Goal: Task Accomplishment & Management: Manage account settings

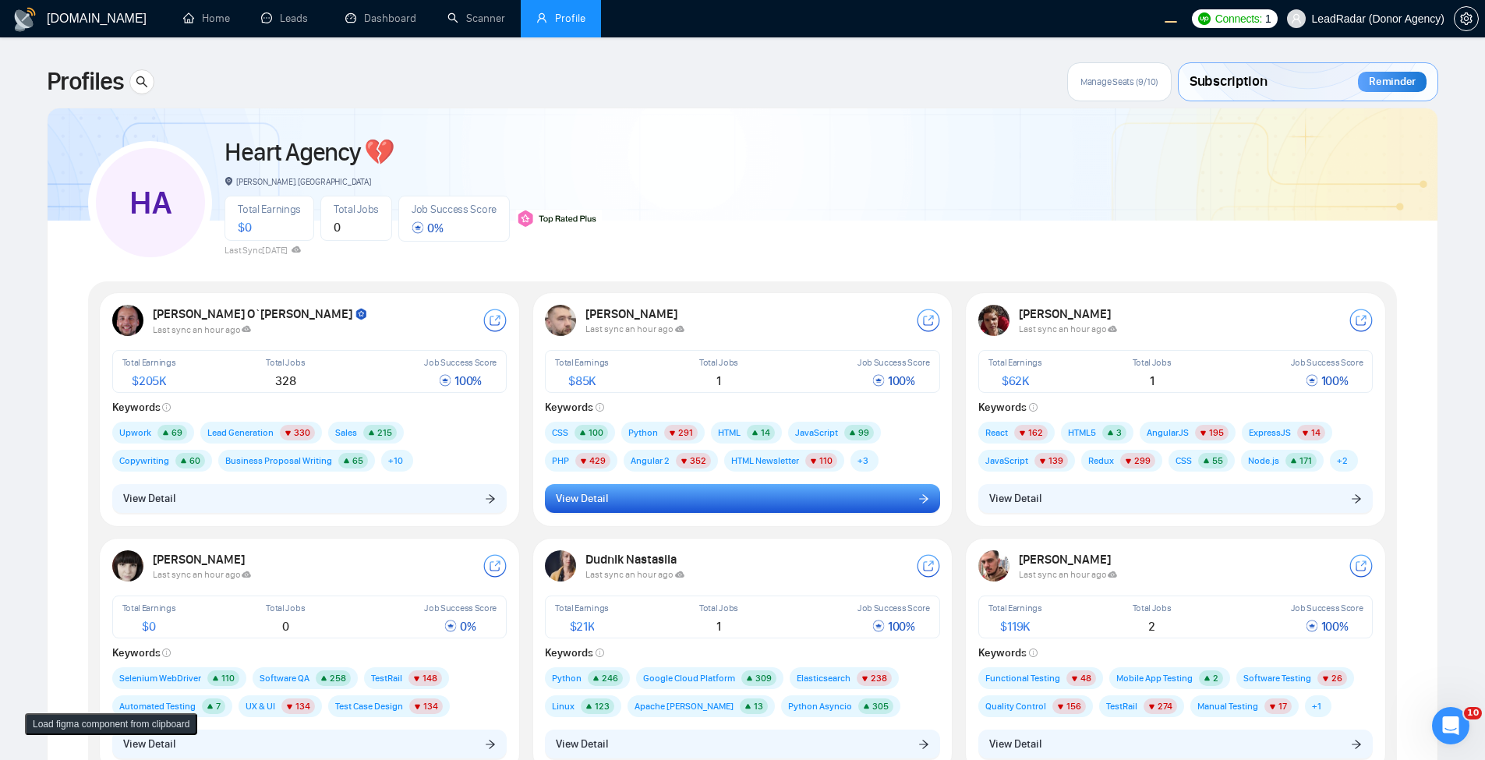
click at [694, 505] on button "View Detail" at bounding box center [742, 499] width 395 height 30
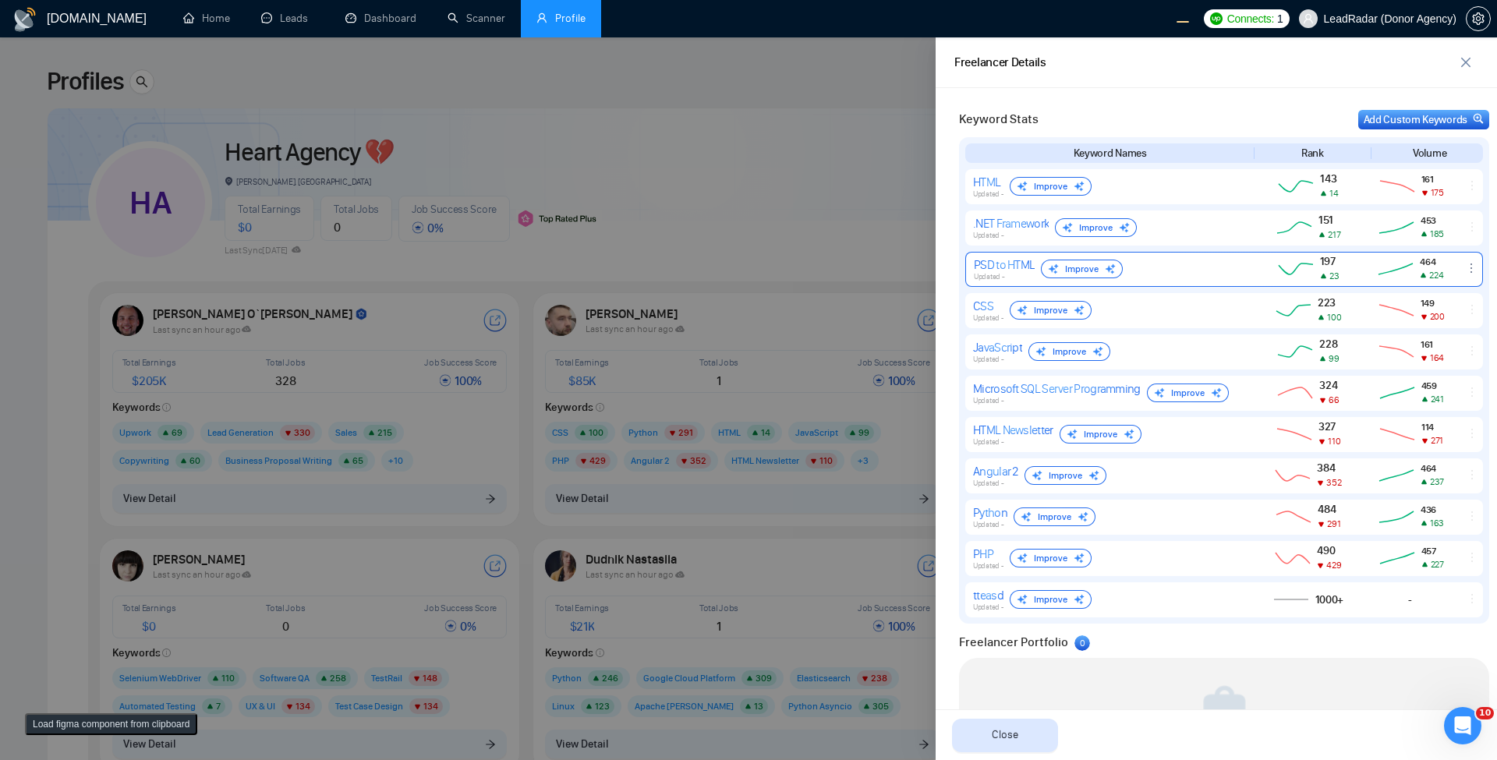
scroll to position [720, 0]
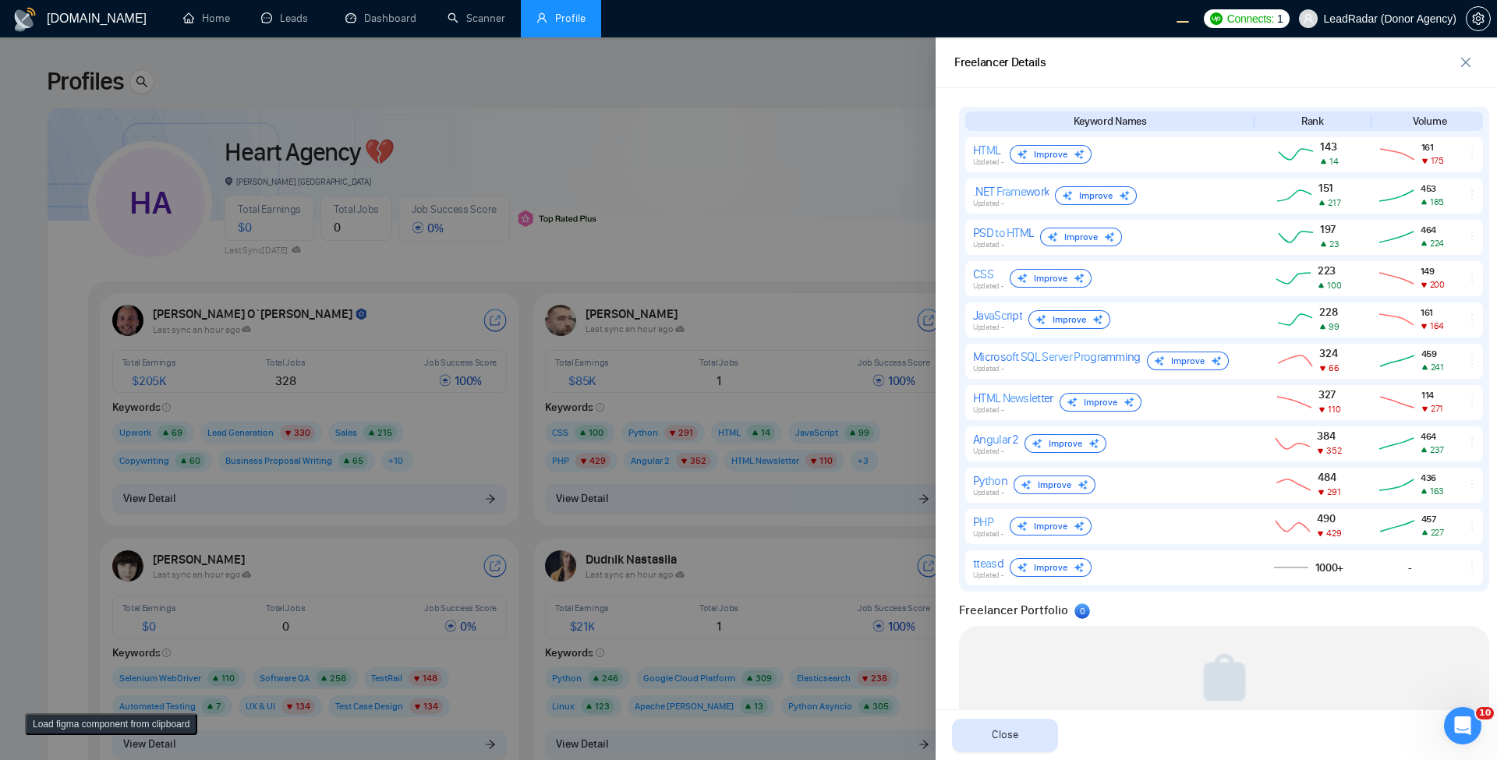
click at [720, 168] on div at bounding box center [748, 398] width 1497 height 723
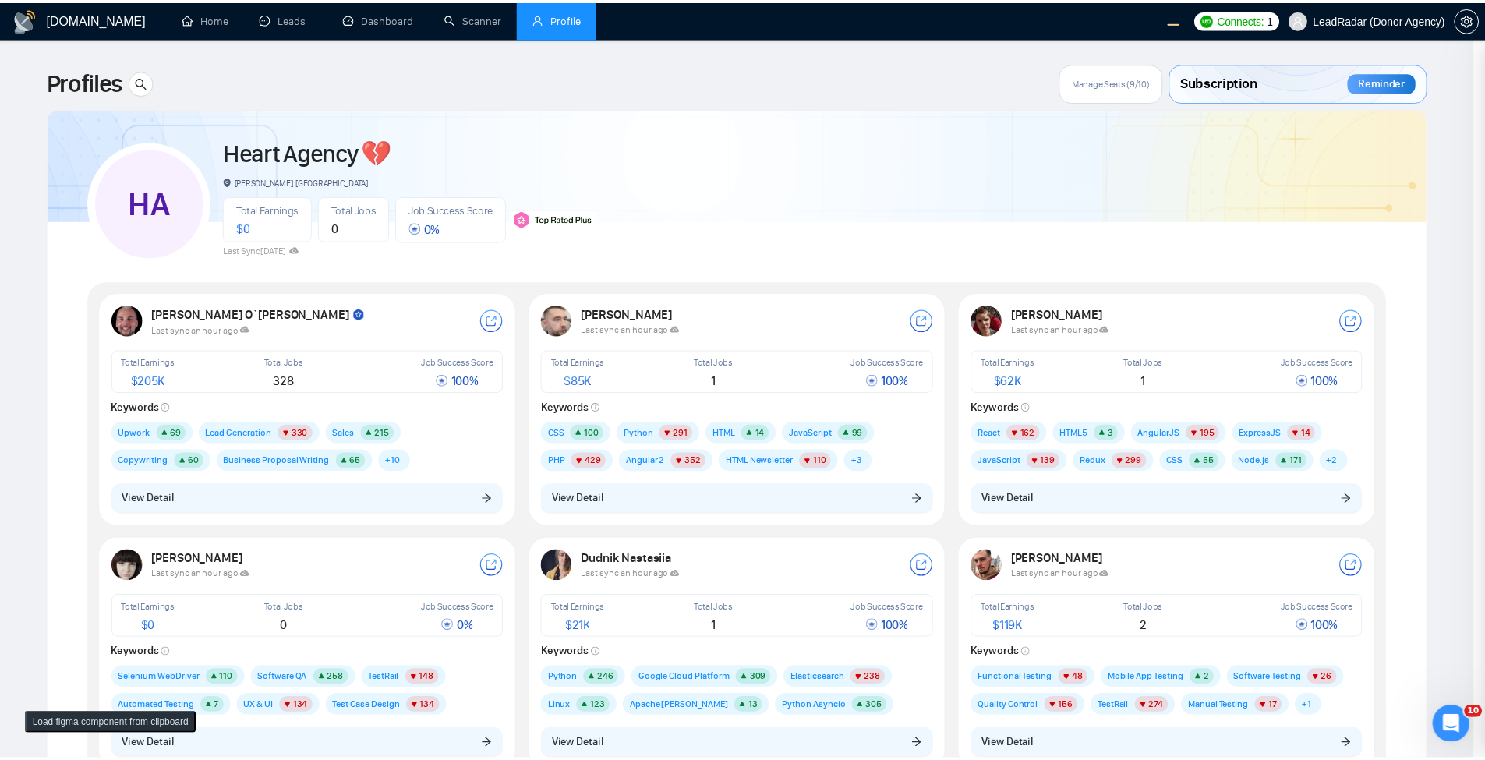
scroll to position [0, 0]
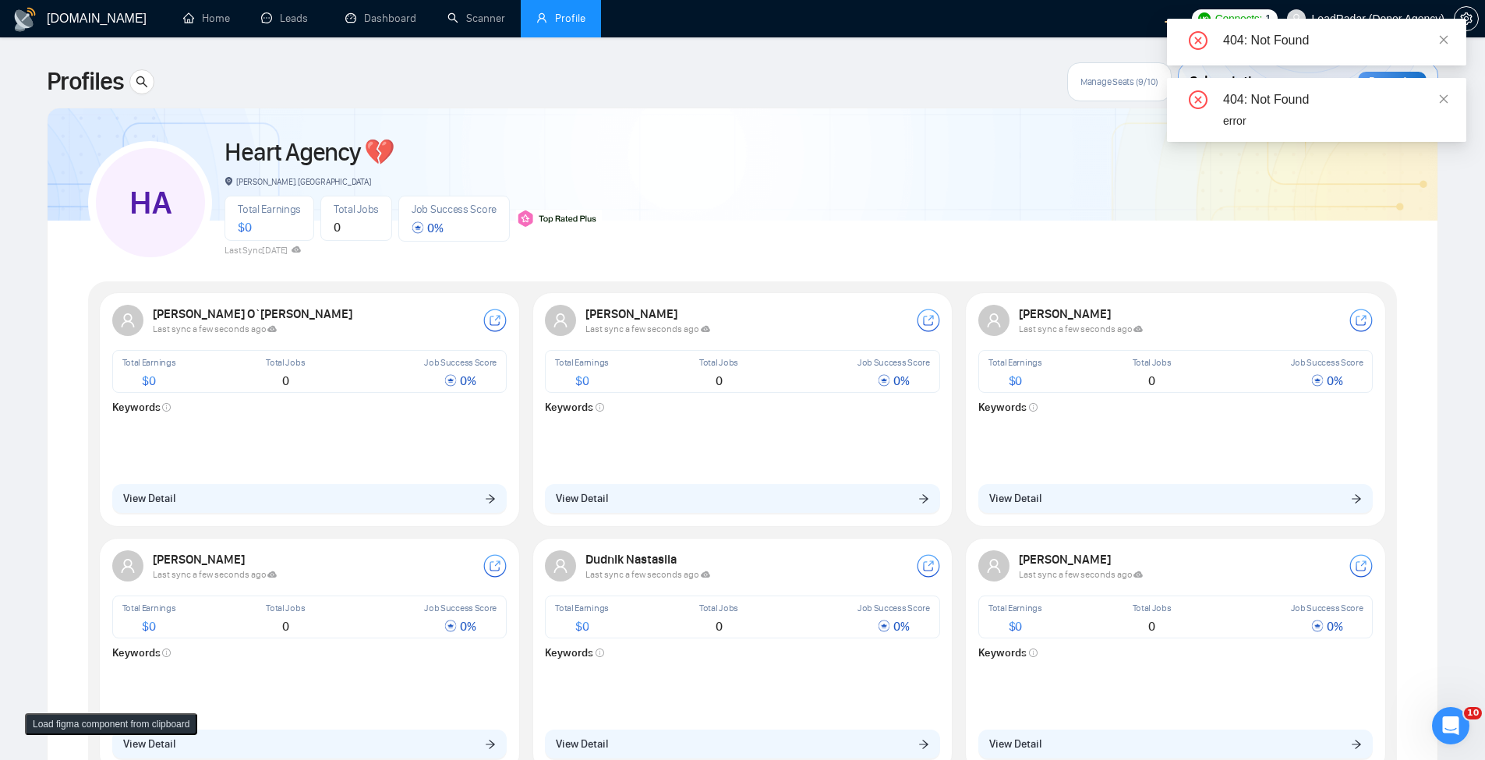
click at [698, 274] on div "HA Heart Agency 💔 Boardman, United States Total Earnings $ 0 Total Jobs 0 Job S…" at bounding box center [742, 598] width 1309 height 942
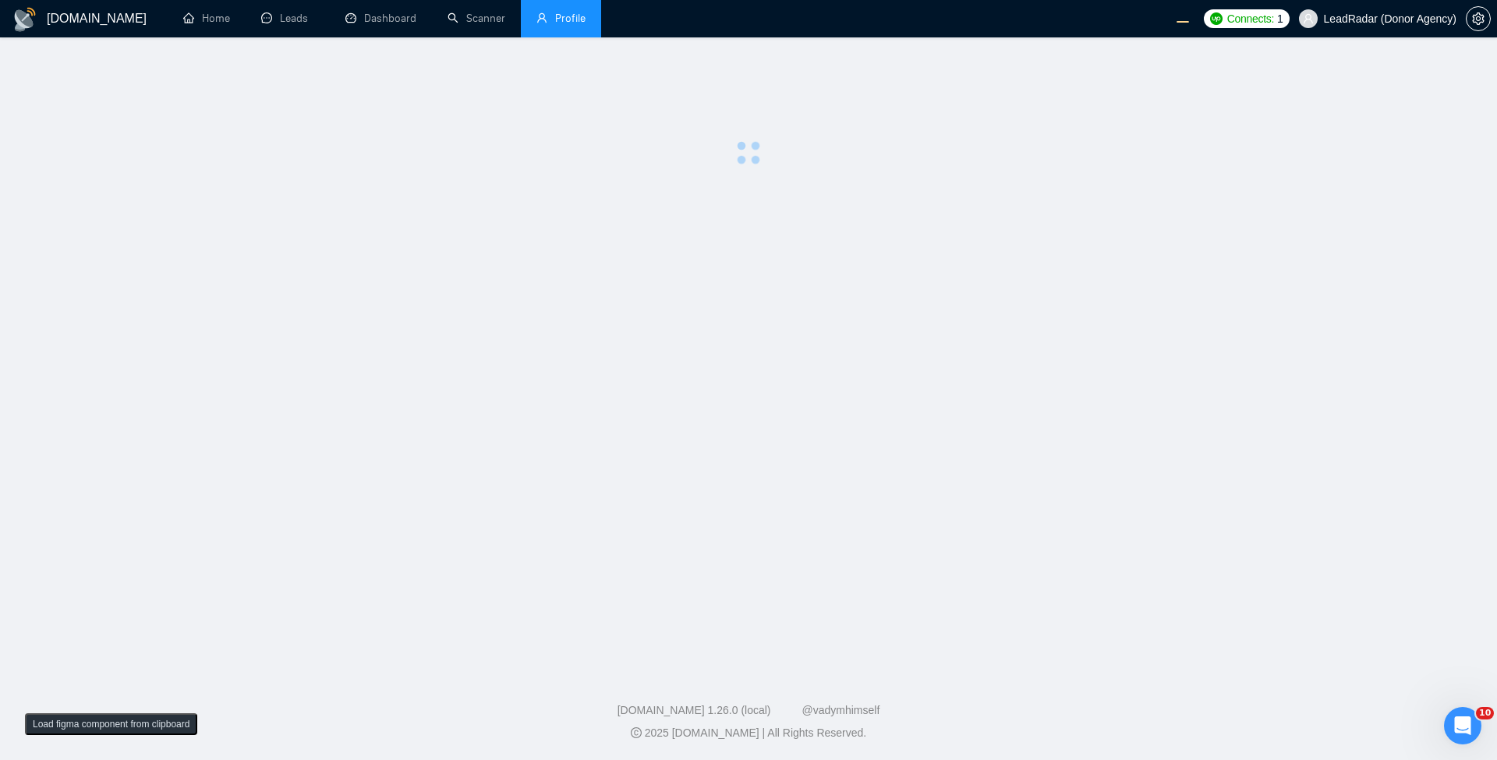
click at [415, 365] on main at bounding box center [748, 351] width 1447 height 578
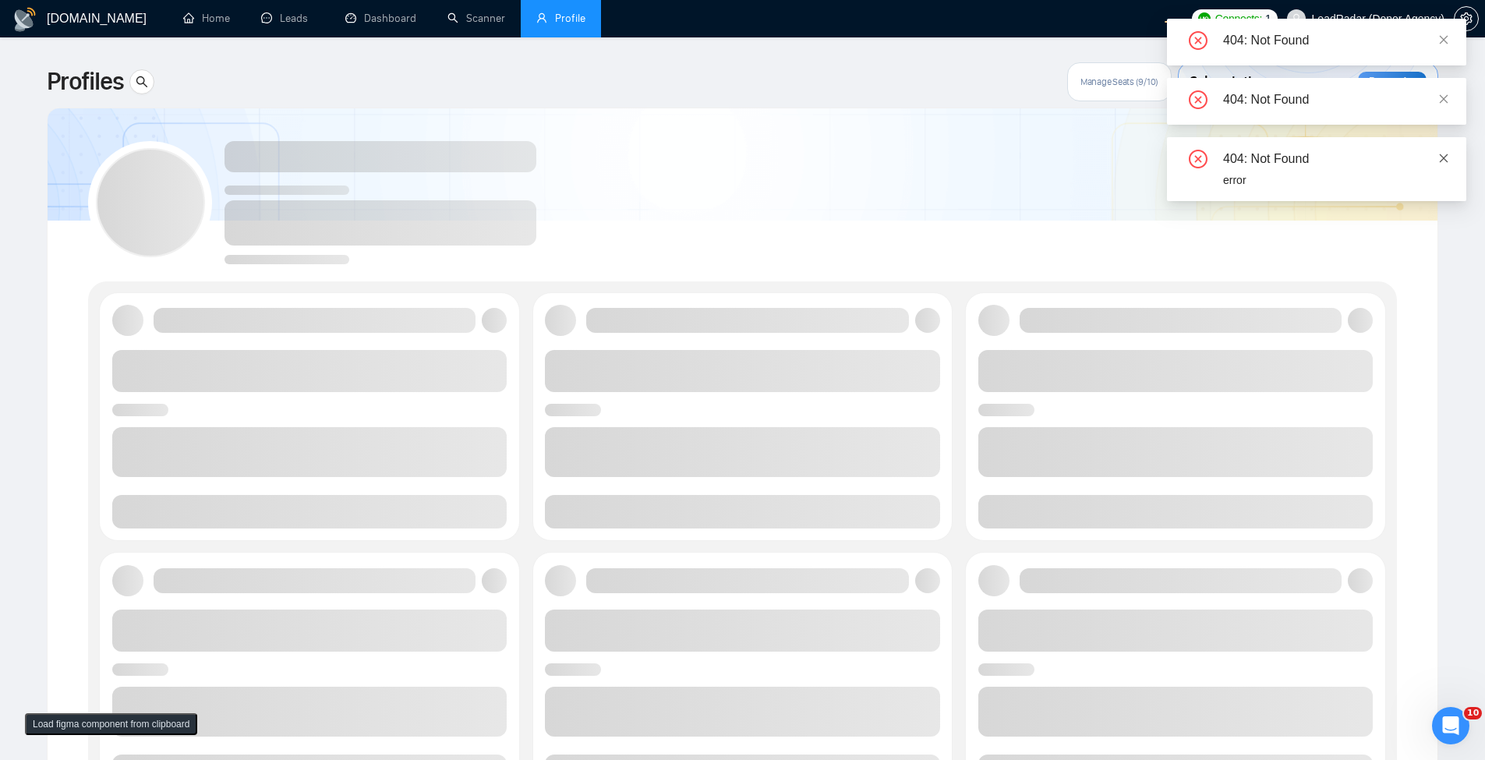
click at [1444, 156] on icon "close" at bounding box center [1443, 158] width 11 height 11
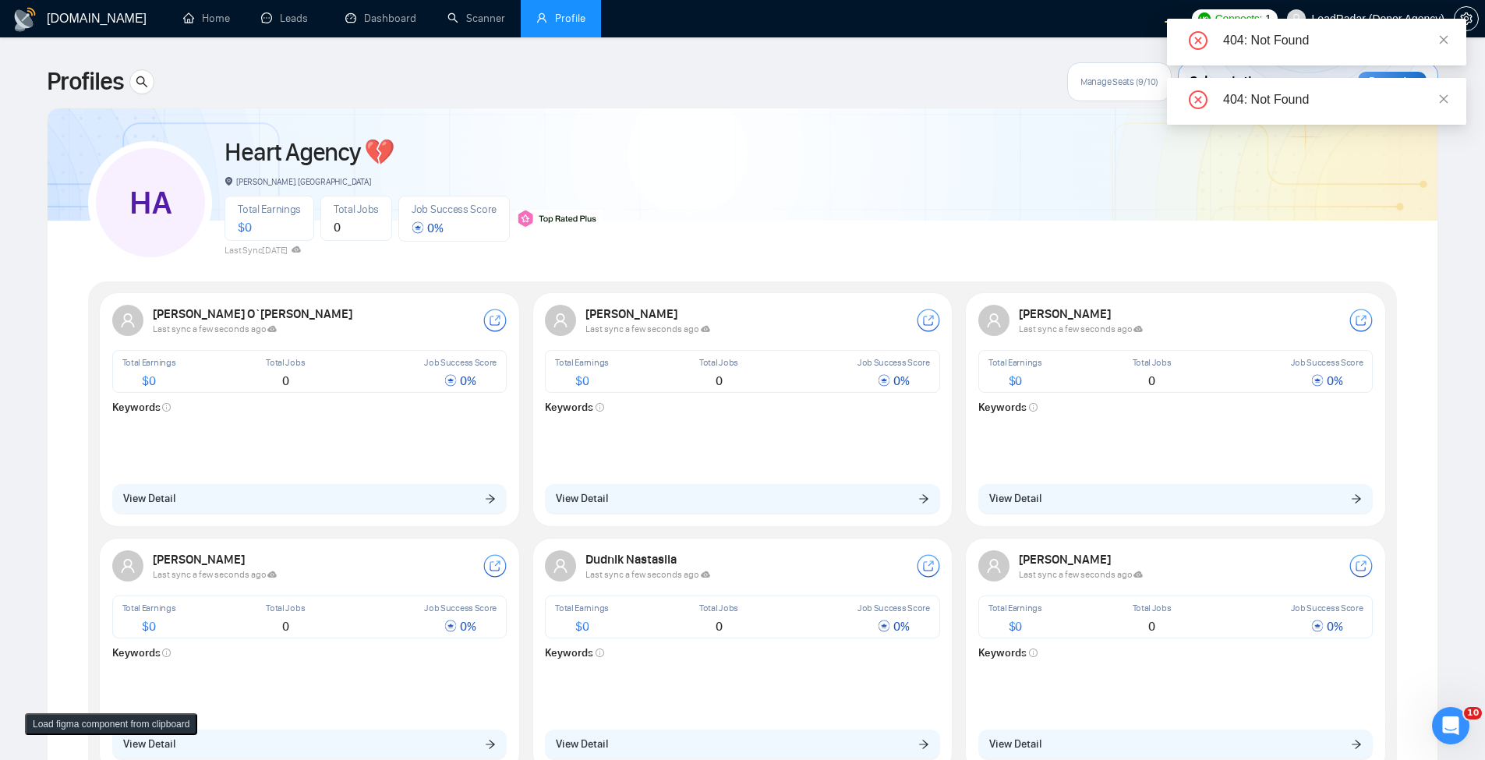
click at [1451, 94] on div "404: Not Found" at bounding box center [1316, 101] width 299 height 47
click at [843, 152] on div "HA Heart Agency 💔 Boardman, United States Total Earnings $ 0 Total Jobs 0 Job S…" at bounding box center [742, 196] width 1309 height 138
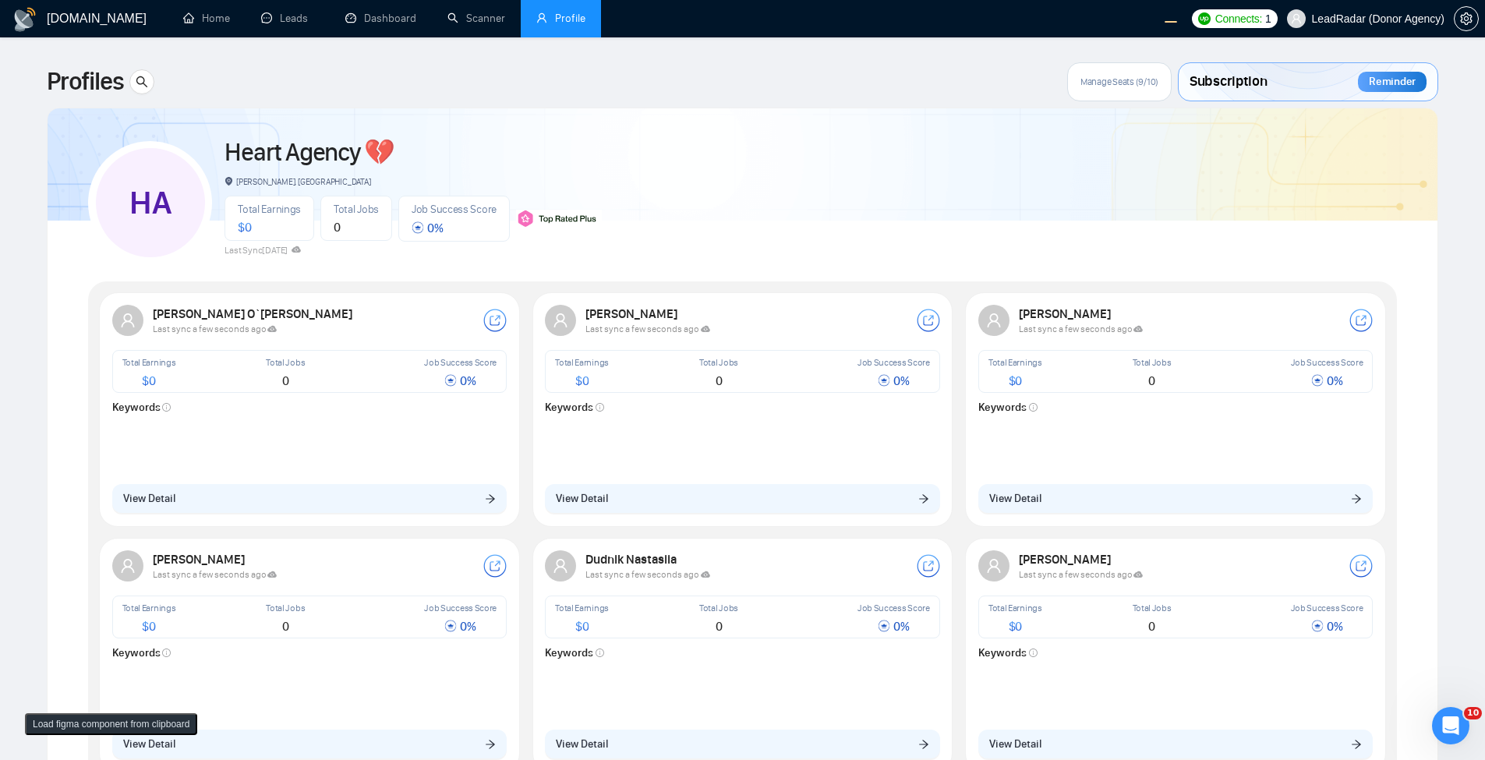
click at [720, 198] on div "HA Heart Agency 💔 [PERSON_NAME], [GEOGRAPHIC_DATA] Total Earnings $ 0 Total Job…" at bounding box center [742, 196] width 1309 height 138
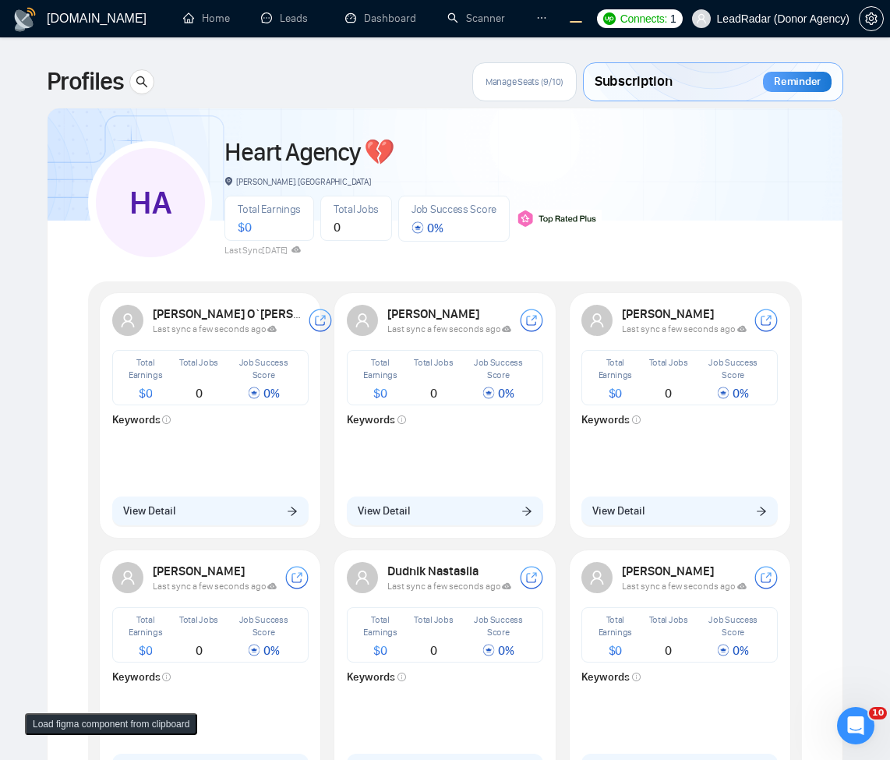
click at [718, 199] on div "HA Heart Agency 💔 [PERSON_NAME], [GEOGRAPHIC_DATA] Total Earnings $ 0 Total Job…" at bounding box center [445, 196] width 714 height 138
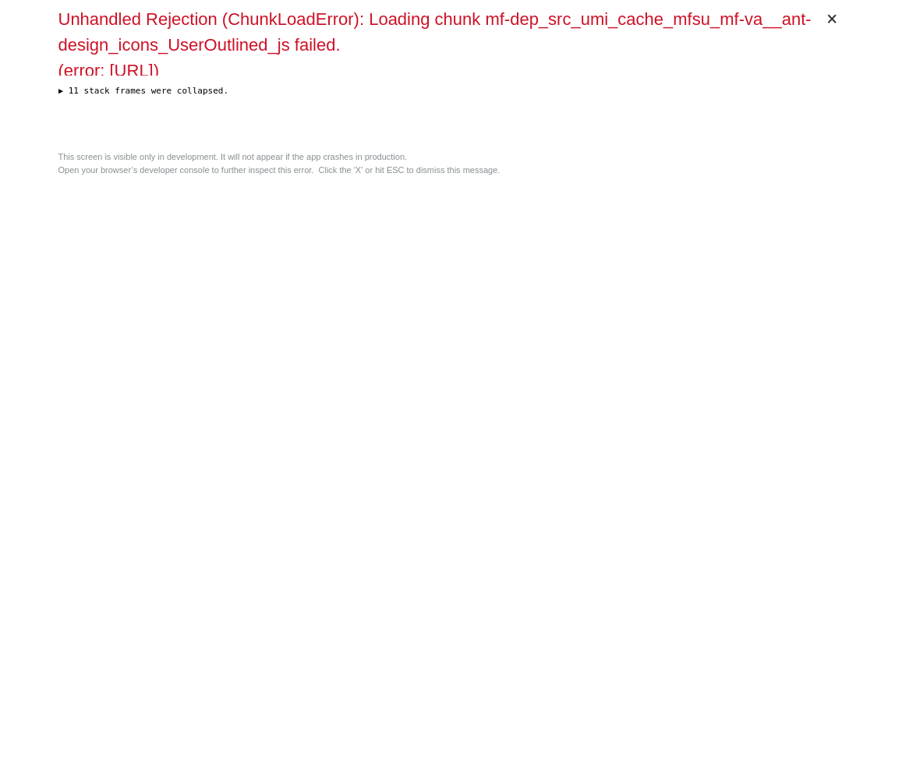
click at [718, 176] on div "This screen is visible only in development. It will not appear if the app crash…" at bounding box center [451, 163] width 786 height 26
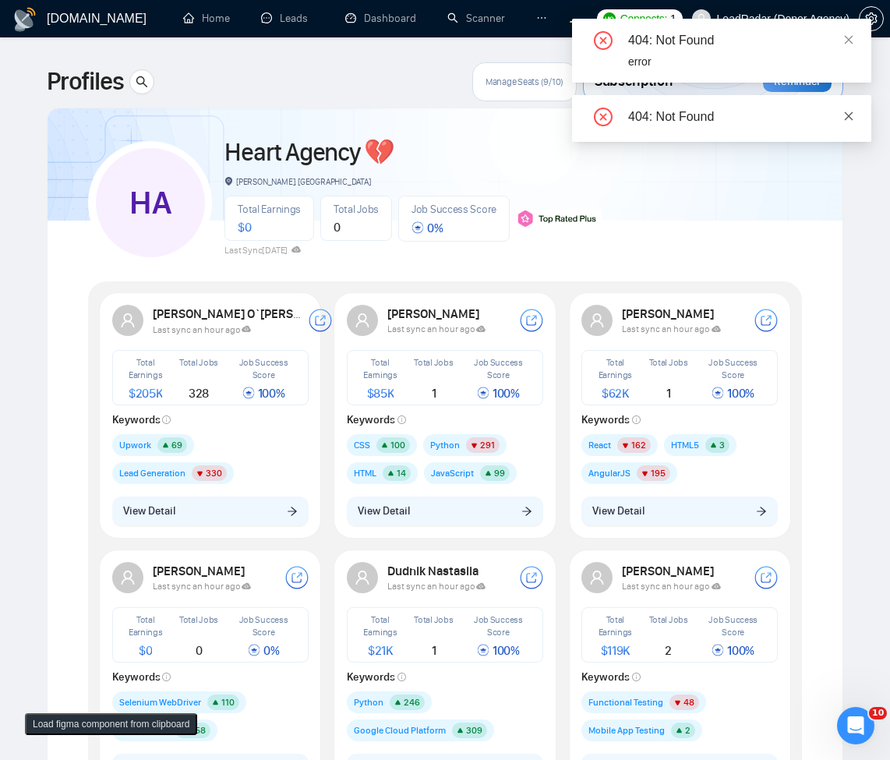
click at [850, 115] on icon "close" at bounding box center [849, 115] width 9 height 9
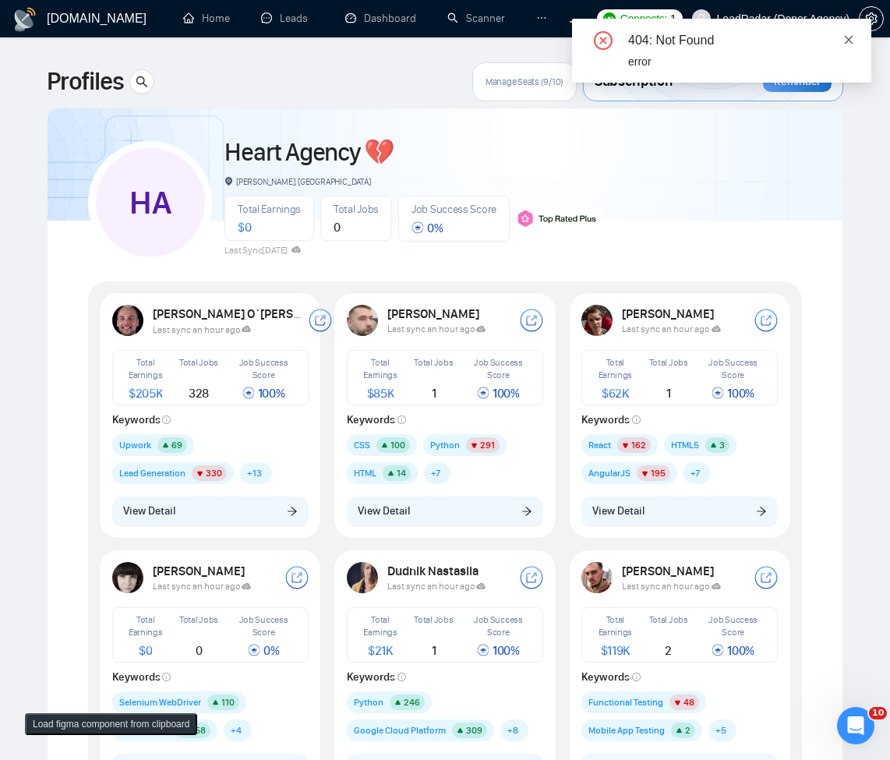
click at [850, 41] on icon "close" at bounding box center [849, 39] width 9 height 9
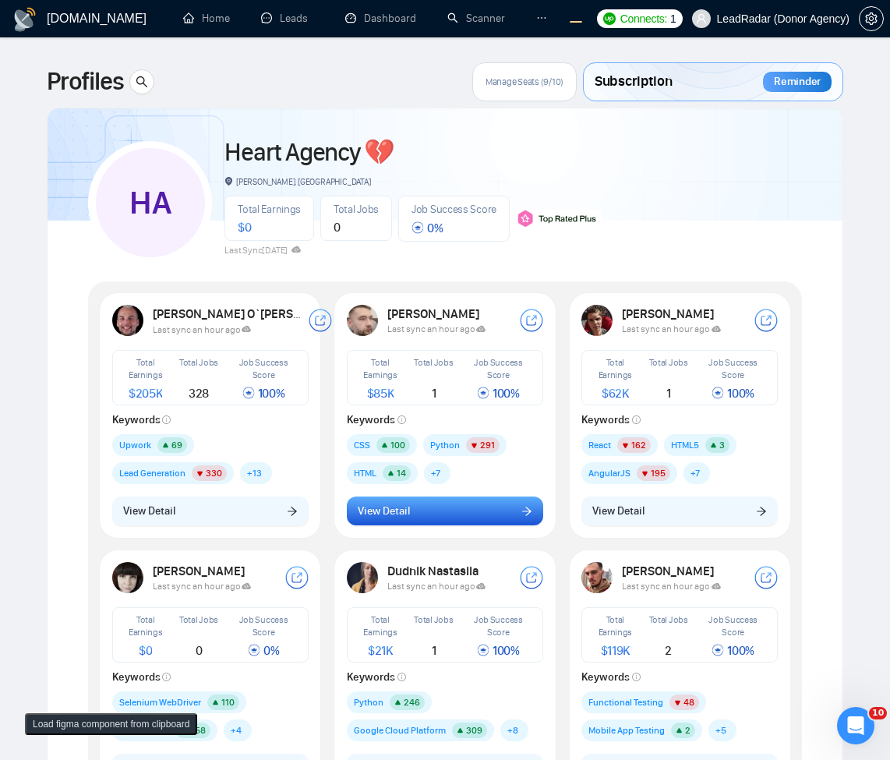
click at [426, 518] on button "View Detail" at bounding box center [445, 512] width 196 height 30
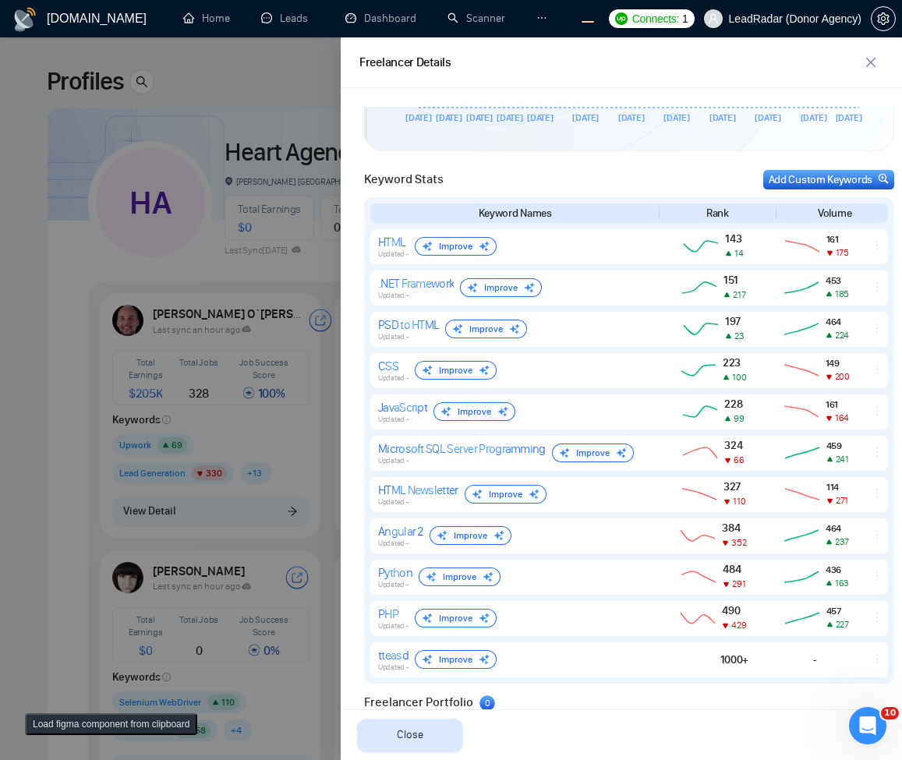
scroll to position [626, 0]
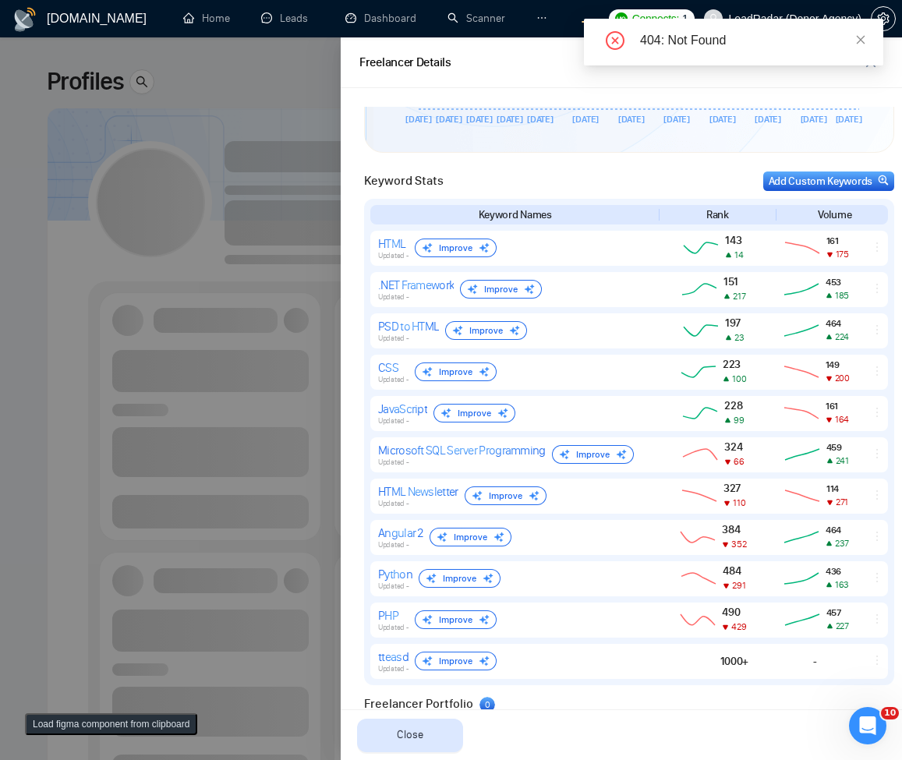
click at [231, 223] on div at bounding box center [451, 398] width 902 height 723
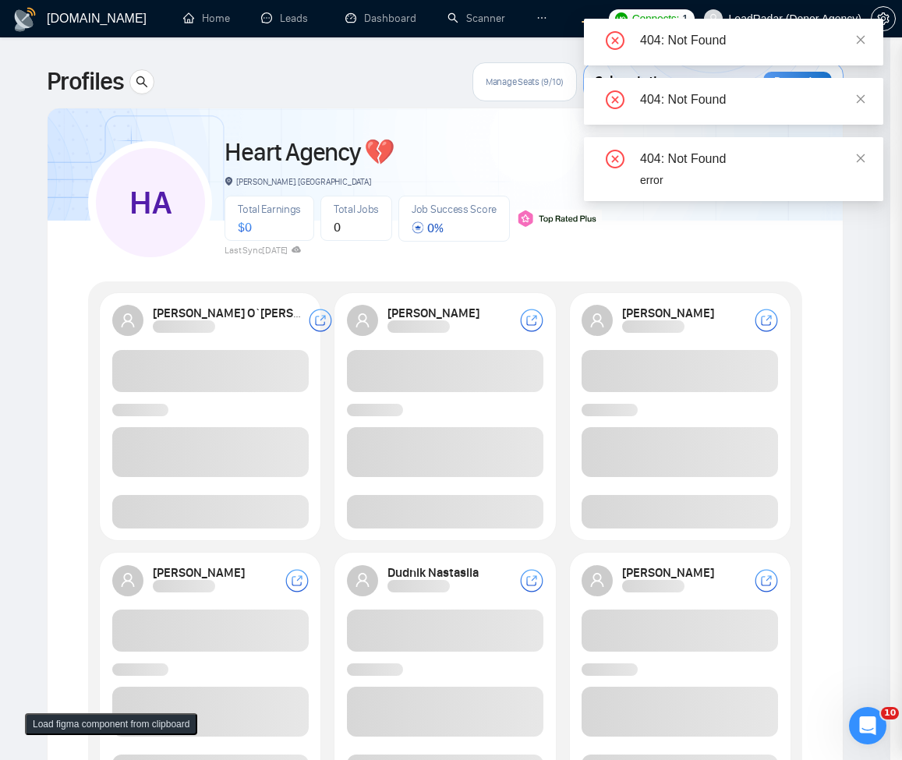
scroll to position [0, 0]
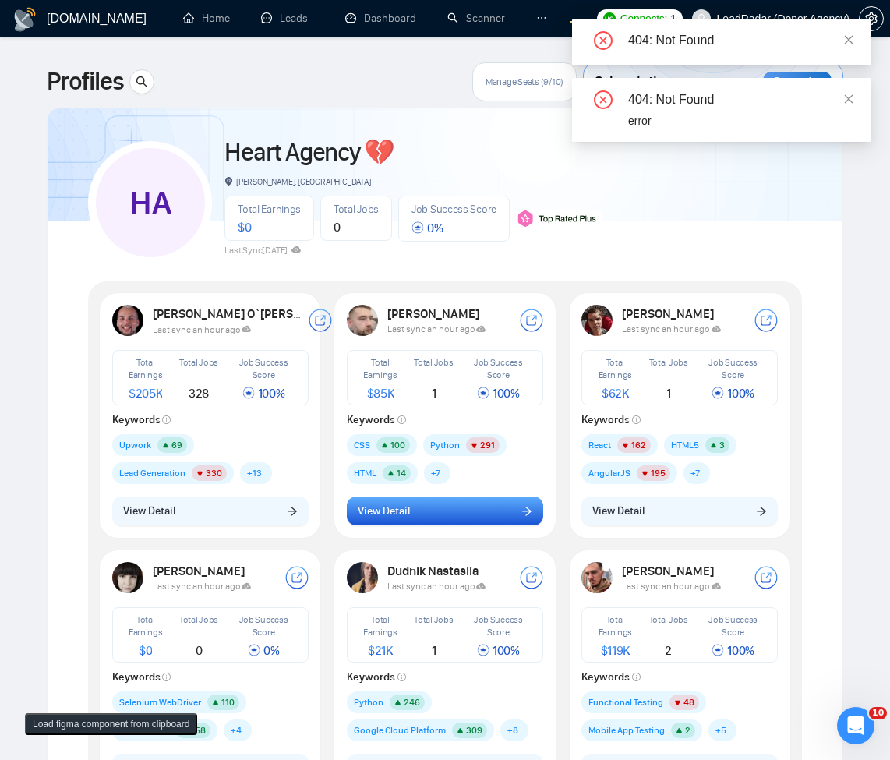
click at [435, 507] on button "View Detail" at bounding box center [445, 512] width 196 height 30
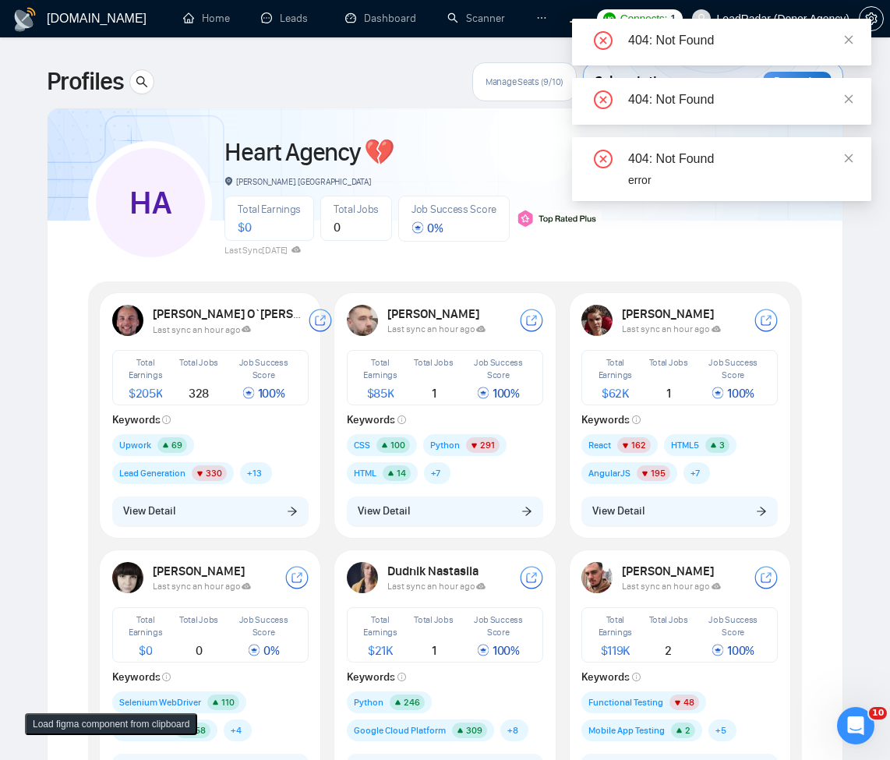
click at [228, 527] on div "Robert O`kruk Last sync an hour ago Total Earnings $ 205K Total Jobs 328 Job Su…" at bounding box center [210, 414] width 215 height 239
click at [235, 510] on button "View Detail" at bounding box center [210, 512] width 196 height 30
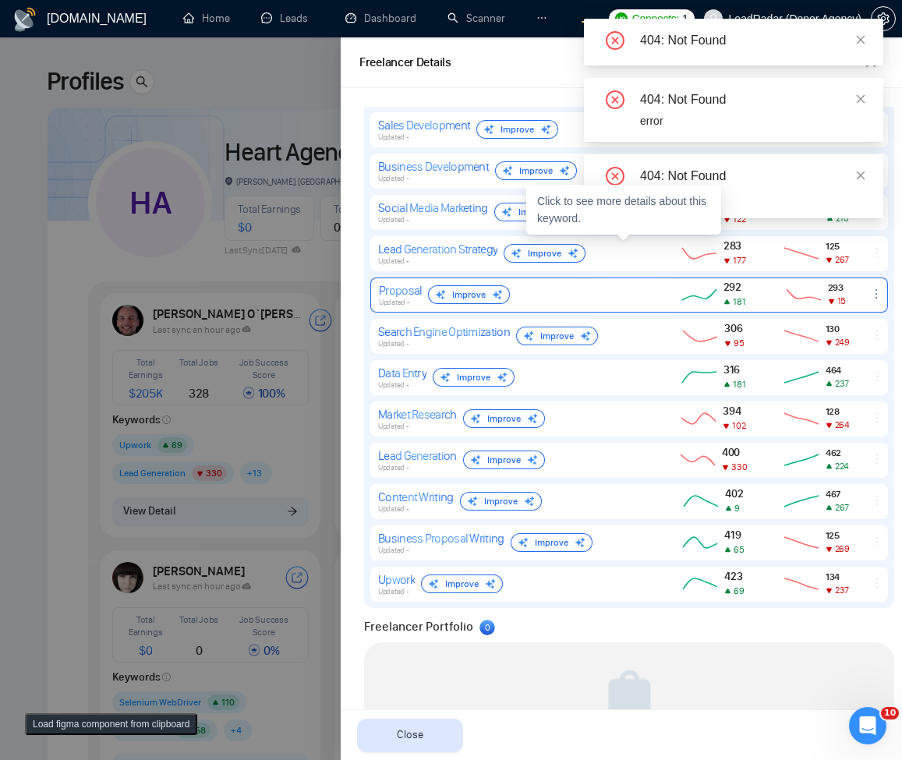
scroll to position [978, 0]
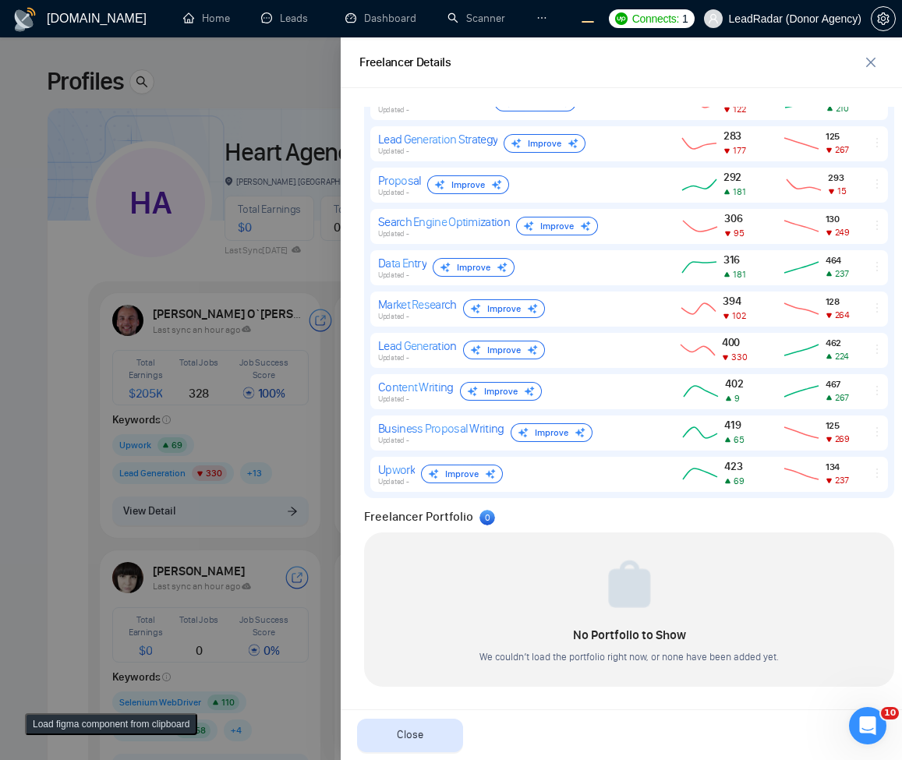
click at [26, 393] on div at bounding box center [451, 398] width 902 height 723
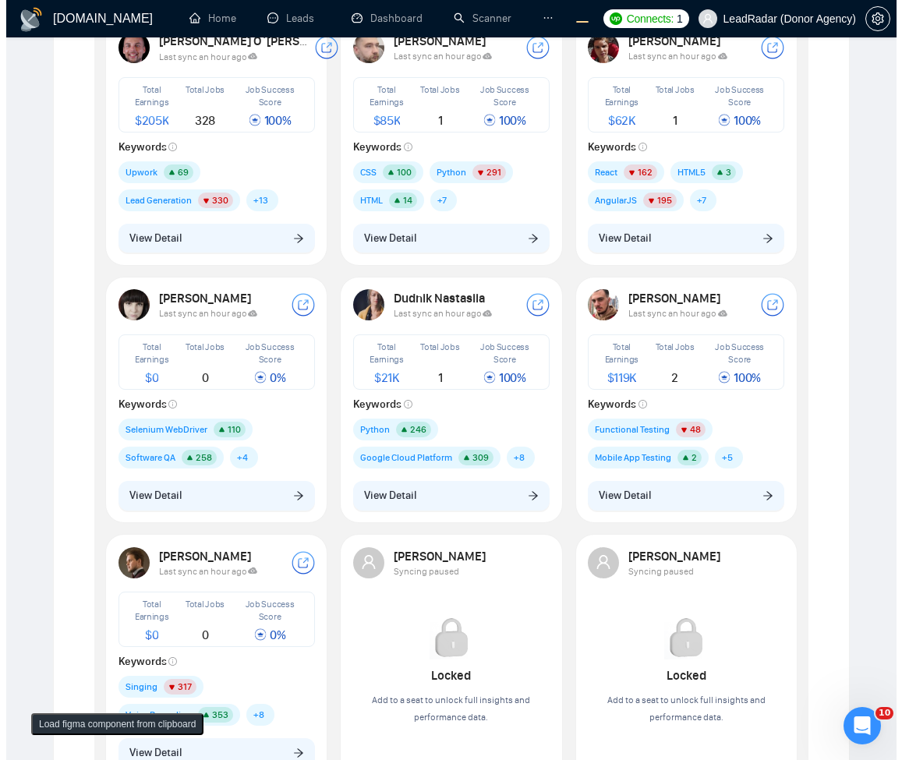
scroll to position [94, 0]
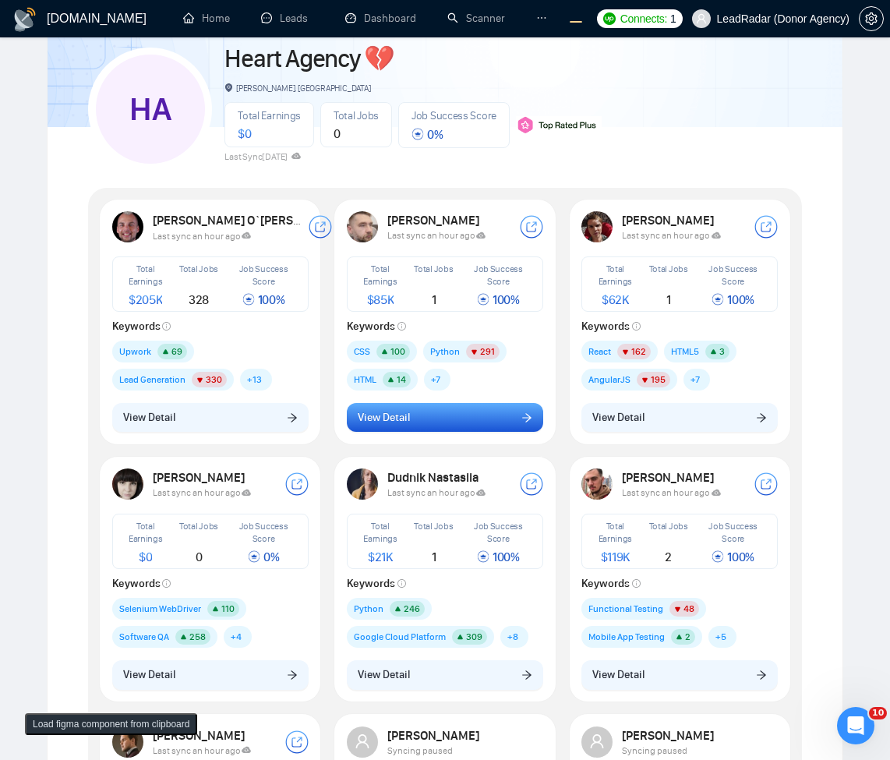
click at [412, 419] on button "View Detail" at bounding box center [445, 418] width 196 height 30
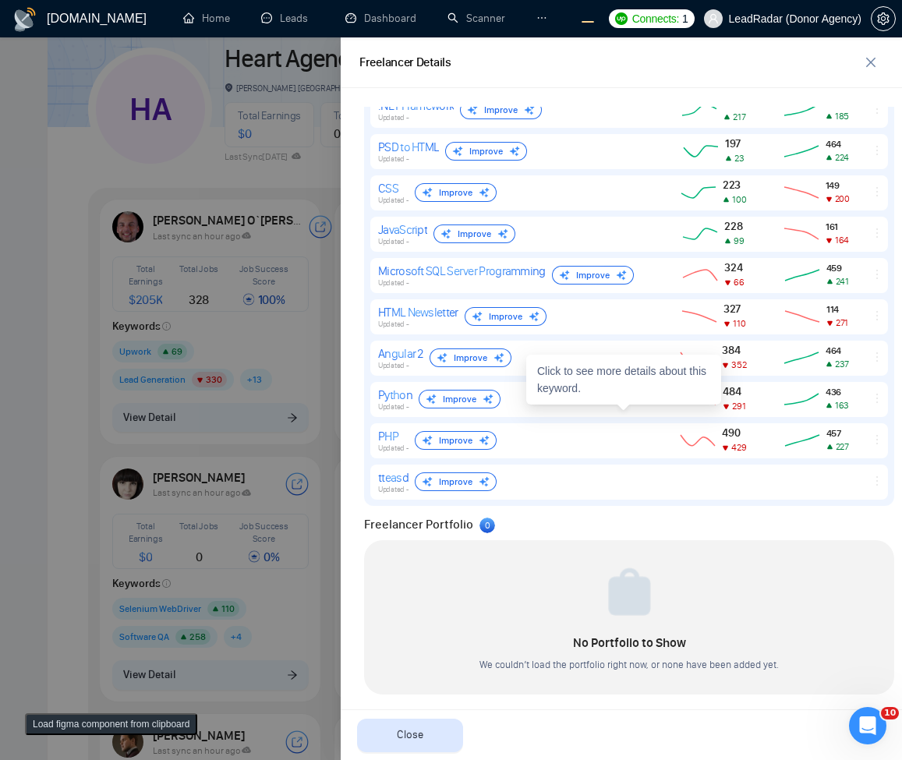
scroll to position [813, 0]
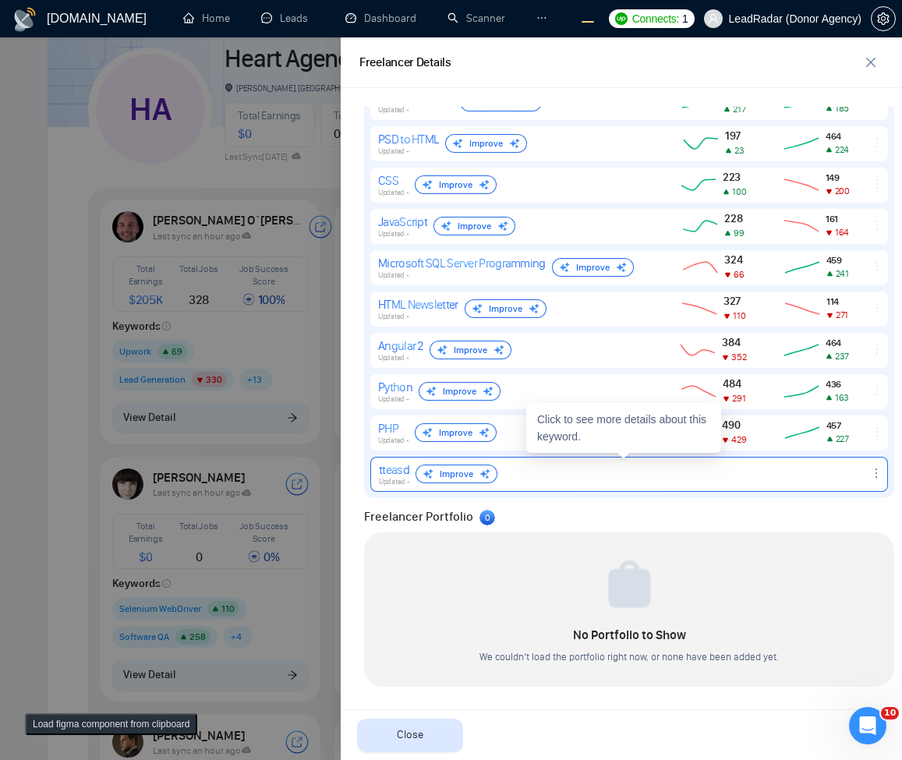
click at [870, 479] on icon "ellipsis" at bounding box center [876, 473] width 12 height 12
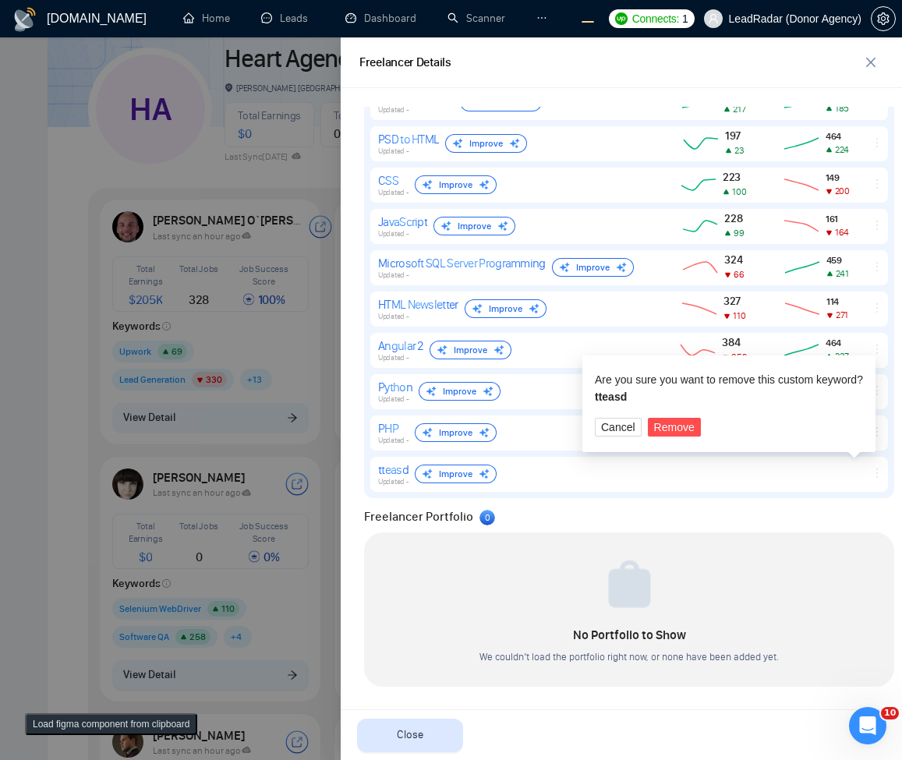
click at [839, 521] on div "Freelancer Portfolio 0" at bounding box center [629, 516] width 530 height 19
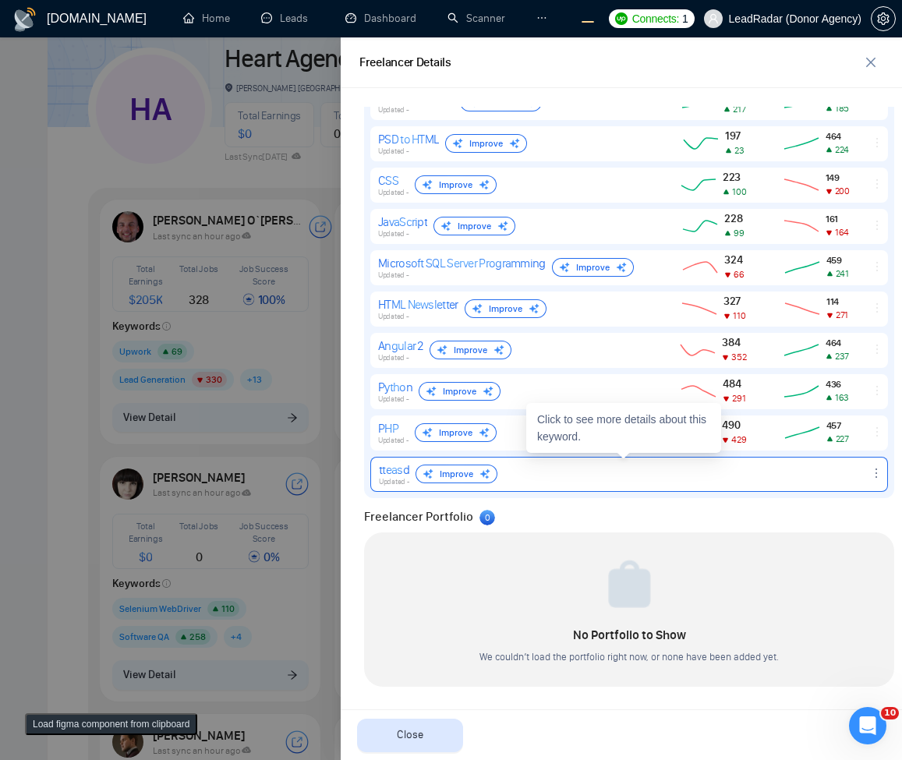
click at [870, 473] on icon "ellipsis" at bounding box center [876, 473] width 12 height 12
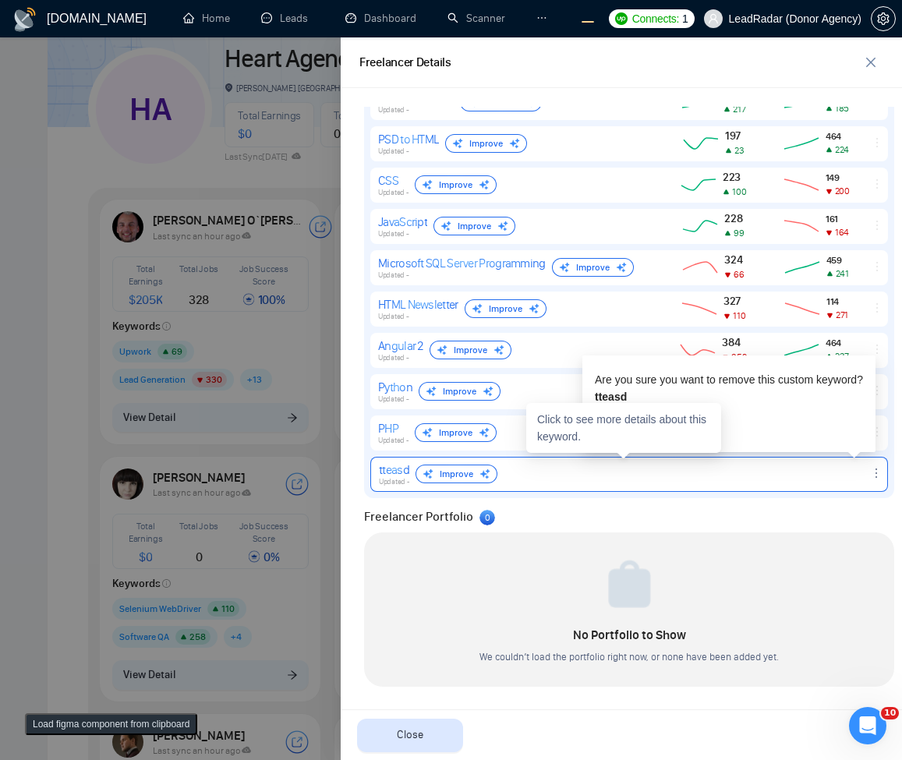
click at [870, 473] on icon "ellipsis" at bounding box center [876, 473] width 12 height 12
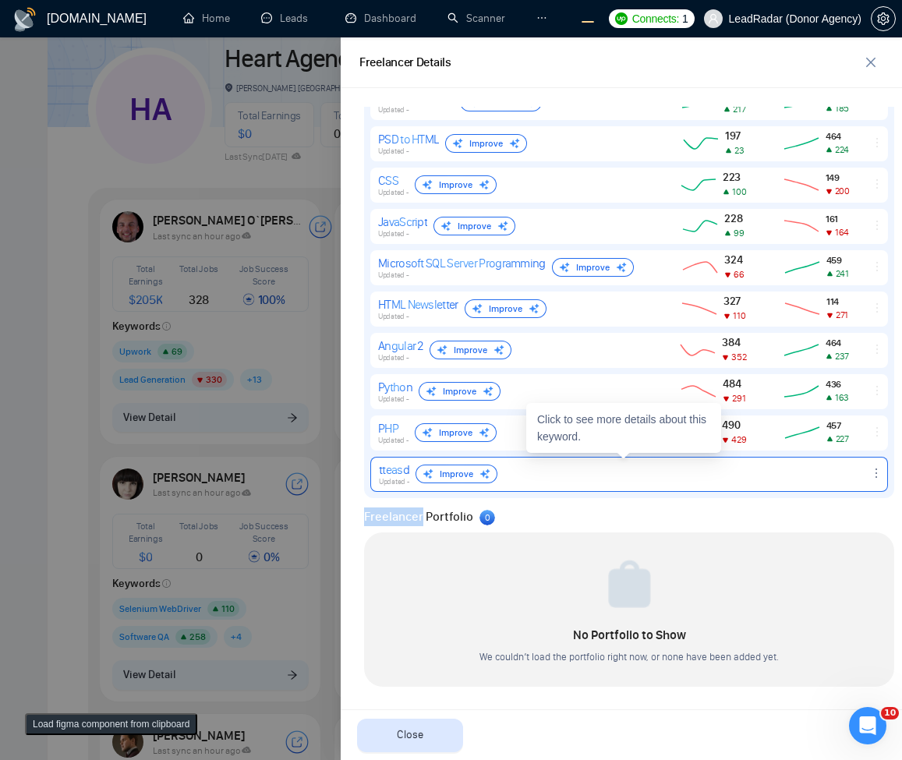
click at [870, 473] on icon "ellipsis" at bounding box center [876, 473] width 12 height 12
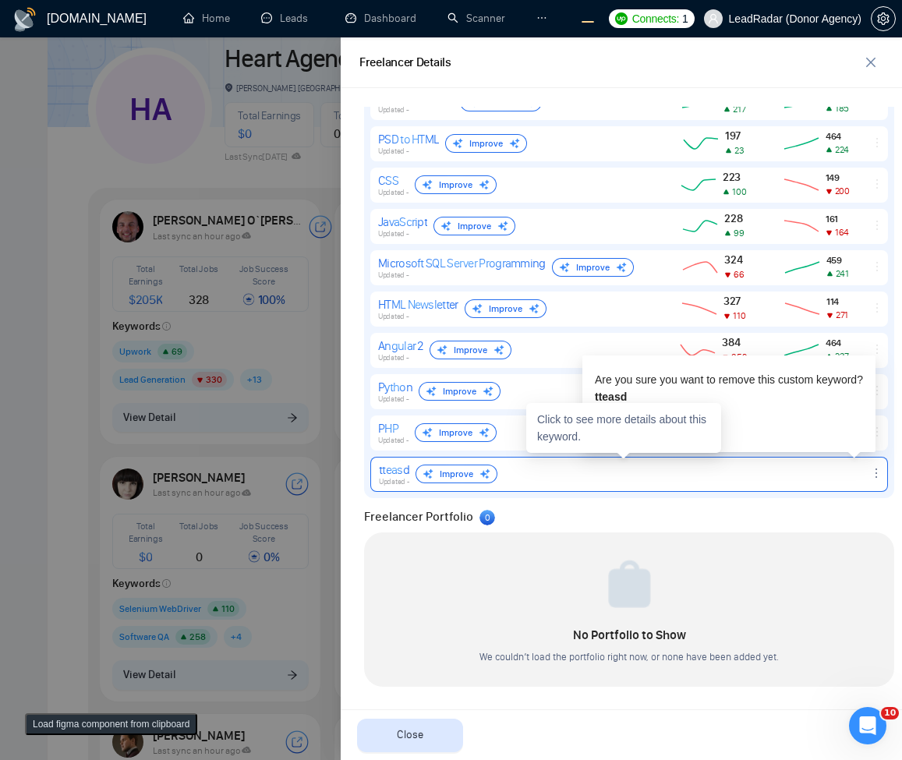
click at [870, 473] on icon "ellipsis" at bounding box center [876, 473] width 12 height 12
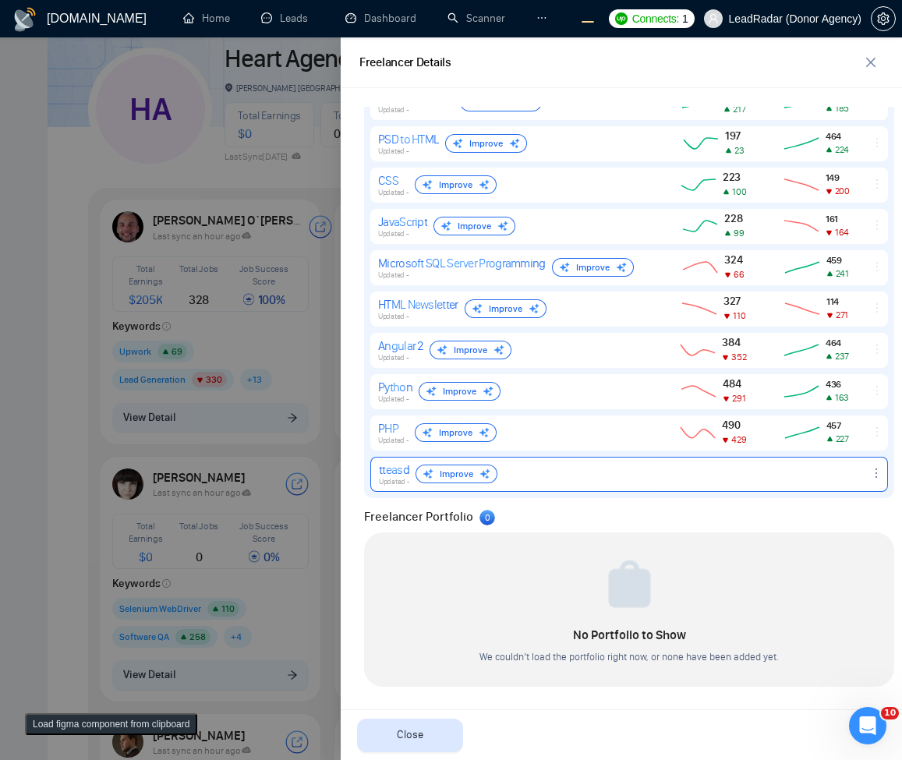
scroll to position [0, 0]
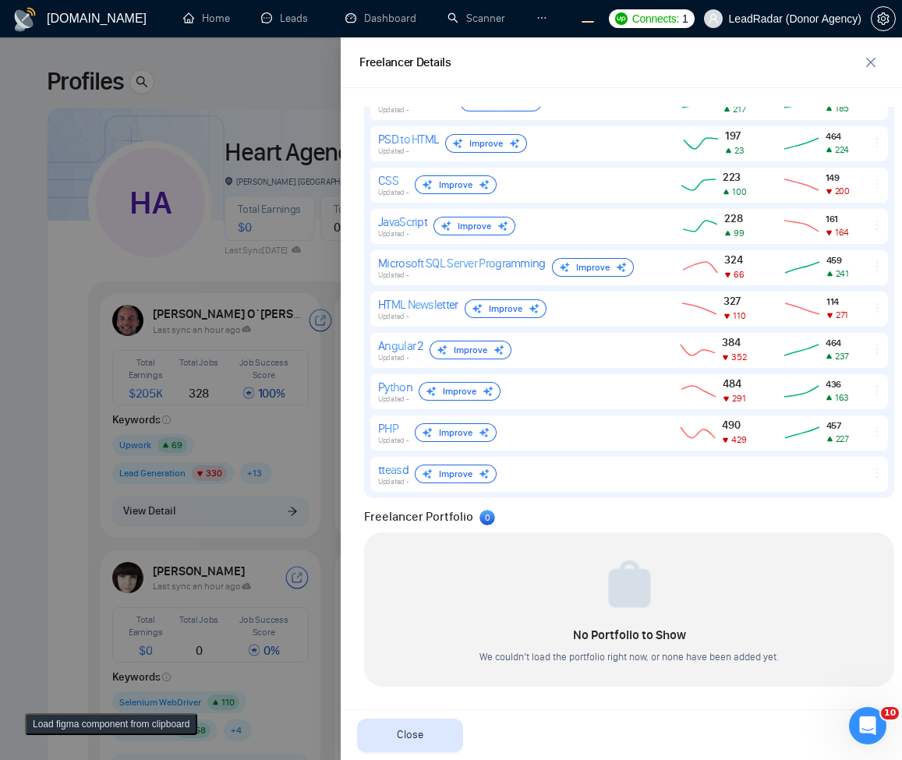
click at [209, 382] on div at bounding box center [451, 398] width 902 height 723
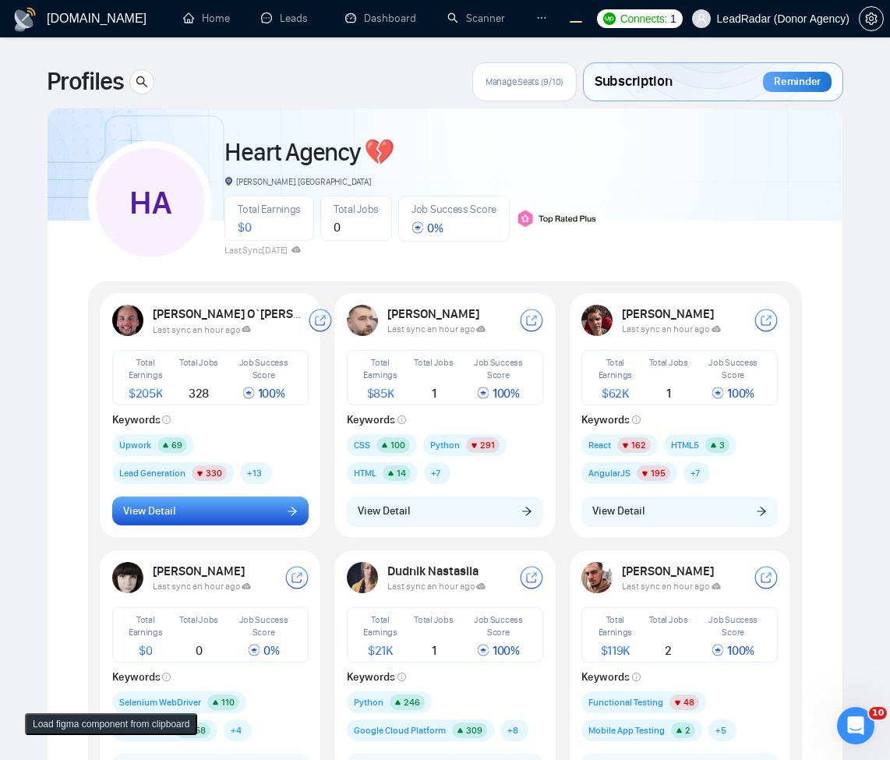
click at [262, 515] on button "View Detail" at bounding box center [210, 512] width 196 height 30
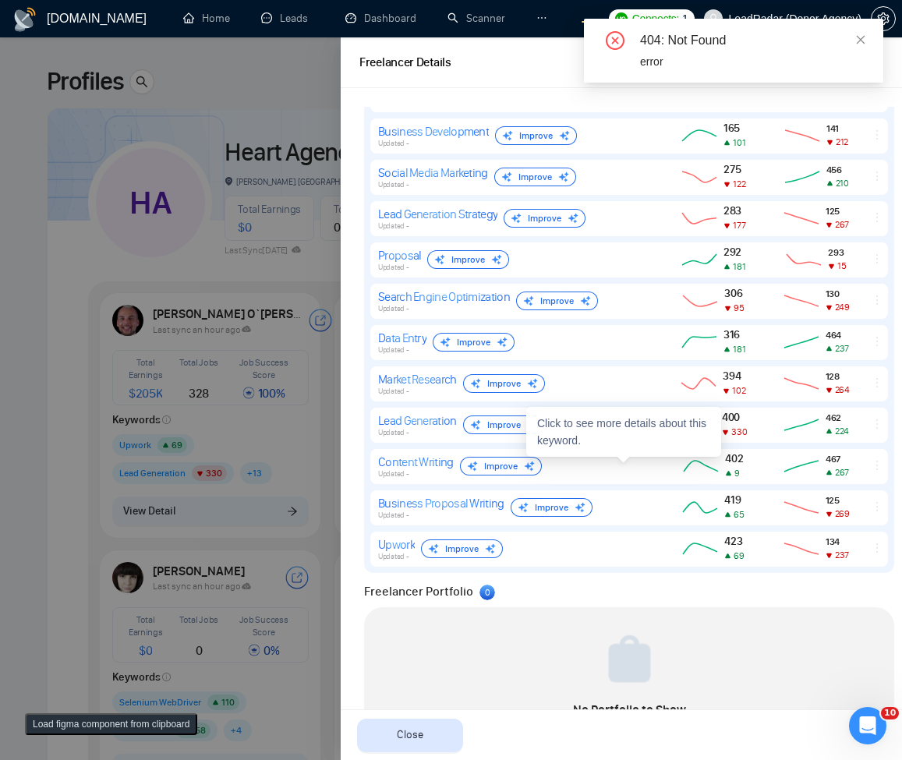
scroll to position [978, 0]
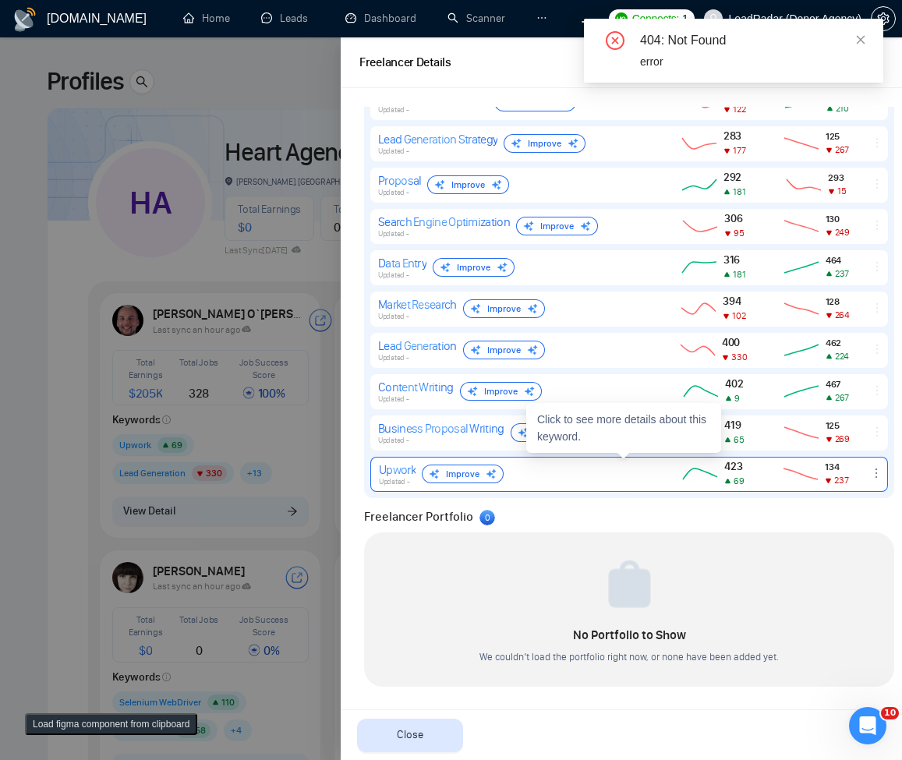
click at [870, 475] on icon "ellipsis" at bounding box center [876, 473] width 12 height 12
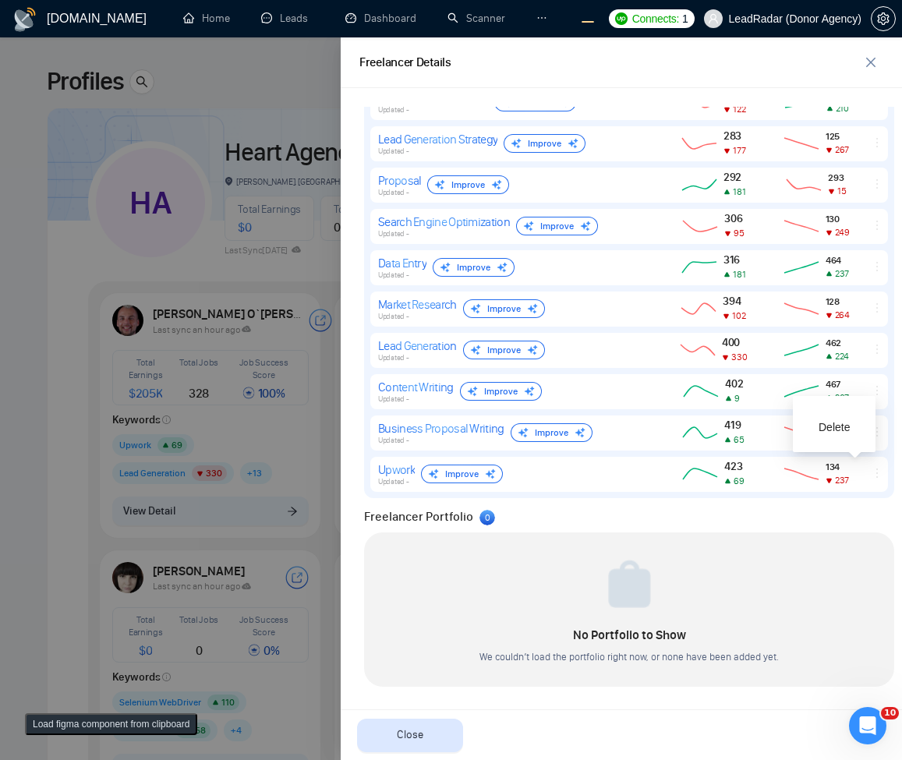
click at [836, 510] on div "Freelancer Portfolio 0" at bounding box center [629, 516] width 530 height 19
click at [184, 391] on div at bounding box center [451, 398] width 902 height 723
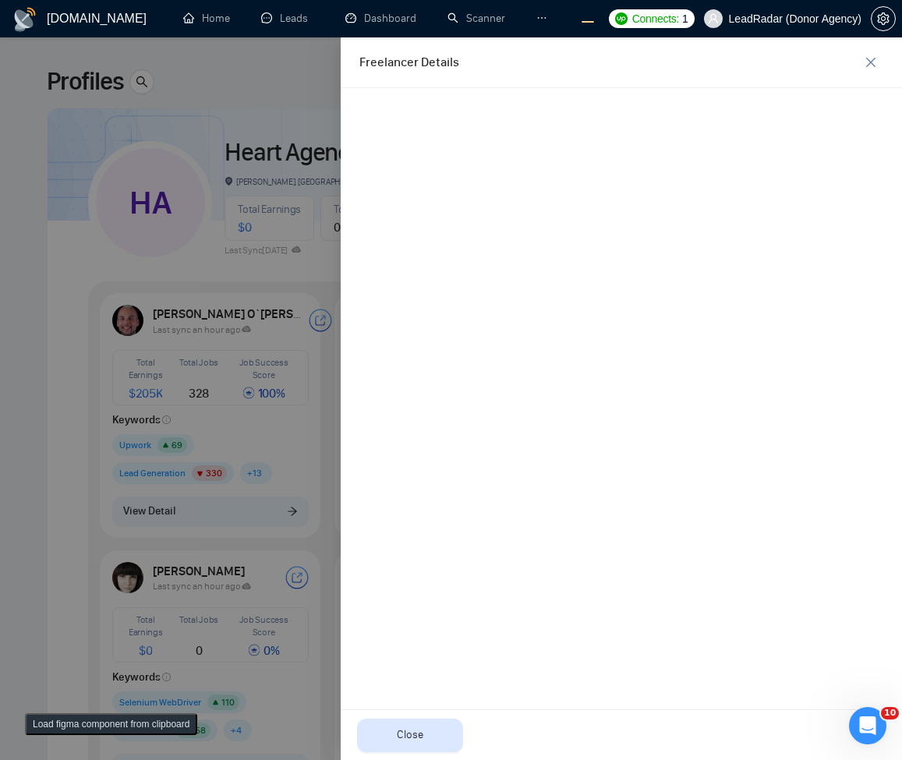
scroll to position [0, 0]
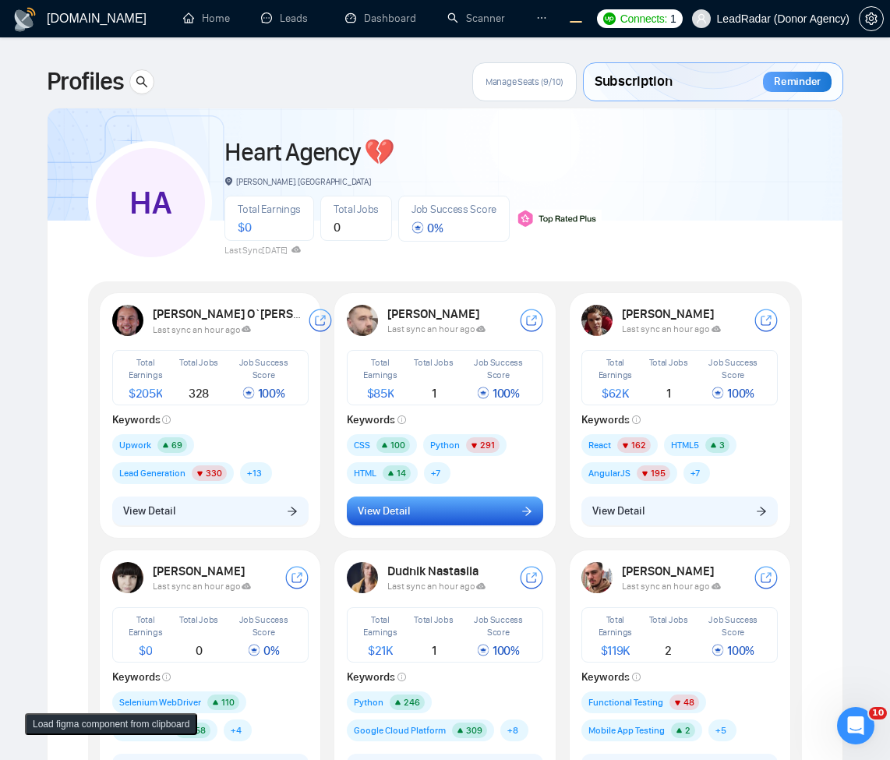
click at [379, 514] on span "View Detail" at bounding box center [384, 511] width 52 height 17
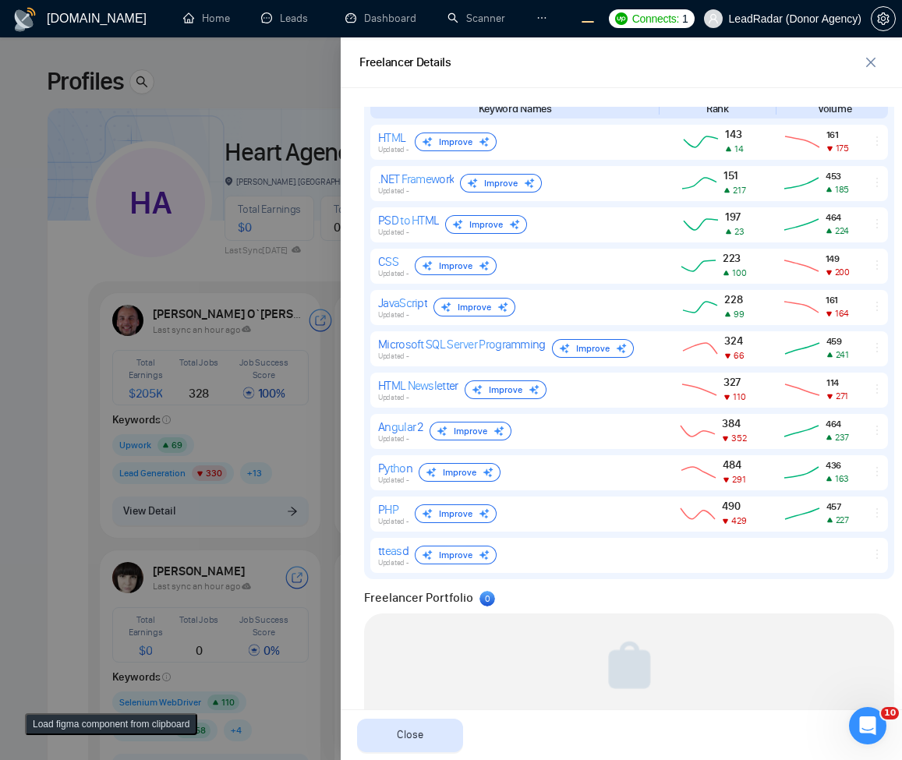
scroll to position [773, 0]
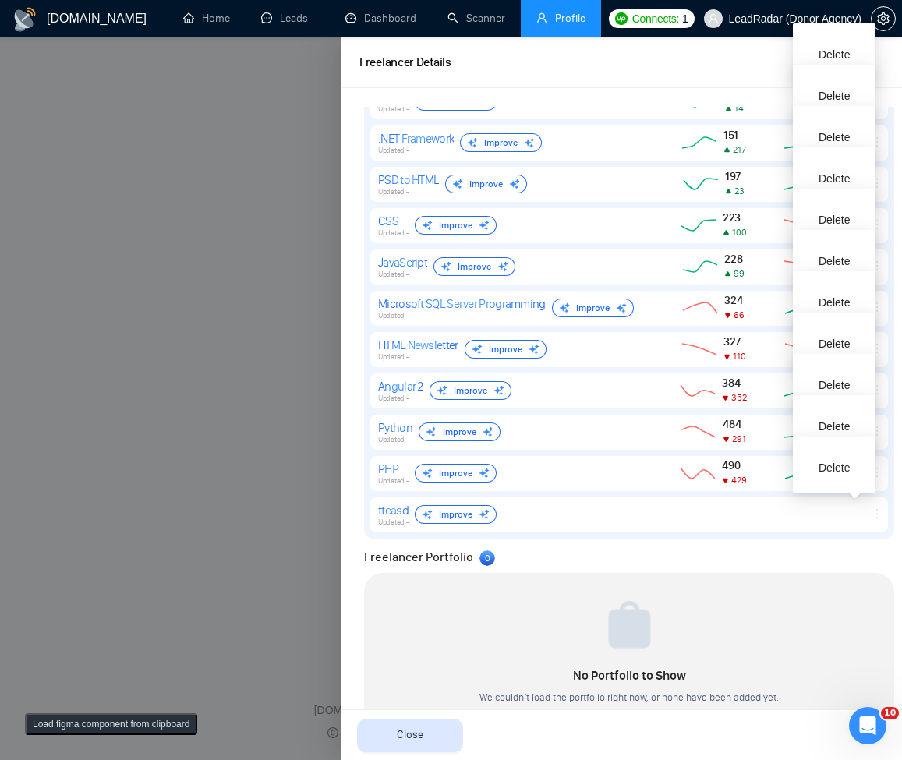
click at [227, 430] on div at bounding box center [451, 398] width 902 height 723
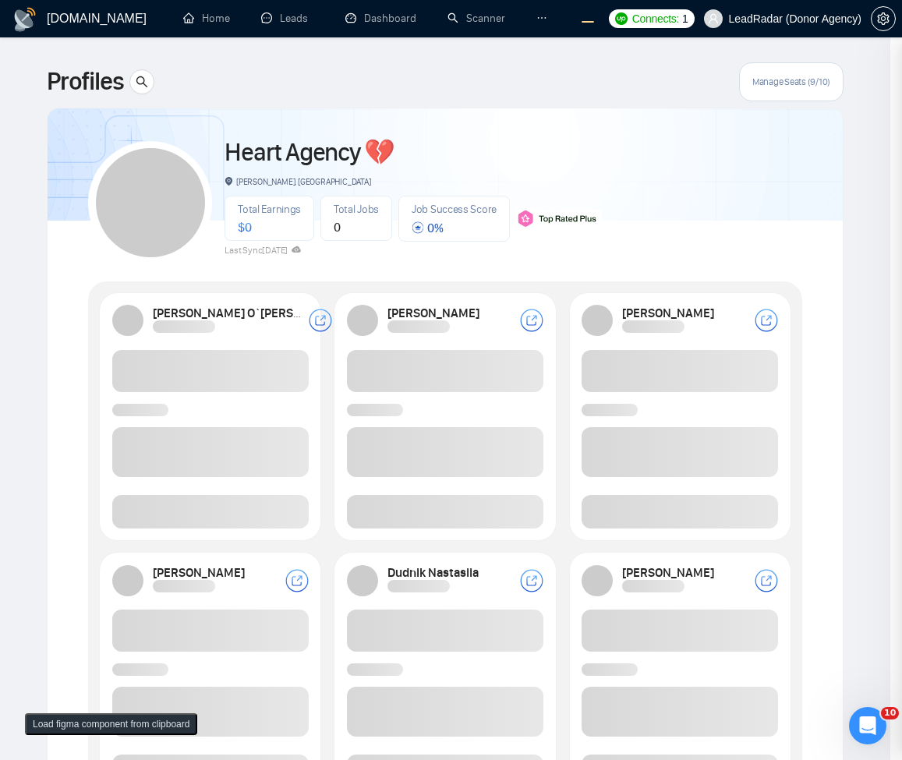
scroll to position [0, 0]
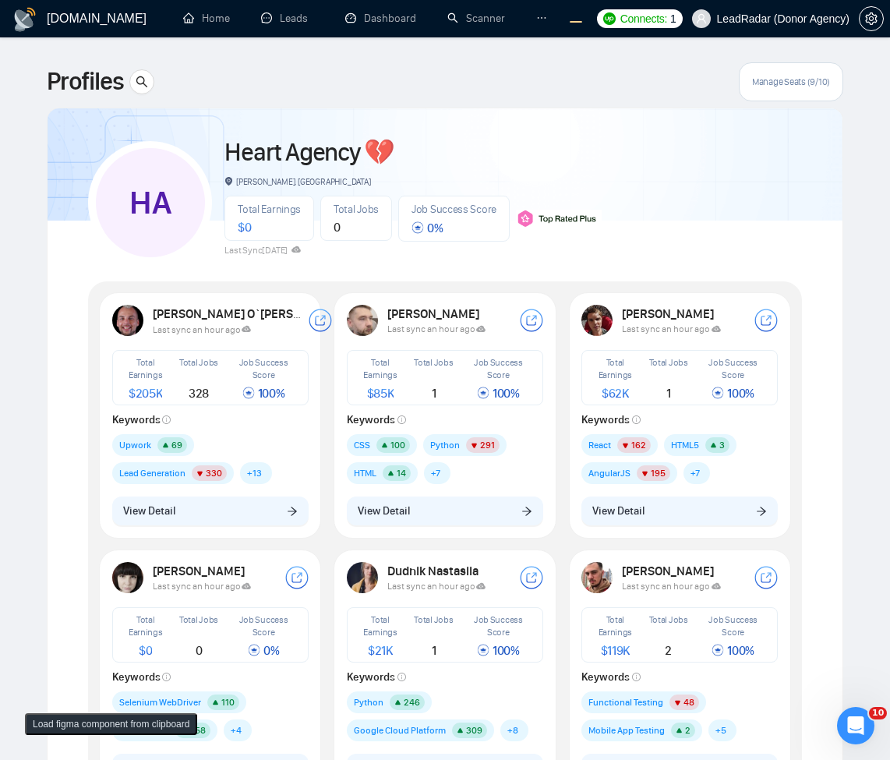
click at [450, 518] on button "View Detail" at bounding box center [445, 512] width 196 height 30
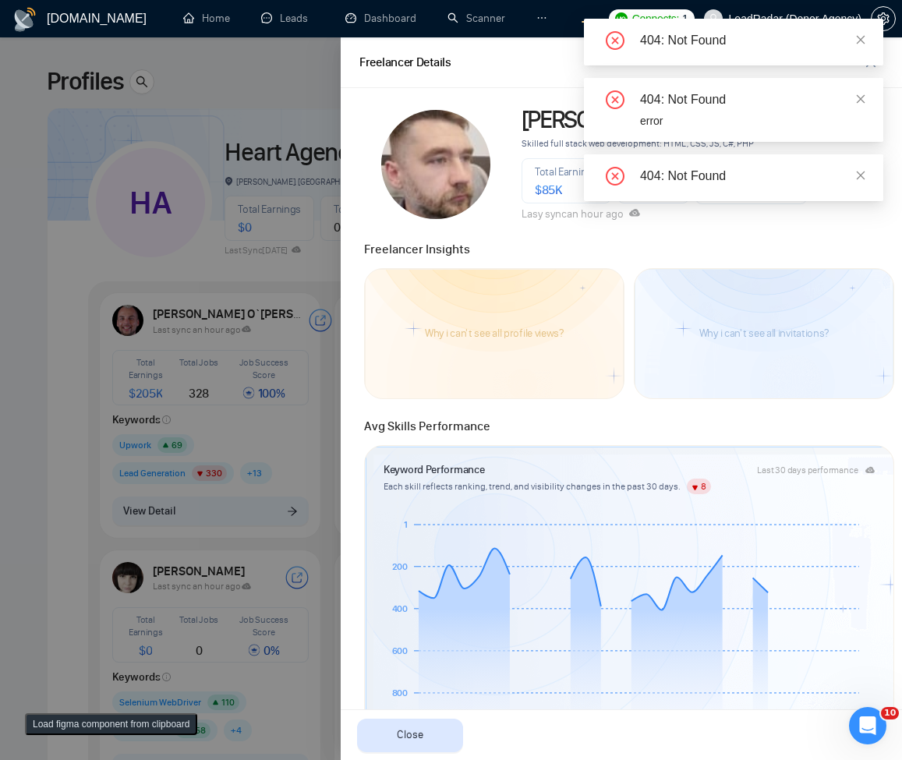
scroll to position [561, 0]
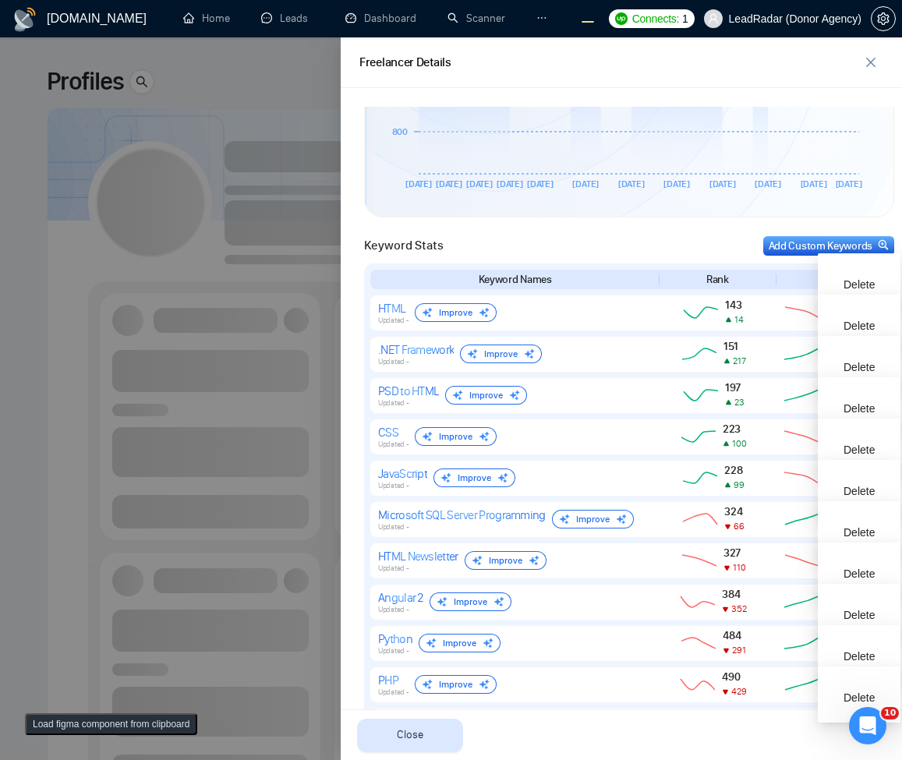
click at [48, 404] on div at bounding box center [451, 398] width 902 height 723
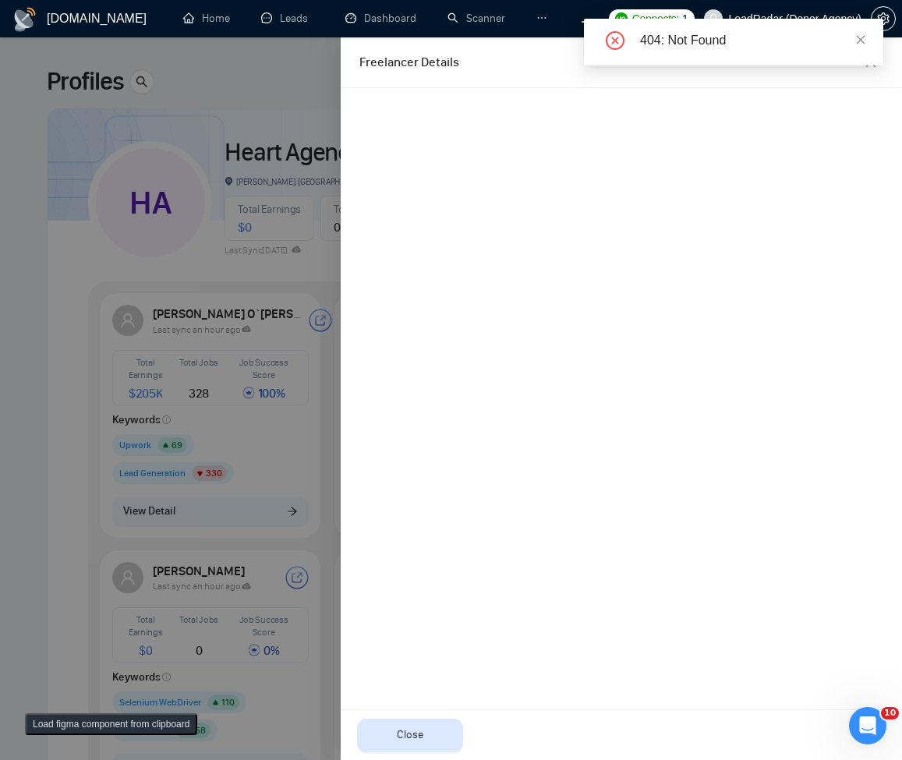
scroll to position [0, 0]
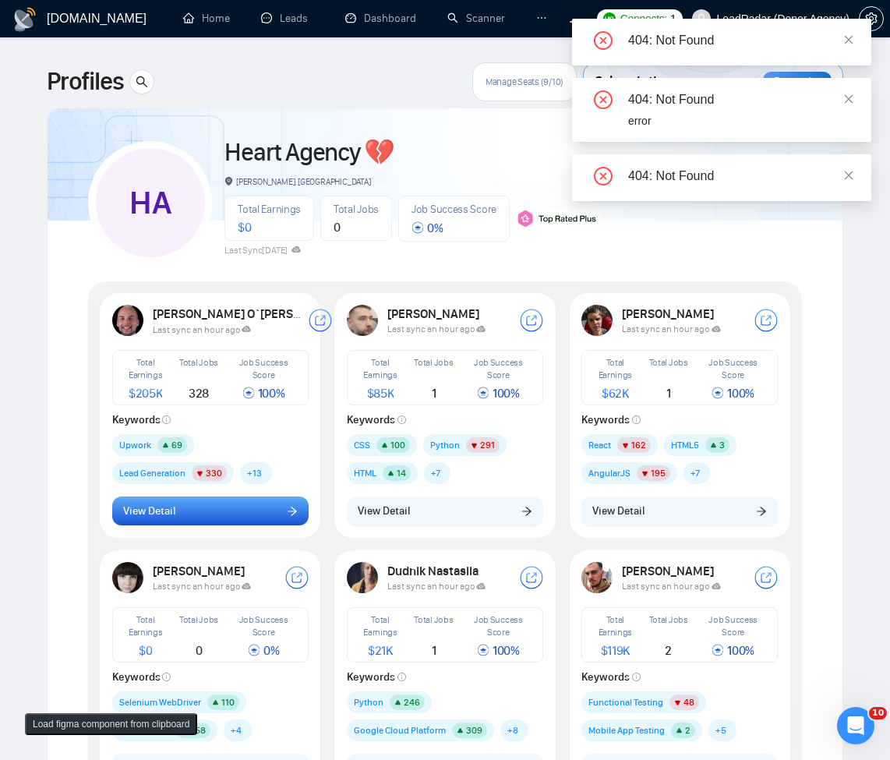
click at [271, 525] on button "View Detail" at bounding box center [210, 512] width 196 height 30
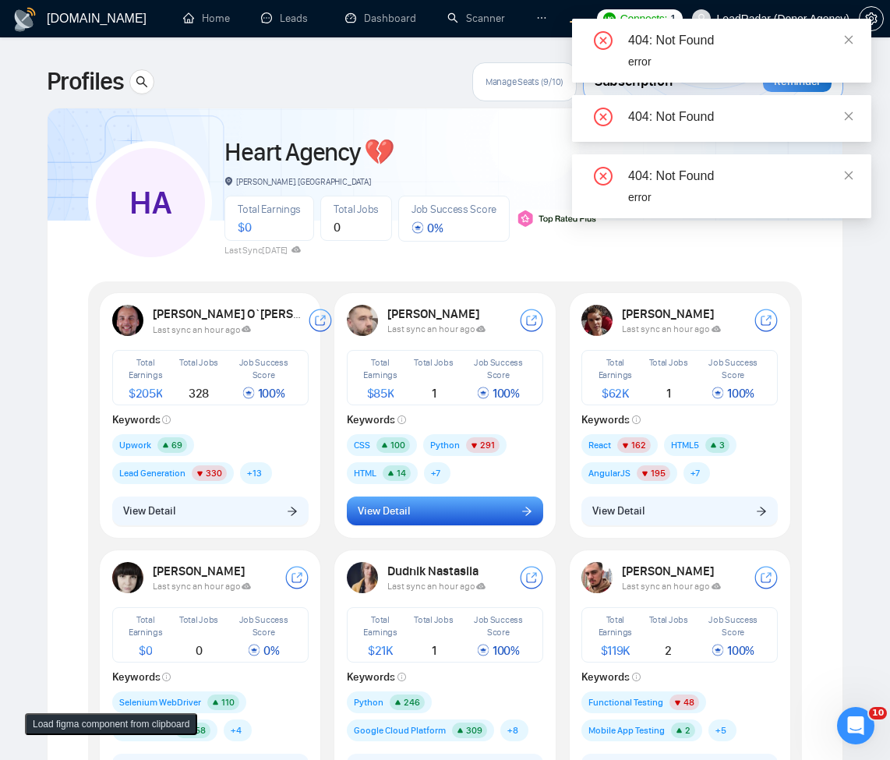
click at [453, 520] on button "View Detail" at bounding box center [445, 512] width 196 height 30
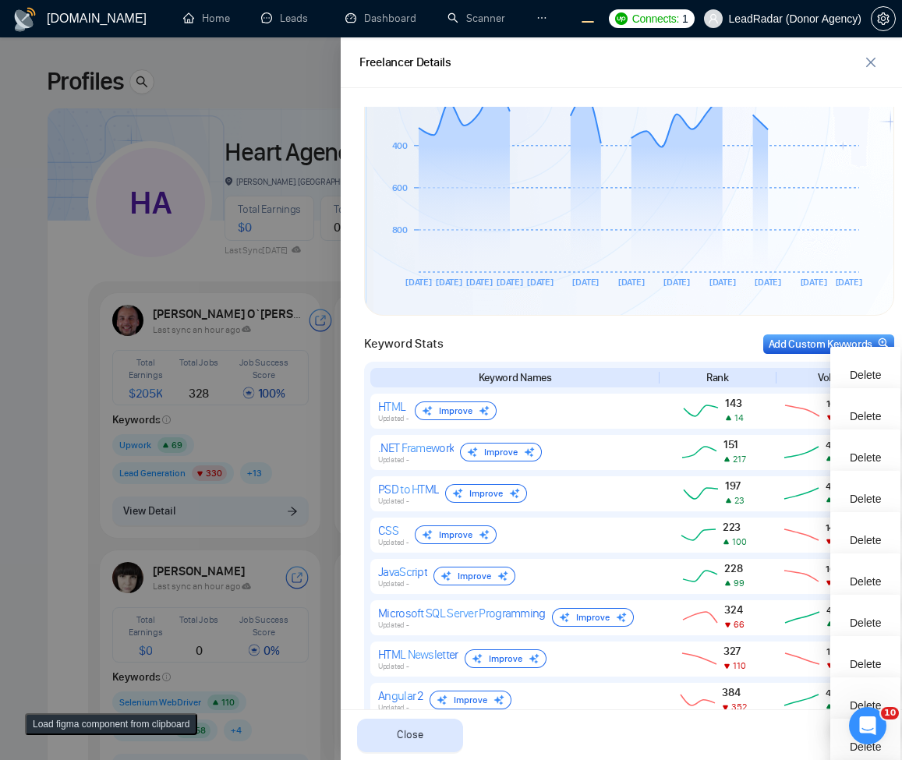
scroll to position [439, 0]
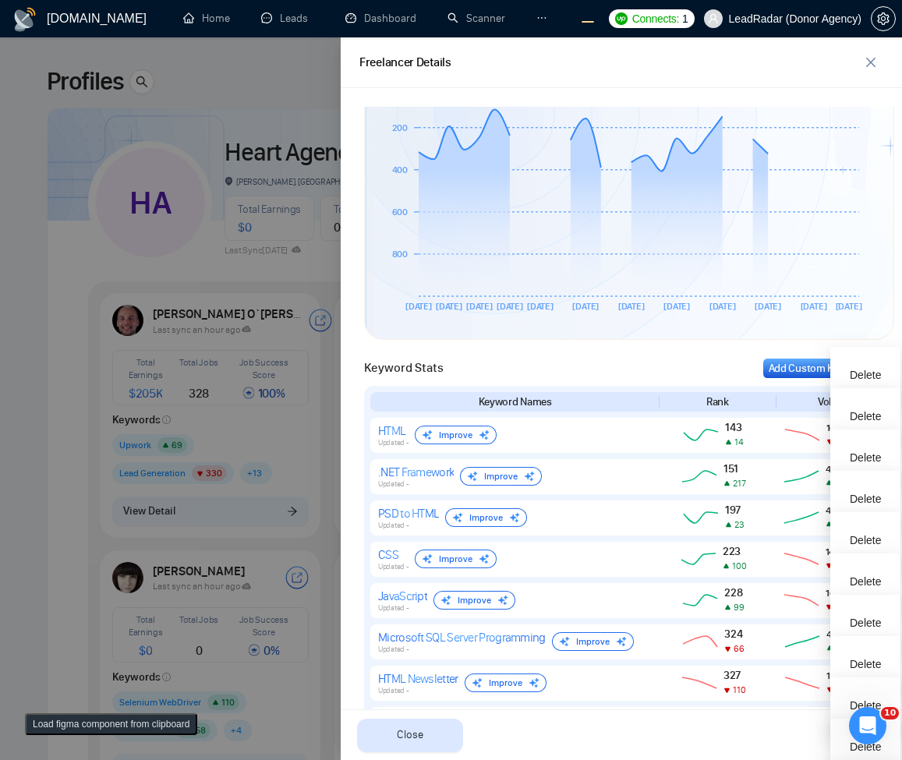
click at [638, 349] on div "Keyword Stats Add Custom Keywords Keyword Names Rank Volume HTML Updated - Impr…" at bounding box center [628, 610] width 539 height 522
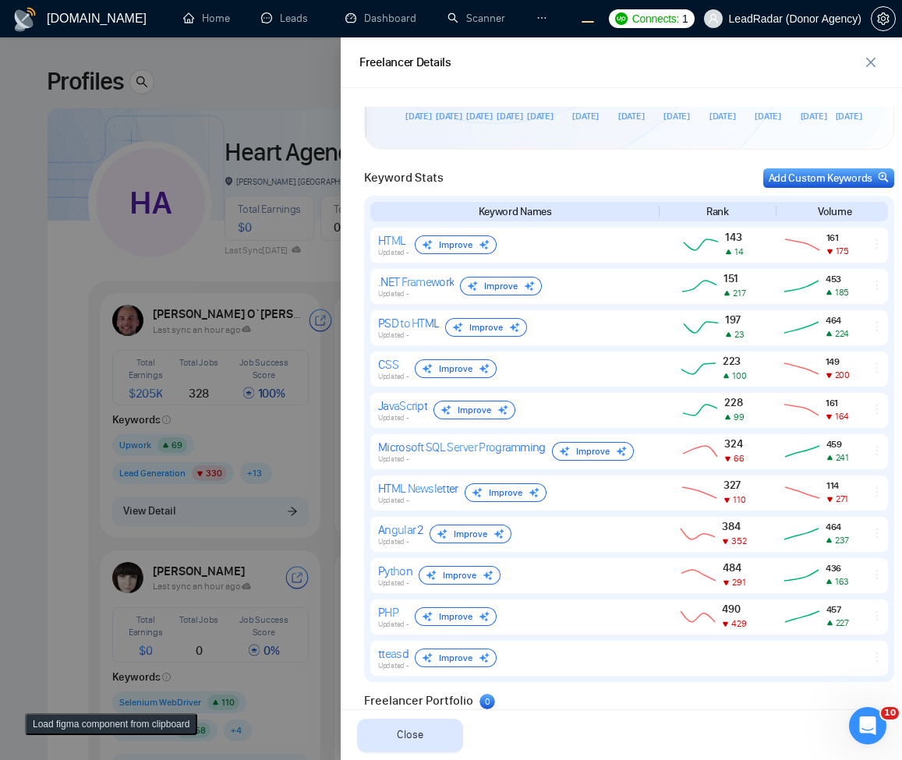
scroll to position [813, 0]
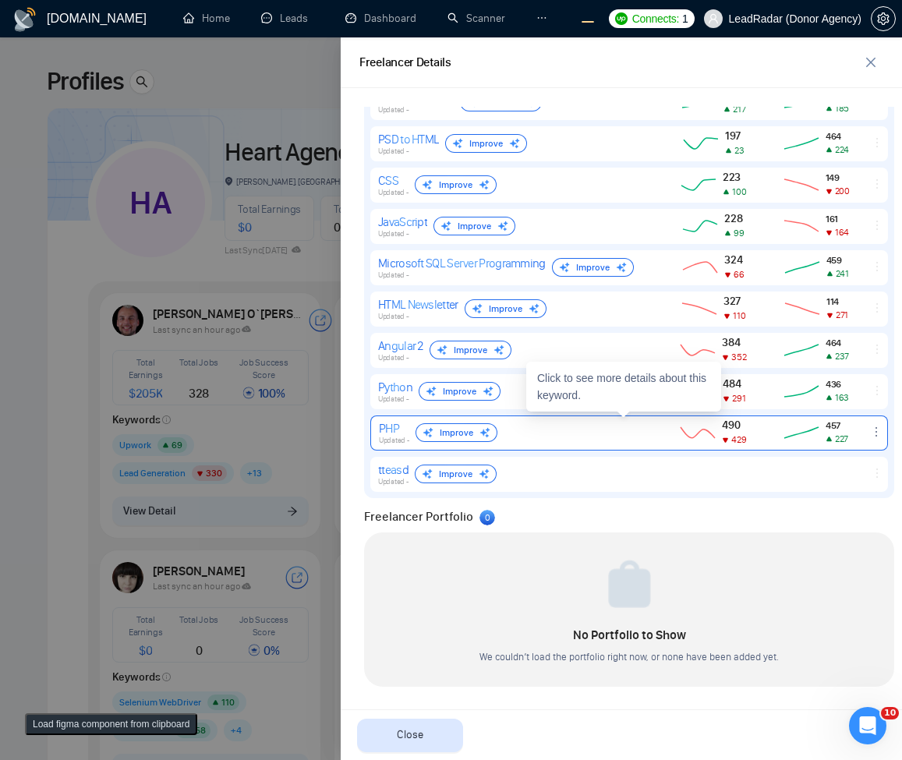
click at [870, 437] on icon "ellipsis" at bounding box center [876, 432] width 12 height 12
click at [870, 434] on icon "ellipsis" at bounding box center [876, 432] width 12 height 12
click at [865, 425] on div "PHP Updated - Improve 490 429 457 227" at bounding box center [629, 432] width 518 height 35
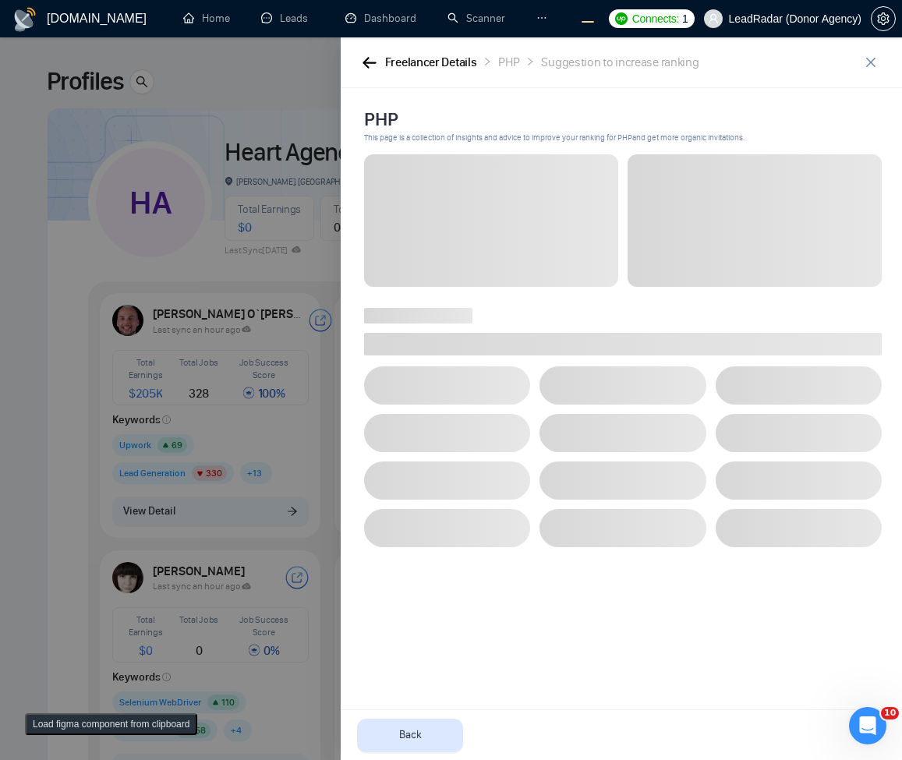
scroll to position [0, 0]
click at [372, 66] on icon "button" at bounding box center [369, 63] width 14 height 12
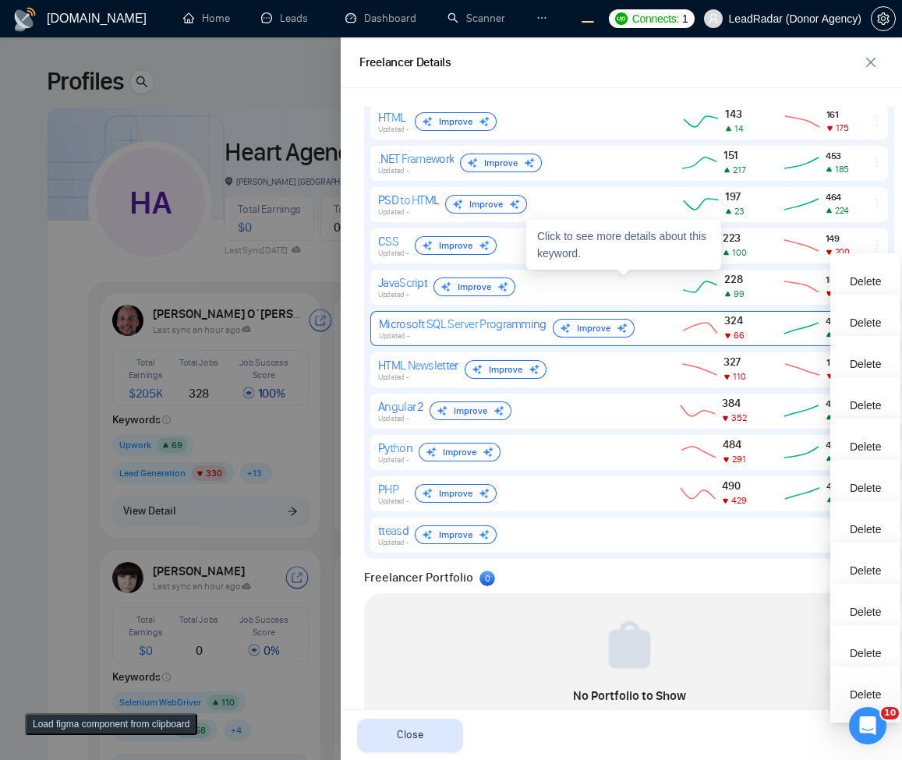
scroll to position [720, 0]
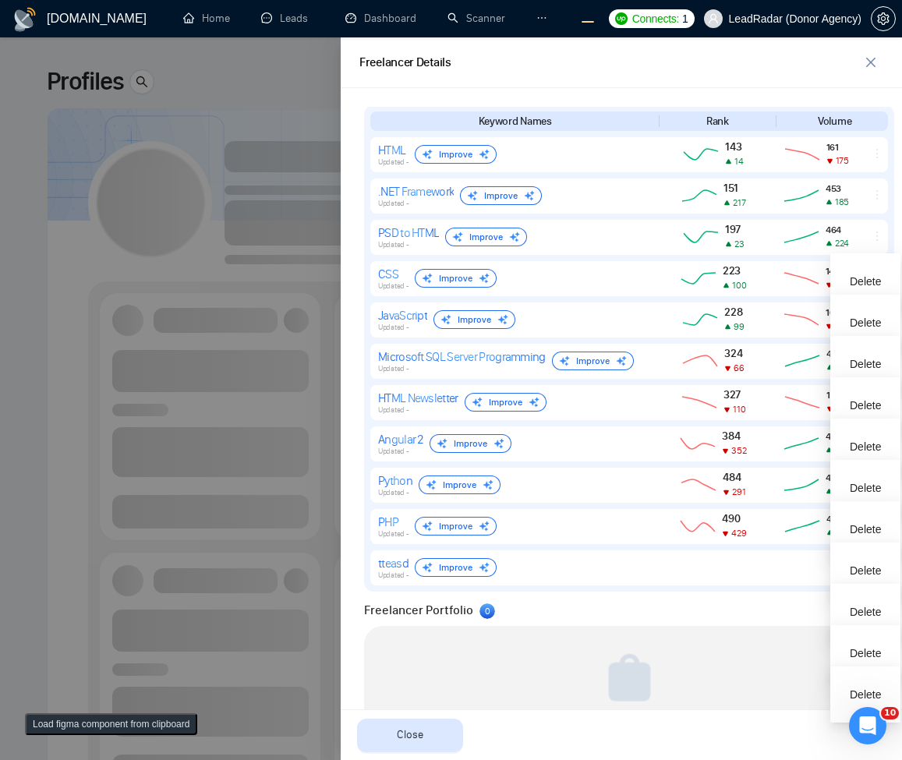
click at [232, 364] on div at bounding box center [451, 398] width 902 height 723
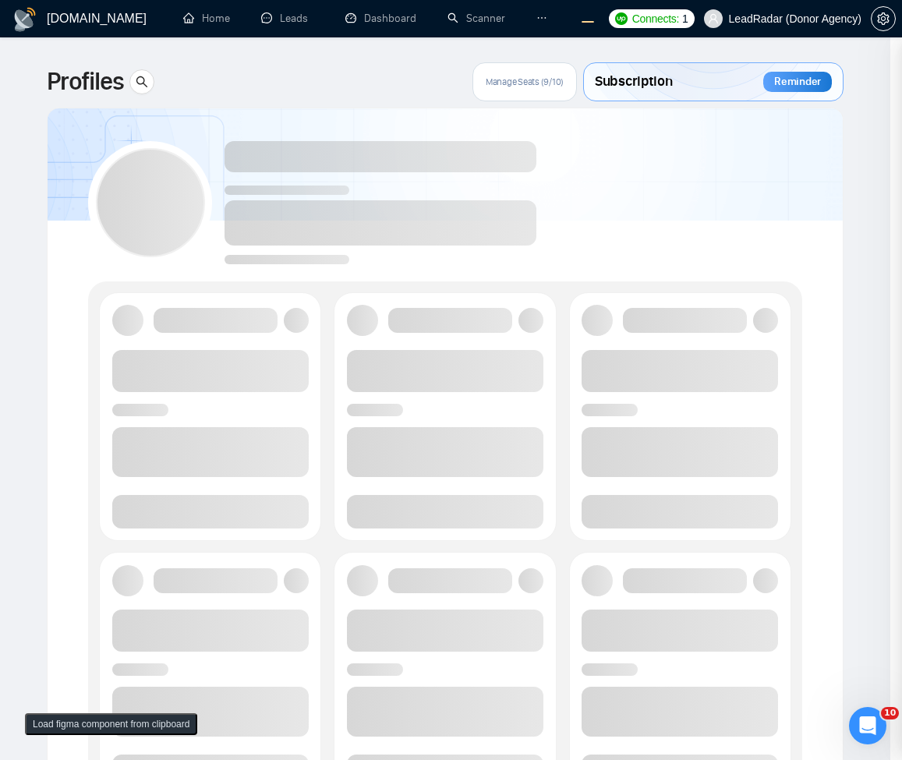
scroll to position [0, 0]
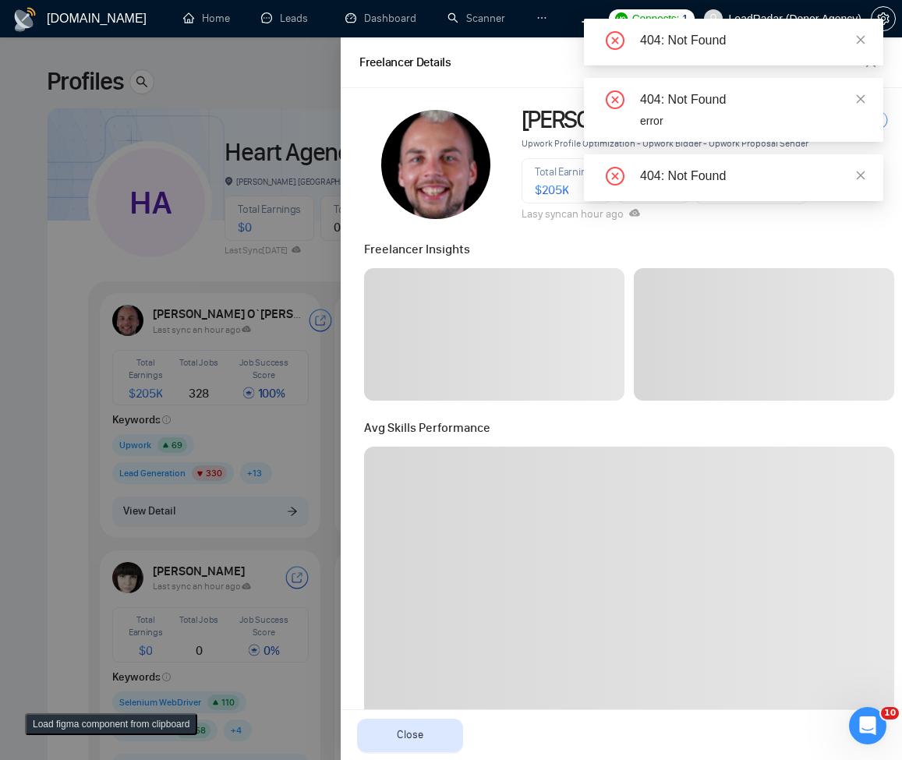
click at [240, 515] on div at bounding box center [451, 398] width 902 height 723
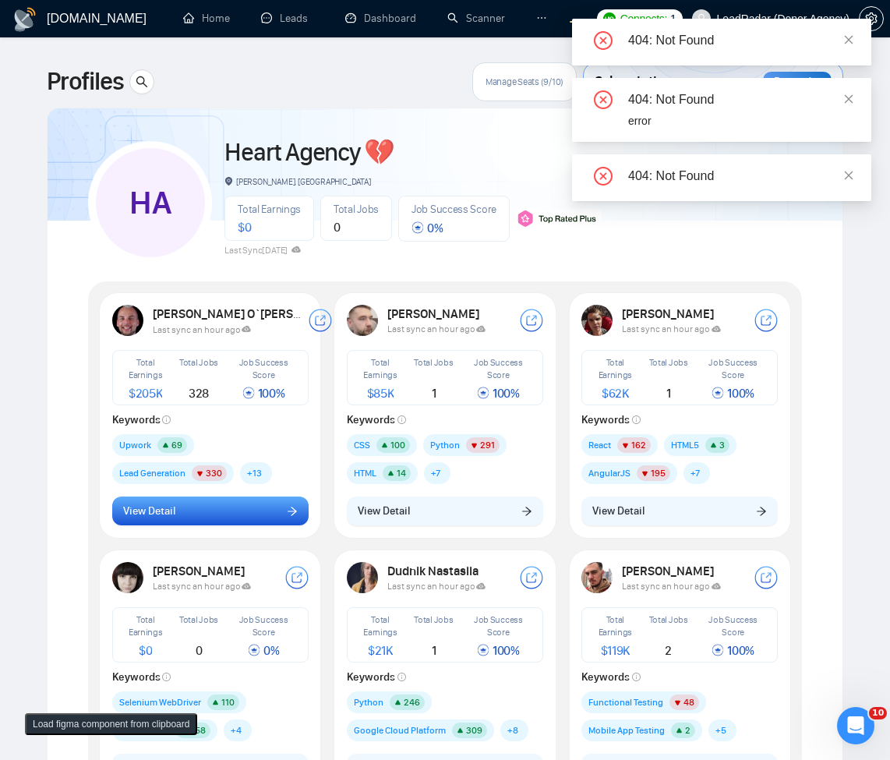
click at [171, 507] on span "View Detail" at bounding box center [149, 511] width 52 height 17
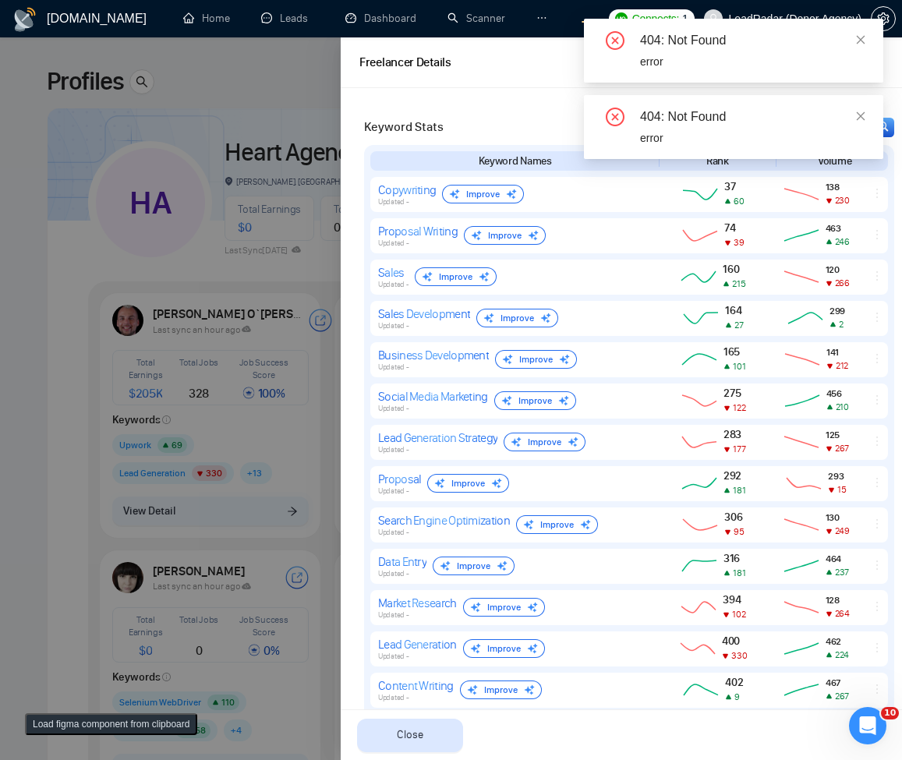
scroll to position [978, 0]
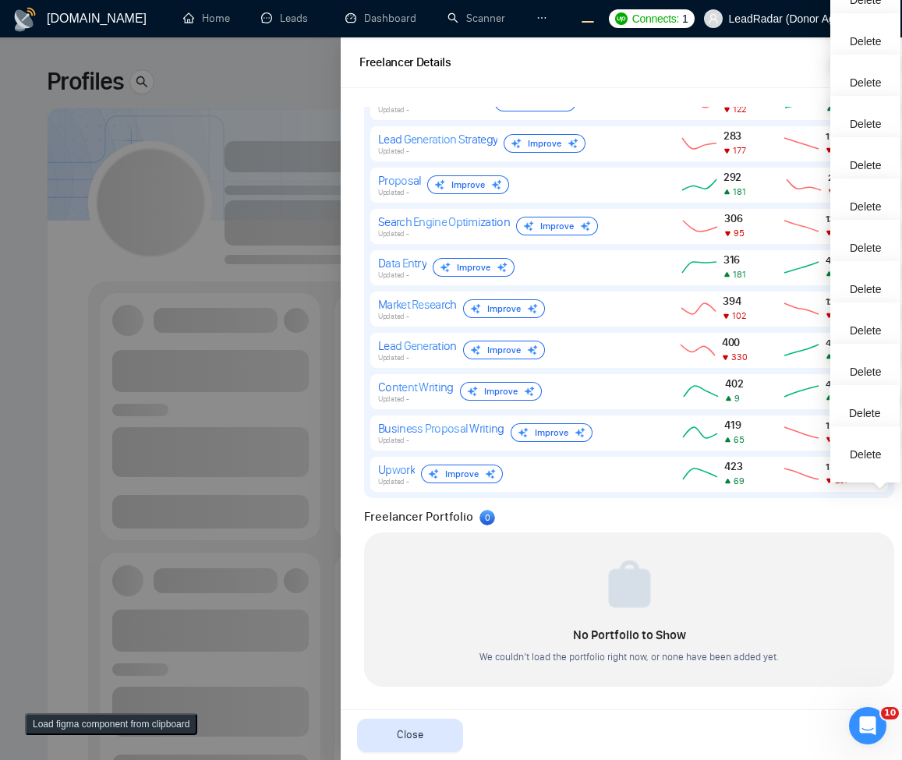
click at [84, 517] on div at bounding box center [451, 398] width 902 height 723
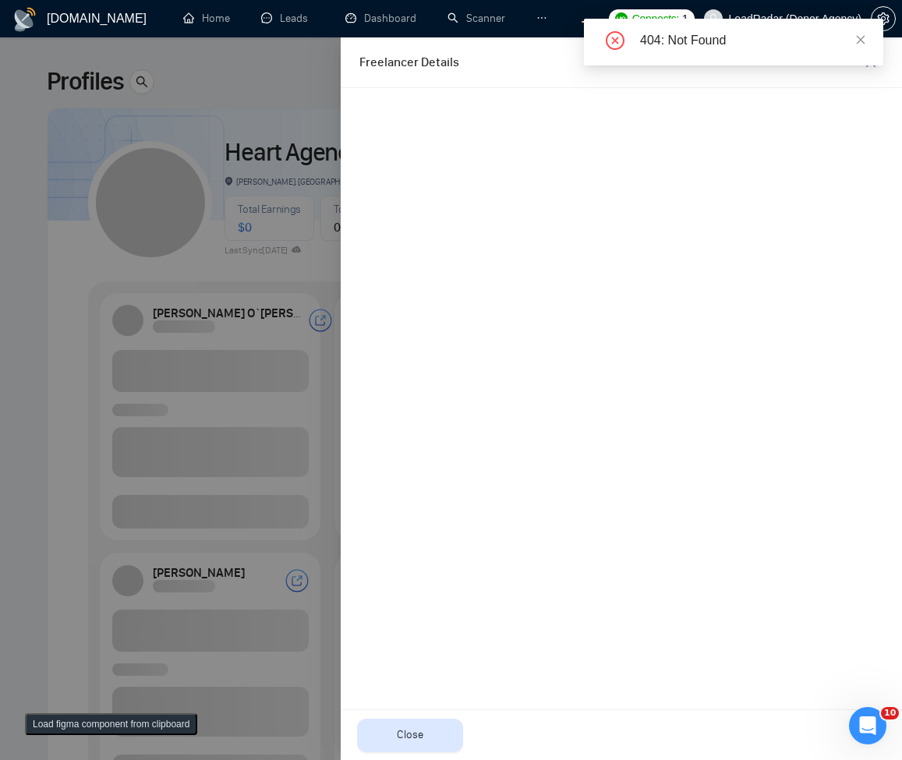
scroll to position [0, 0]
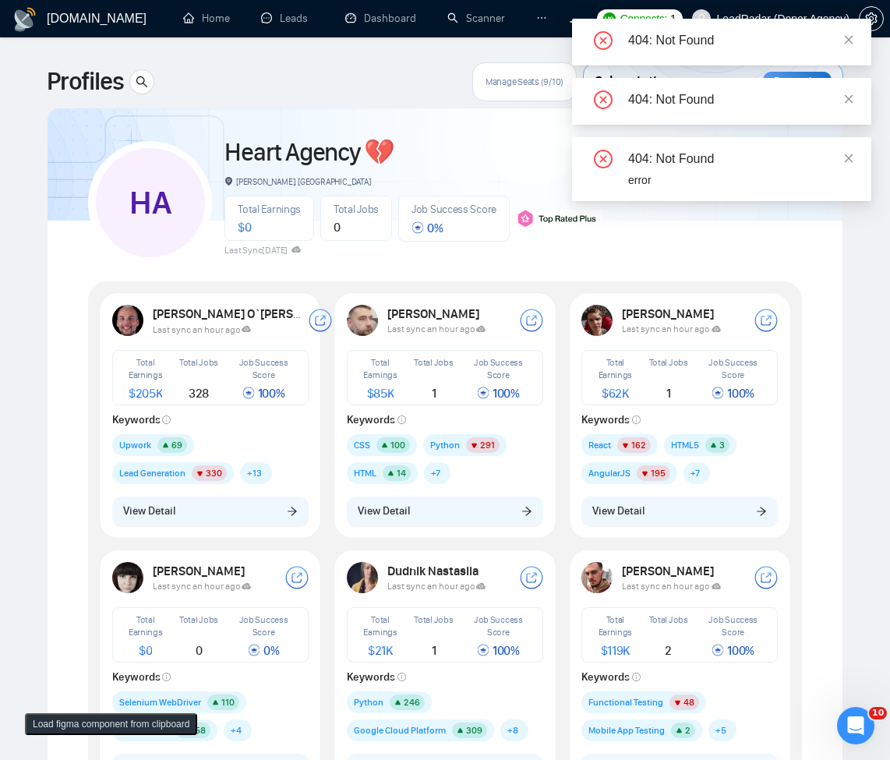
click at [281, 517] on button "View Detail" at bounding box center [210, 512] width 196 height 30
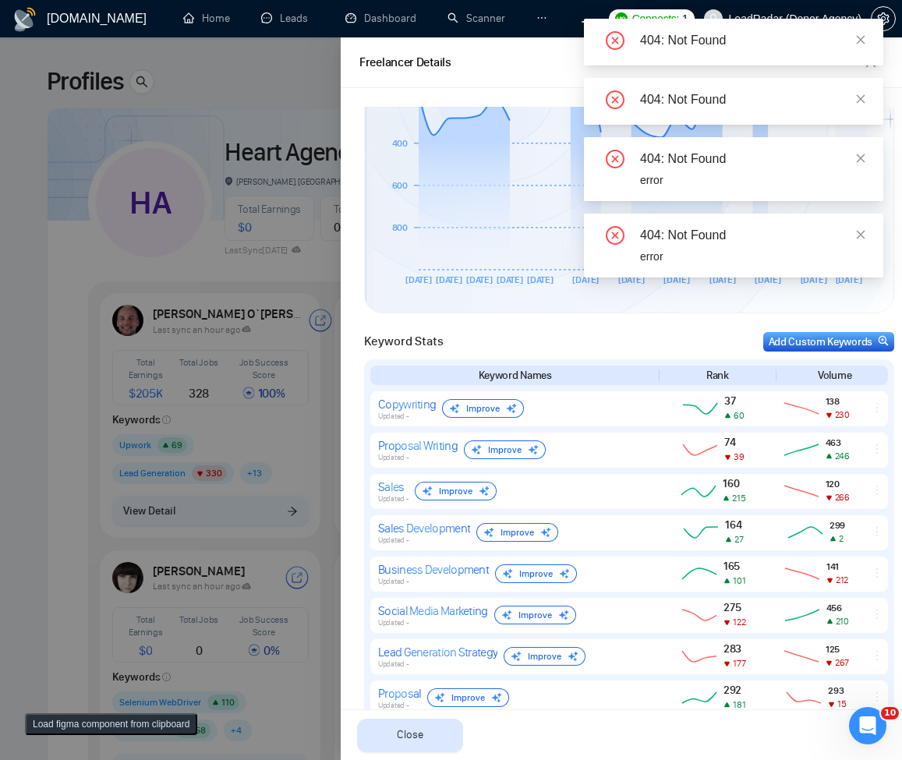
scroll to position [468, 0]
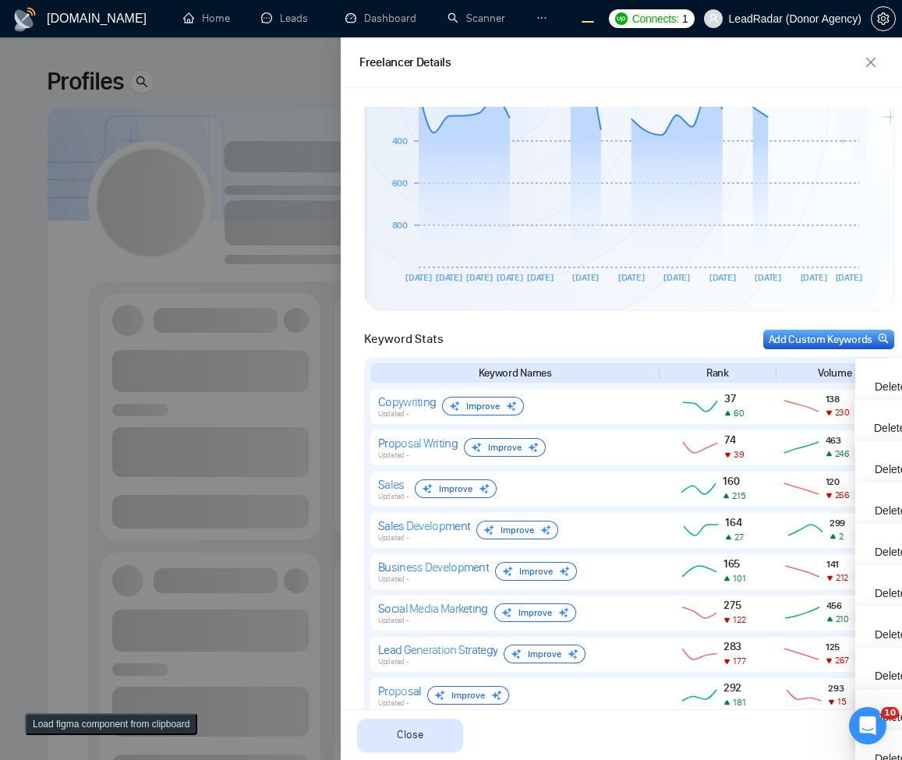
click at [147, 416] on div at bounding box center [451, 398] width 902 height 723
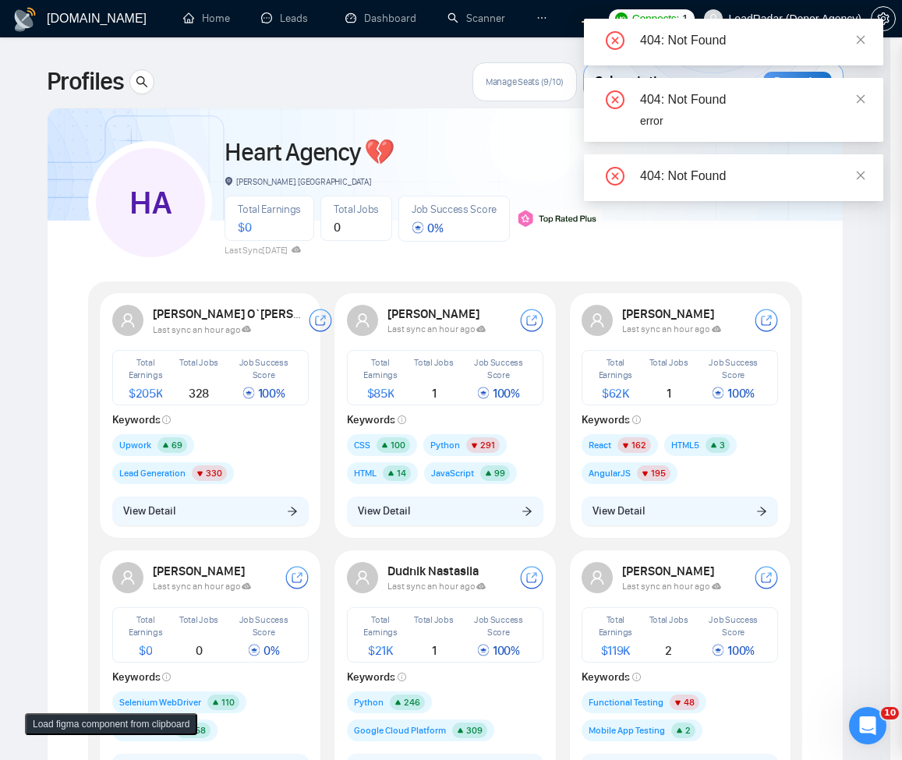
scroll to position [0, 0]
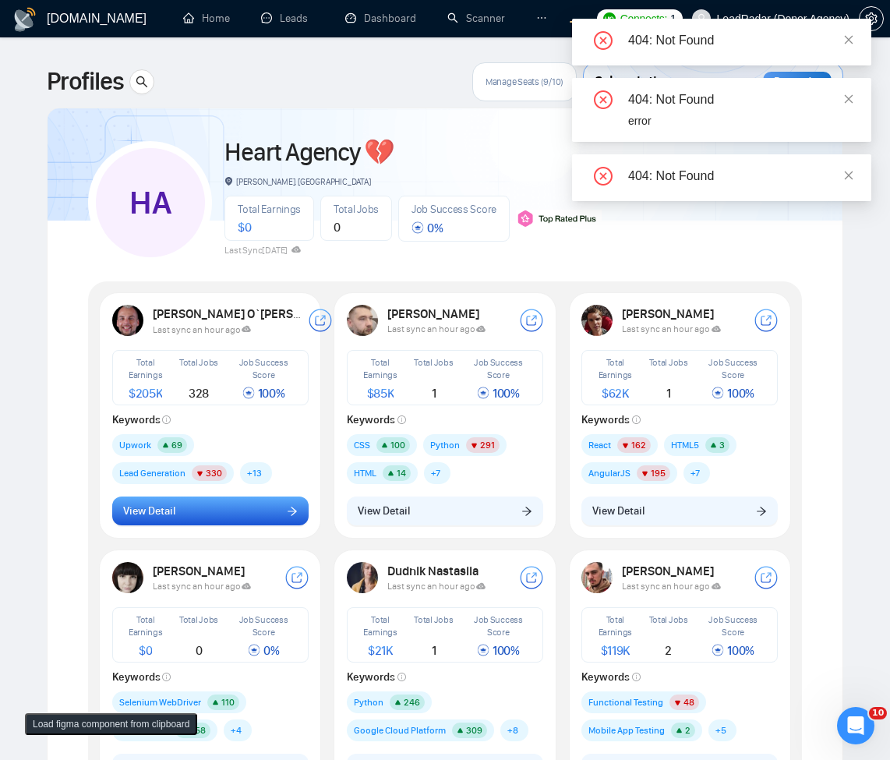
click at [273, 525] on button "View Detail" at bounding box center [210, 512] width 196 height 30
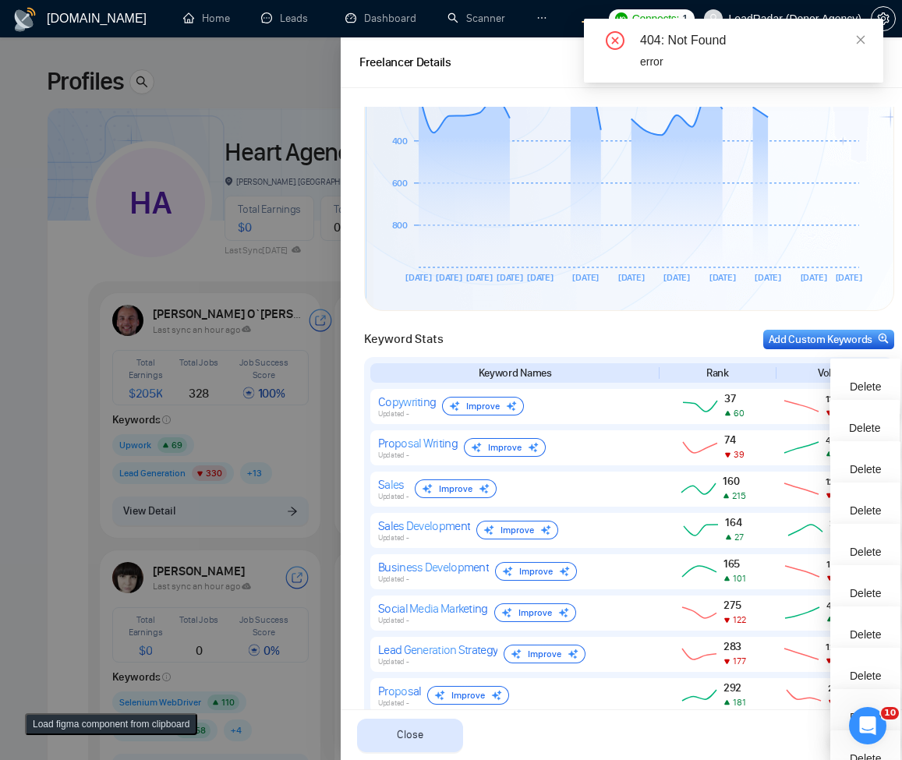
scroll to position [655, 0]
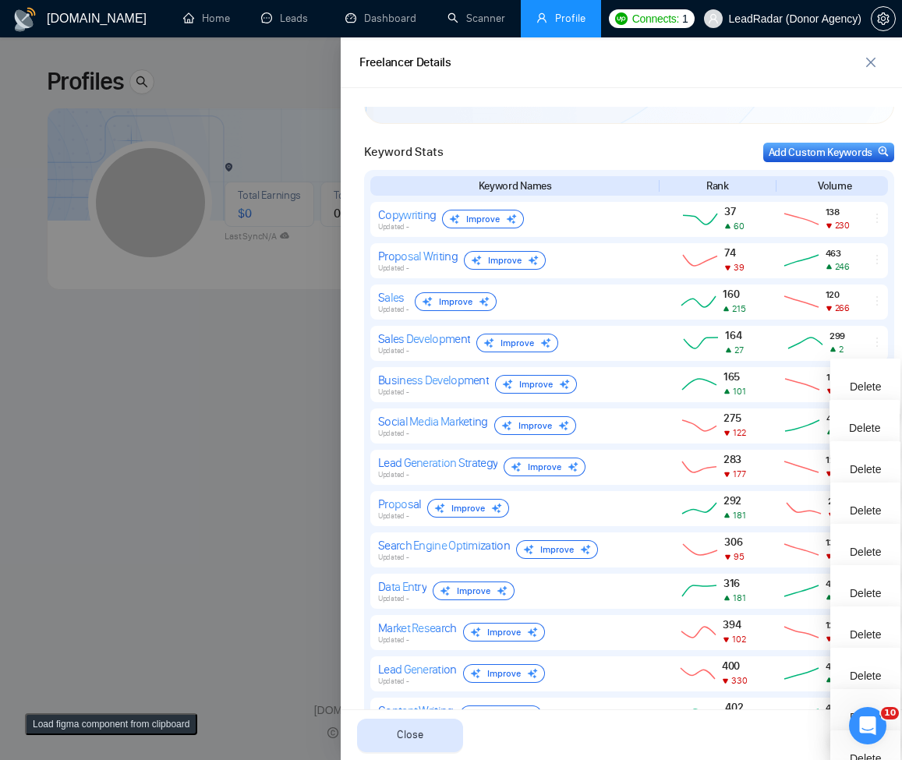
click at [329, 295] on div at bounding box center [451, 398] width 902 height 723
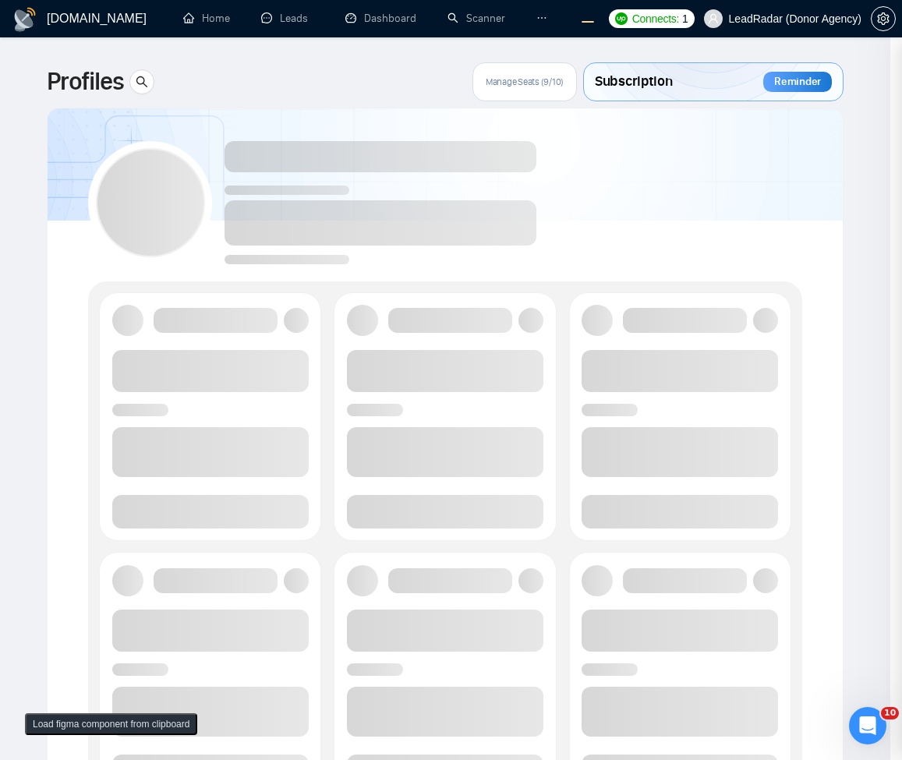
scroll to position [0, 0]
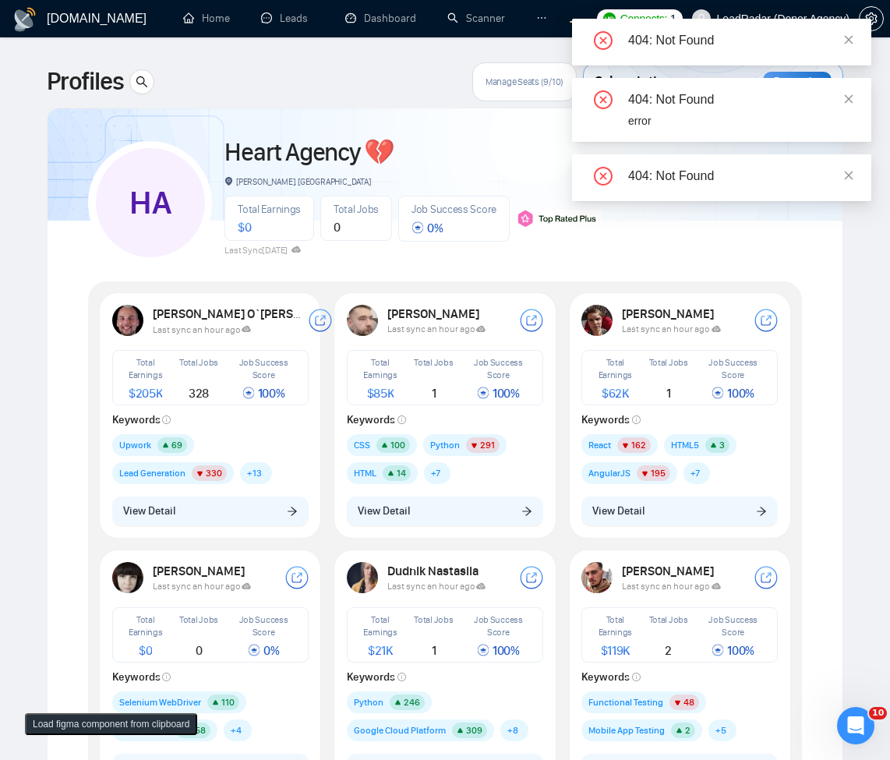
click at [454, 495] on div "Oleksandr Makarov Last sync an hour ago Total Earnings $ 85K Total Jobs 1 Job S…" at bounding box center [445, 414] width 215 height 239
click at [444, 506] on button "View Detail" at bounding box center [445, 512] width 196 height 30
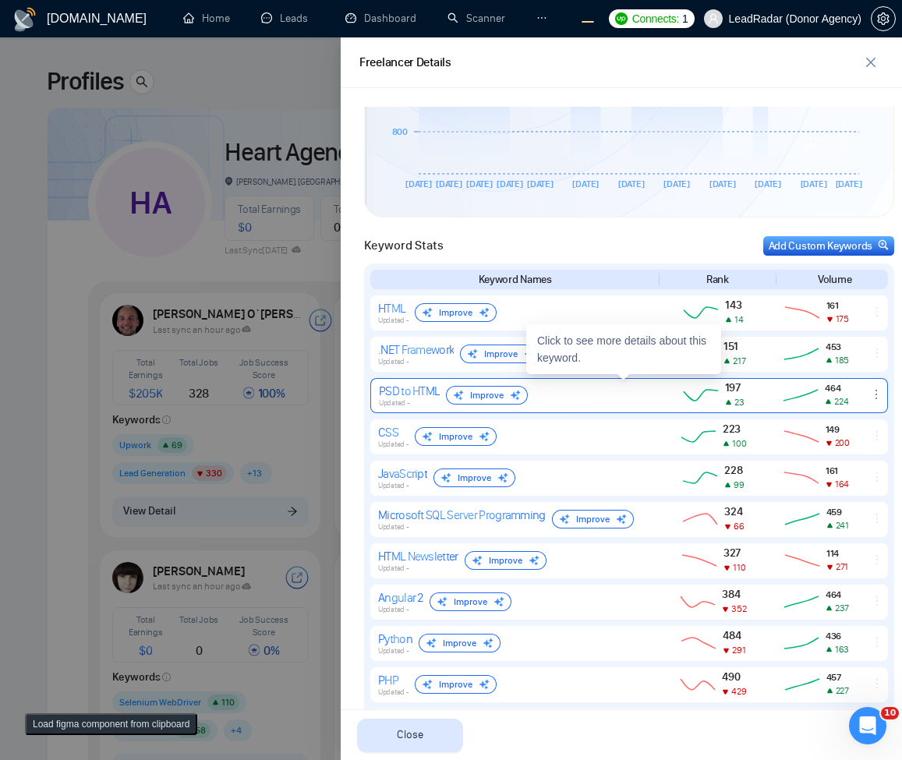
scroll to position [748, 0]
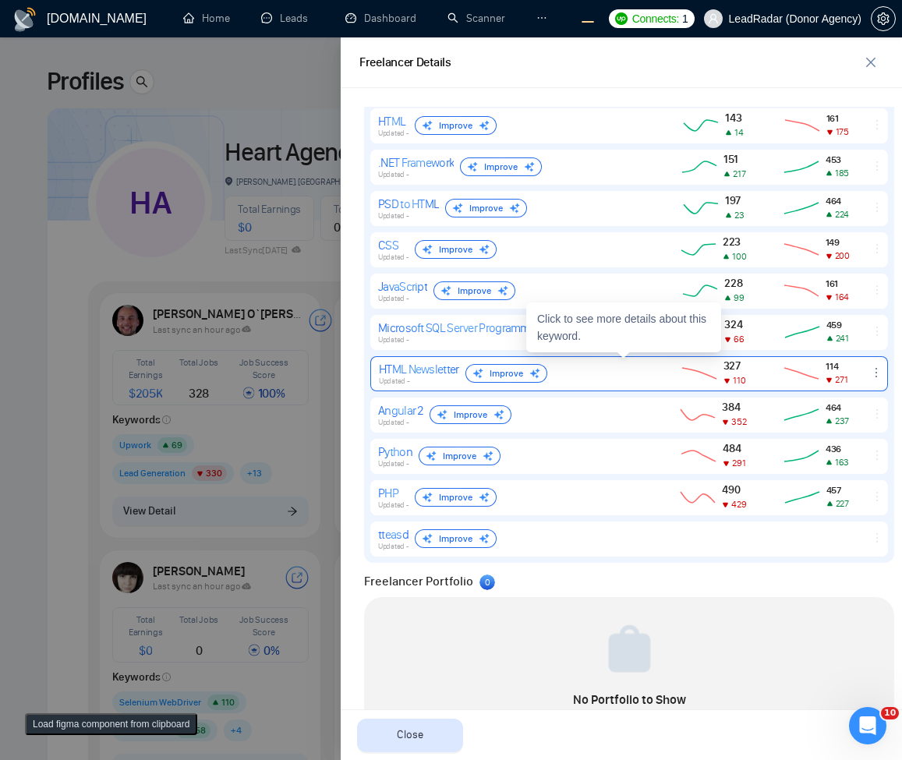
click at [866, 384] on div "HTML Newsletter Updated - Improve 327 110 114 271" at bounding box center [629, 373] width 518 height 35
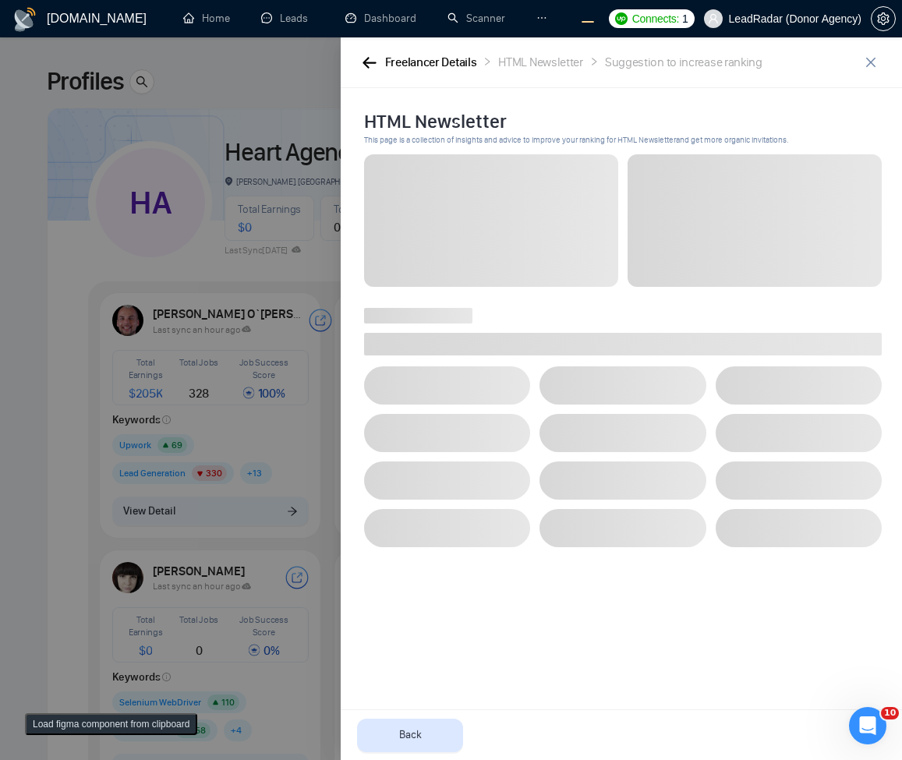
scroll to position [0, 0]
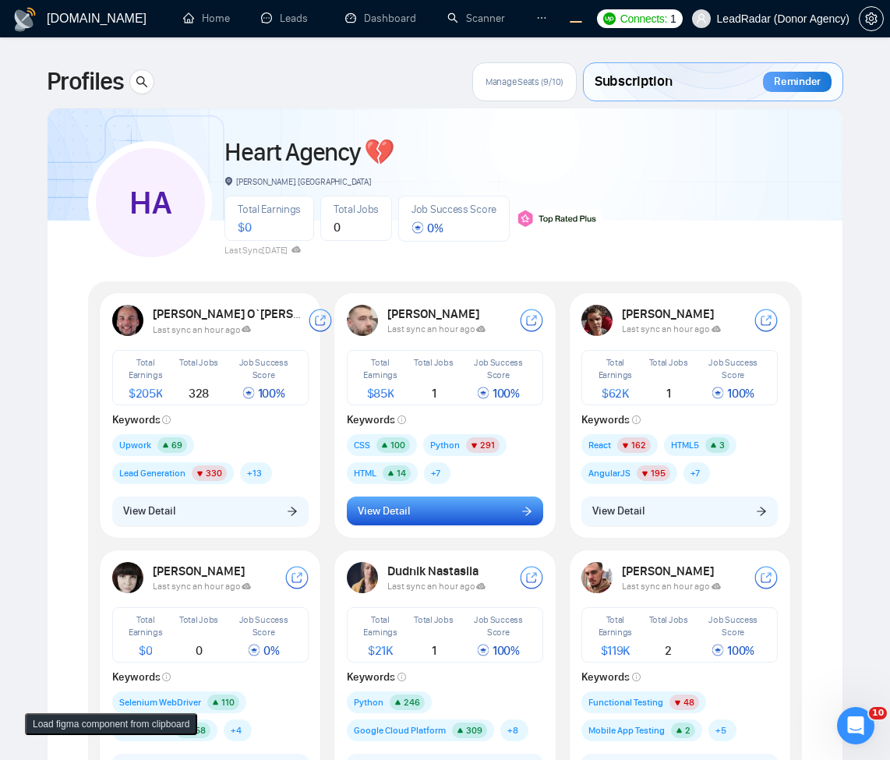
click at [366, 510] on span "View Detail" at bounding box center [384, 511] width 52 height 17
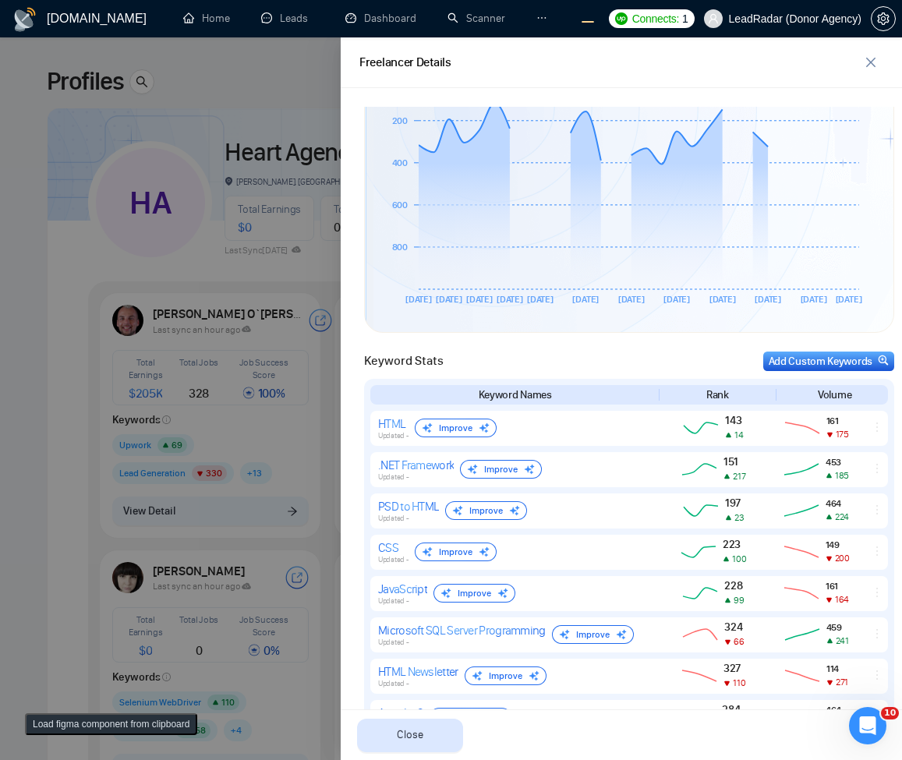
scroll to position [468, 0]
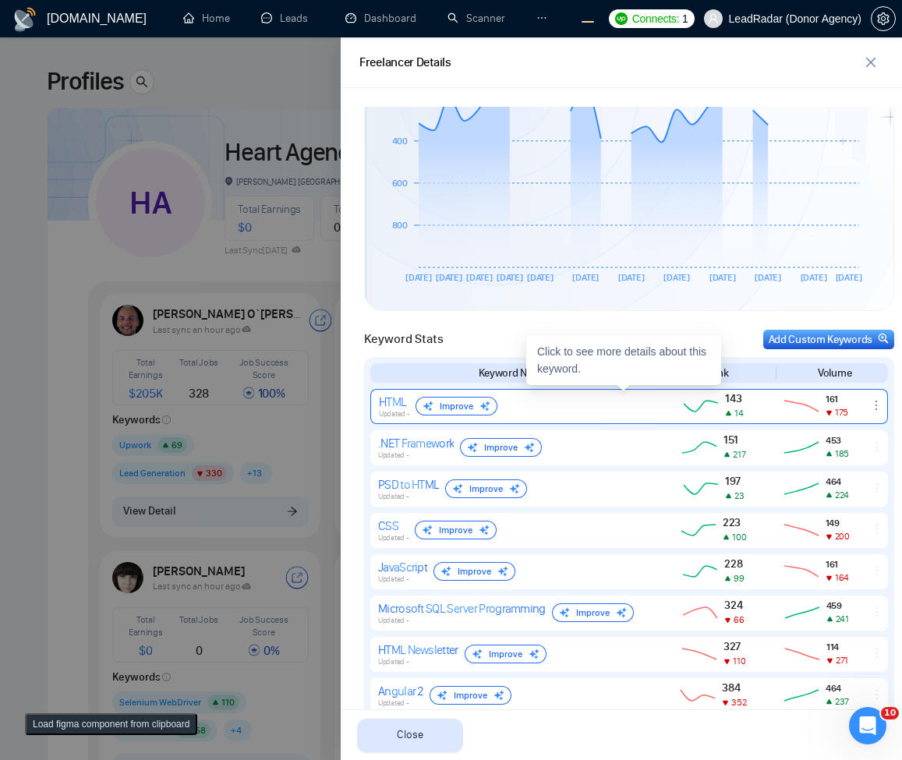
click at [870, 403] on icon "ellipsis" at bounding box center [876, 405] width 12 height 12
click at [870, 405] on icon "ellipsis" at bounding box center [876, 405] width 12 height 12
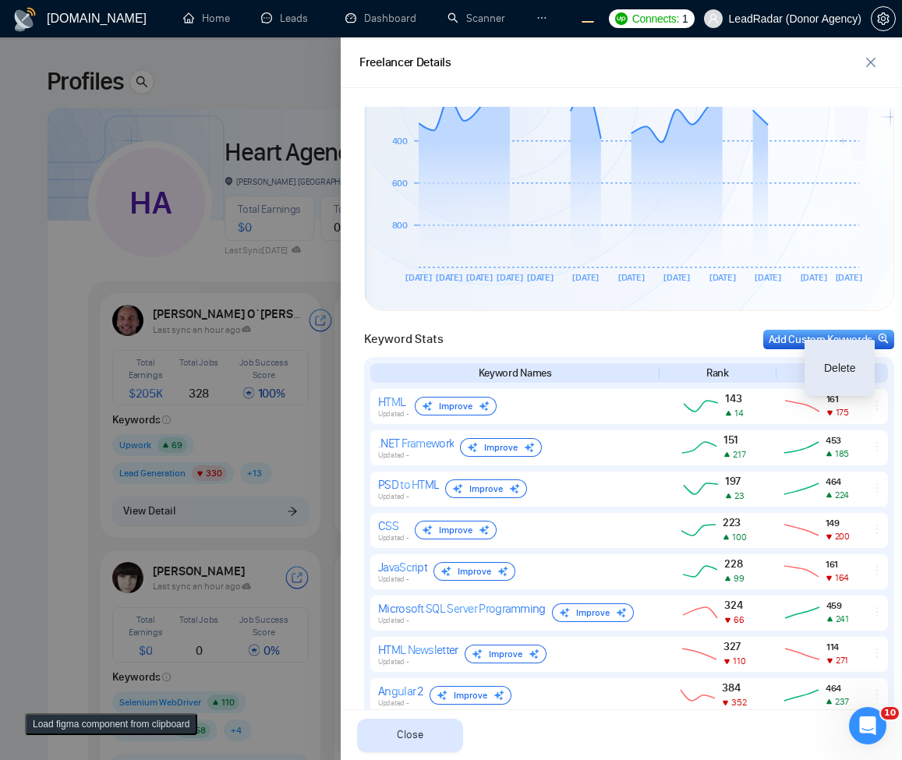
click at [121, 337] on div at bounding box center [451, 398] width 902 height 723
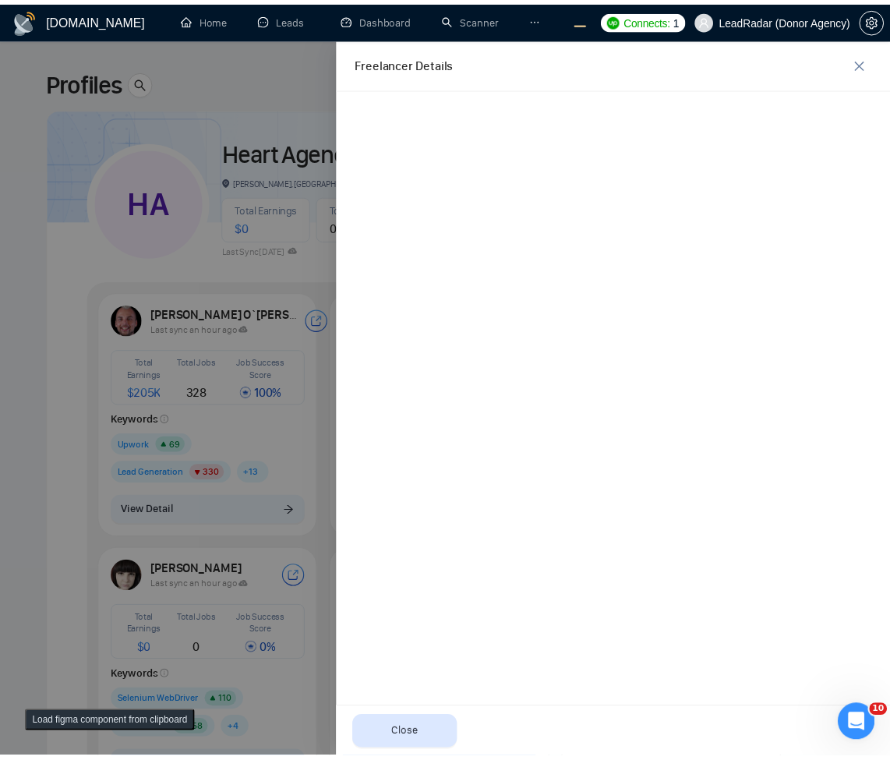
scroll to position [0, 0]
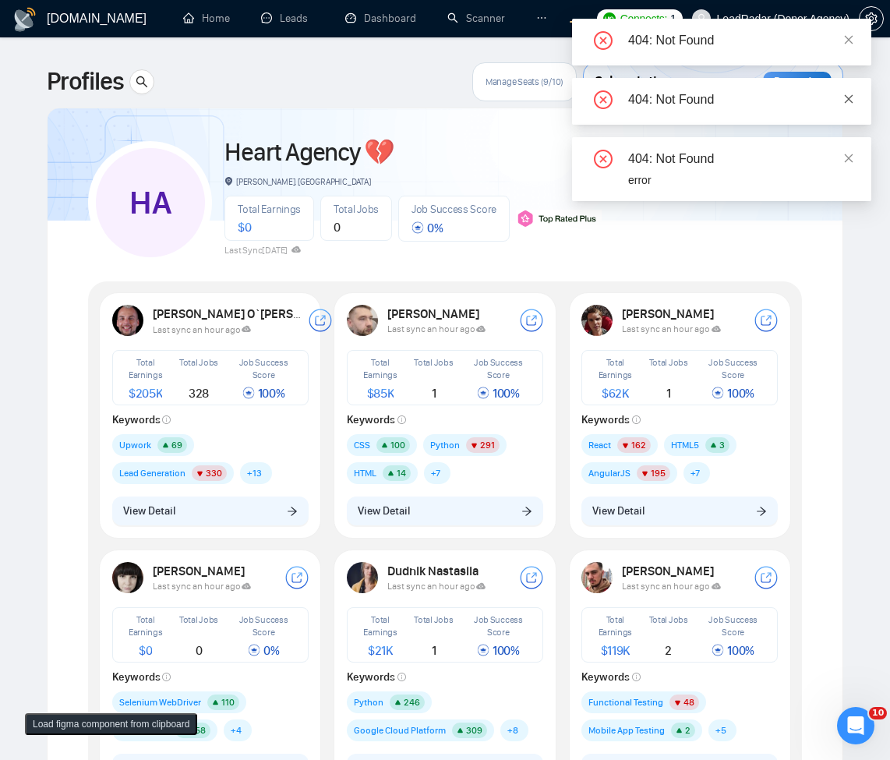
click at [849, 97] on icon "close" at bounding box center [848, 99] width 11 height 11
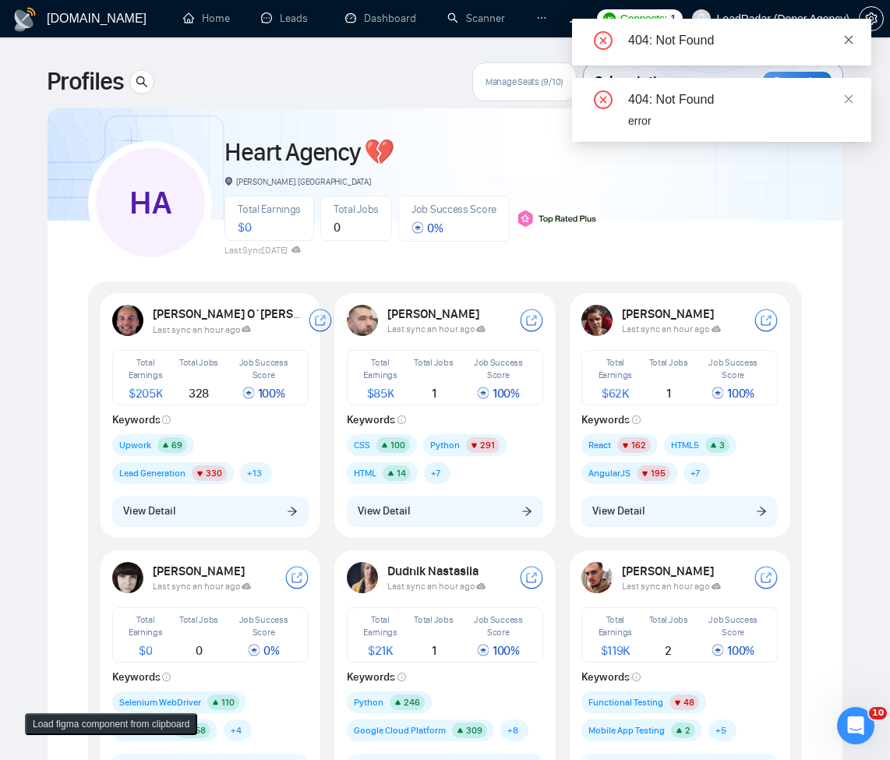
click at [850, 41] on icon "close" at bounding box center [849, 39] width 9 height 9
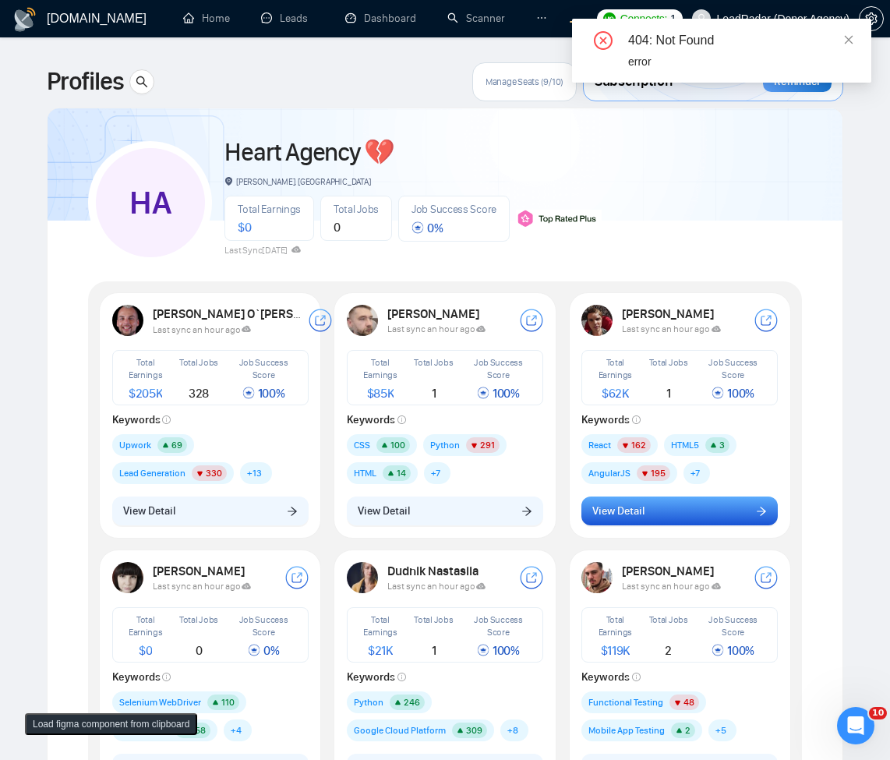
click at [699, 524] on button "View Detail" at bounding box center [680, 512] width 196 height 30
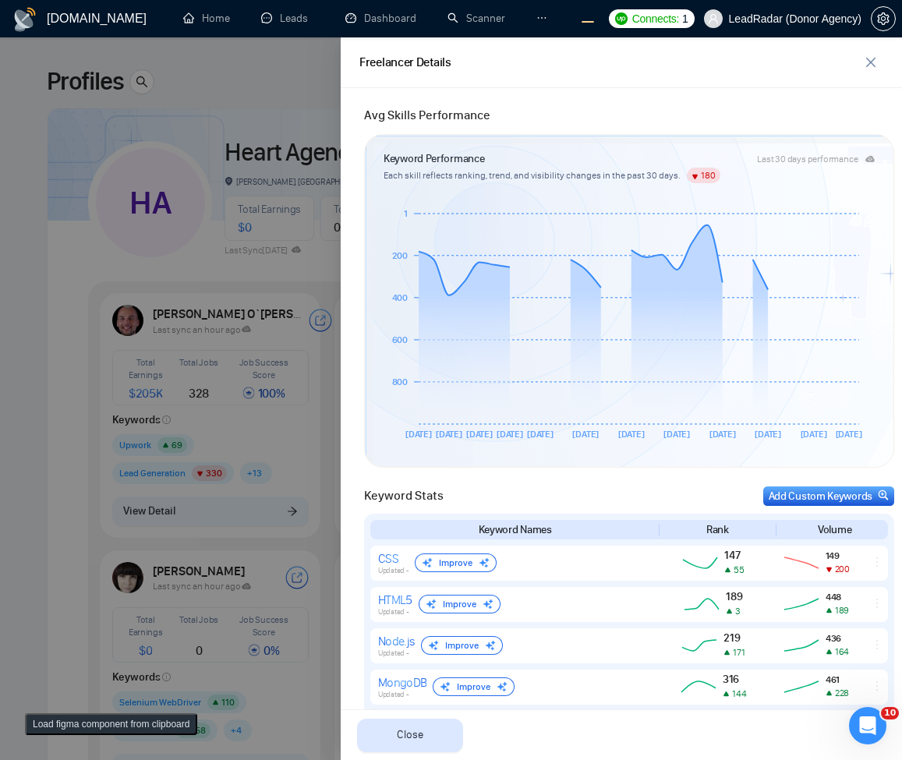
scroll to position [655, 0]
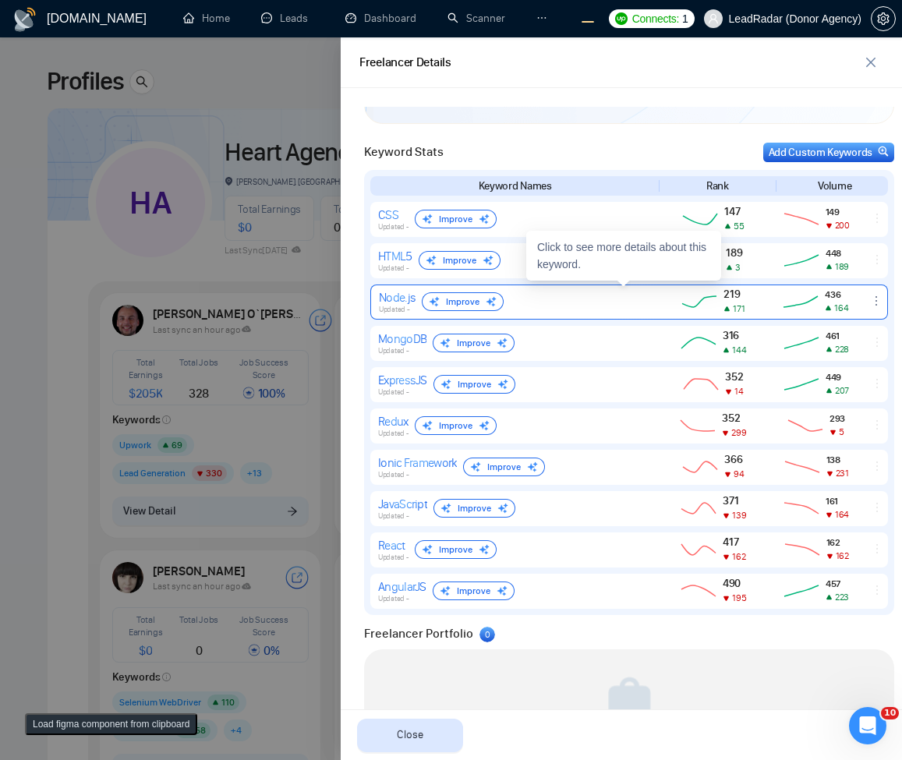
click at [872, 302] on div at bounding box center [876, 302] width 21 height 14
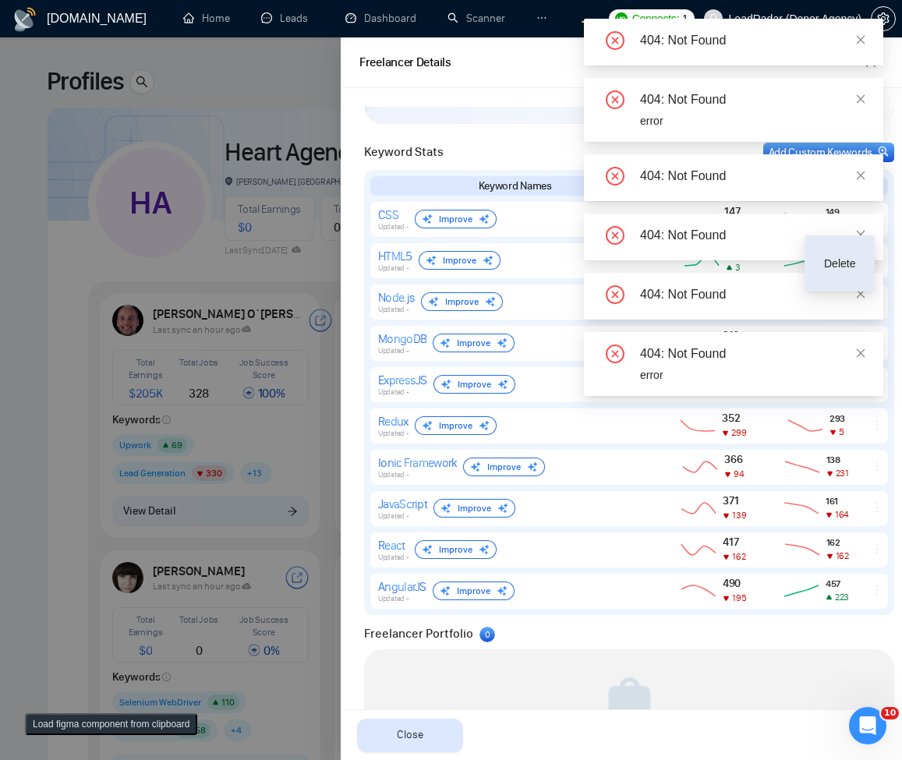
scroll to position [772, 0]
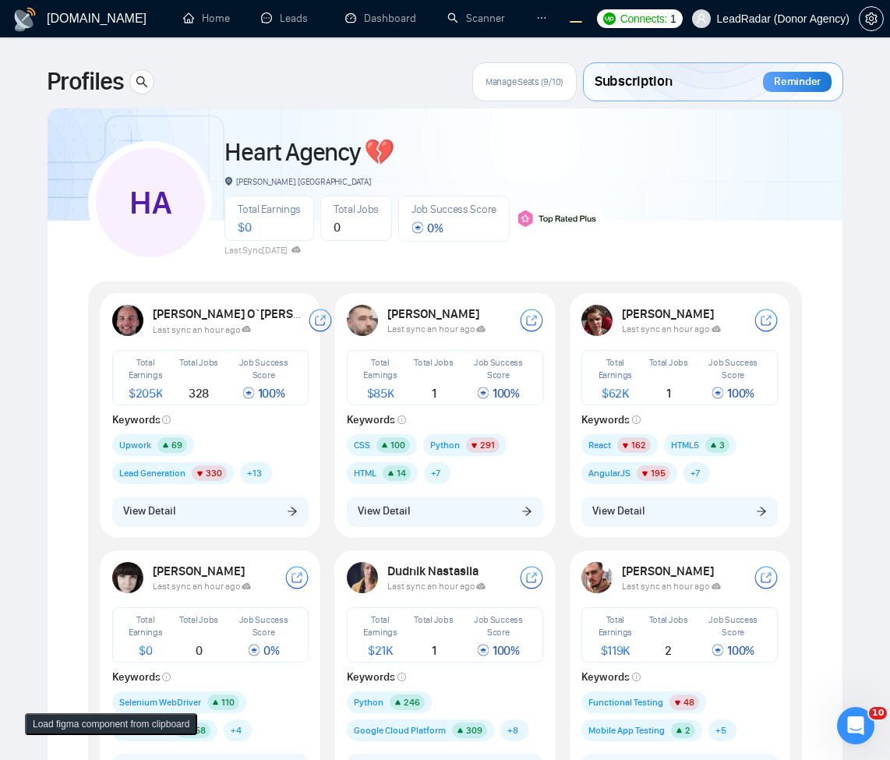
click at [486, 529] on div "[PERSON_NAME] Last sync an hour ago Total Earnings $ 85K Total Jobs 1 Job Succe…" at bounding box center [445, 414] width 215 height 239
click at [518, 497] on button "View Detail" at bounding box center [445, 512] width 196 height 30
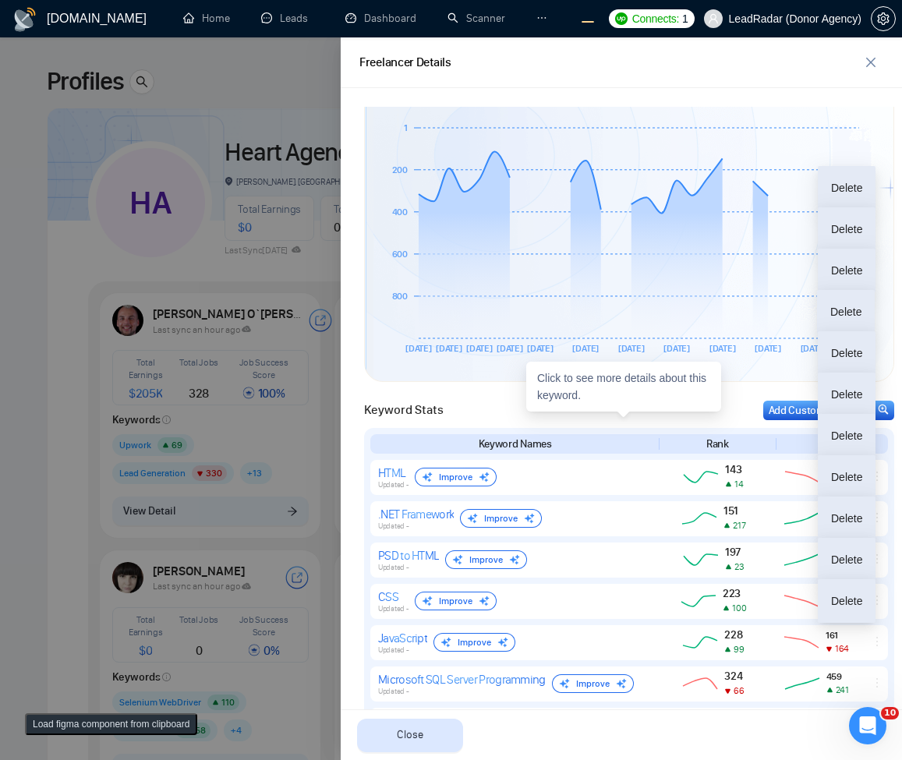
scroll to position [345, 0]
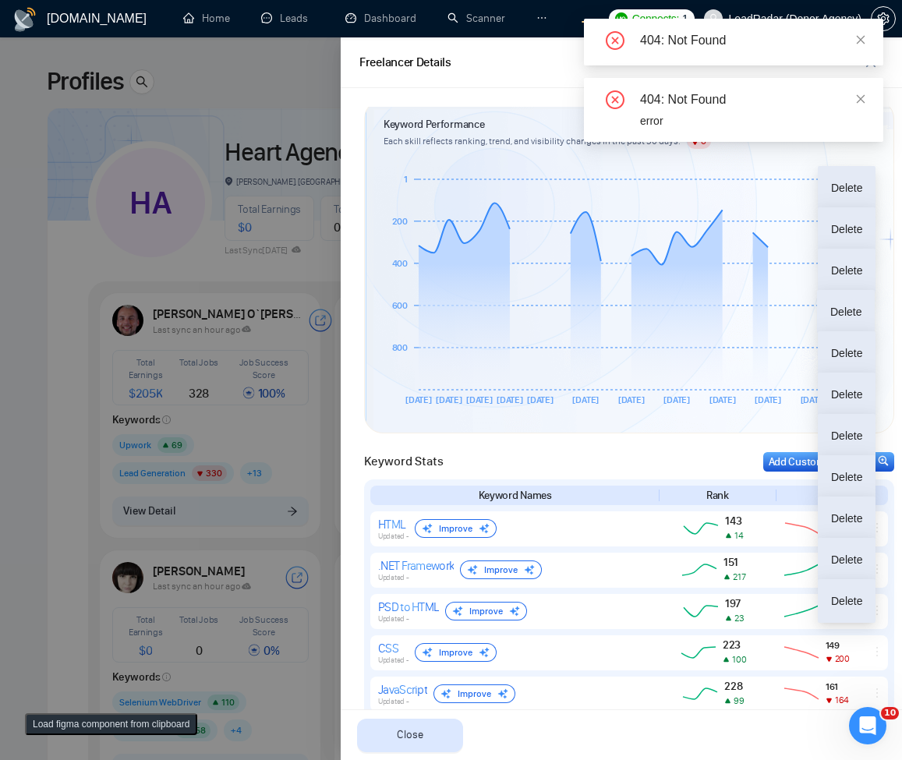
click at [203, 287] on div at bounding box center [451, 398] width 902 height 723
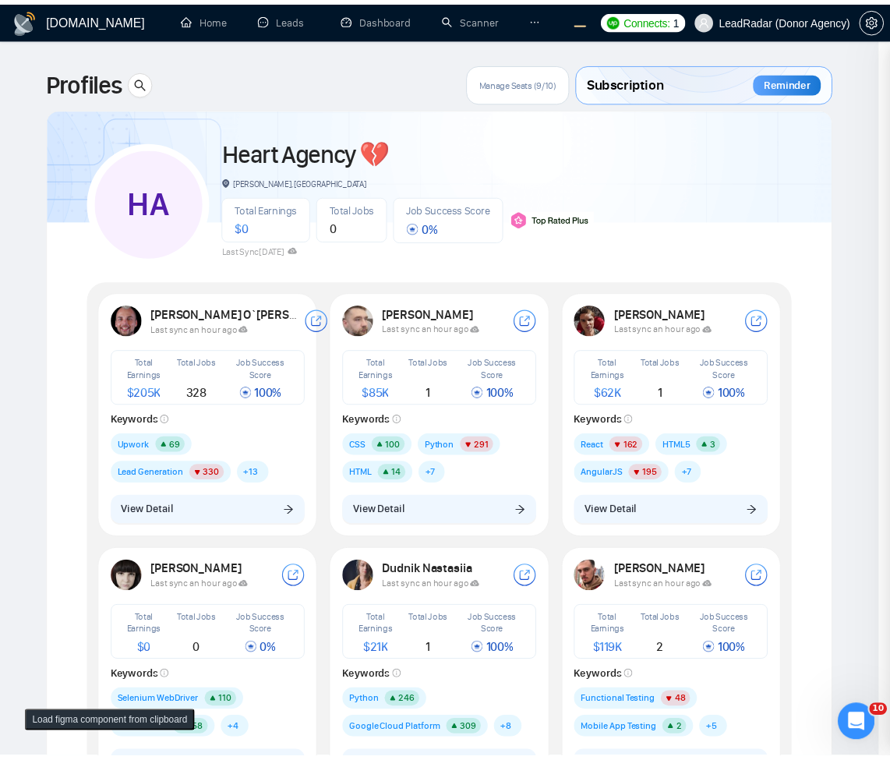
scroll to position [0, 0]
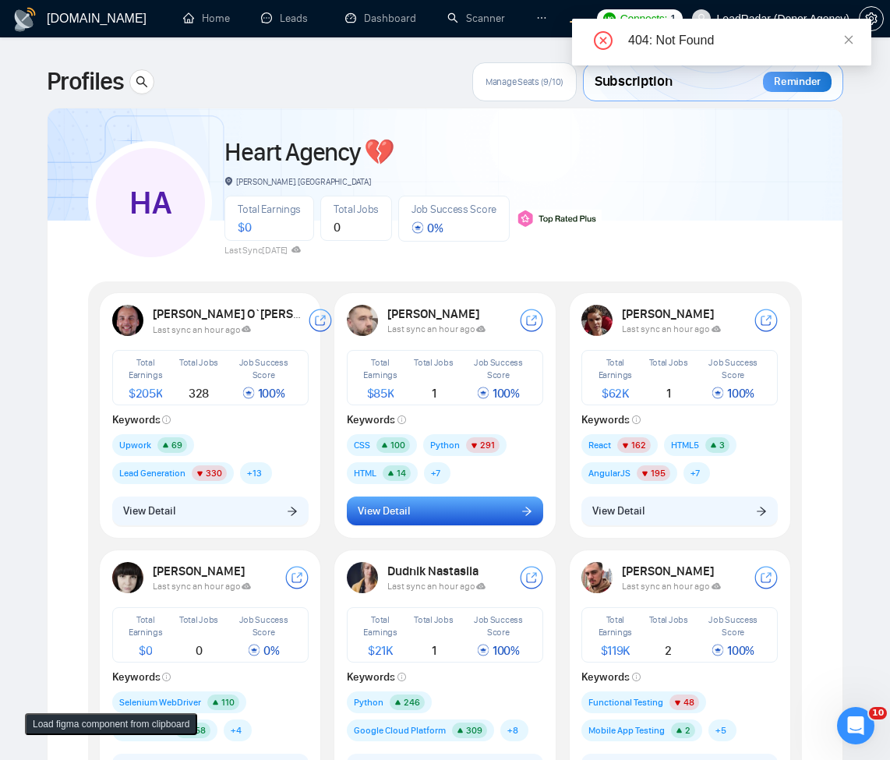
click at [408, 518] on span "View Detail" at bounding box center [384, 511] width 52 height 17
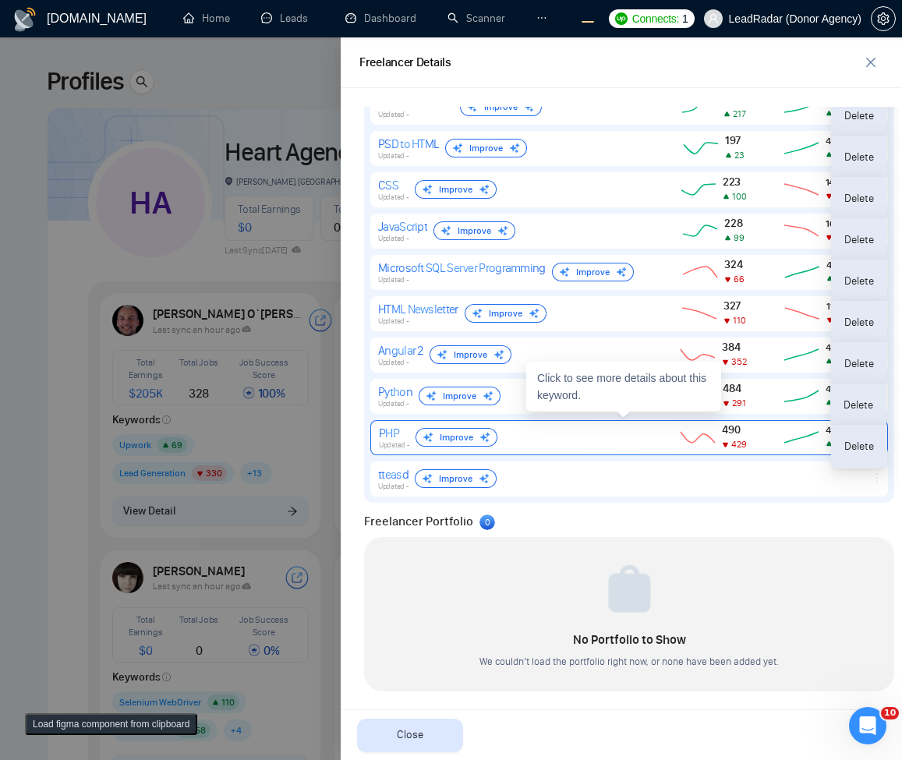
scroll to position [813, 0]
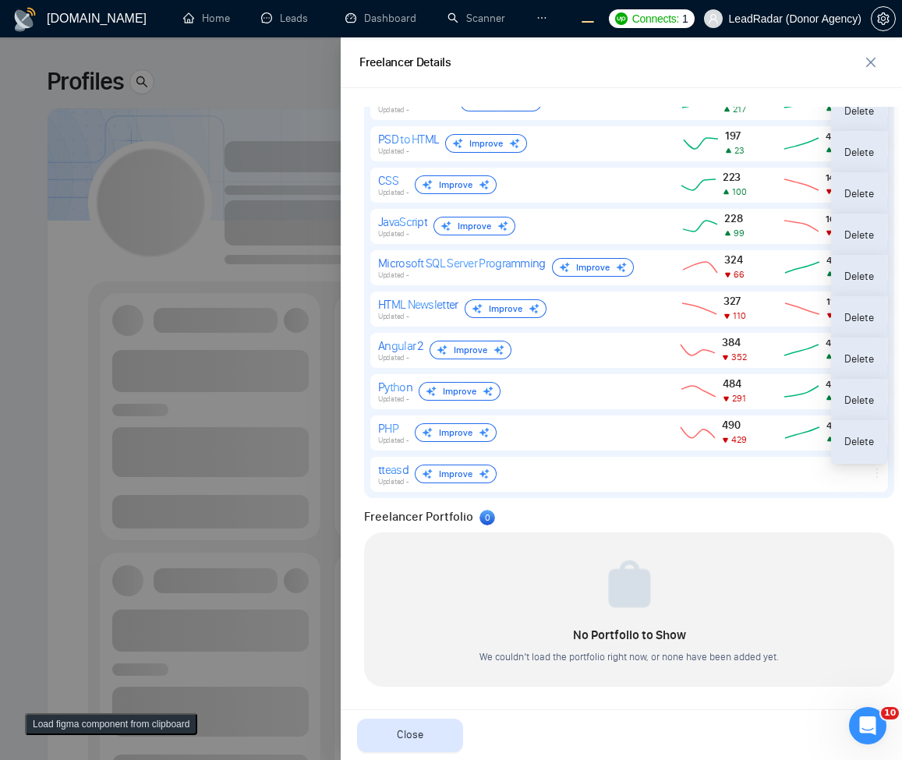
click at [235, 395] on div at bounding box center [451, 398] width 902 height 723
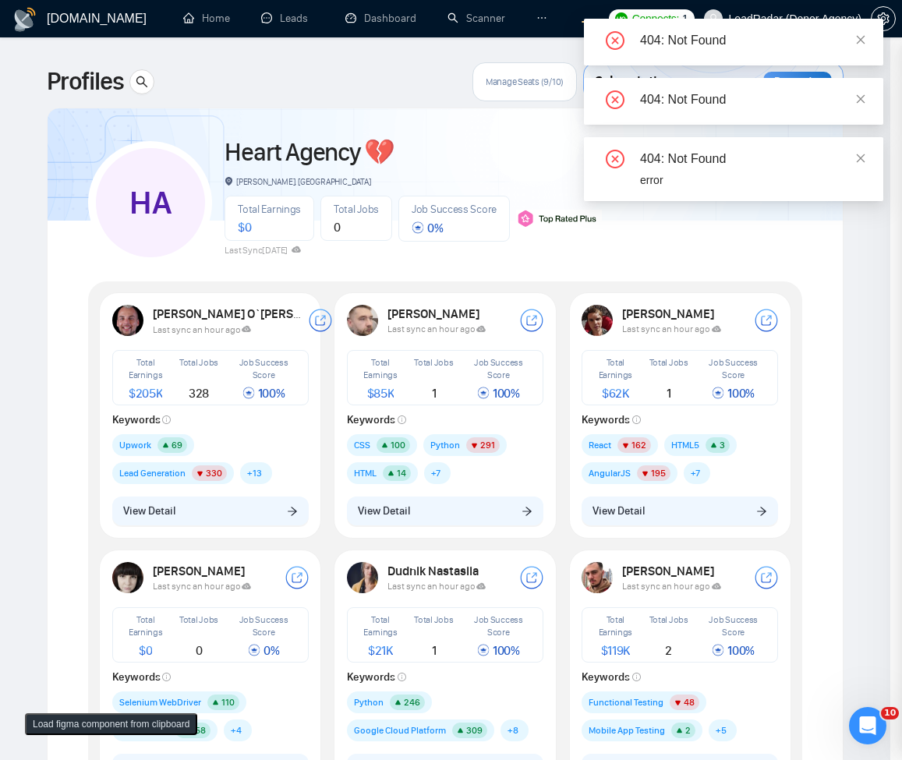
scroll to position [0, 0]
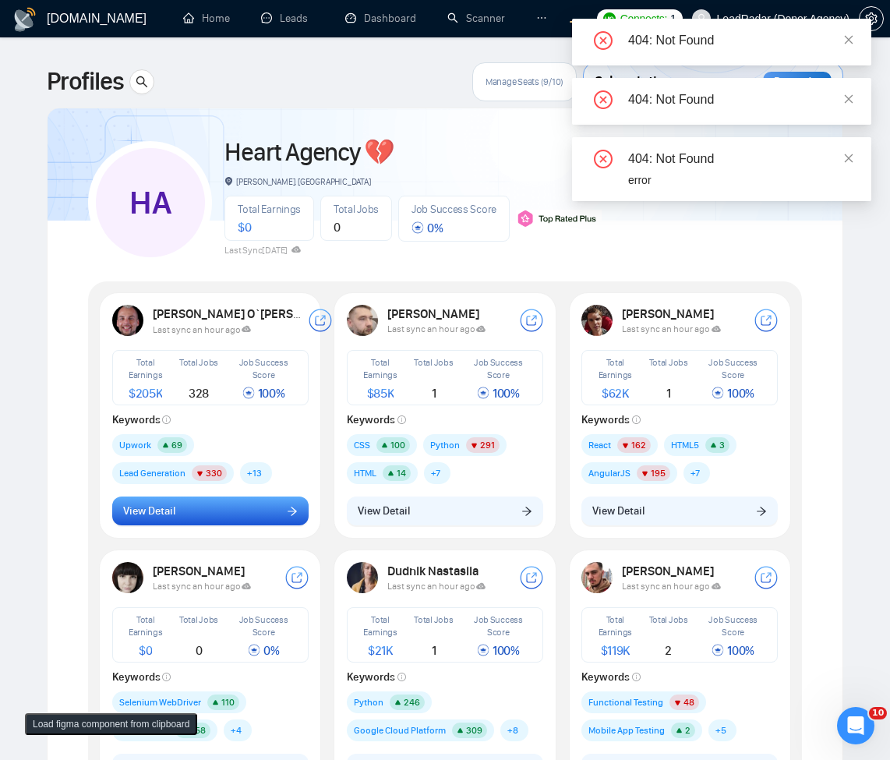
click at [304, 511] on button "View Detail" at bounding box center [210, 512] width 196 height 30
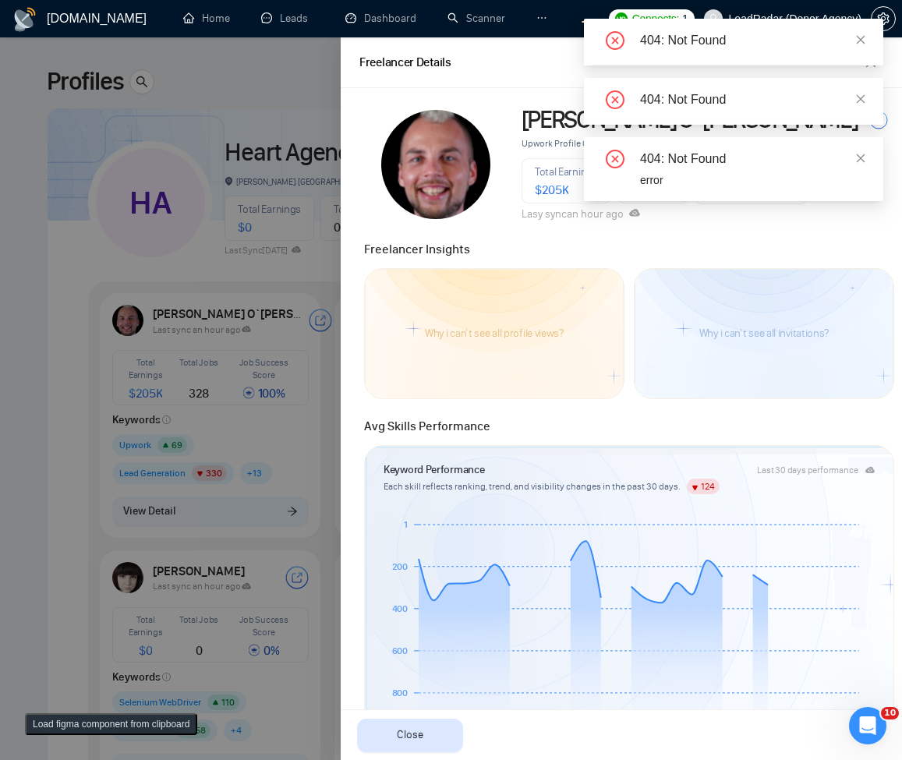
scroll to position [560, 0]
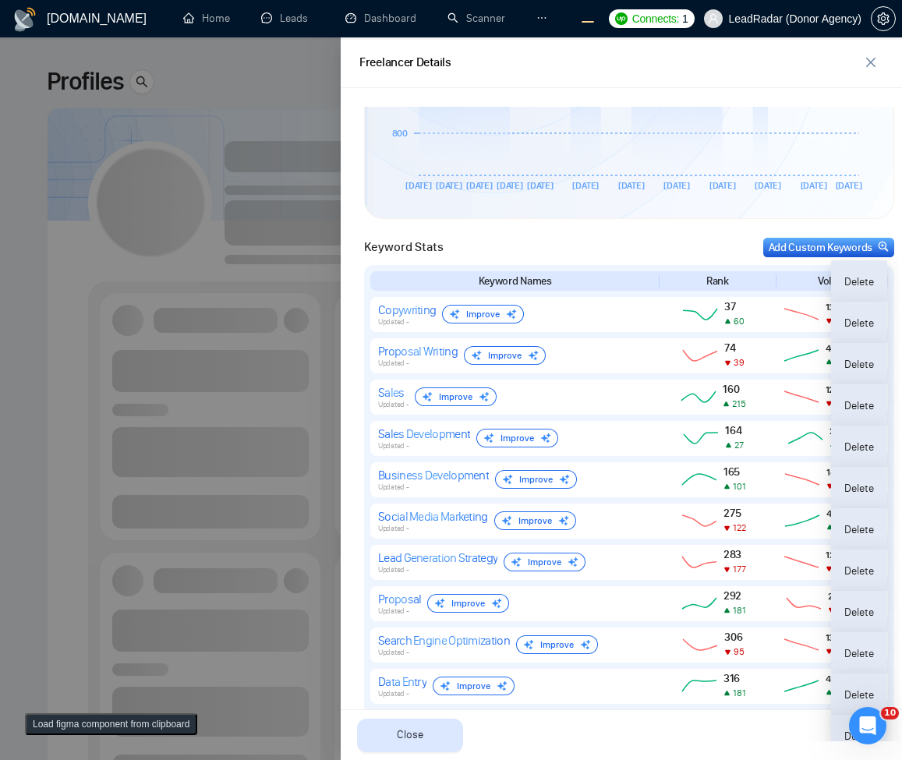
click at [72, 450] on div at bounding box center [451, 398] width 902 height 723
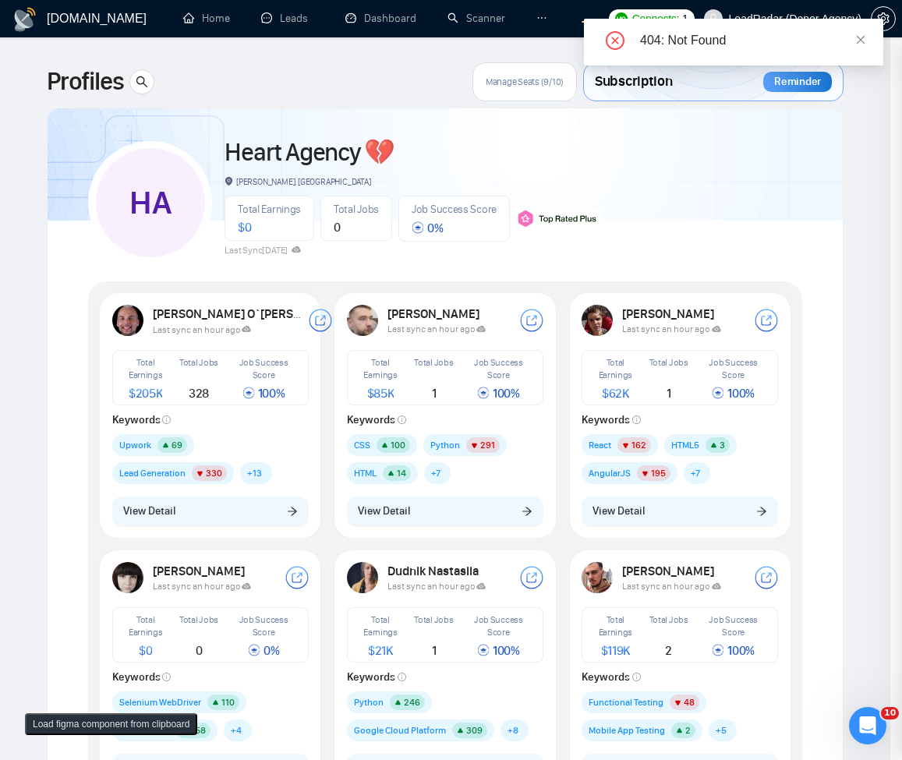
scroll to position [0, 0]
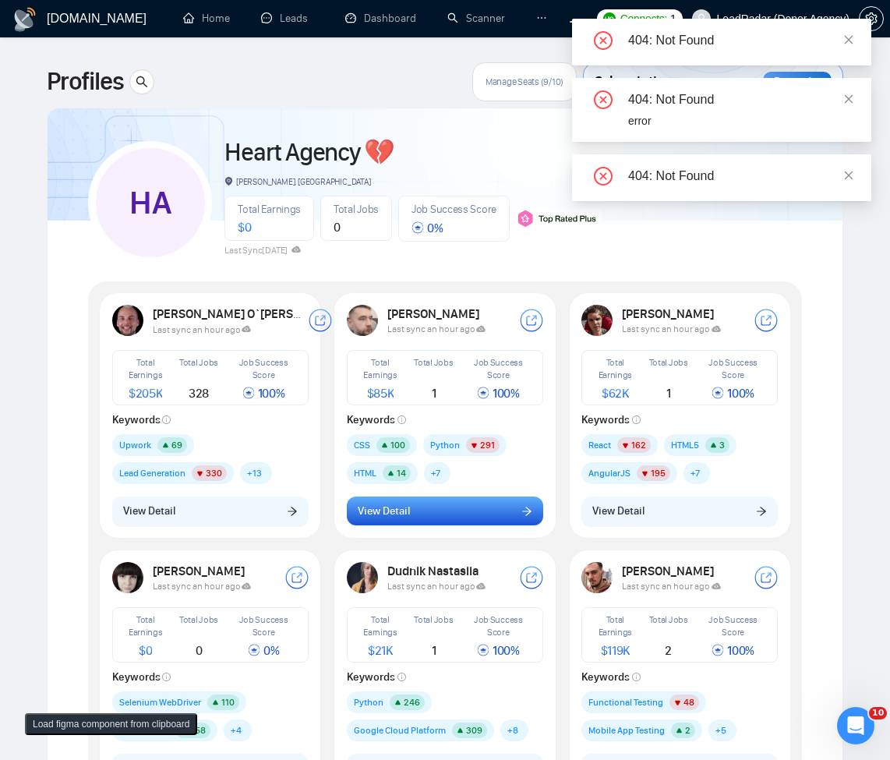
click at [452, 505] on button "View Detail" at bounding box center [445, 512] width 196 height 30
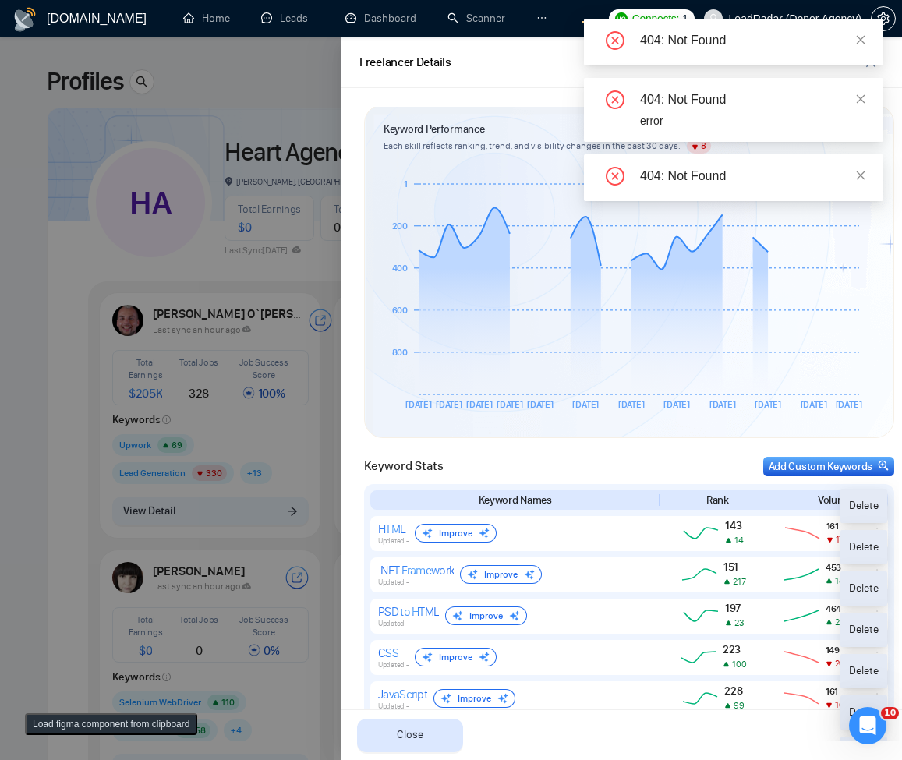
scroll to position [468, 0]
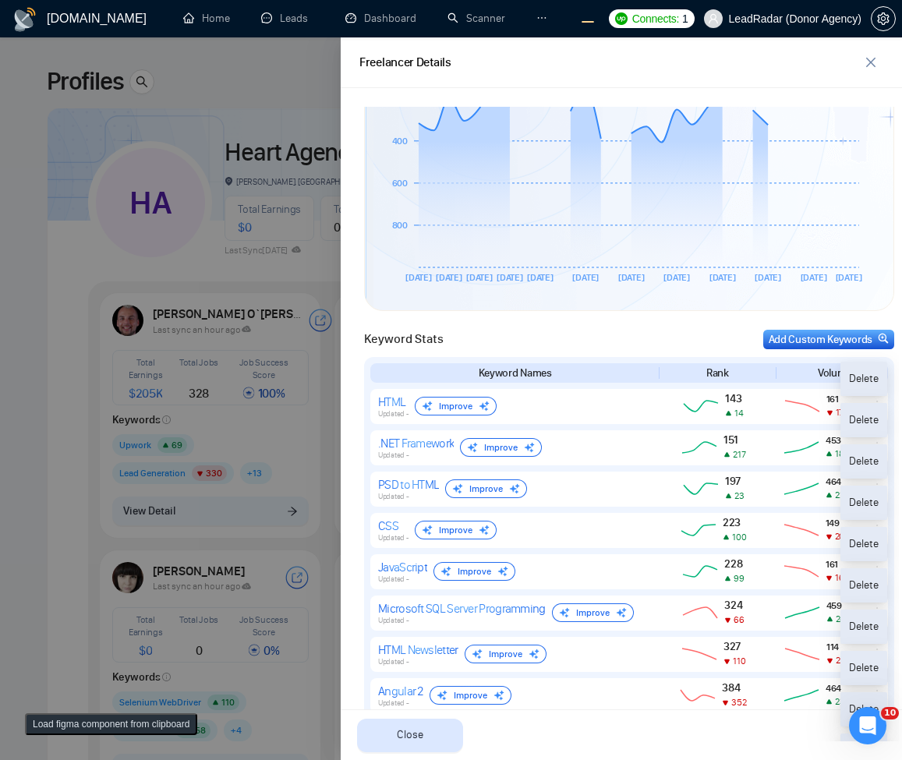
click at [219, 563] on div at bounding box center [451, 398] width 902 height 723
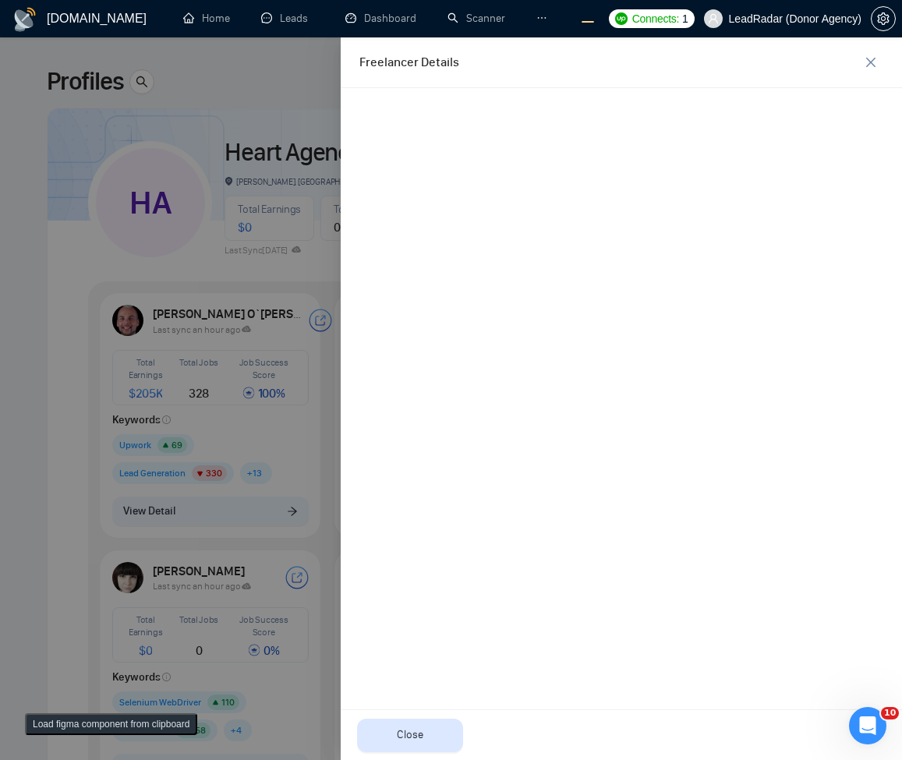
scroll to position [0, 0]
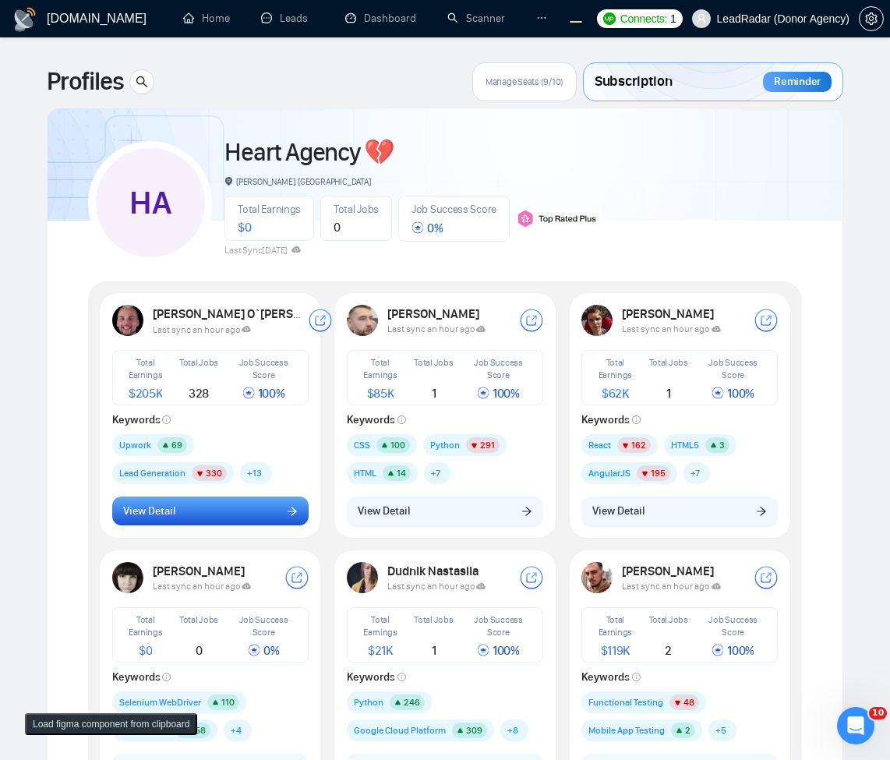
click at [263, 507] on button "View Detail" at bounding box center [210, 512] width 196 height 30
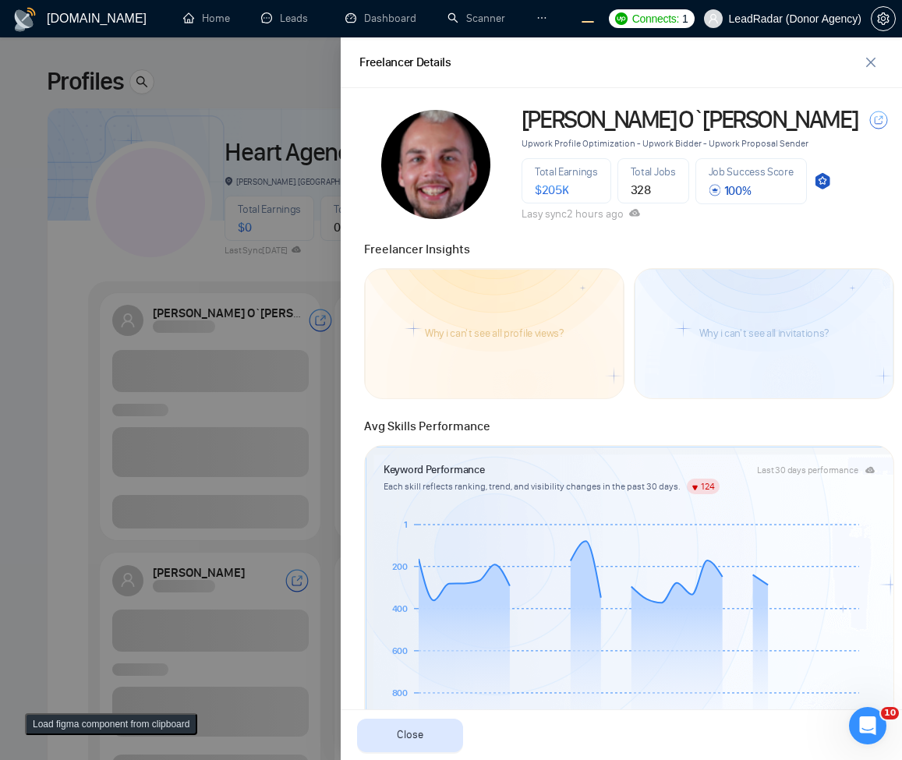
click at [232, 366] on div at bounding box center [451, 398] width 902 height 723
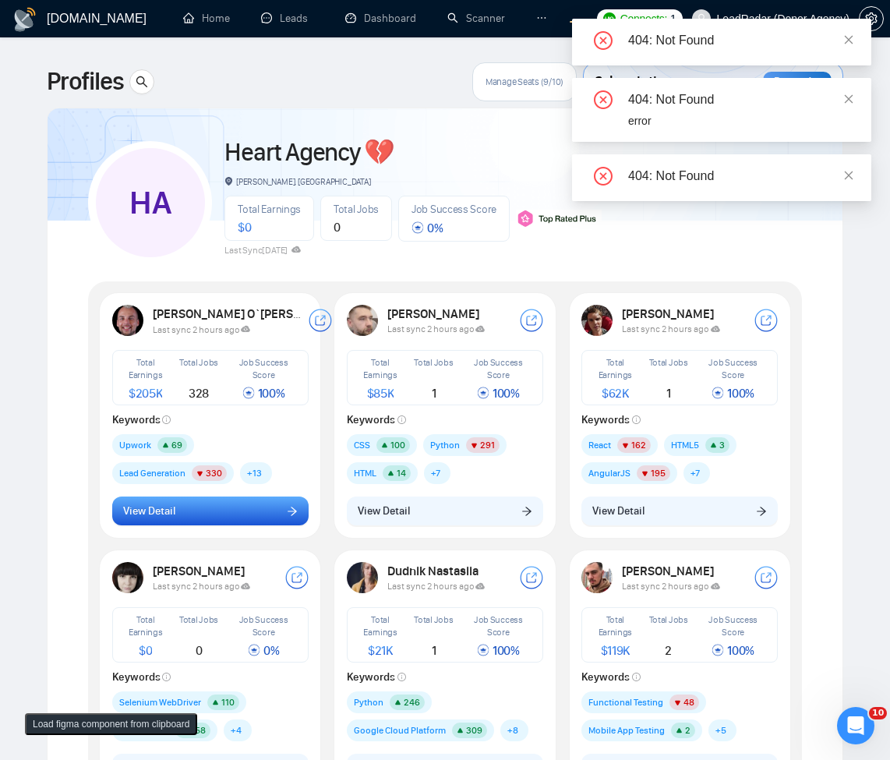
click at [196, 524] on button "View Detail" at bounding box center [210, 512] width 196 height 30
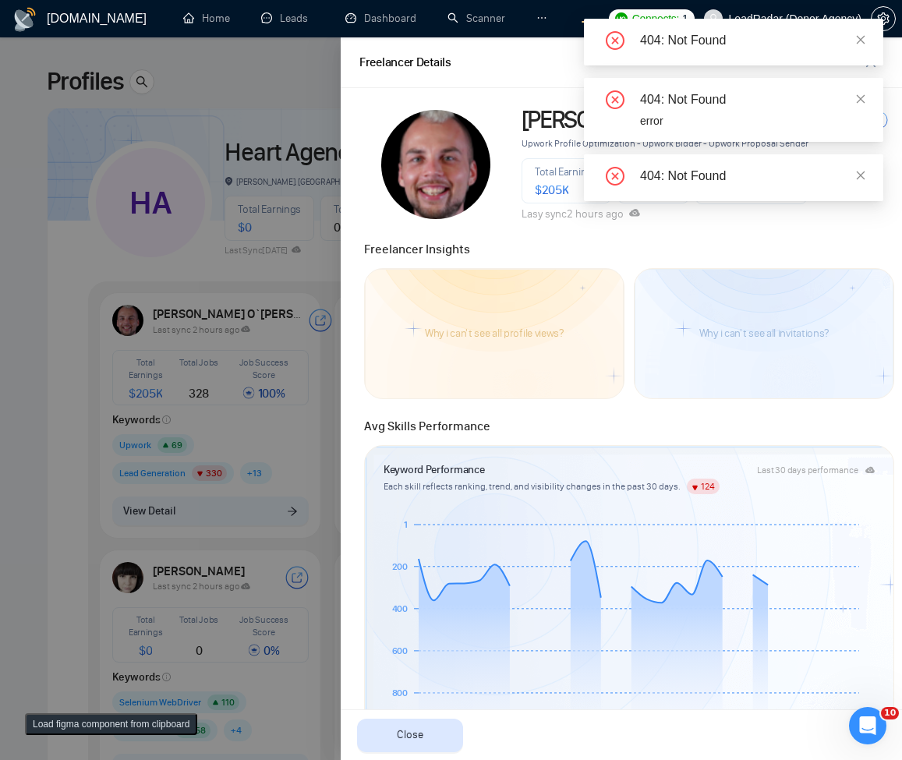
scroll to position [468, 0]
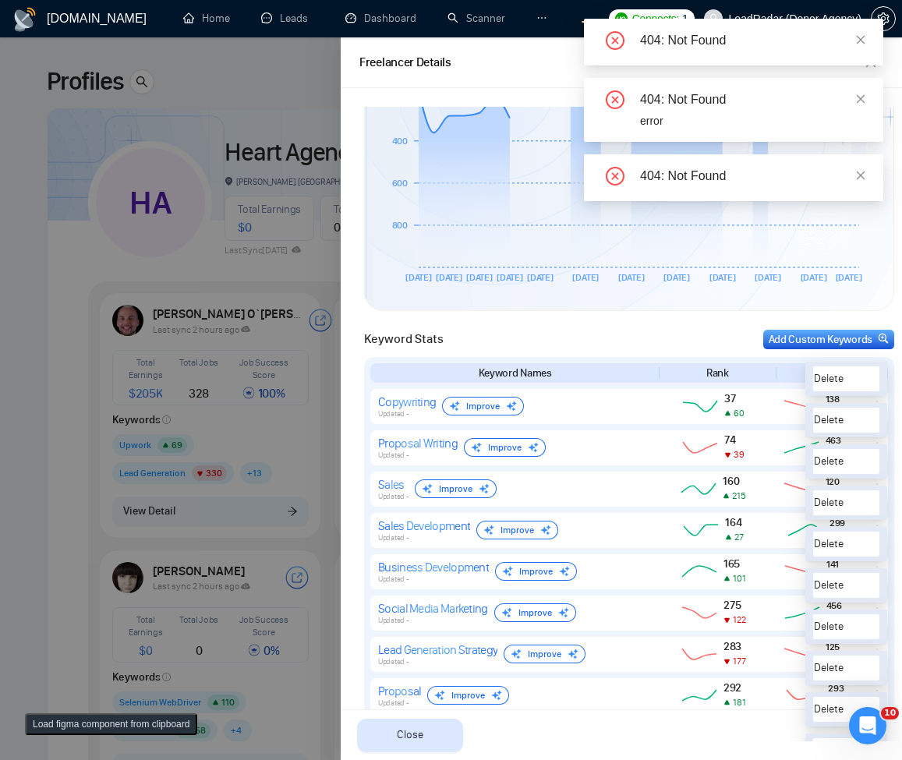
click at [166, 391] on div at bounding box center [451, 398] width 902 height 723
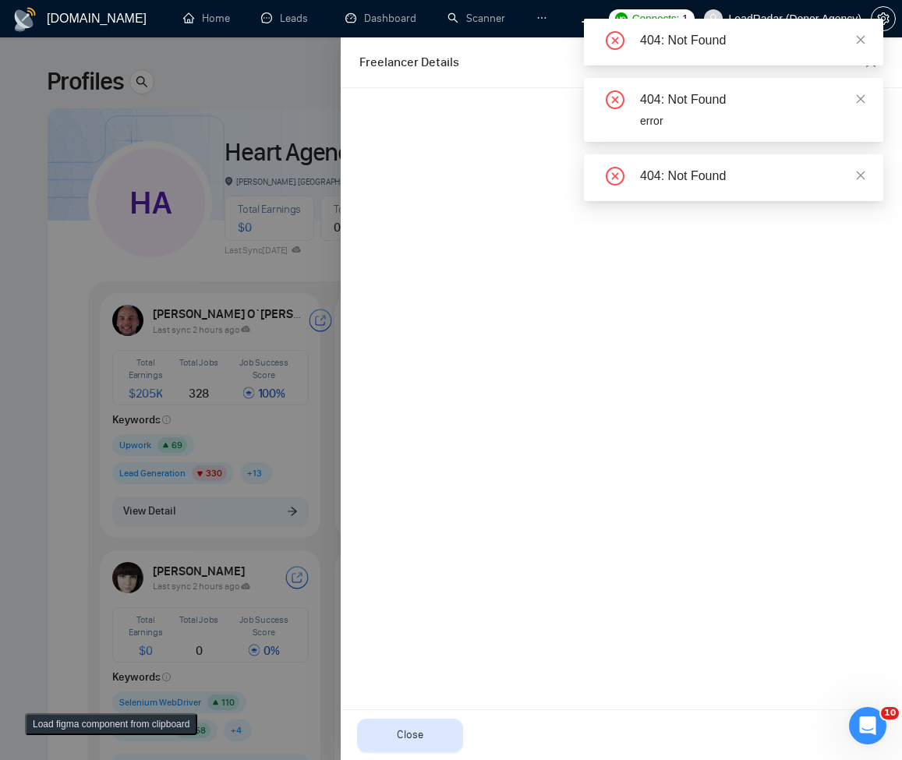
scroll to position [0, 0]
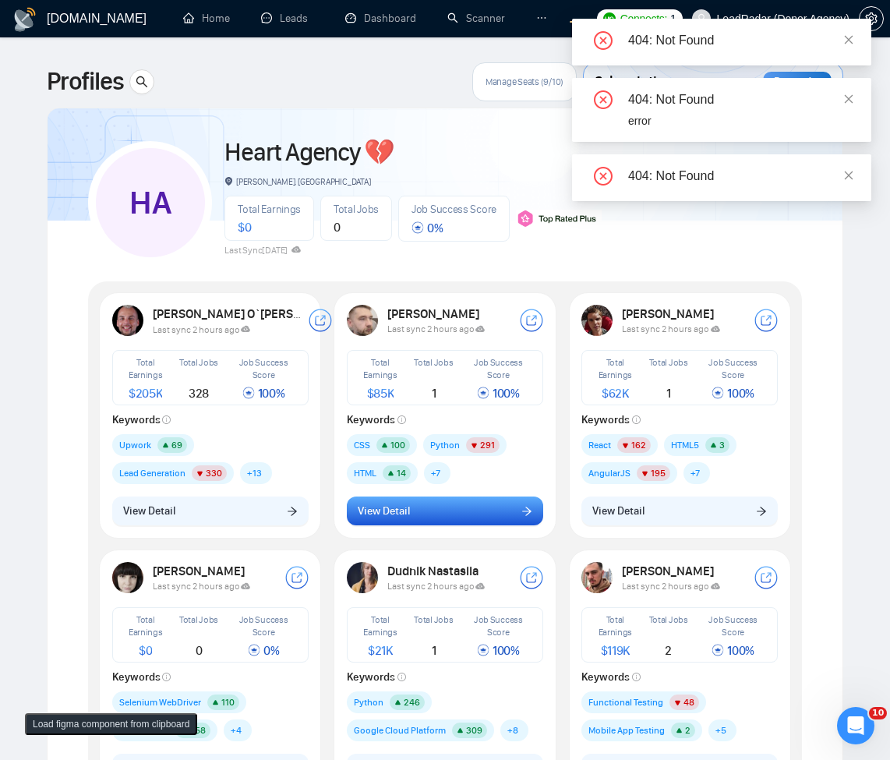
click at [383, 519] on span "View Detail" at bounding box center [384, 511] width 52 height 17
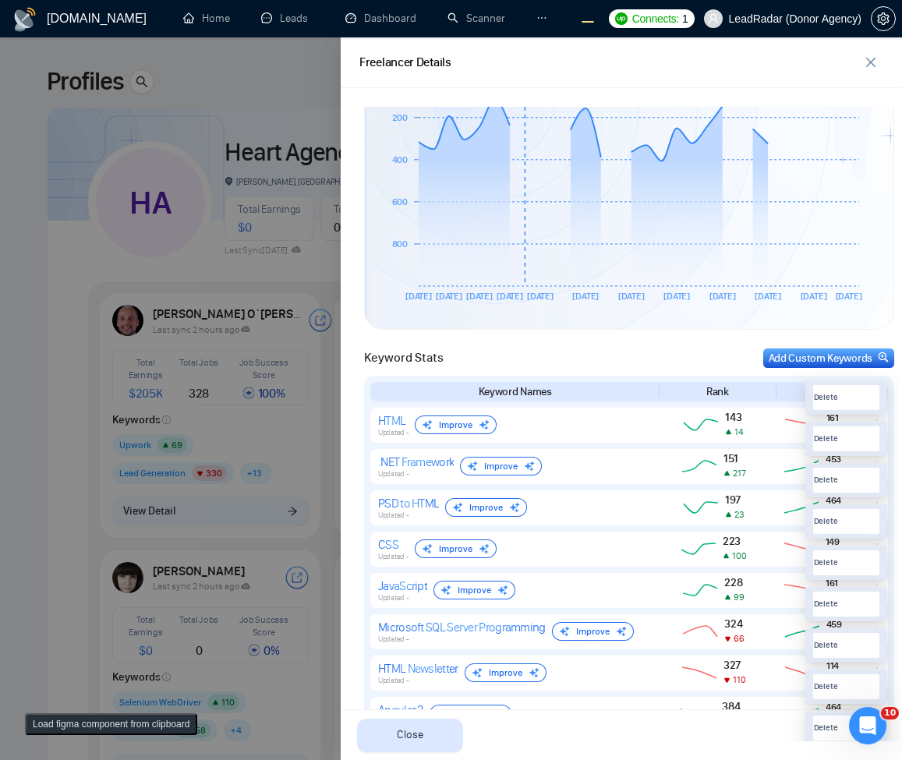
scroll to position [468, 0]
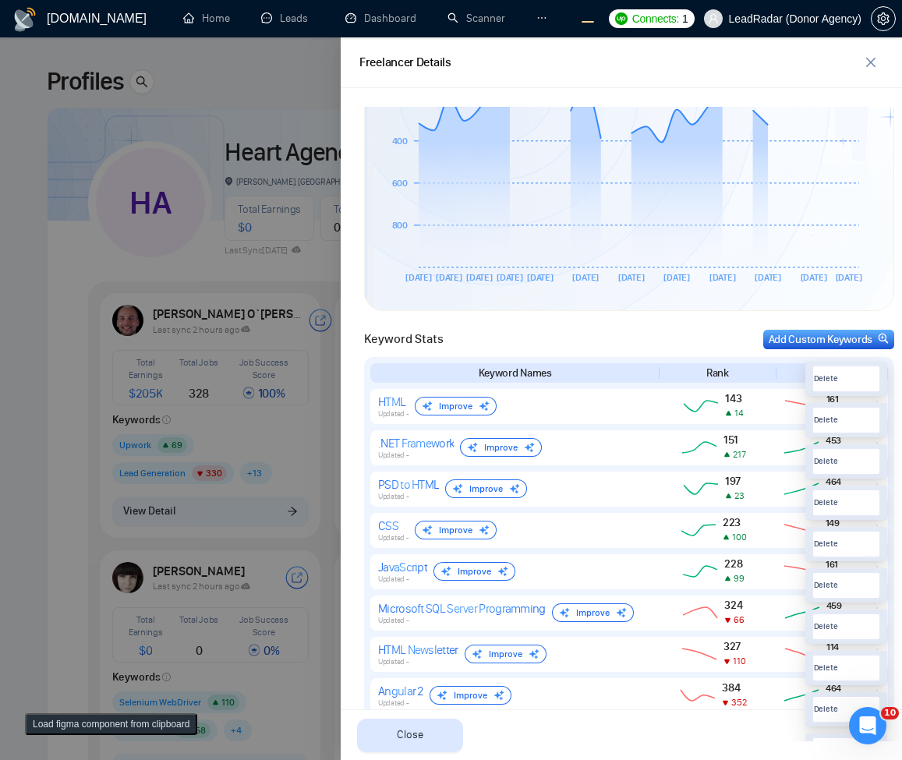
click at [196, 493] on div at bounding box center [451, 398] width 902 height 723
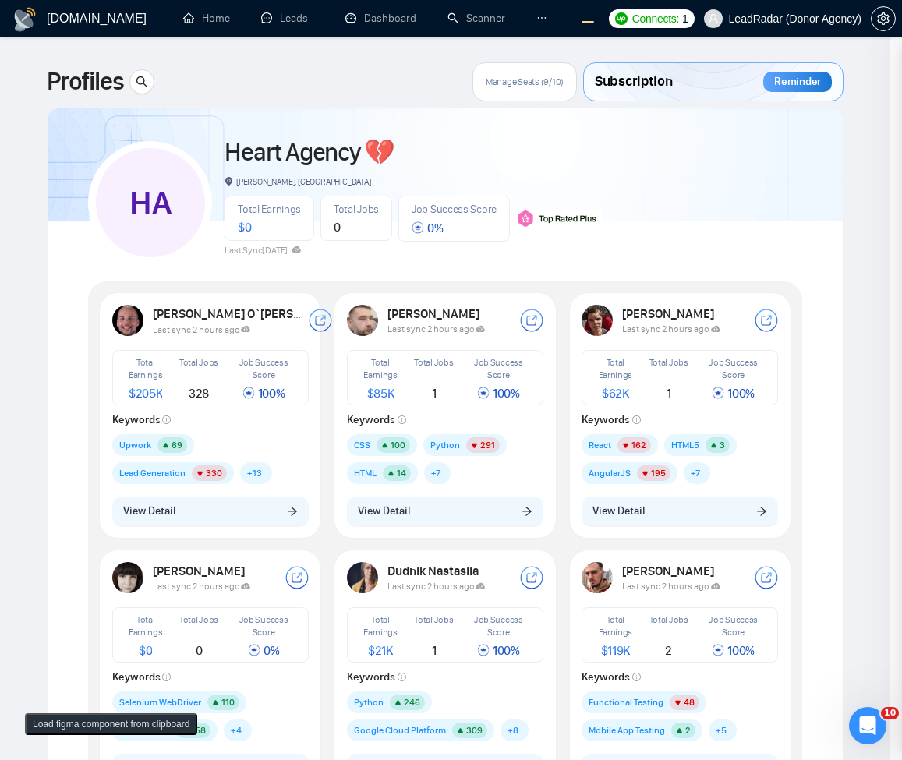
scroll to position [0, 0]
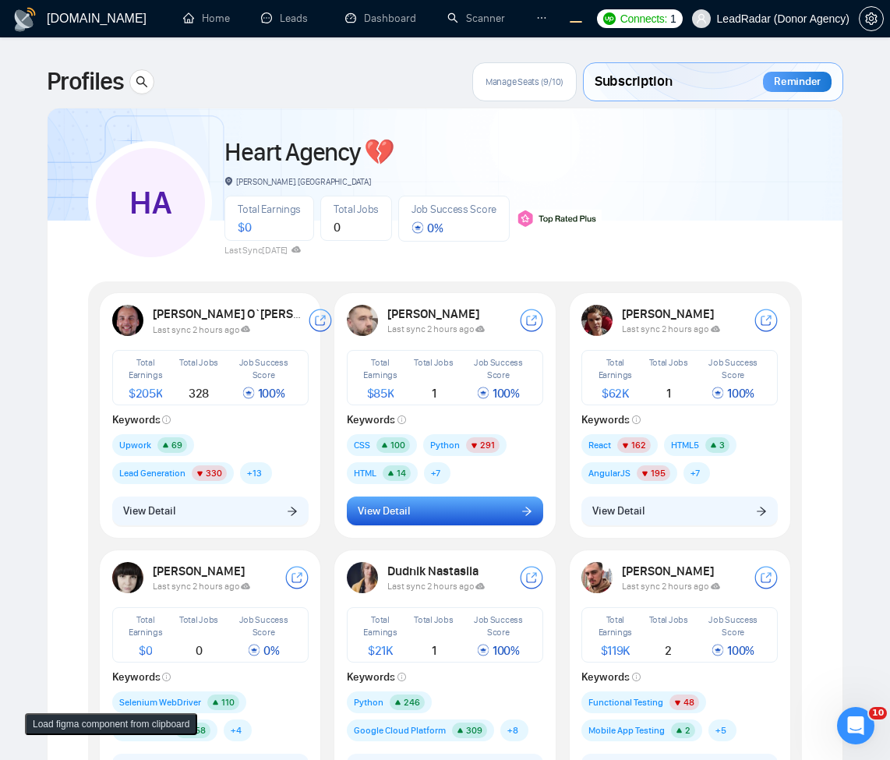
click at [391, 511] on span "View Detail" at bounding box center [384, 511] width 52 height 17
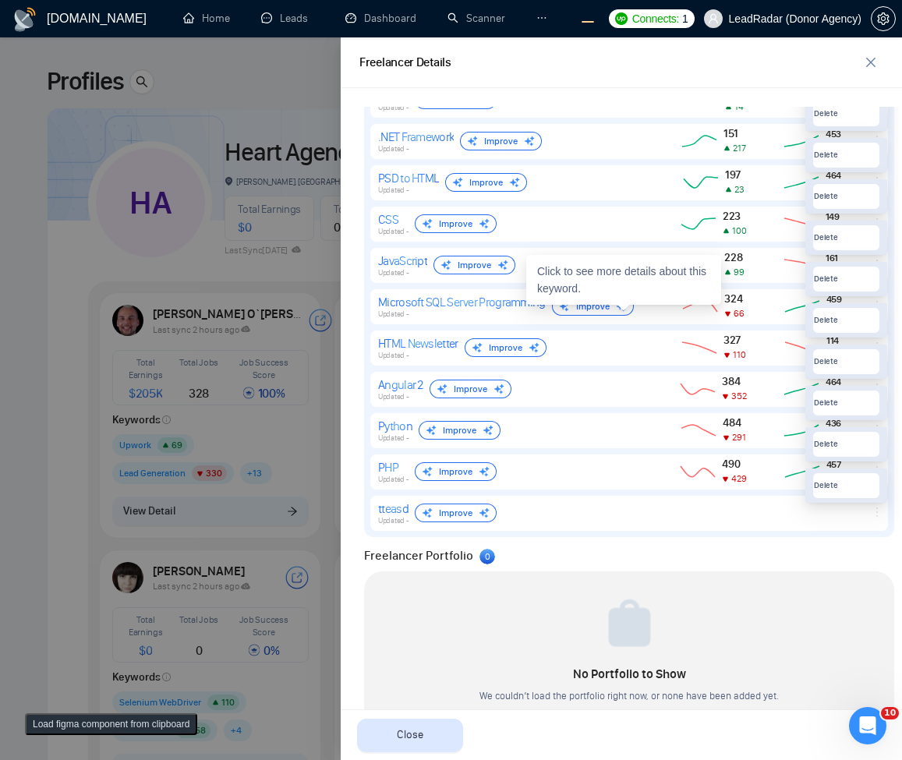
scroll to position [813, 0]
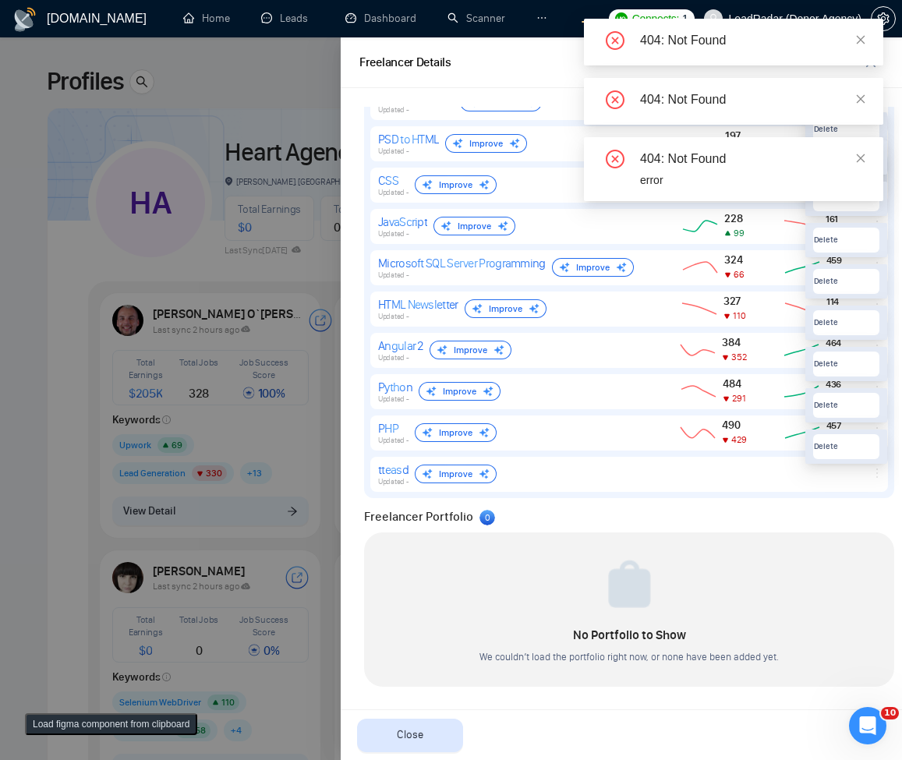
click at [210, 321] on div at bounding box center [451, 398] width 902 height 723
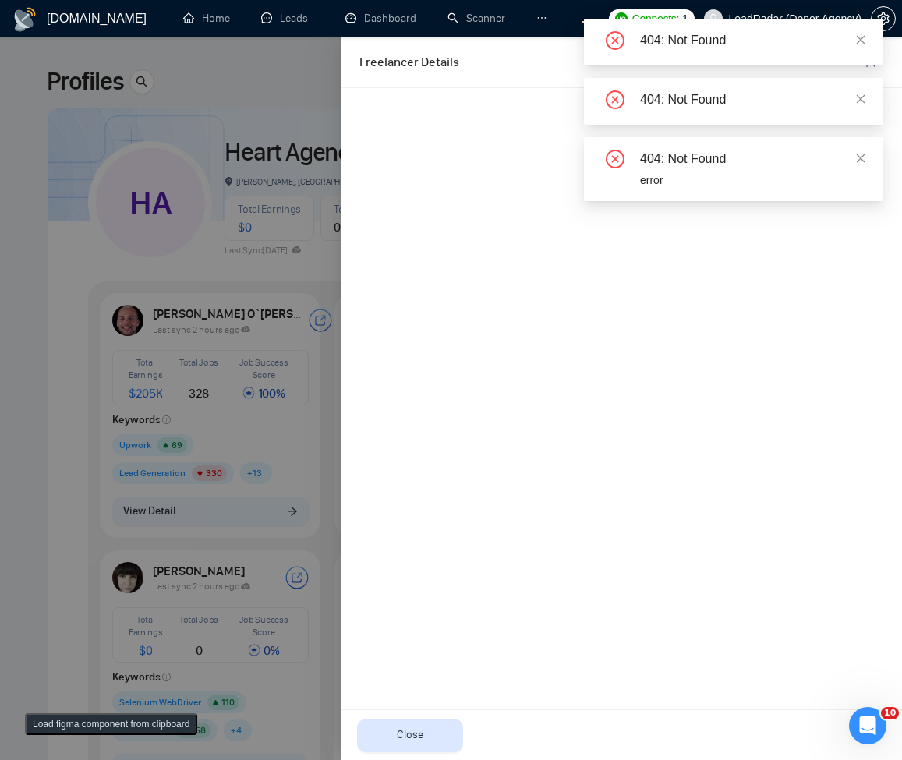
scroll to position [0, 0]
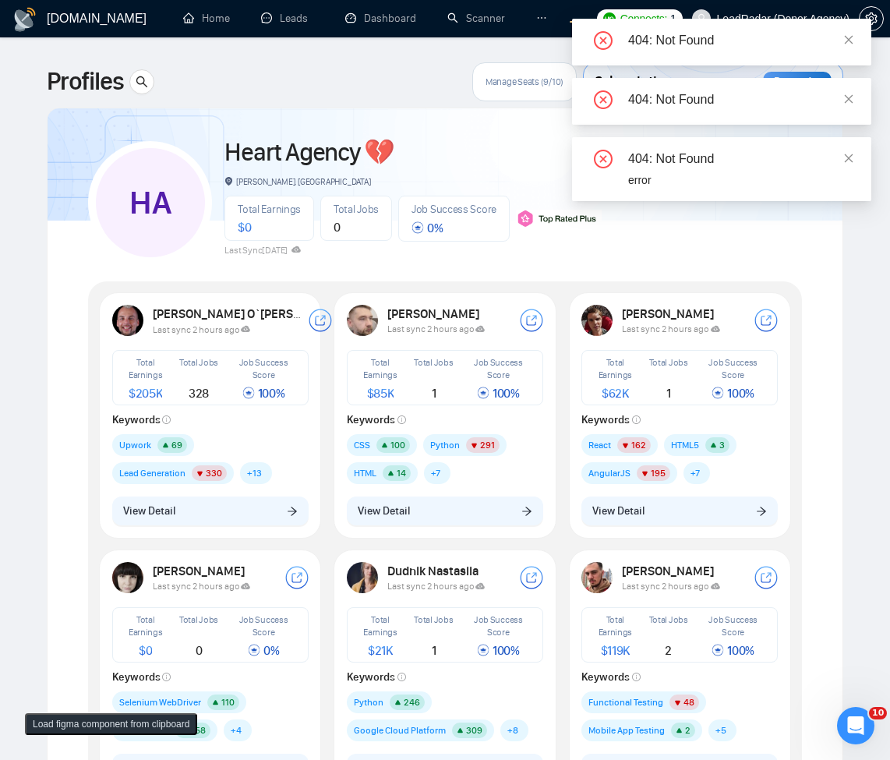
click at [219, 494] on div "Robert O`kruk Last sync 2 hours ago Total Earnings $ 205K Total Jobs 328 Job Su…" at bounding box center [210, 414] width 215 height 239
click at [214, 514] on button "View Detail" at bounding box center [210, 512] width 196 height 30
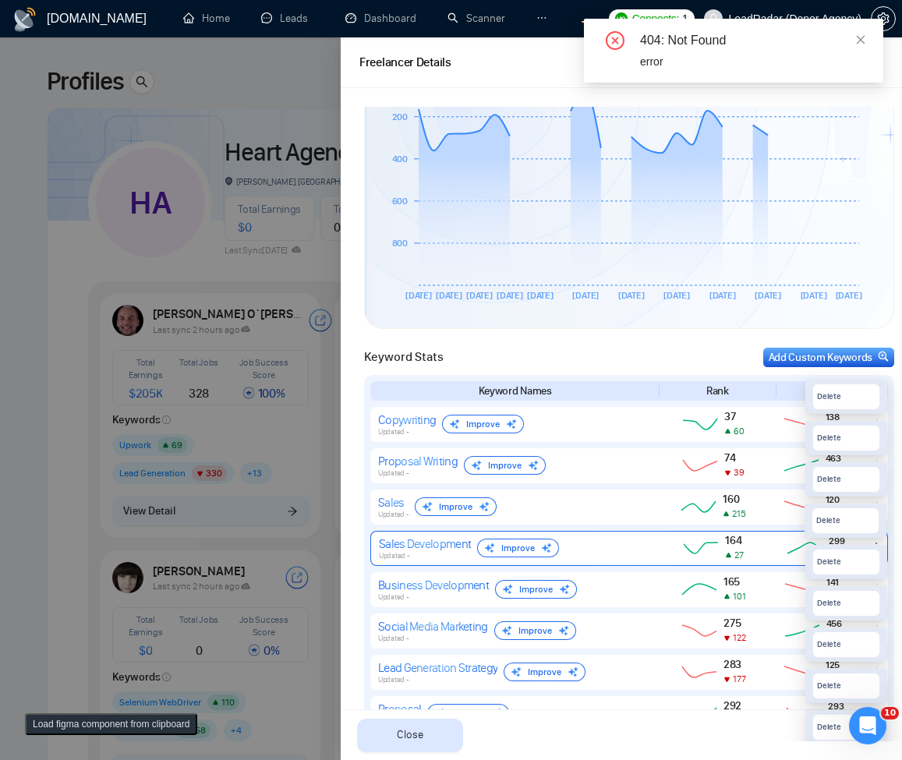
scroll to position [468, 0]
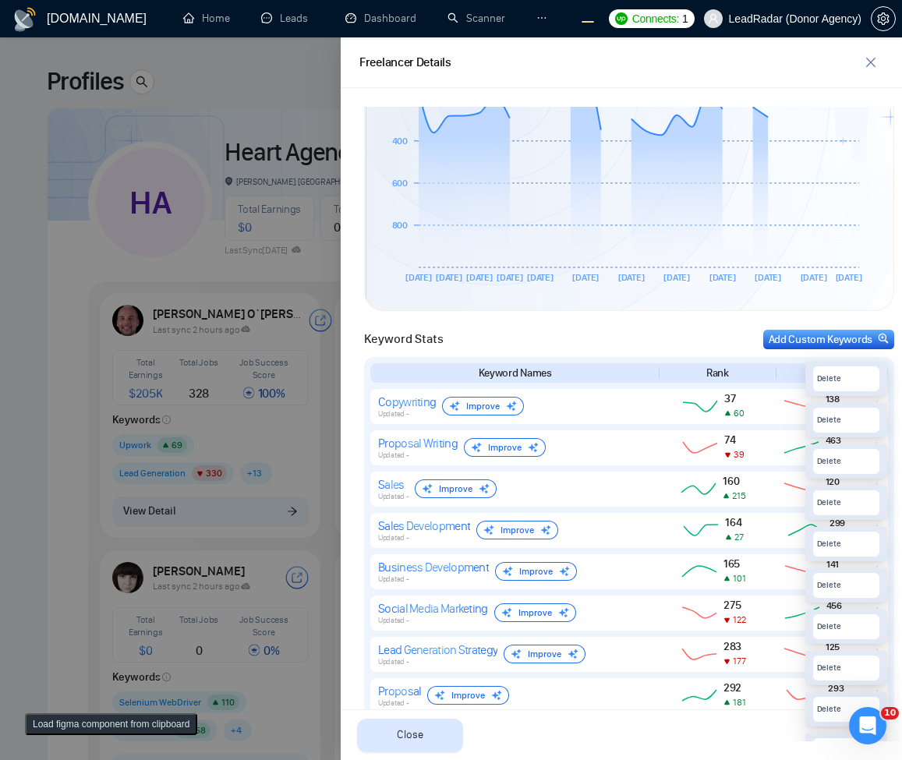
click at [98, 733] on button "Load figma component from clipboard" at bounding box center [111, 724] width 172 height 22
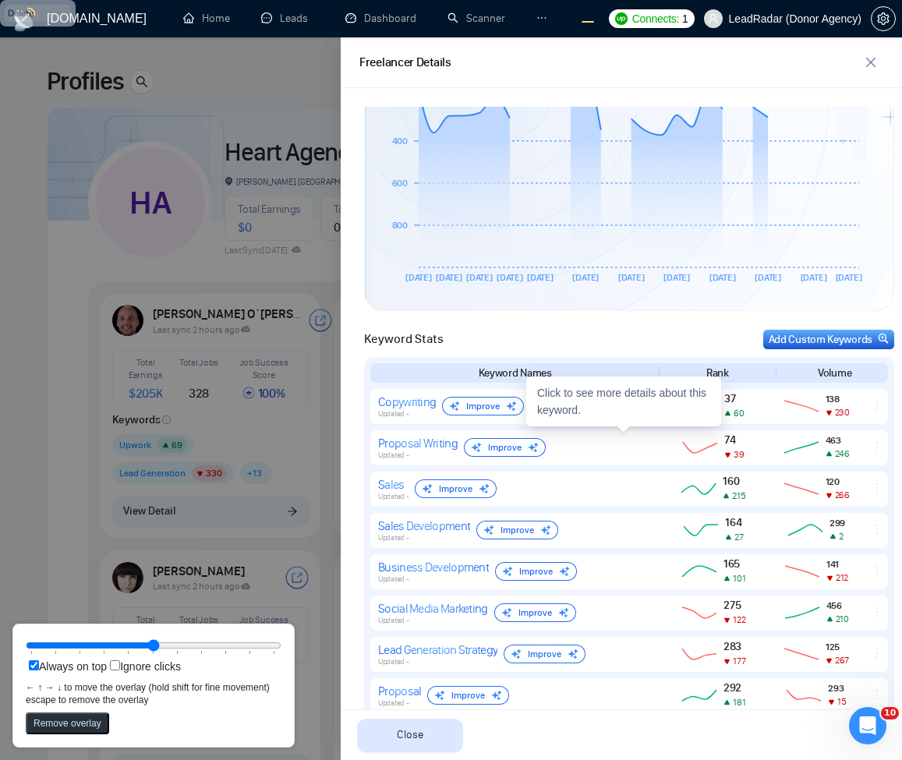
click at [91, 388] on div at bounding box center [451, 398] width 902 height 723
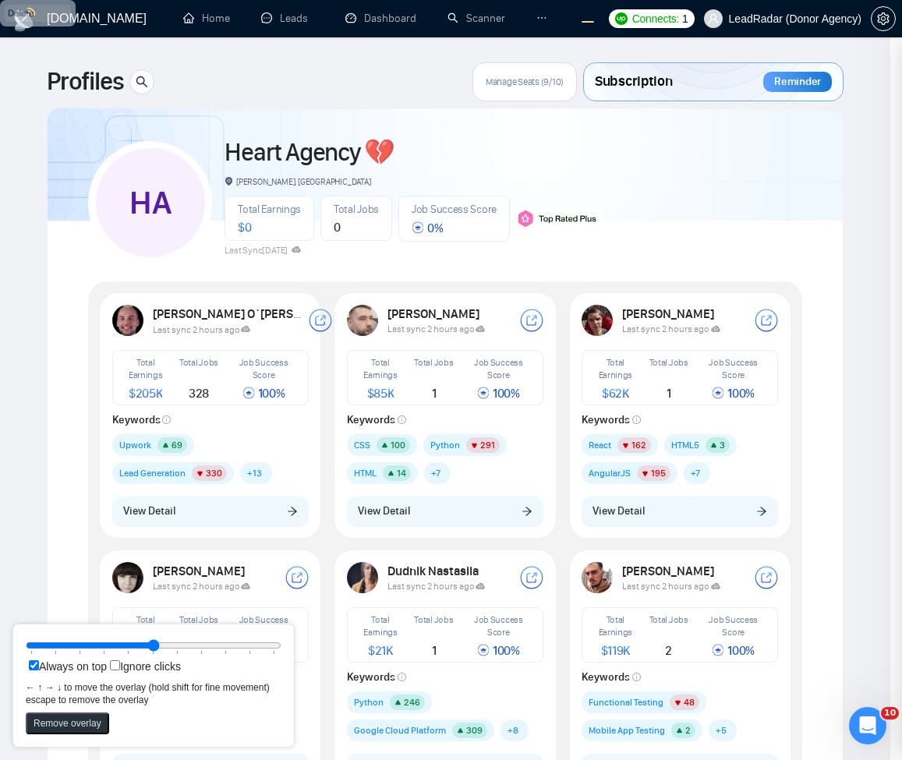
scroll to position [0, 0]
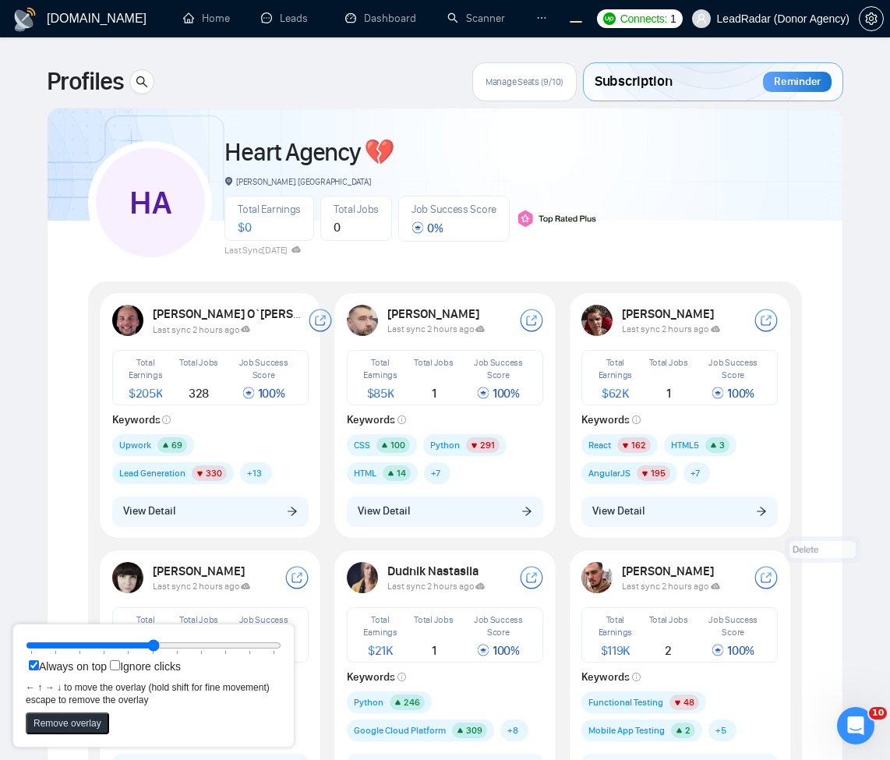
drag, startPoint x: 41, startPoint y: 12, endPoint x: 533, endPoint y: 620, distance: 782.0
click at [826, 548] on rect at bounding box center [823, 549] width 66 height 17
drag, startPoint x: 158, startPoint y: 642, endPoint x: 364, endPoint y: 642, distance: 205.8
type input "100"
click at [281, 654] on input "range" at bounding box center [154, 645] width 256 height 17
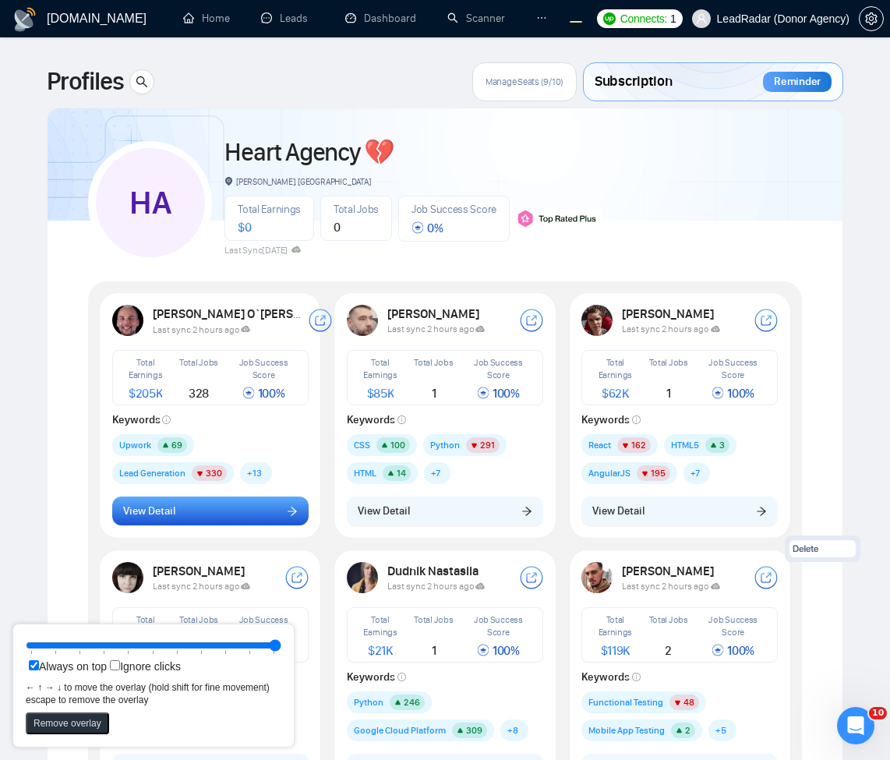
click at [246, 513] on button "View Detail" at bounding box center [210, 512] width 196 height 30
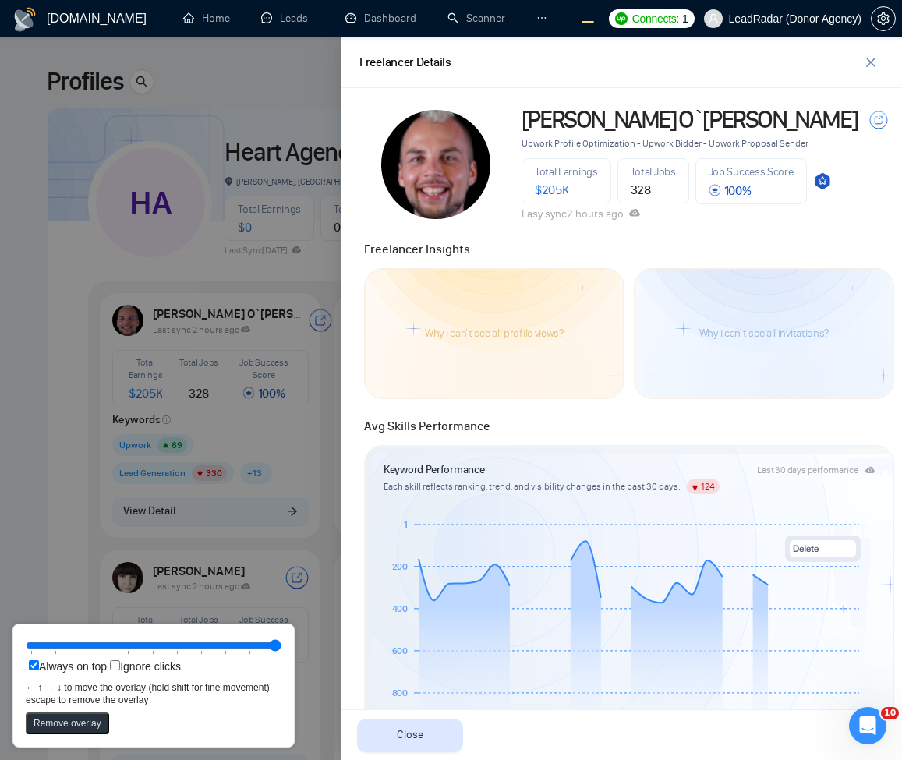
scroll to position [655, 0]
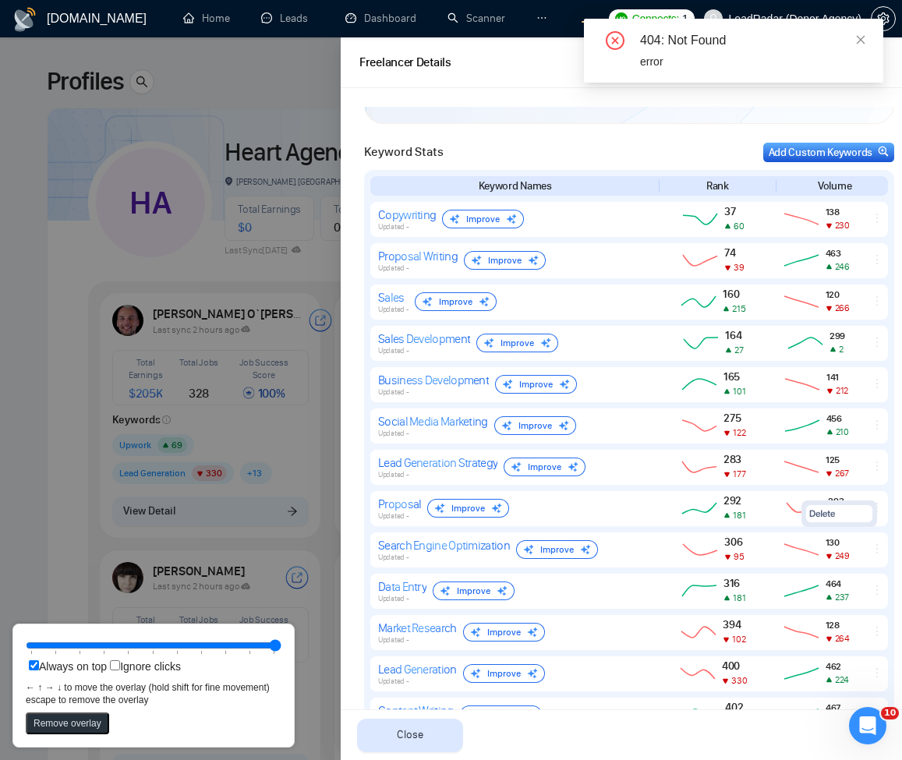
drag, startPoint x: 837, startPoint y: 548, endPoint x: 854, endPoint y: 513, distance: 38.7
click at [854, 513] on rect at bounding box center [839, 513] width 66 height 17
click at [29, 492] on div at bounding box center [451, 398] width 902 height 723
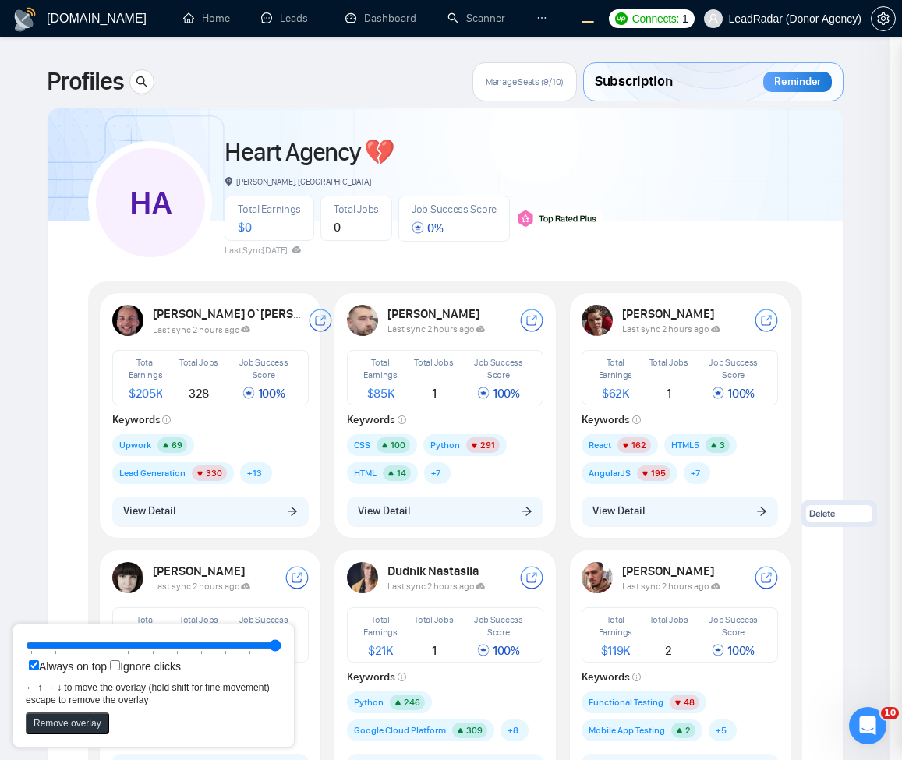
scroll to position [0, 0]
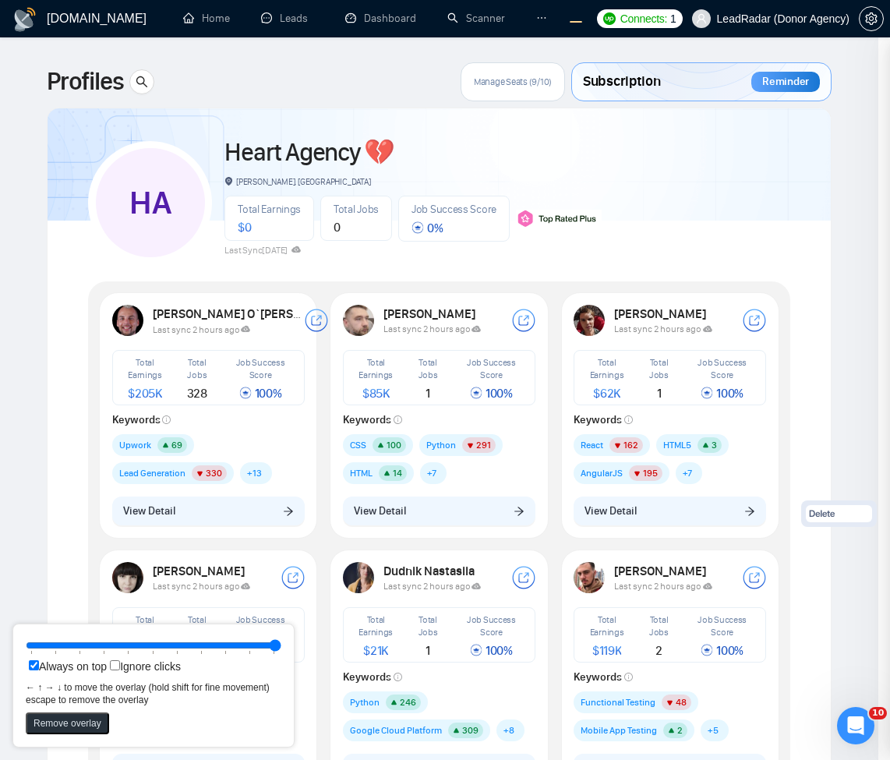
click at [178, 514] on button "View Detail" at bounding box center [208, 512] width 193 height 30
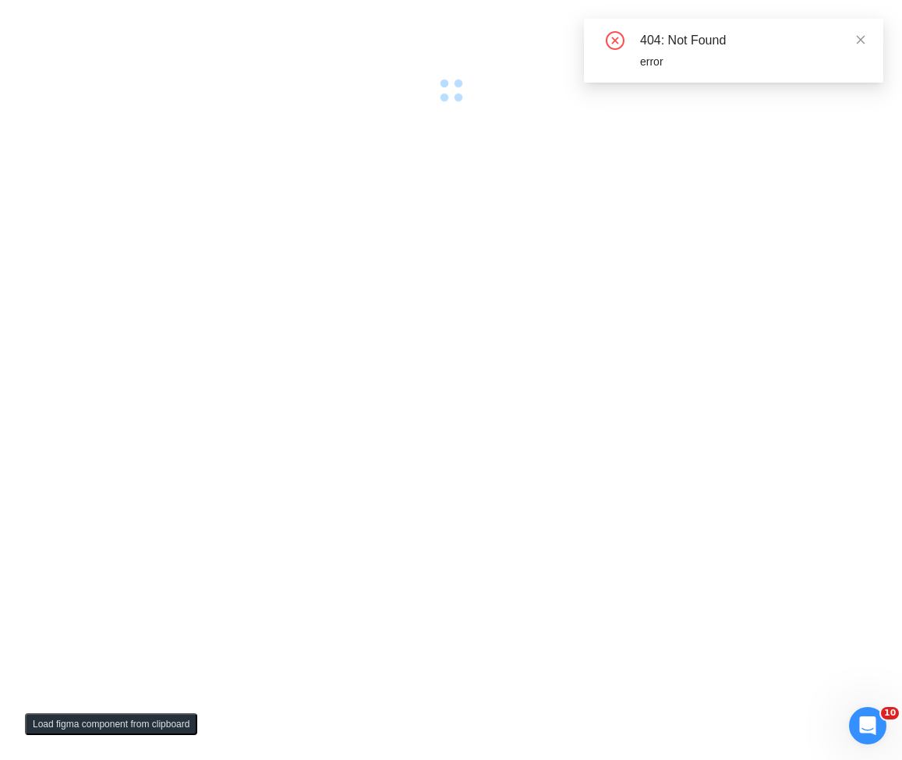
click at [157, 728] on button "Load figma component from clipboard" at bounding box center [111, 724] width 172 height 22
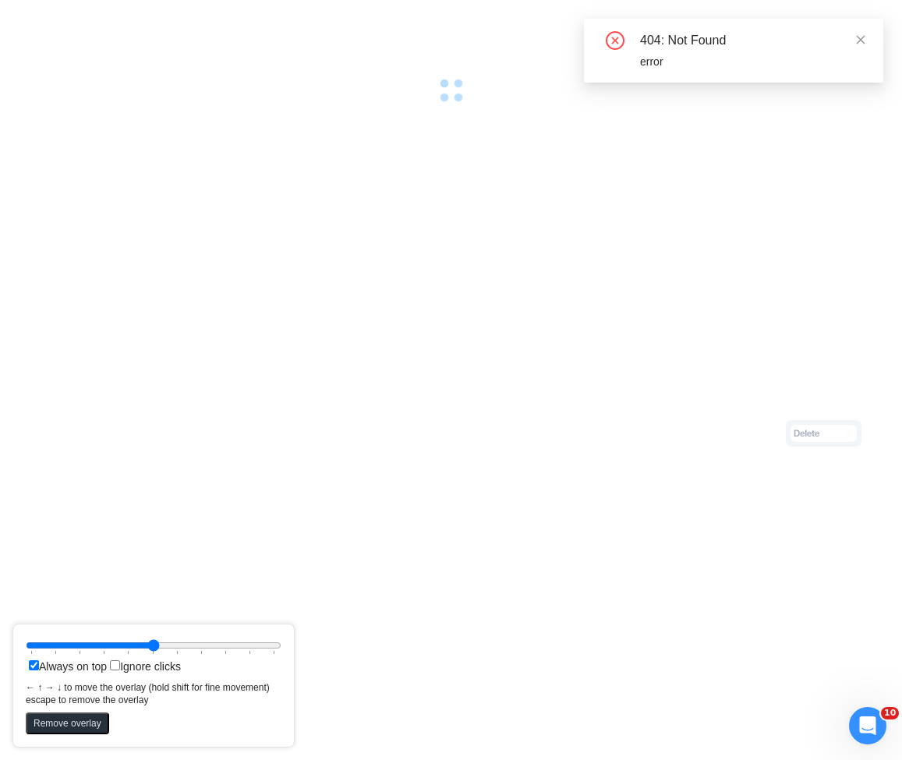
drag, startPoint x: 63, startPoint y: 21, endPoint x: 843, endPoint y: 461, distance: 895.4
click at [843, 442] on rect at bounding box center [823, 433] width 66 height 17
drag, startPoint x: 189, startPoint y: 639, endPoint x: 213, endPoint y: 644, distance: 24.6
click at [213, 644] on input "range" at bounding box center [154, 645] width 256 height 17
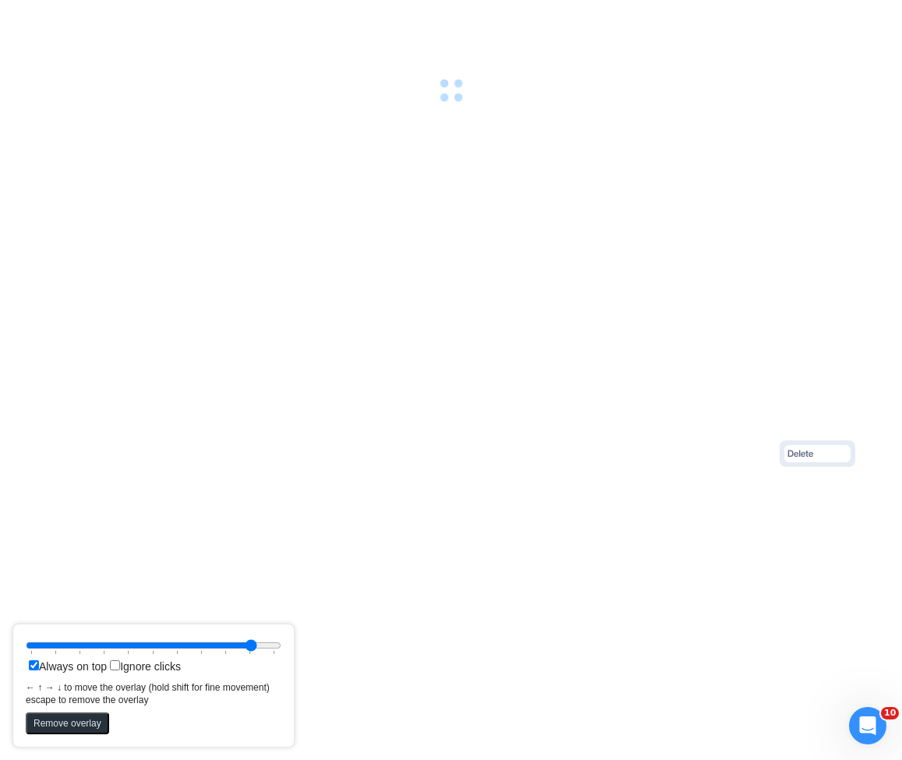
type input "90"
click at [263, 648] on input "range" at bounding box center [154, 645] width 256 height 17
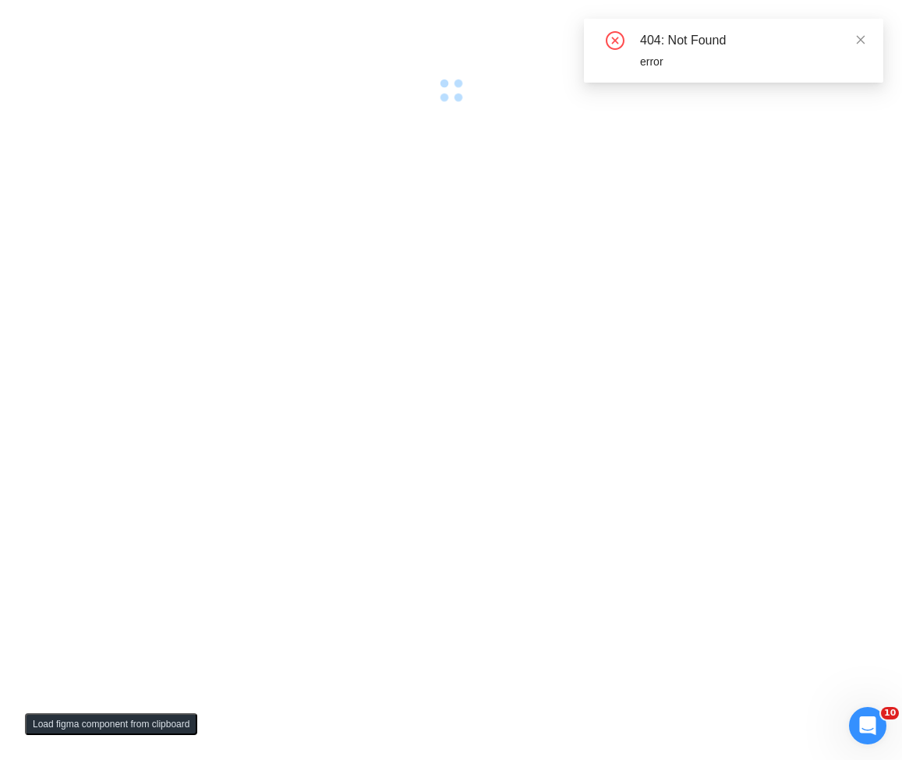
click at [863, 30] on div "404: Not Found error" at bounding box center [733, 51] width 299 height 64
click at [529, 347] on div at bounding box center [451, 380] width 902 height 760
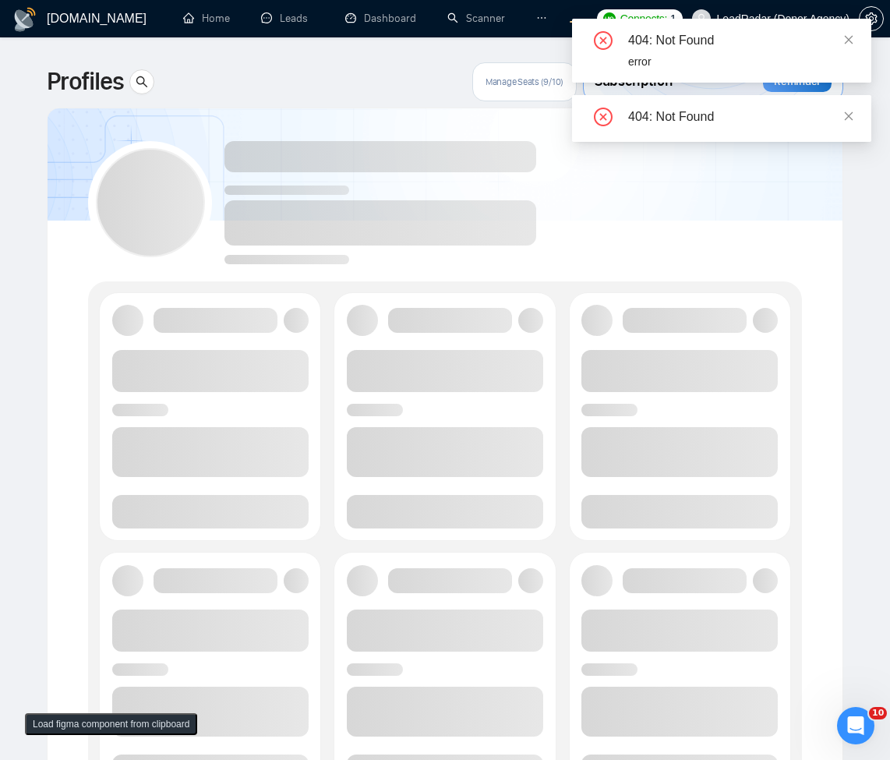
click at [856, 36] on div "404: Not Found error" at bounding box center [721, 51] width 299 height 64
click at [845, 41] on icon "close" at bounding box center [848, 39] width 11 height 11
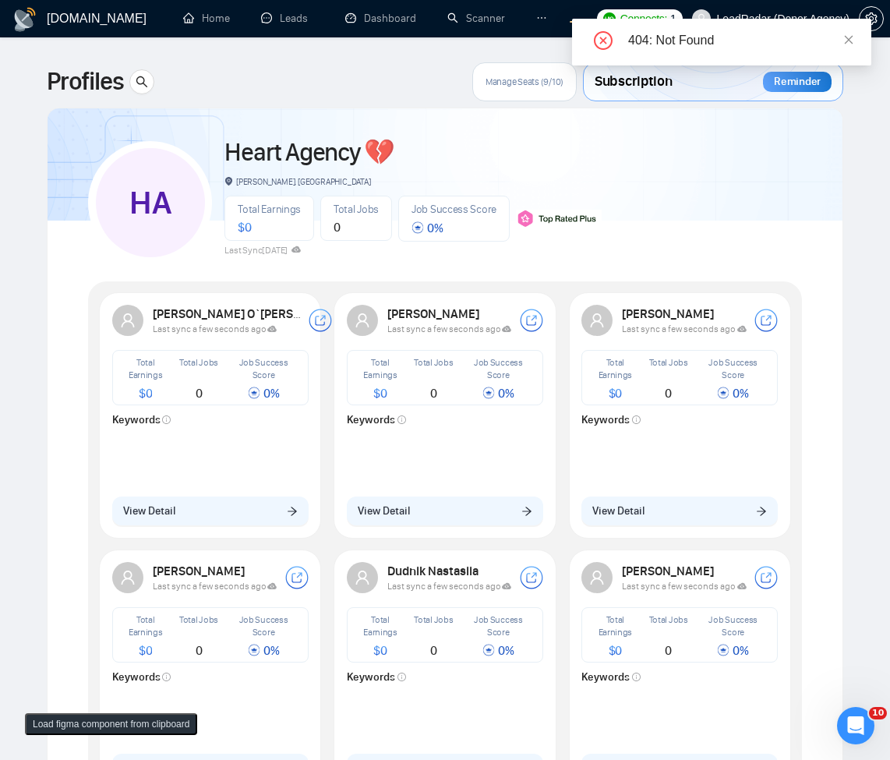
click at [529, 216] on img at bounding box center [559, 219] width 86 height 18
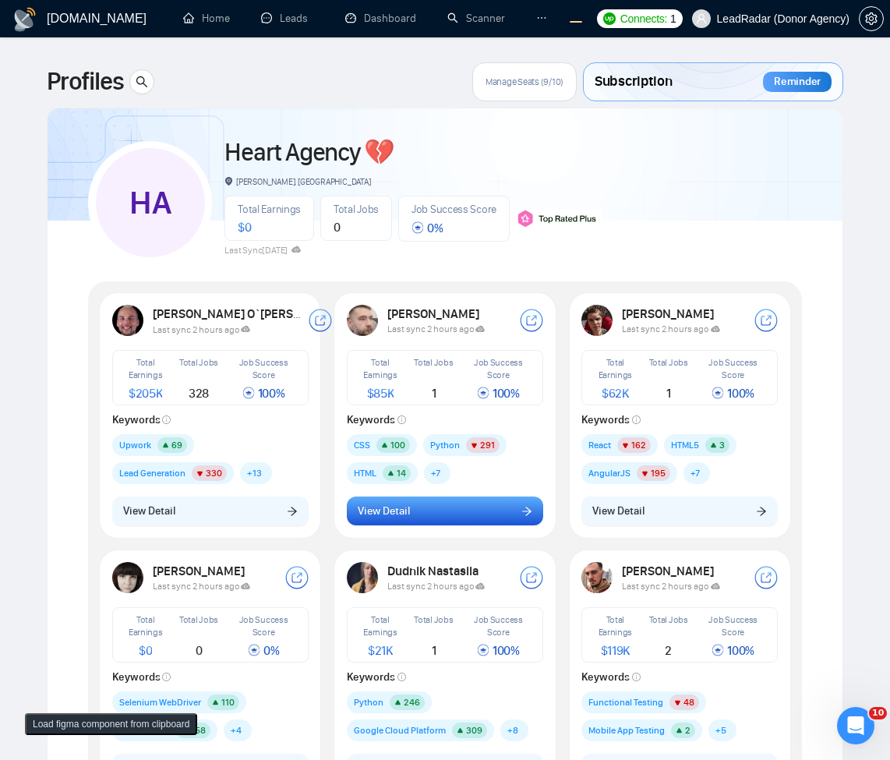
click at [458, 509] on button "View Detail" at bounding box center [445, 512] width 196 height 30
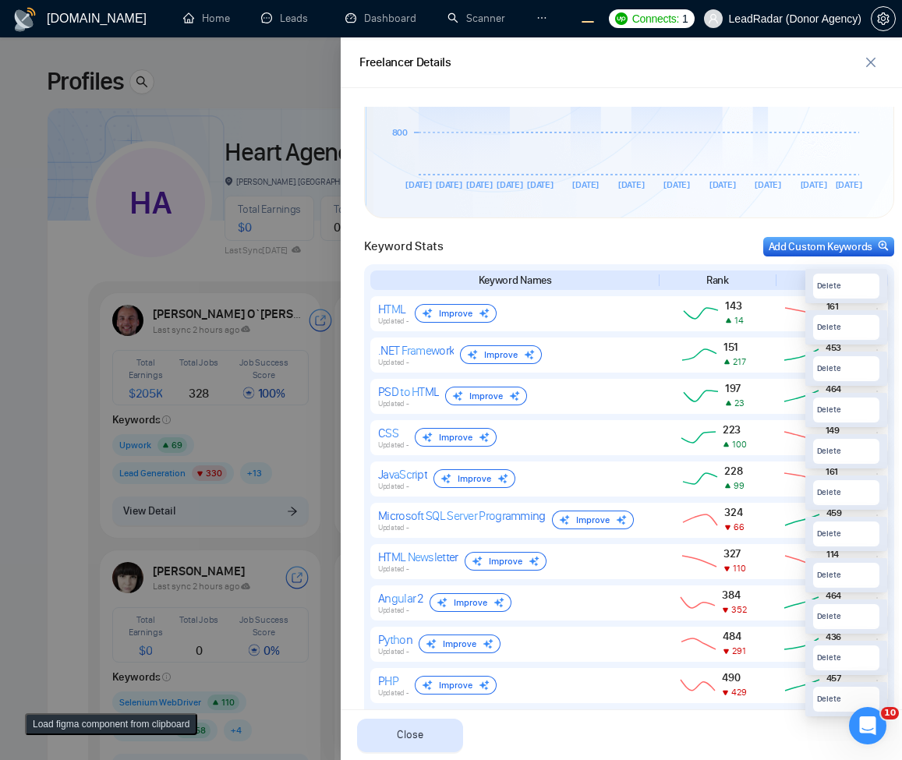
scroll to position [560, 0]
click at [207, 331] on div at bounding box center [451, 398] width 902 height 723
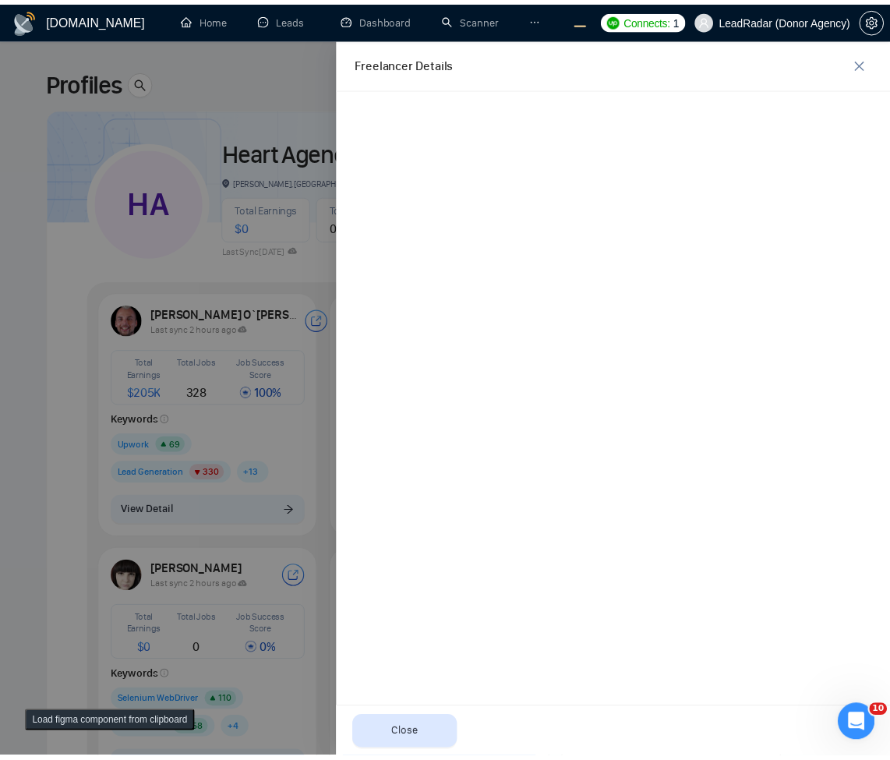
scroll to position [0, 0]
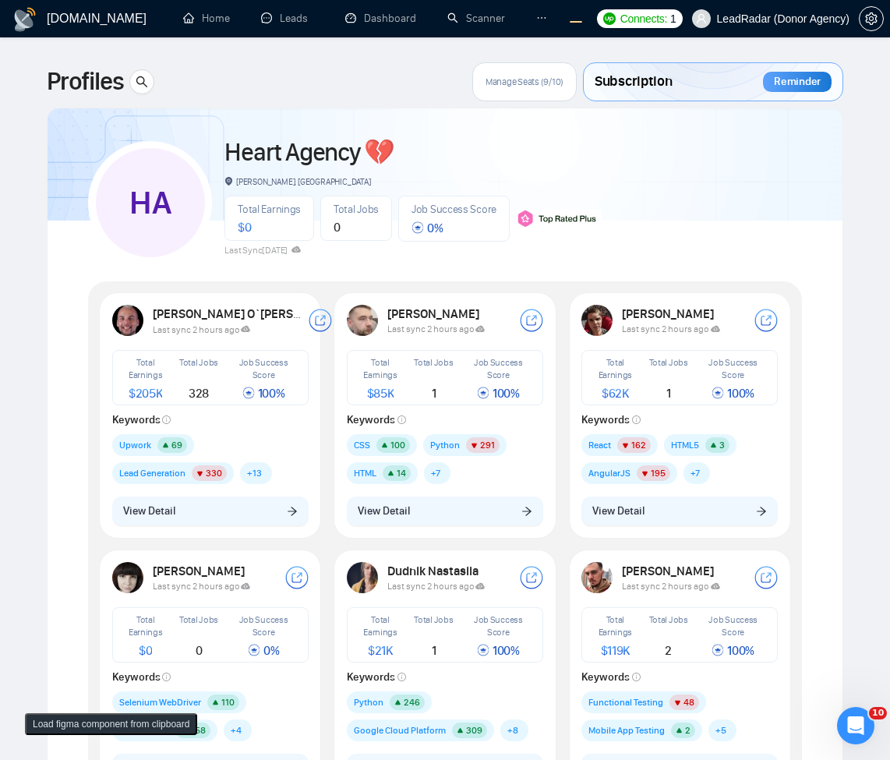
click at [718, 180] on div "HA Heart Agency 💔 Boardman, United States Total Earnings $ 0 Total Jobs 0 Job S…" at bounding box center [445, 196] width 714 height 138
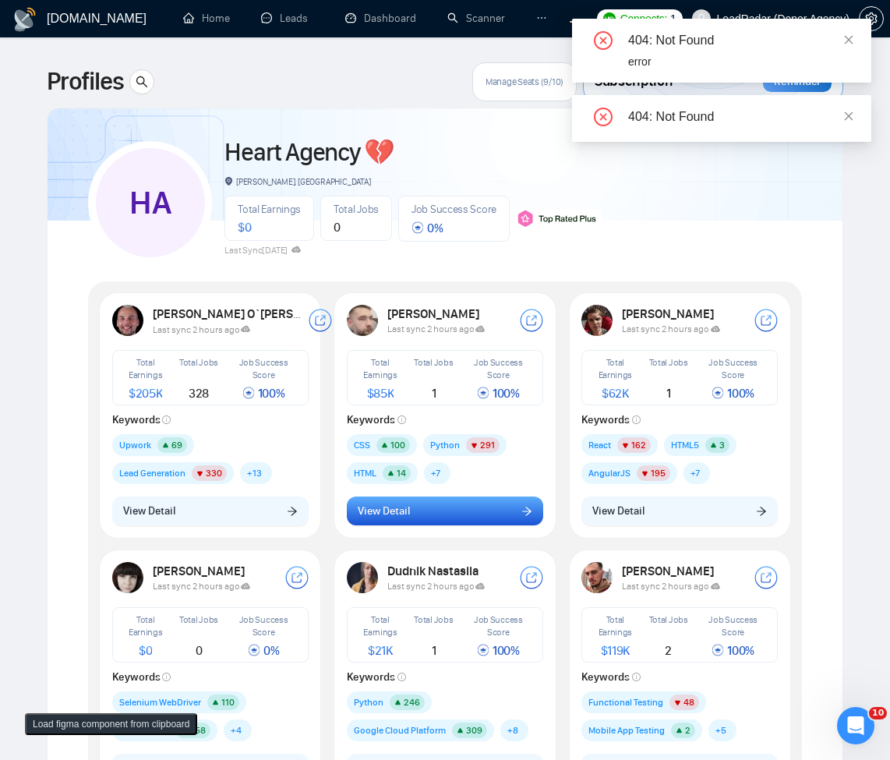
click at [473, 506] on button "View Detail" at bounding box center [445, 512] width 196 height 30
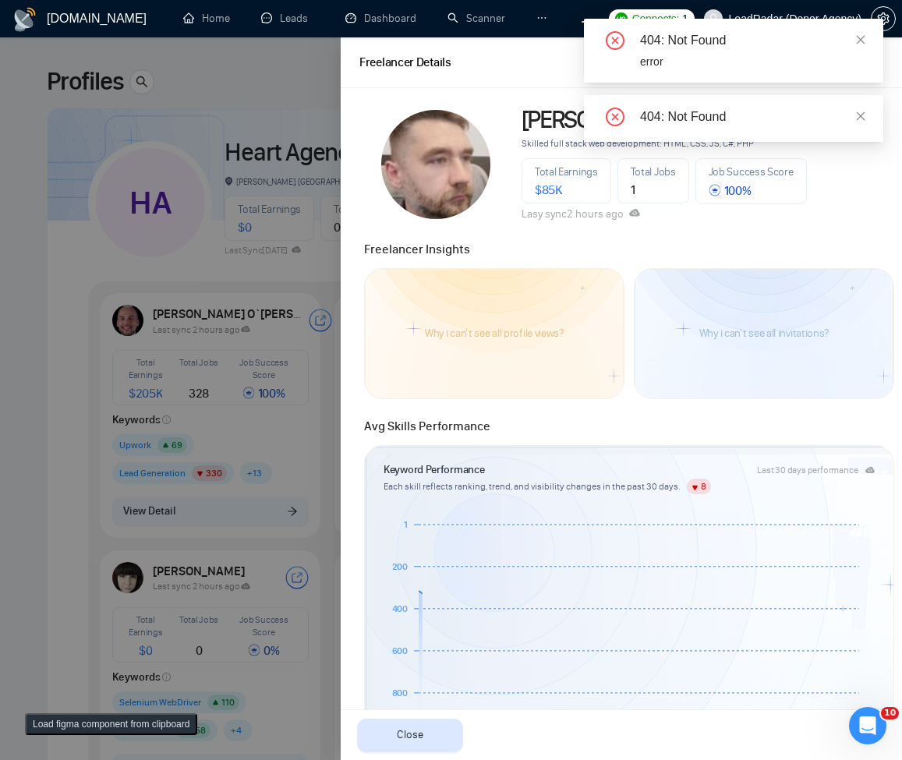
scroll to position [468, 0]
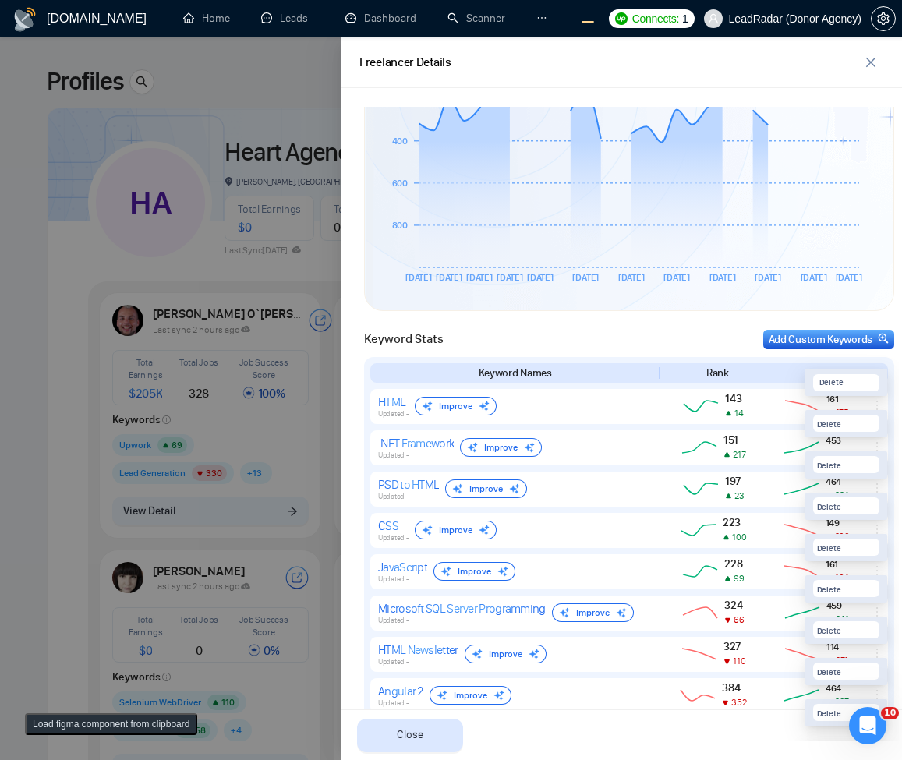
click at [59, 730] on button "Load figma component from clipboard" at bounding box center [111, 724] width 172 height 22
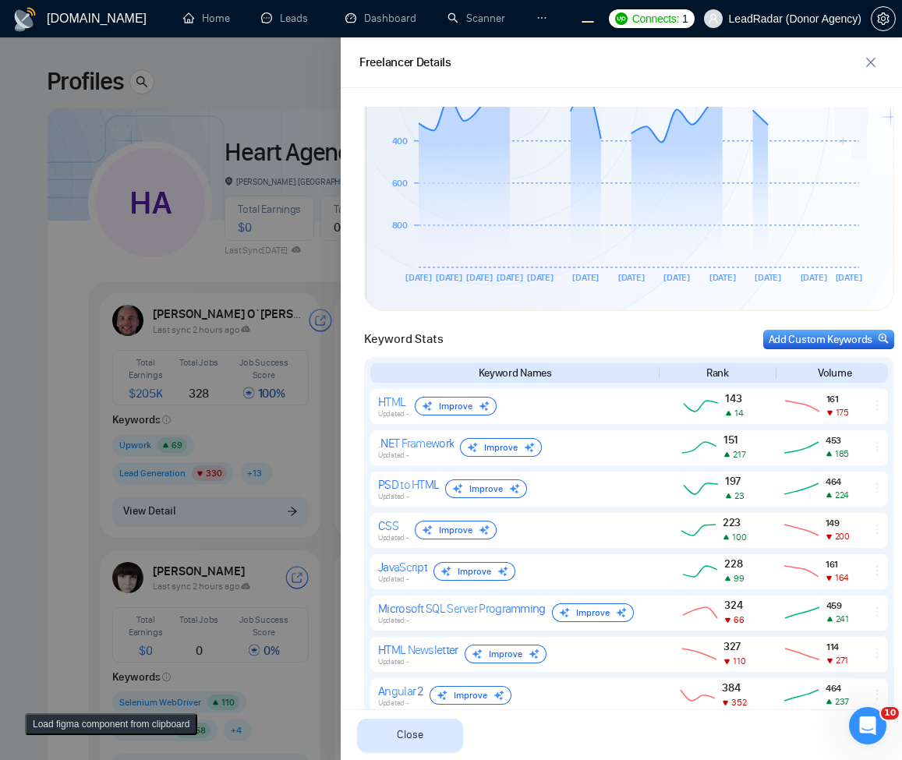
click at [76, 720] on button "Load figma component from clipboard" at bounding box center [111, 724] width 172 height 22
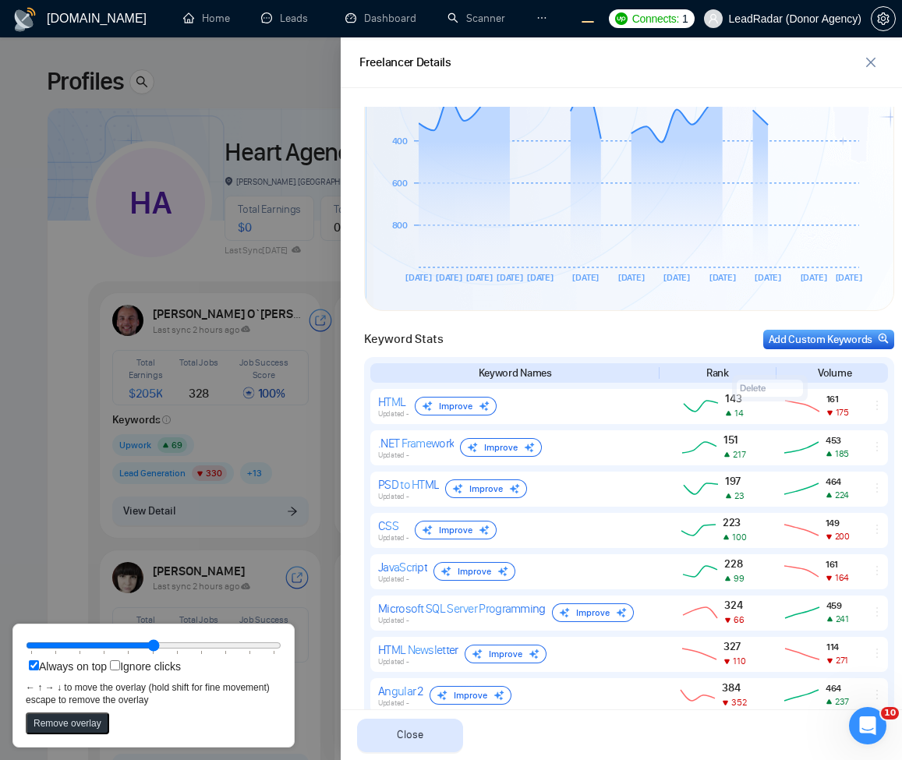
drag, startPoint x: 40, startPoint y: 6, endPoint x: 772, endPoint y: 381, distance: 822.4
click at [773, 381] on rect at bounding box center [770, 388] width 66 height 17
drag, startPoint x: 176, startPoint y: 640, endPoint x: 236, endPoint y: 636, distance: 60.2
type input "80"
click at [236, 637] on input "range" at bounding box center [154, 645] width 256 height 17
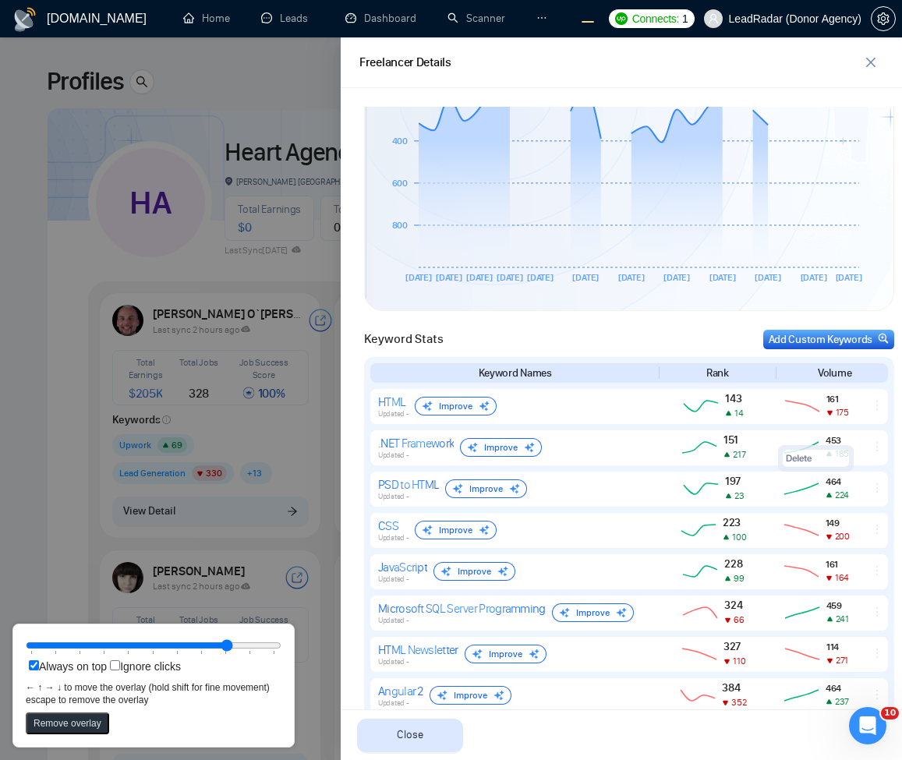
drag, startPoint x: 776, startPoint y: 398, endPoint x: 808, endPoint y: 490, distance: 97.6
click at [808, 472] on rect at bounding box center [816, 458] width 76 height 27
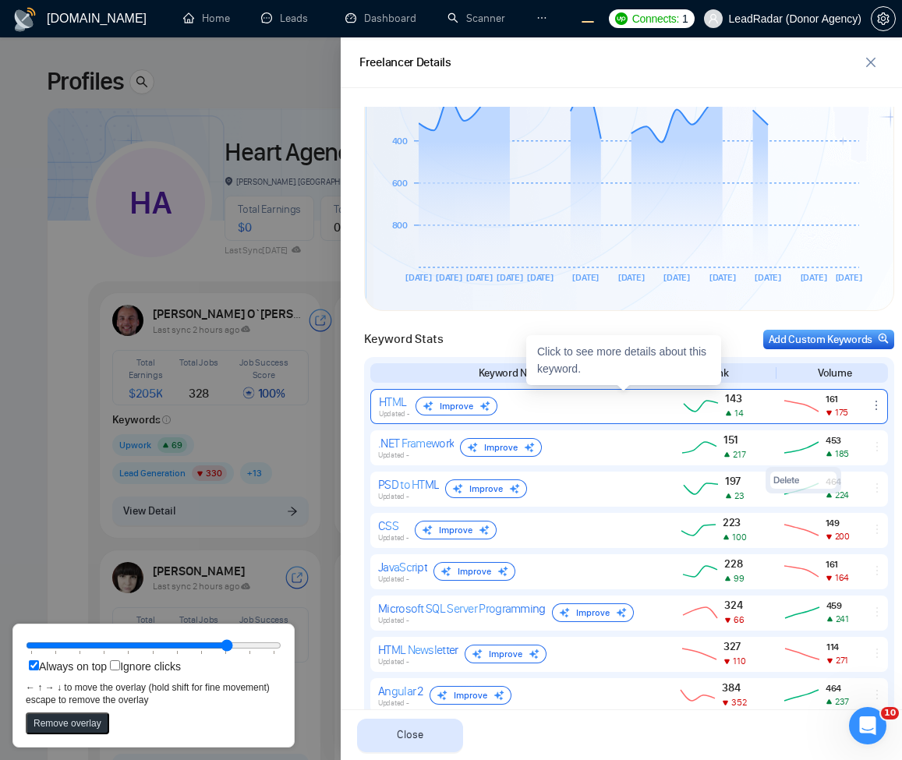
click at [870, 405] on icon "ellipsis" at bounding box center [876, 405] width 12 height 12
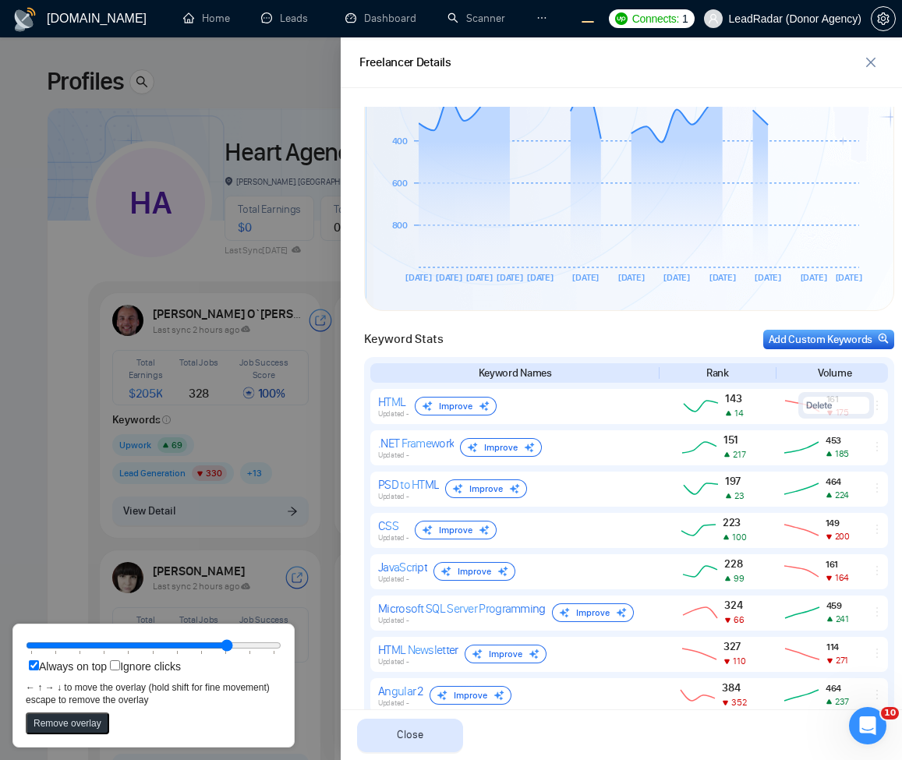
drag, startPoint x: 815, startPoint y: 481, endPoint x: 847, endPoint y: 406, distance: 81.7
click at [847, 406] on rect at bounding box center [836, 405] width 66 height 17
drag, startPoint x: 849, startPoint y: 406, endPoint x: 847, endPoint y: 423, distance: 16.4
click at [847, 423] on rect at bounding box center [834, 420] width 66 height 17
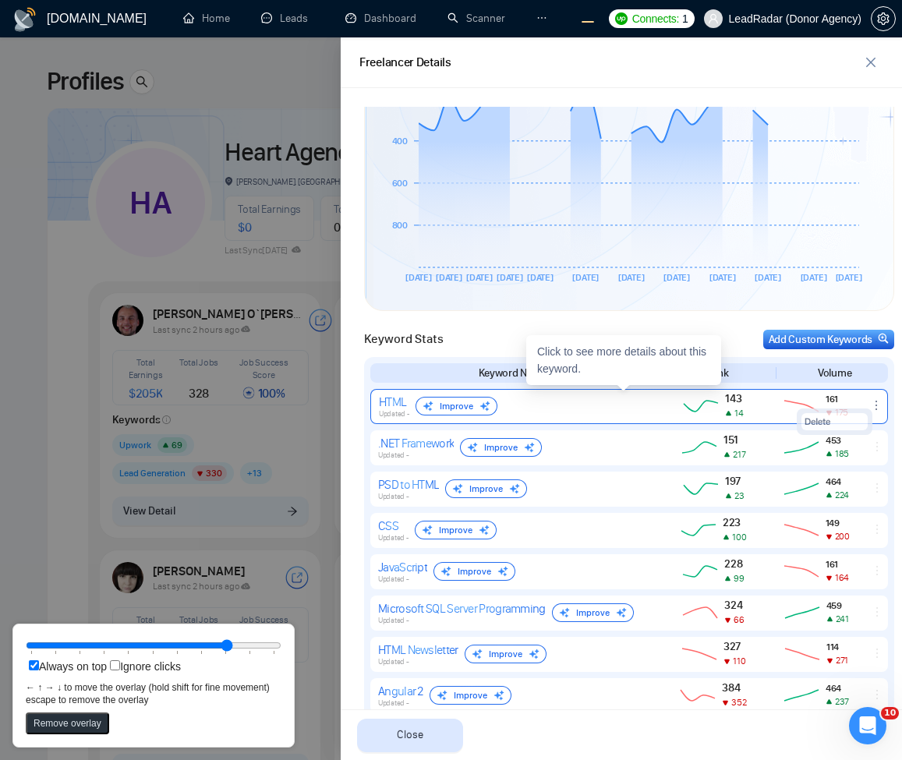
click at [870, 405] on icon "ellipsis" at bounding box center [876, 405] width 12 height 12
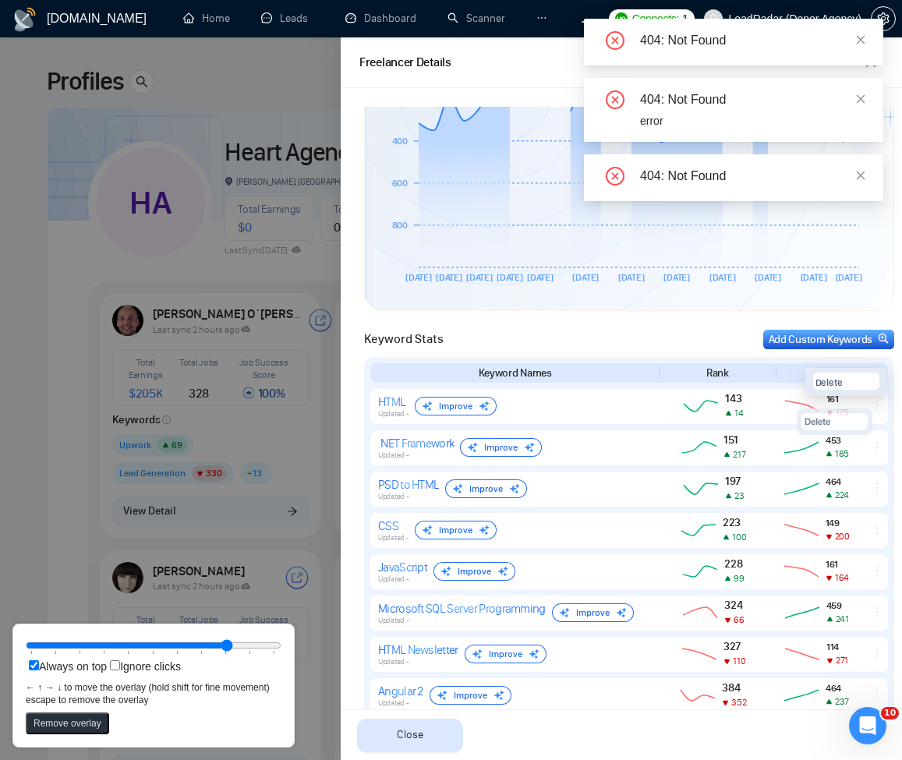
click at [214, 472] on div at bounding box center [451, 398] width 902 height 723
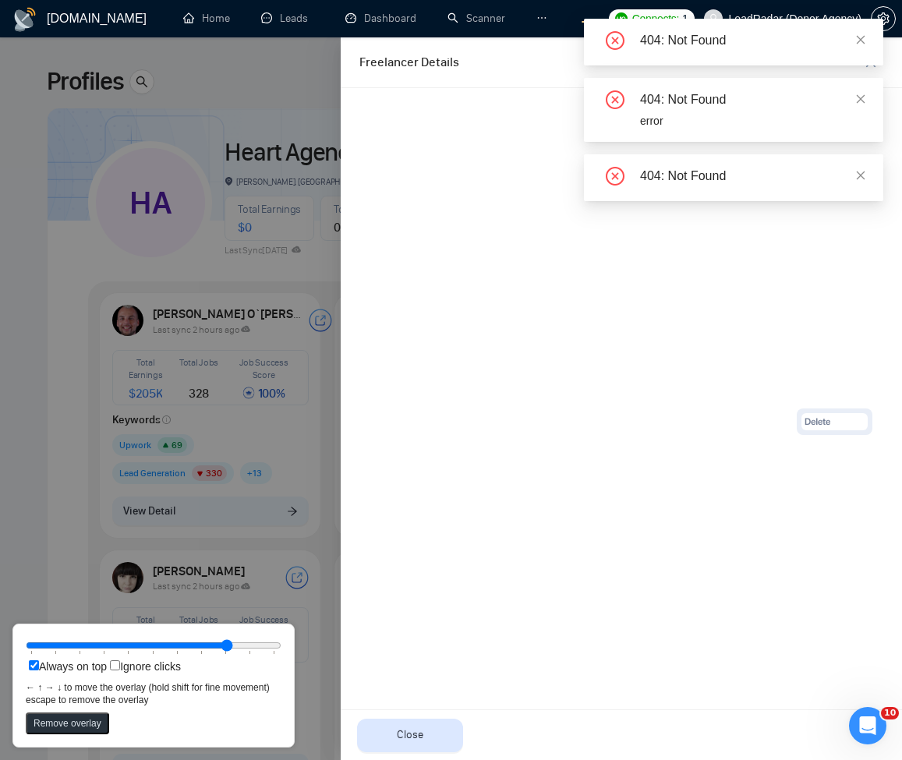
scroll to position [0, 0]
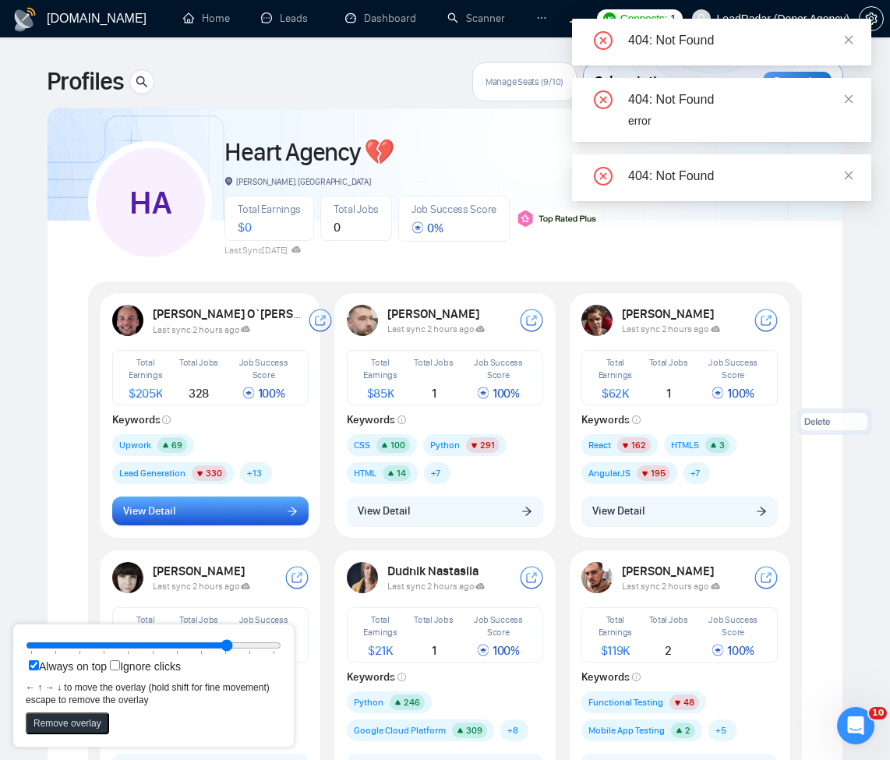
click at [177, 517] on button "View Detail" at bounding box center [210, 512] width 196 height 30
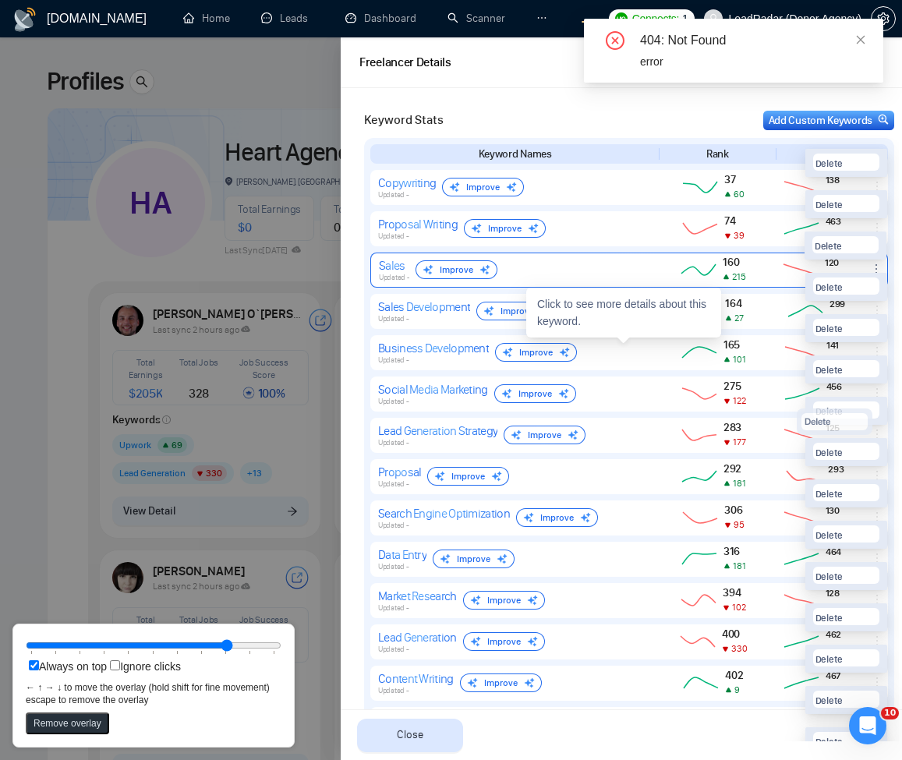
scroll to position [748, 0]
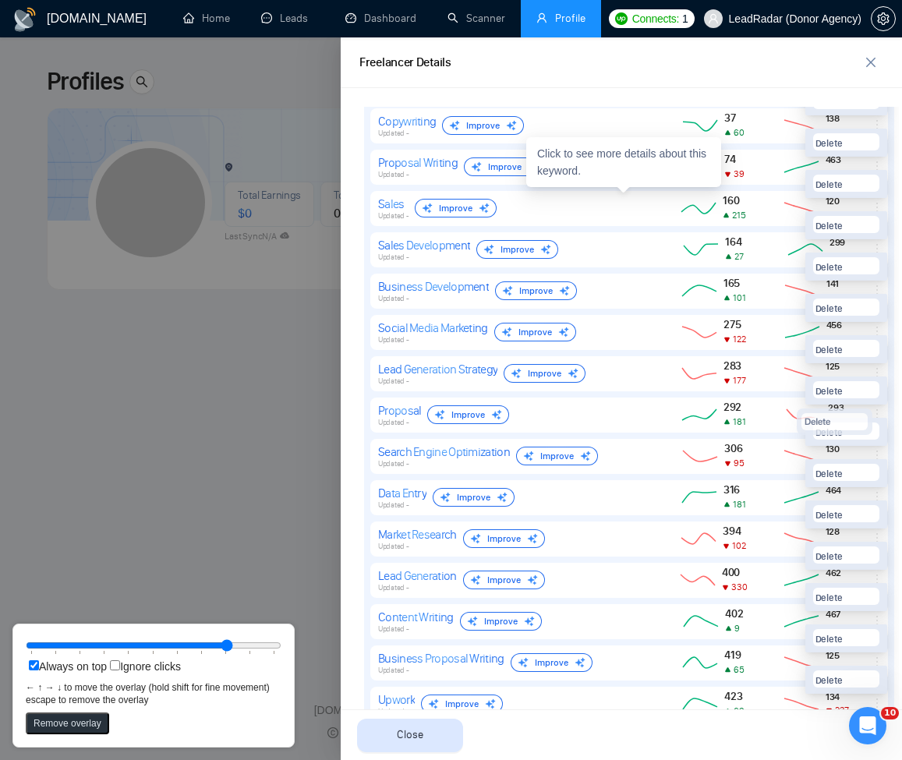
click at [129, 450] on div at bounding box center [451, 398] width 902 height 723
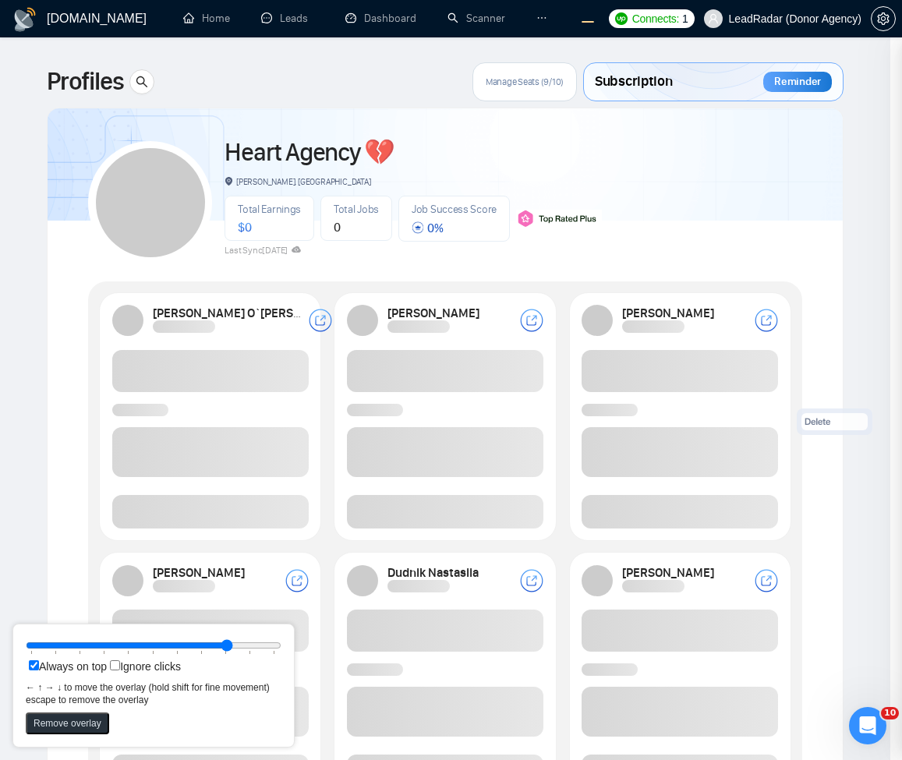
scroll to position [0, 0]
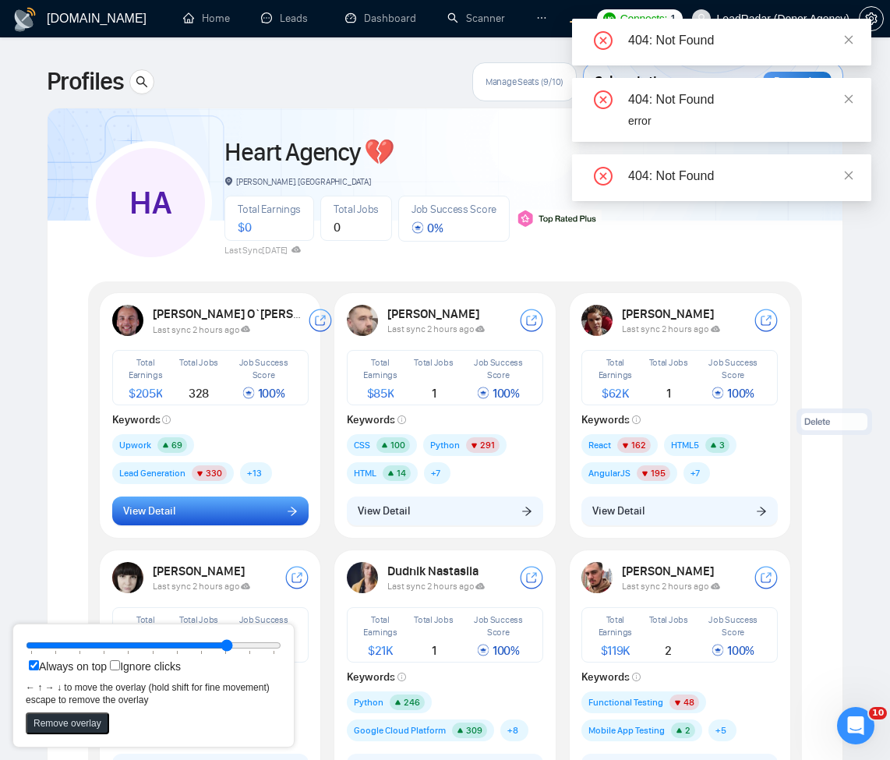
click at [268, 522] on button "View Detail" at bounding box center [210, 512] width 196 height 30
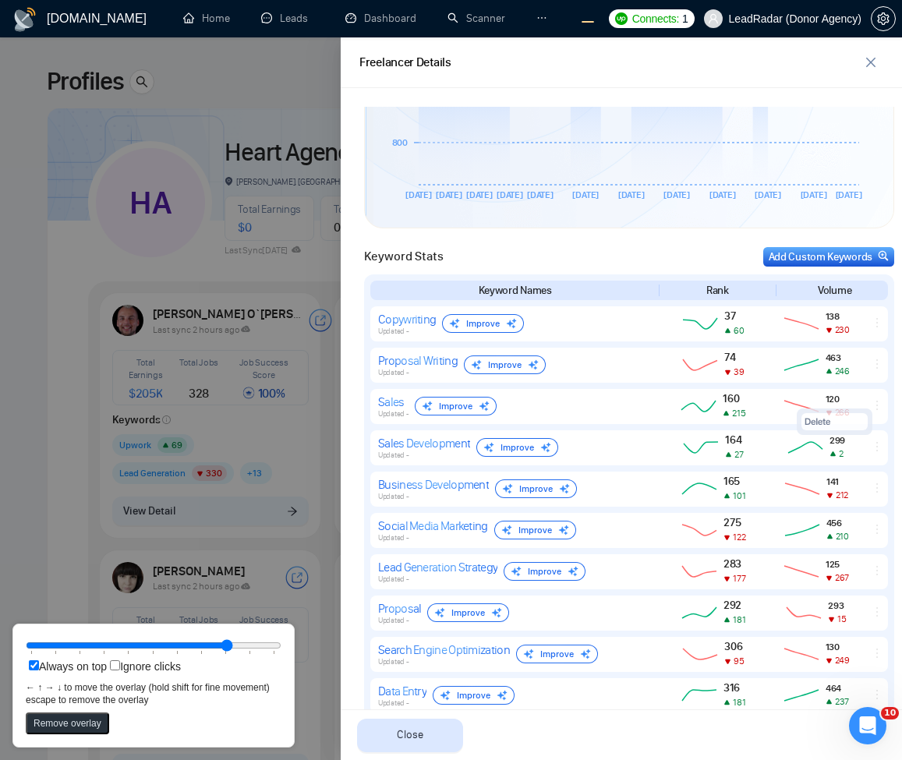
scroll to position [575, 0]
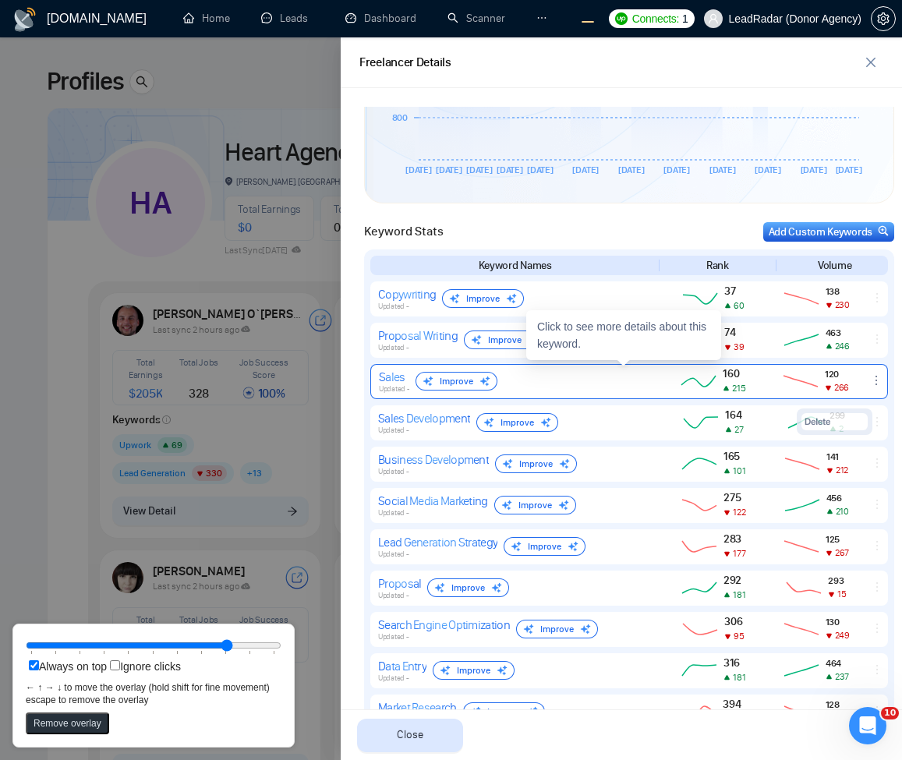
click at [870, 382] on icon "ellipsis" at bounding box center [876, 380] width 12 height 12
click at [829, 356] on button "Delete" at bounding box center [845, 356] width 66 height 17
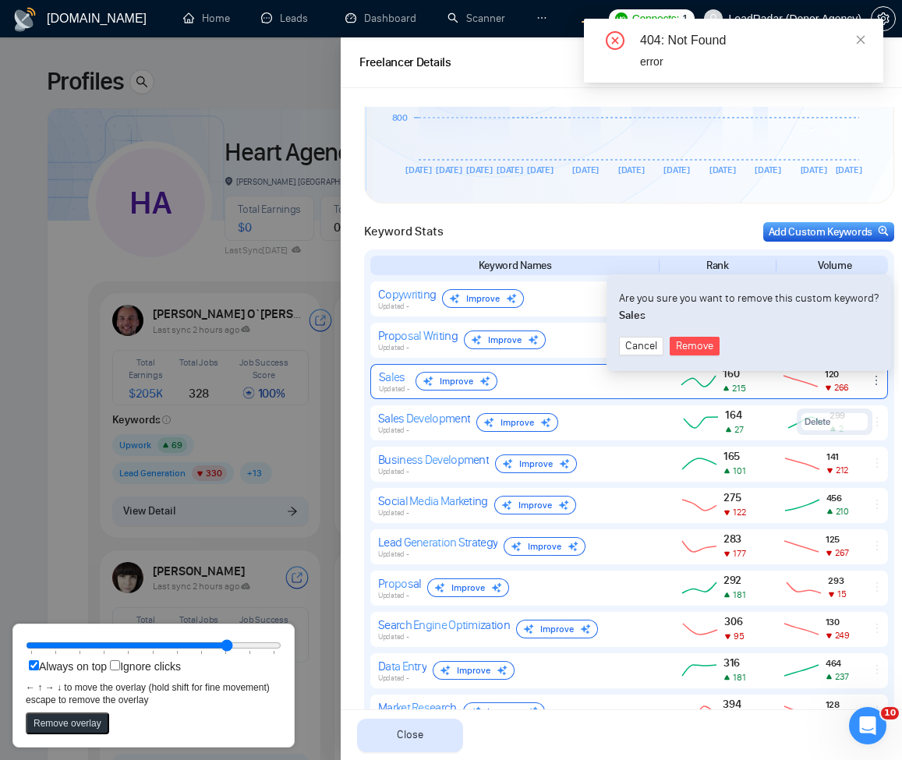
click at [116, 298] on div at bounding box center [451, 398] width 902 height 723
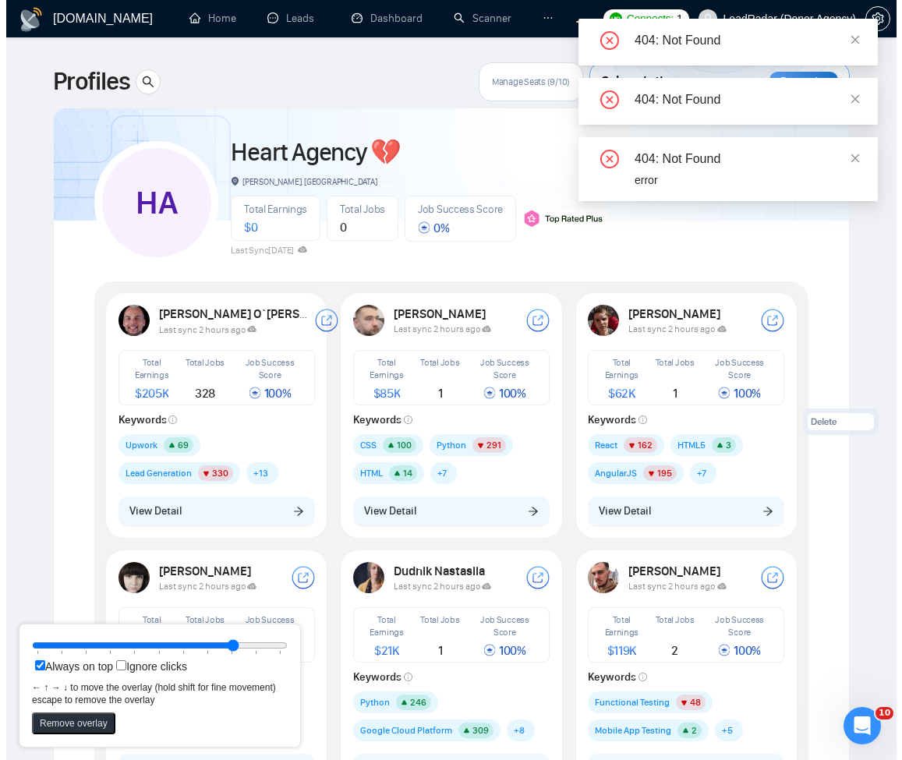
scroll to position [94, 0]
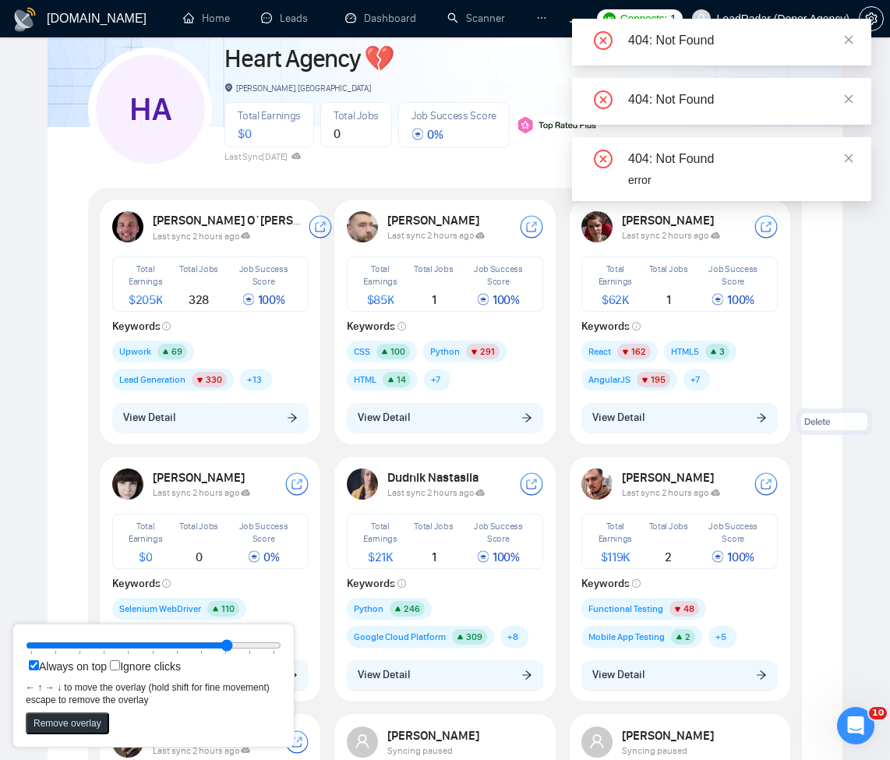
click at [429, 427] on button "View Detail" at bounding box center [445, 418] width 196 height 30
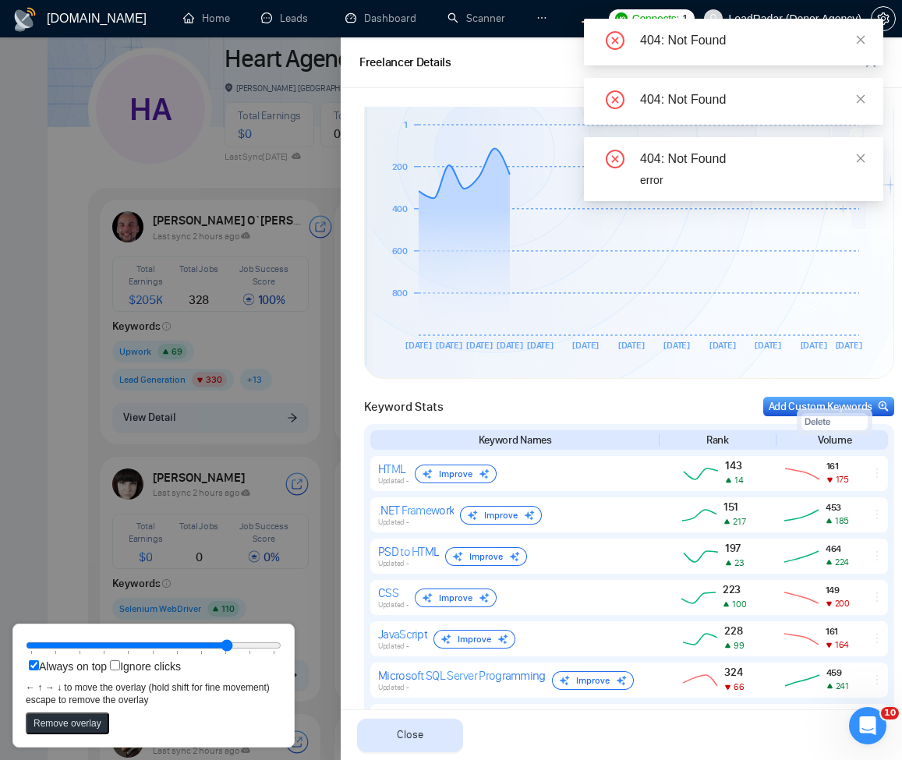
scroll to position [561, 0]
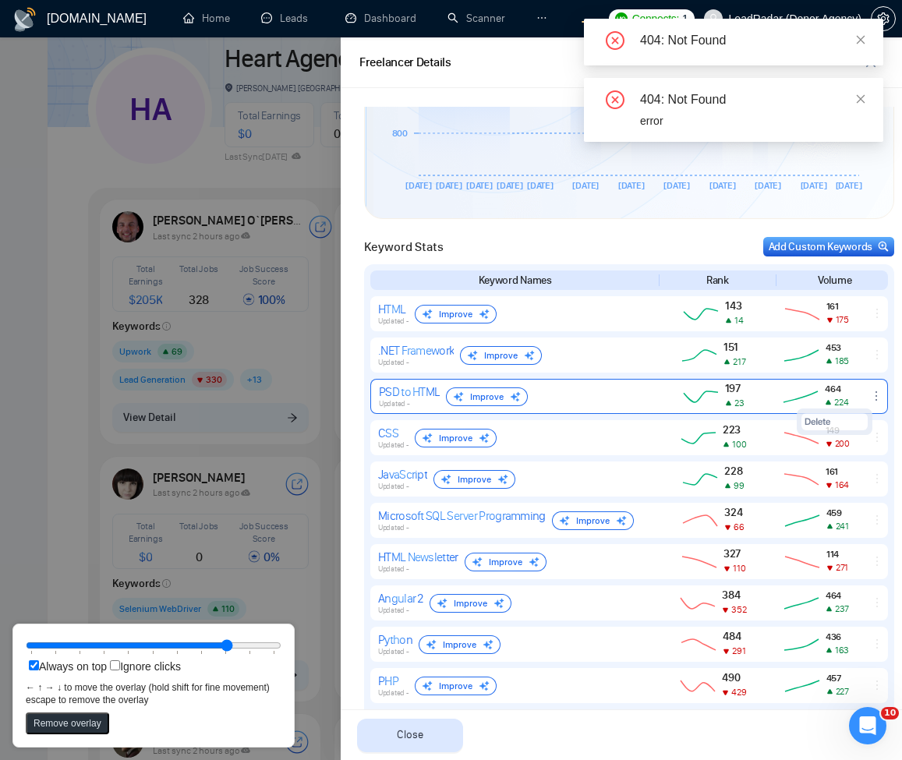
click at [870, 394] on icon "ellipsis" at bounding box center [876, 396] width 12 height 12
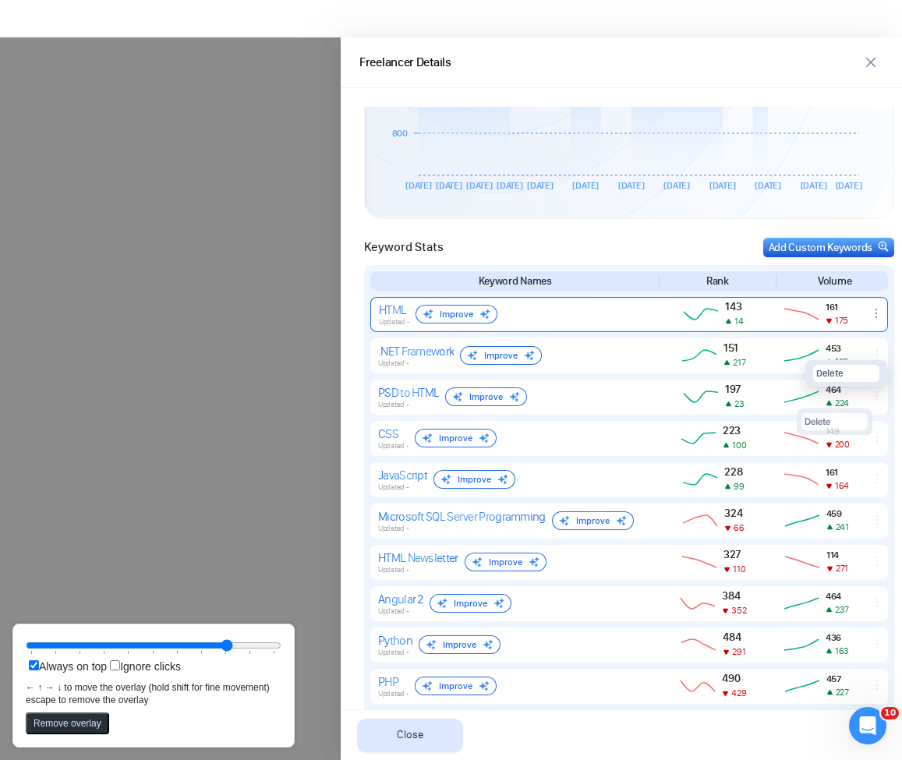
scroll to position [0, 0]
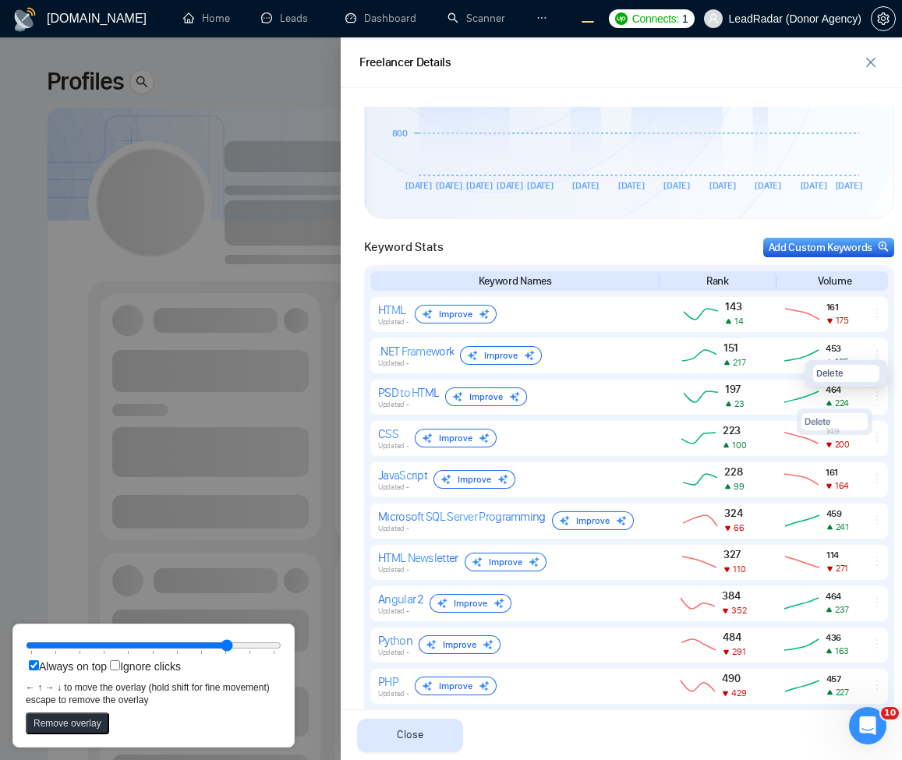
click at [309, 291] on div at bounding box center [451, 398] width 902 height 723
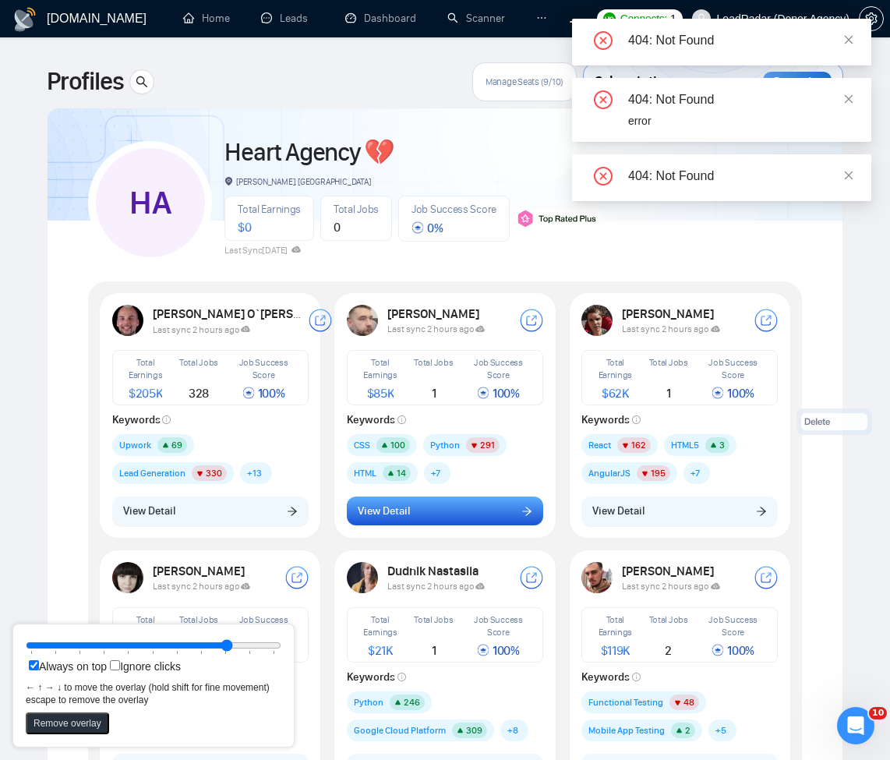
click at [428, 501] on button "View Detail" at bounding box center [445, 512] width 196 height 30
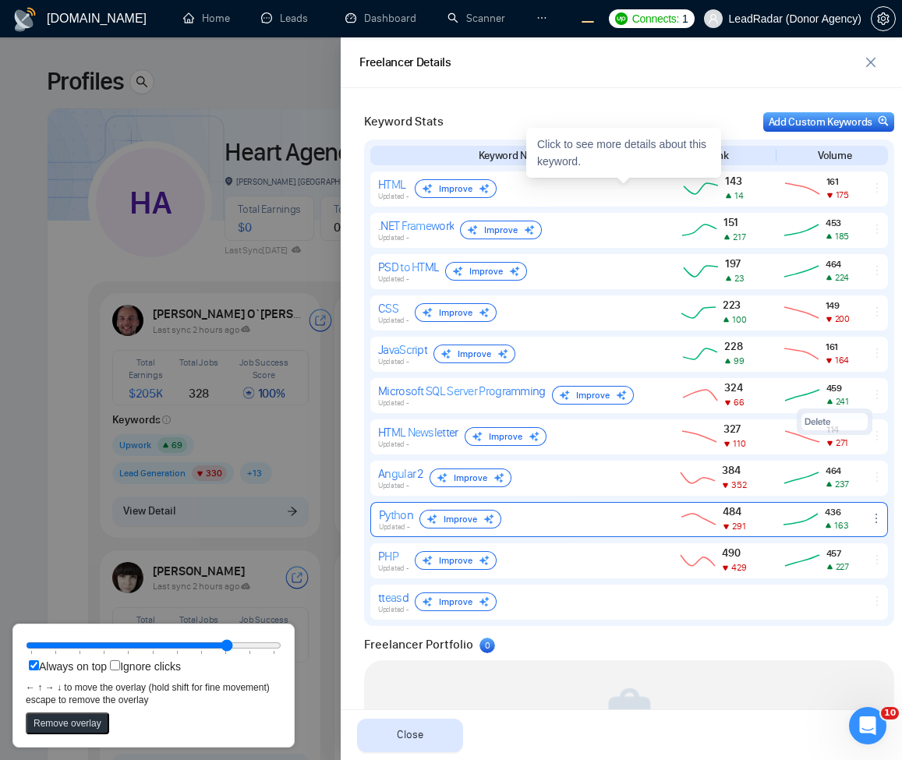
scroll to position [813, 0]
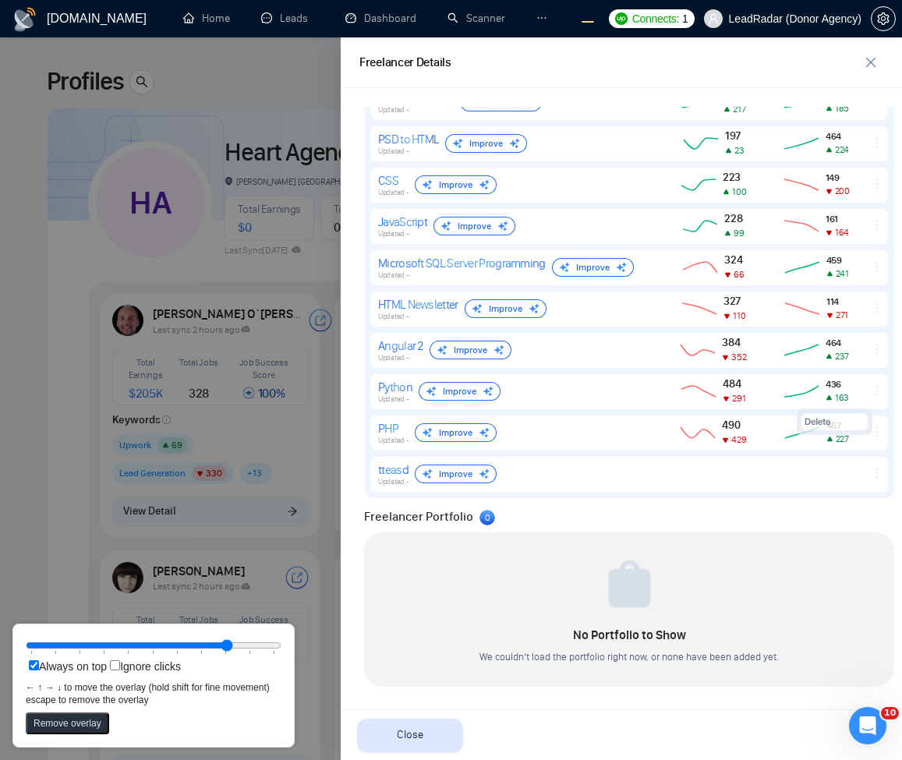
click at [825, 507] on div "Freelancer Portfolio 0" at bounding box center [629, 516] width 530 height 19
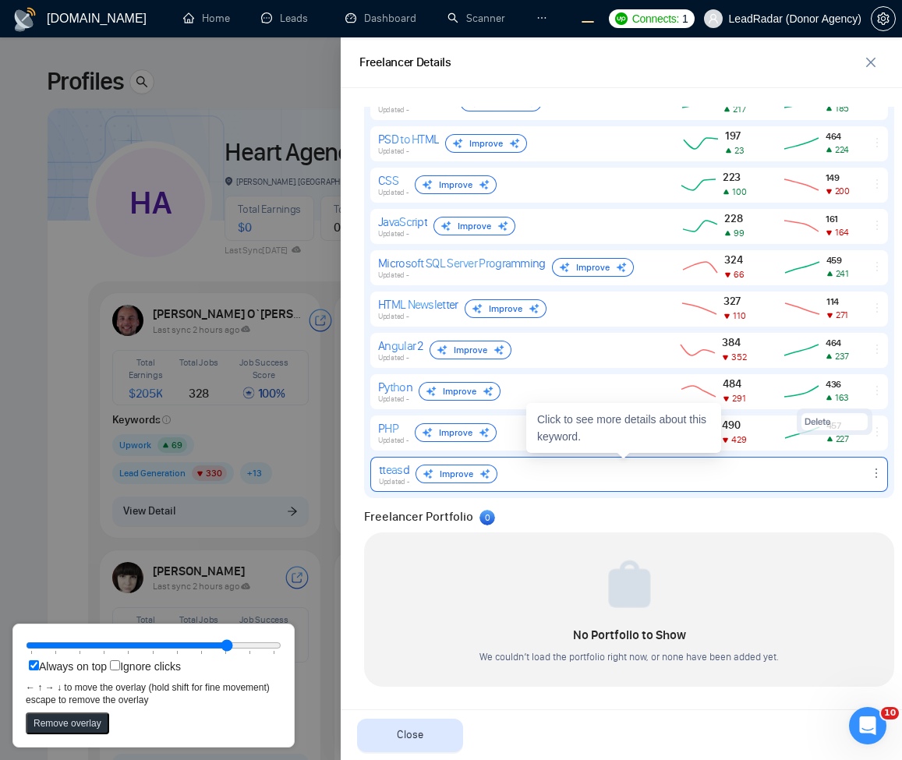
click at [870, 477] on icon "ellipsis" at bounding box center [876, 473] width 12 height 12
click at [834, 450] on button "Delete" at bounding box center [845, 450] width 66 height 17
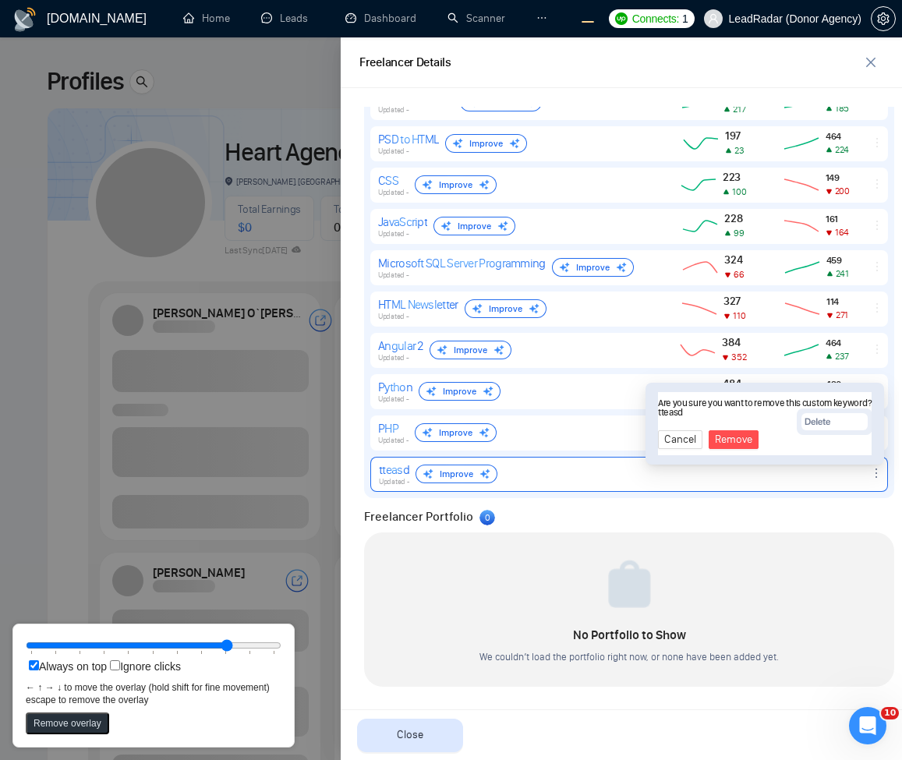
click at [149, 430] on div at bounding box center [451, 398] width 902 height 723
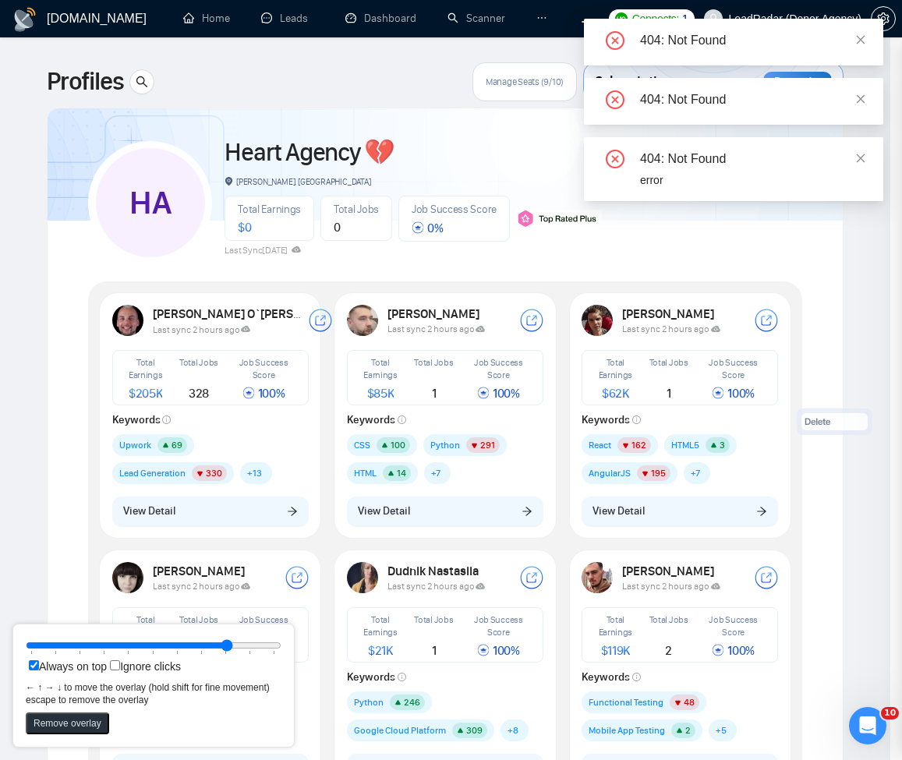
scroll to position [0, 0]
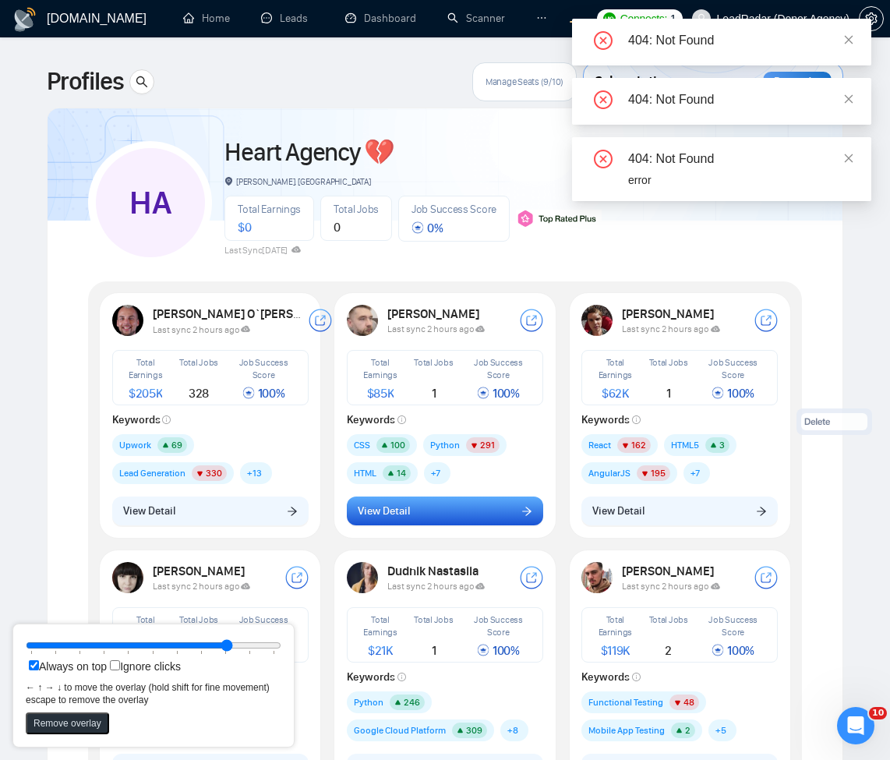
click at [375, 507] on span "View Detail" at bounding box center [384, 511] width 52 height 17
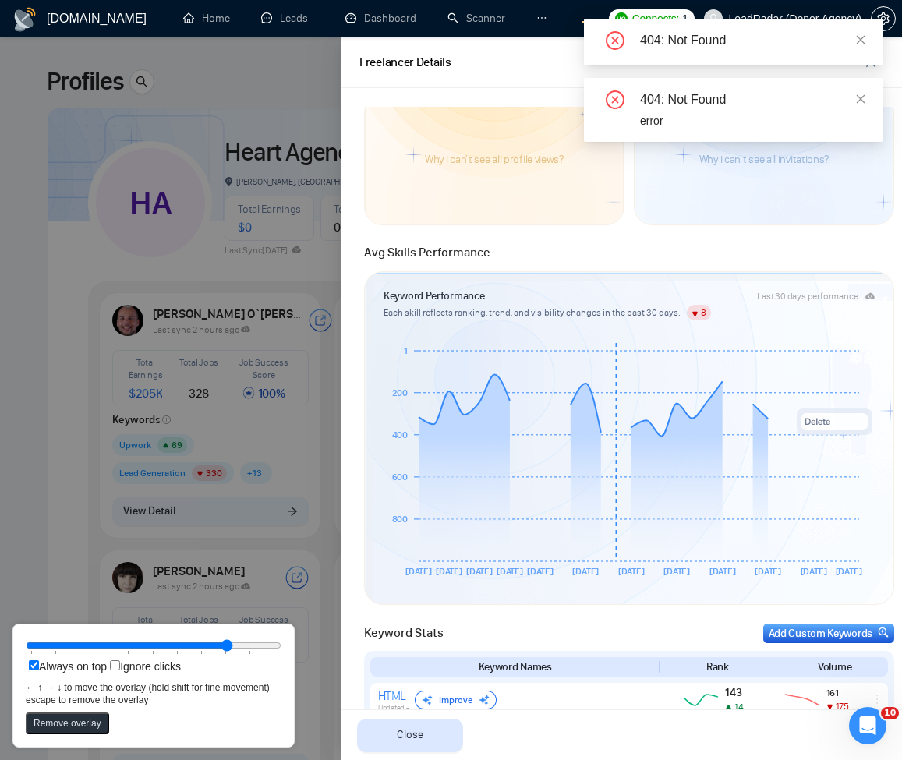
scroll to position [655, 0]
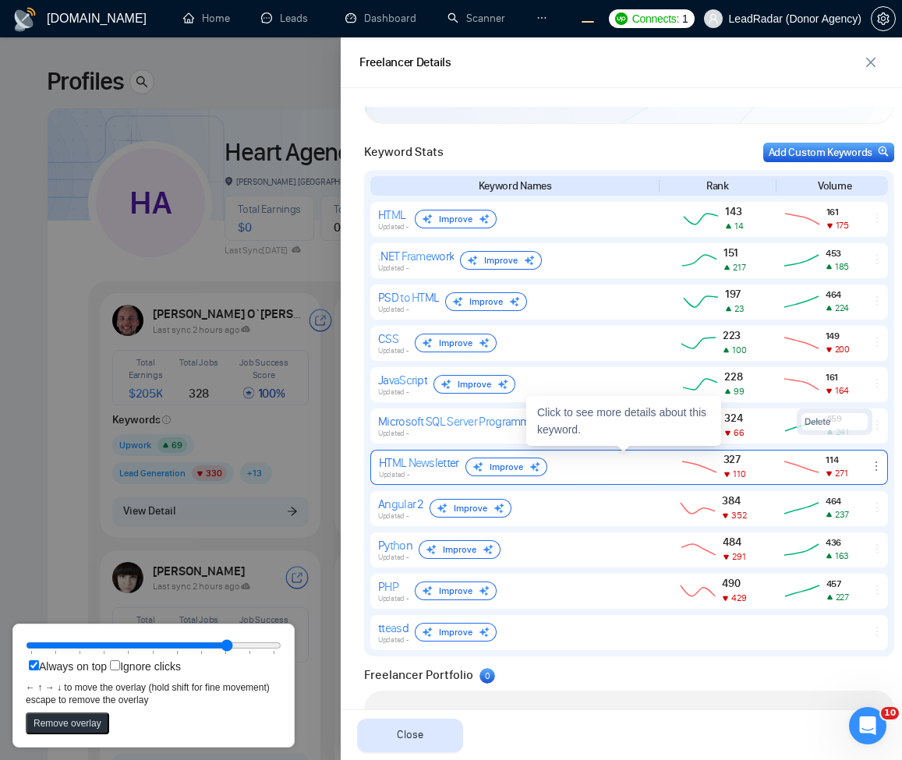
click at [870, 468] on icon "ellipsis" at bounding box center [876, 466] width 12 height 12
click at [815, 444] on span "Delete" at bounding box center [828, 443] width 27 height 15
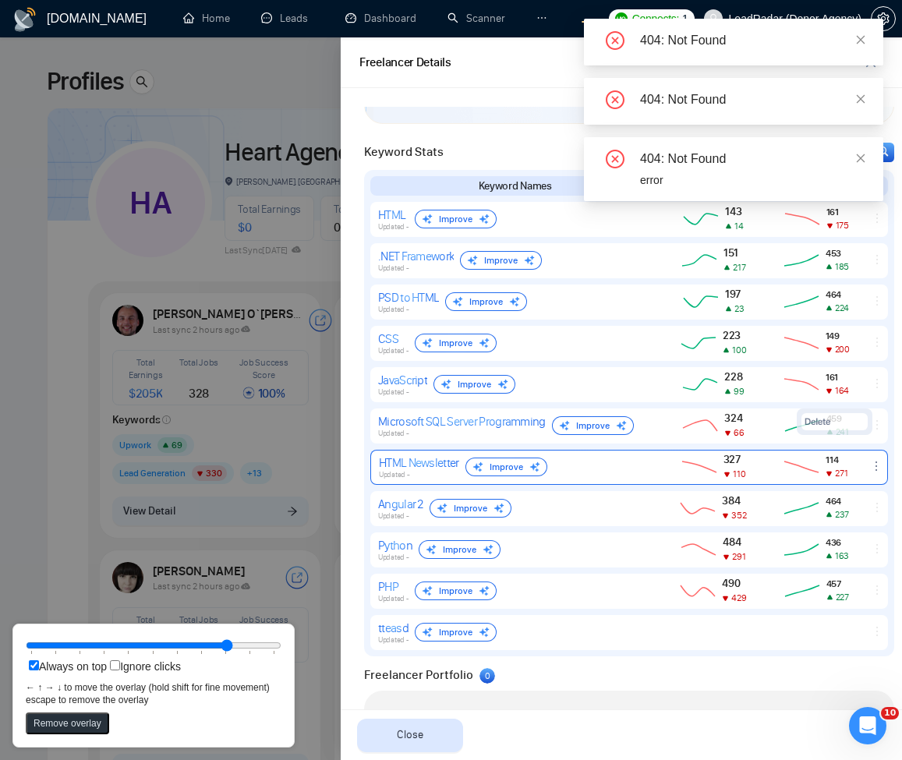
click at [249, 481] on div at bounding box center [451, 398] width 902 height 723
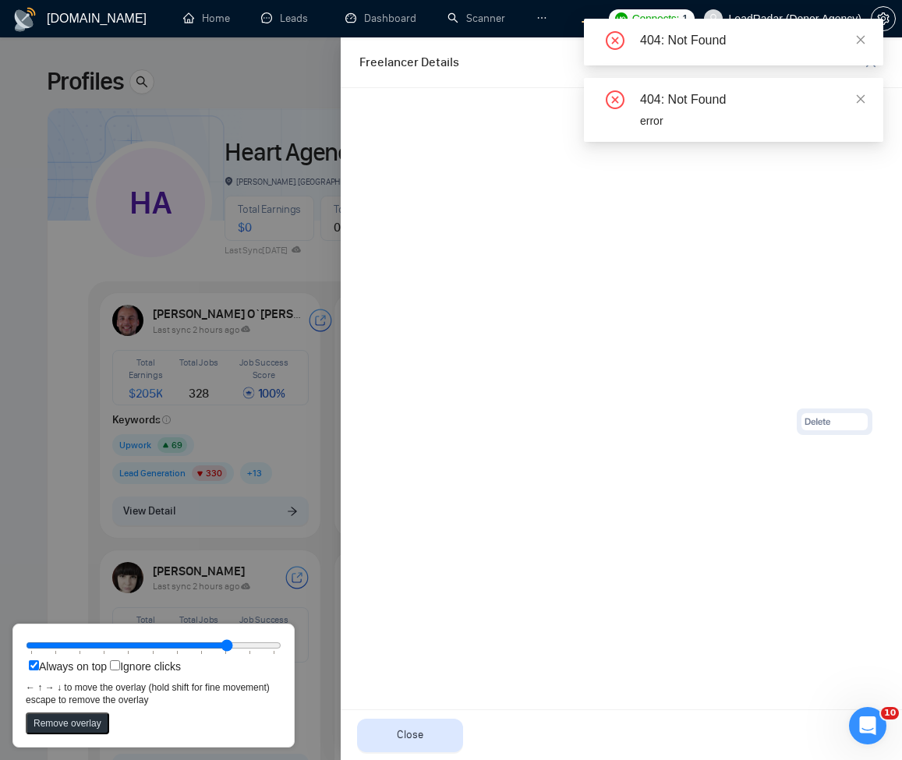
scroll to position [0, 0]
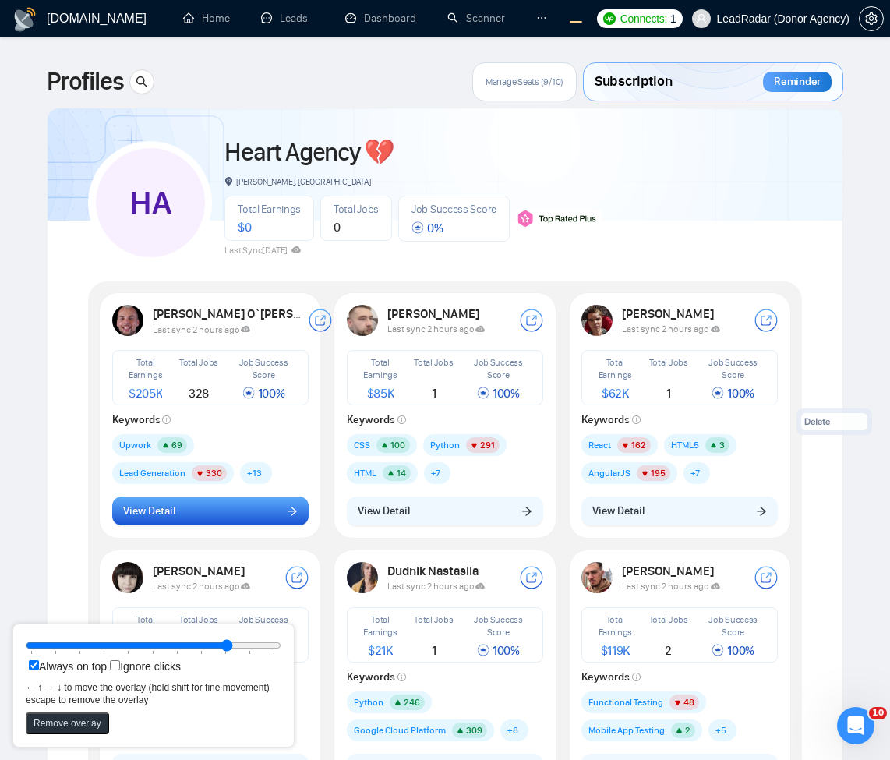
click at [276, 511] on button "View Detail" at bounding box center [210, 512] width 196 height 30
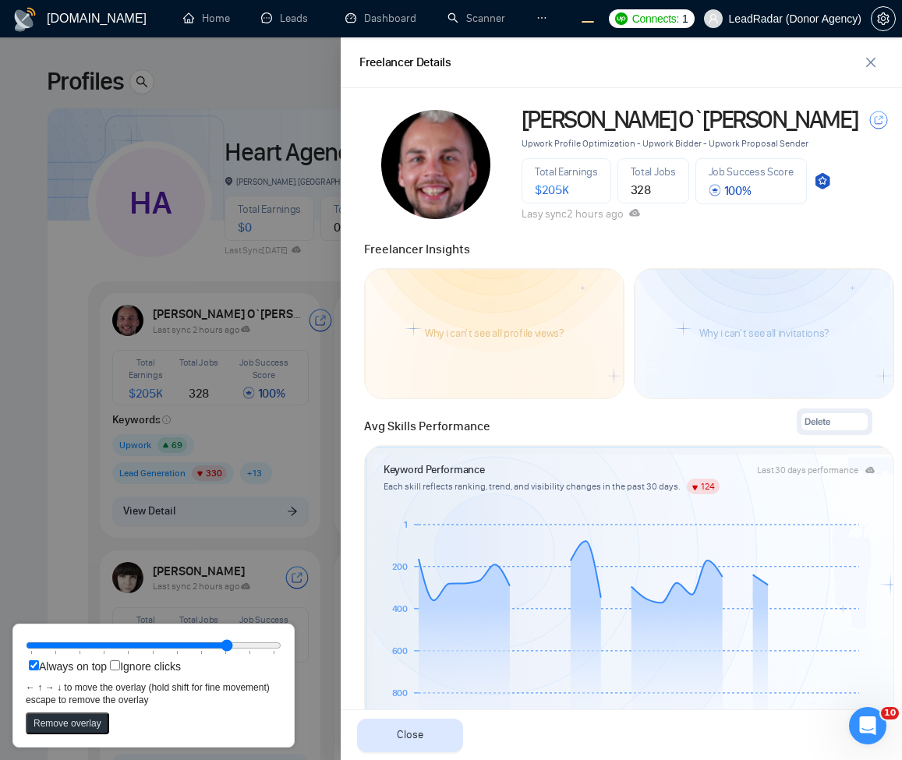
scroll to position [561, 0]
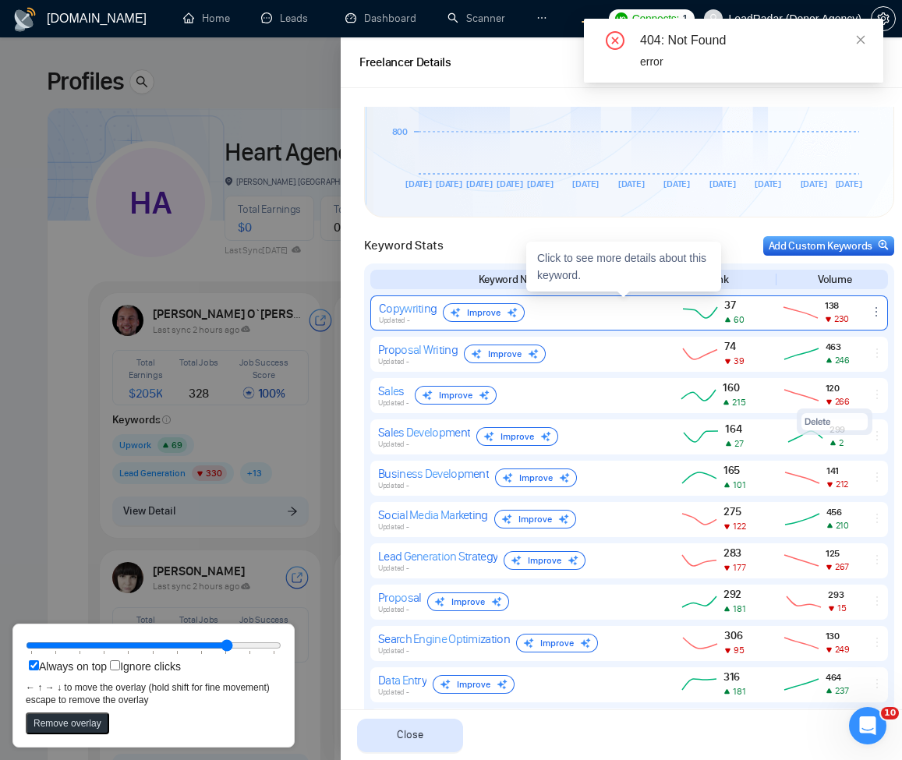
click at [870, 309] on icon "ellipsis" at bounding box center [876, 312] width 12 height 12
click at [842, 284] on button "Delete" at bounding box center [845, 289] width 66 height 17
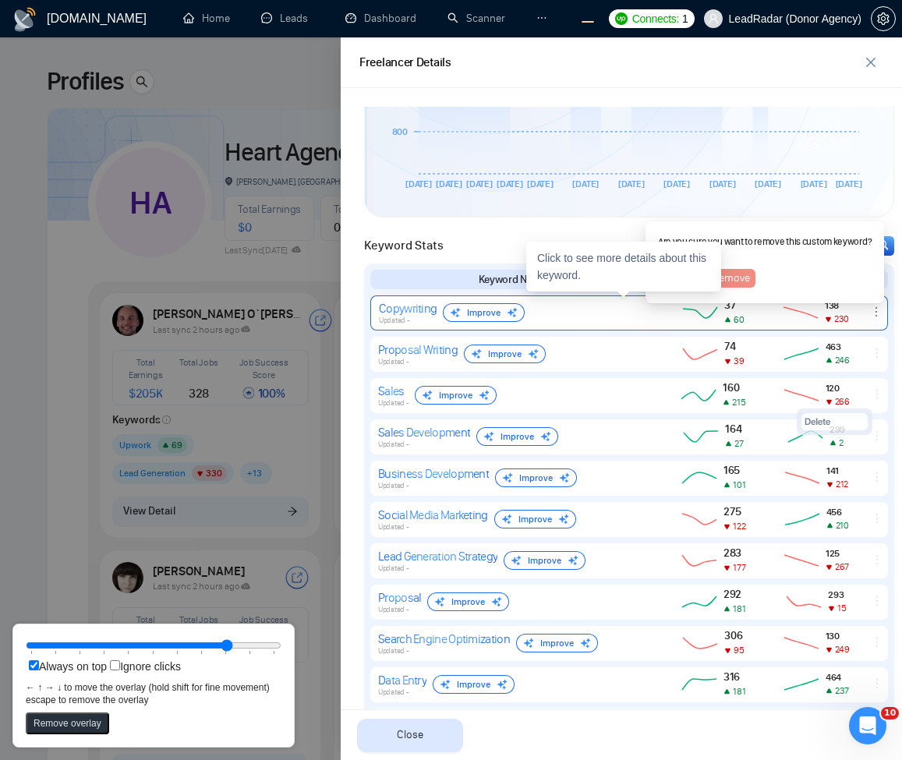
click at [770, 252] on div "Are you sure you want to remove this custom keyword? Copywriting" at bounding box center [765, 246] width 214 height 19
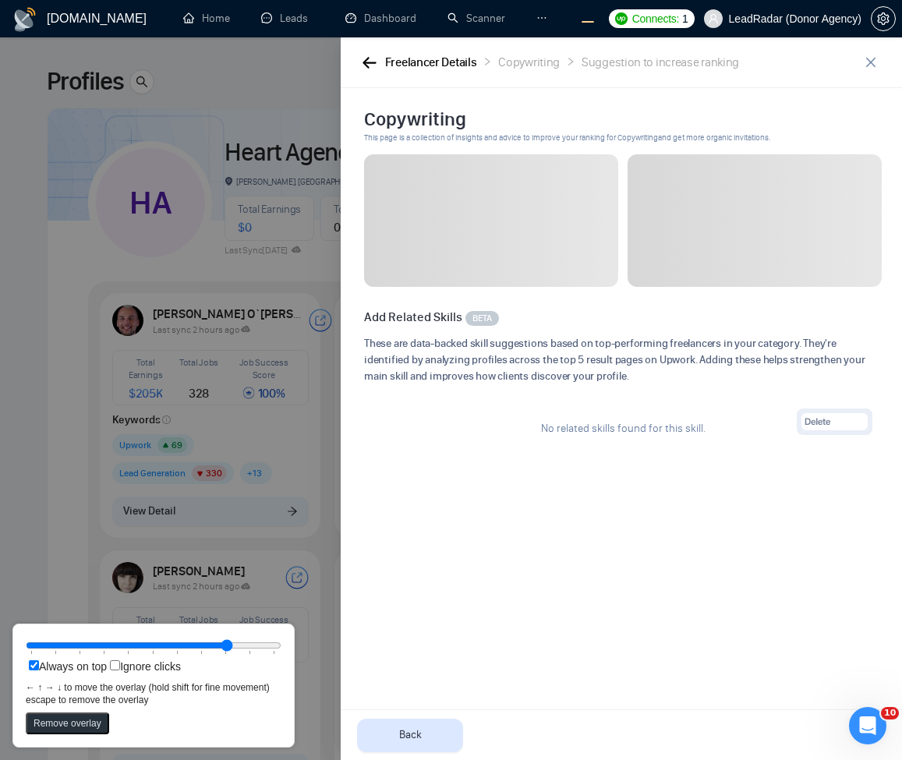
scroll to position [0, 0]
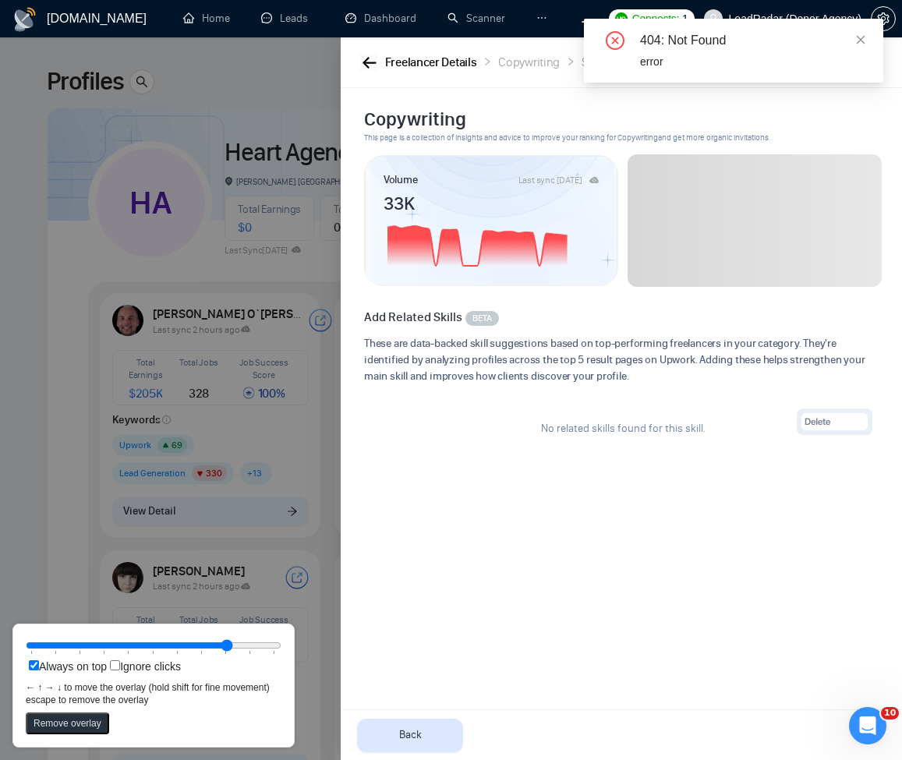
click at [371, 60] on icon "button" at bounding box center [369, 63] width 14 height 12
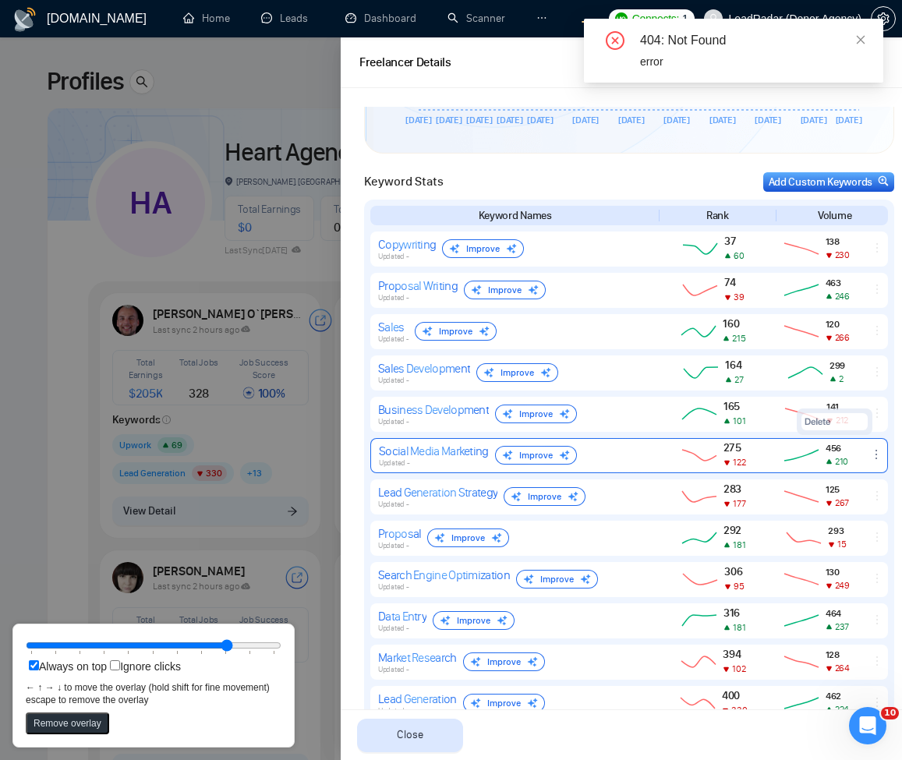
scroll to position [655, 0]
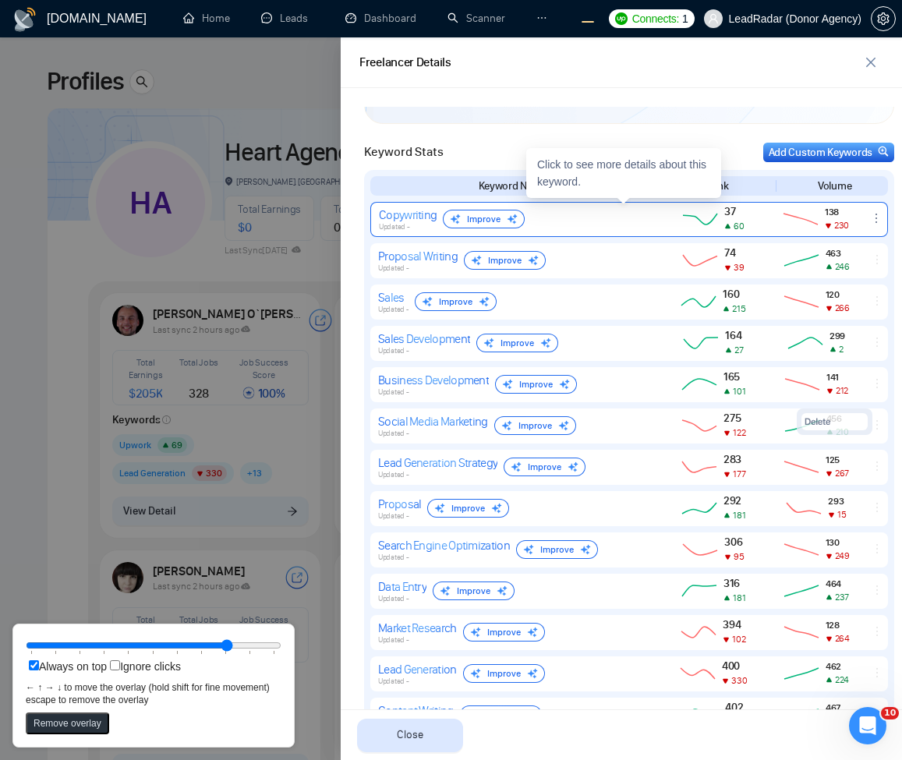
click at [870, 217] on icon "ellipsis" at bounding box center [876, 218] width 12 height 12
click at [843, 196] on button "Delete" at bounding box center [845, 195] width 66 height 17
click at [223, 263] on div at bounding box center [451, 398] width 902 height 723
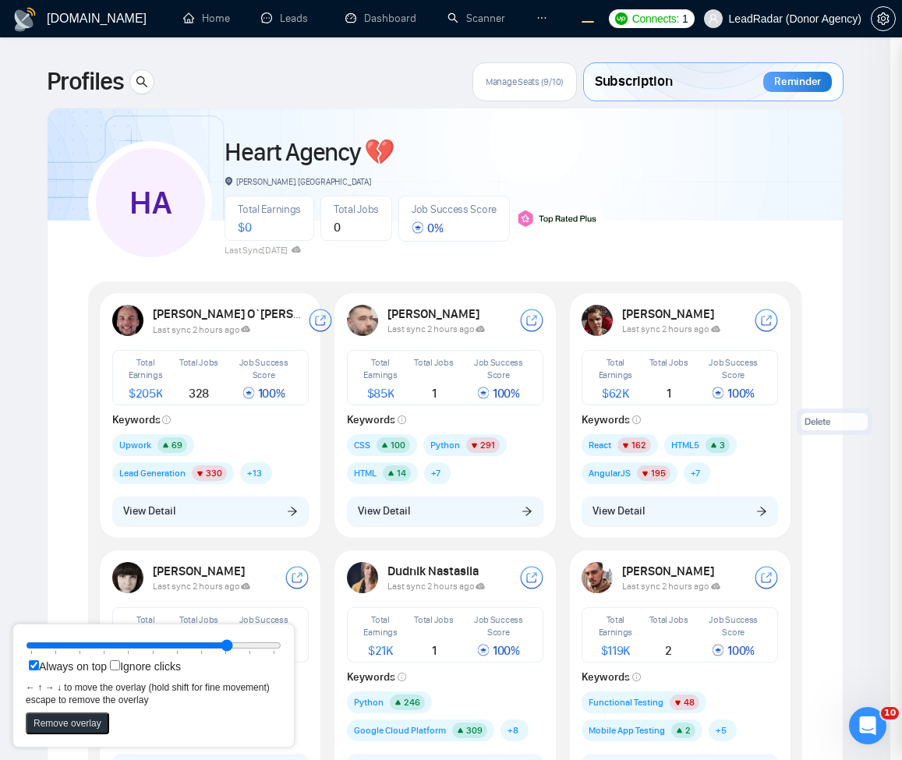
scroll to position [0, 0]
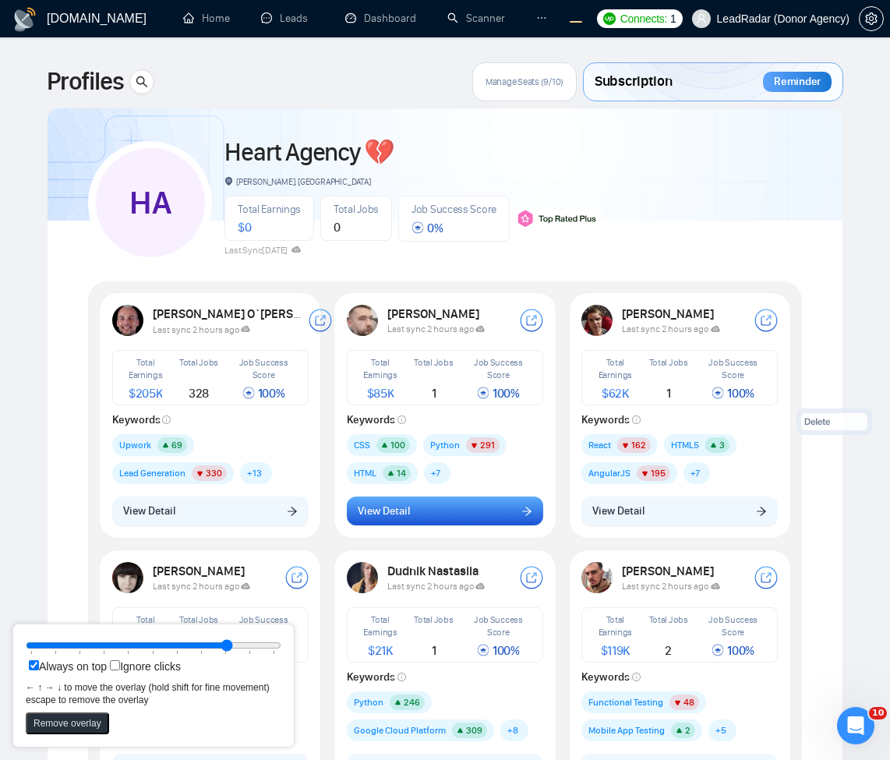
click at [380, 517] on span "View Detail" at bounding box center [384, 511] width 52 height 17
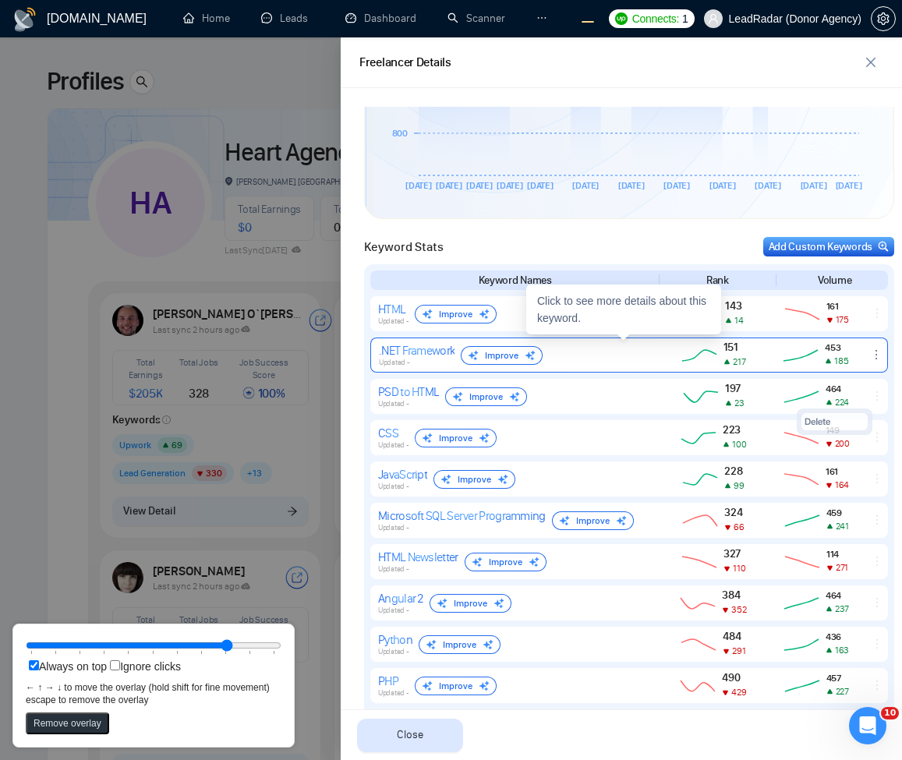
scroll to position [815, 0]
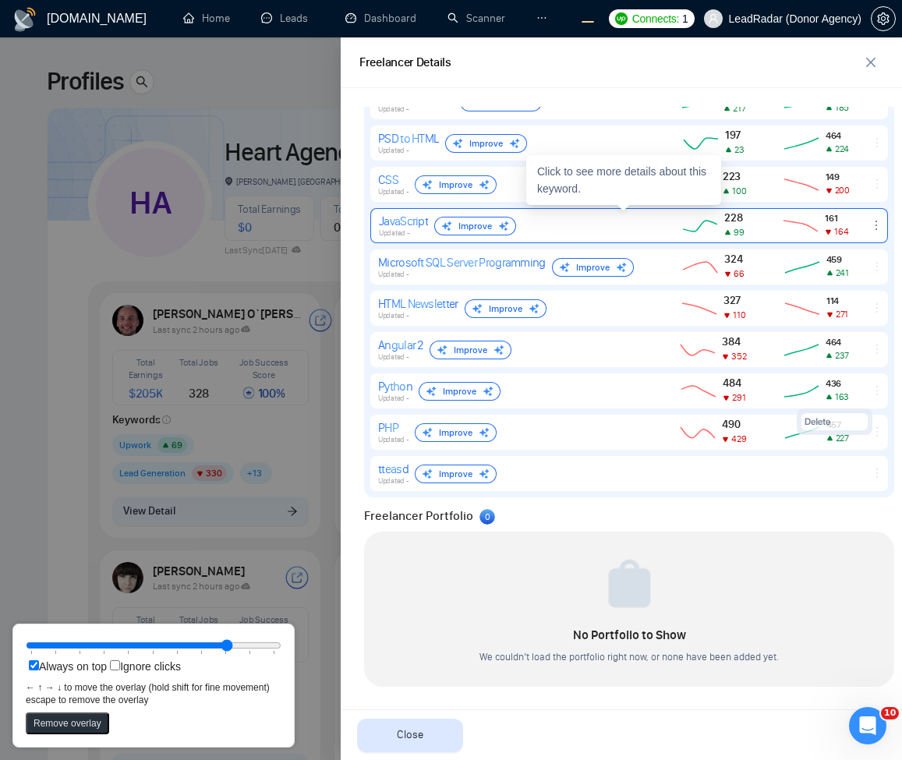
click at [870, 228] on icon "ellipsis" at bounding box center [876, 225] width 12 height 12
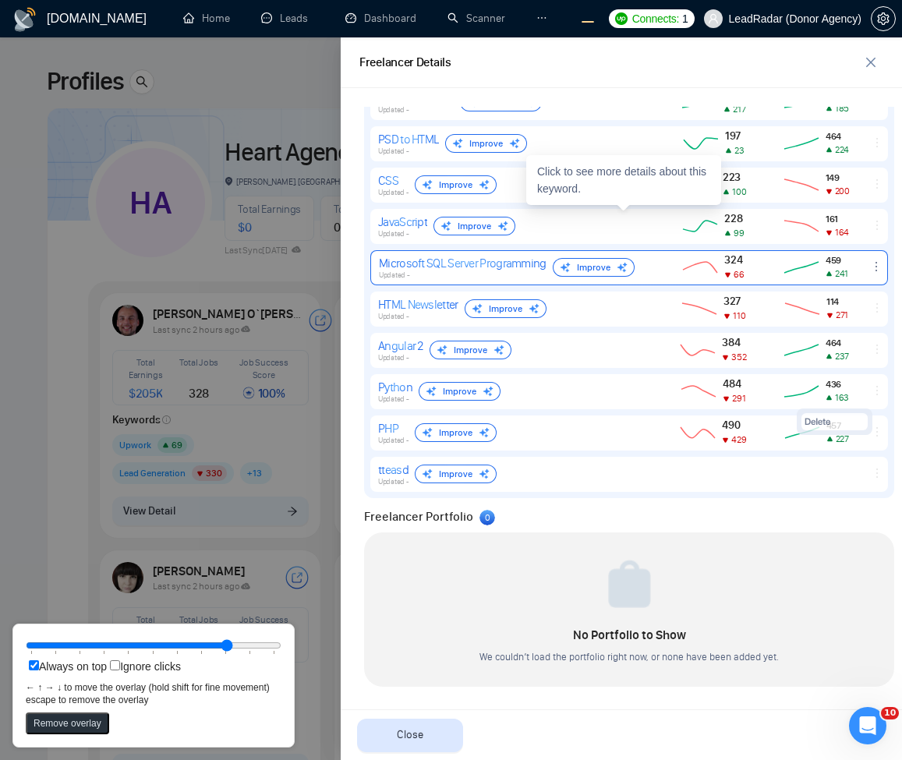
scroll to position [813, 0]
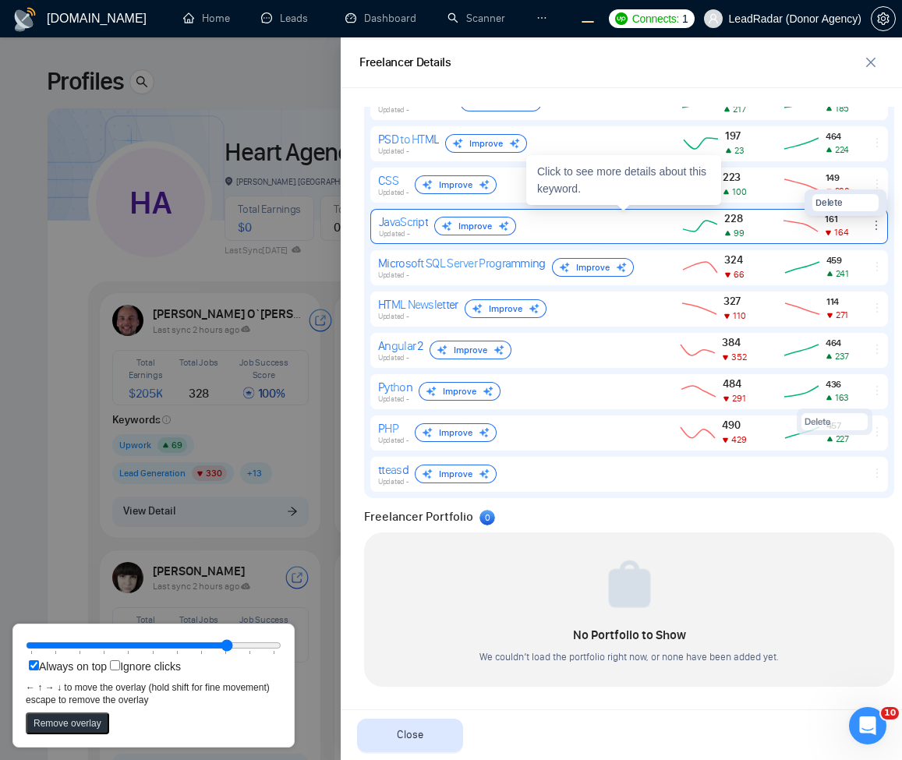
click at [849, 200] on button "Delete" at bounding box center [845, 202] width 66 height 17
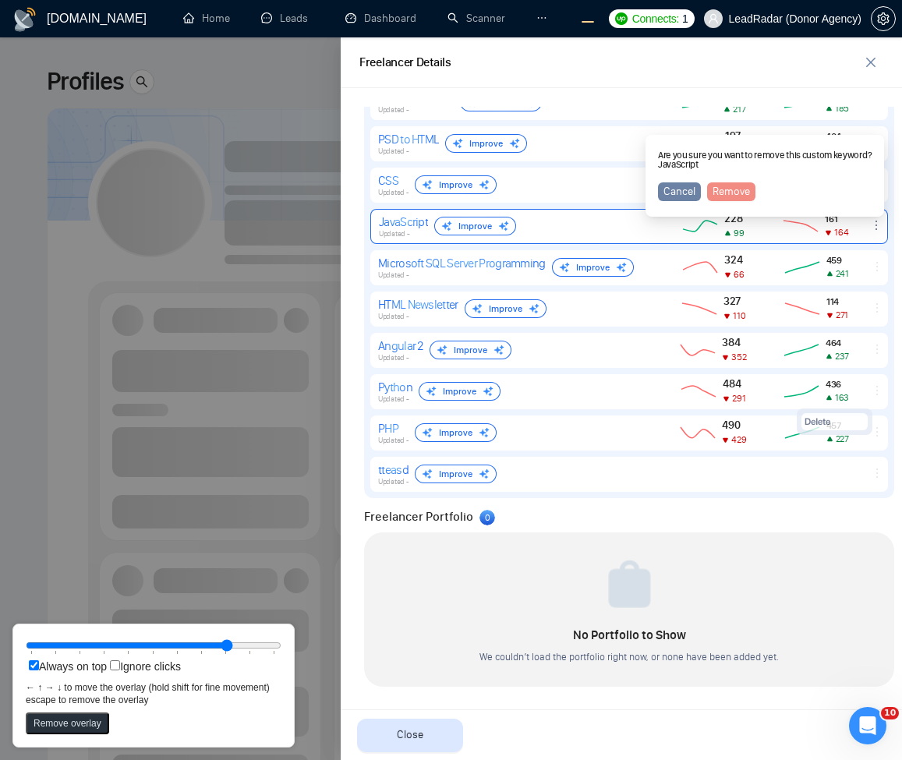
click at [98, 392] on div at bounding box center [451, 398] width 902 height 723
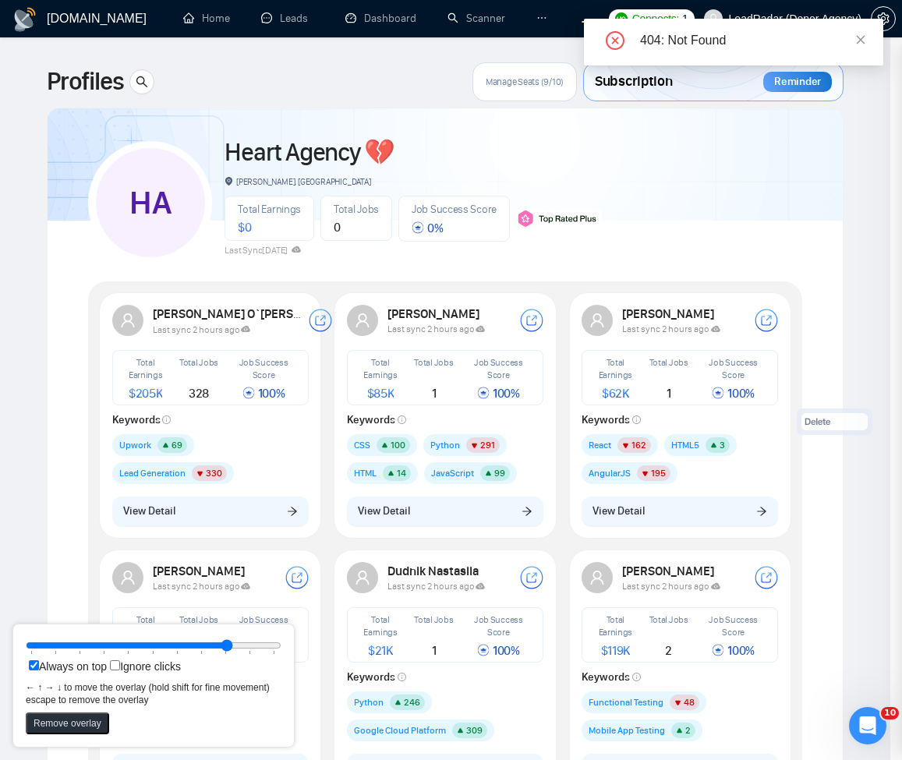
scroll to position [0, 0]
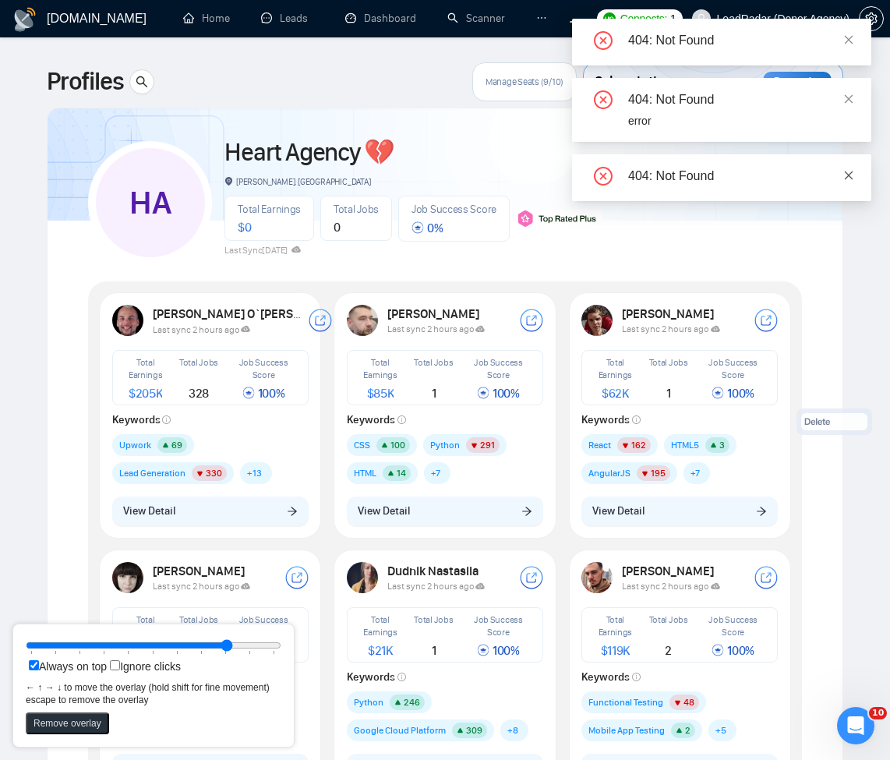
click at [844, 183] on link at bounding box center [848, 175] width 11 height 17
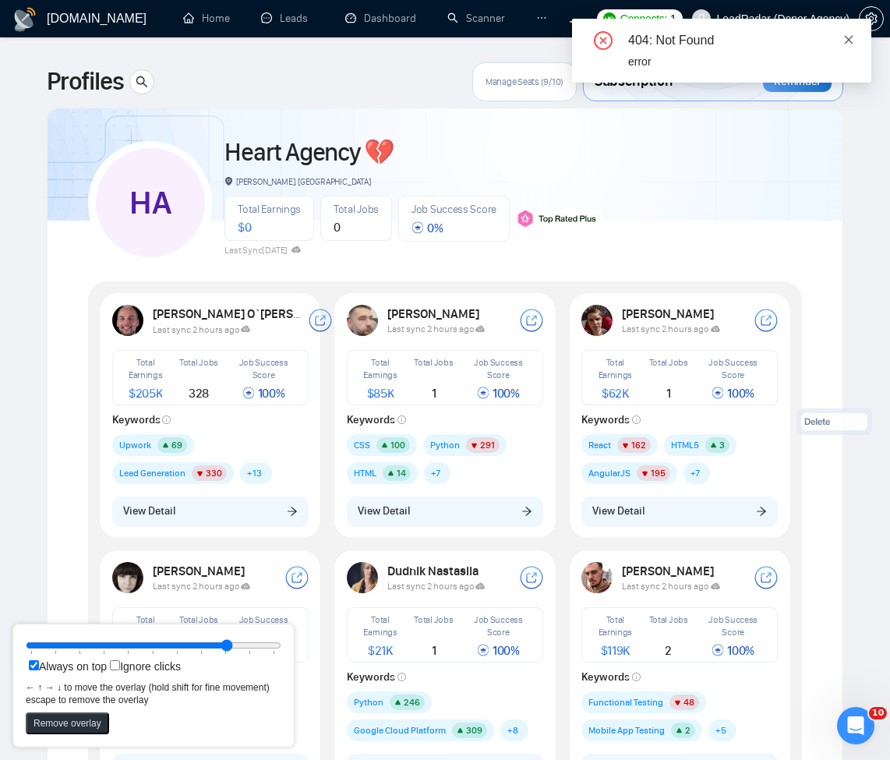
click at [846, 40] on icon "close" at bounding box center [848, 39] width 11 height 11
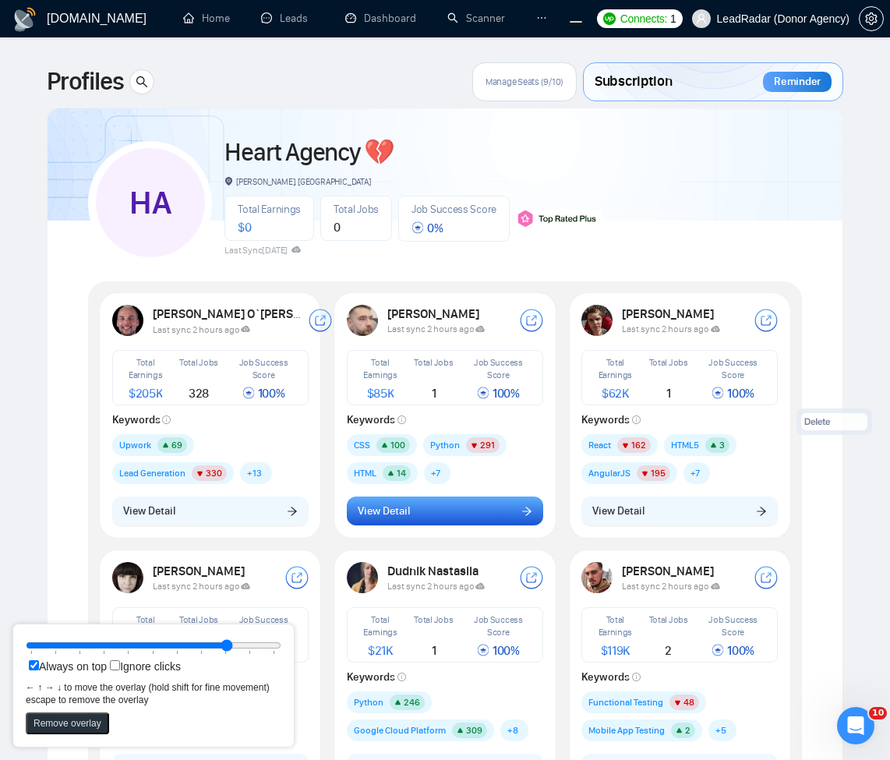
click at [451, 525] on button "View Detail" at bounding box center [445, 512] width 196 height 30
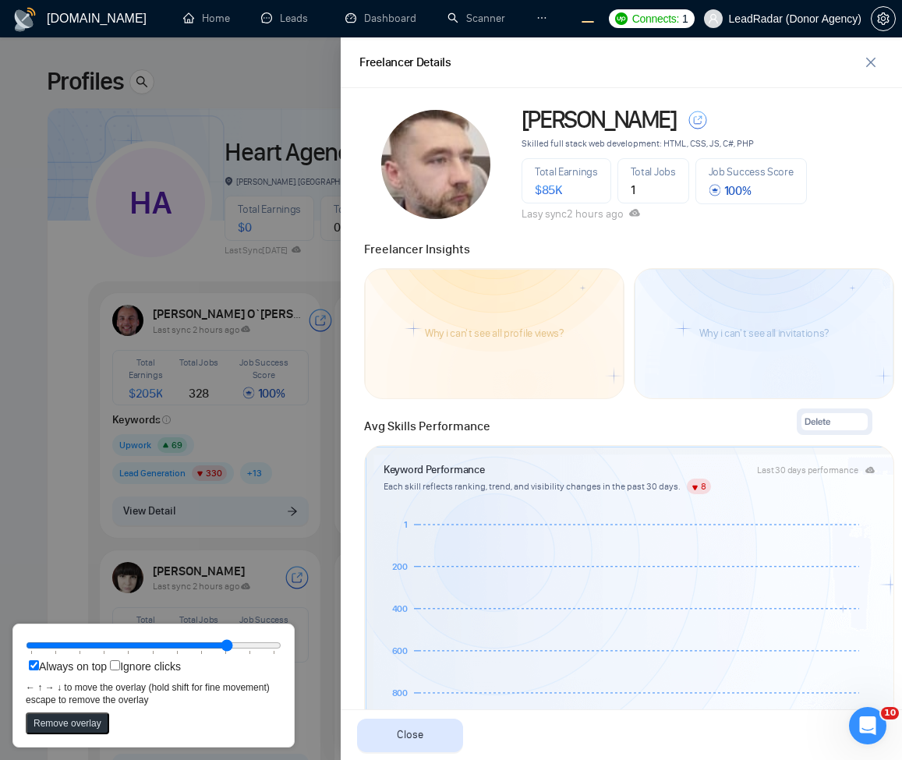
scroll to position [561, 0]
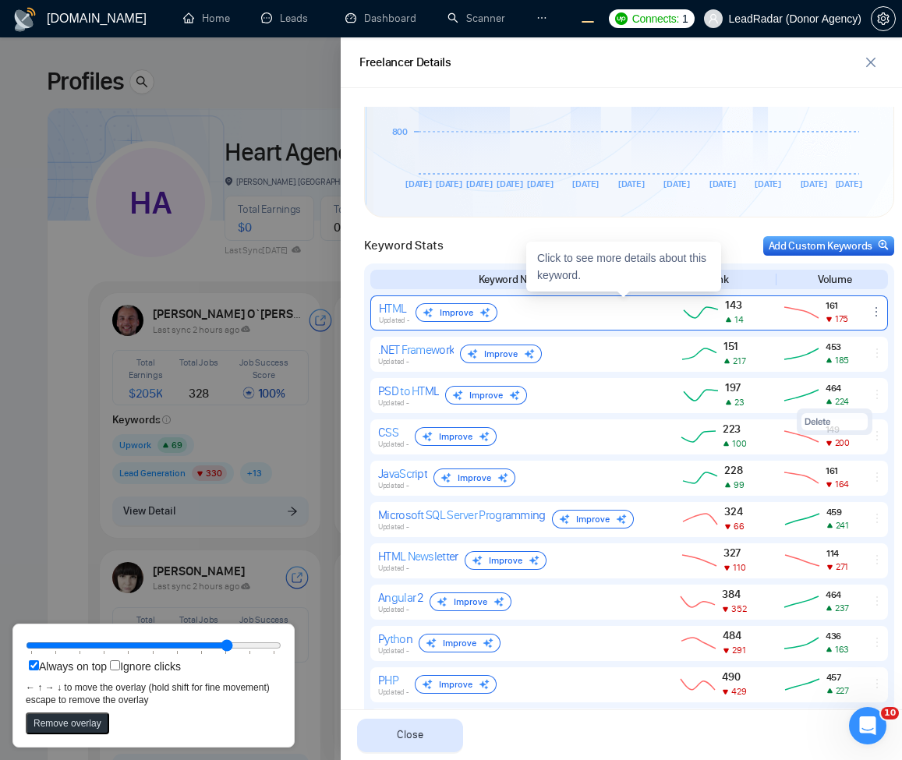
click at [870, 309] on icon "ellipsis" at bounding box center [876, 312] width 12 height 12
click at [849, 291] on button "Delete" at bounding box center [845, 289] width 66 height 17
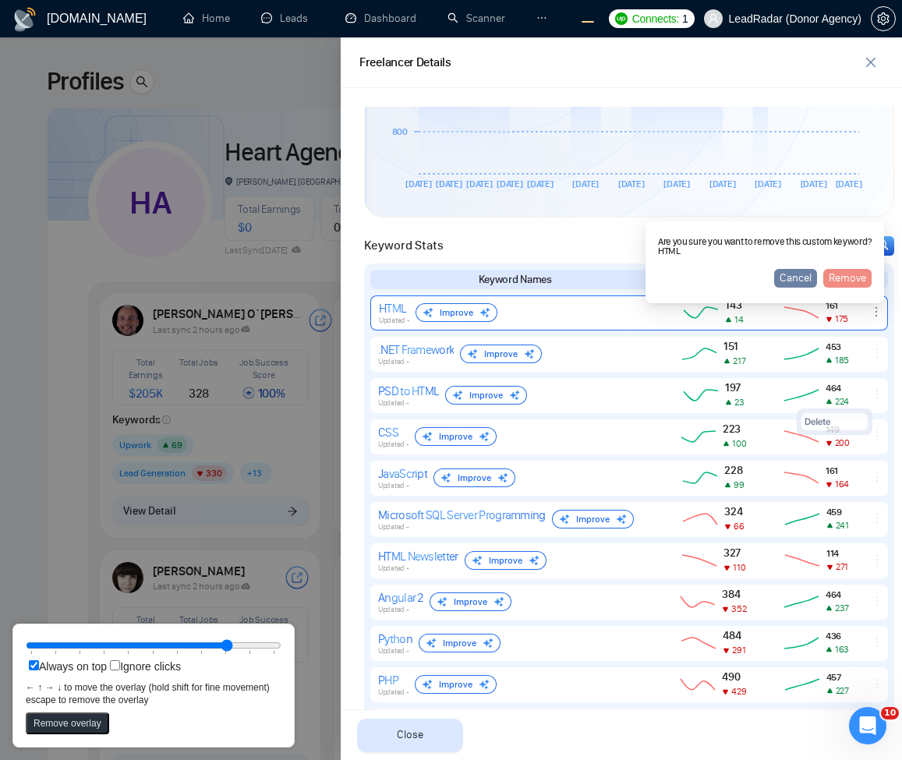
click at [168, 357] on div at bounding box center [451, 398] width 902 height 723
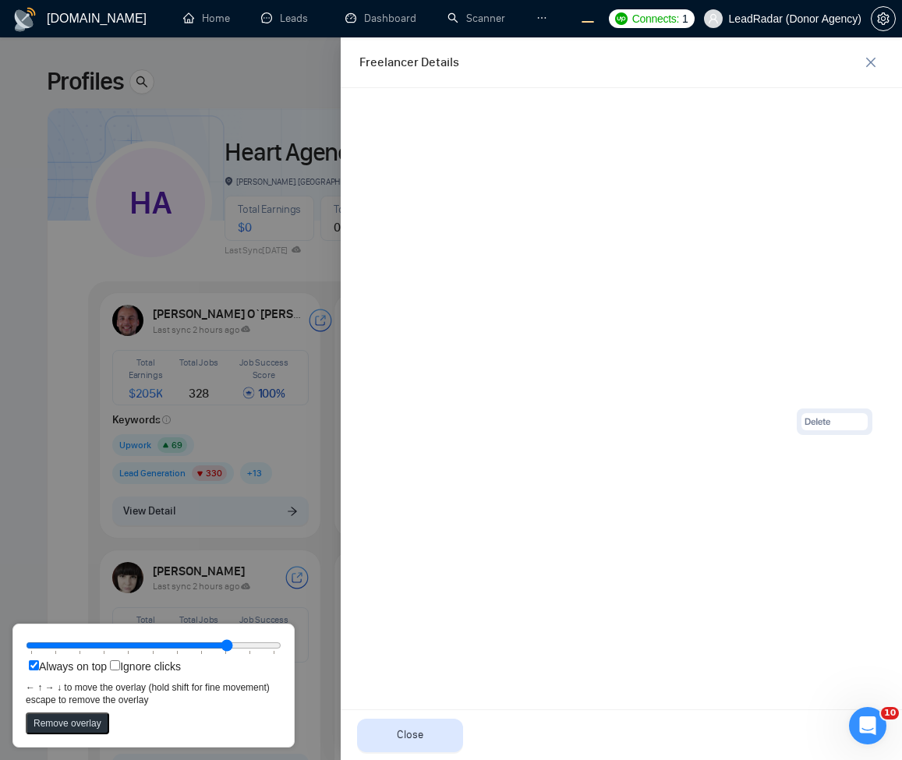
scroll to position [0, 0]
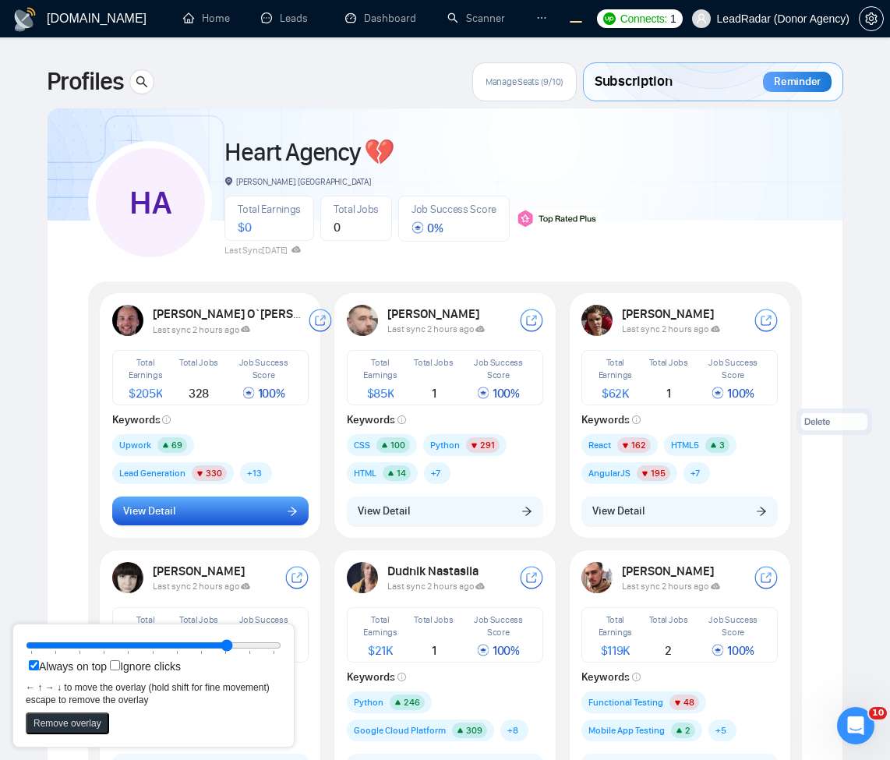
click at [236, 514] on button "View Detail" at bounding box center [210, 512] width 196 height 30
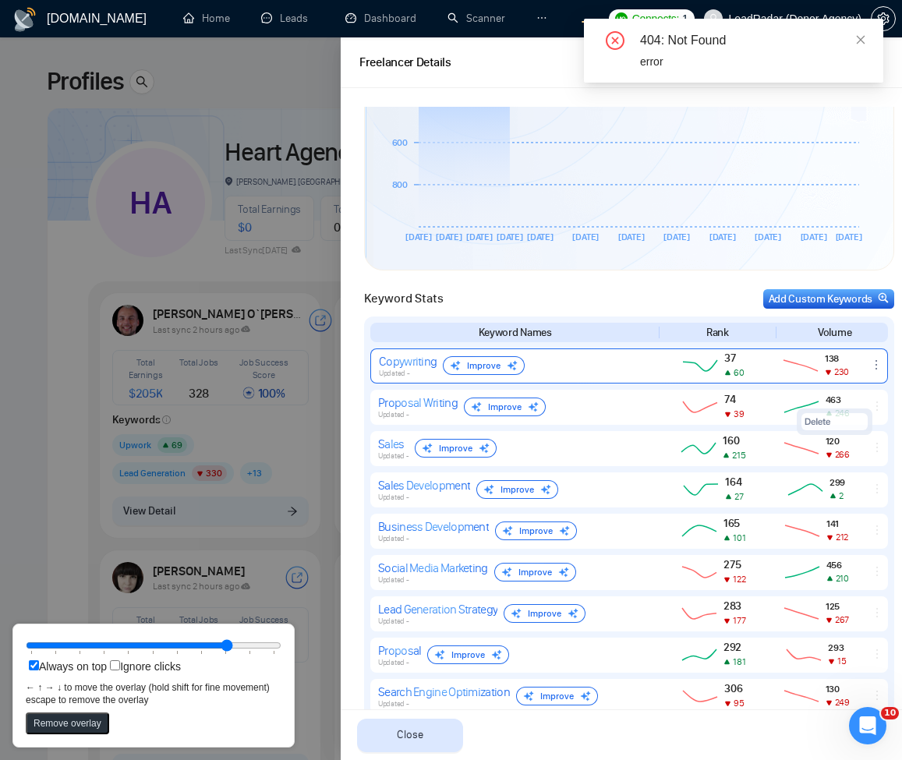
scroll to position [655, 0]
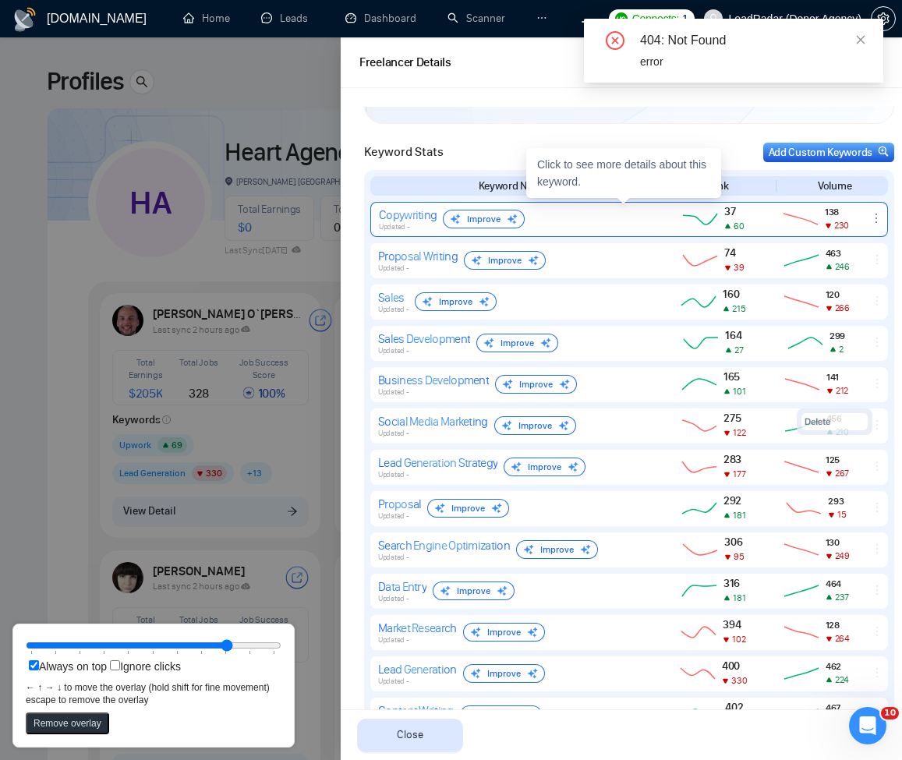
click at [545, 215] on div "Copywriting Updated - Improve" at bounding box center [513, 219] width 269 height 24
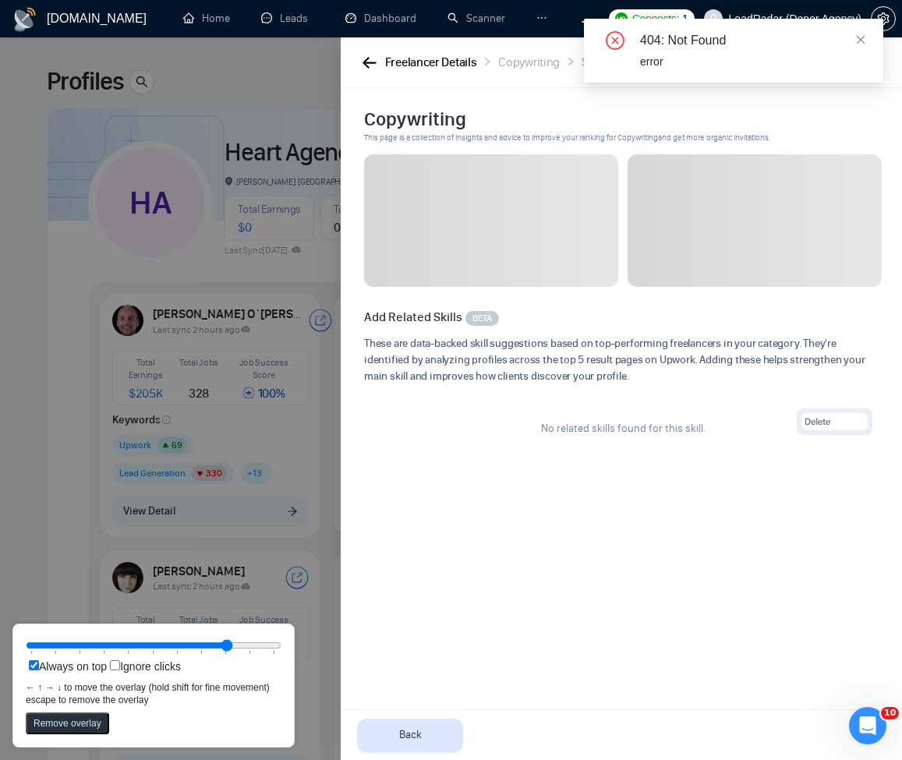
scroll to position [0, 0]
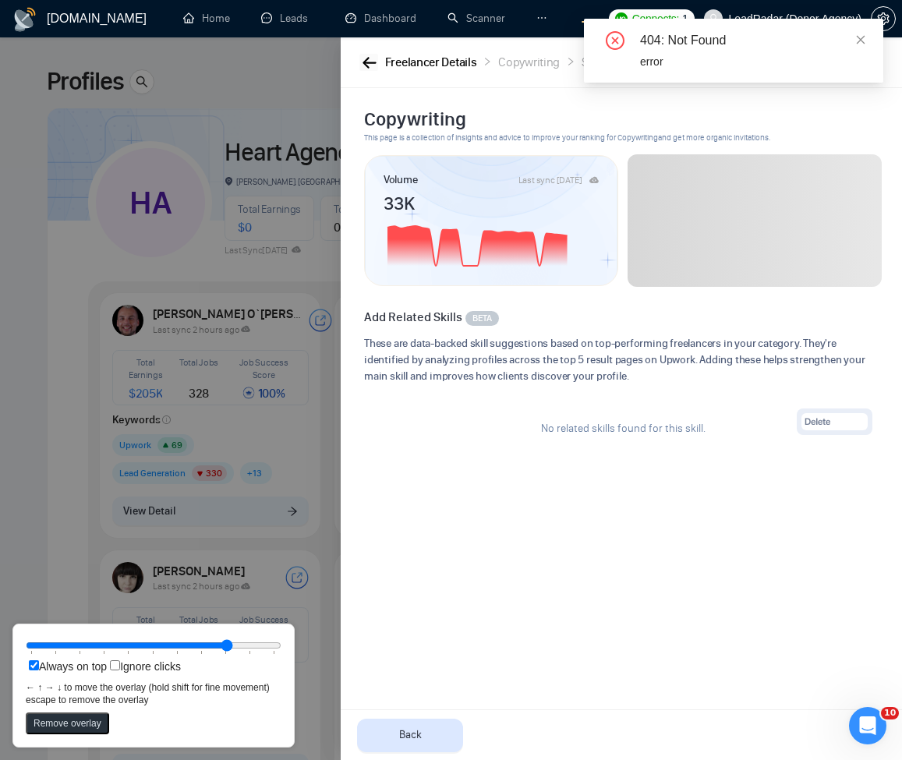
click at [366, 57] on icon "button" at bounding box center [369, 63] width 14 height 12
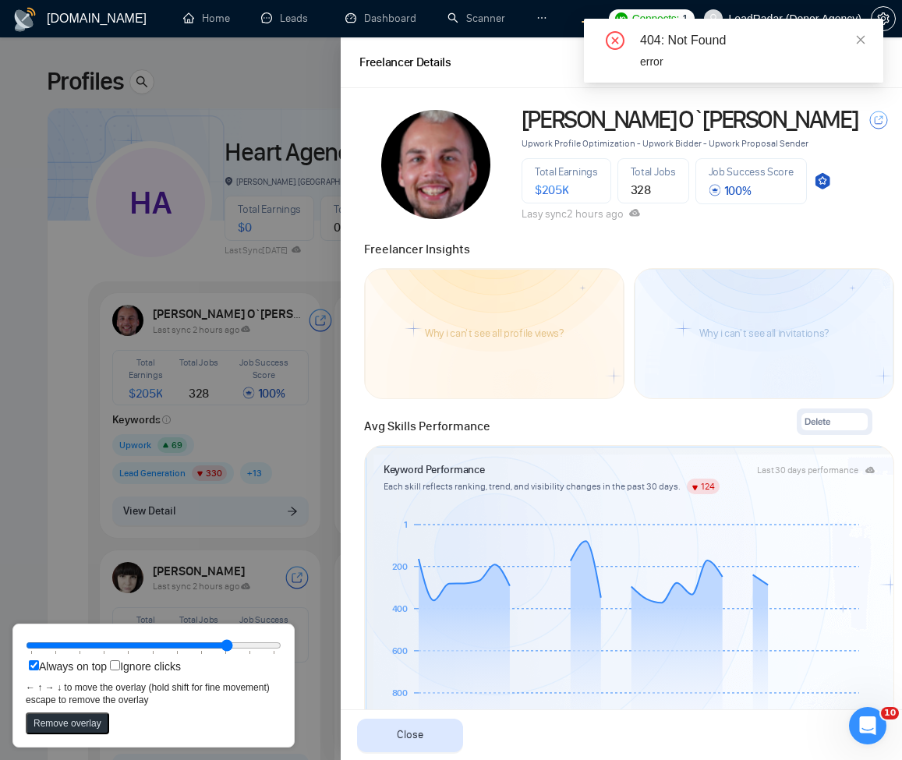
scroll to position [561, 0]
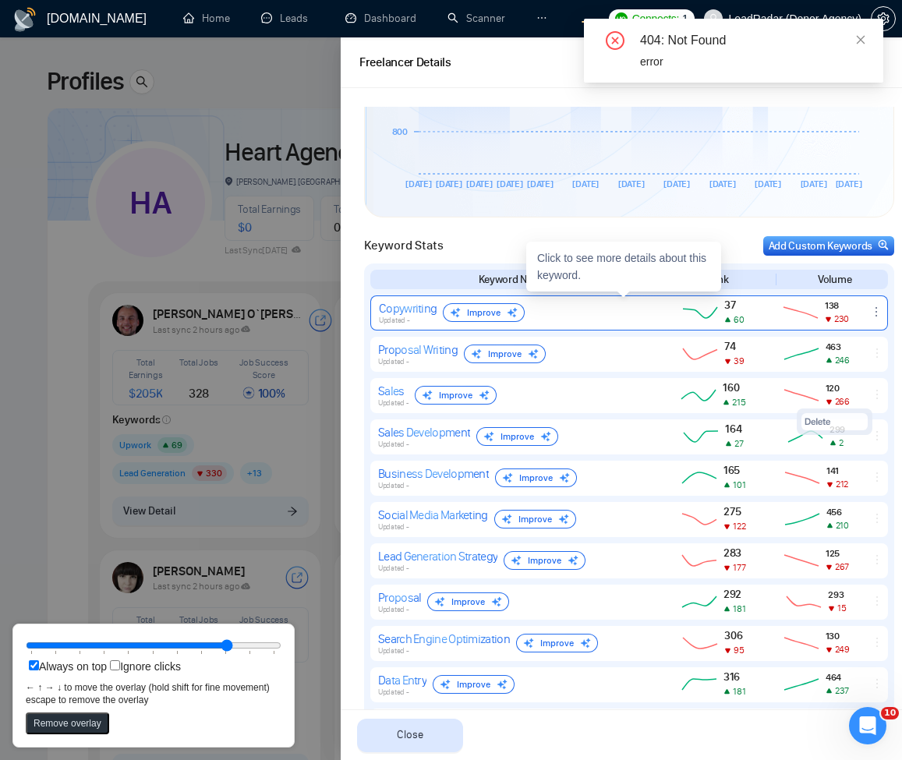
click at [870, 307] on icon "ellipsis" at bounding box center [876, 312] width 12 height 12
click at [829, 290] on span "Delete" at bounding box center [828, 288] width 27 height 15
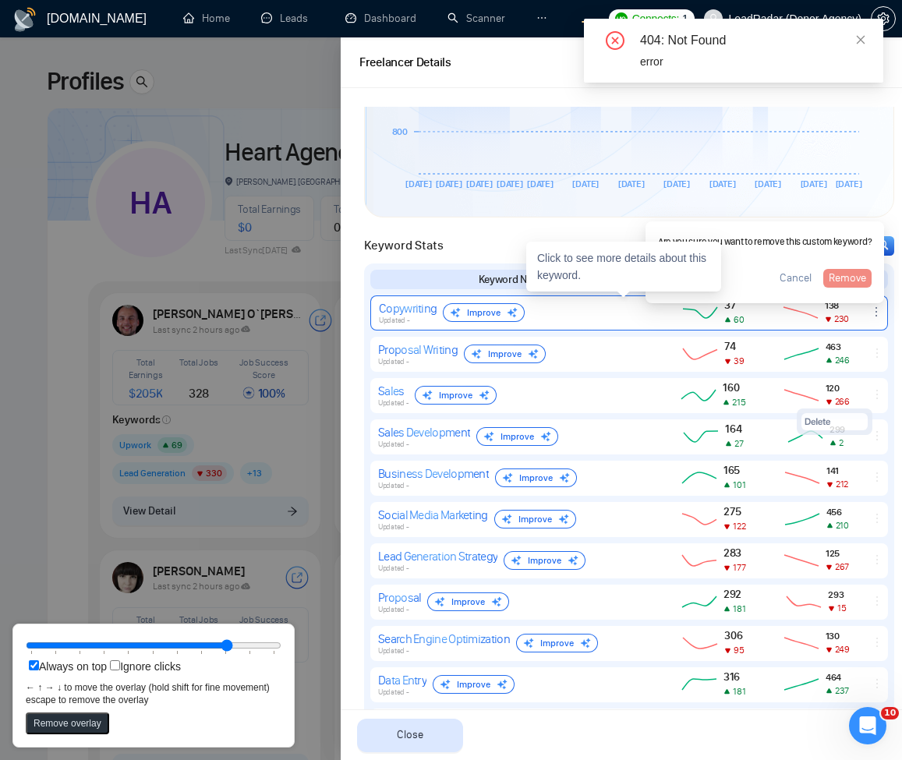
click at [843, 262] on div "Are you sure you want to remove this custom keyword? Copywriting Cancel Remove" at bounding box center [765, 262] width 214 height 63
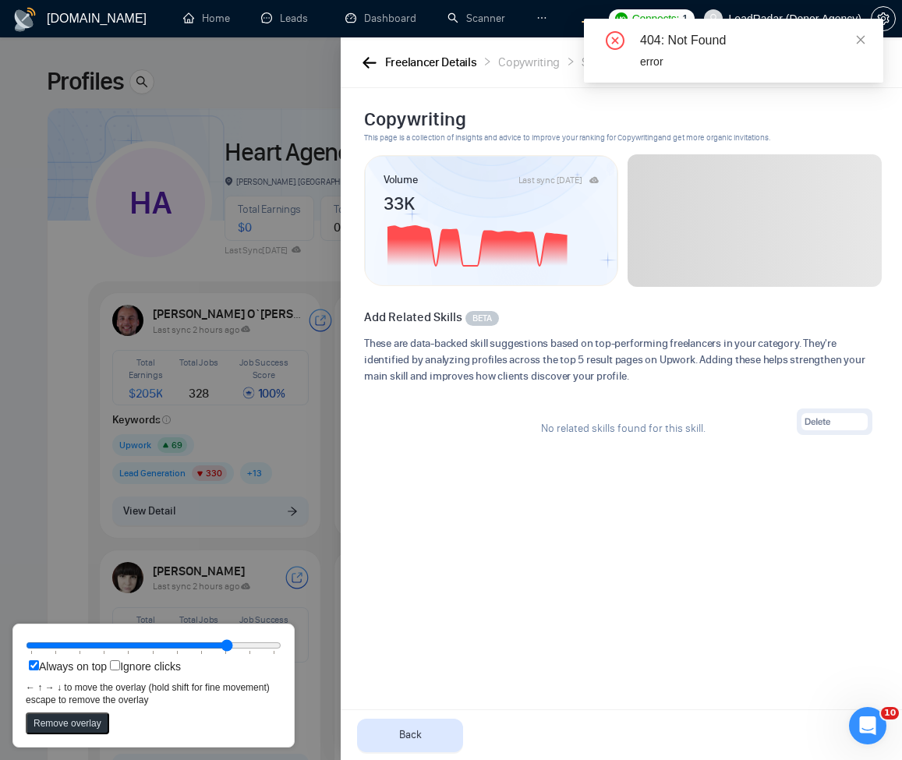
scroll to position [0, 0]
click at [371, 62] on icon "button" at bounding box center [368, 62] width 13 height 11
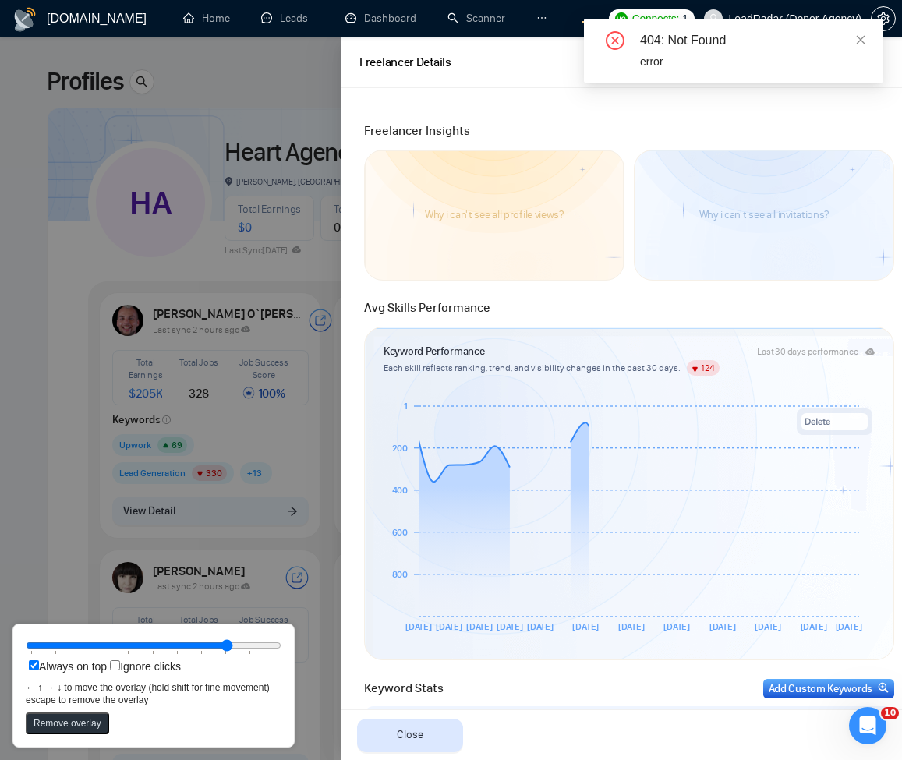
scroll to position [655, 0]
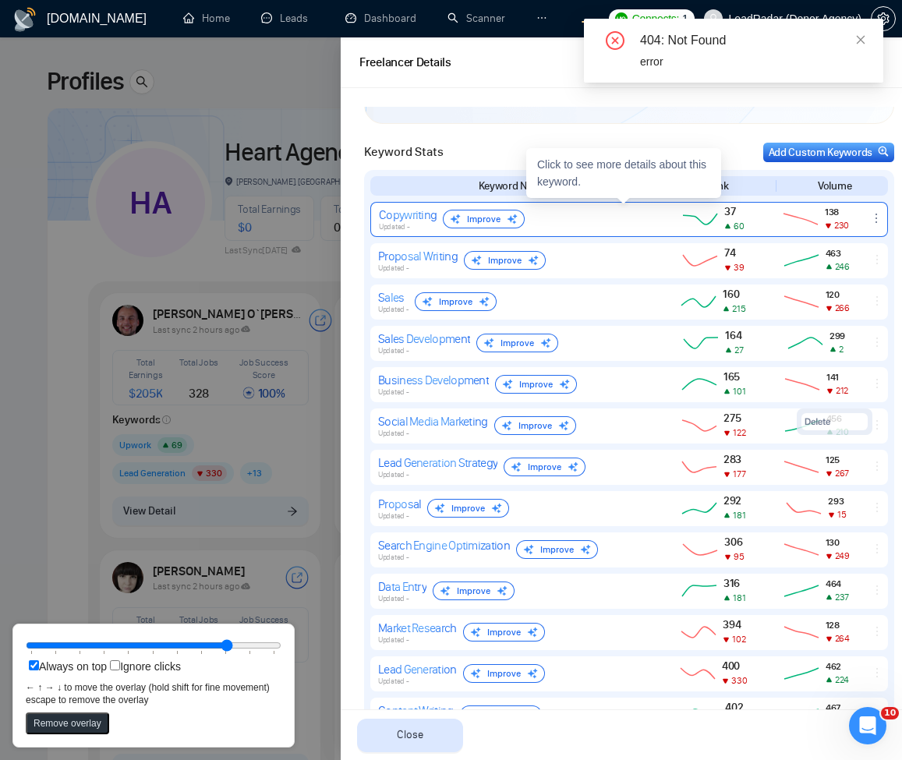
click at [870, 221] on icon "ellipsis" at bounding box center [876, 218] width 12 height 12
click at [844, 193] on button "Delete" at bounding box center [845, 195] width 66 height 17
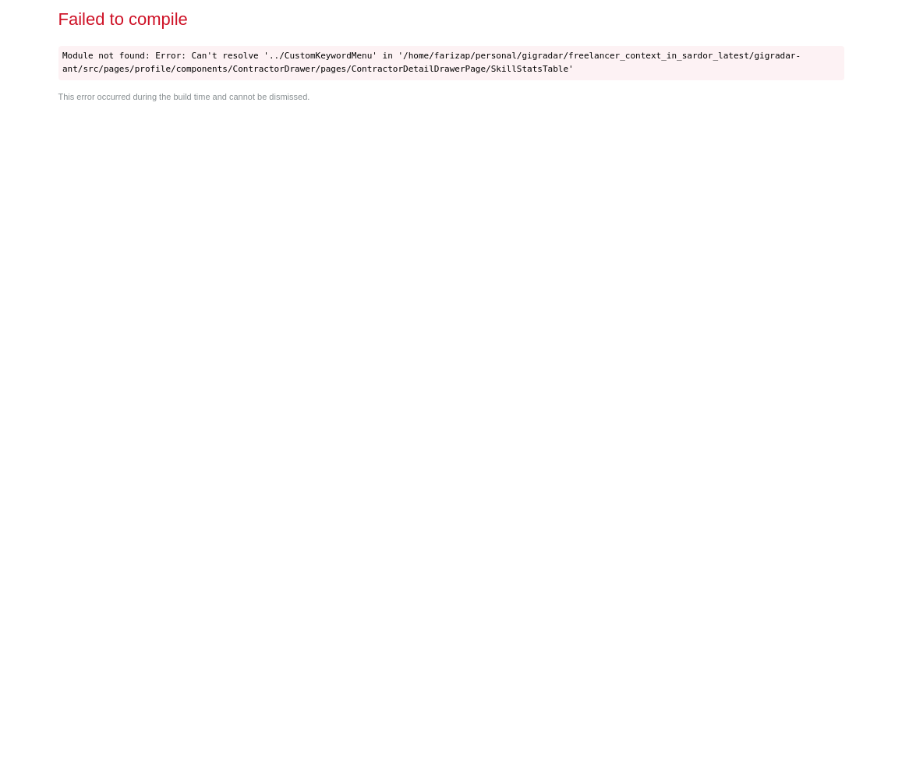
scroll to position [0, 0]
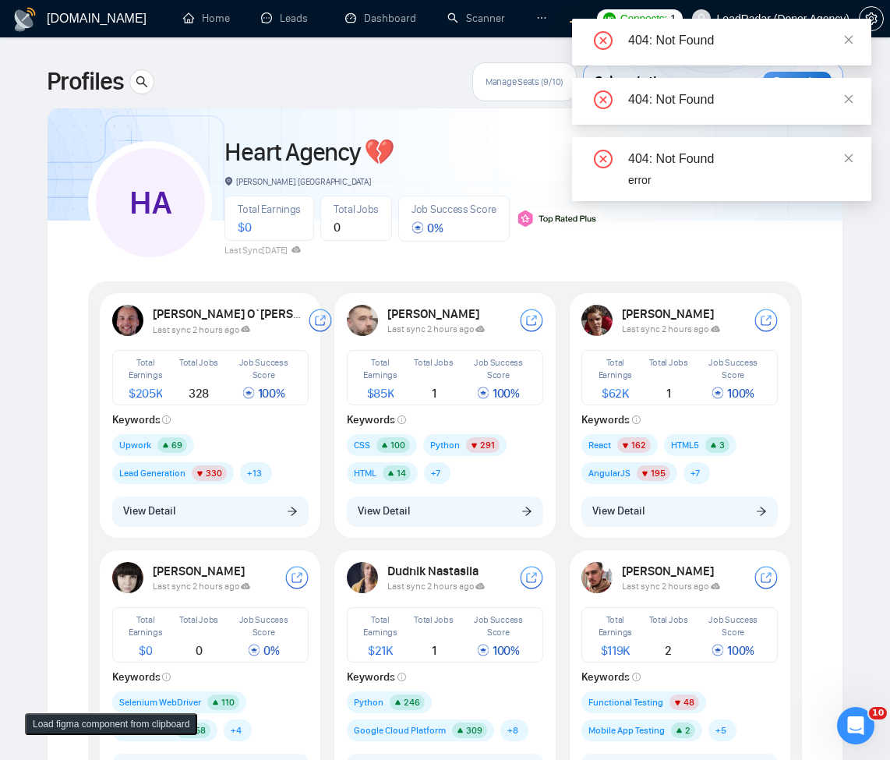
click at [221, 527] on div "[PERSON_NAME] O`[PERSON_NAME] Last sync 2 hours ago Total Earnings $ 205K Total…" at bounding box center [210, 414] width 215 height 239
click at [228, 518] on button "View Detail" at bounding box center [210, 512] width 196 height 30
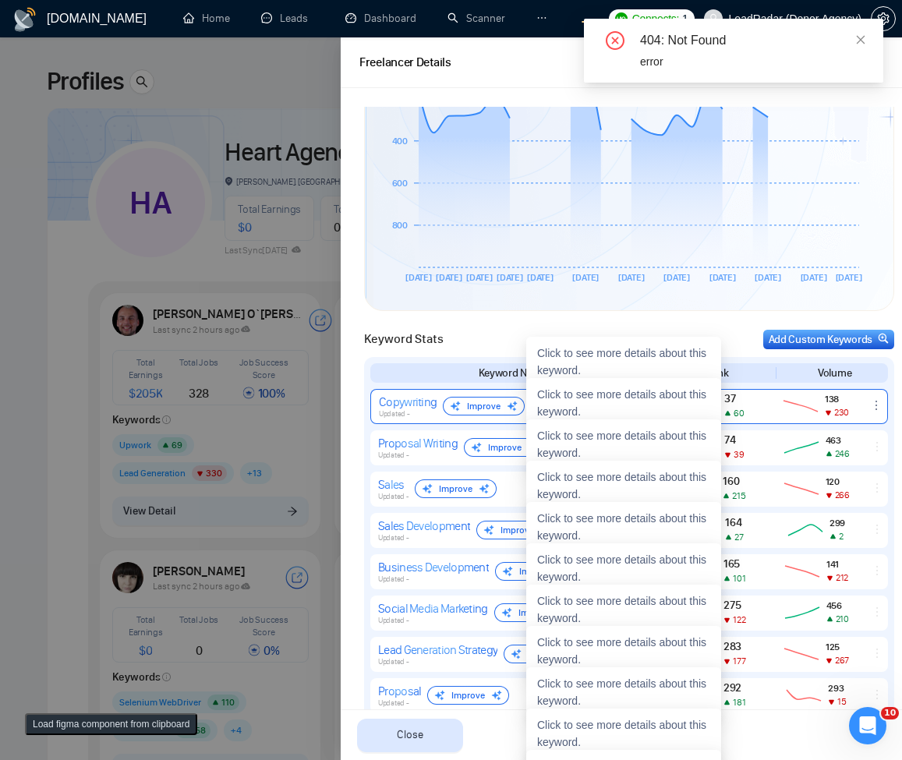
scroll to position [466, 0]
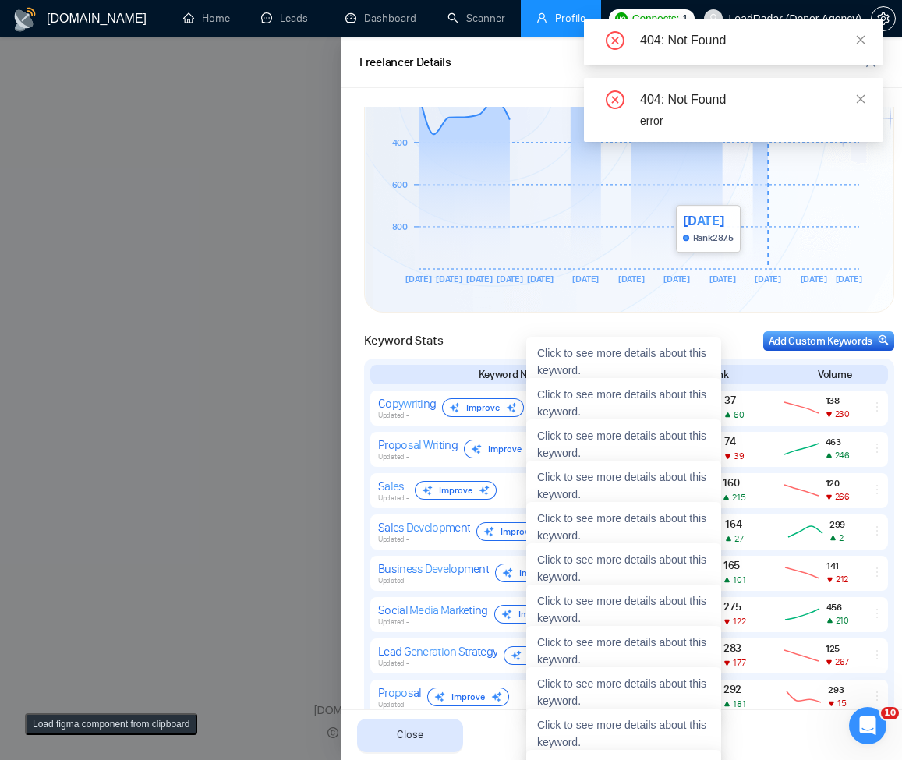
click at [276, 323] on div at bounding box center [451, 398] width 902 height 723
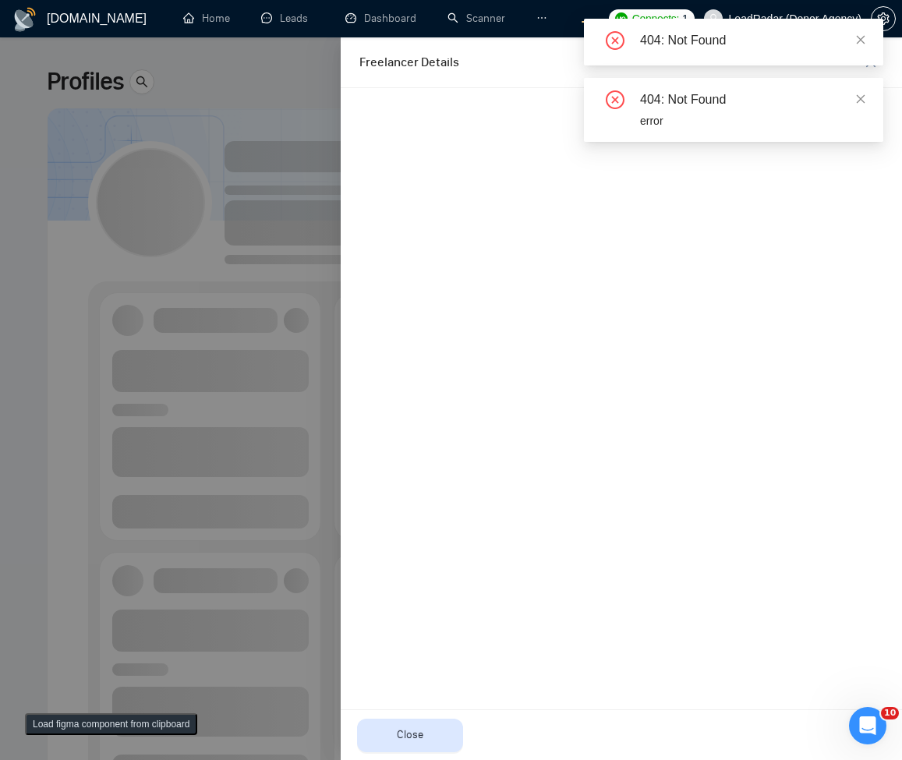
scroll to position [0, 0]
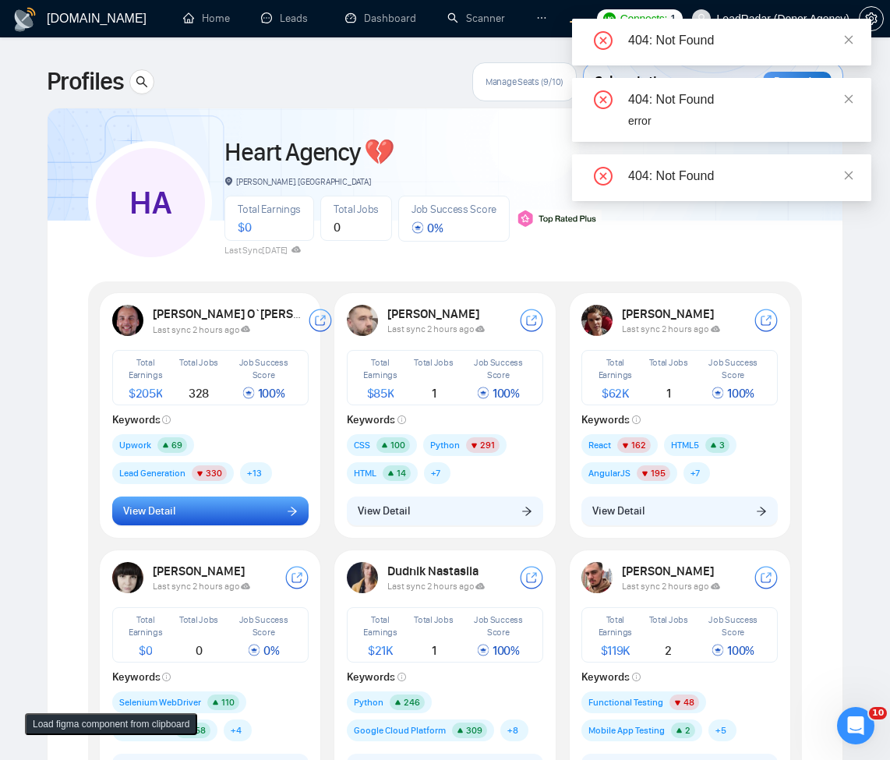
click at [248, 518] on button "View Detail" at bounding box center [210, 512] width 196 height 30
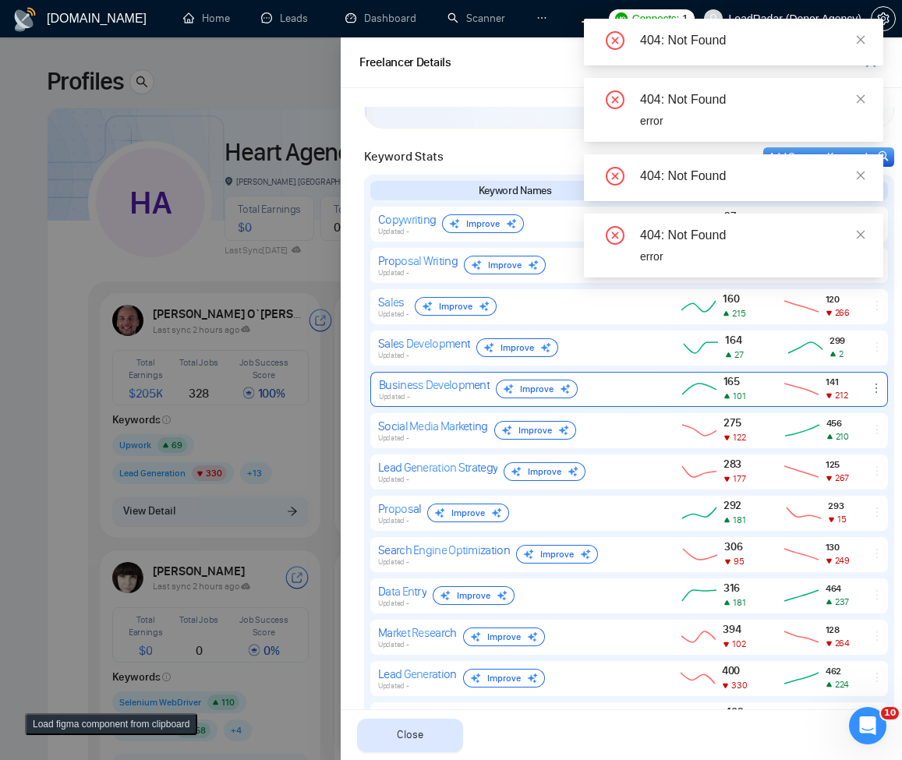
scroll to position [655, 0]
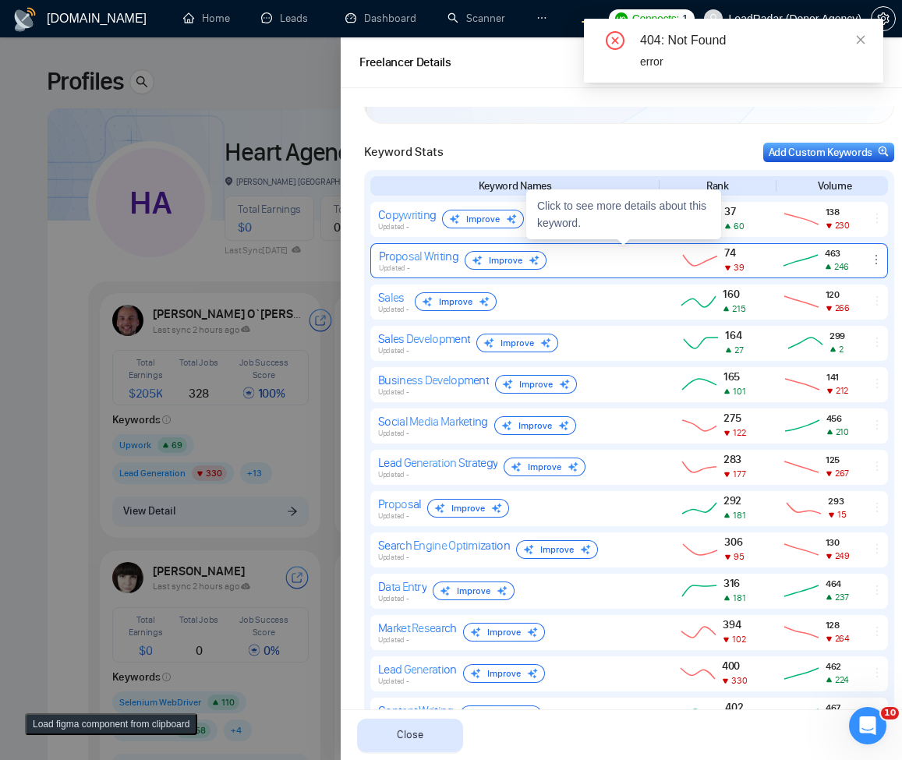
click at [870, 263] on icon "ellipsis" at bounding box center [876, 259] width 12 height 12
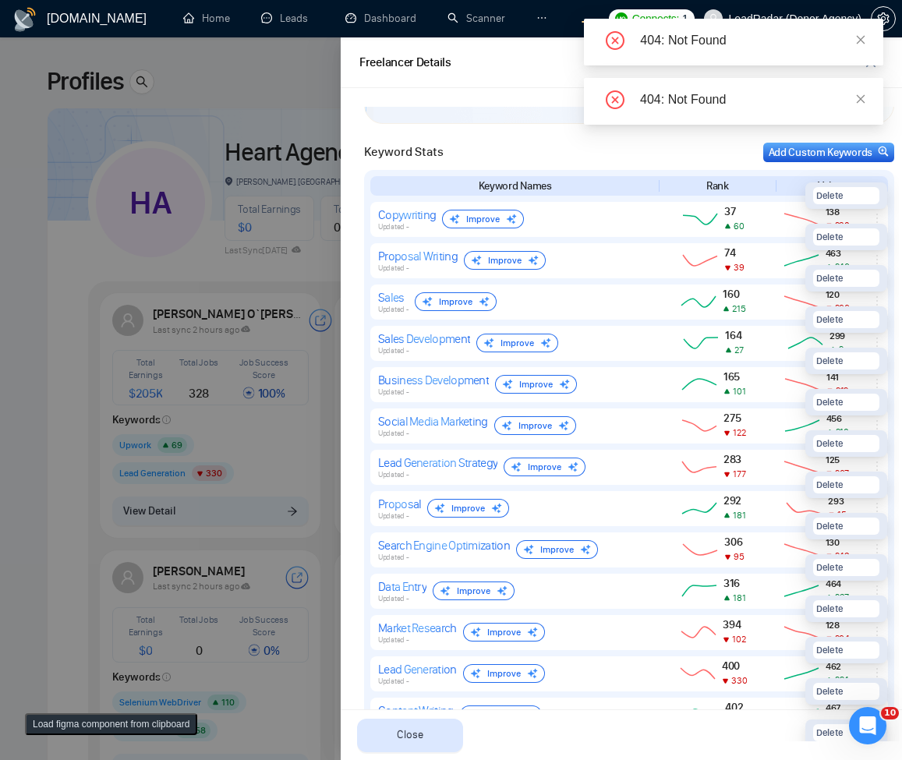
click at [261, 436] on div at bounding box center [451, 398] width 902 height 723
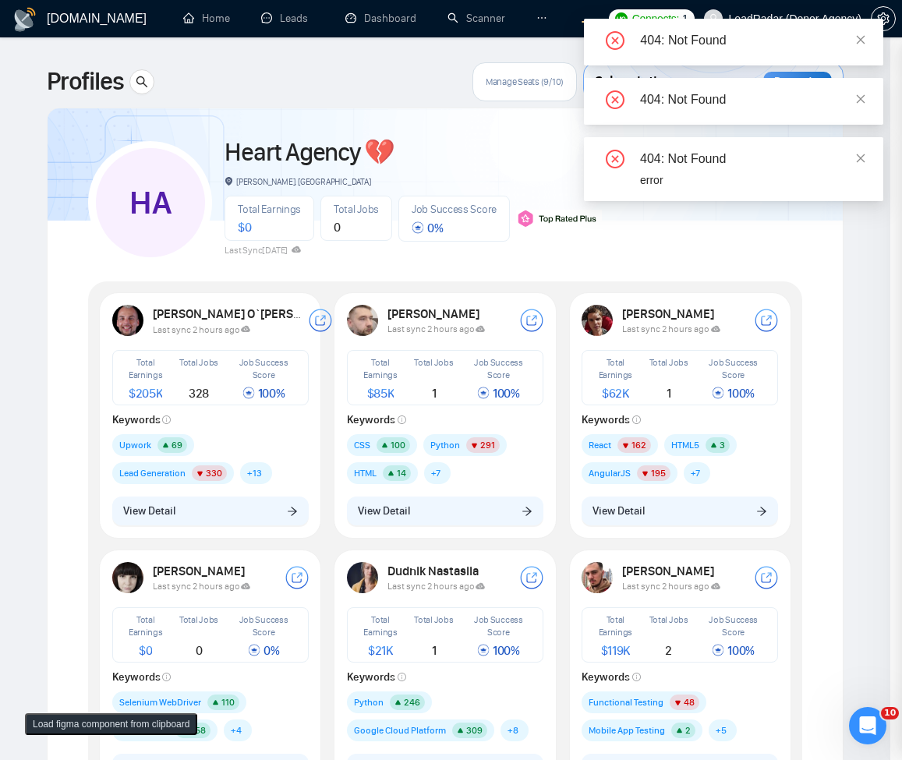
scroll to position [0, 0]
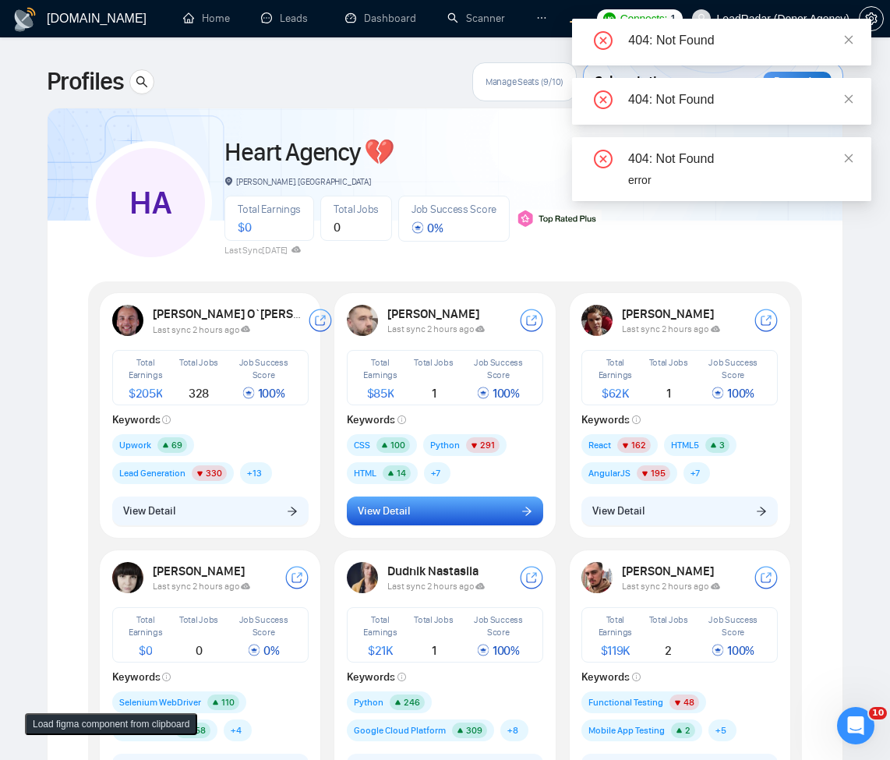
click at [356, 516] on button "View Detail" at bounding box center [445, 512] width 196 height 30
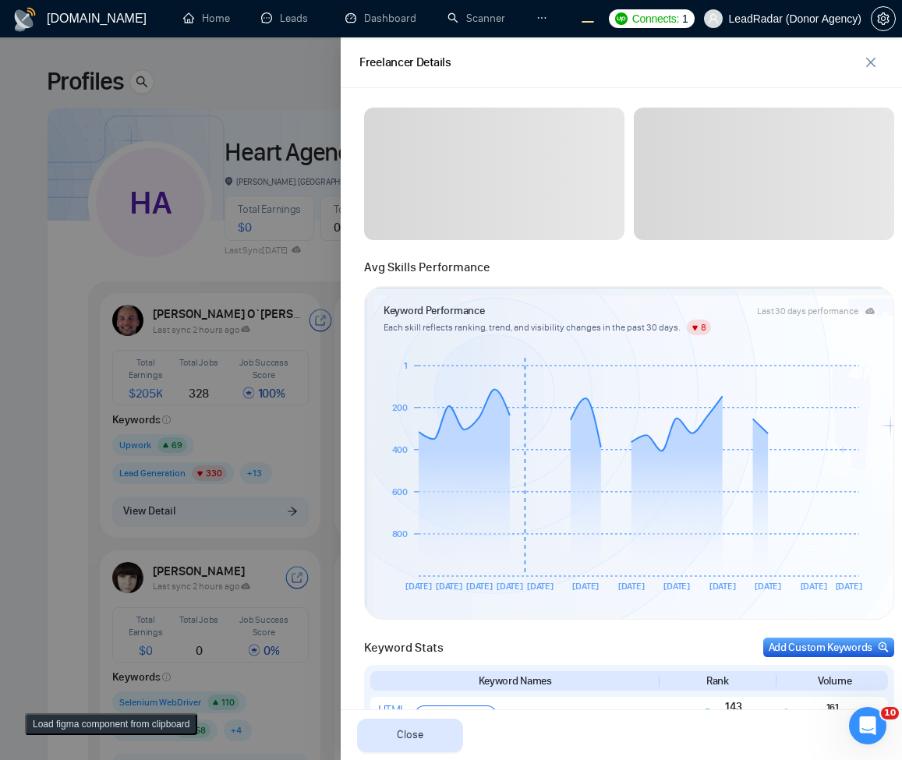
scroll to position [374, 0]
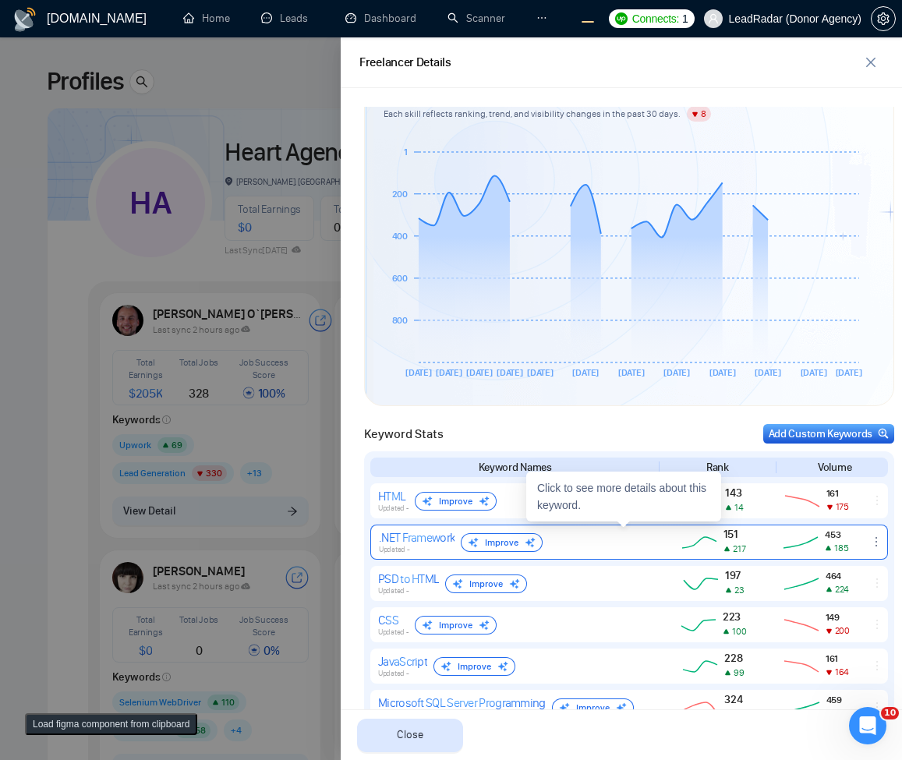
click at [870, 543] on icon "ellipsis" at bounding box center [876, 542] width 12 height 12
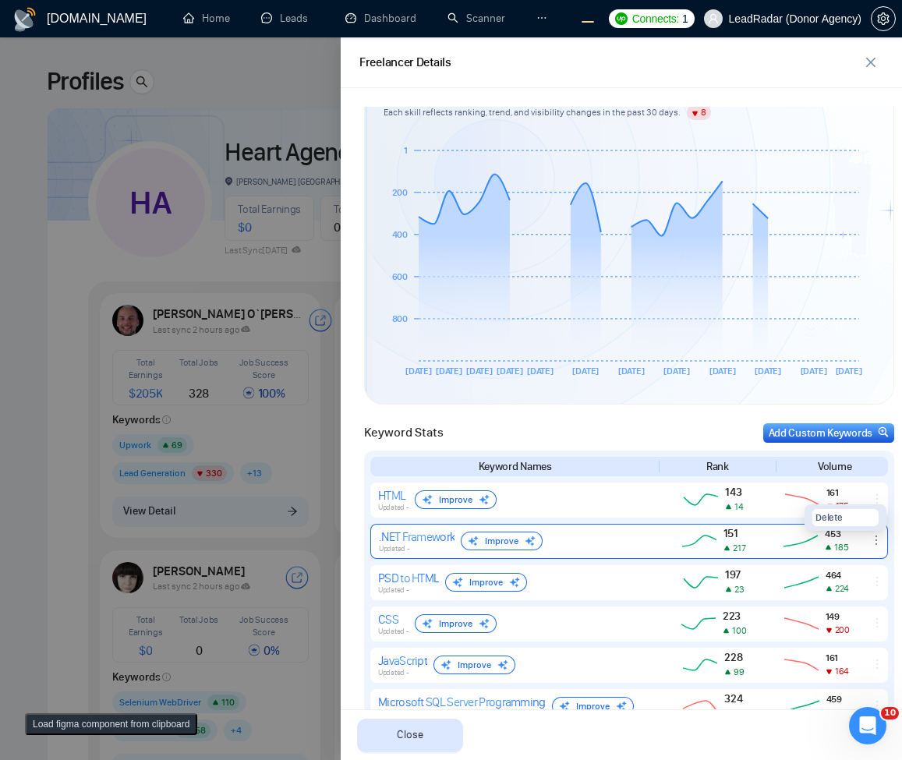
scroll to position [373, 0]
click at [839, 521] on button "Delete" at bounding box center [845, 519] width 66 height 17
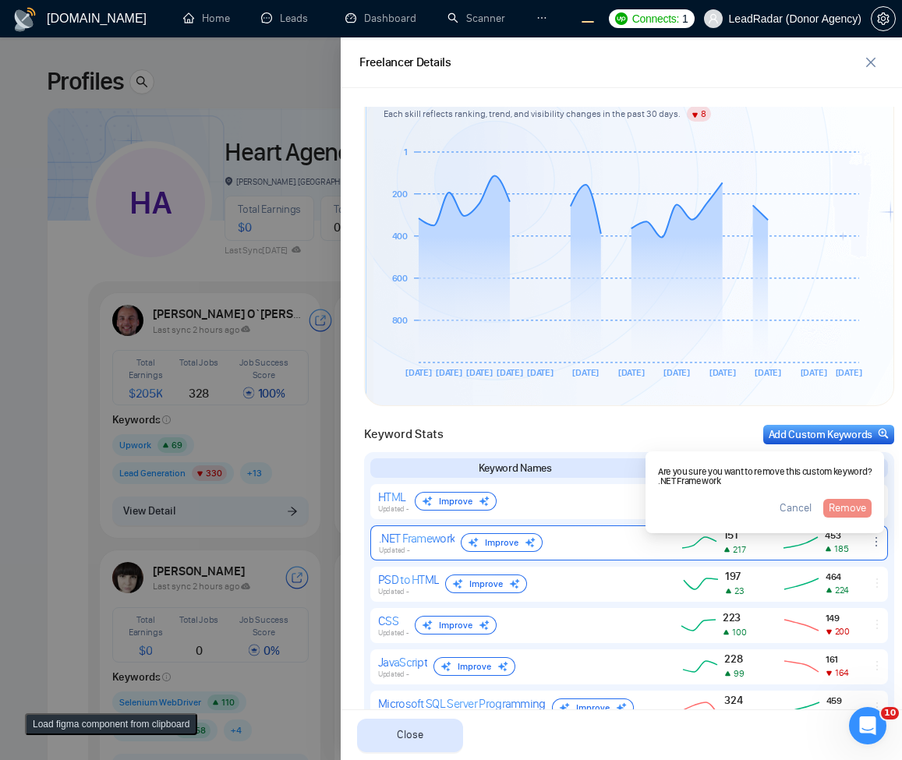
click at [787, 511] on span "Cancel" at bounding box center [796, 508] width 32 height 17
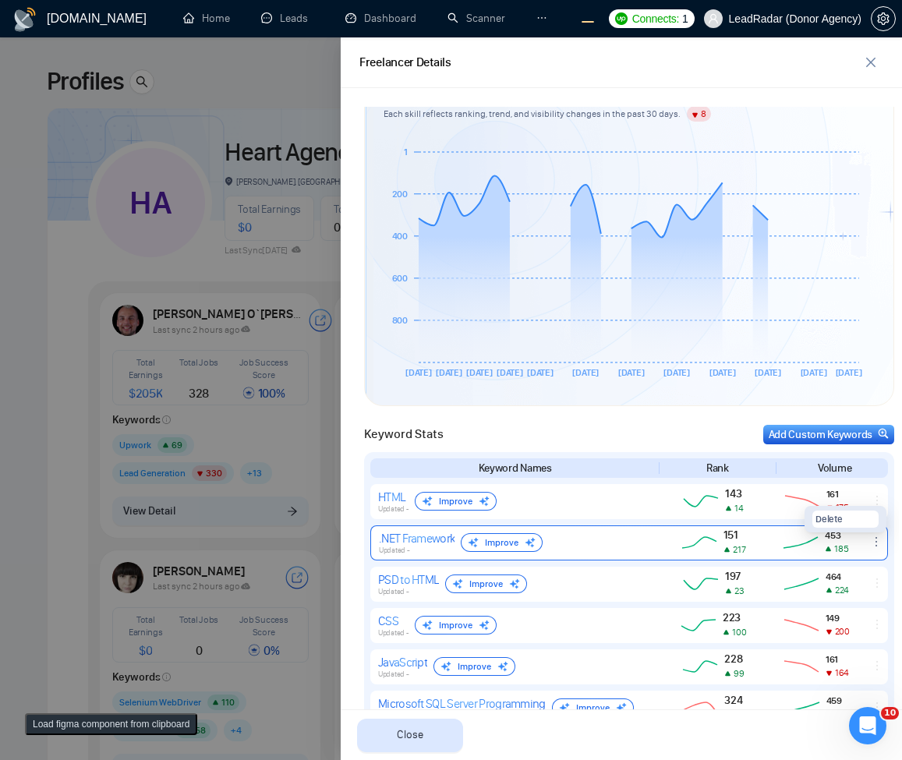
click at [861, 550] on div ".NET Framework Updated - Improve 151 217 453 185 Delete" at bounding box center [629, 542] width 518 height 35
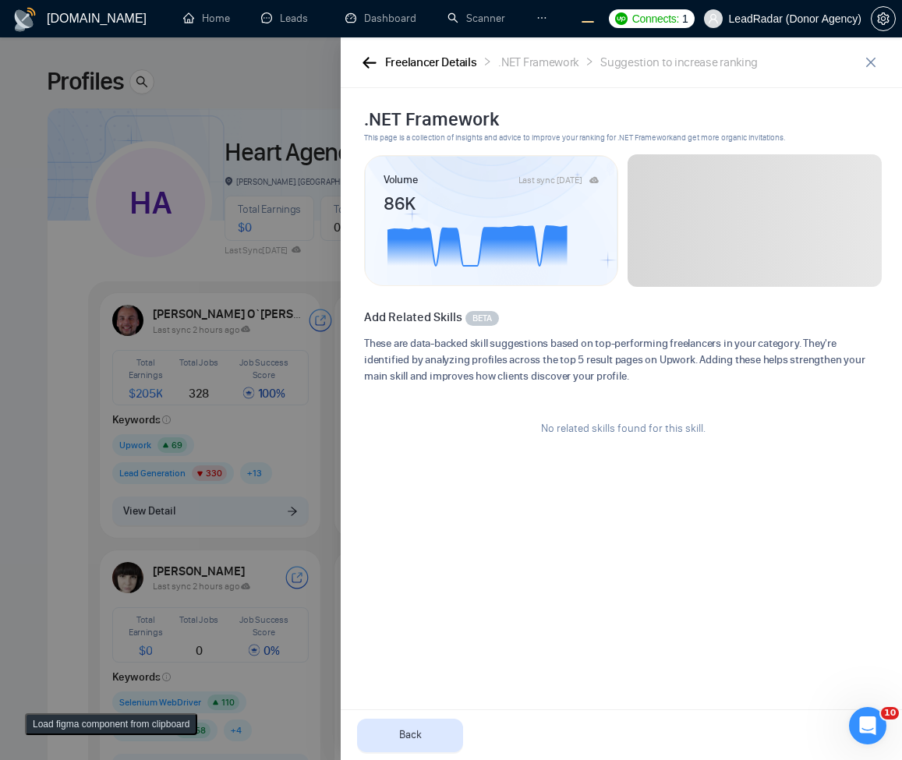
scroll to position [0, 0]
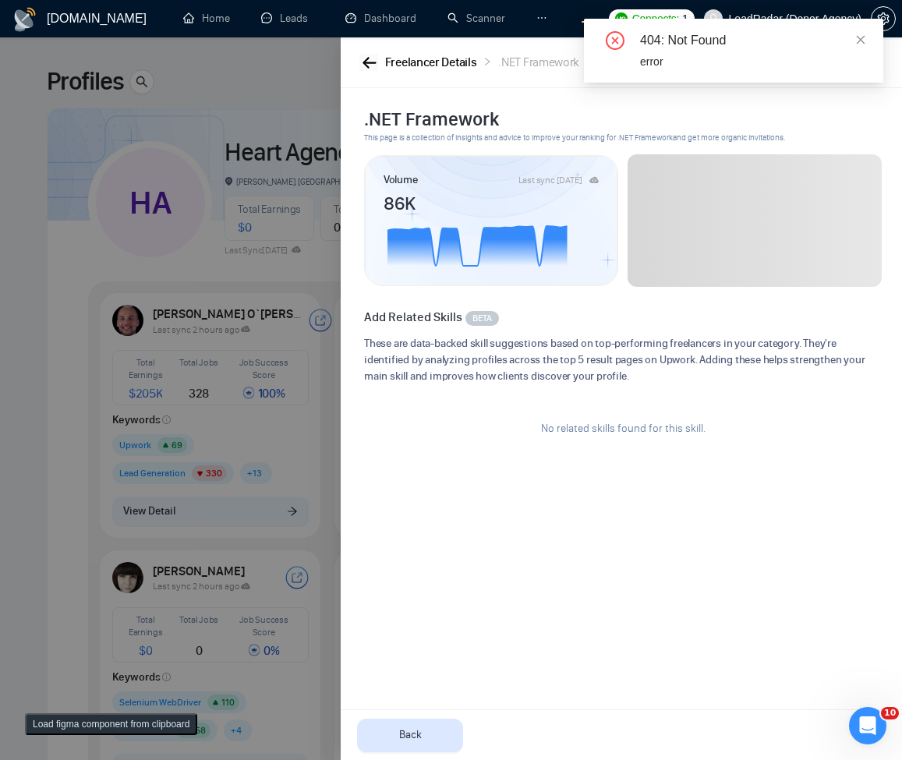
click at [367, 57] on icon "button" at bounding box center [369, 63] width 14 height 12
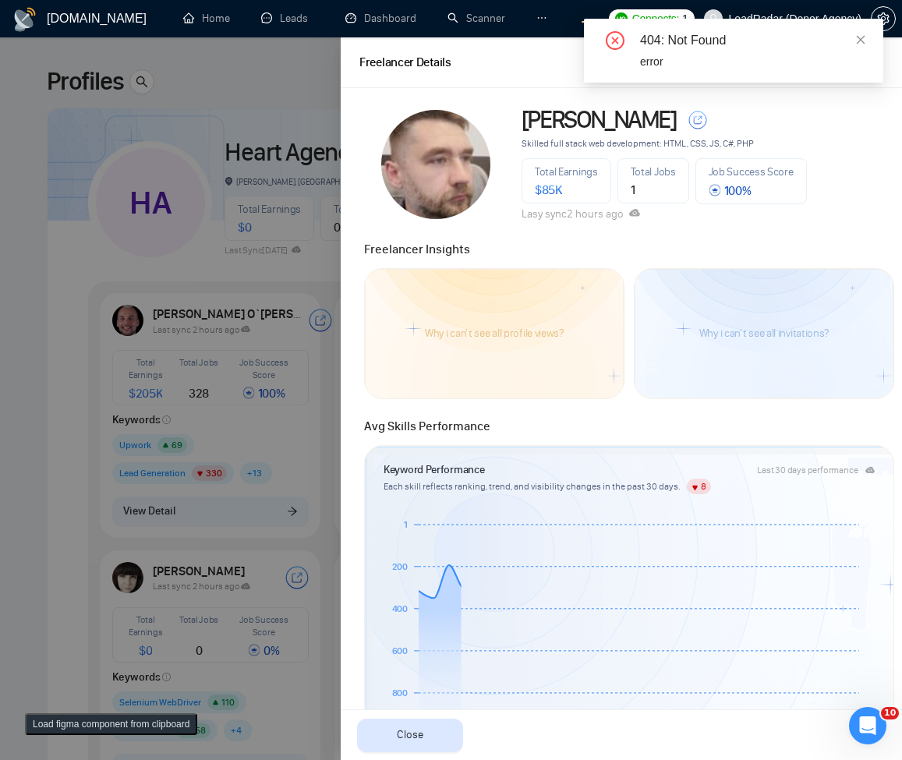
scroll to position [561, 0]
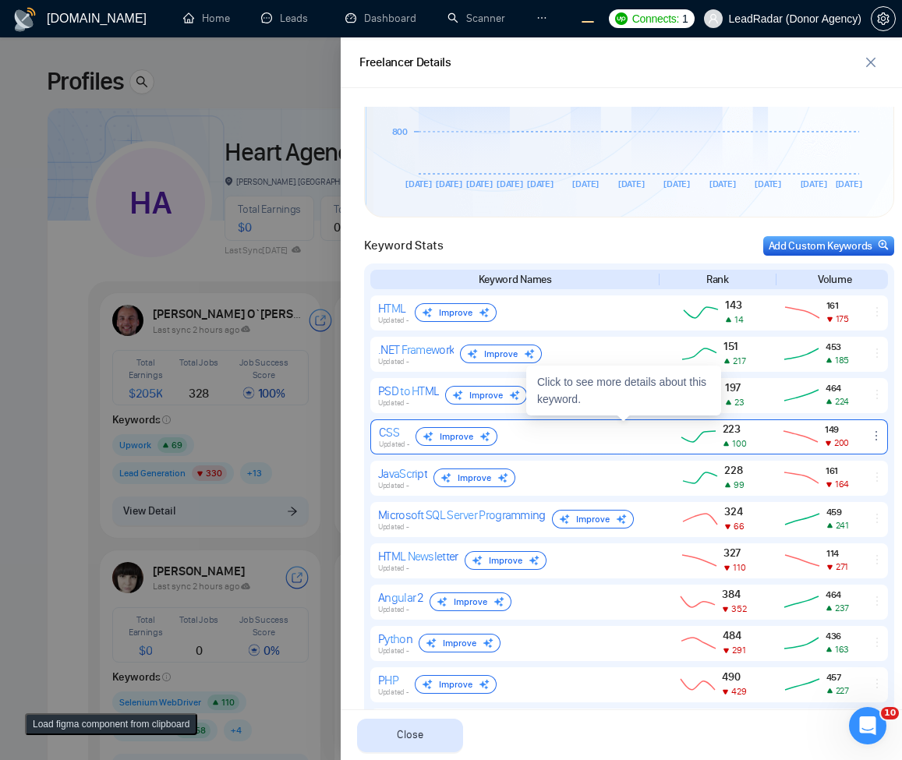
click at [870, 437] on icon "ellipsis" at bounding box center [876, 436] width 12 height 12
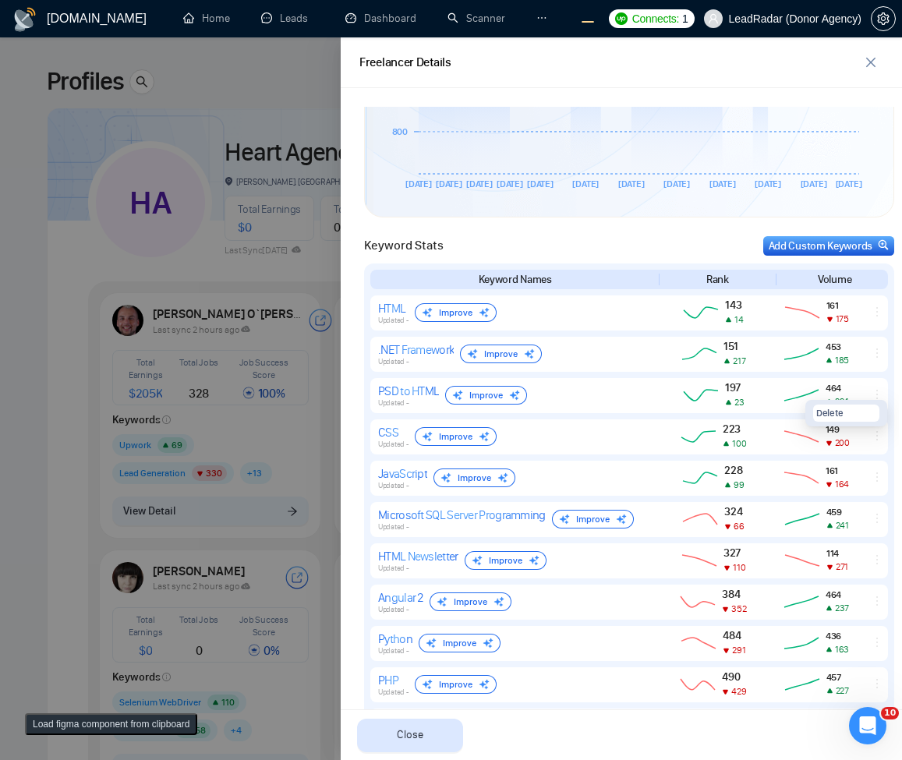
click at [886, 450] on div "Keyword Stats Add Custom Keywords Keyword Names Rank Volume HTML Updated - Impr…" at bounding box center [628, 488] width 539 height 522
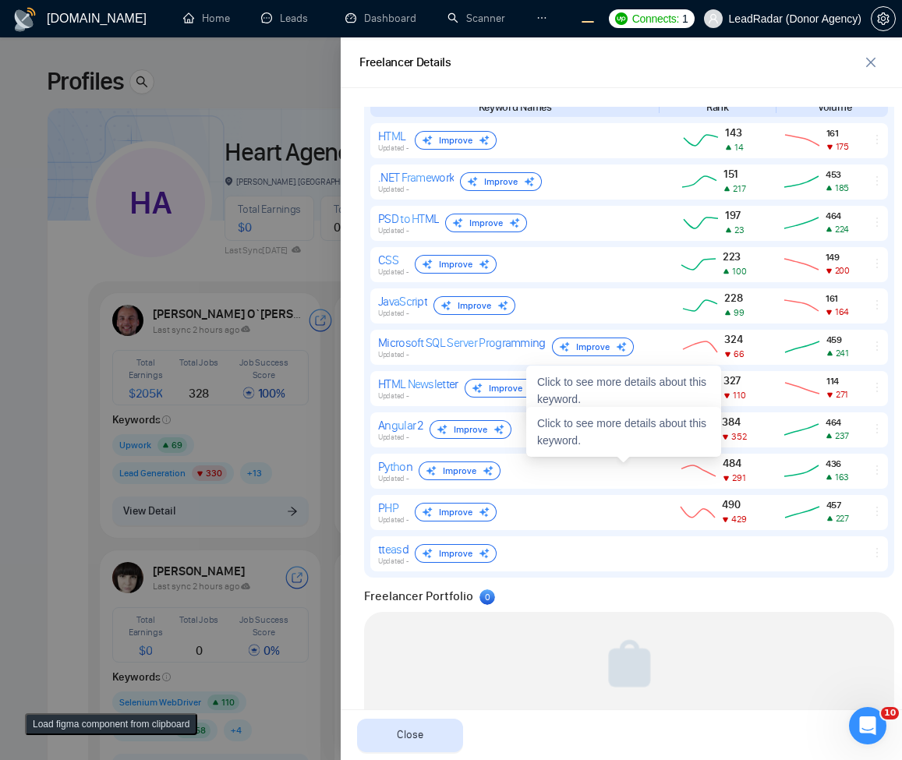
scroll to position [758, 0]
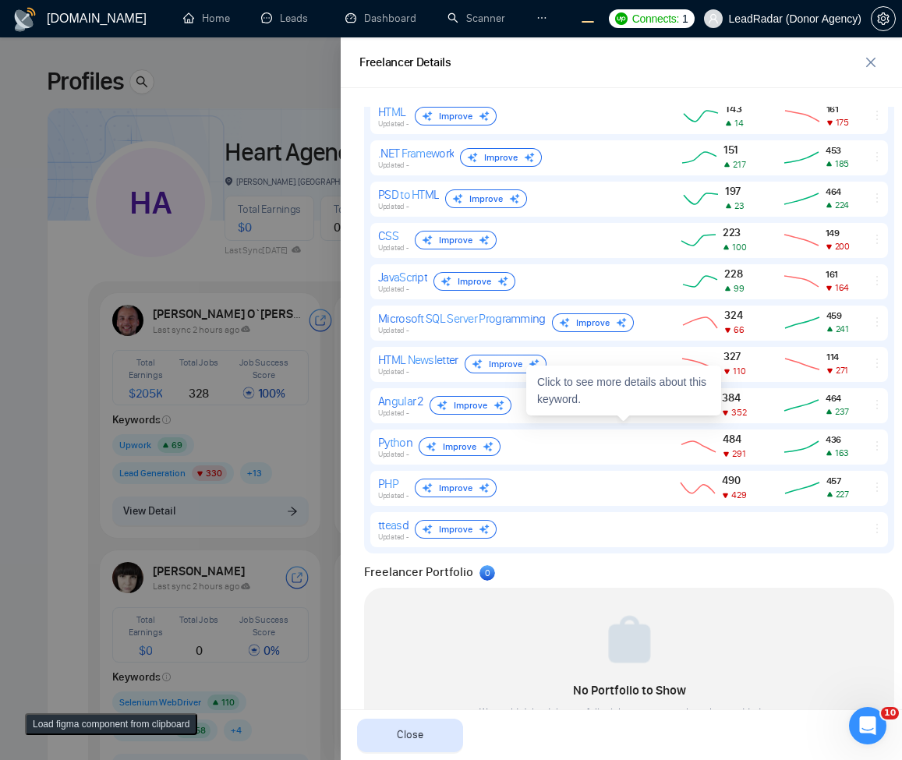
click at [776, 579] on div "Freelancer Portfolio 0" at bounding box center [629, 572] width 530 height 19
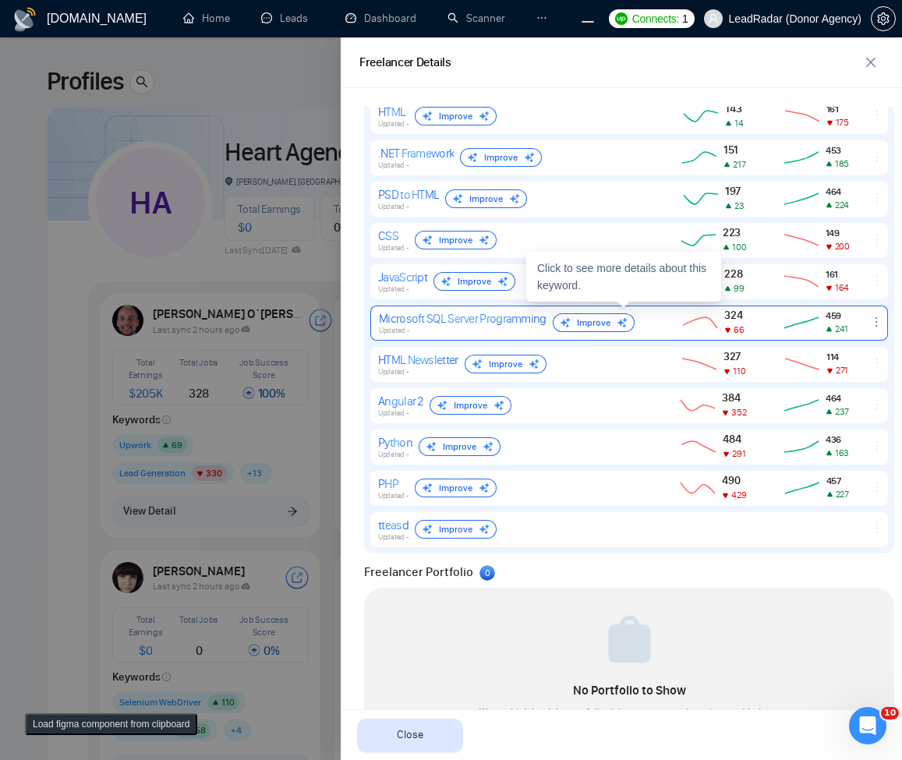
click at [866, 328] on div at bounding box center [876, 323] width 21 height 14
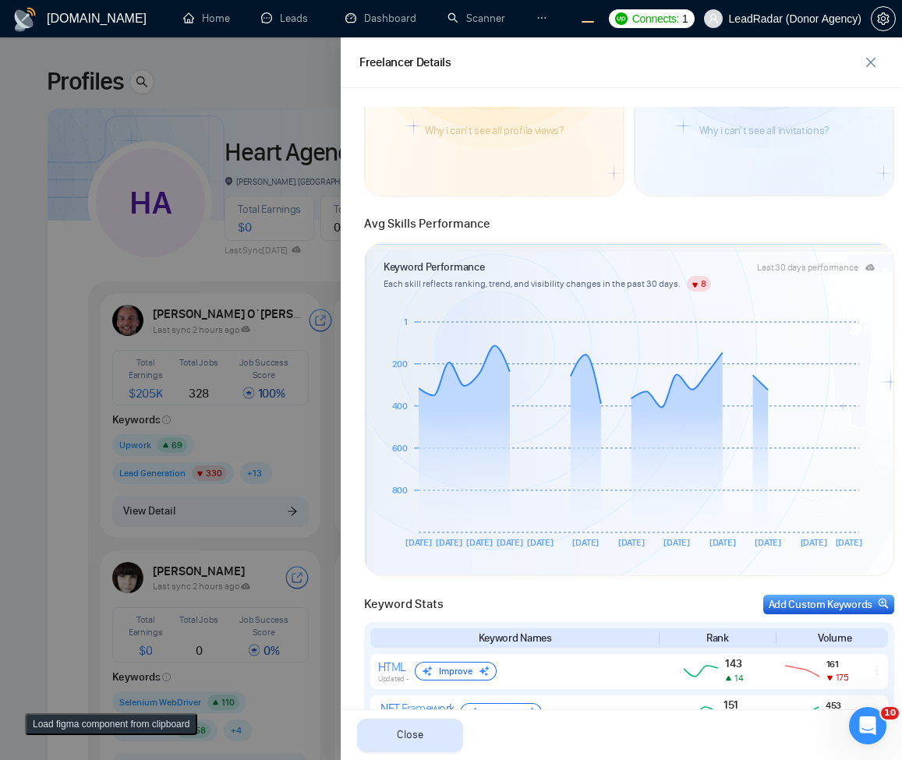
scroll to position [670, 0]
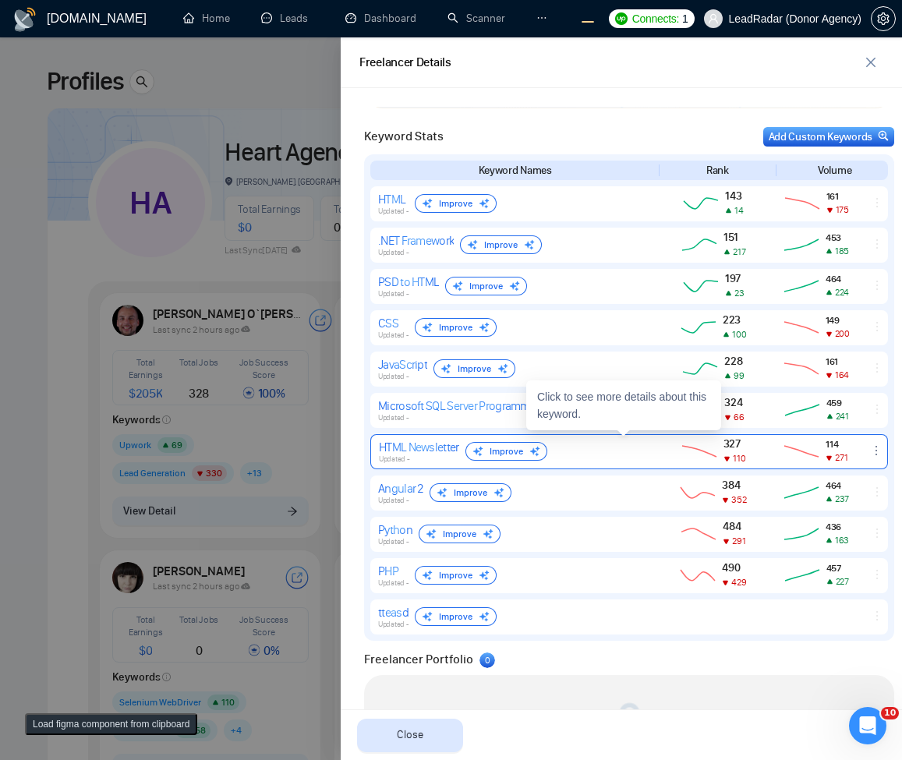
click at [866, 447] on div at bounding box center [876, 451] width 21 height 14
click at [836, 428] on button "Delete" at bounding box center [845, 427] width 66 height 17
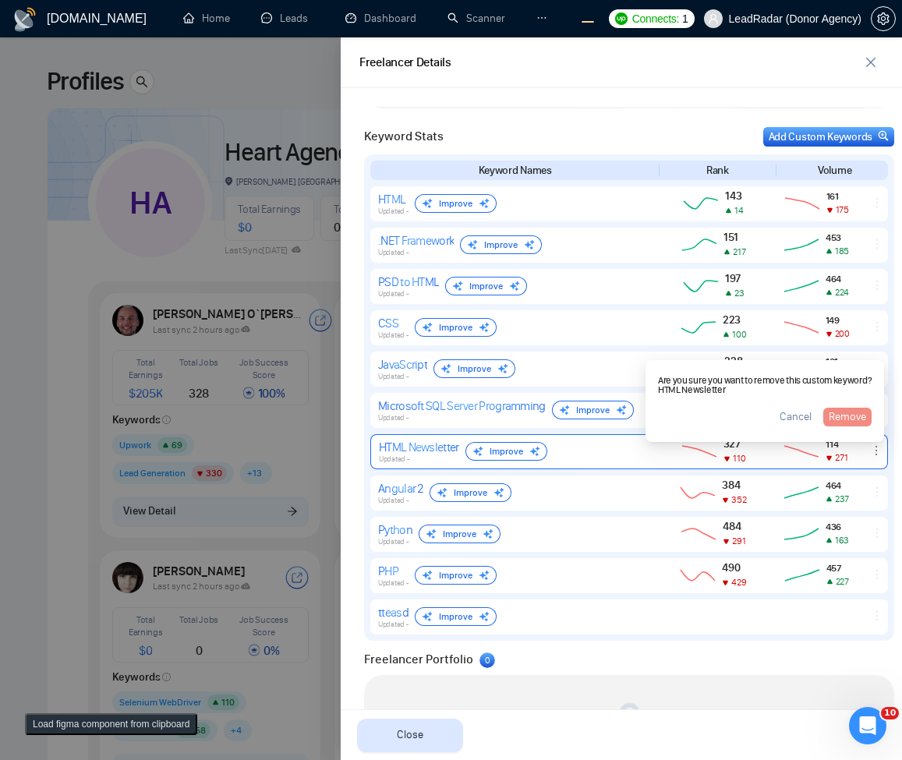
click at [797, 419] on span "Cancel" at bounding box center [796, 416] width 32 height 17
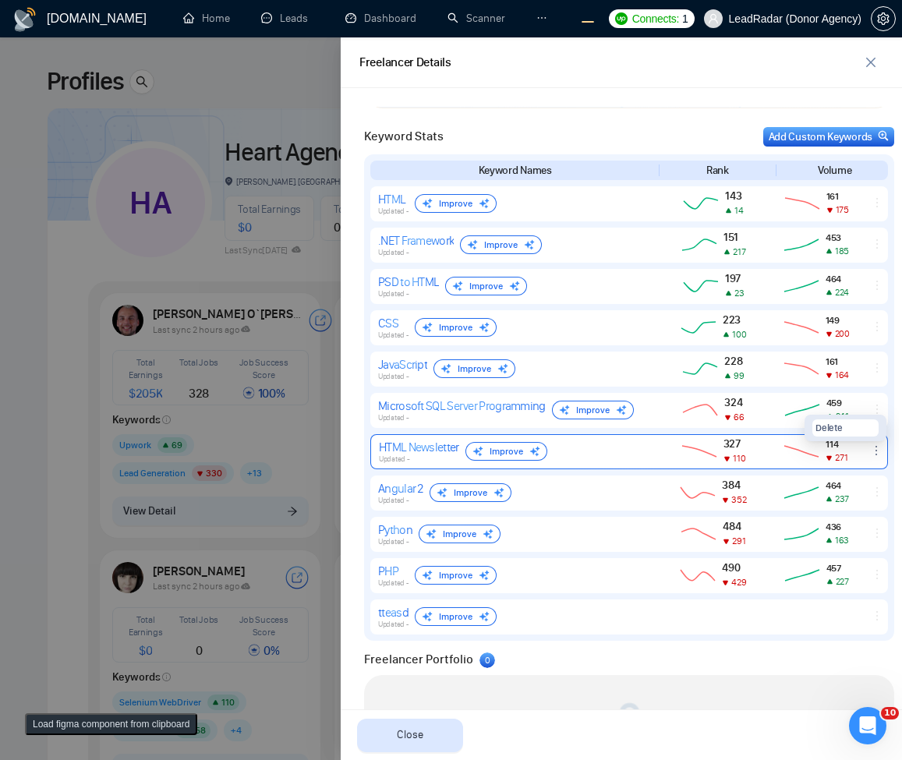
click at [767, 657] on div "Freelancer Portfolio 0" at bounding box center [629, 659] width 530 height 19
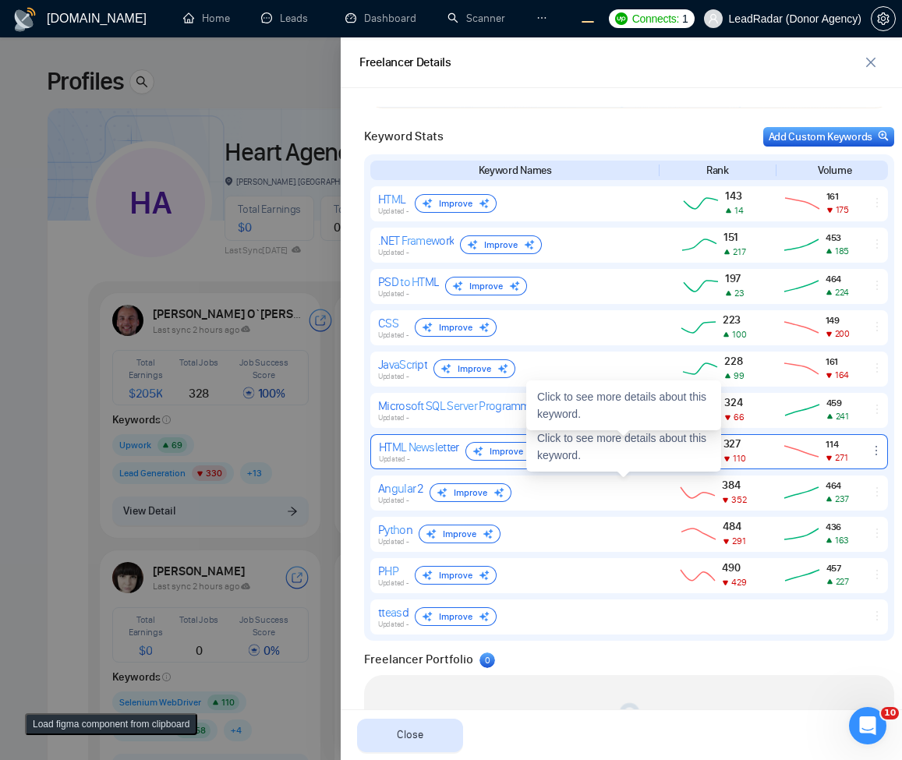
click at [700, 649] on div "Oleksandr Makarov Skilled full stack web development: HTML, CSS, JS, C#, PHP To…" at bounding box center [628, 132] width 539 height 1393
click at [870, 450] on icon "ellipsis" at bounding box center [876, 450] width 12 height 12
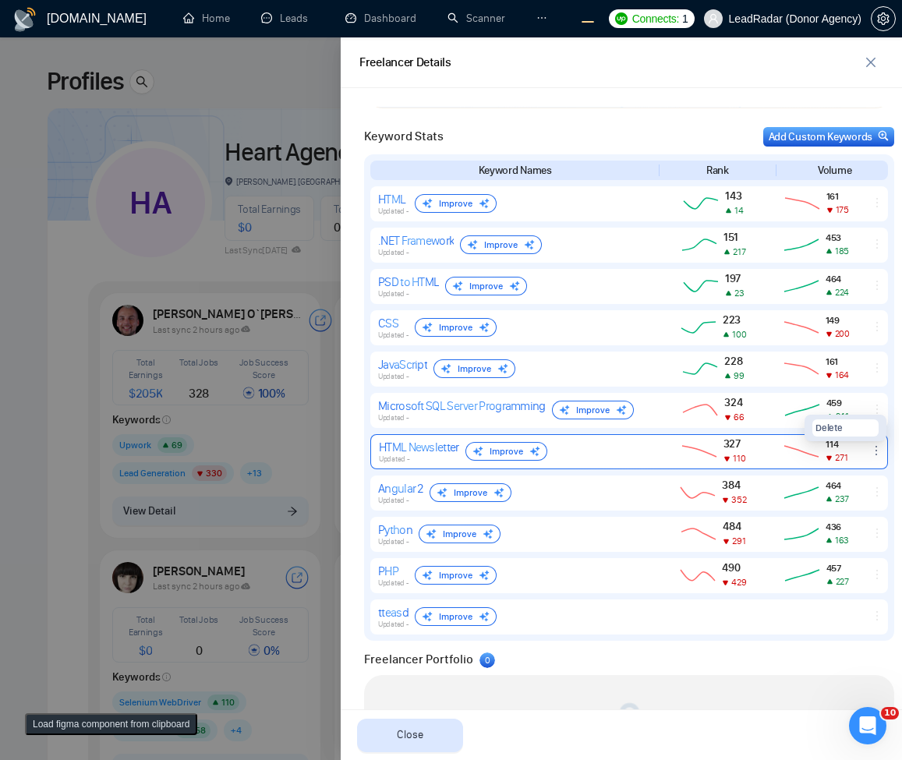
click at [870, 450] on icon "ellipsis" at bounding box center [876, 450] width 12 height 12
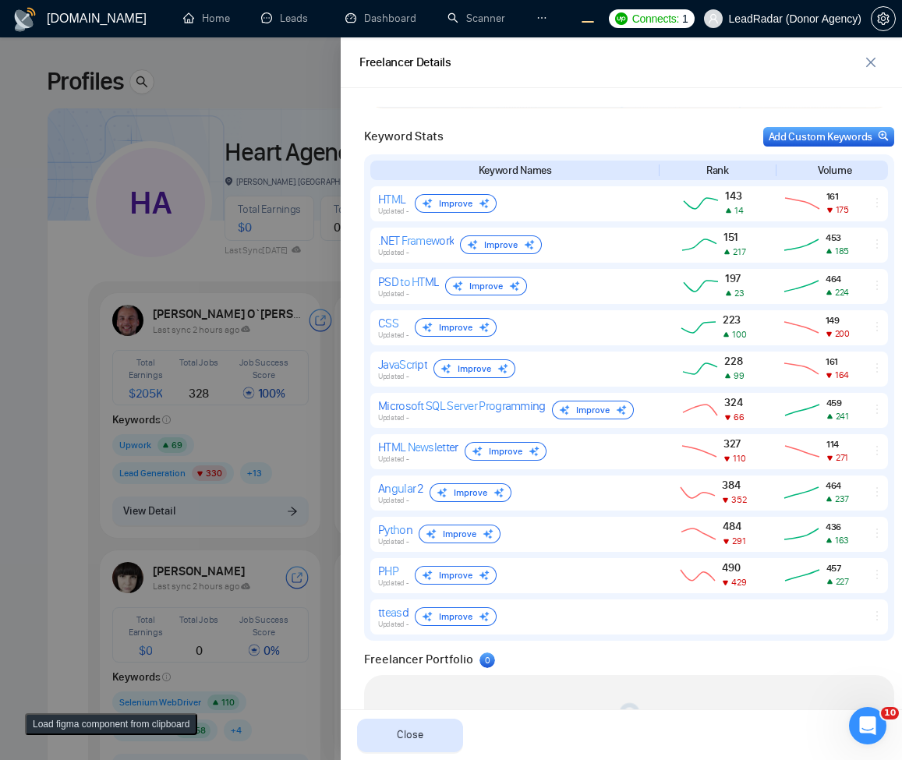
drag, startPoint x: 793, startPoint y: 664, endPoint x: 796, endPoint y: 641, distance: 23.6
click at [792, 665] on div "Freelancer Portfolio 0" at bounding box center [629, 659] width 530 height 19
click at [870, 413] on icon "ellipsis" at bounding box center [876, 409] width 12 height 12
click at [749, 667] on div "Freelancer Portfolio 0" at bounding box center [629, 659] width 530 height 19
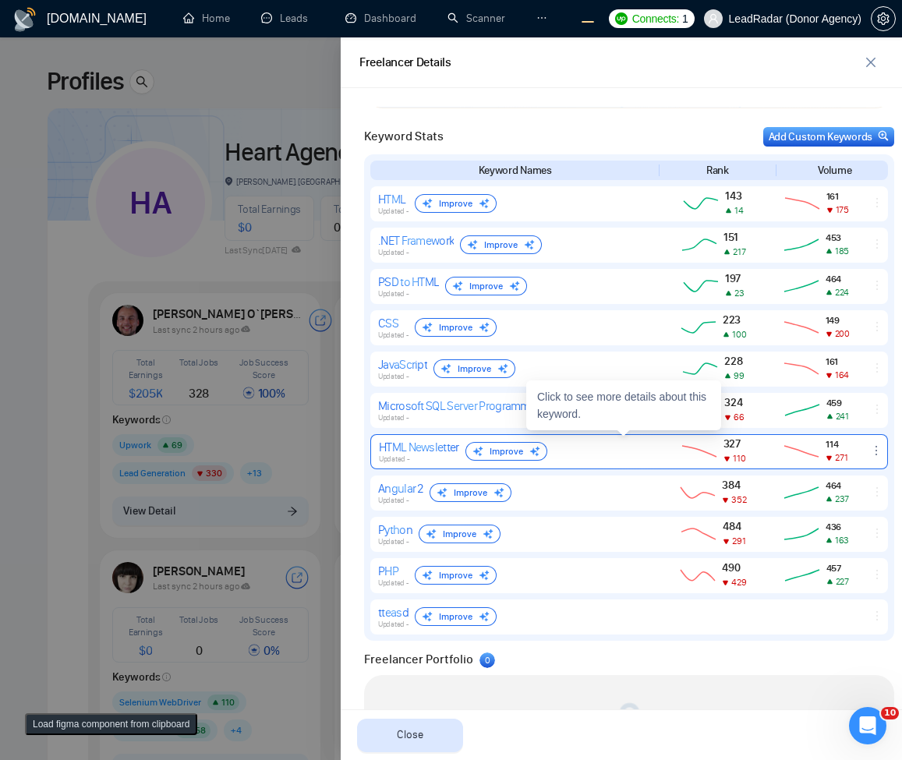
click at [870, 452] on icon "ellipsis" at bounding box center [876, 450] width 12 height 12
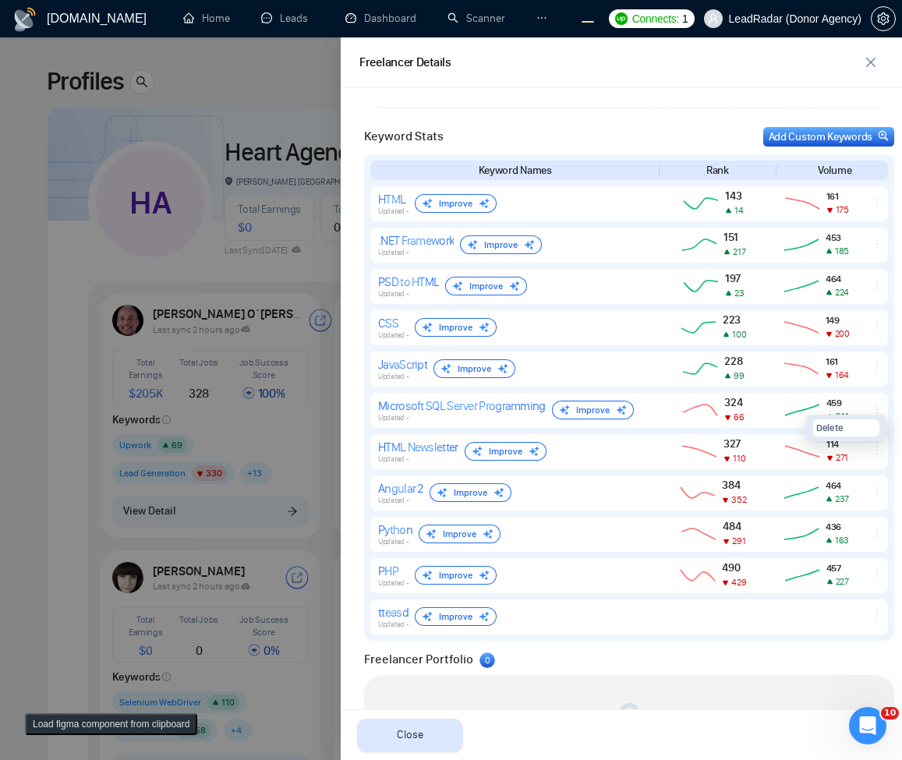
click at [837, 432] on button "Delete" at bounding box center [846, 427] width 66 height 17
click at [781, 416] on span "Cancel" at bounding box center [796, 416] width 32 height 17
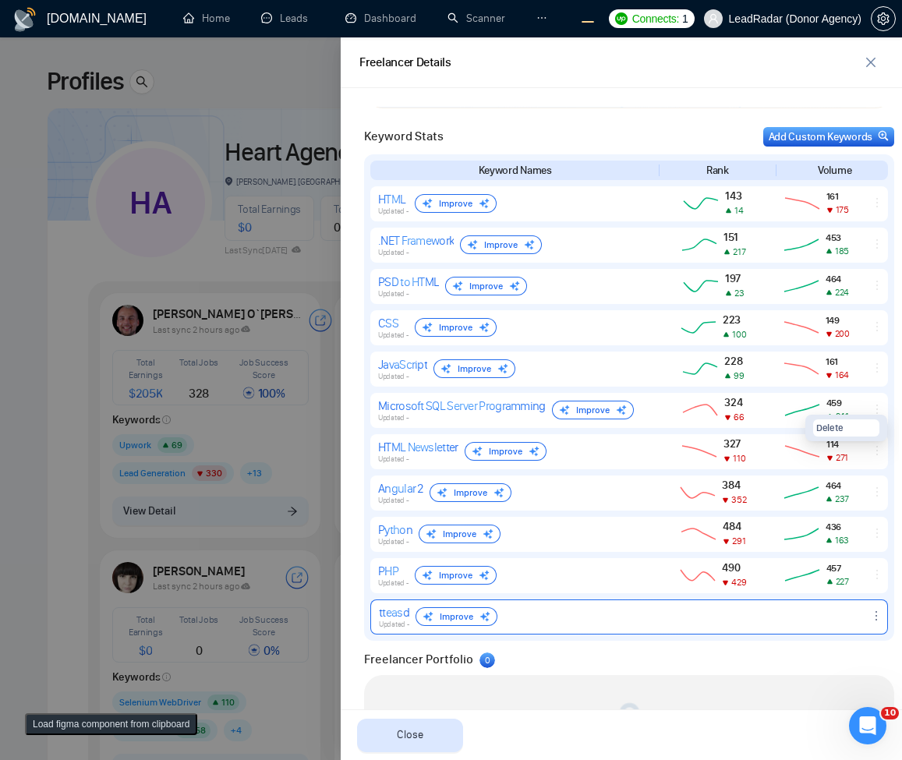
click at [806, 628] on div "tteasd Updated - Improve" at bounding box center [629, 616] width 518 height 35
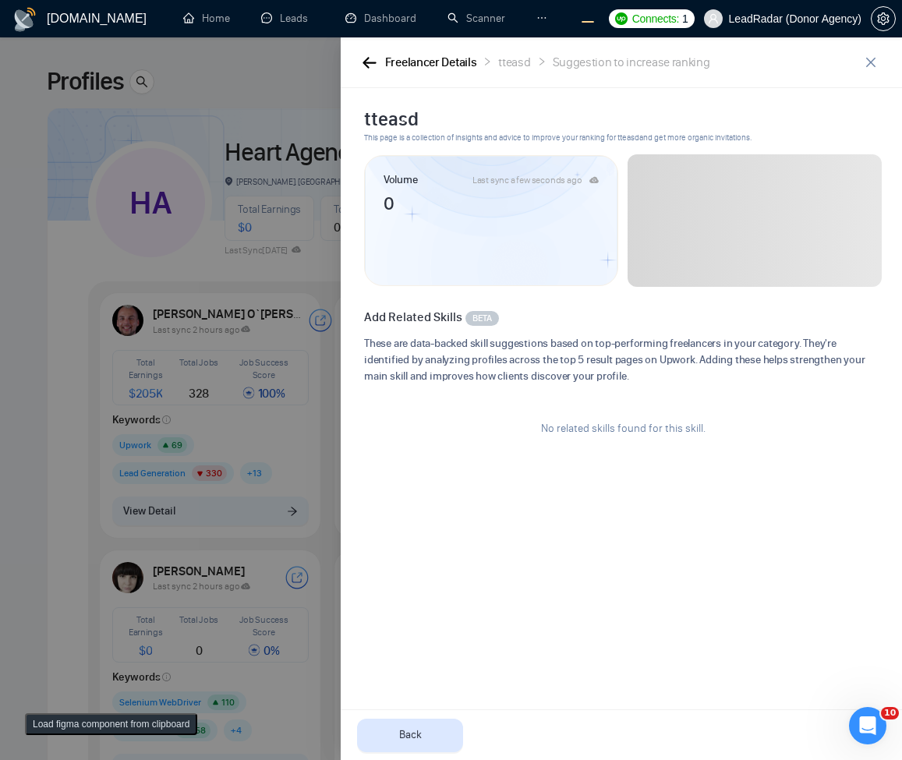
scroll to position [0, 0]
click at [369, 54] on button "button" at bounding box center [368, 62] width 19 height 17
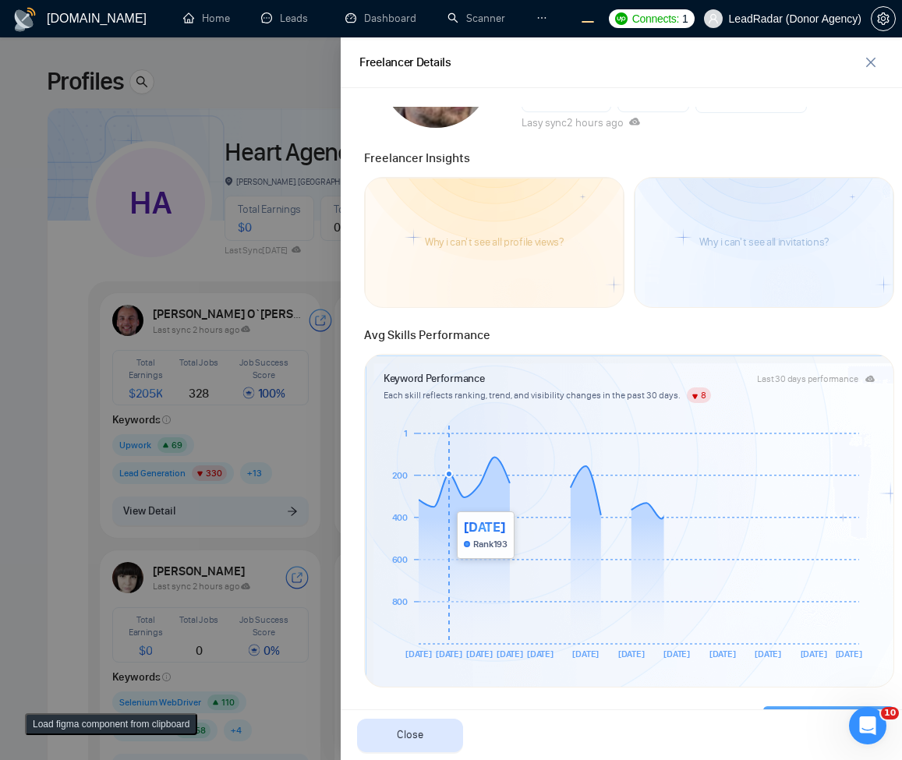
scroll to position [187, 0]
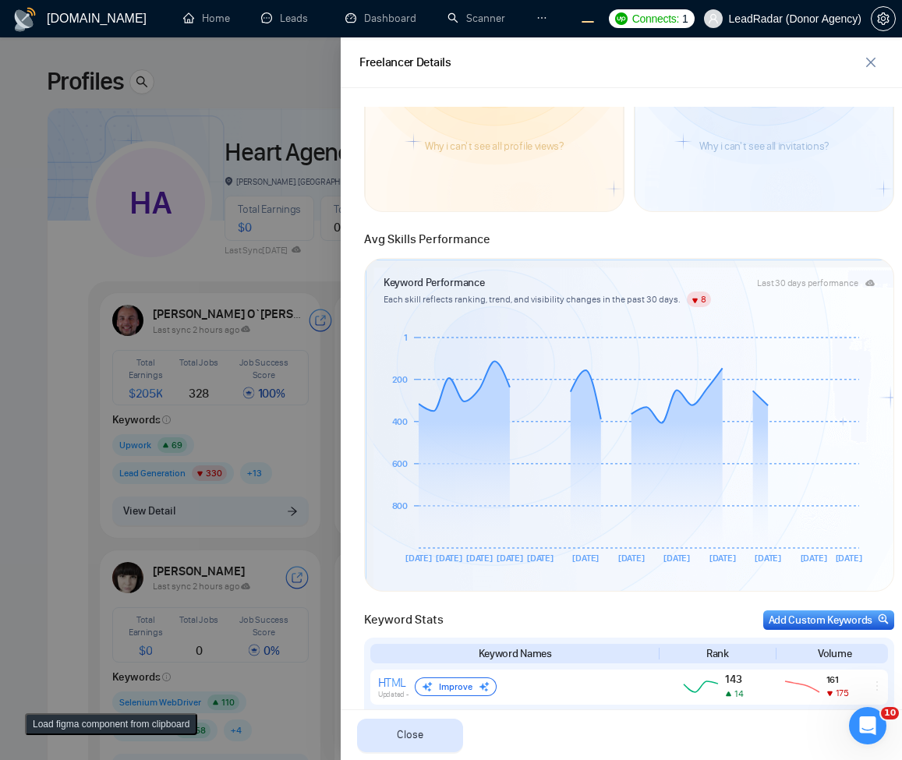
click at [30, 497] on div at bounding box center [451, 398] width 902 height 723
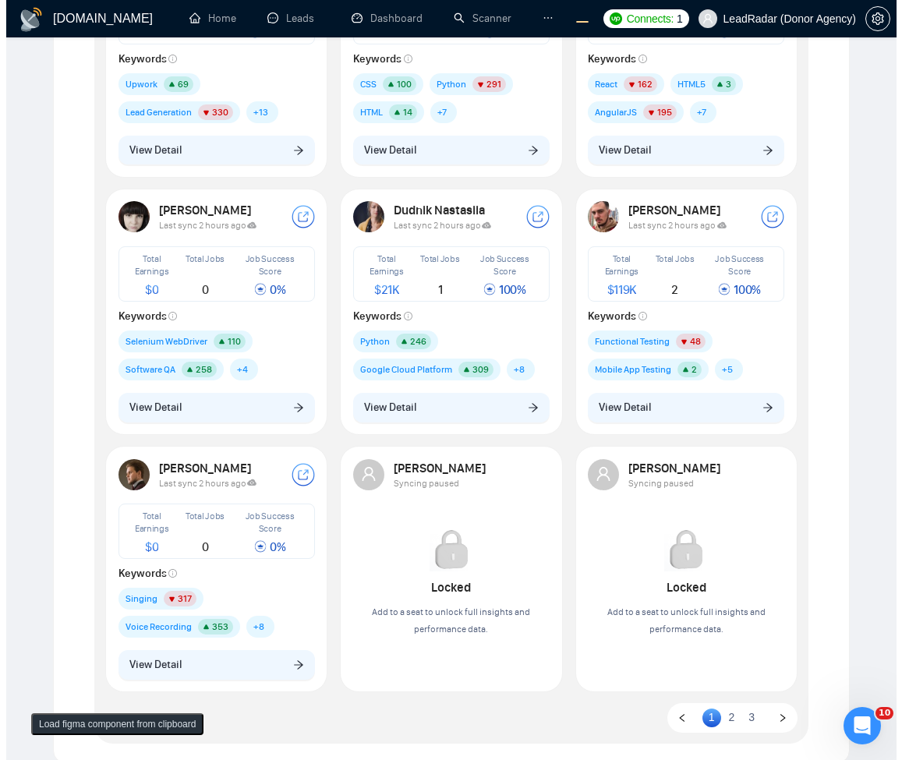
scroll to position [94, 0]
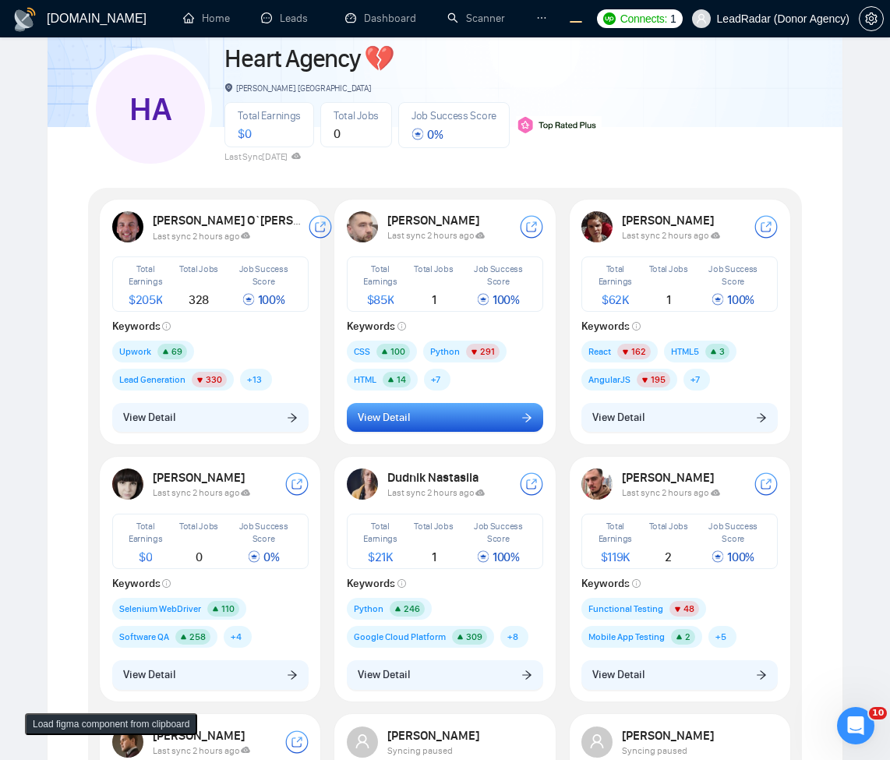
click at [486, 416] on button "View Detail" at bounding box center [445, 418] width 196 height 30
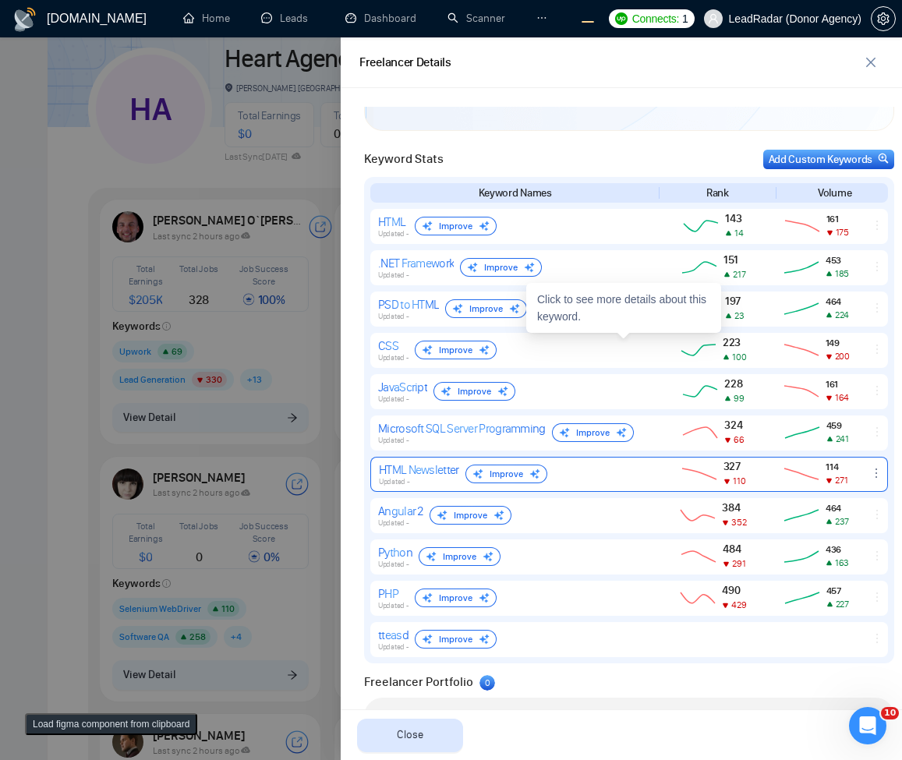
scroll to position [813, 0]
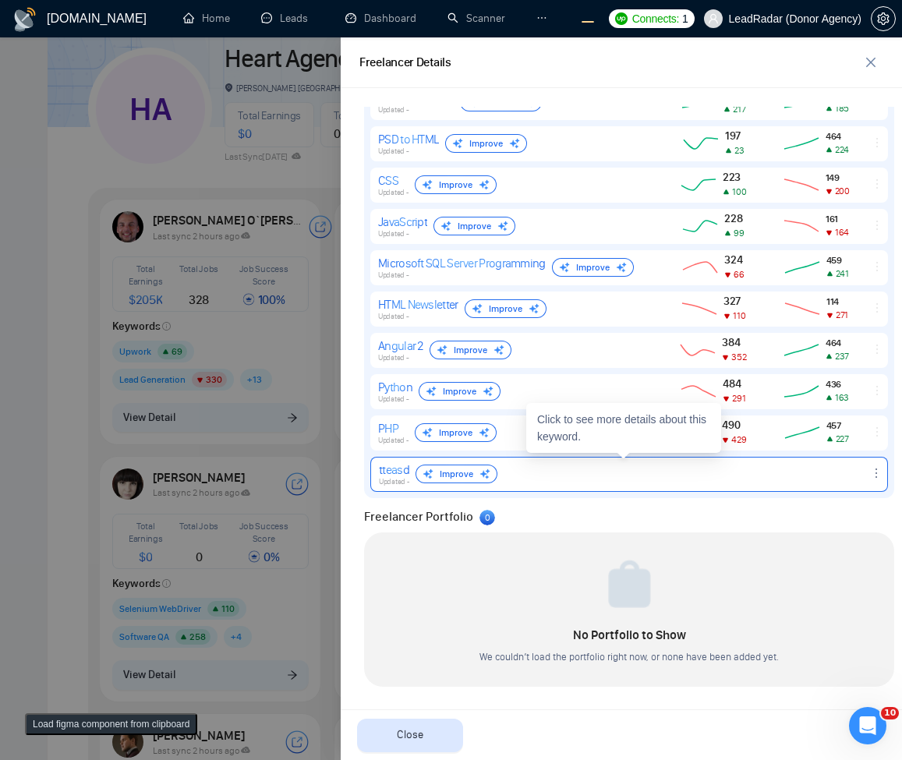
click at [870, 471] on icon "ellipsis" at bounding box center [876, 473] width 12 height 12
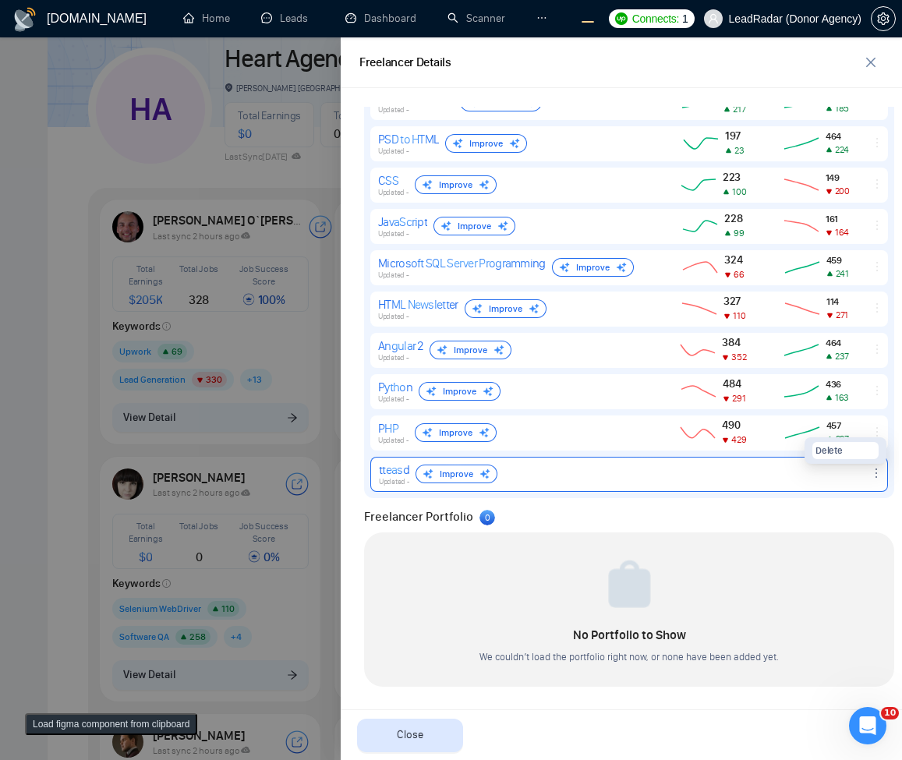
click at [847, 455] on button "Delete" at bounding box center [845, 450] width 66 height 17
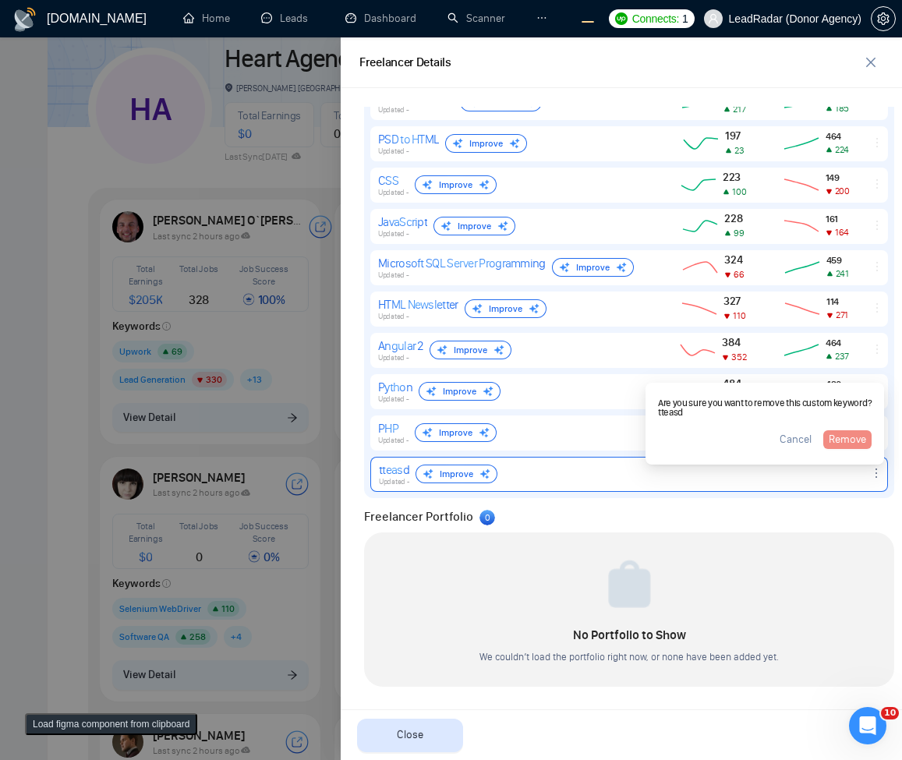
click at [830, 442] on span "Remove" at bounding box center [847, 439] width 37 height 17
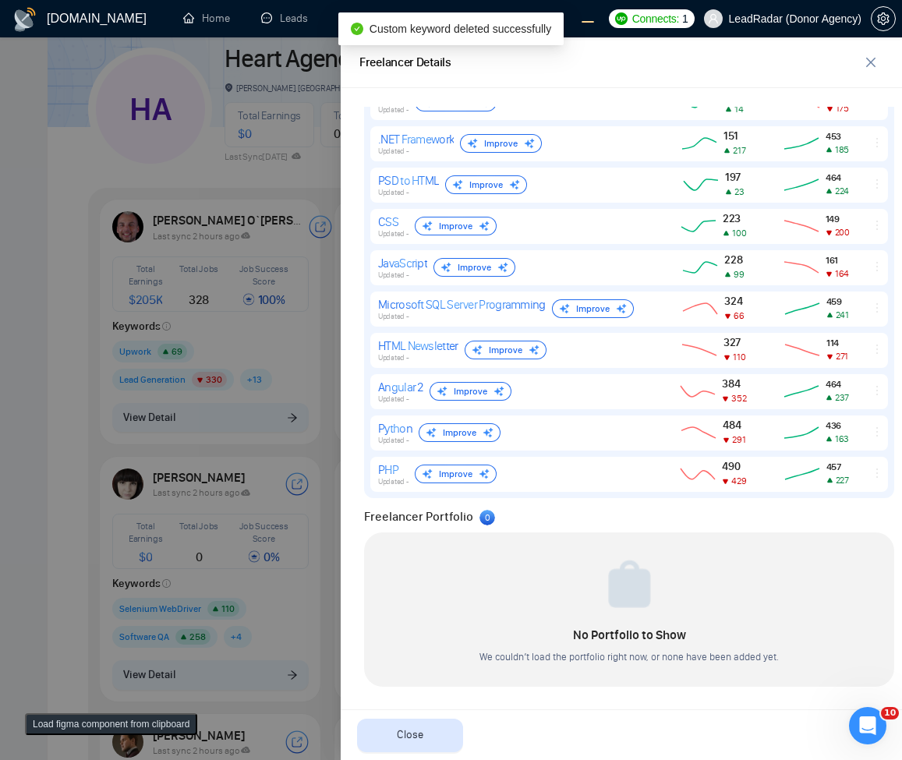
scroll to position [772, 0]
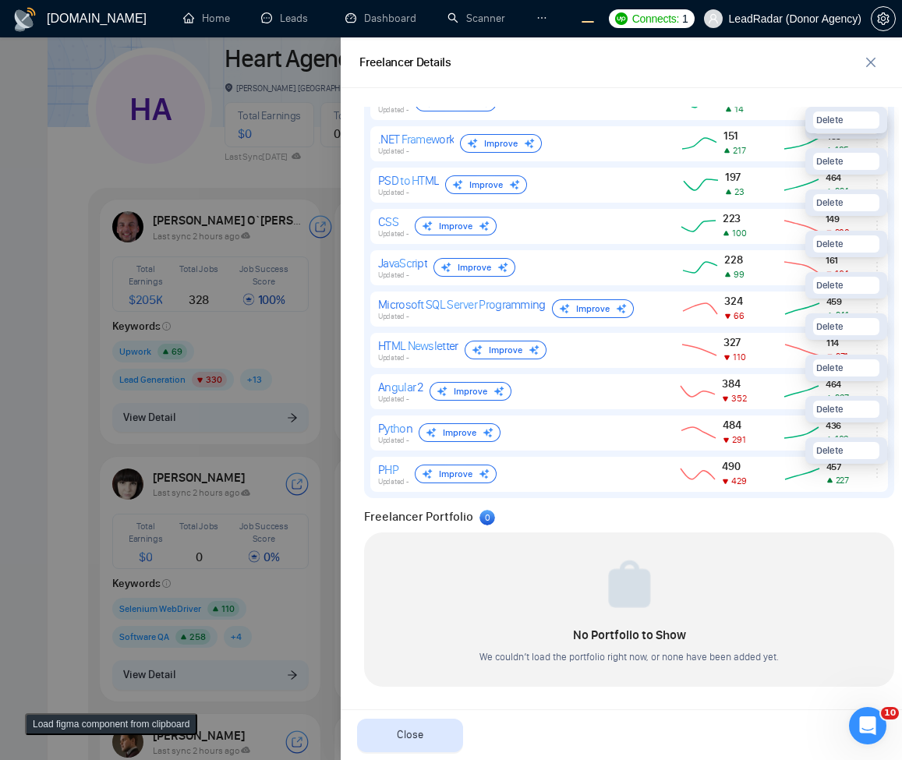
click at [87, 275] on div at bounding box center [451, 398] width 902 height 723
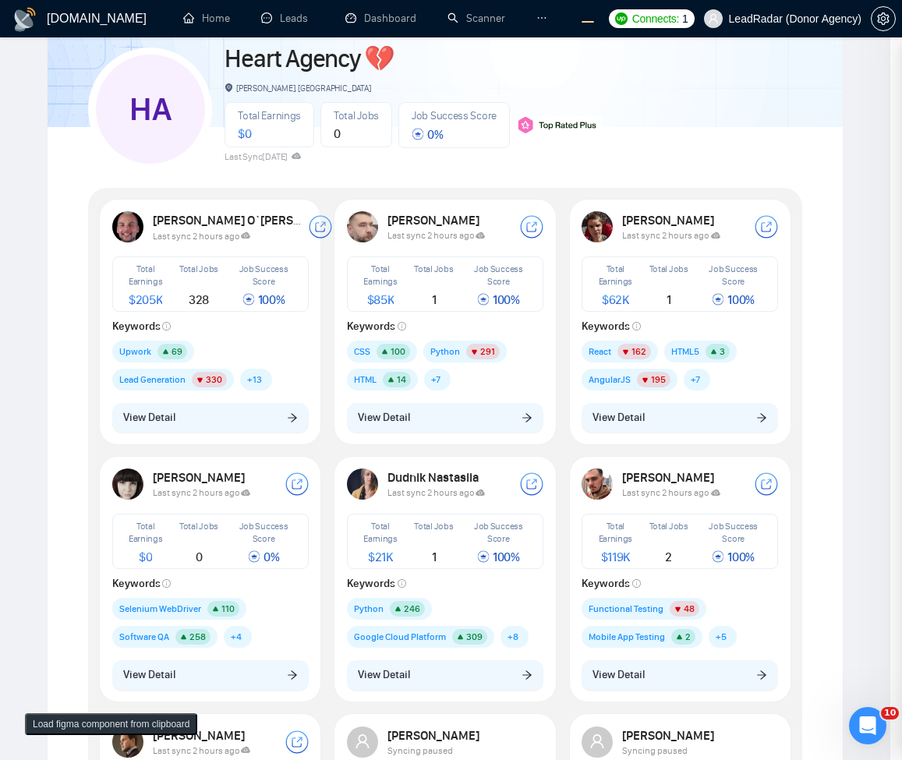
scroll to position [0, 0]
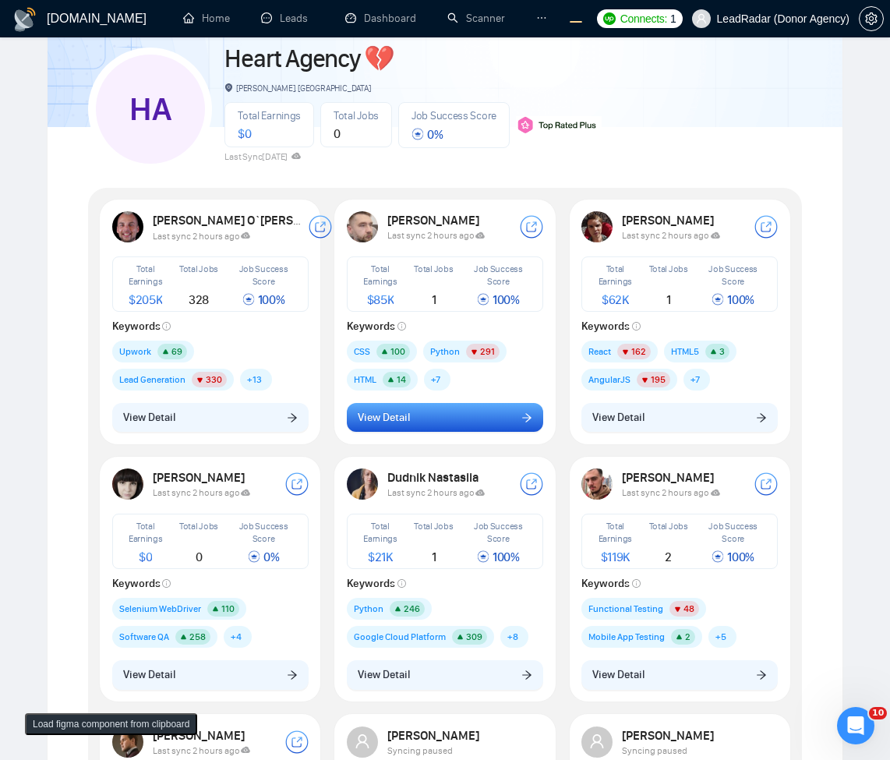
click at [373, 419] on span "View Detail" at bounding box center [384, 417] width 52 height 17
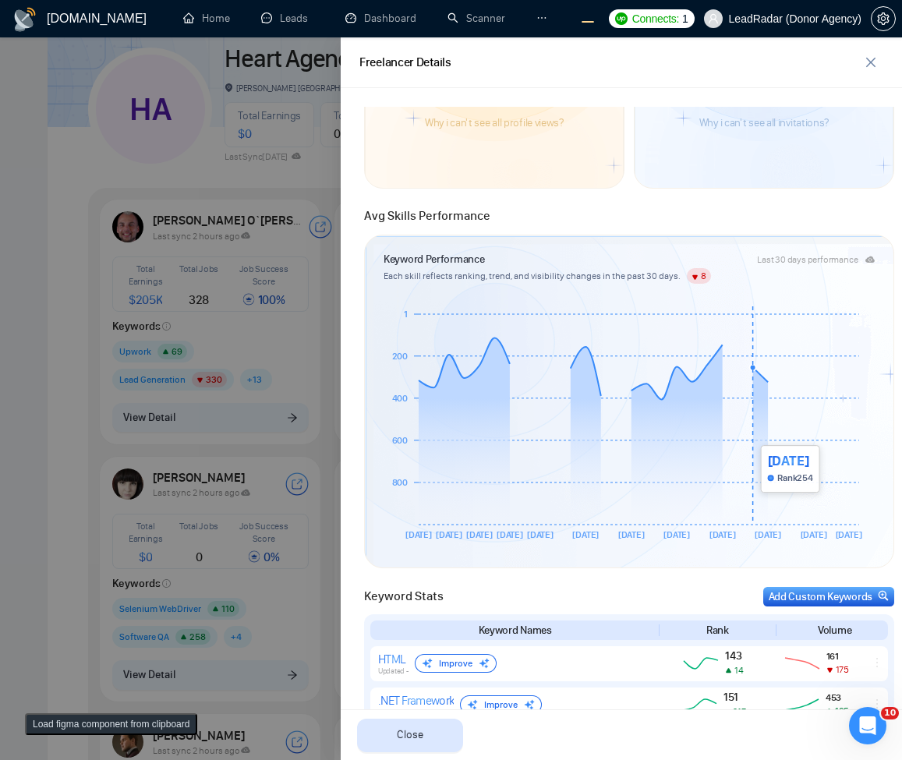
scroll to position [772, 0]
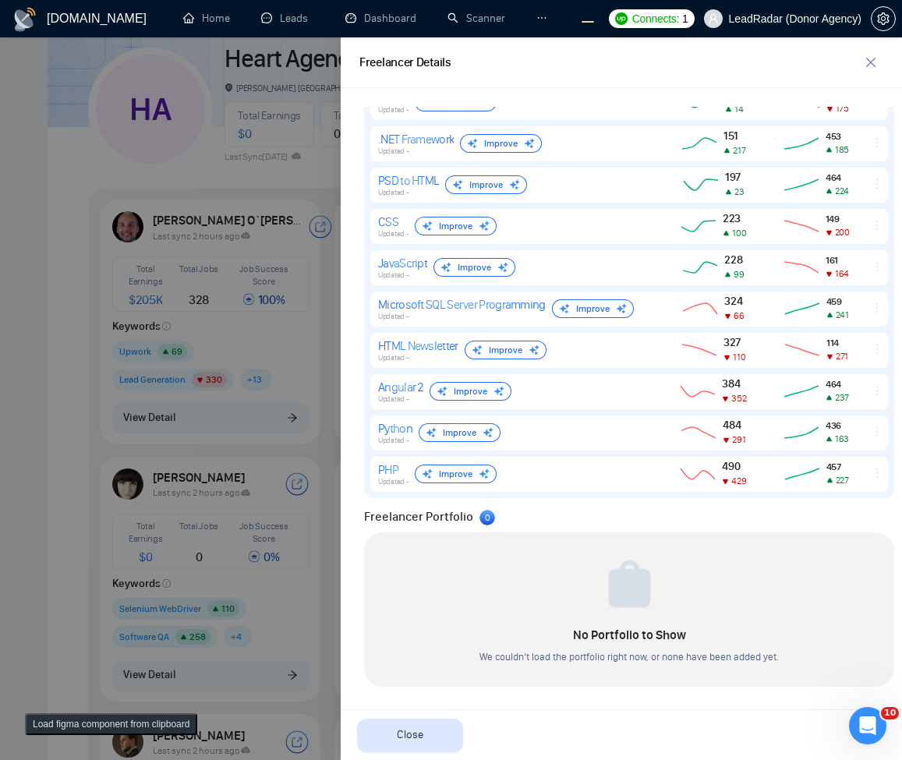
click at [115, 423] on div at bounding box center [451, 398] width 902 height 723
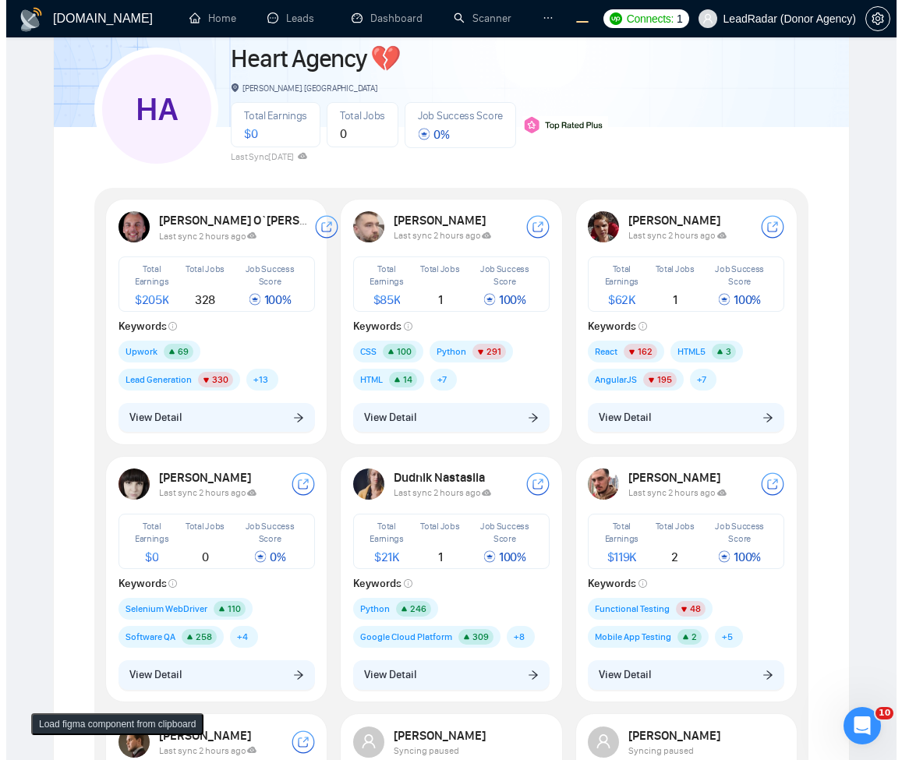
scroll to position [281, 0]
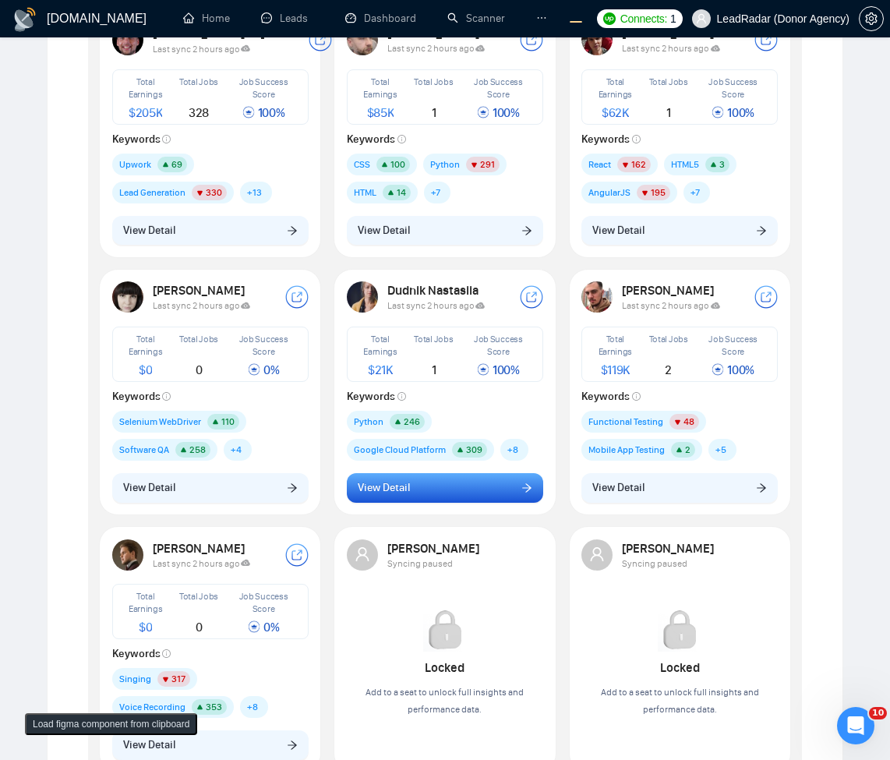
click at [371, 494] on span "View Detail" at bounding box center [384, 487] width 52 height 17
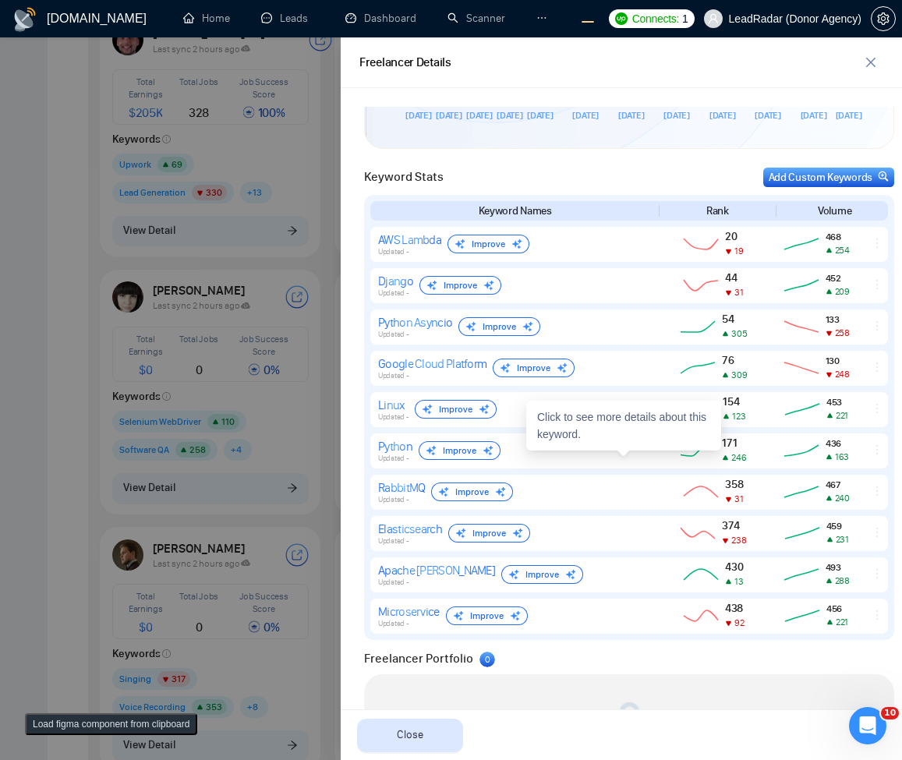
scroll to position [713, 0]
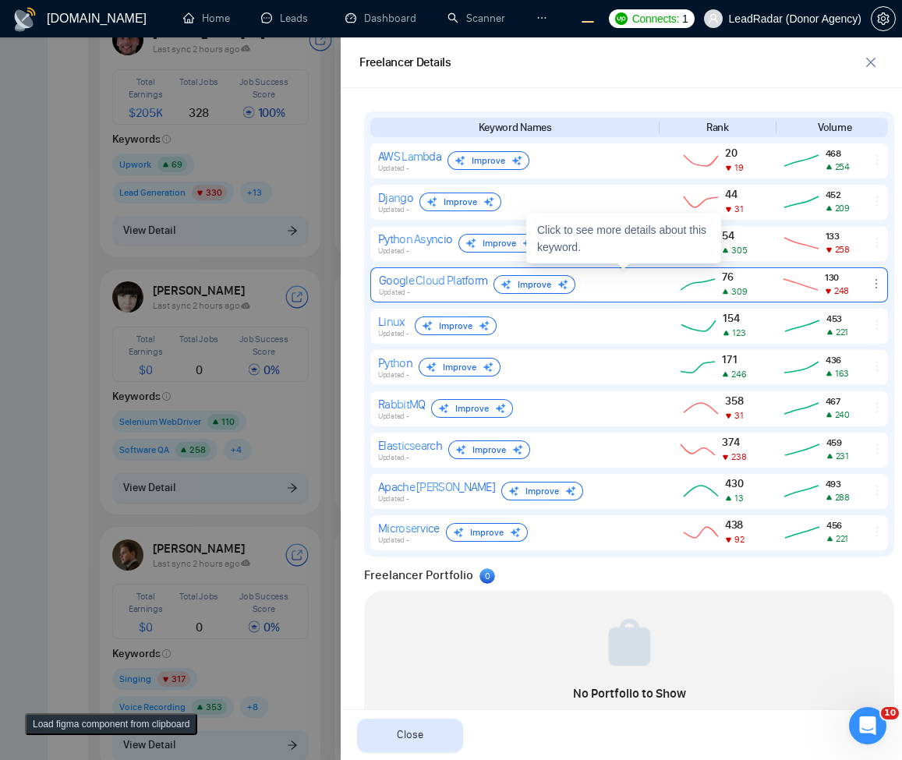
click at [870, 281] on icon "ellipsis" at bounding box center [876, 284] width 12 height 12
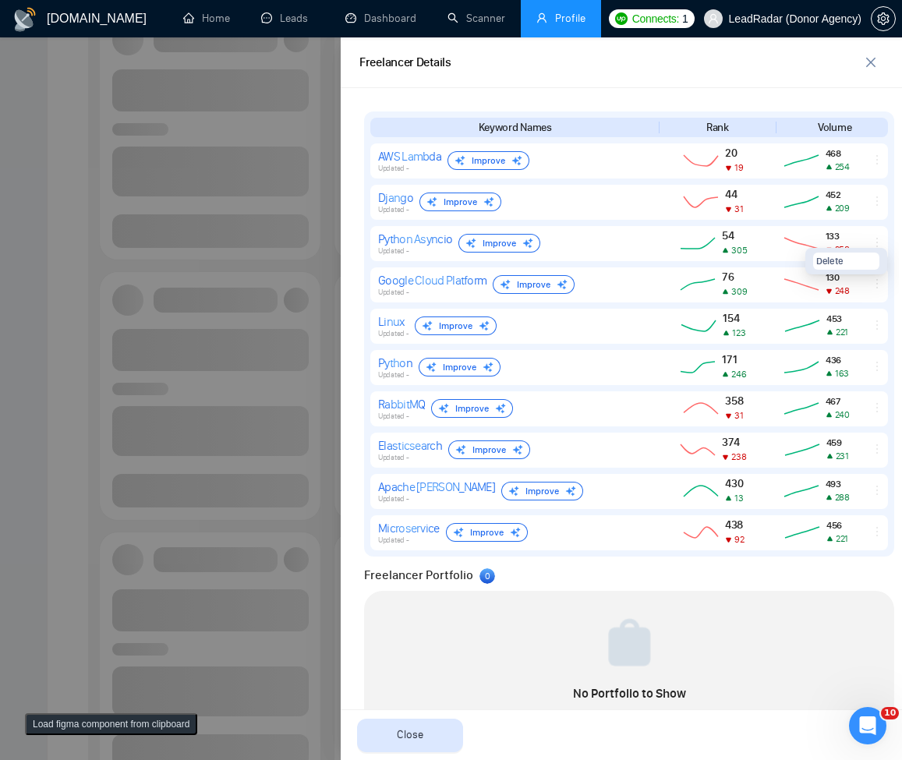
click at [204, 300] on div at bounding box center [451, 398] width 902 height 723
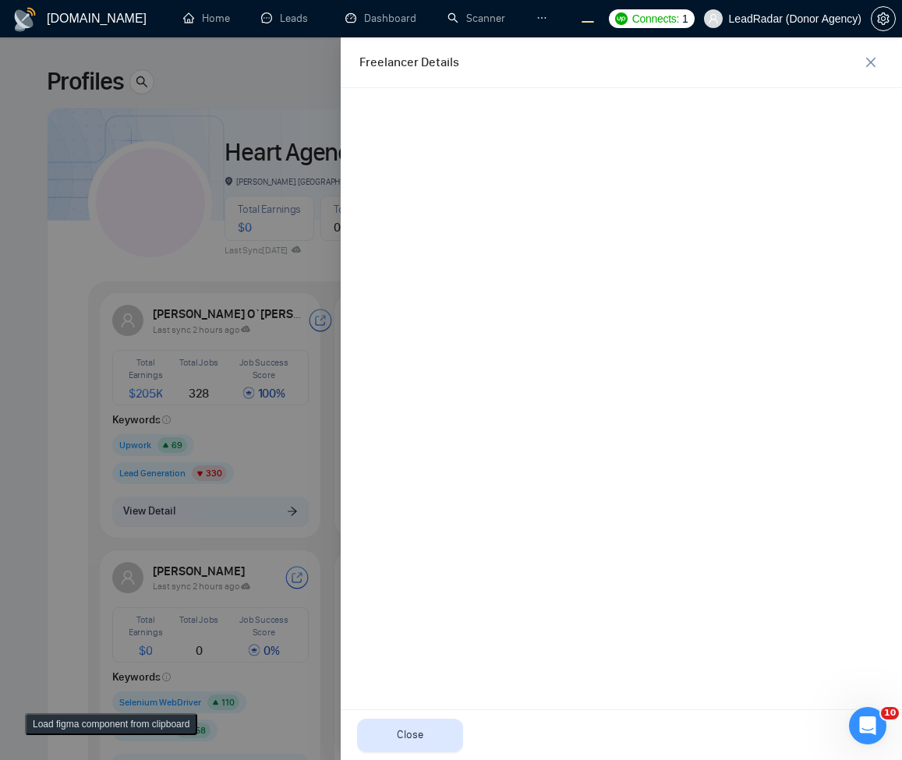
scroll to position [0, 0]
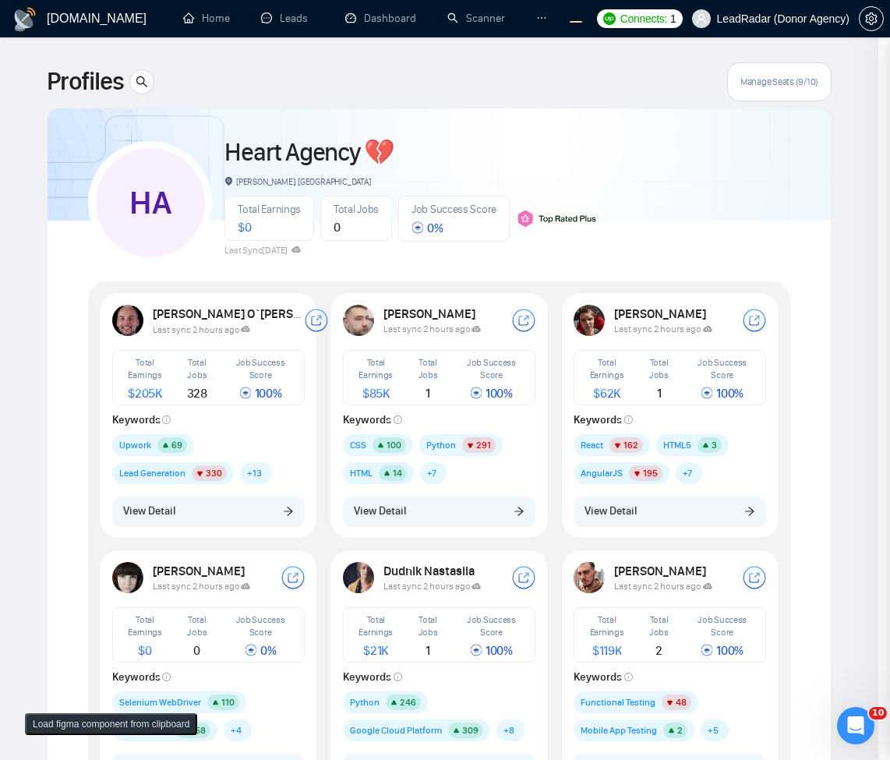
click at [868, 65] on div "404: Not Found" at bounding box center [721, 42] width 299 height 47
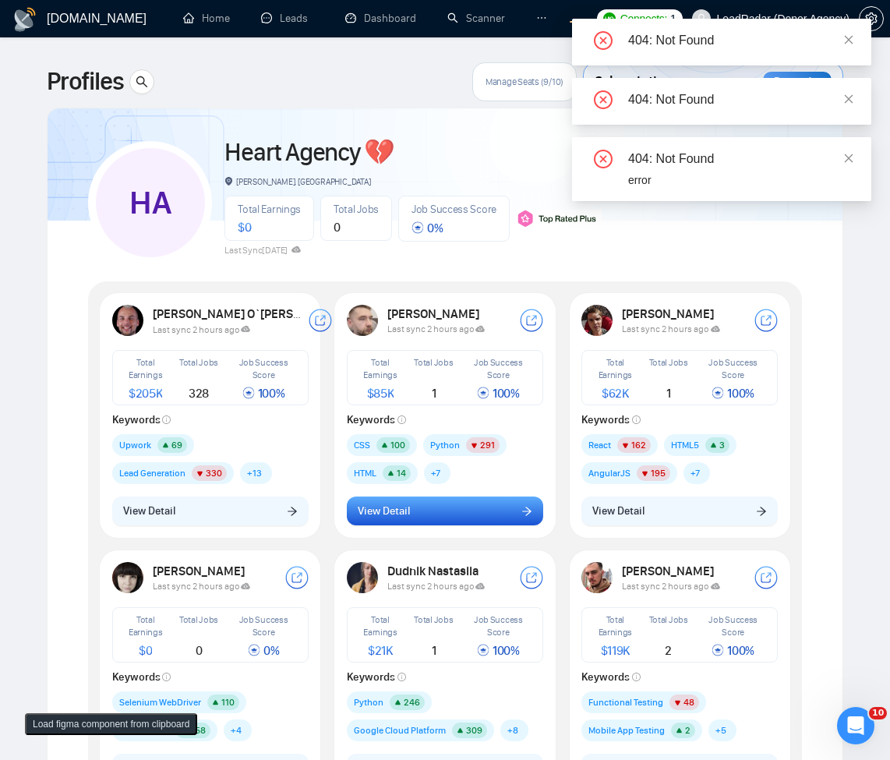
click at [386, 514] on span "View Detail" at bounding box center [384, 511] width 52 height 17
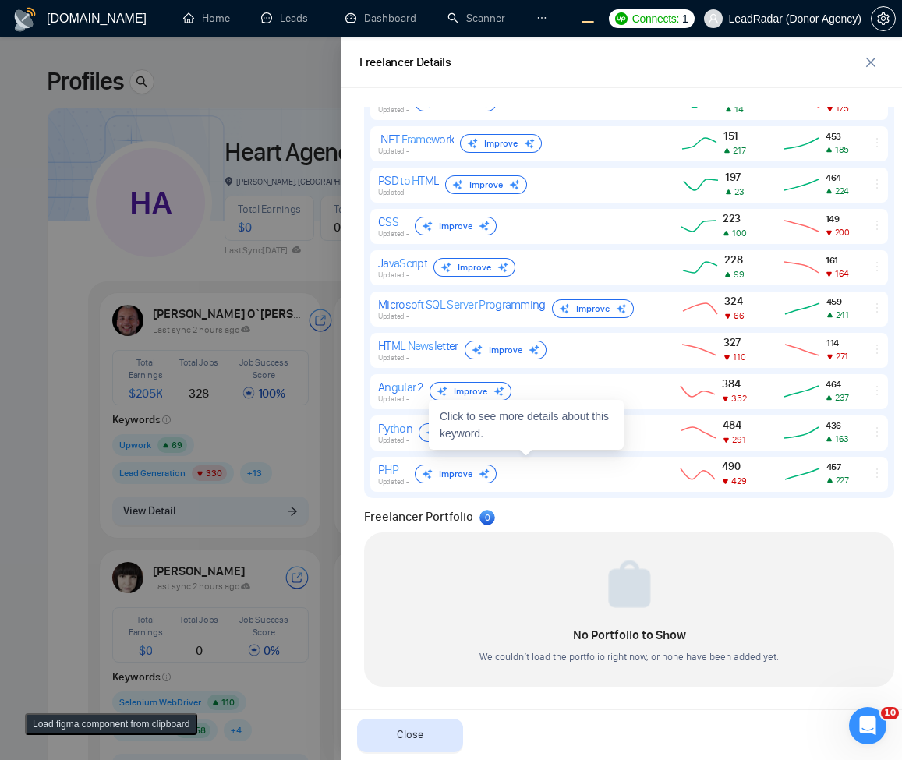
scroll to position [304, 0]
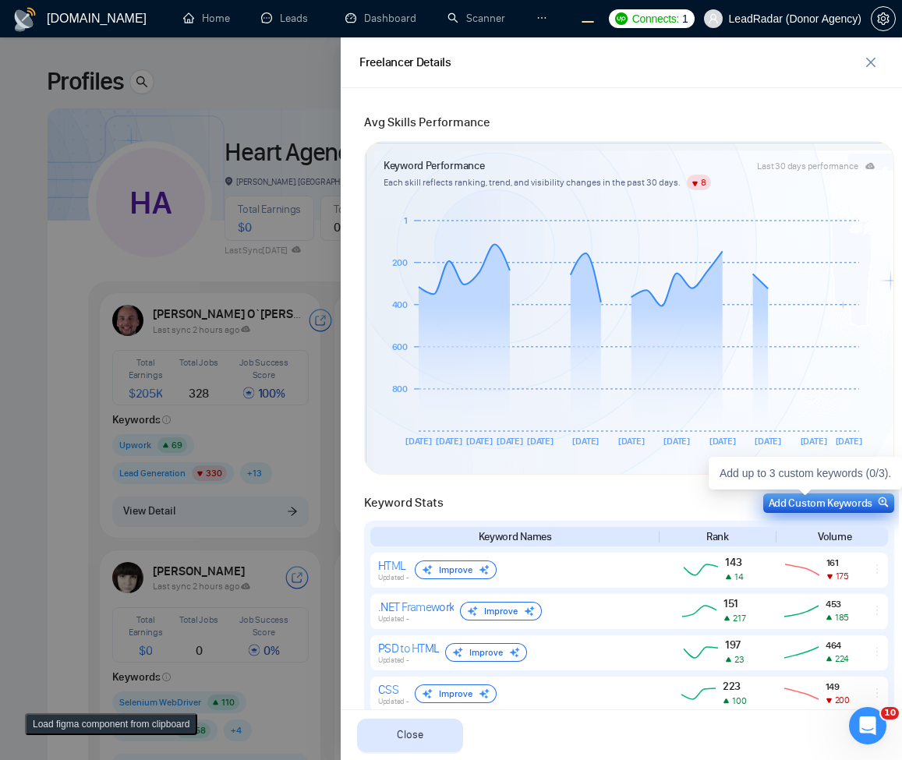
click at [797, 502] on div "Add Custom Keywords" at bounding box center [829, 503] width 120 height 16
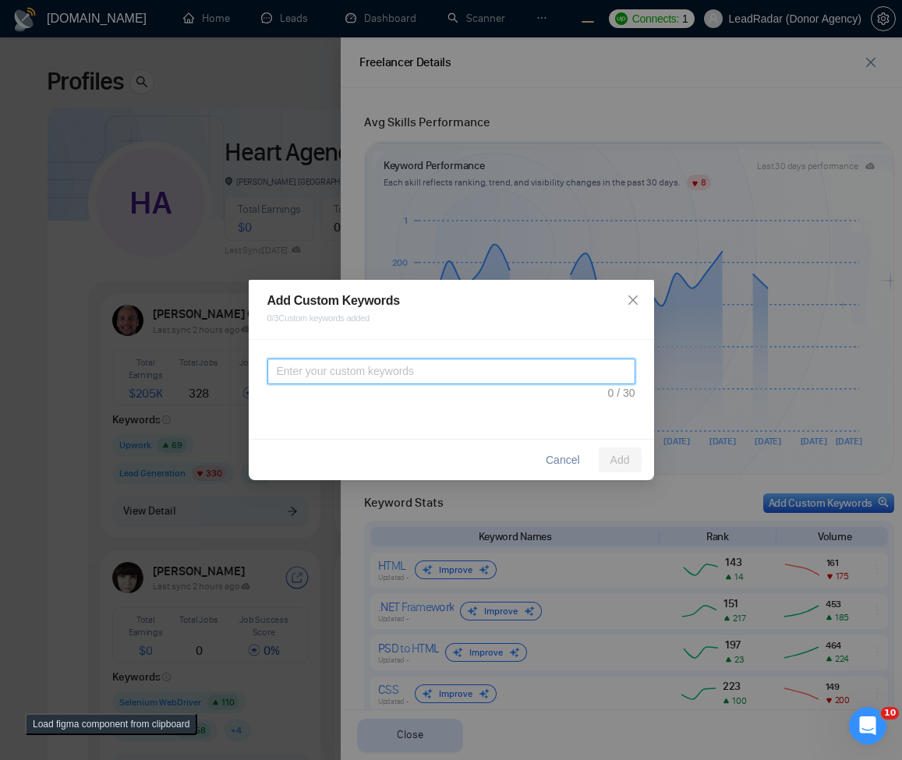
click at [476, 374] on textarea at bounding box center [451, 372] width 368 height 26
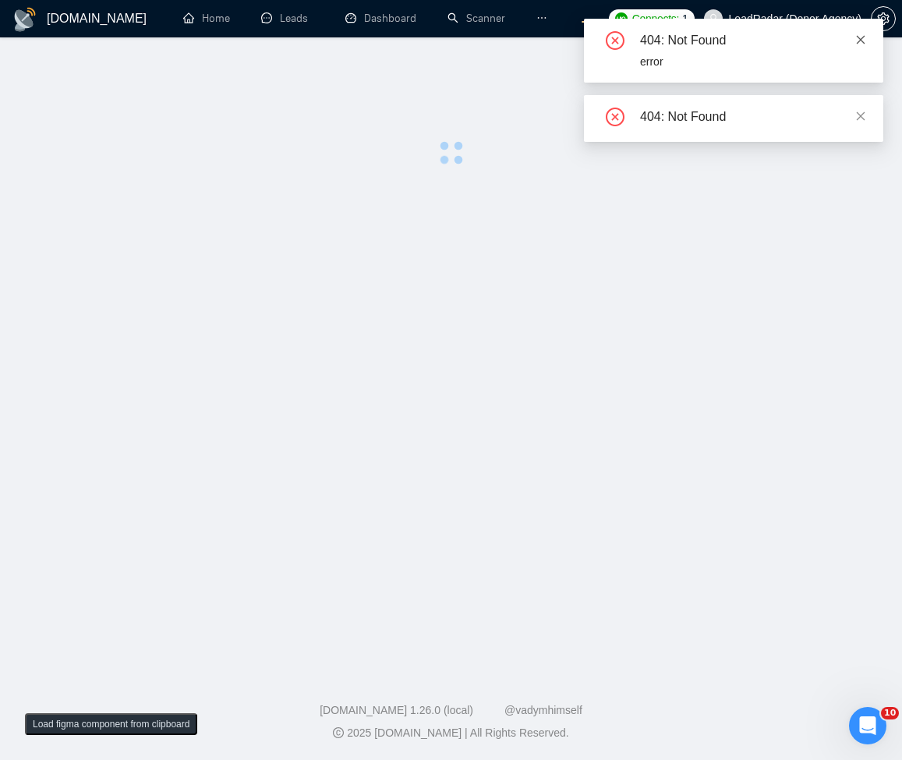
click at [862, 41] on icon "close" at bounding box center [861, 39] width 9 height 9
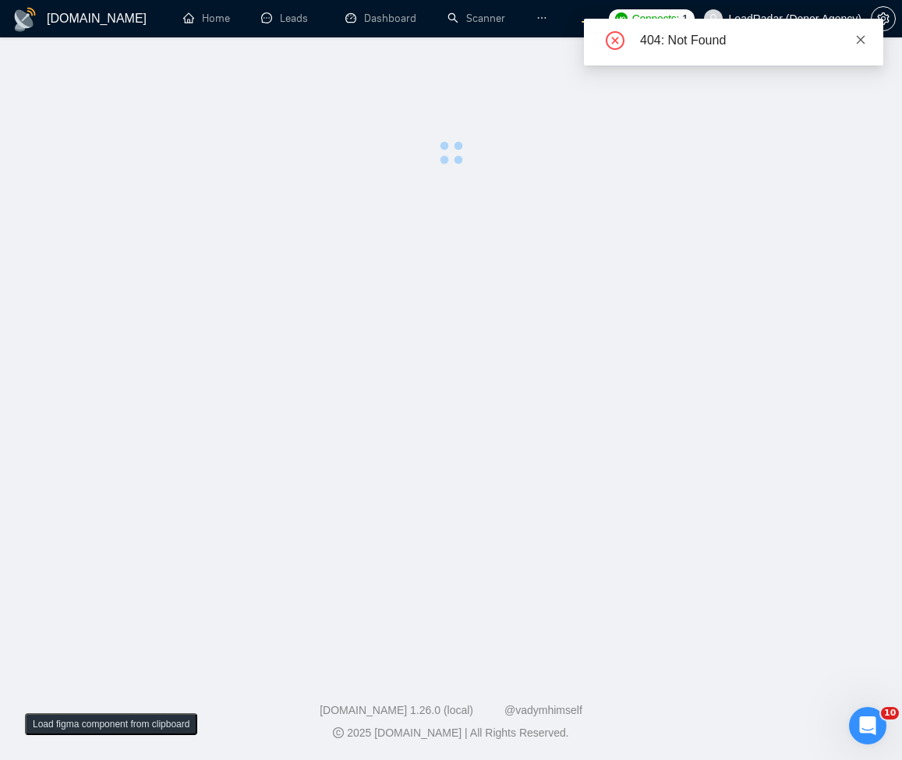
click at [865, 36] on icon "close" at bounding box center [861, 39] width 9 height 9
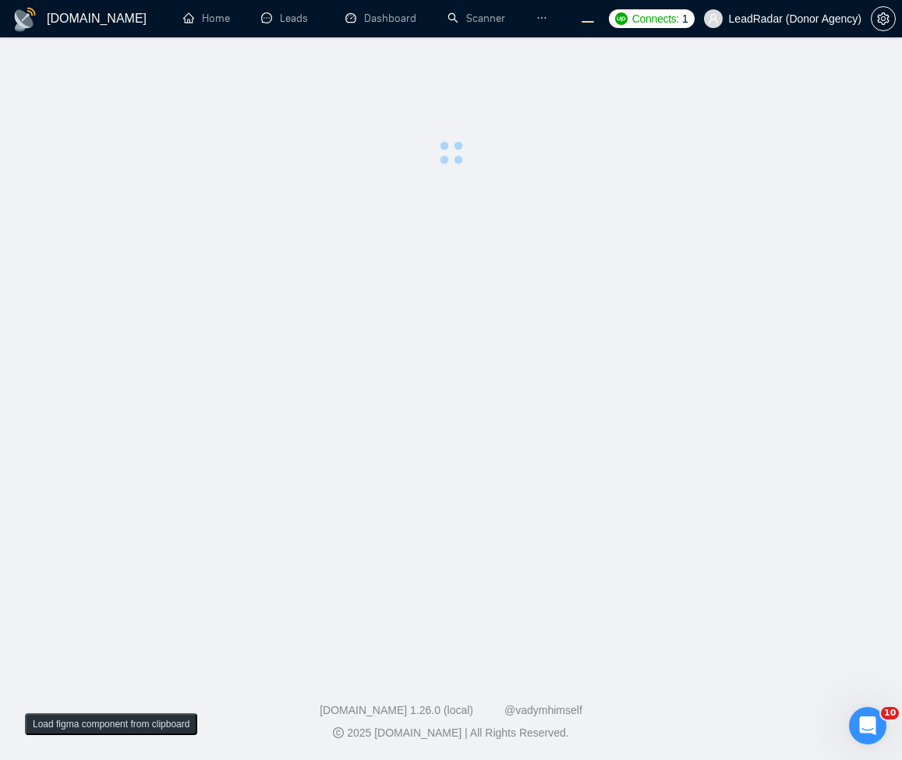
click at [653, 357] on main at bounding box center [451, 351] width 852 height 578
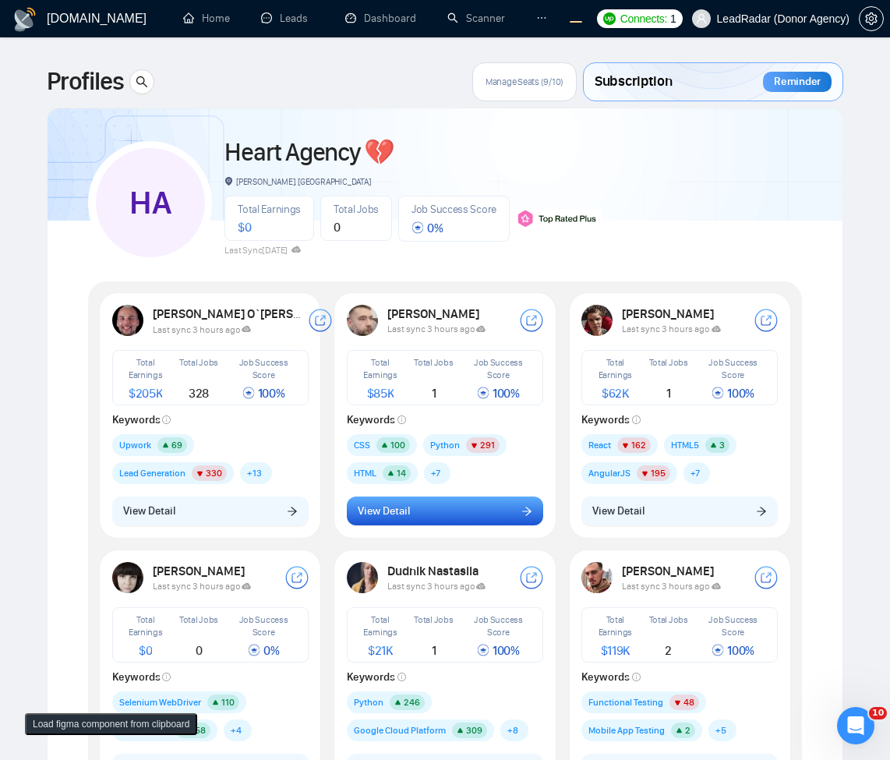
click at [472, 512] on button "View Detail" at bounding box center [445, 512] width 196 height 30
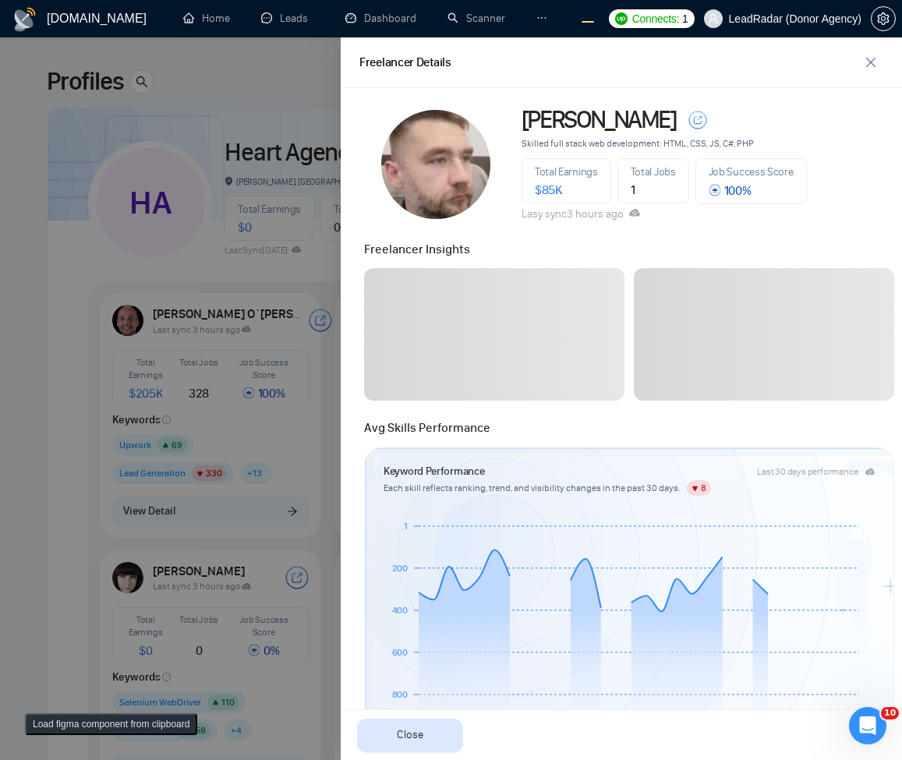
scroll to position [468, 0]
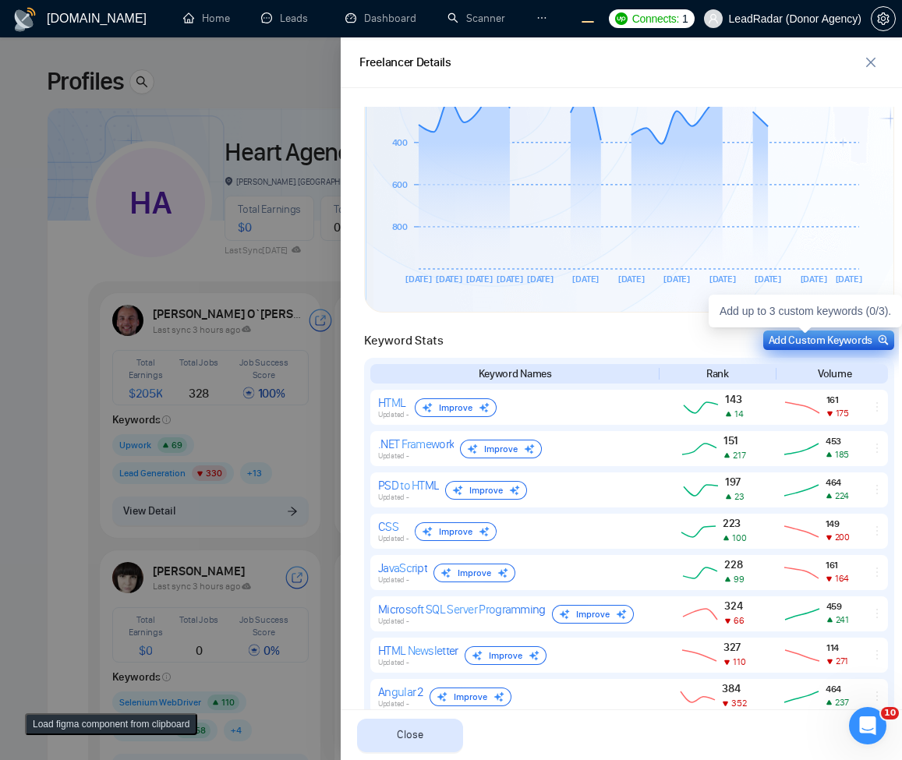
click at [772, 341] on div "Add Custom Keywords" at bounding box center [829, 340] width 120 height 16
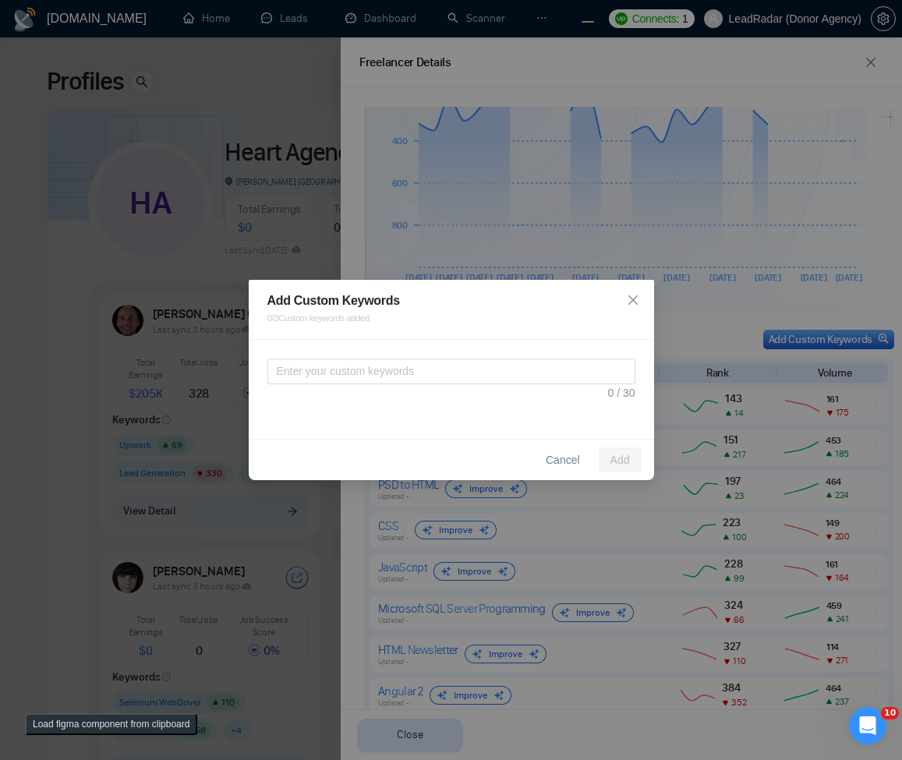
scroll to position [466, 0]
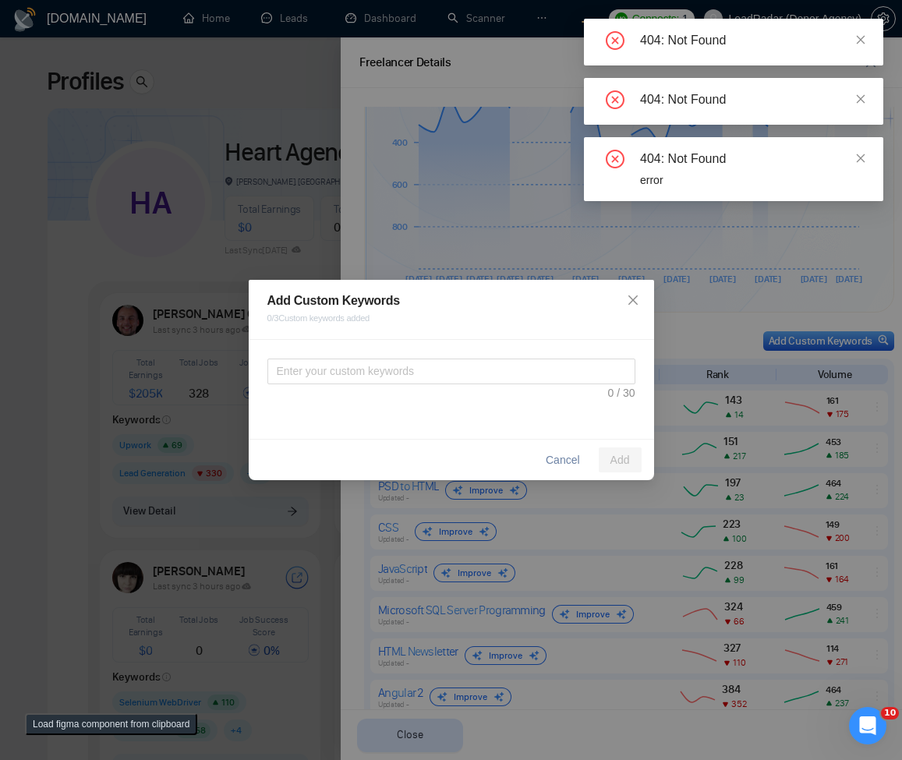
click at [178, 107] on div "Add Custom Keywords 0 / 3 Custom keywords added Cancel Add" at bounding box center [451, 380] width 902 height 760
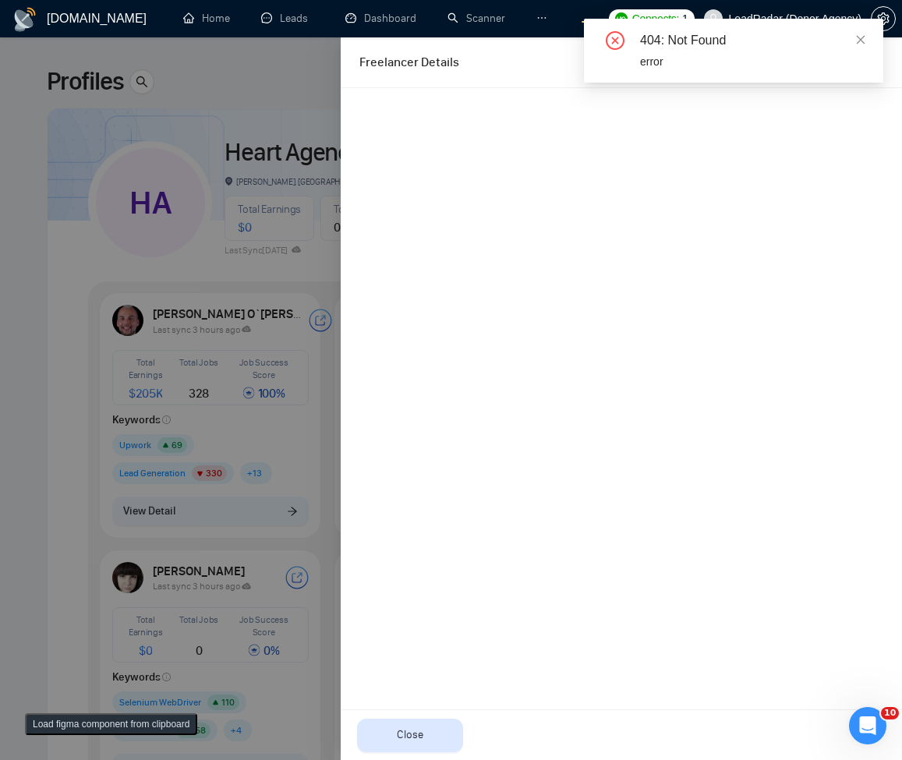
scroll to position [0, 0]
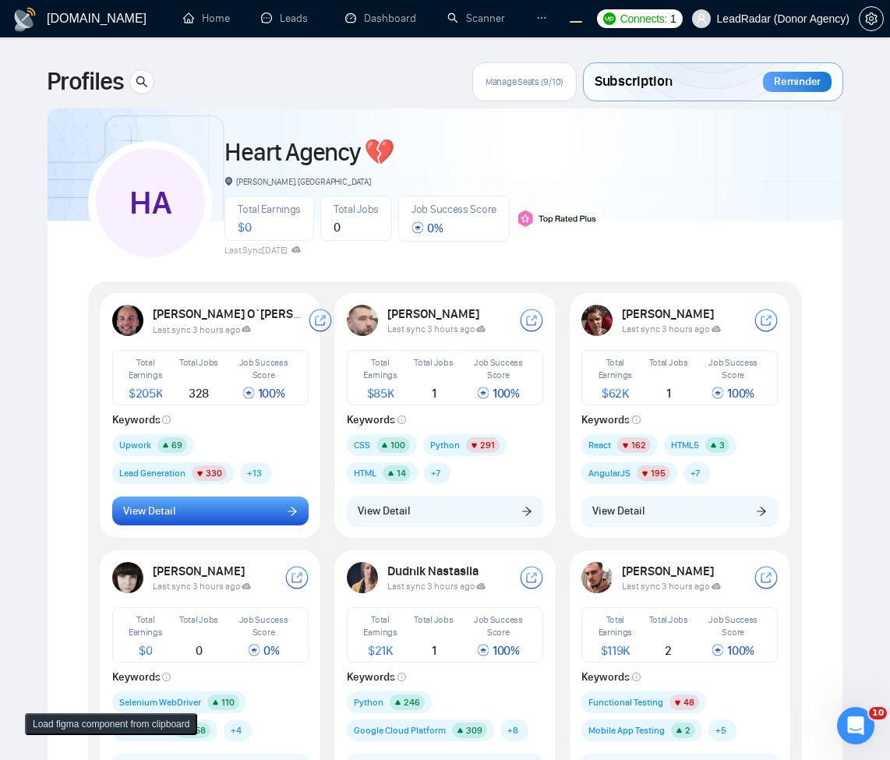
click at [288, 500] on button "View Detail" at bounding box center [210, 512] width 196 height 30
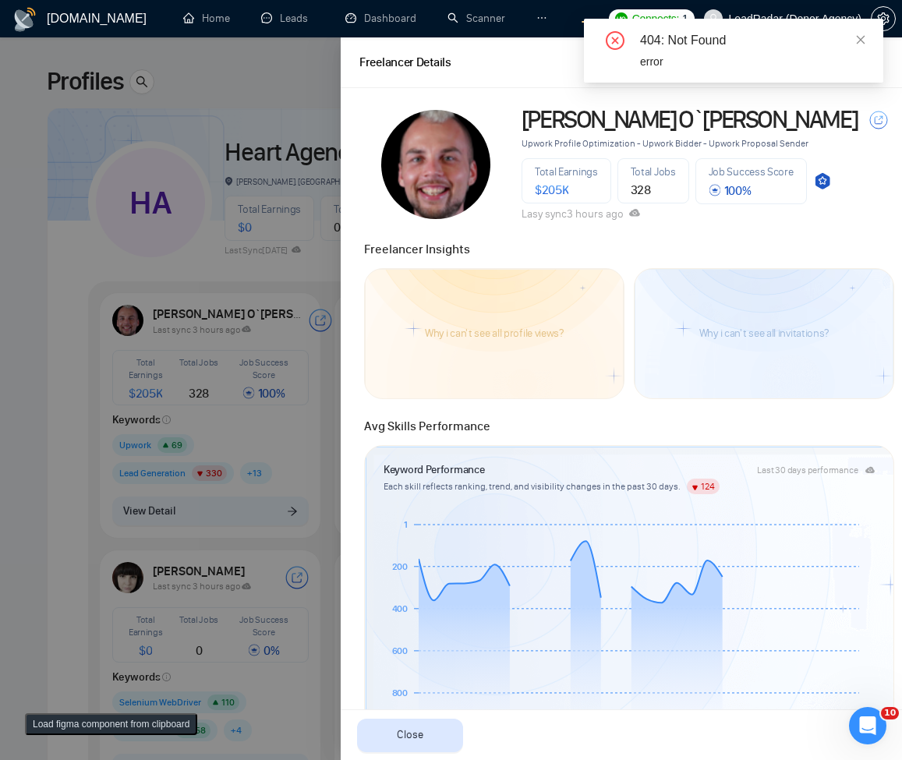
scroll to position [561, 0]
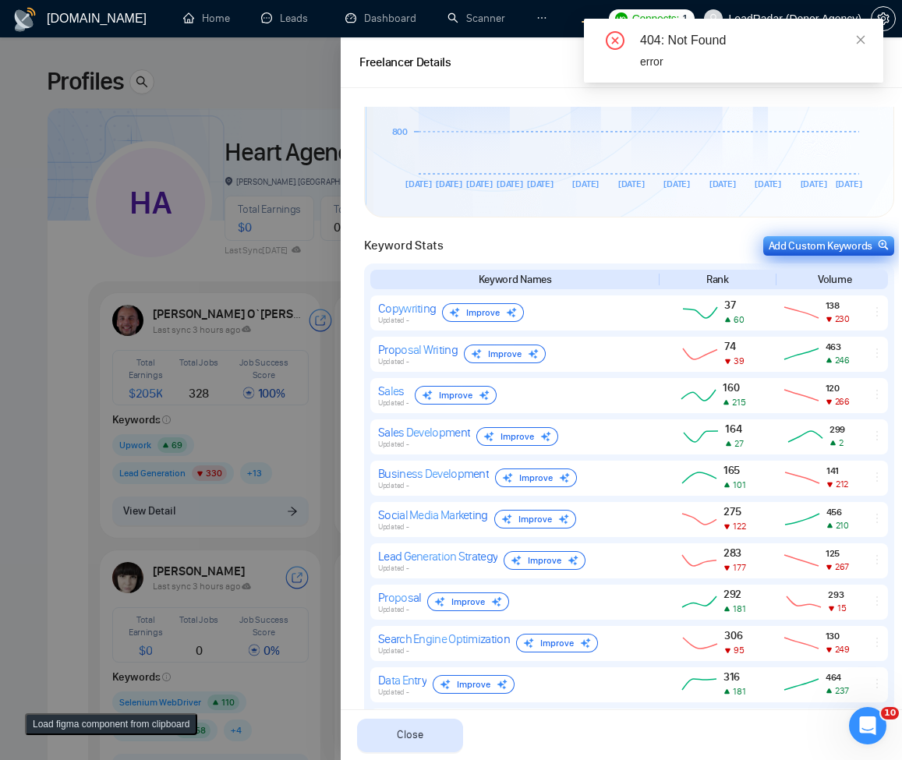
click at [829, 250] on div "Add Custom Keywords" at bounding box center [829, 246] width 120 height 16
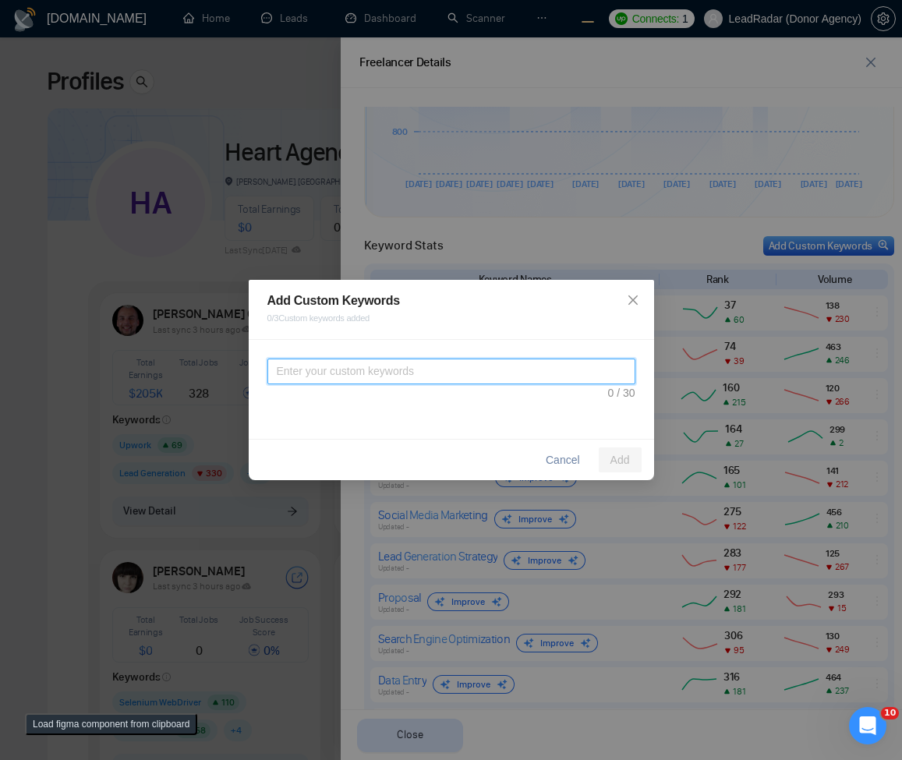
click at [482, 375] on textarea at bounding box center [451, 372] width 368 height 26
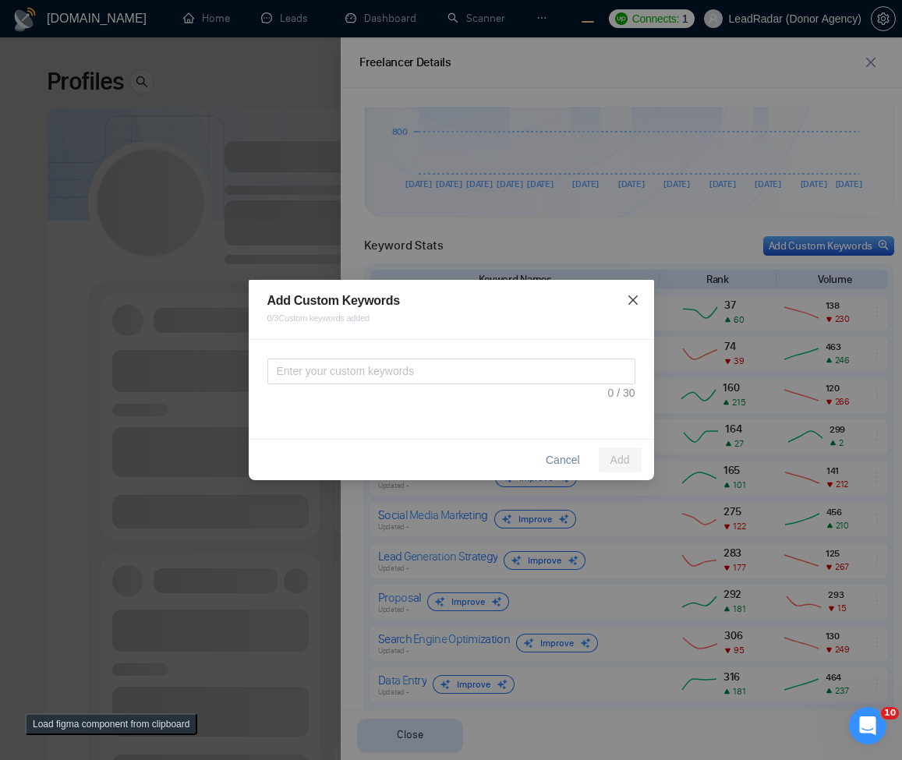
click at [640, 307] on span "Close" at bounding box center [633, 301] width 42 height 42
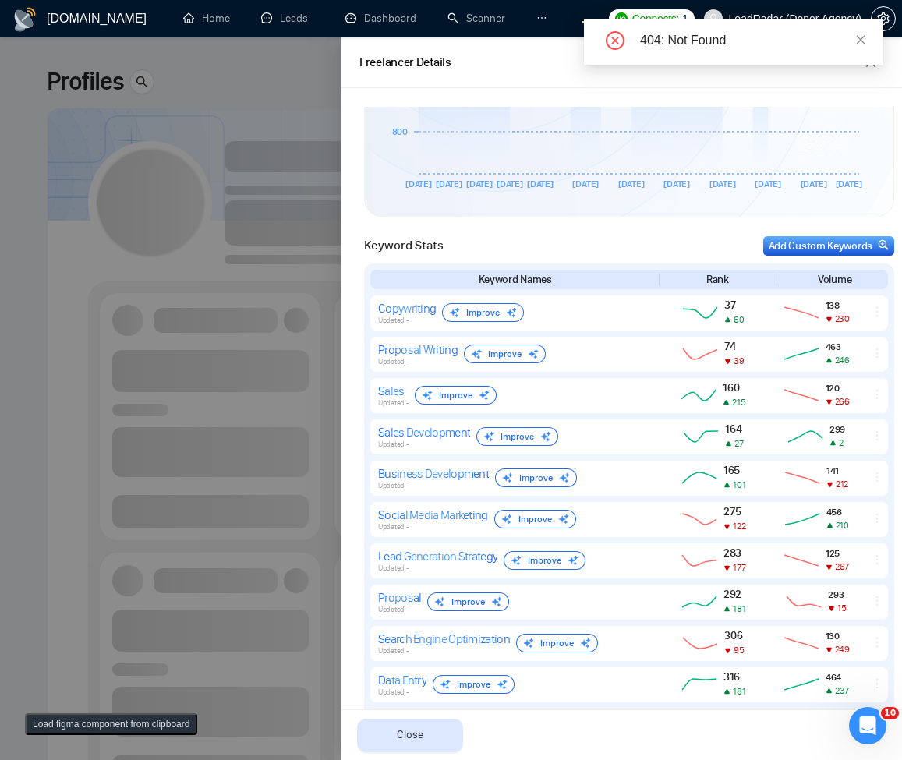
click at [854, 40] on div "404: Not Found" at bounding box center [752, 40] width 225 height 19
click at [864, 38] on icon "close" at bounding box center [860, 39] width 11 height 11
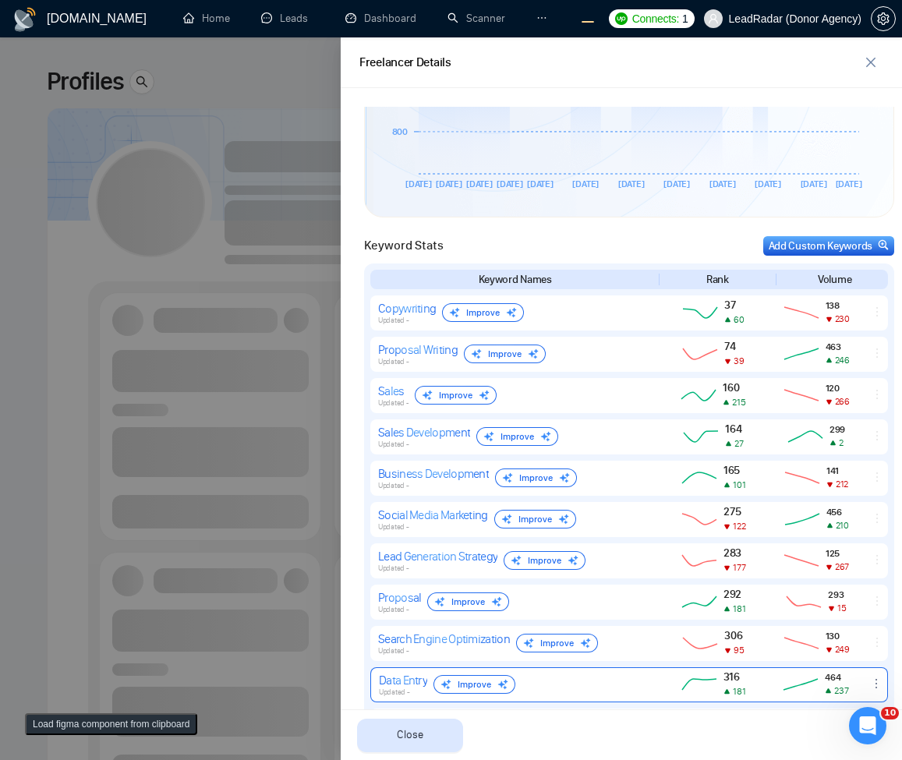
scroll to position [978, 0]
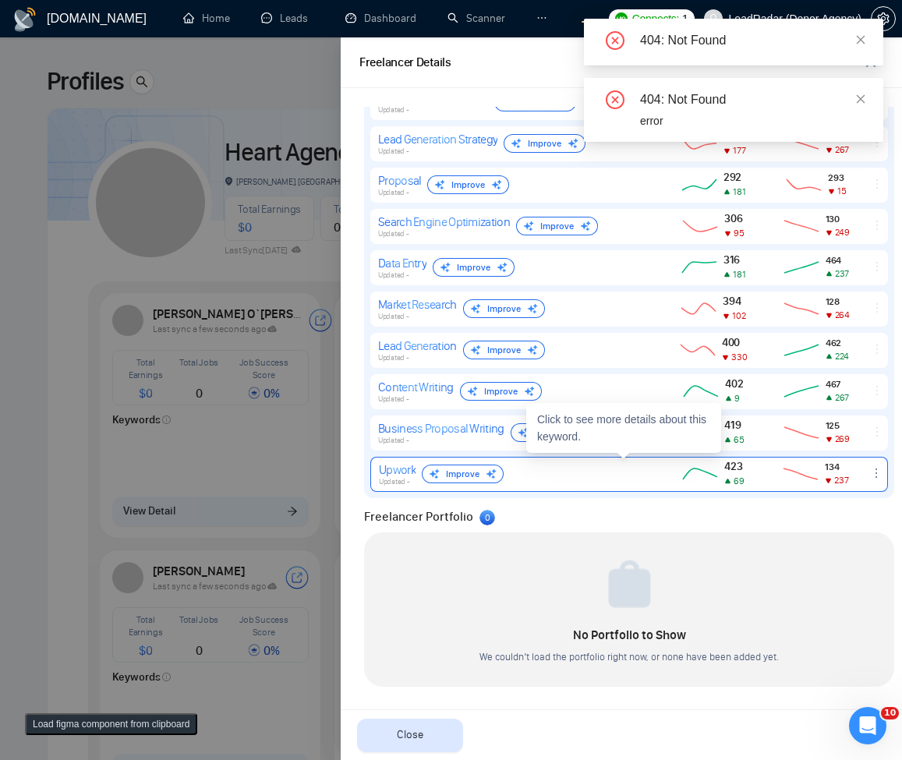
click at [870, 474] on icon "ellipsis" at bounding box center [876, 473] width 12 height 12
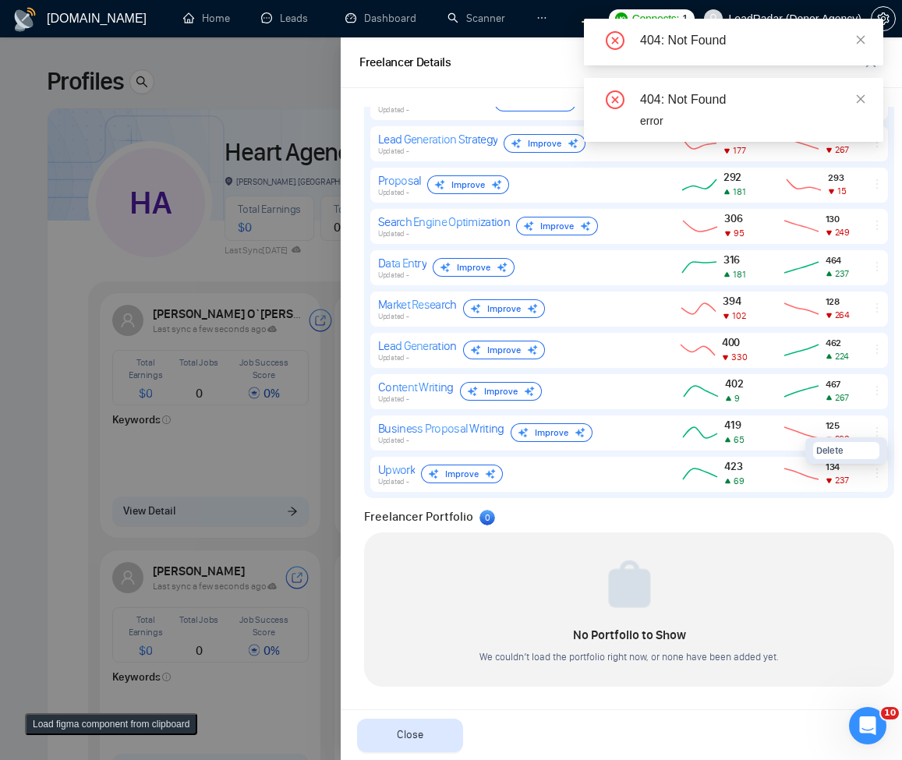
click at [205, 465] on div at bounding box center [451, 398] width 902 height 723
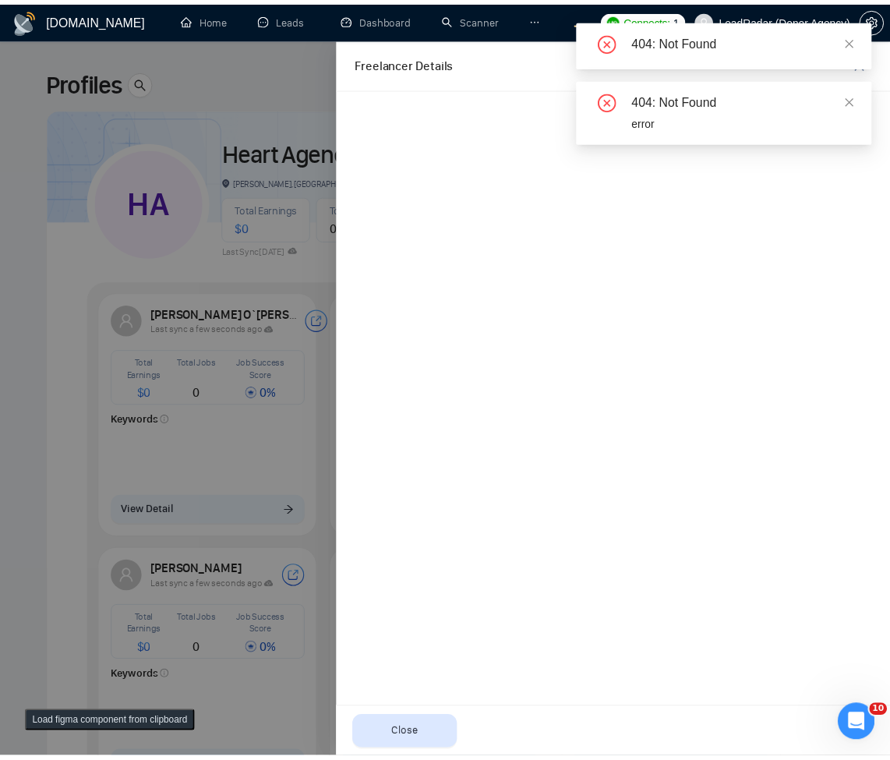
scroll to position [0, 0]
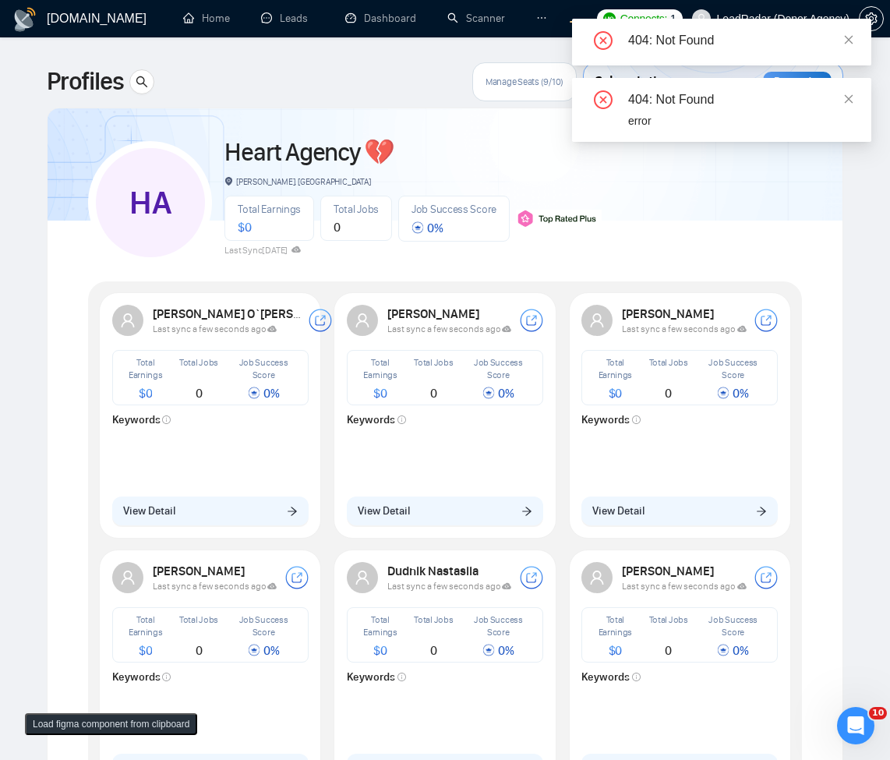
click at [259, 446] on div at bounding box center [210, 459] width 196 height 50
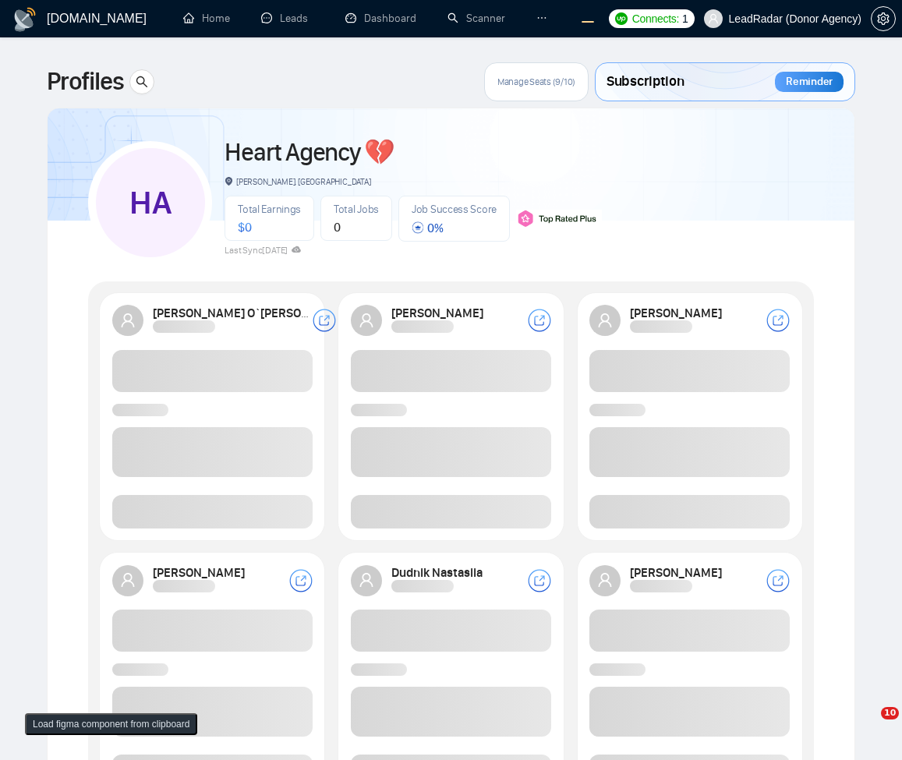
click at [438, 269] on div "HA Heart Agency 💔 [PERSON_NAME], [GEOGRAPHIC_DATA] Total Earnings $ 0 Total Job…" at bounding box center [451, 620] width 726 height 986
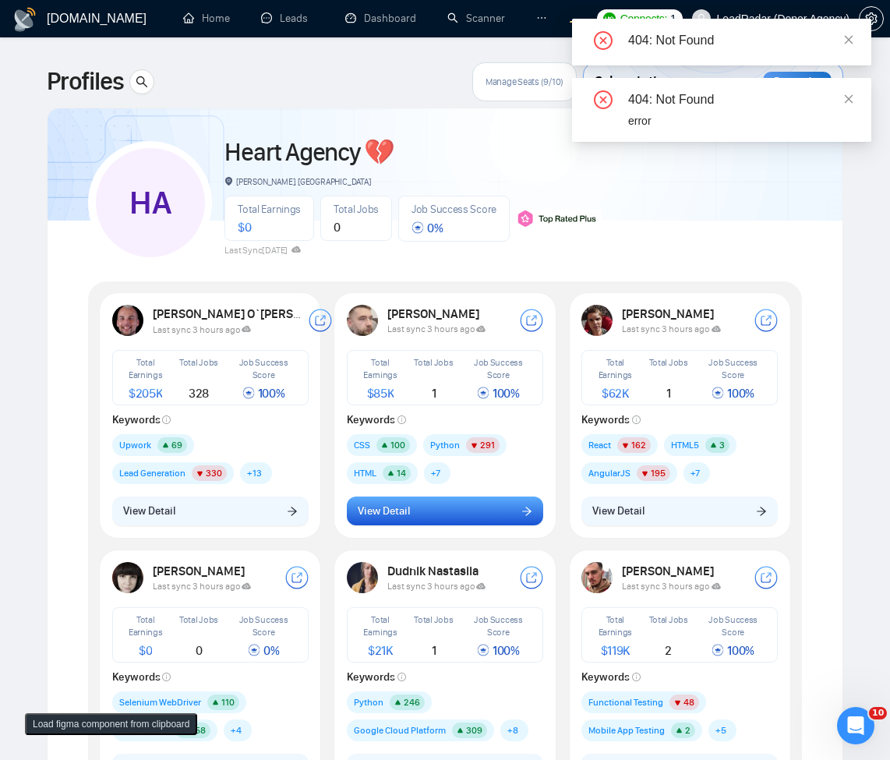
click at [468, 514] on button "View Detail" at bounding box center [445, 512] width 196 height 30
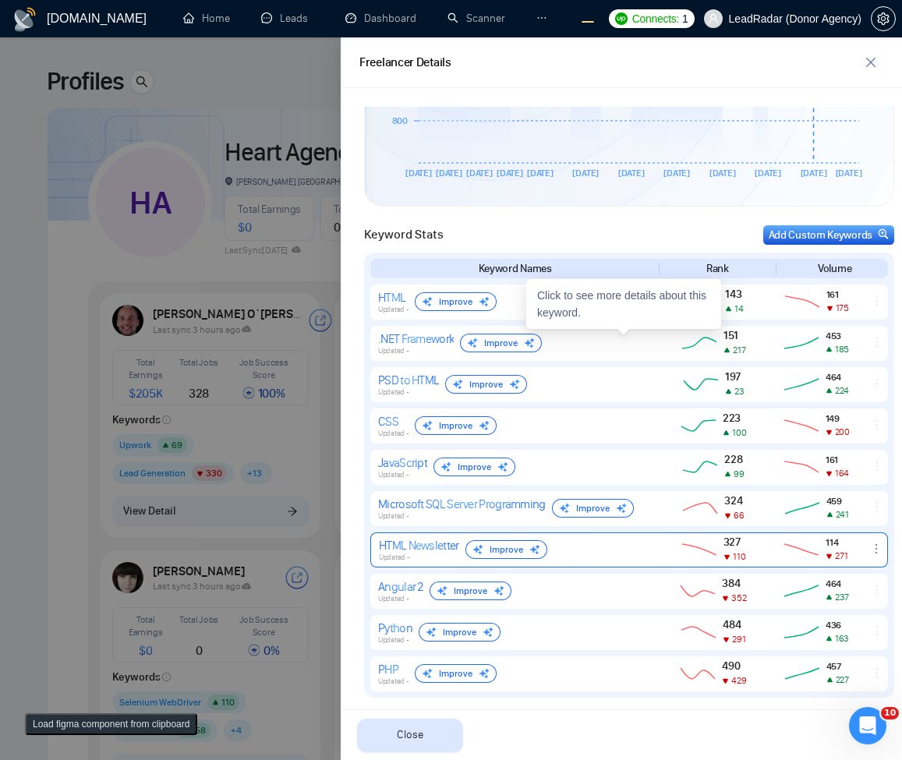
scroll to position [210, 0]
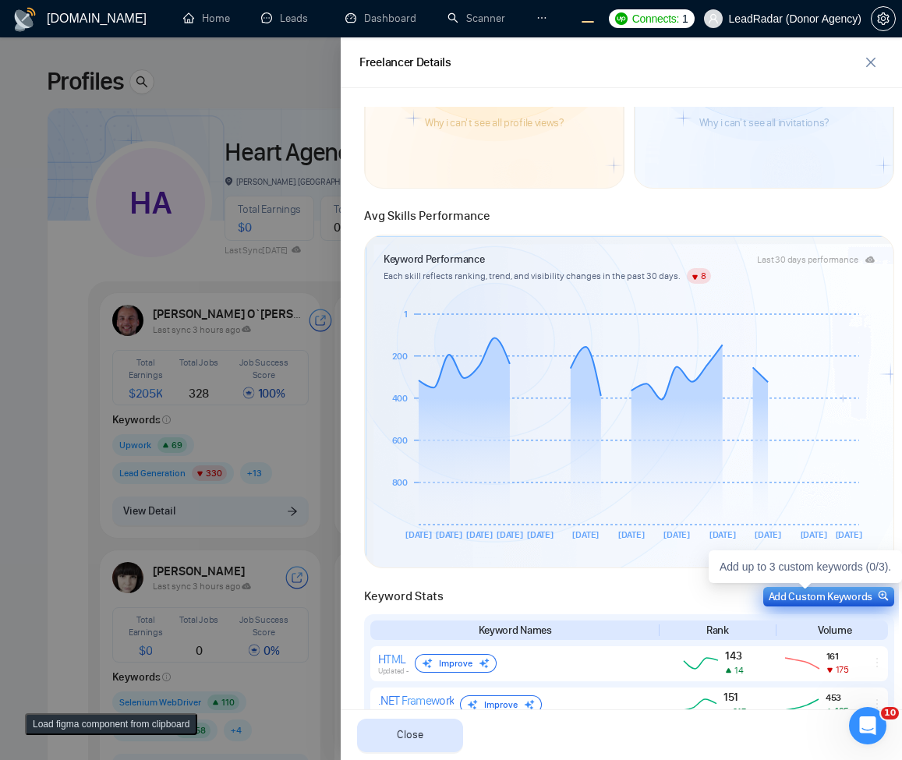
click at [795, 592] on div "Add Custom Keywords" at bounding box center [829, 597] width 120 height 16
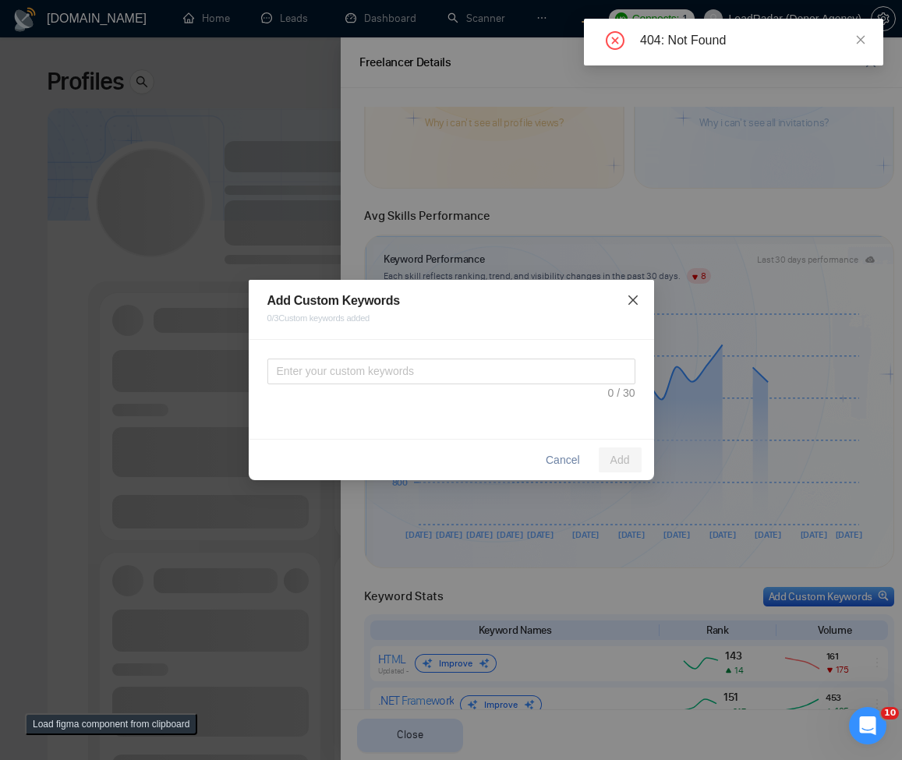
click at [636, 301] on icon "close" at bounding box center [633, 300] width 12 height 12
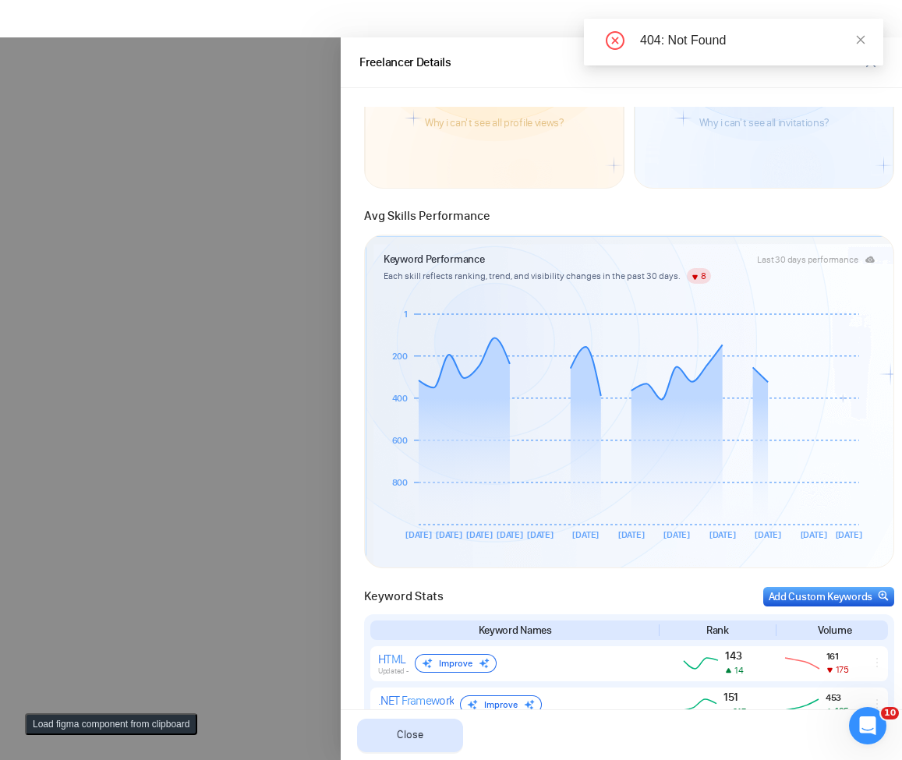
click at [196, 247] on div "Add Custom Keywords 0 / 3 Custom keywords added Cancel Add" at bounding box center [451, 380] width 902 height 760
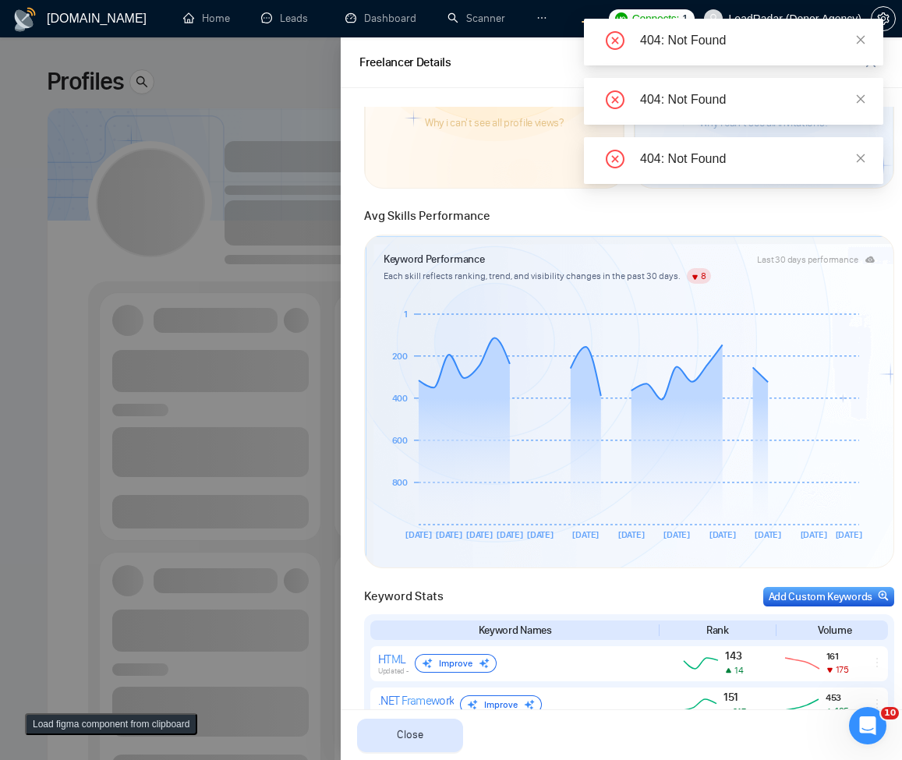
click at [318, 283] on div at bounding box center [451, 398] width 902 height 723
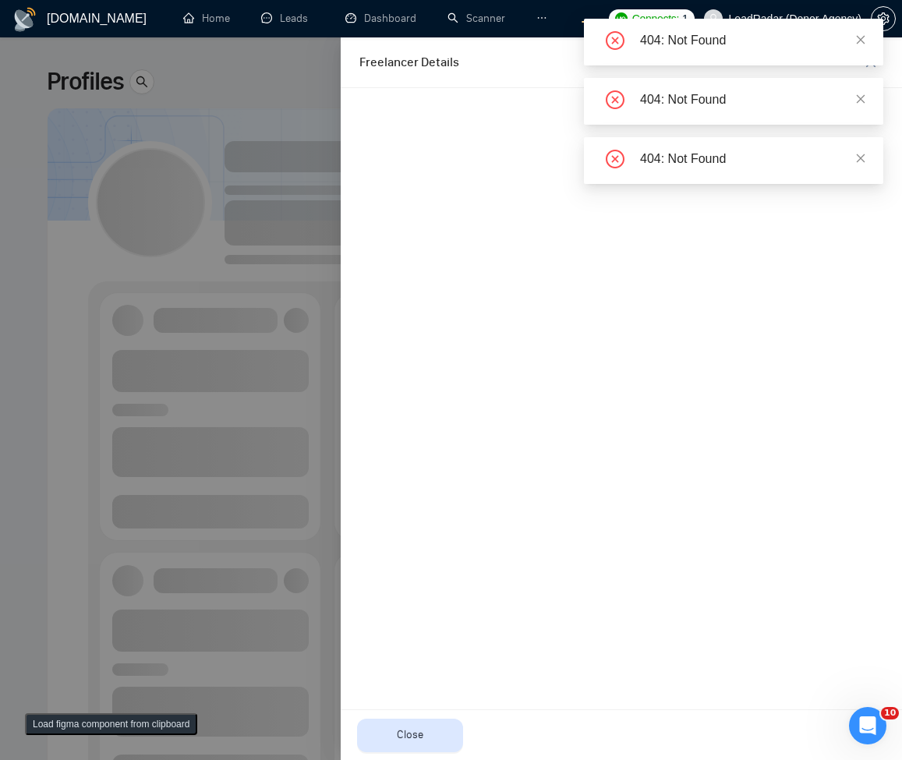
scroll to position [0, 0]
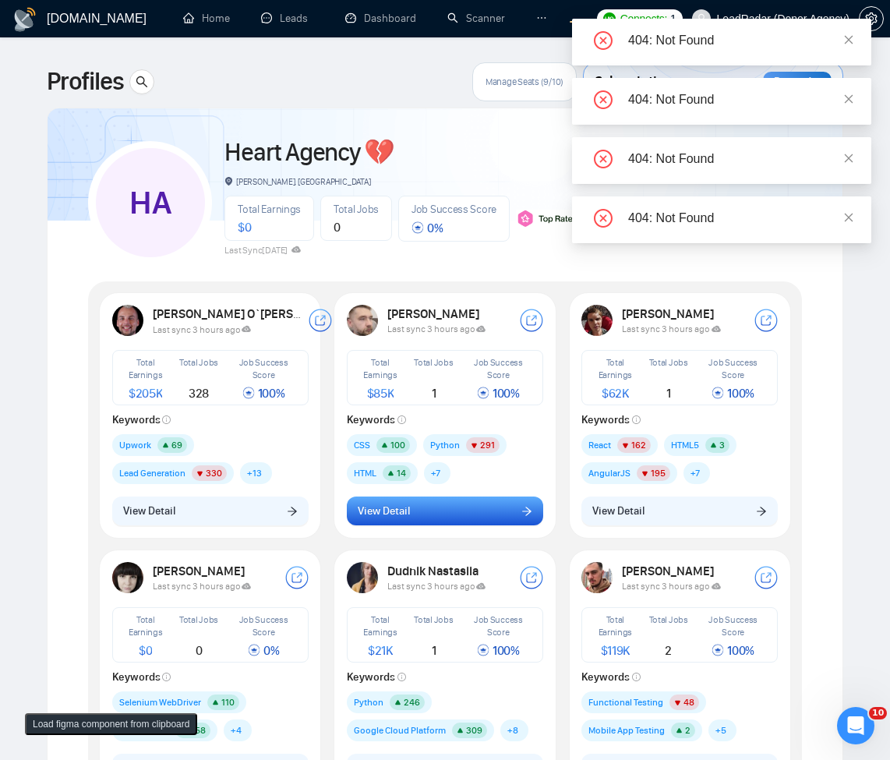
click at [447, 504] on button "View Detail" at bounding box center [445, 512] width 196 height 30
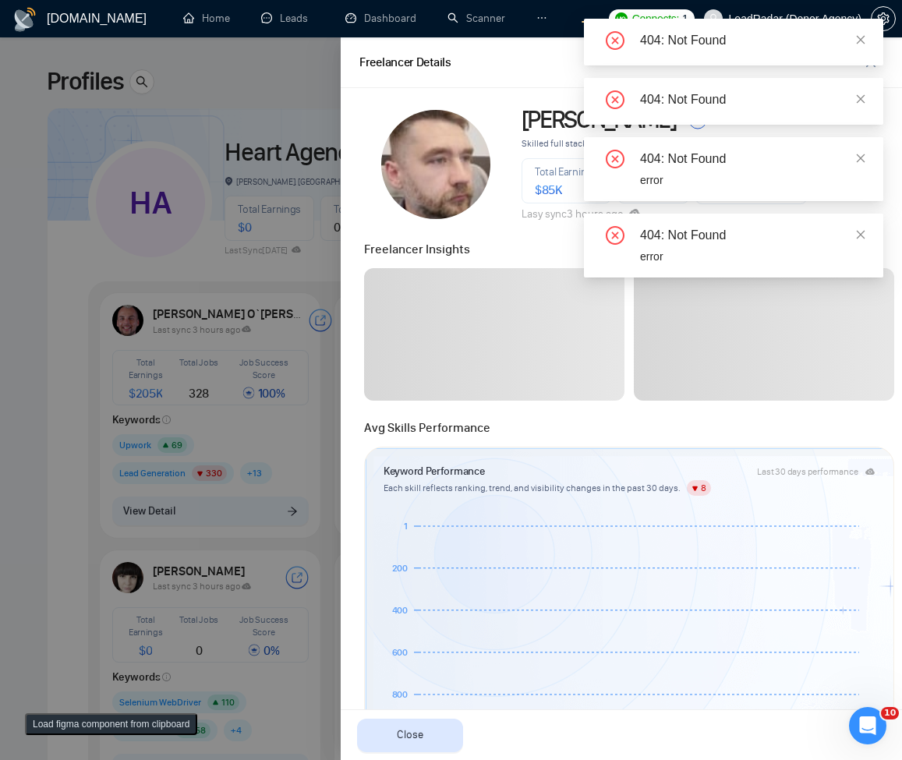
scroll to position [374, 0]
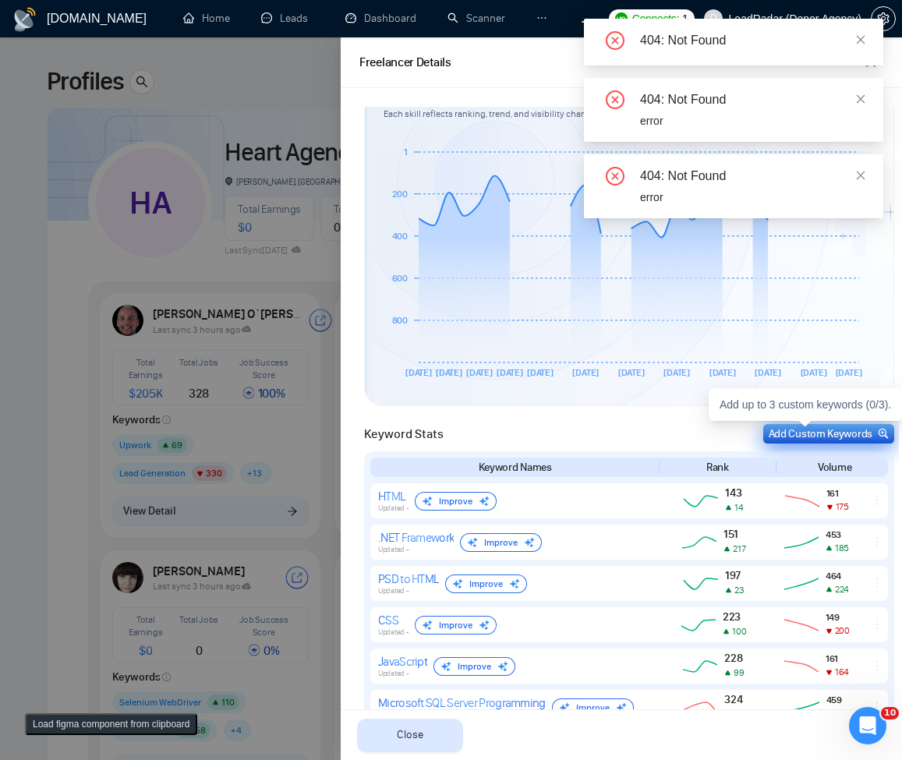
click at [833, 433] on div "Add Custom Keywords" at bounding box center [829, 434] width 120 height 16
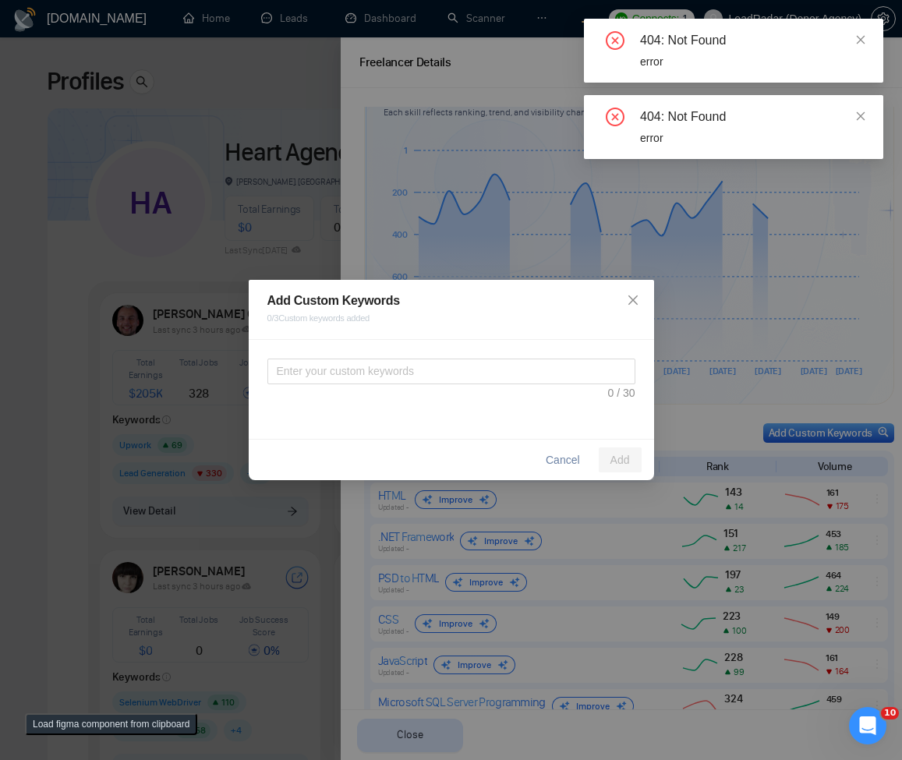
scroll to position [373, 0]
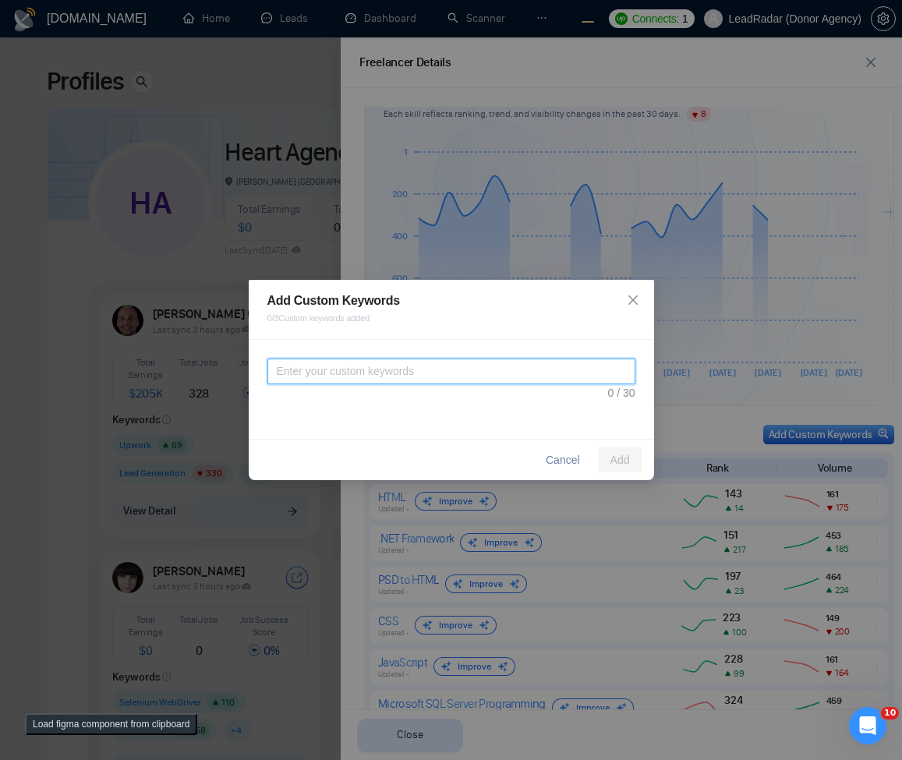
click at [485, 370] on textarea at bounding box center [451, 372] width 368 height 26
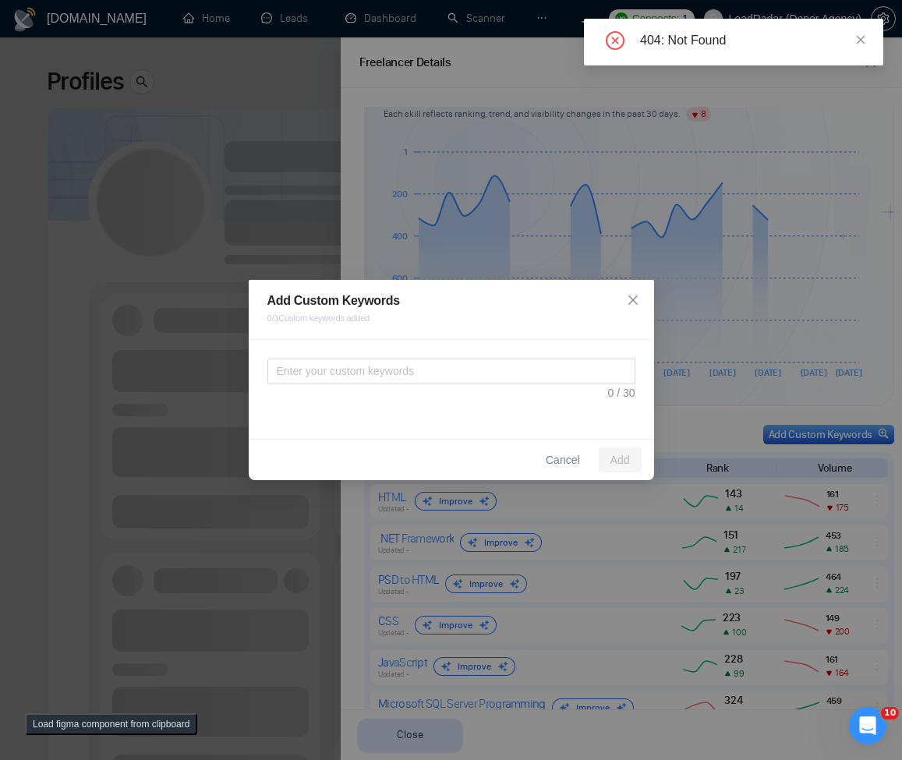
click at [307, 176] on div "Add Custom Keywords 0 / 3 Custom keywords added Cancel Add" at bounding box center [451, 380] width 902 height 760
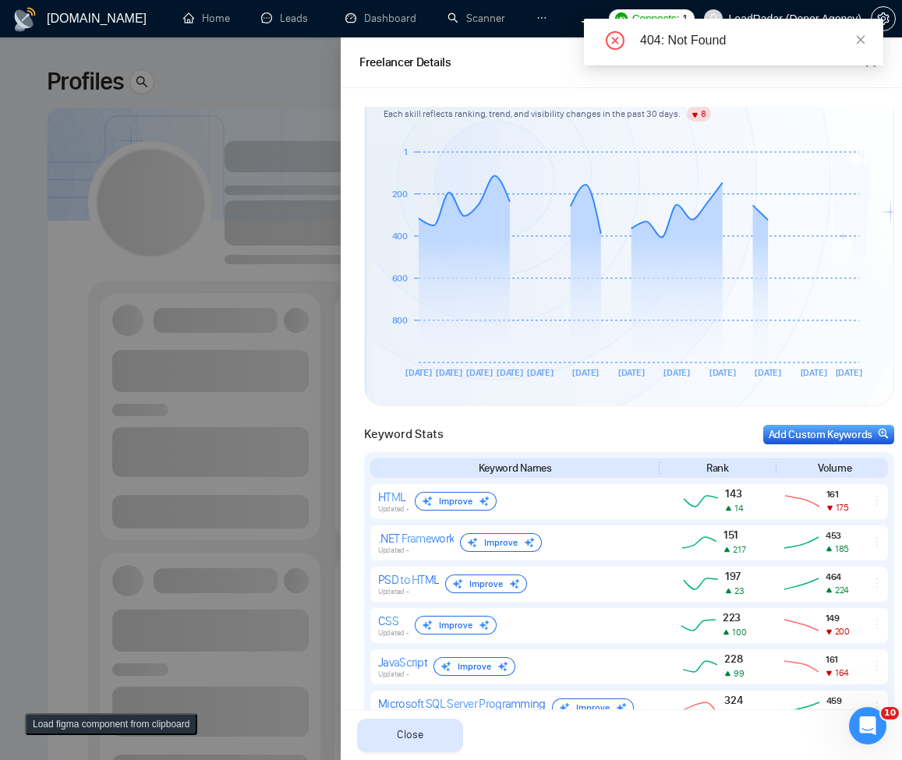
click at [147, 401] on div at bounding box center [451, 398] width 902 height 723
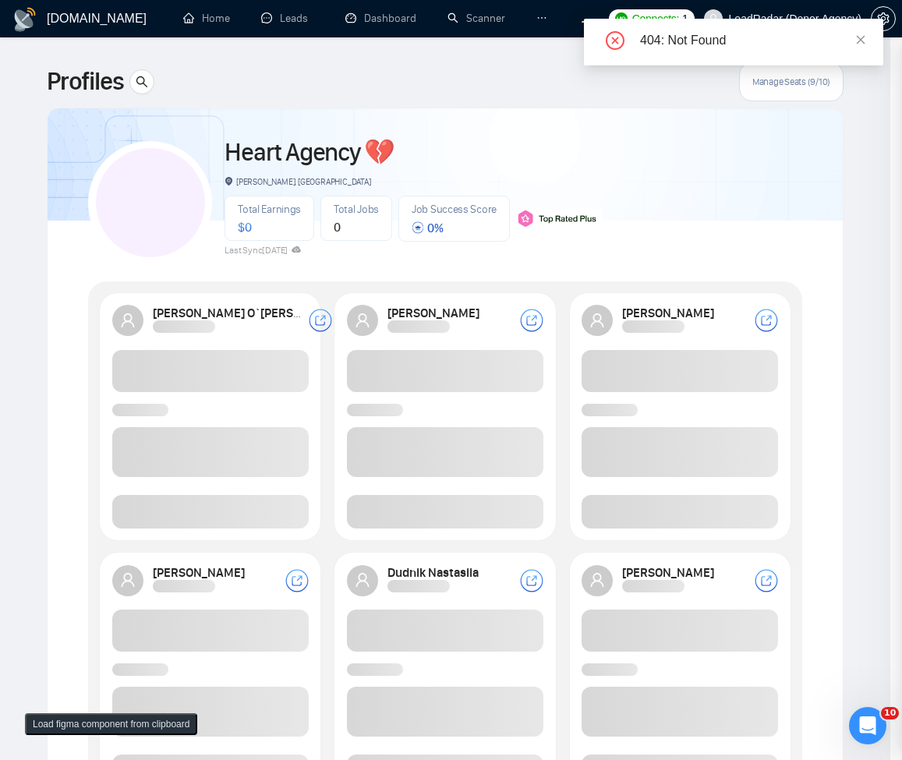
scroll to position [0, 0]
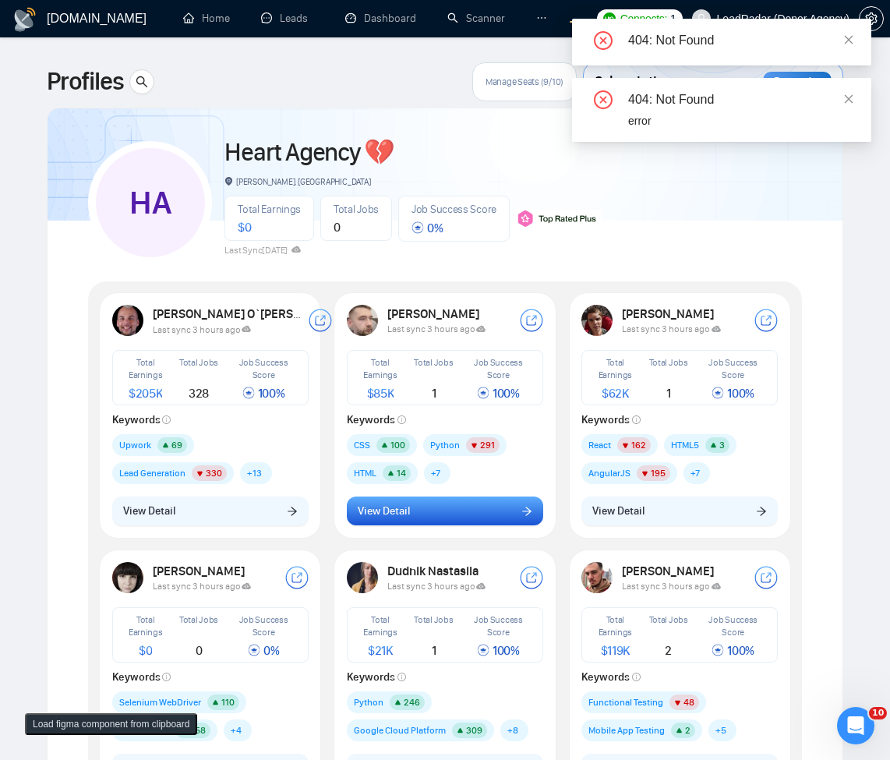
click at [464, 504] on button "View Detail" at bounding box center [445, 512] width 196 height 30
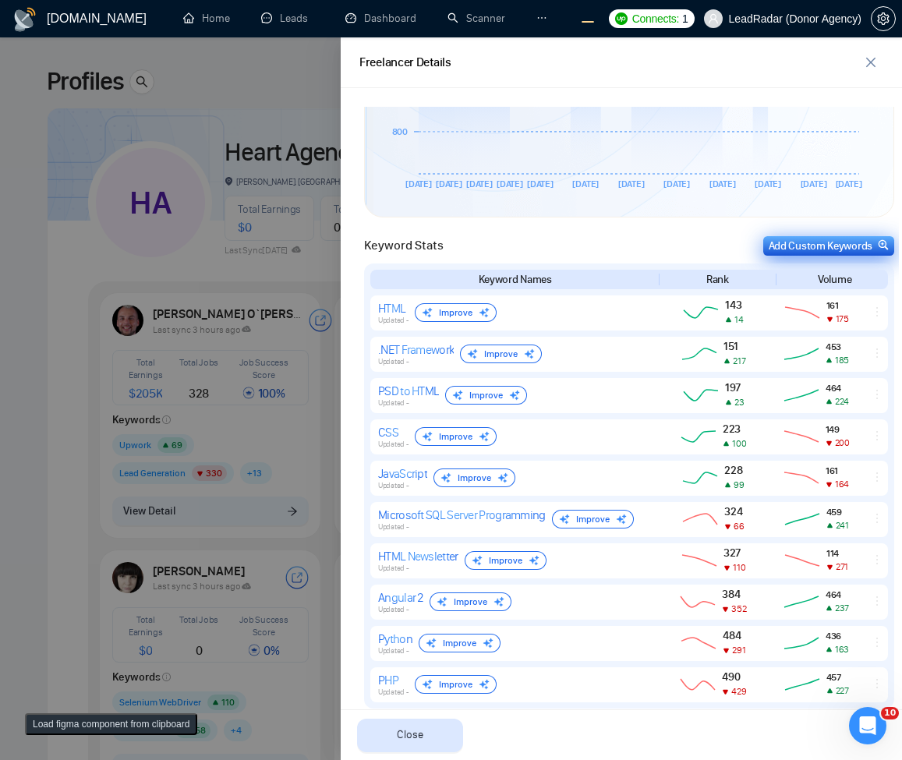
scroll to position [560, 0]
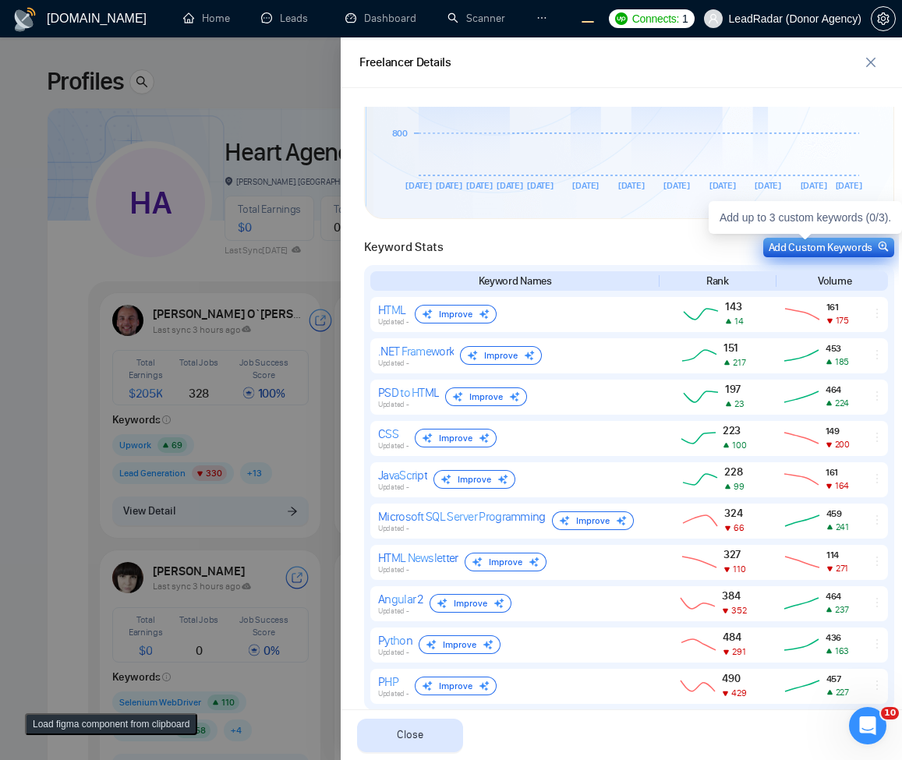
click at [839, 244] on div "Add Custom Keywords" at bounding box center [829, 247] width 120 height 16
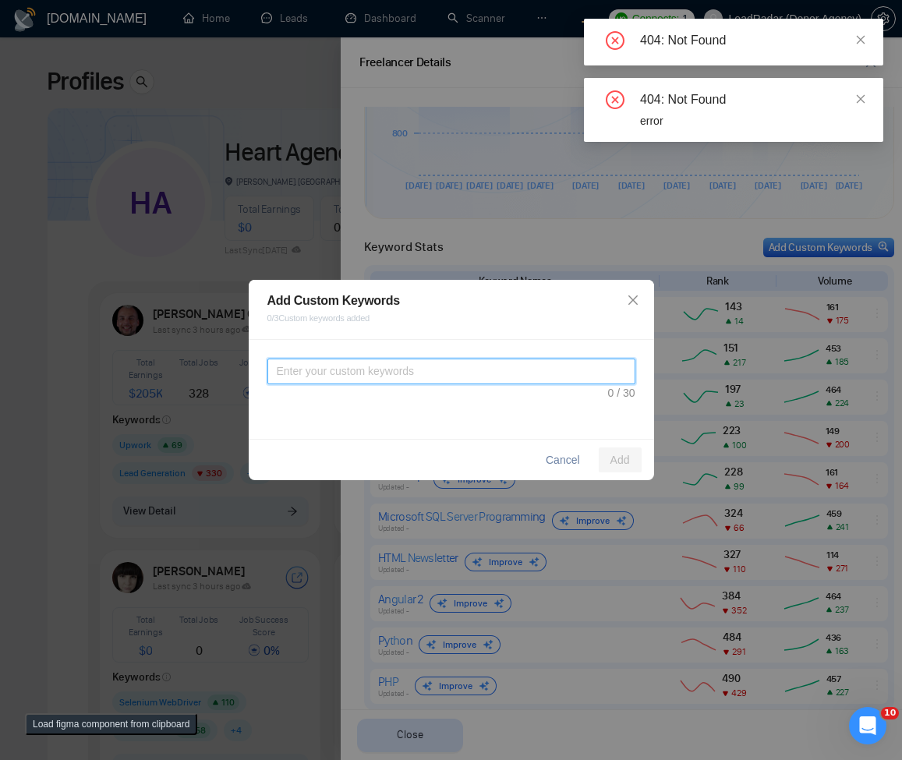
click at [571, 374] on textarea at bounding box center [451, 372] width 368 height 26
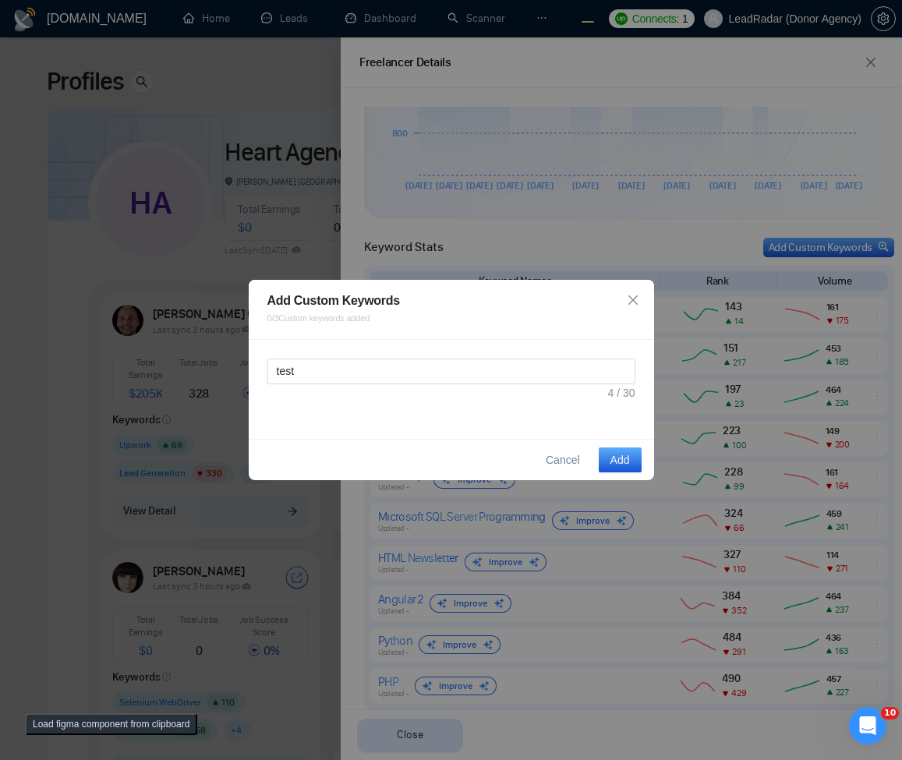
click at [608, 472] on button "Add" at bounding box center [620, 459] width 43 height 25
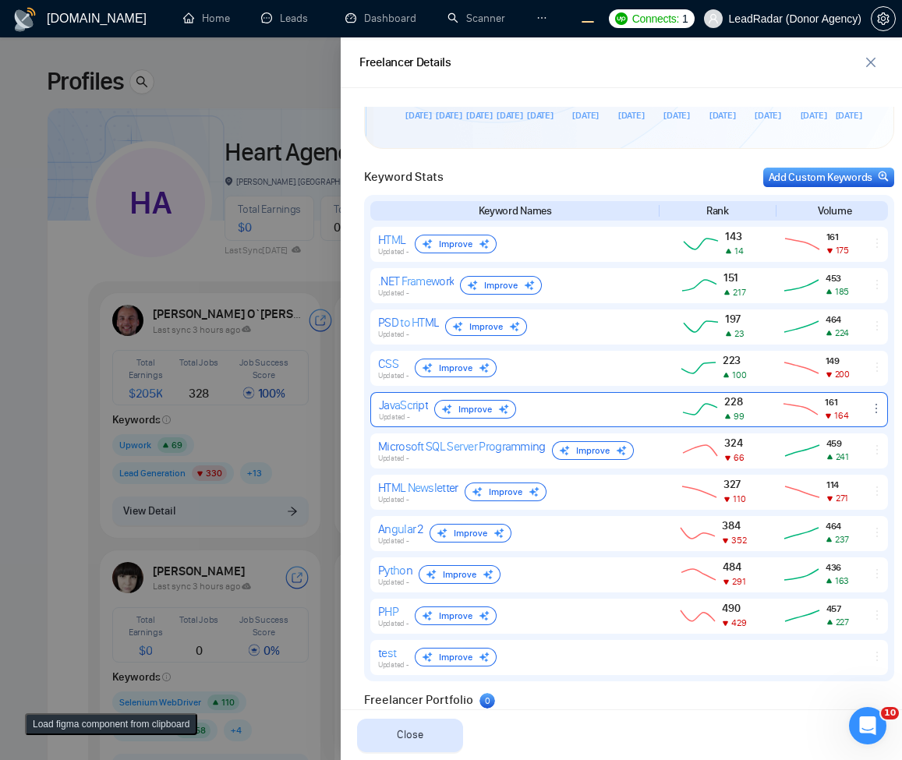
scroll to position [626, 0]
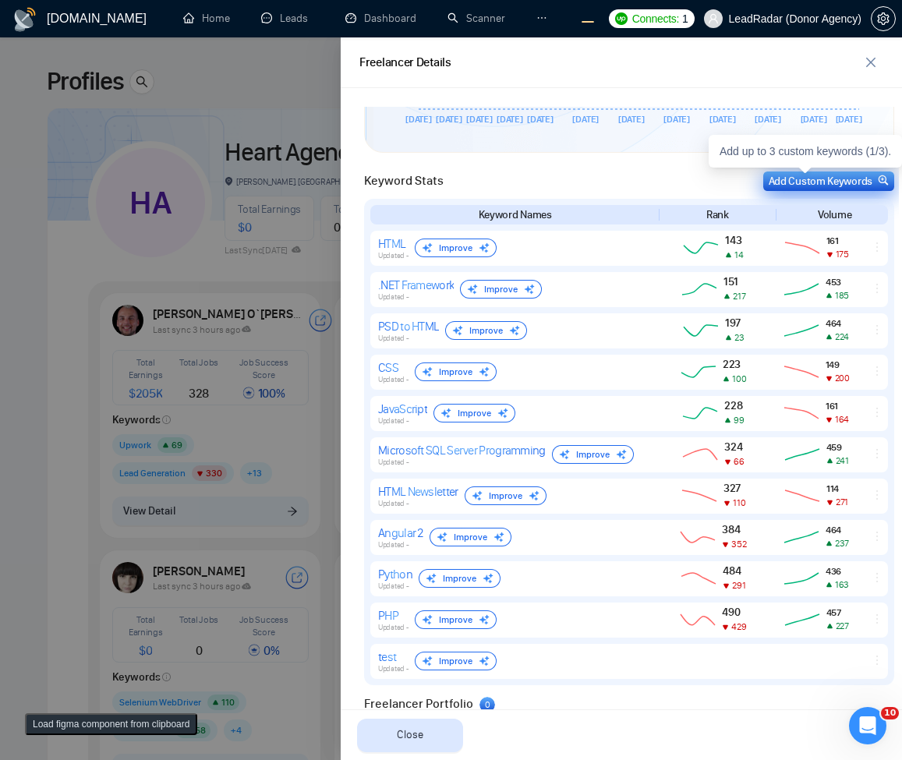
click at [833, 179] on div "Add Custom Keywords" at bounding box center [829, 181] width 120 height 16
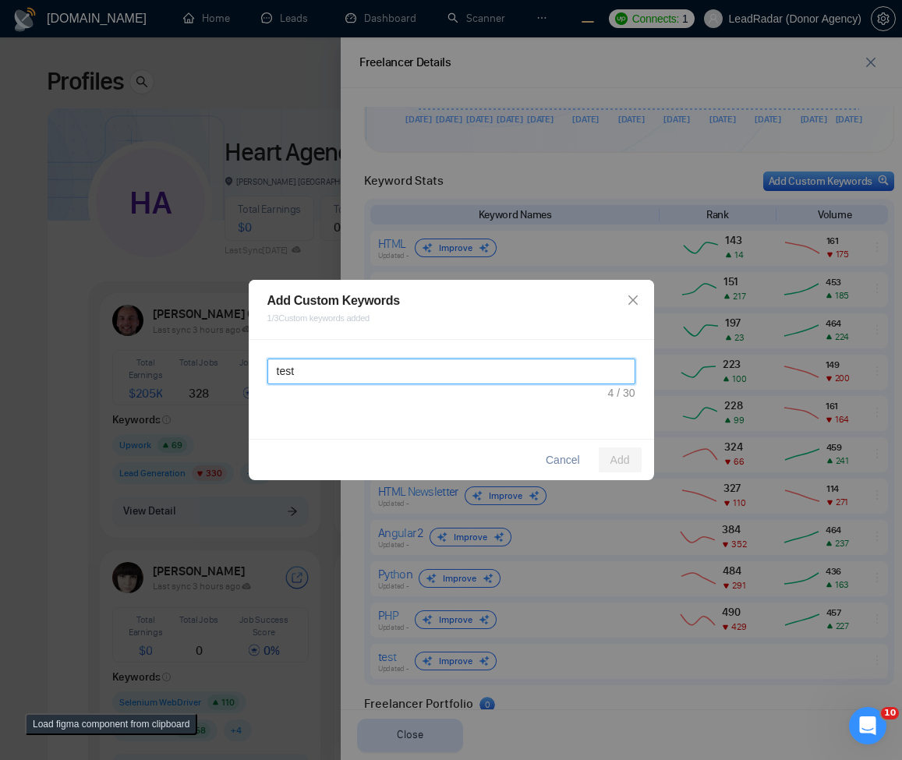
click at [373, 373] on textarea "test" at bounding box center [451, 372] width 368 height 26
type textarea "halo"
click at [616, 462] on span "Add" at bounding box center [619, 459] width 19 height 17
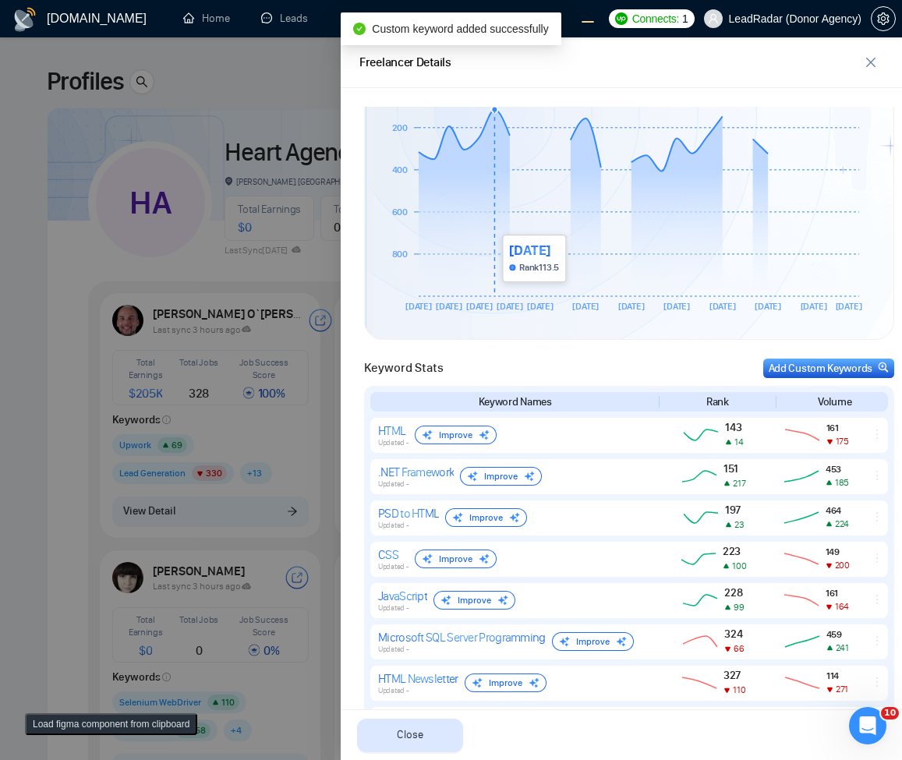
scroll to position [813, 0]
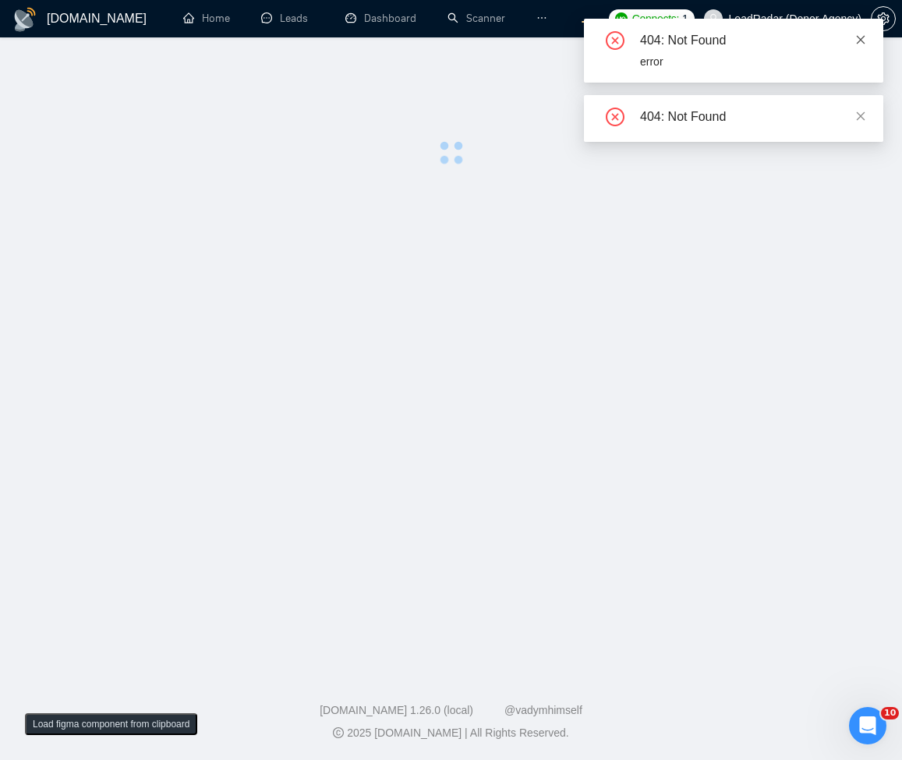
click at [861, 36] on div "404: Not Found error" at bounding box center [733, 51] width 299 height 64
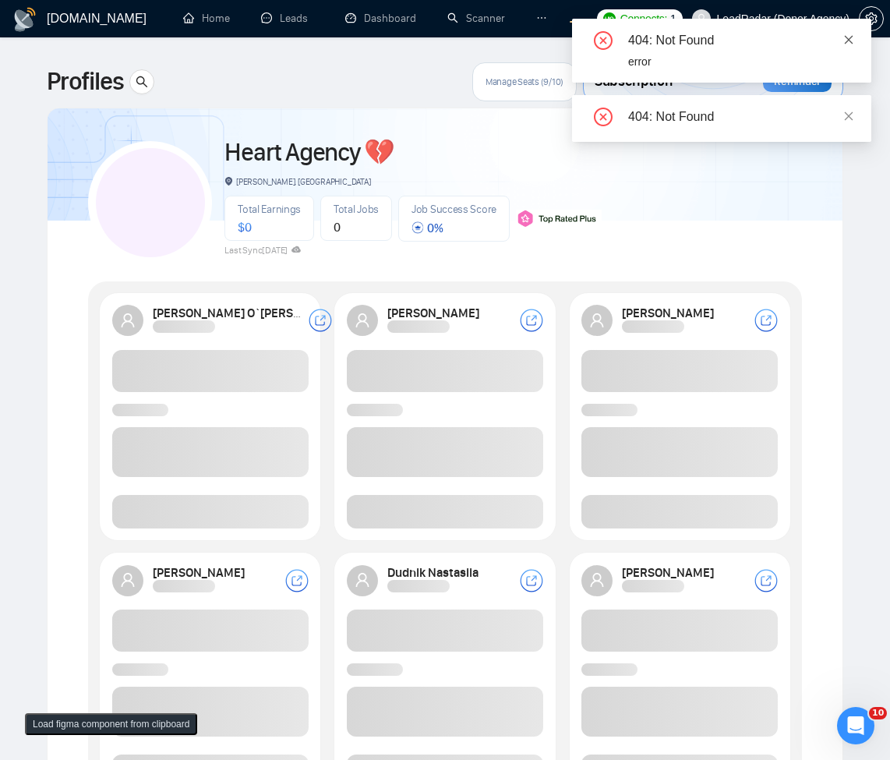
click at [861, 36] on div "404: Not Found error" at bounding box center [721, 51] width 299 height 64
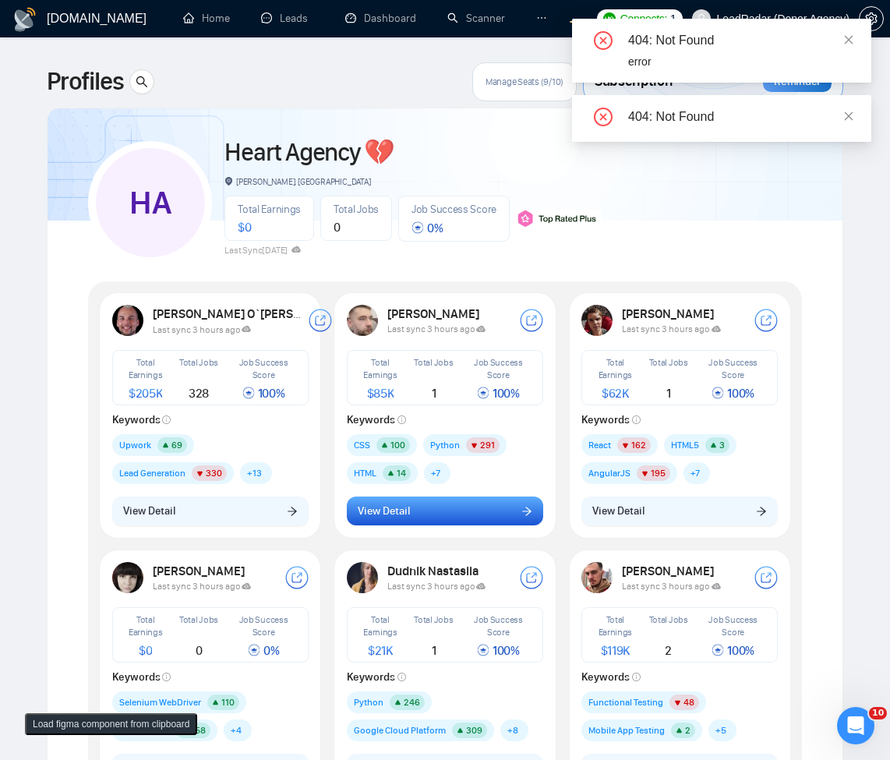
click at [421, 525] on button "View Detail" at bounding box center [445, 512] width 196 height 30
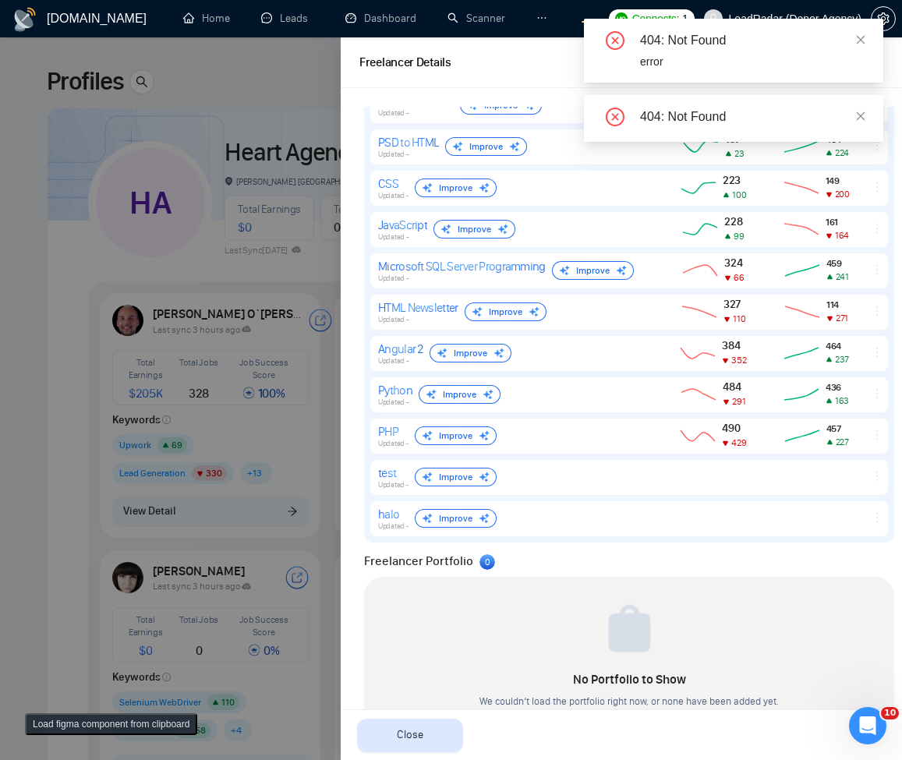
scroll to position [854, 0]
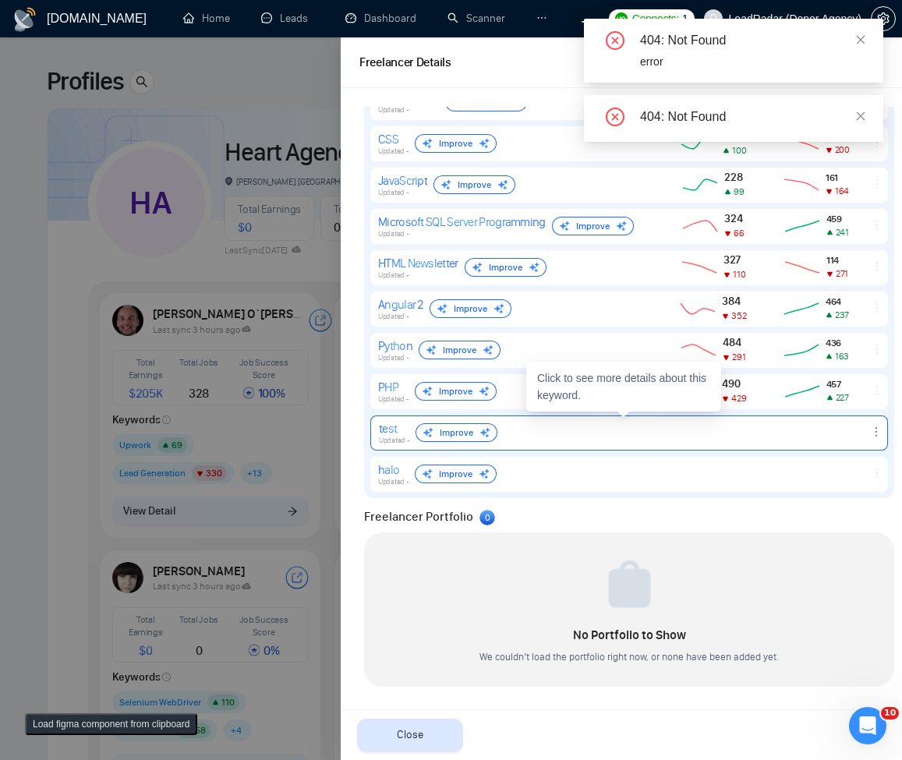
click at [870, 434] on icon "ellipsis" at bounding box center [876, 432] width 12 height 12
click at [817, 412] on span "Delete" at bounding box center [828, 408] width 27 height 15
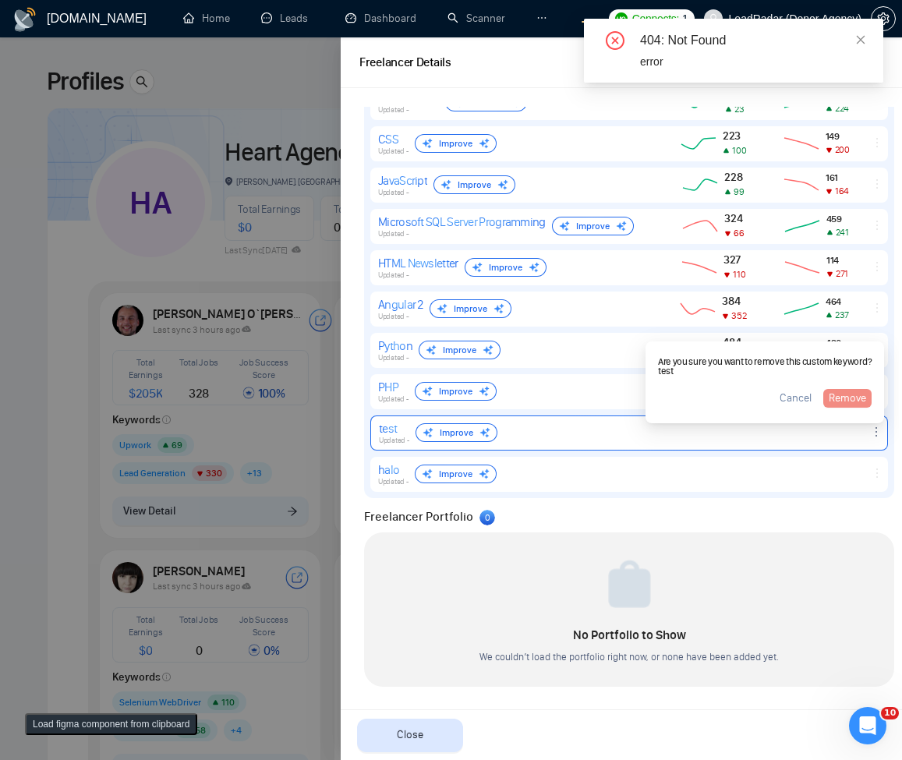
click at [831, 398] on span "Remove" at bounding box center [847, 398] width 37 height 17
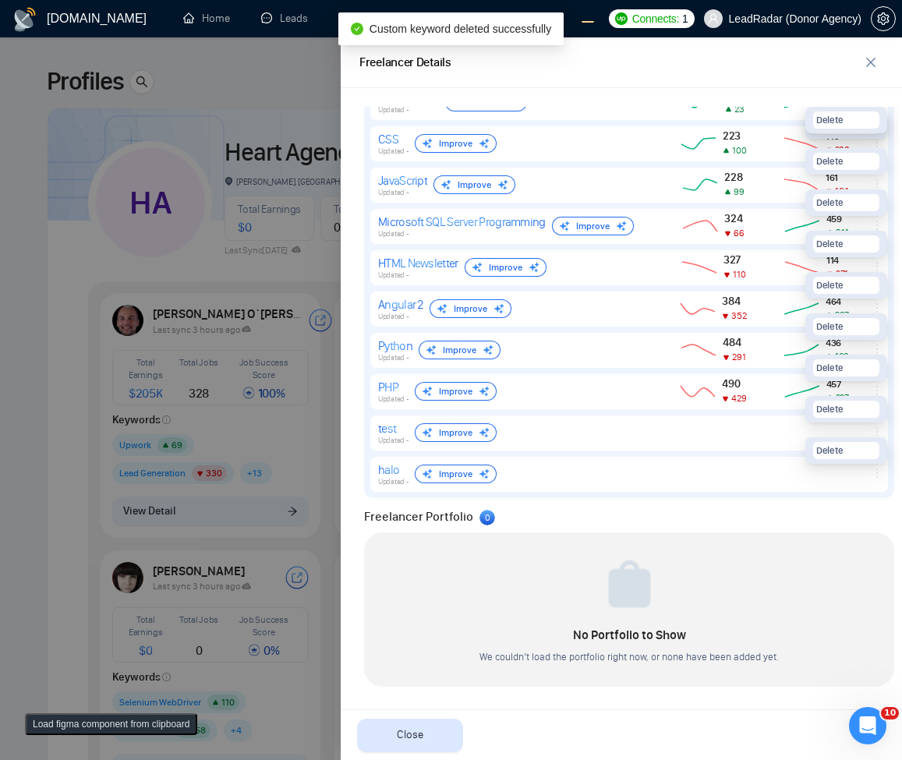
click at [819, 533] on div "No Portfolio to Show We couldn’t load the portfolio right now, or none have bee…" at bounding box center [629, 609] width 530 height 154
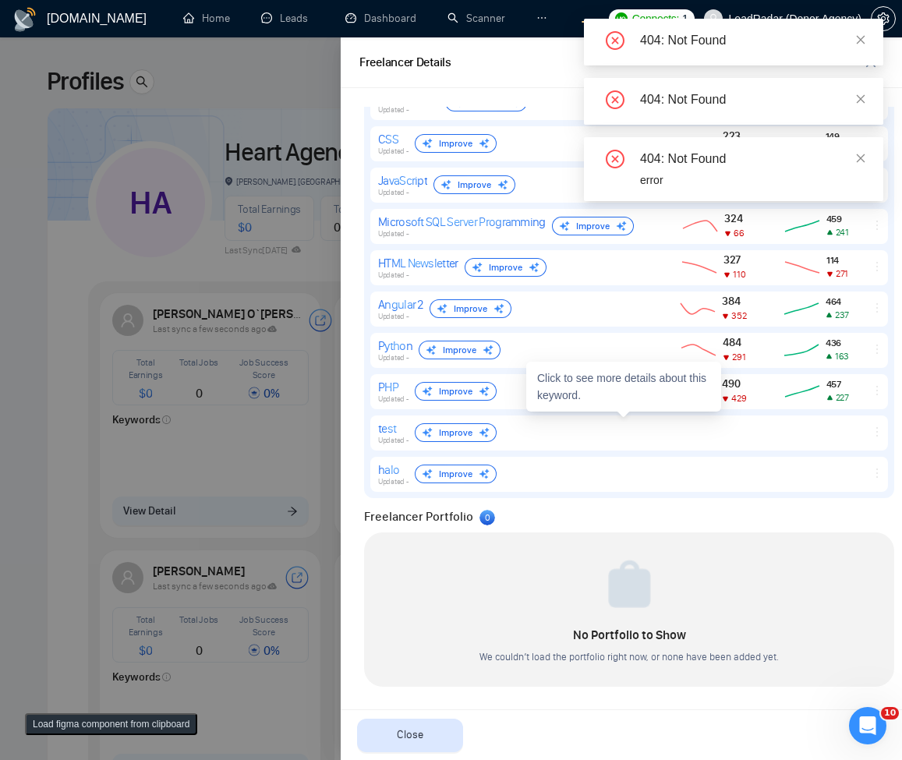
click at [179, 412] on div at bounding box center [451, 398] width 902 height 723
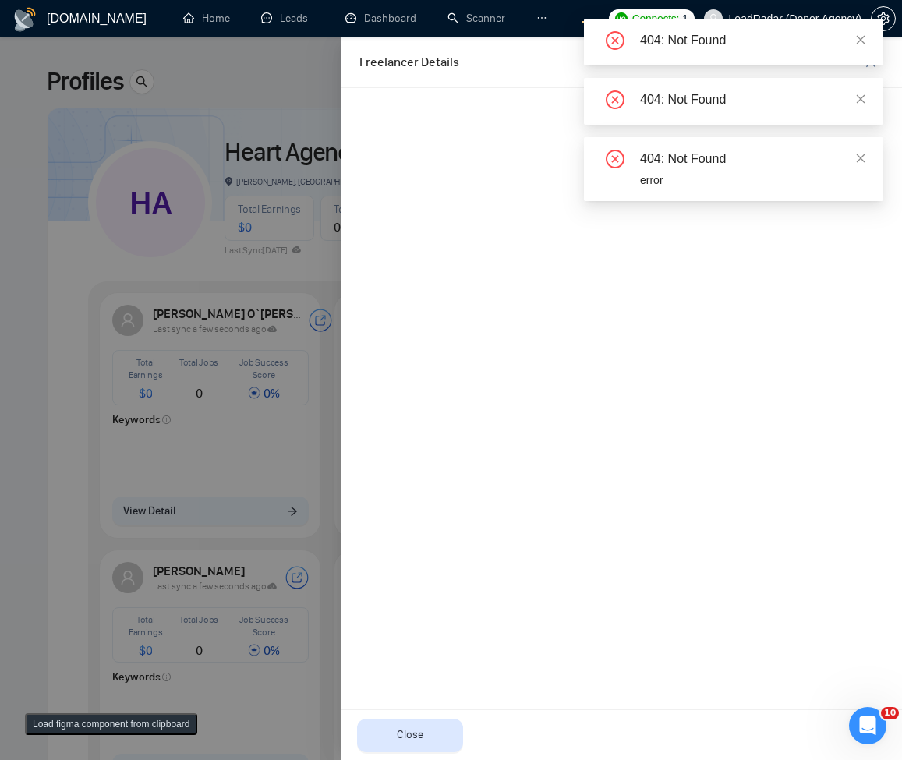
scroll to position [0, 0]
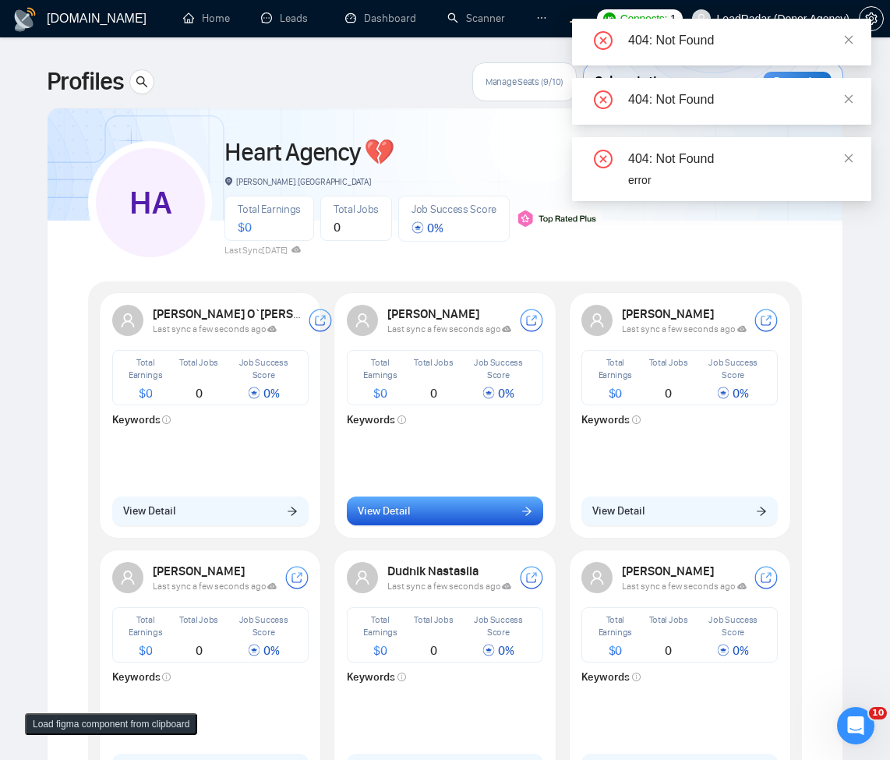
click at [504, 508] on button "View Detail" at bounding box center [445, 512] width 196 height 30
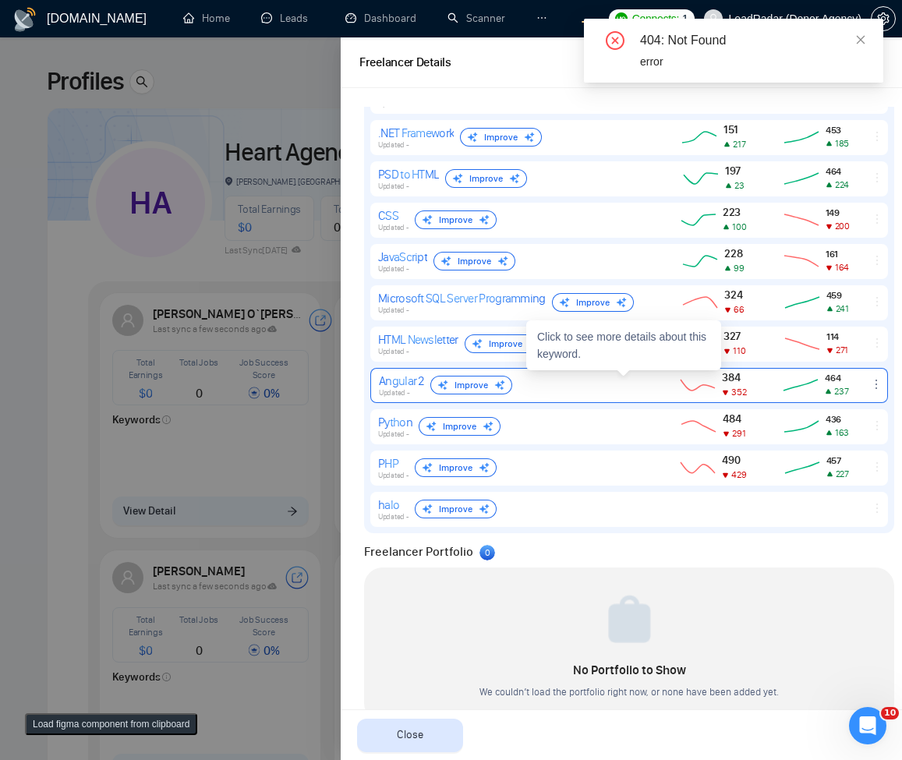
scroll to position [627, 0]
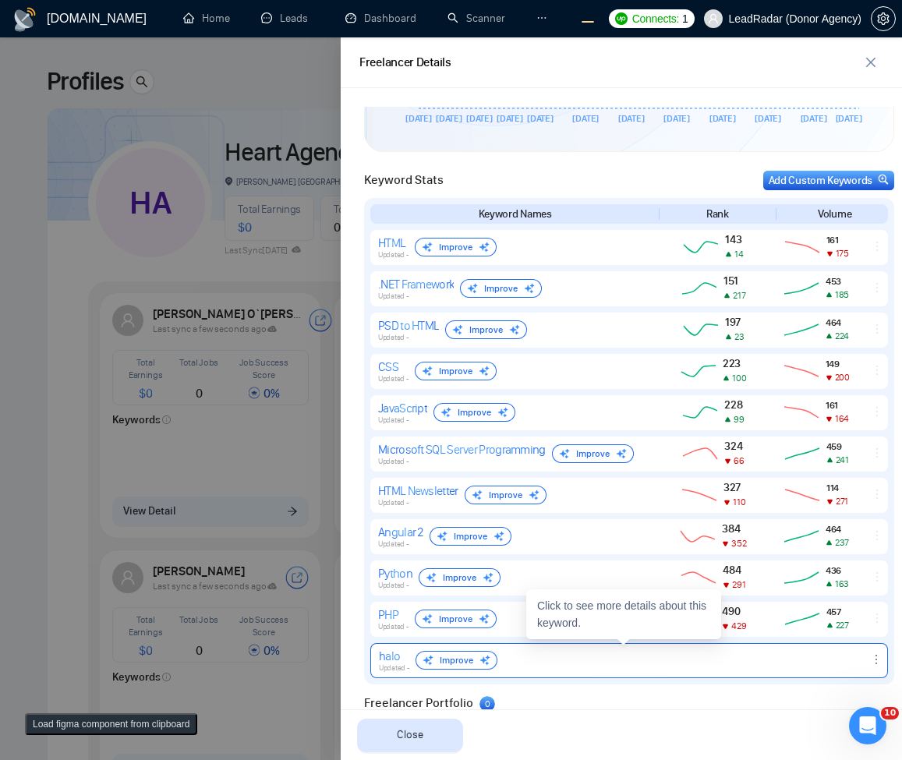
click at [875, 659] on icon "ellipsis" at bounding box center [876, 659] width 2 height 9
click at [849, 638] on button "Delete" at bounding box center [845, 636] width 66 height 17
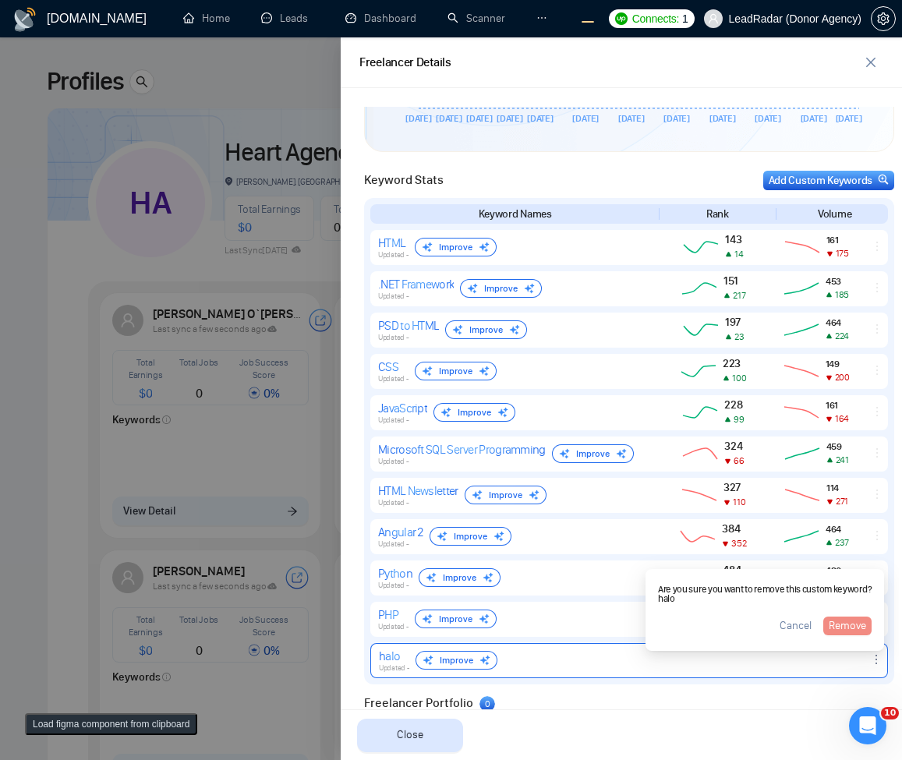
click at [838, 623] on span "Remove" at bounding box center [847, 625] width 37 height 17
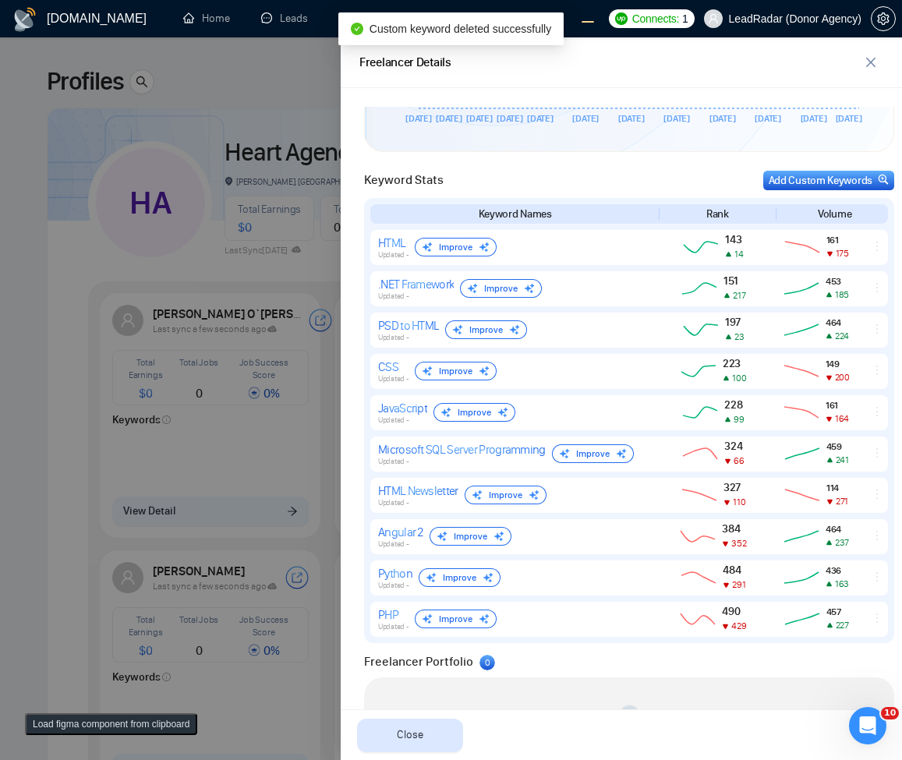
click at [260, 606] on div at bounding box center [451, 398] width 902 height 723
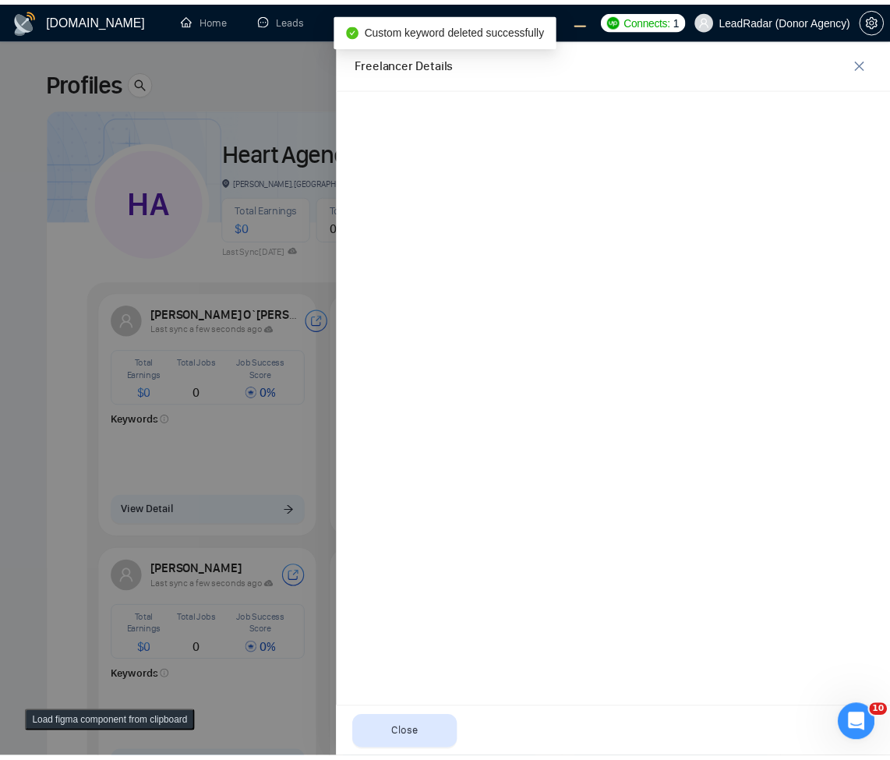
scroll to position [0, 0]
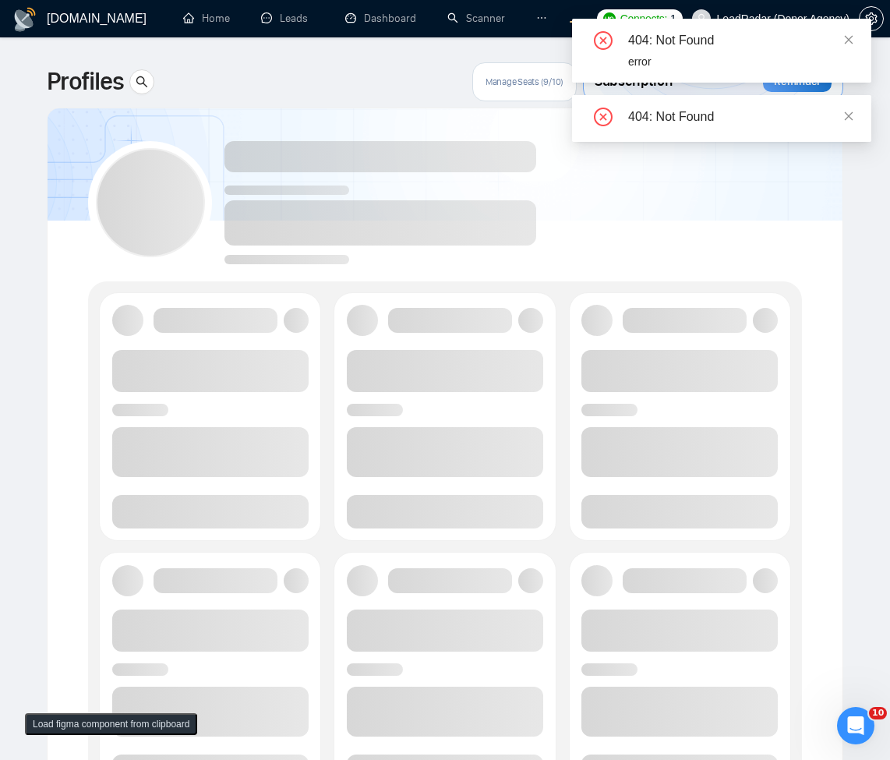
click at [861, 38] on div "404: Not Found error" at bounding box center [721, 51] width 299 height 64
click at [849, 39] on icon "close" at bounding box center [849, 39] width 9 height 9
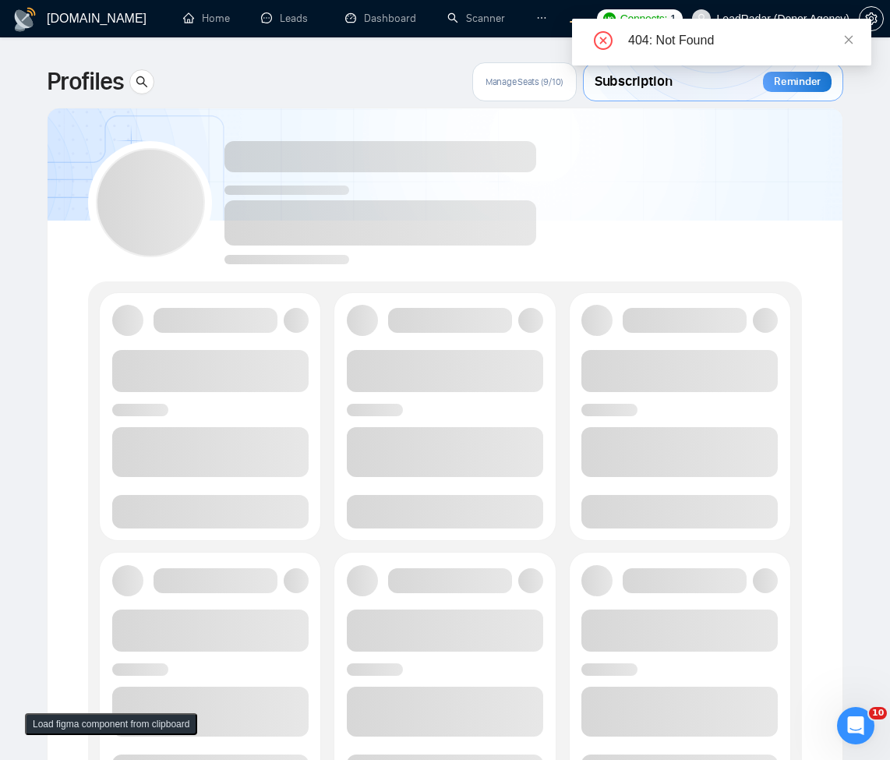
click at [853, 44] on icon "close" at bounding box center [848, 39] width 11 height 11
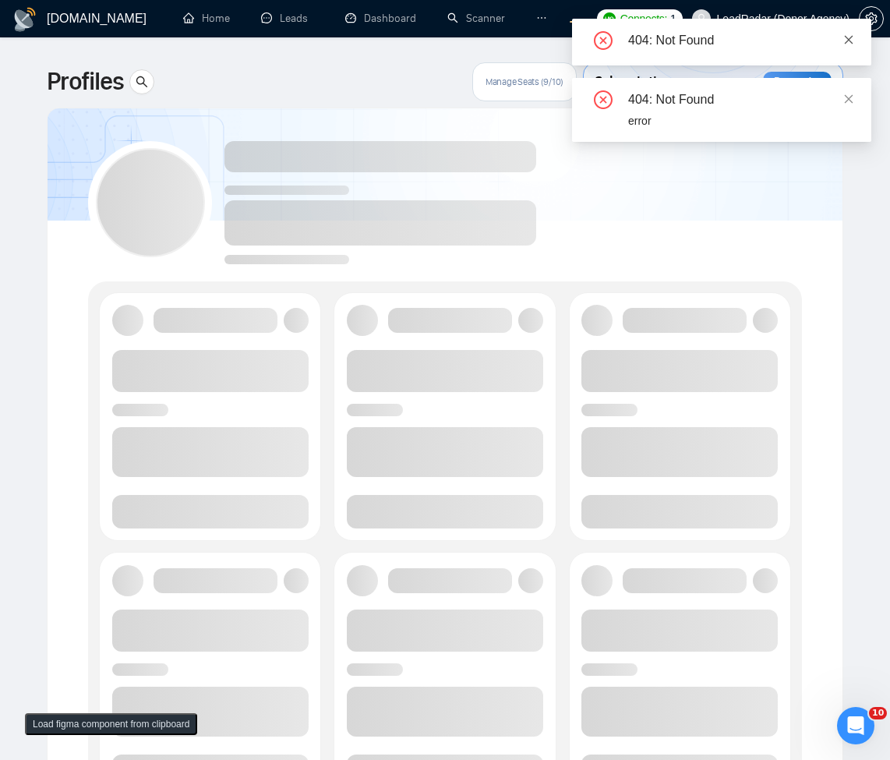
click at [847, 45] on span at bounding box center [848, 40] width 11 height 12
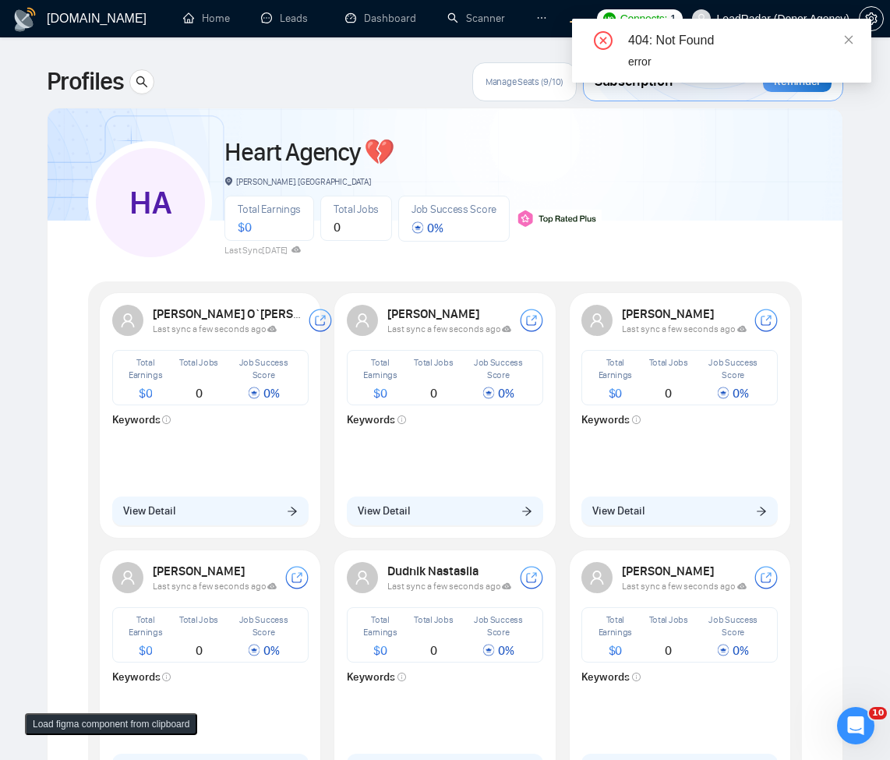
click at [847, 45] on span at bounding box center [848, 40] width 11 height 12
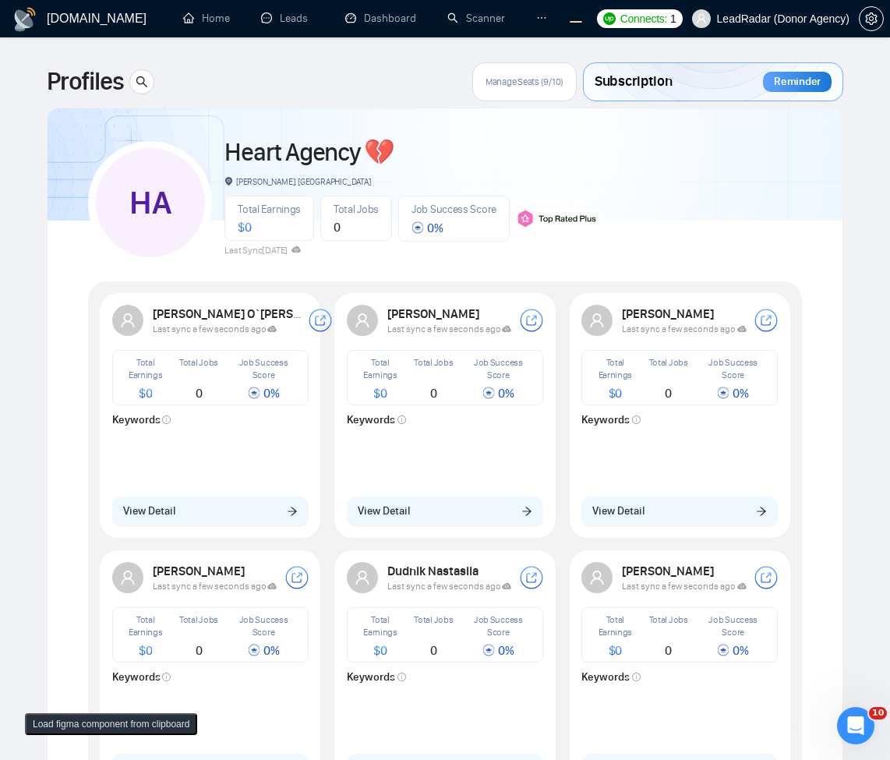
click at [727, 221] on div "HA Heart Agency 💔 Boardman, United States Total Earnings $ 0 Total Jobs 0 Job S…" at bounding box center [445, 196] width 714 height 138
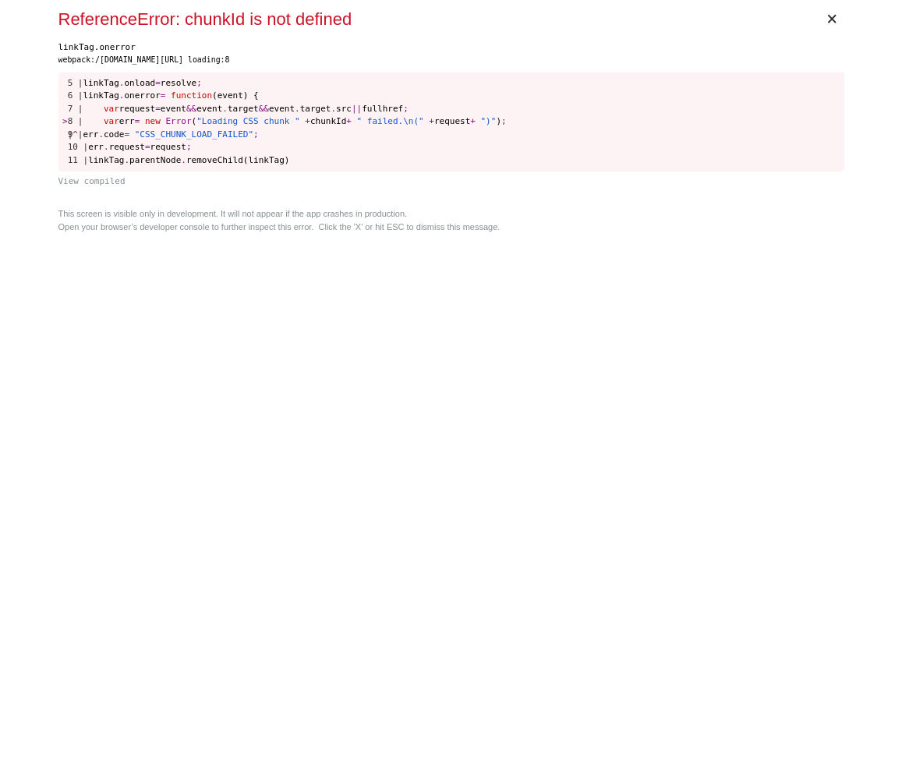
click at [522, 299] on div "× ReferenceError: chunkId is not defined linkTag.onerror webpack:/[DOMAIN_NAME]…" at bounding box center [451, 380] width 798 height 760
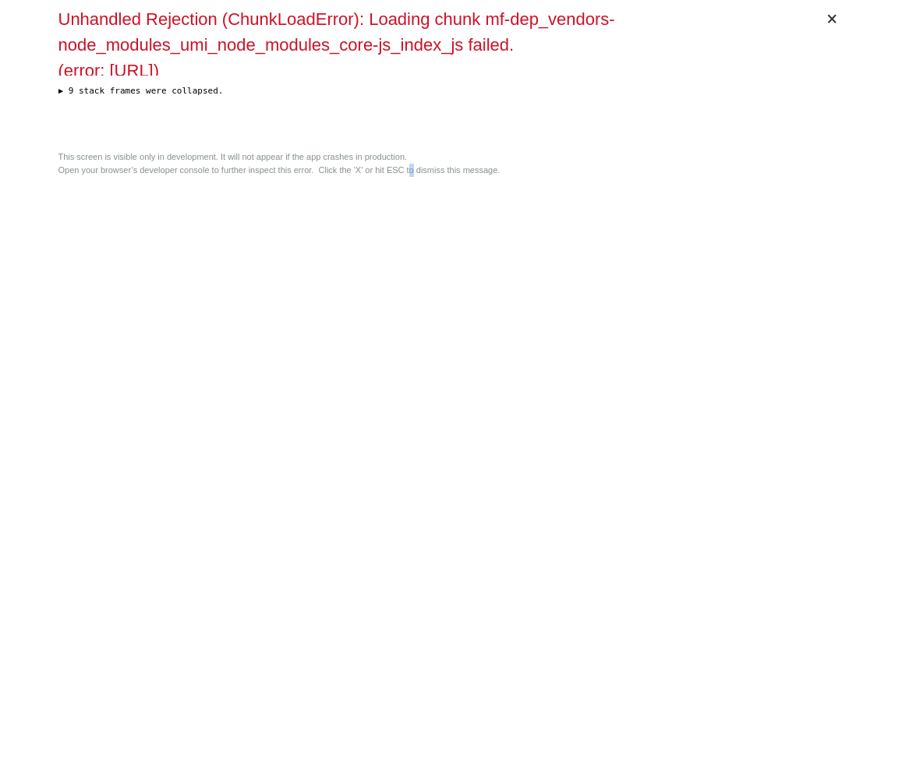
click at [413, 176] on div "This screen is visible only in development. It will not appear if the app crash…" at bounding box center [451, 163] width 786 height 26
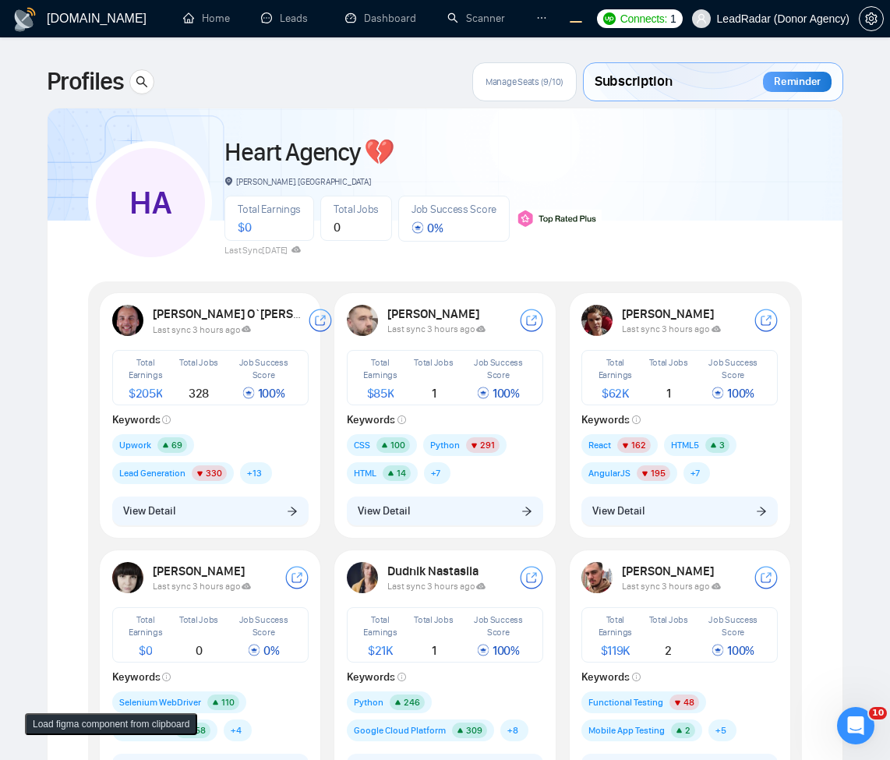
click at [549, 92] on div "Manage Seats (9/10)" at bounding box center [524, 81] width 104 height 39
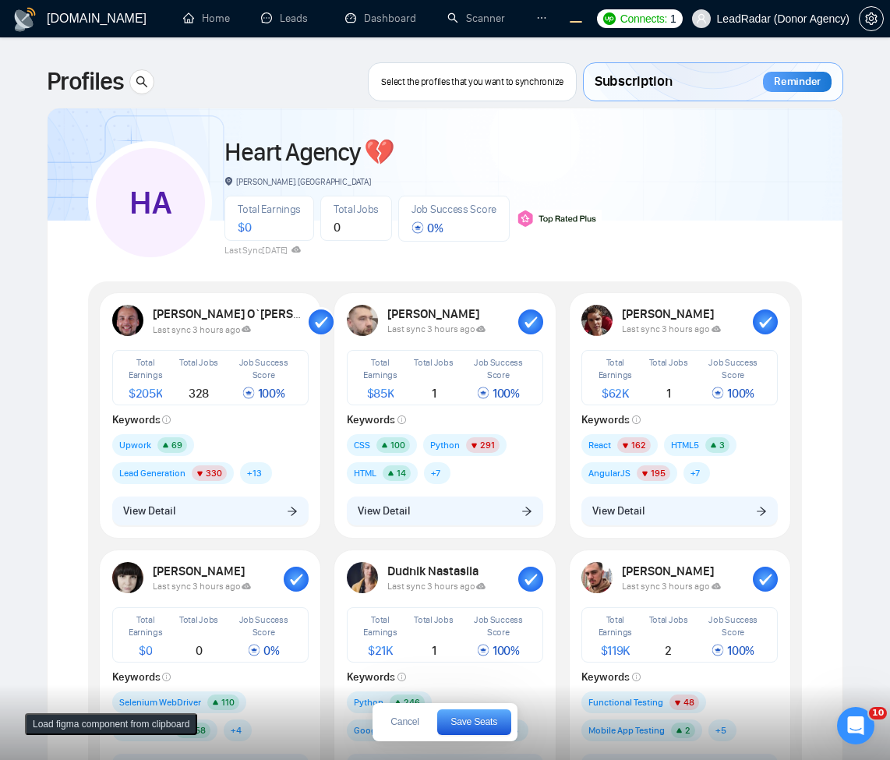
click at [405, 526] on div "[PERSON_NAME] Last sync 3 hours ago Total Earnings $ 85K Total Jobs 1 Job Succe…" at bounding box center [445, 414] width 215 height 239
click at [408, 723] on span "Cancel" at bounding box center [405, 721] width 28 height 9
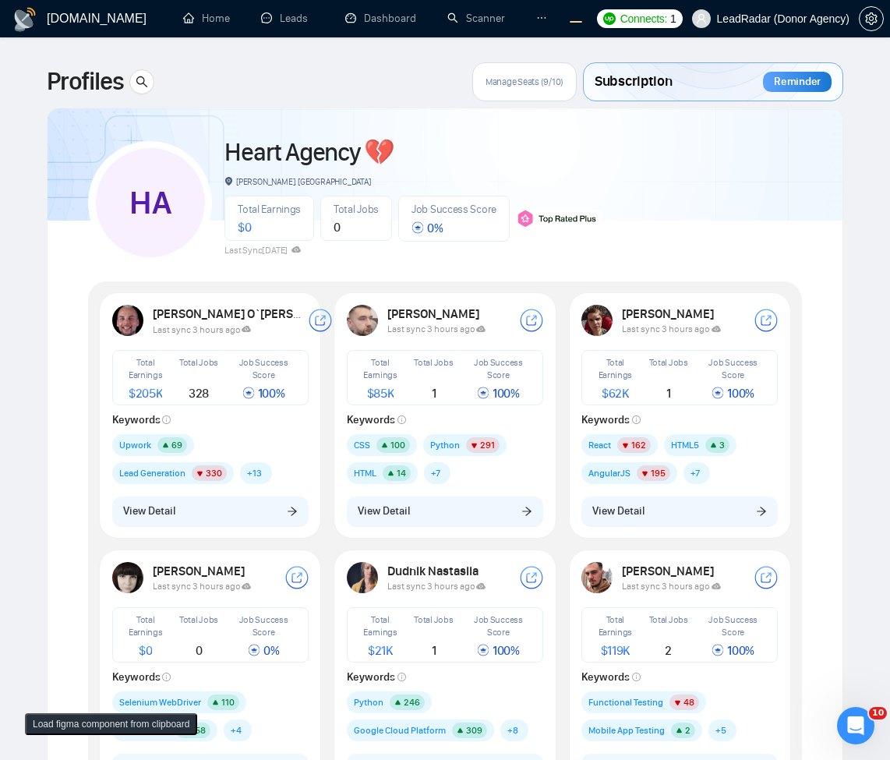
click at [444, 526] on div "[PERSON_NAME] Last sync 3 hours ago Total Earnings $ 85K Total Jobs 1 Job Succe…" at bounding box center [445, 414] width 215 height 239
click at [446, 522] on button "View Detail" at bounding box center [445, 512] width 196 height 30
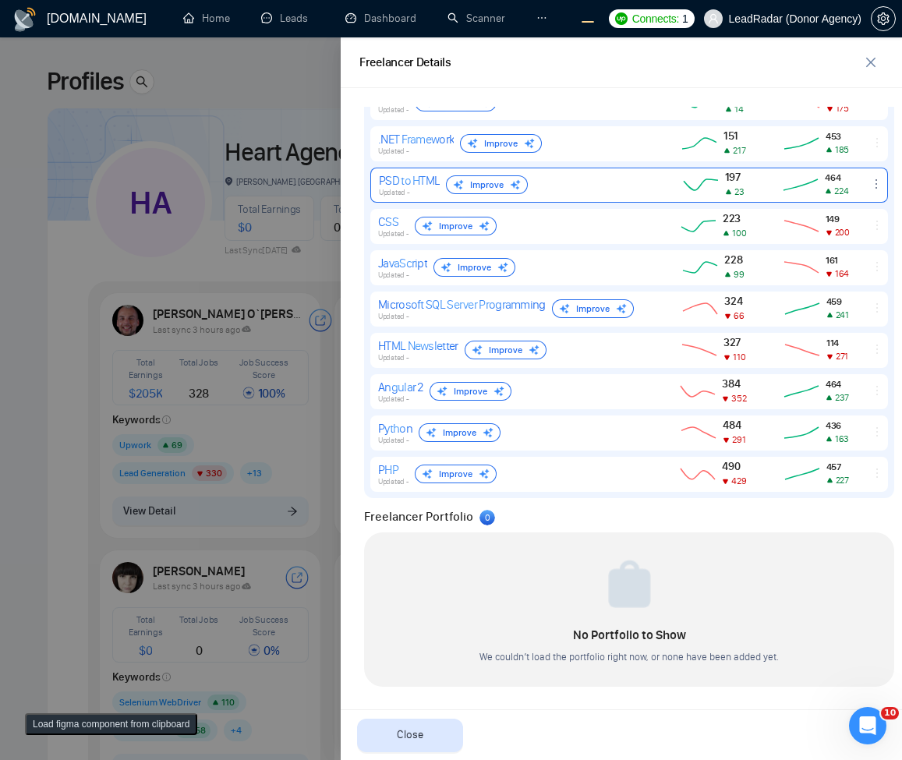
scroll to position [491, 0]
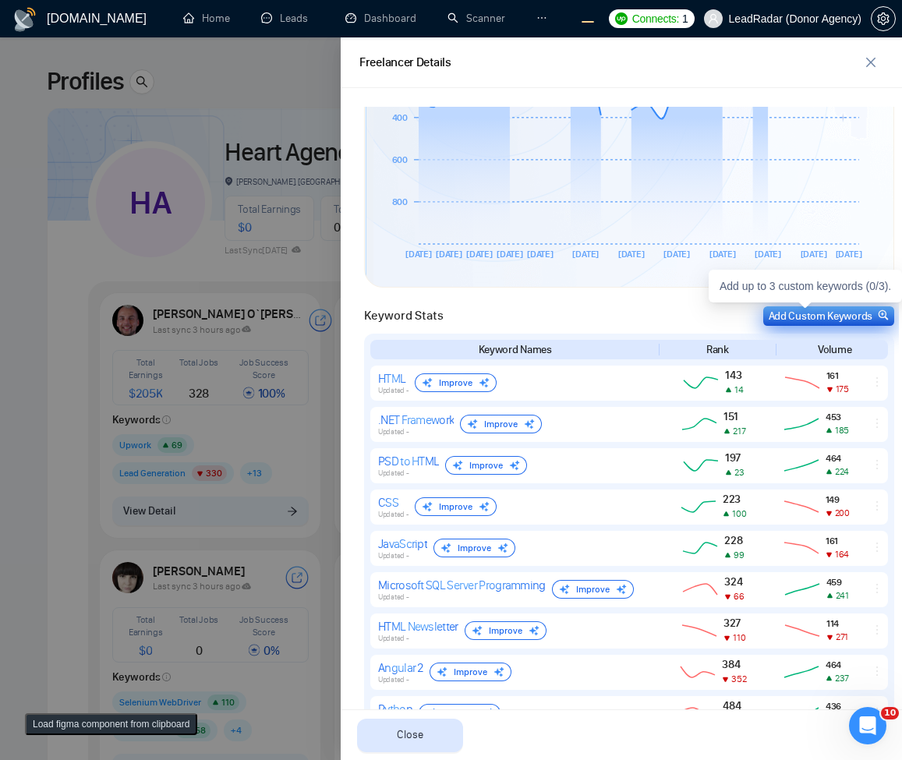
click at [769, 318] on div "Add Custom Keywords" at bounding box center [829, 316] width 120 height 16
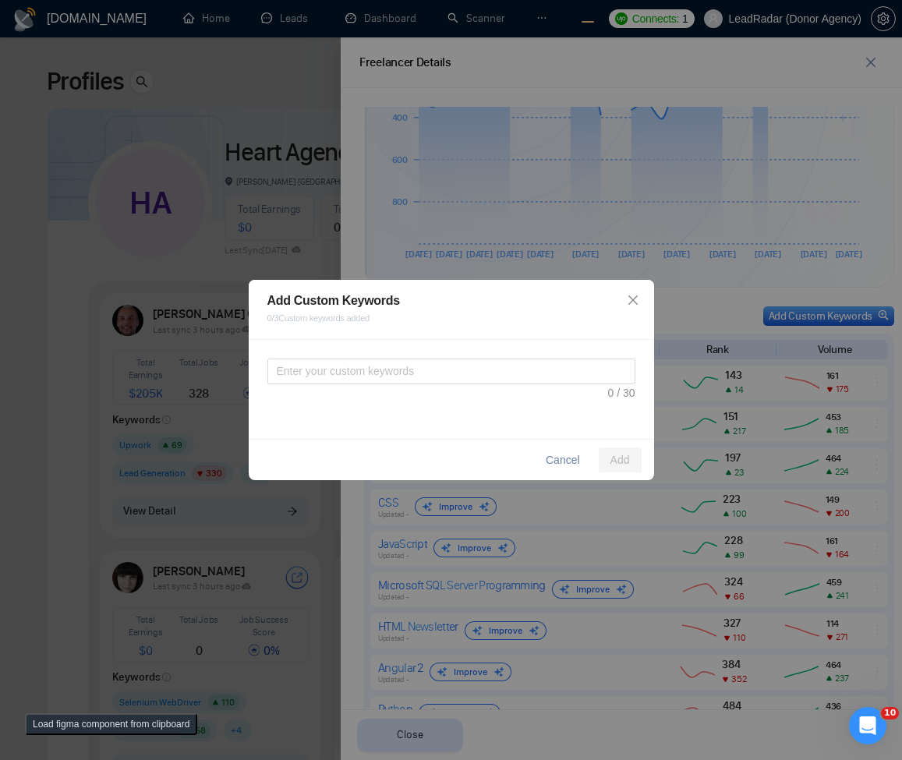
click at [437, 384] on div at bounding box center [451, 380] width 368 height 43
click at [458, 370] on textarea at bounding box center [451, 372] width 368 height 26
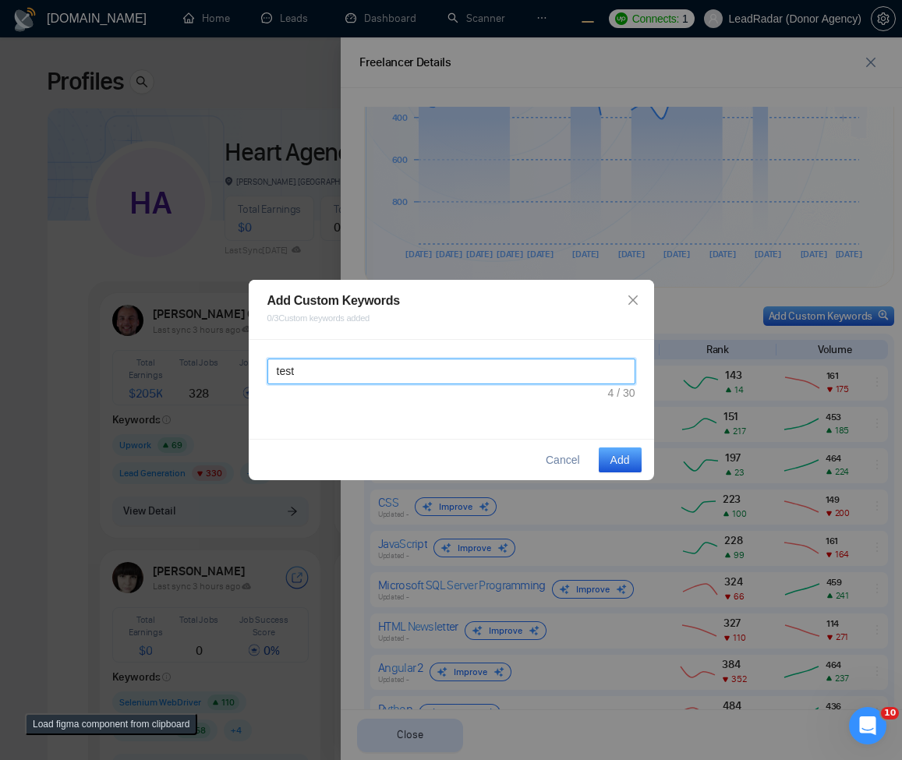
type textarea "test"
click at [622, 458] on span "Add" at bounding box center [619, 459] width 19 height 17
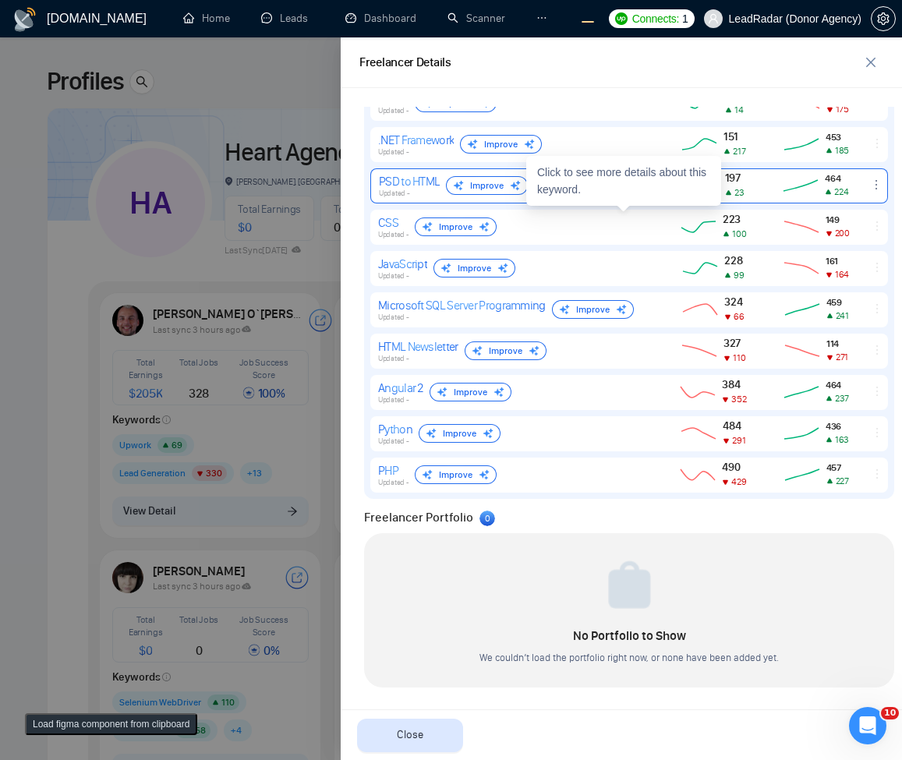
scroll to position [772, 0]
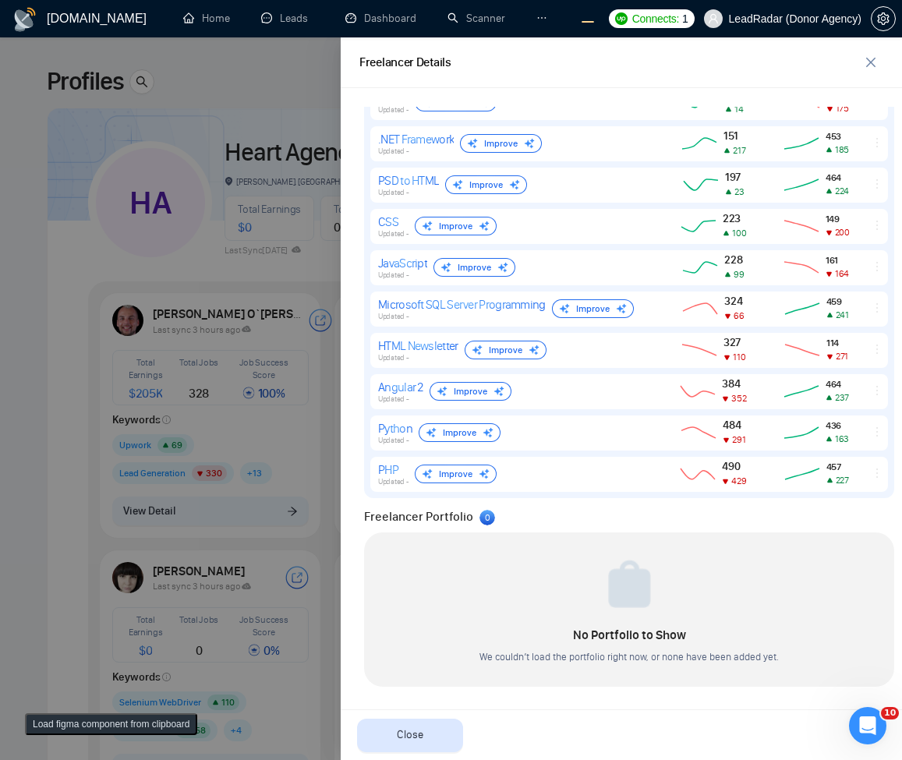
click at [264, 543] on div at bounding box center [451, 398] width 902 height 723
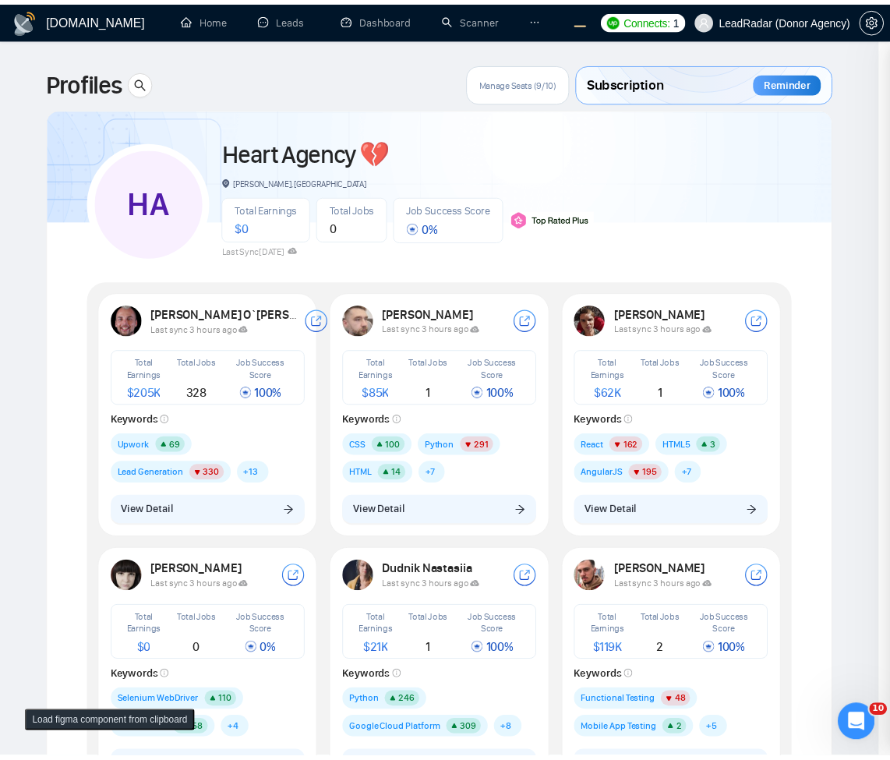
scroll to position [0, 0]
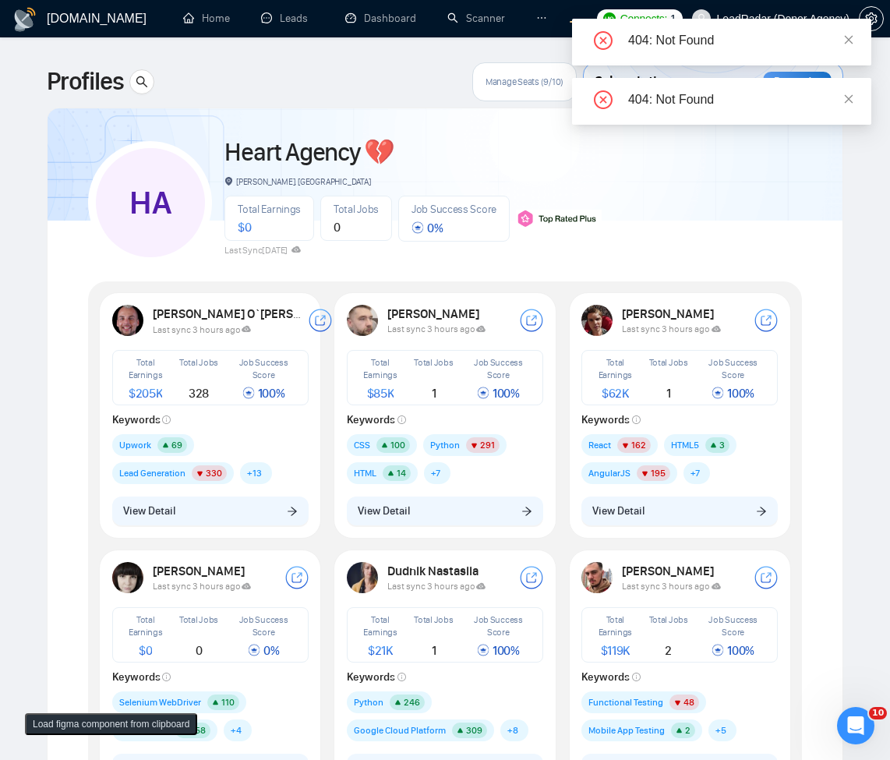
click at [425, 511] on button "View Detail" at bounding box center [445, 512] width 196 height 30
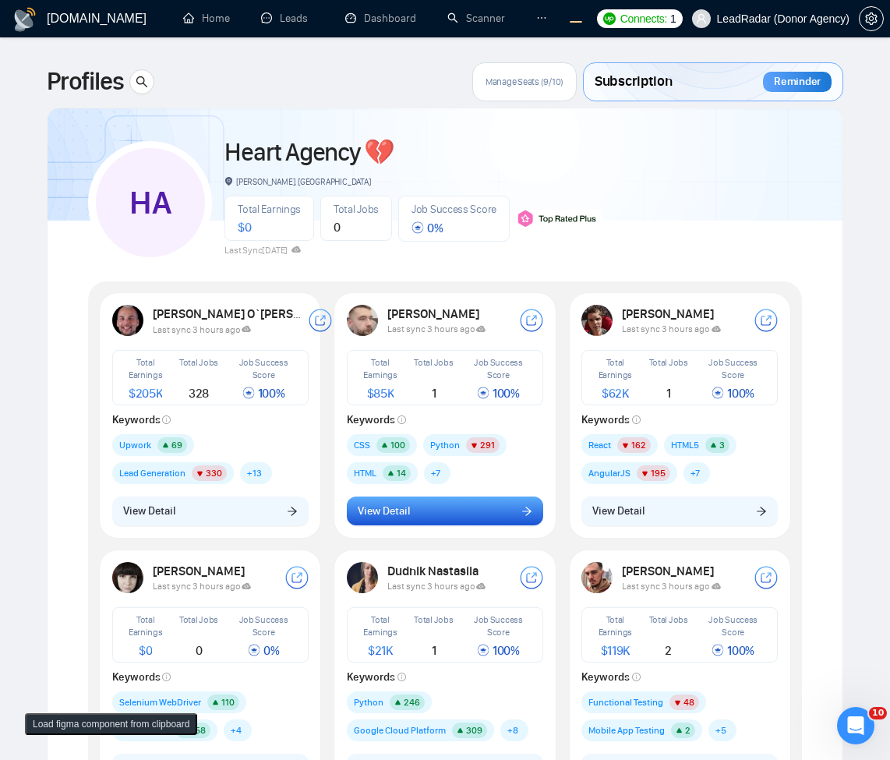
click at [462, 523] on button "View Detail" at bounding box center [445, 512] width 196 height 30
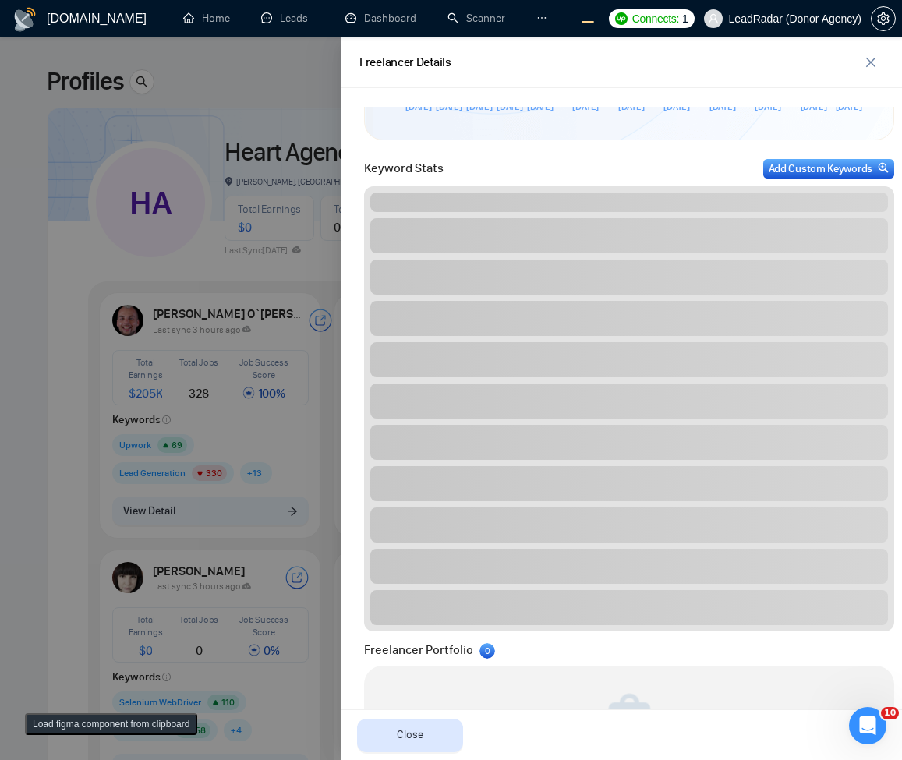
scroll to position [680, 0]
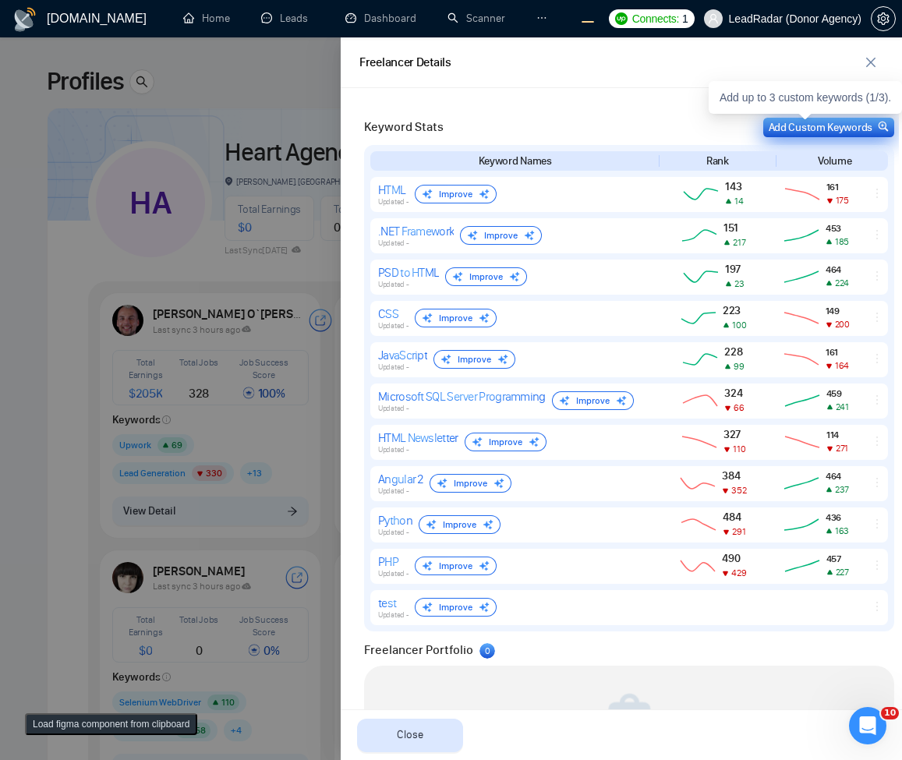
click at [847, 126] on div "Add Custom Keywords" at bounding box center [829, 127] width 120 height 16
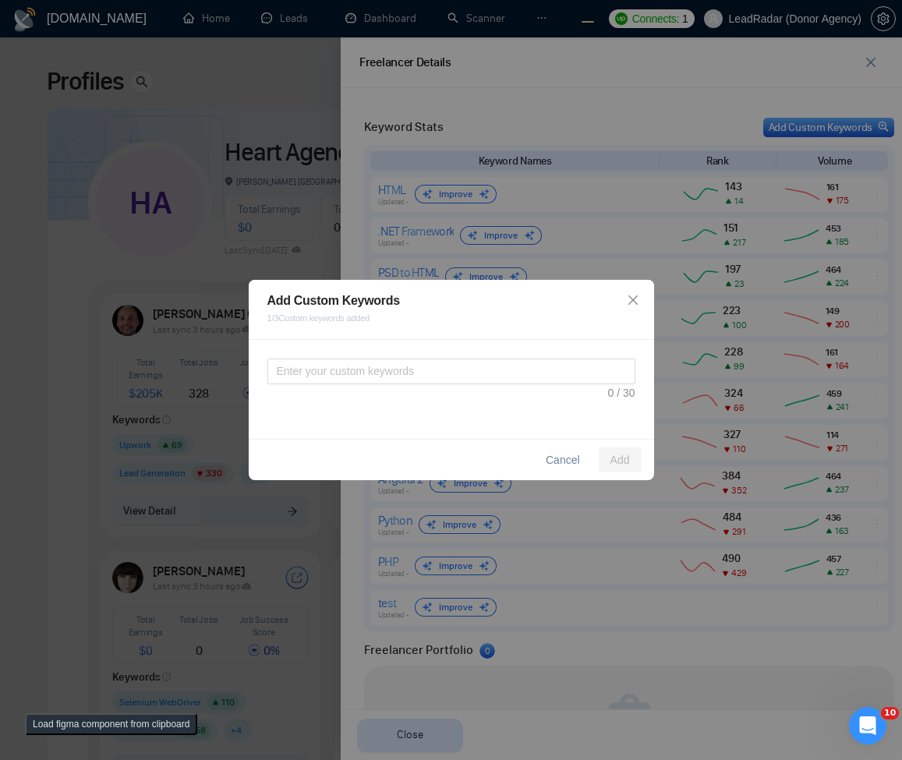
click at [398, 387] on div at bounding box center [451, 380] width 368 height 43
click at [415, 363] on textarea at bounding box center [451, 372] width 368 height 26
click at [617, 460] on span "Add" at bounding box center [619, 459] width 19 height 17
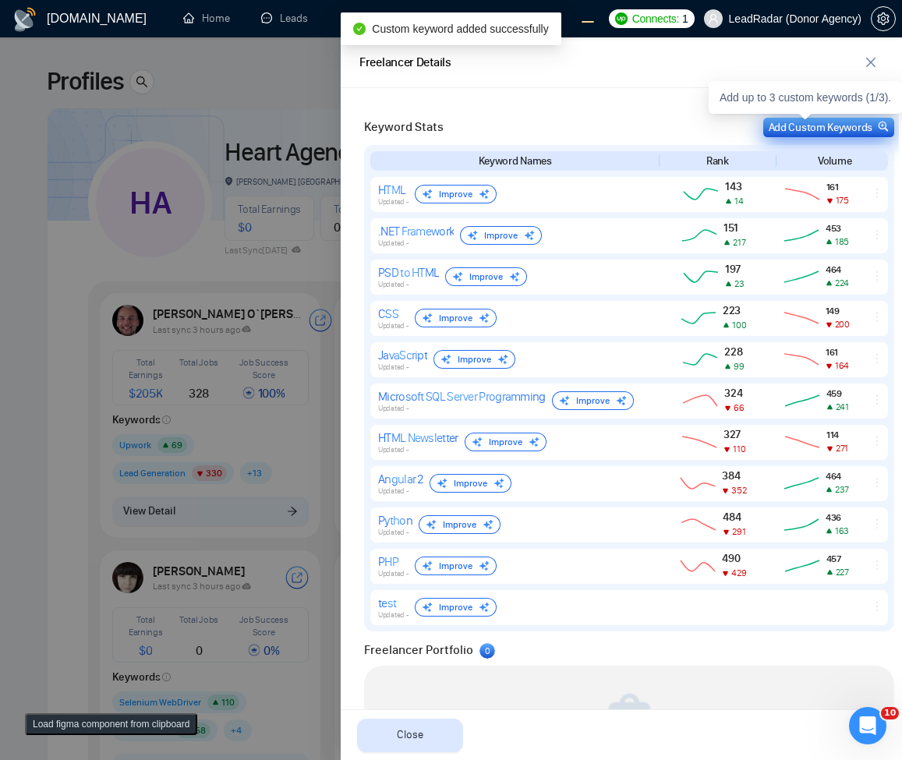
click at [826, 119] on div "Add Custom Keywords" at bounding box center [829, 127] width 120 height 16
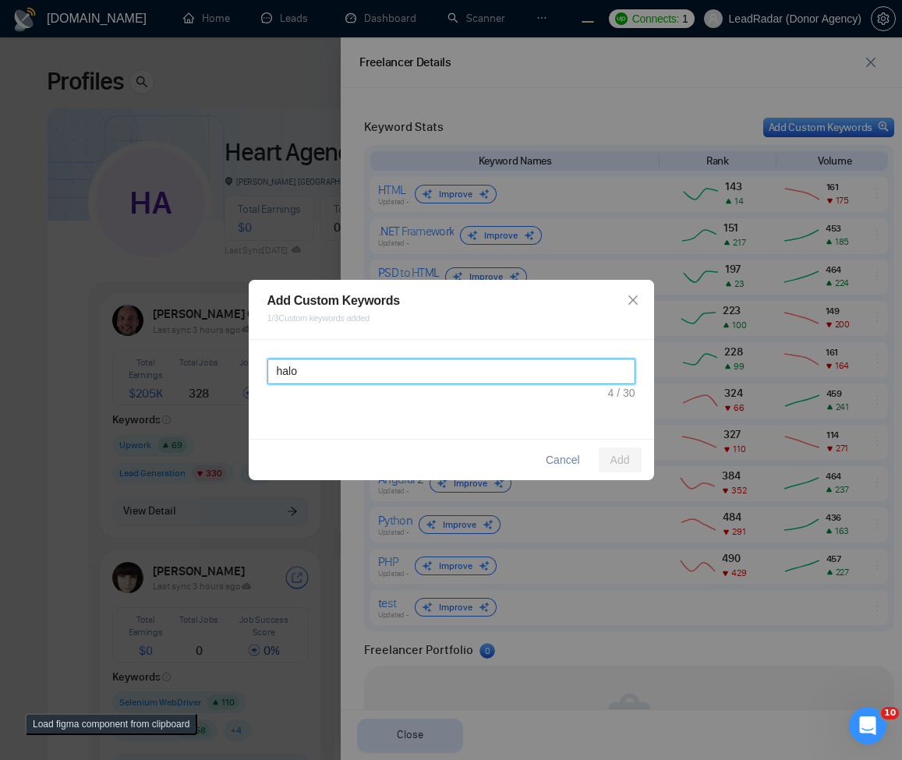
click at [453, 372] on textarea "halo" at bounding box center [451, 372] width 368 height 26
type textarea "yes"
click at [617, 467] on span "Add" at bounding box center [619, 459] width 19 height 17
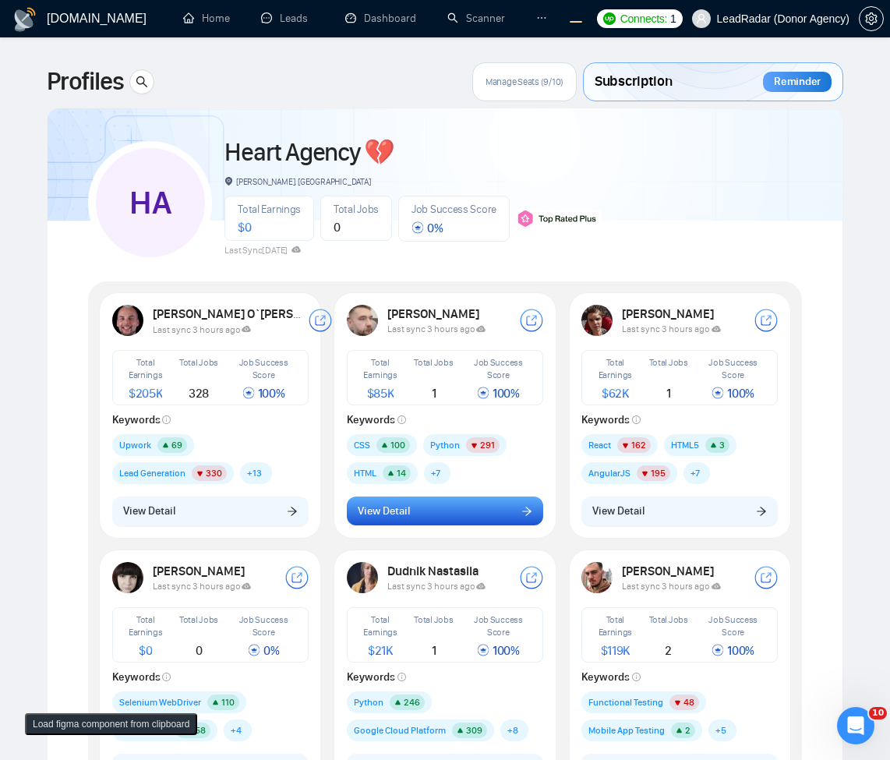
click at [395, 522] on button "View Detail" at bounding box center [445, 512] width 196 height 30
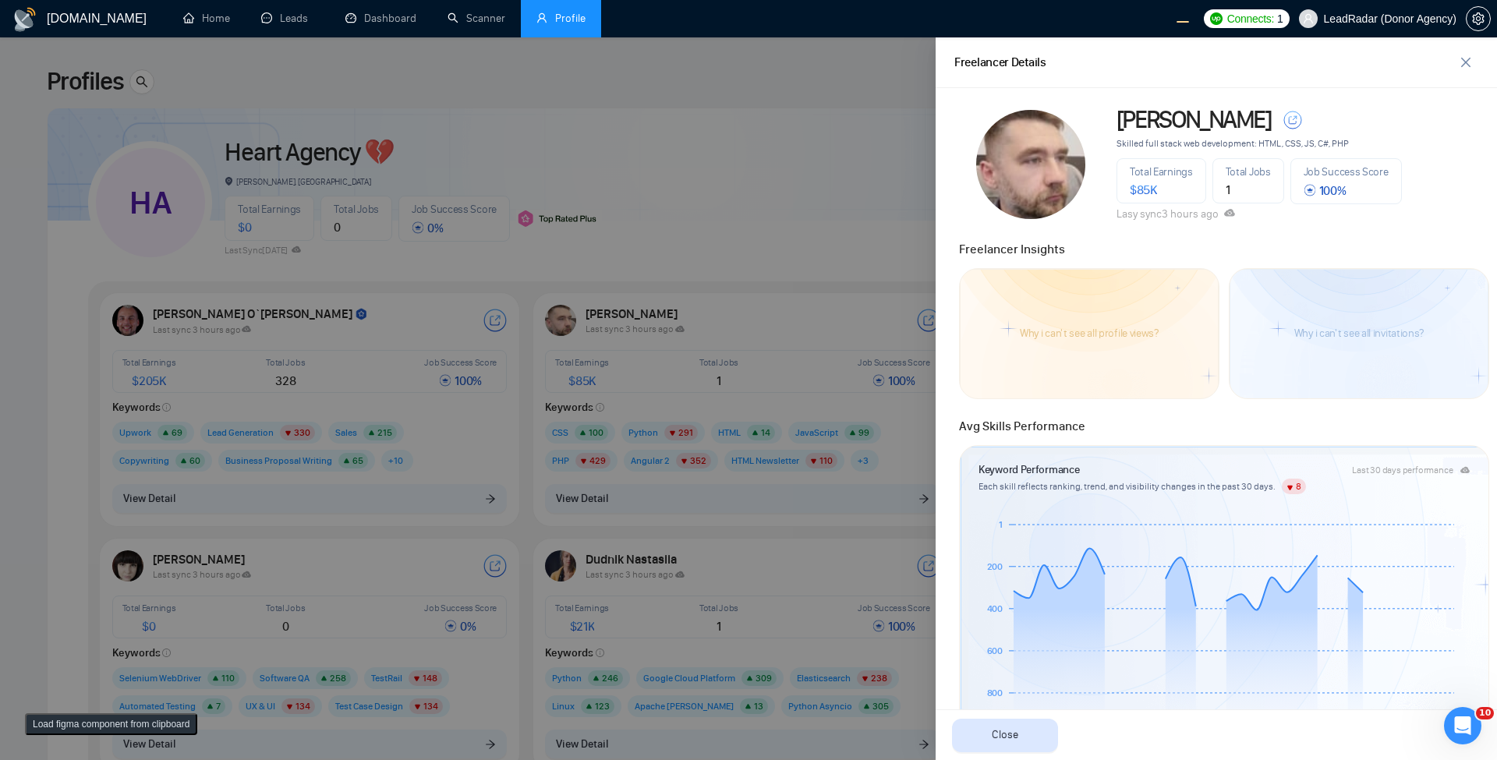
click at [881, 105] on div at bounding box center [748, 398] width 1497 height 723
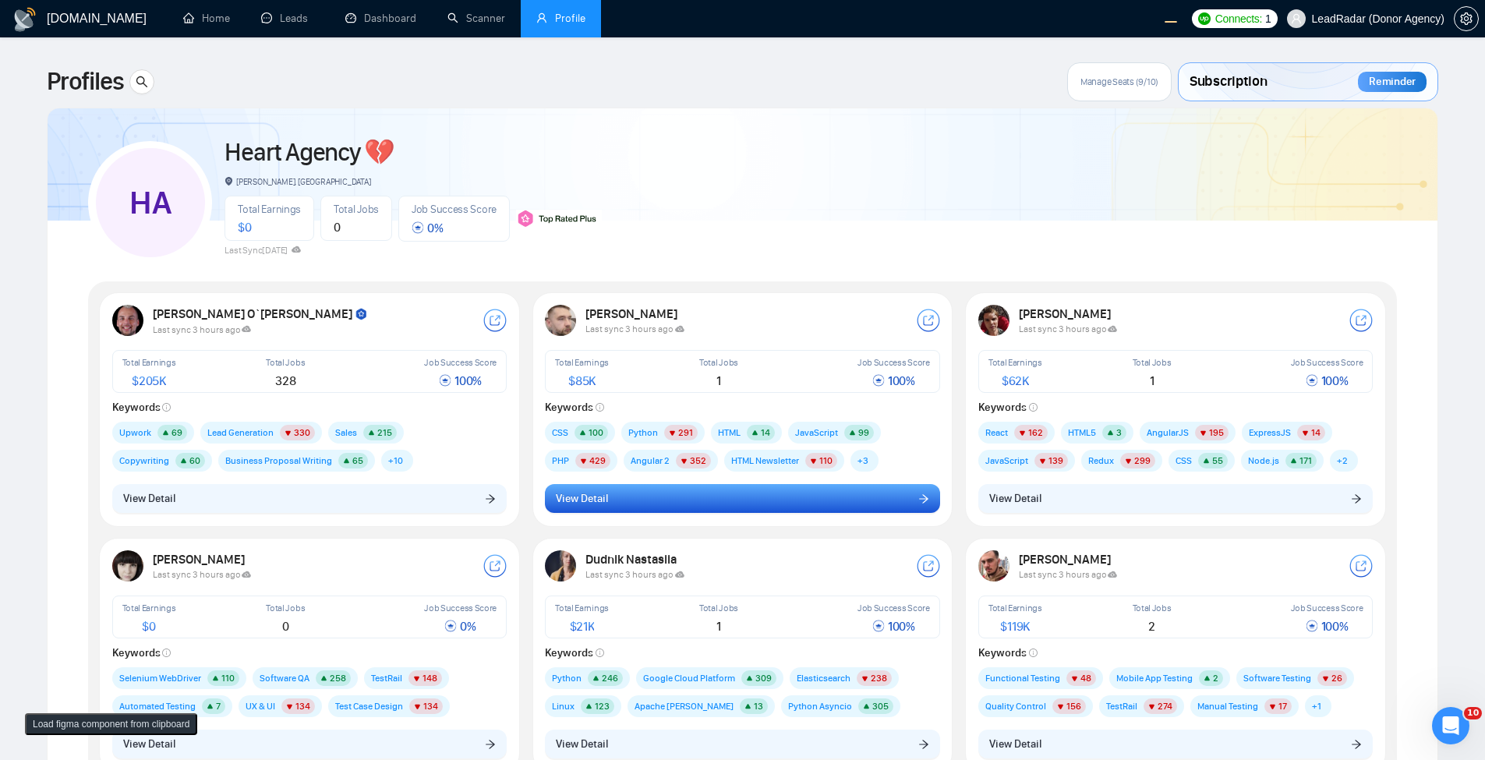
click at [722, 511] on button "View Detail" at bounding box center [742, 499] width 395 height 30
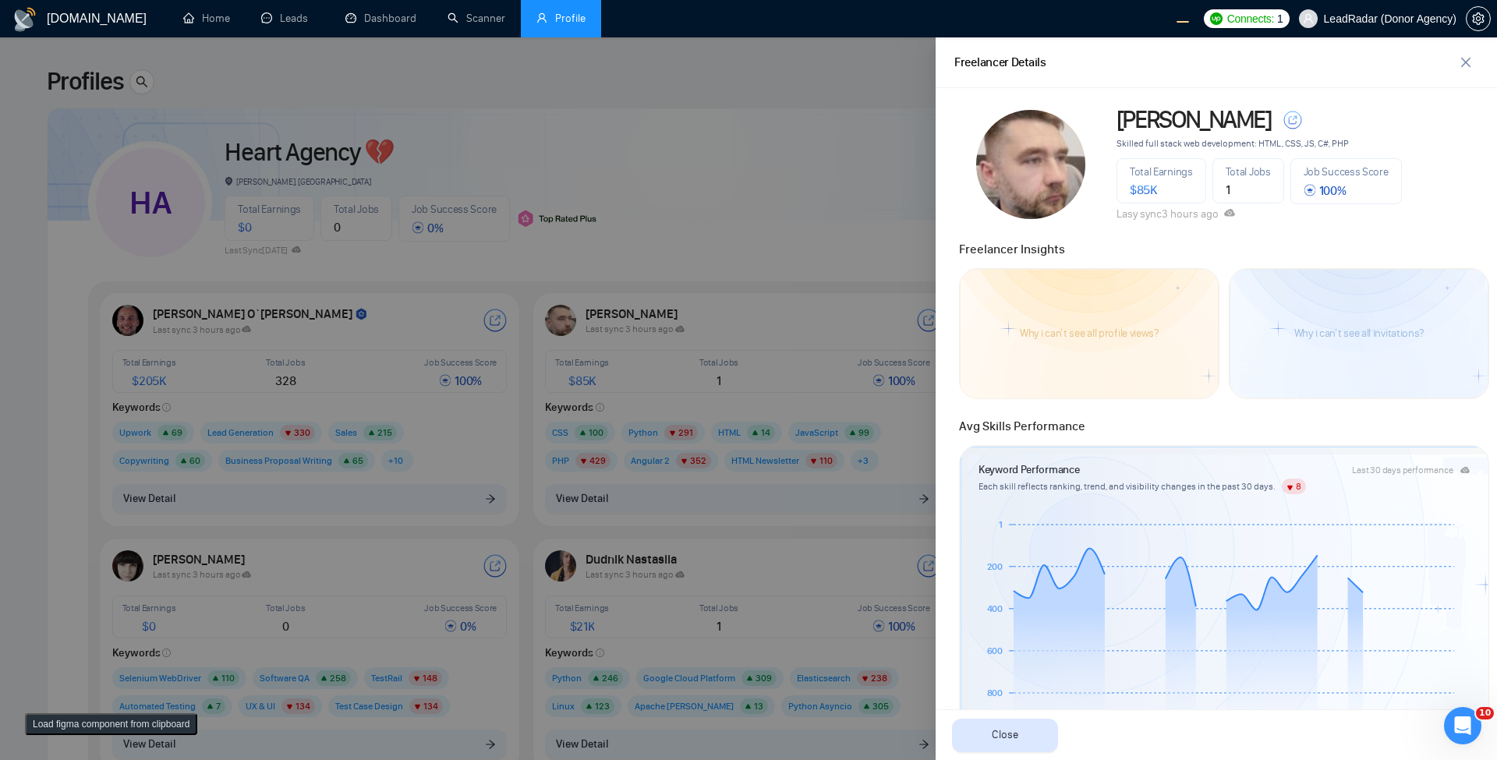
scroll to position [561, 0]
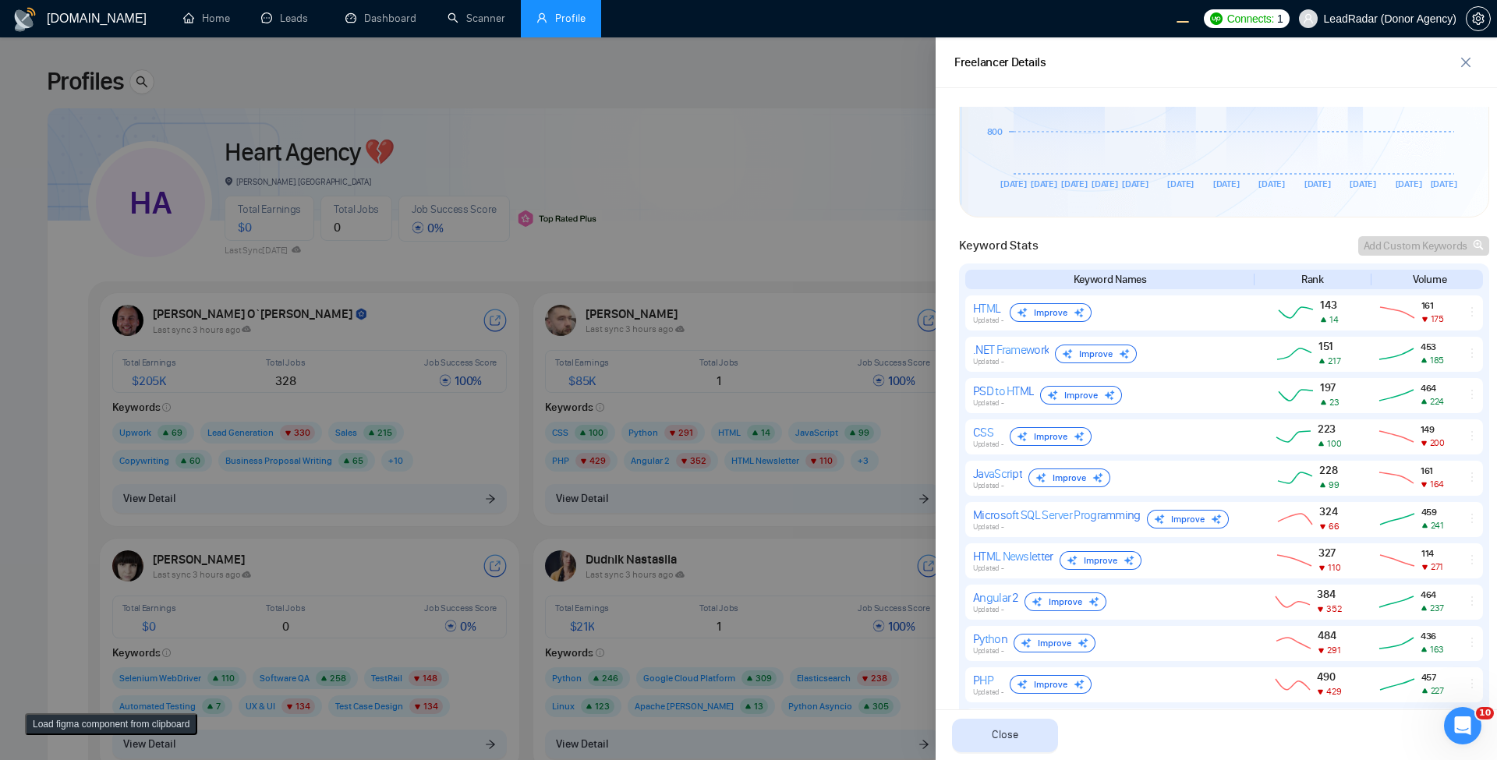
click at [722, 210] on div at bounding box center [748, 398] width 1497 height 723
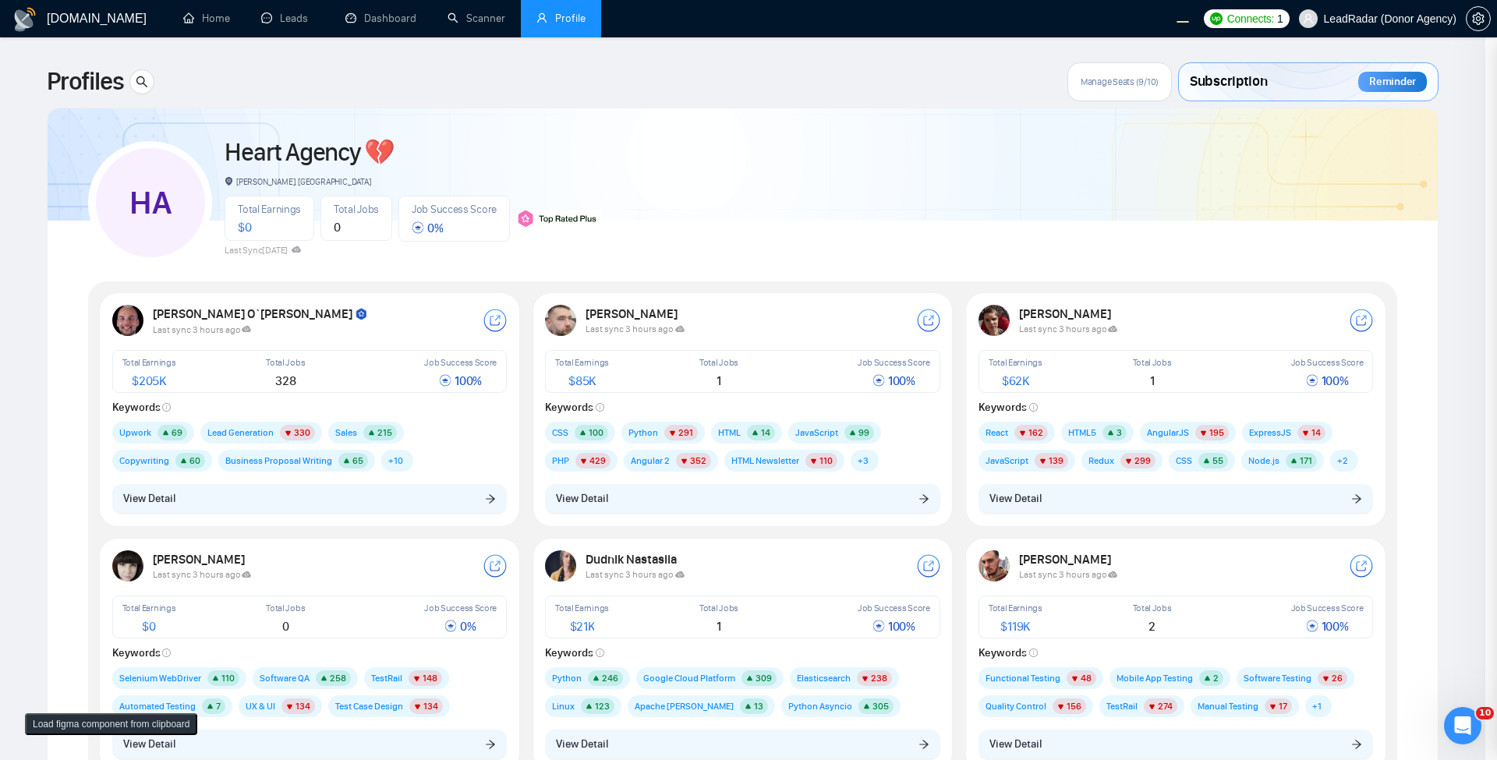
scroll to position [0, 0]
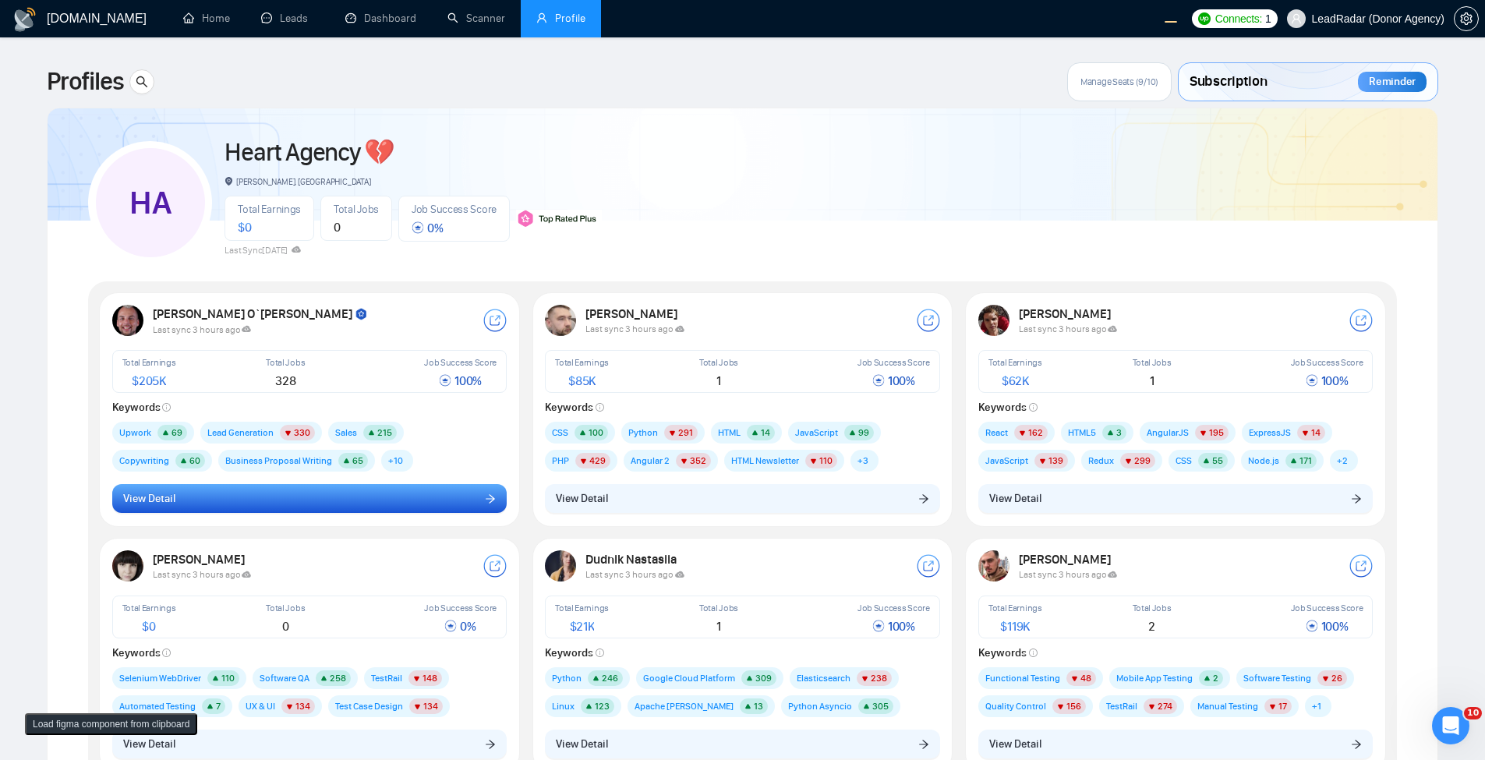
click at [383, 503] on button "View Detail" at bounding box center [309, 499] width 395 height 30
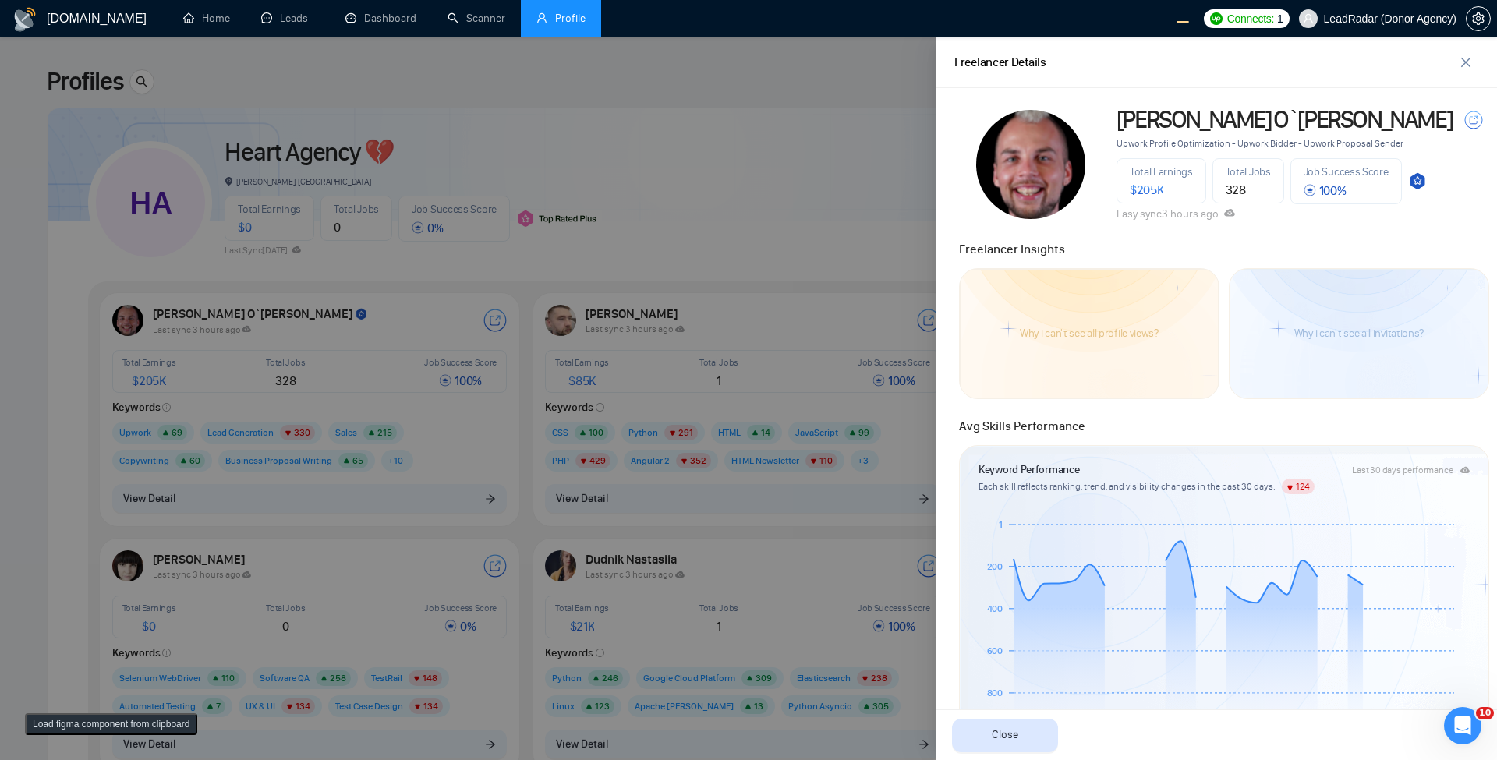
scroll to position [655, 0]
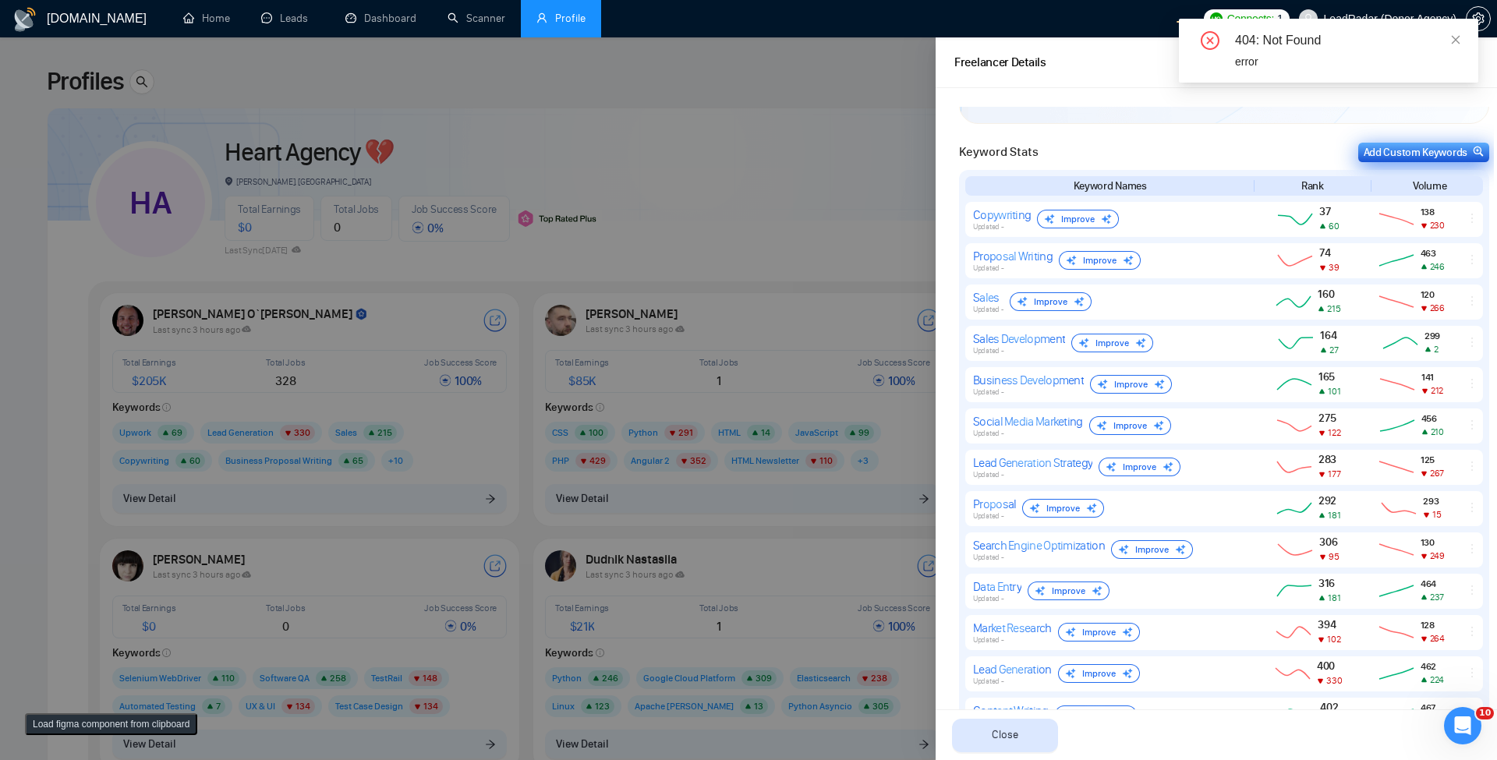
click at [901, 150] on div "Add Custom Keywords" at bounding box center [1423, 152] width 120 height 16
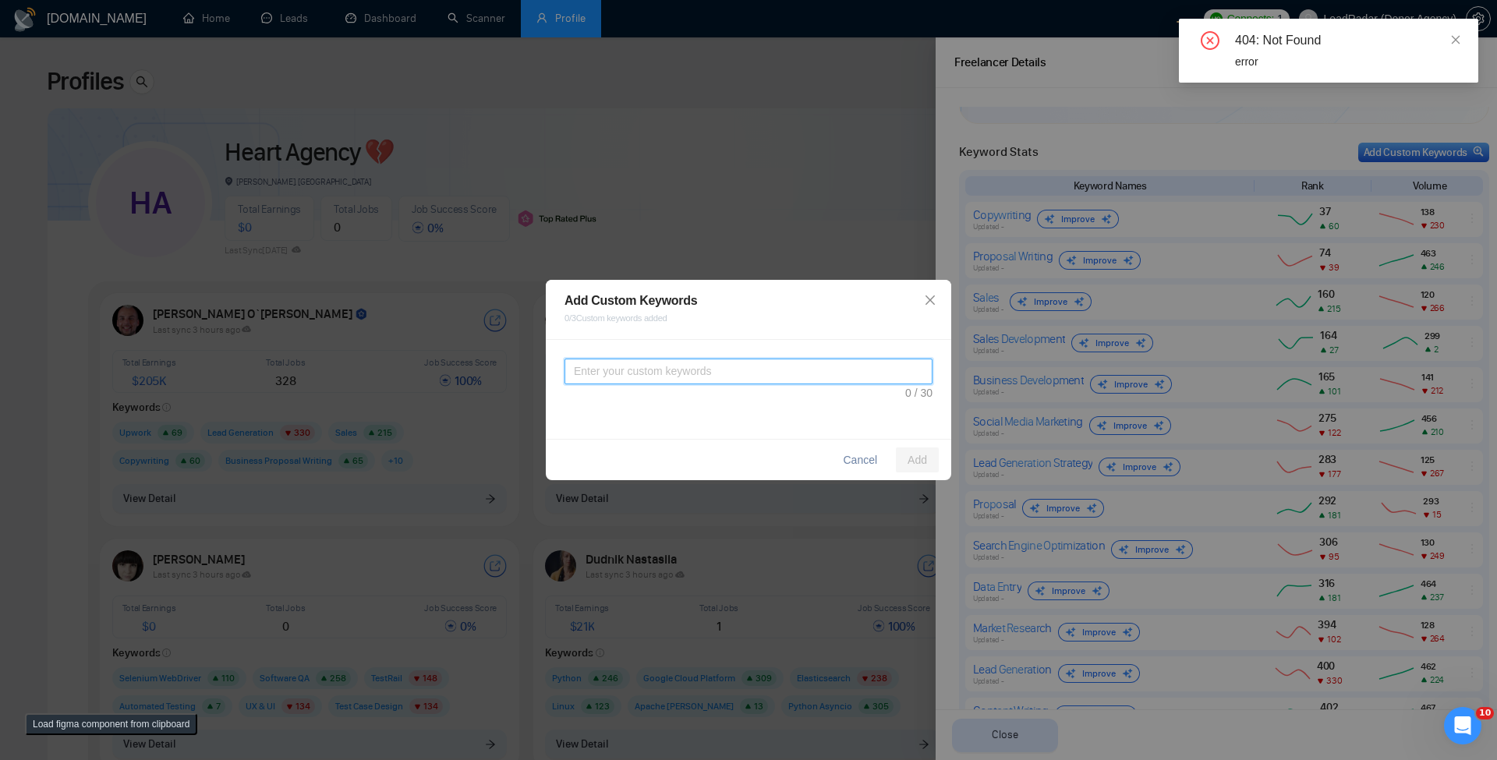
click at [757, 363] on textarea at bounding box center [748, 372] width 368 height 26
type textarea "test"
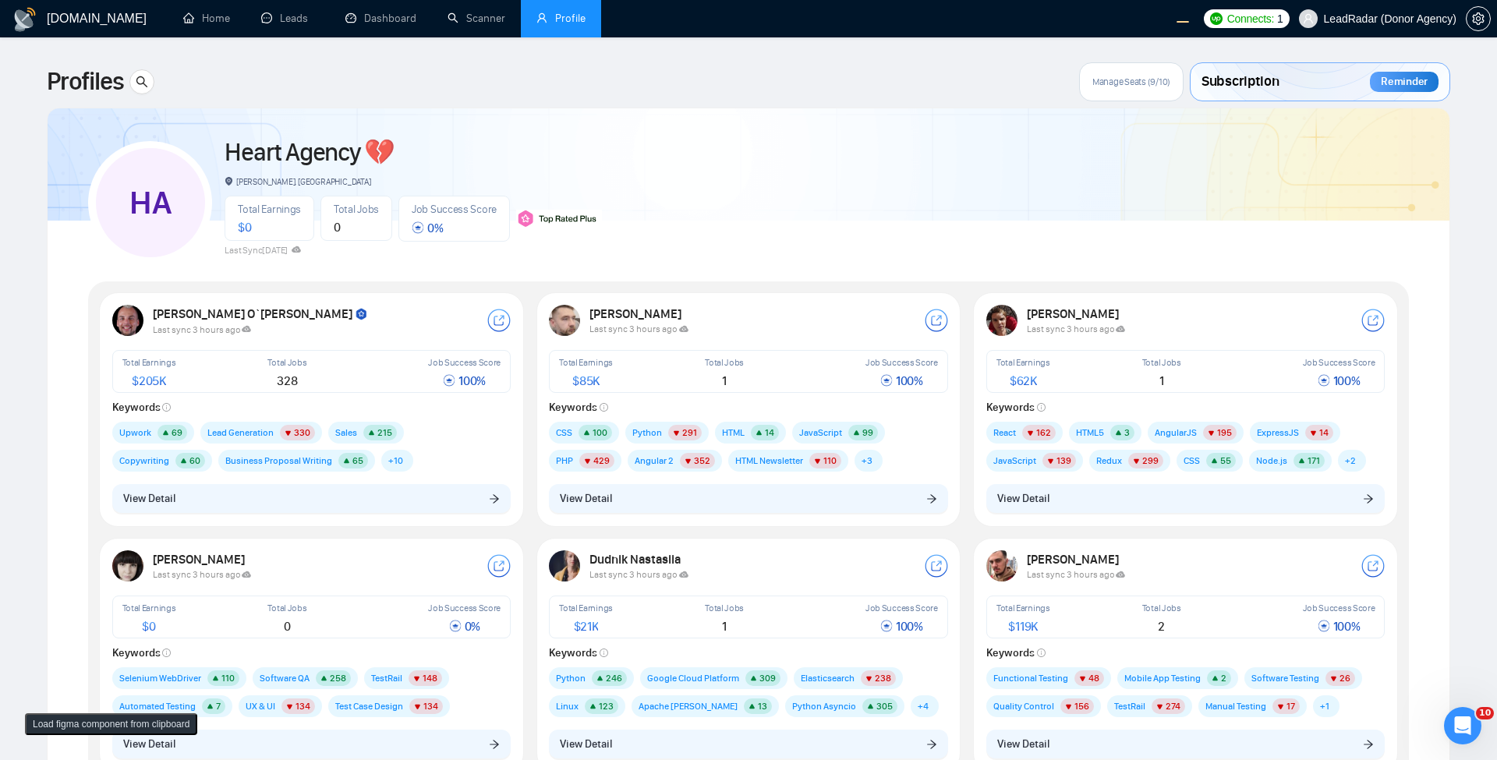
scroll to position [94, 0]
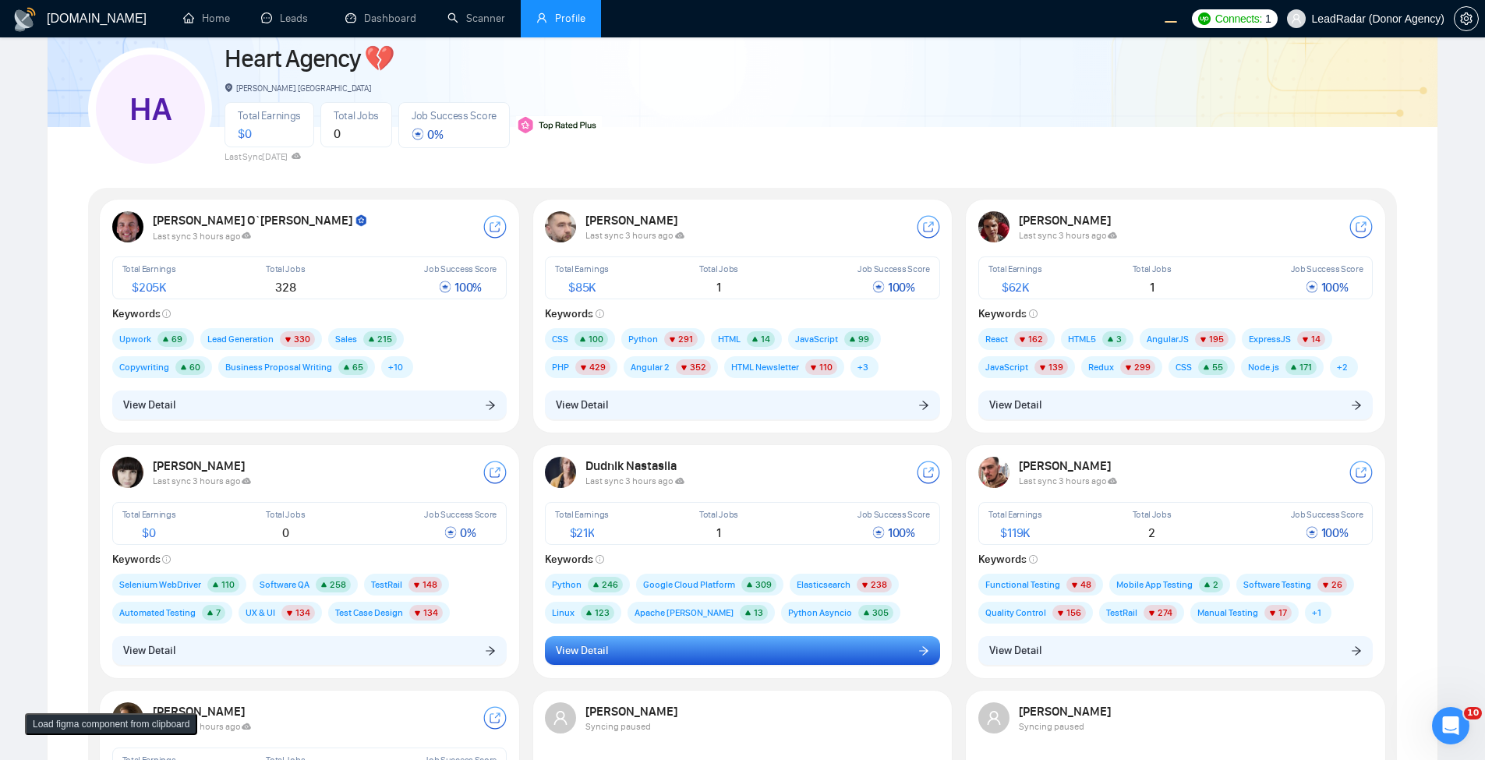
click at [613, 661] on button "View Detail" at bounding box center [742, 651] width 395 height 30
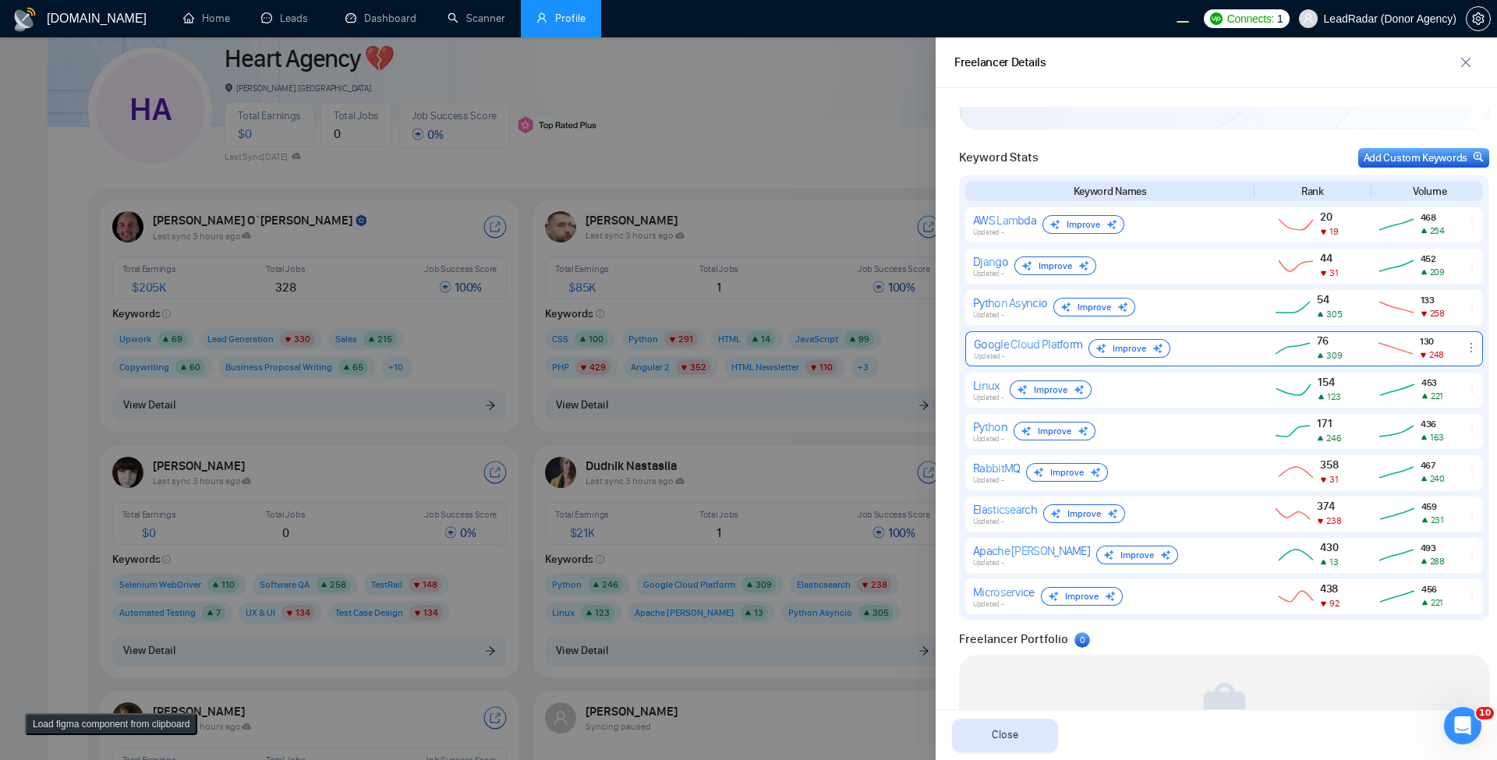
scroll to position [655, 0]
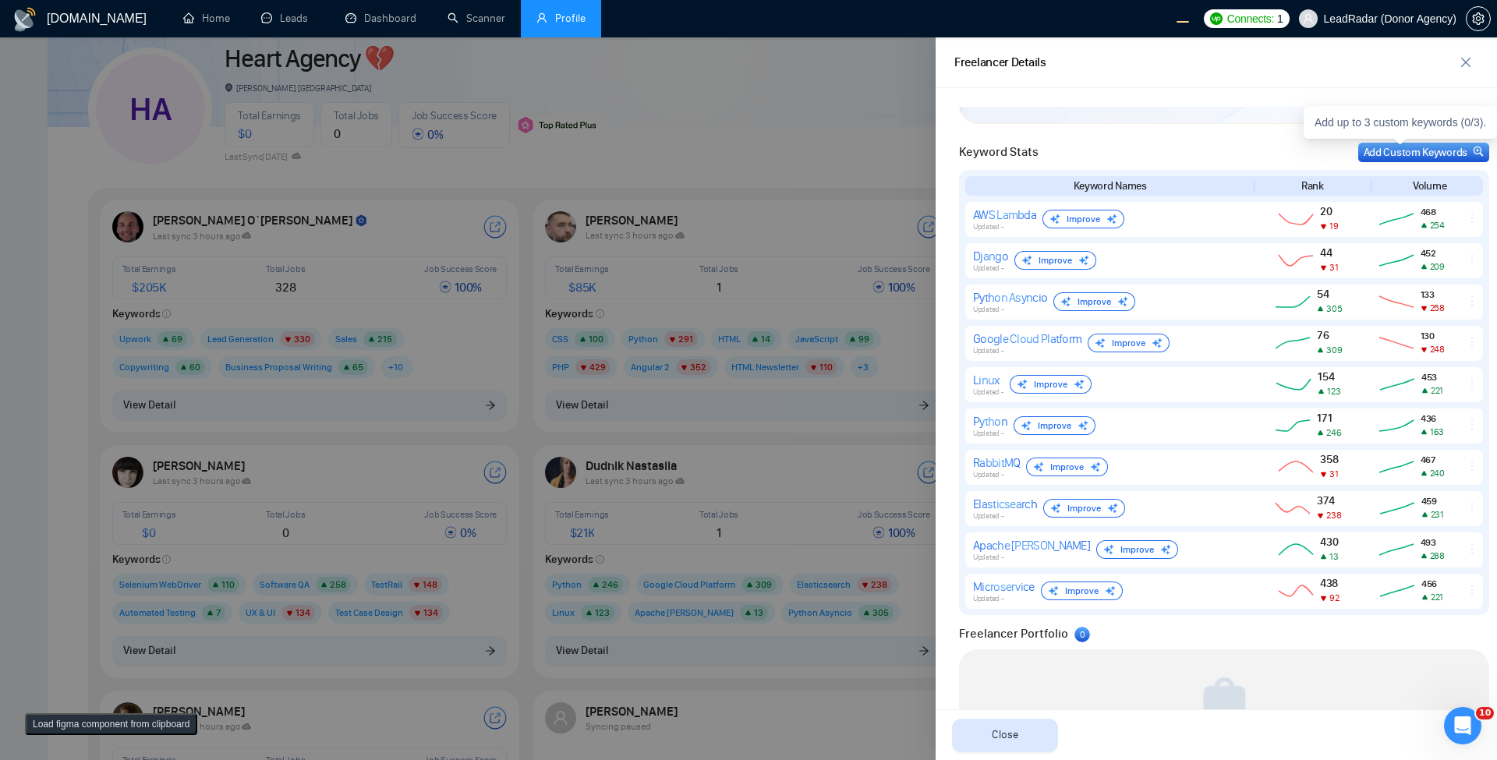
click at [901, 140] on div "Keyword Stats Add Custom Keywords Keyword Names Rank Volume AWS Lambda Updated …" at bounding box center [1223, 373] width 539 height 481
click at [901, 154] on div "Add Custom Keywords" at bounding box center [1423, 152] width 120 height 16
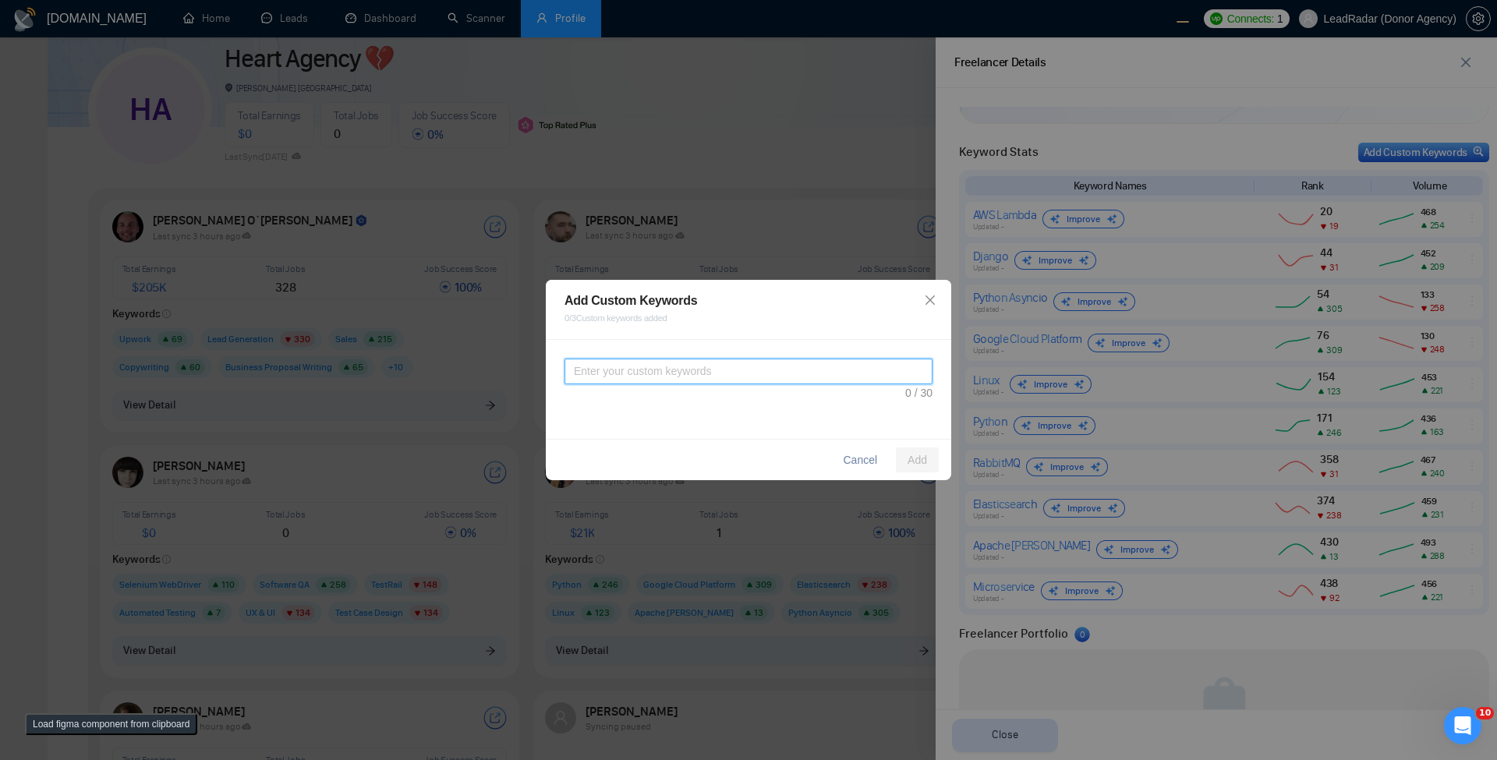
click at [727, 371] on textarea at bounding box center [748, 372] width 368 height 26
click at [901, 457] on span "Add" at bounding box center [916, 459] width 19 height 17
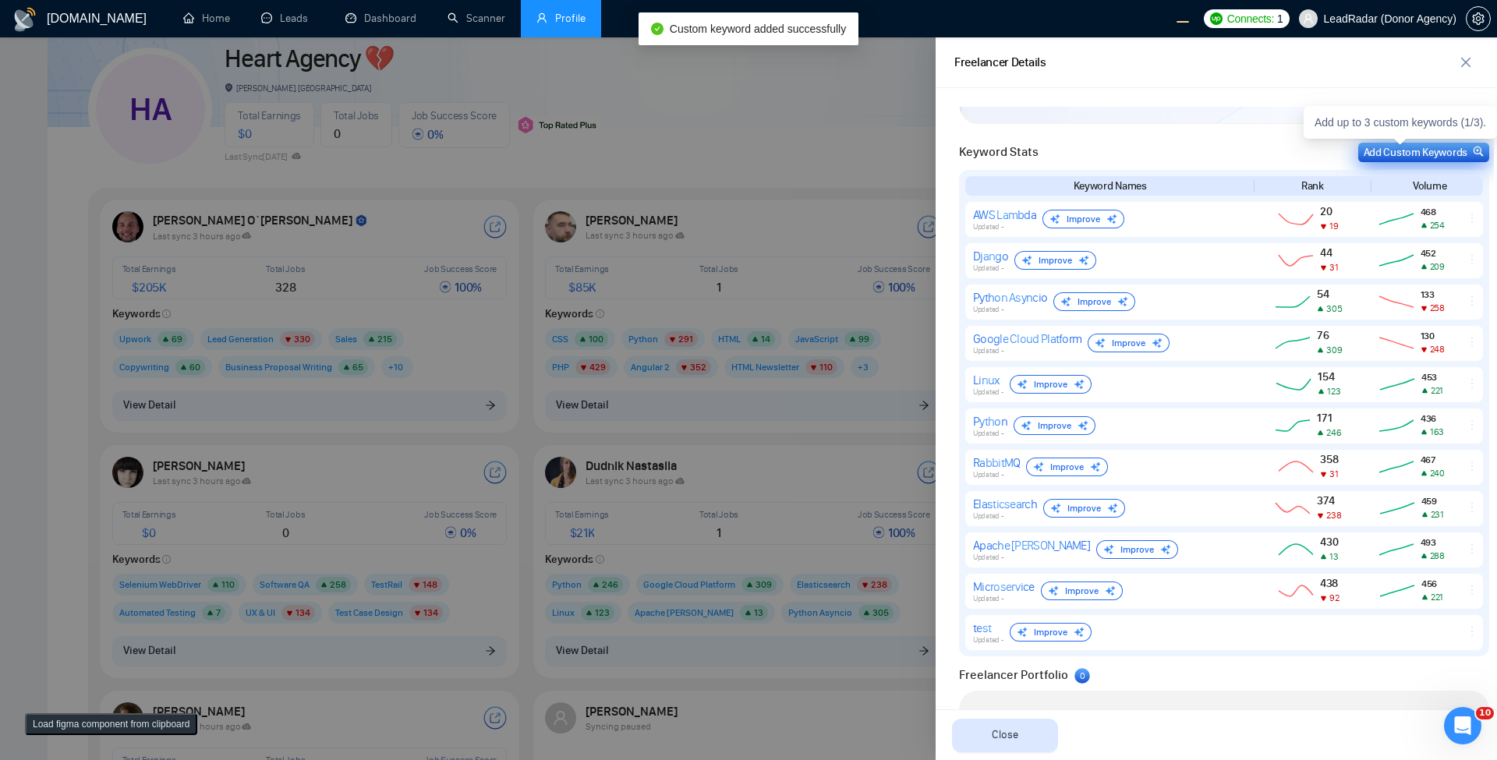
click at [901, 153] on div "Add Custom Keywords" at bounding box center [1423, 152] width 120 height 16
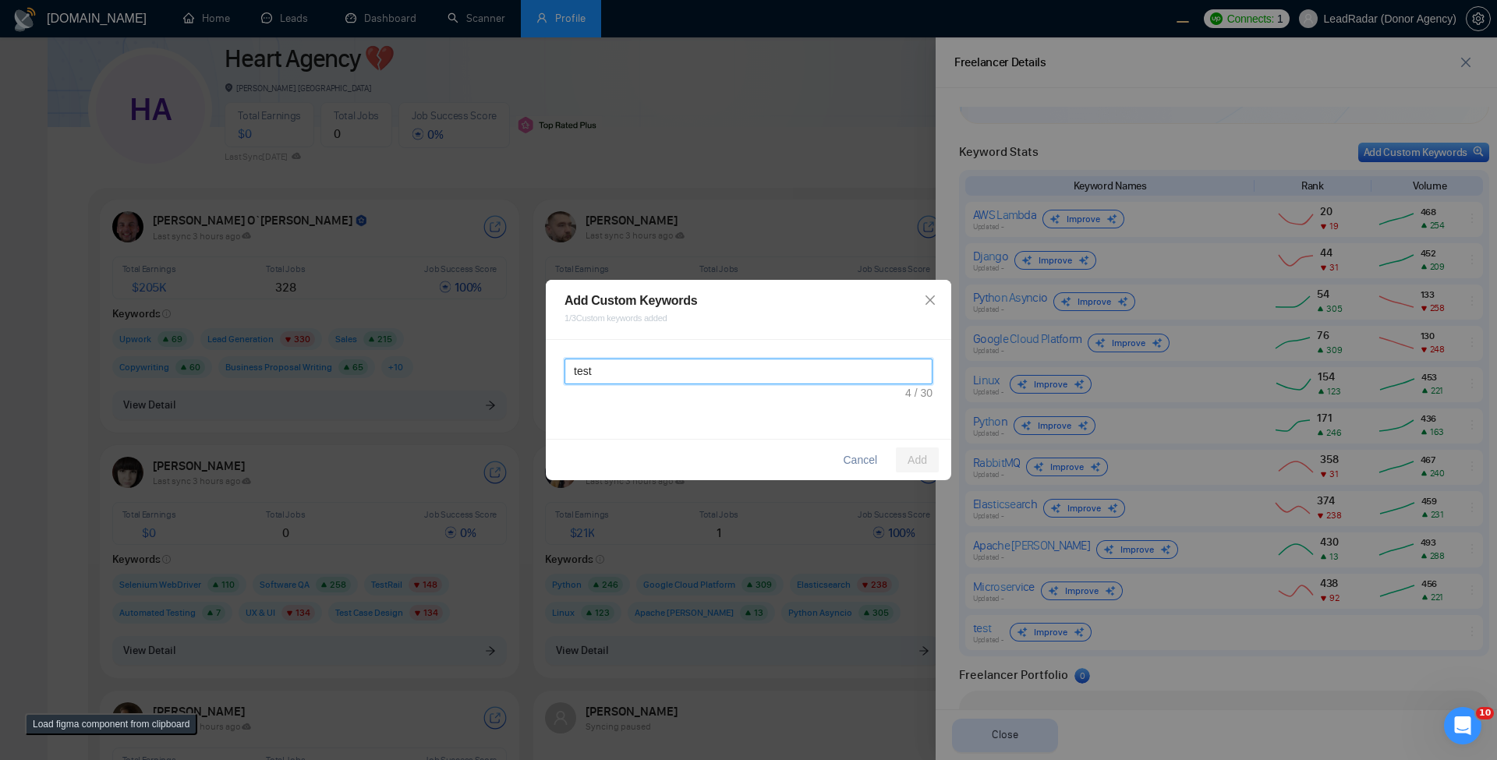
click at [718, 380] on textarea "test" at bounding box center [748, 372] width 368 height 26
click at [901, 471] on button "Add" at bounding box center [917, 459] width 43 height 25
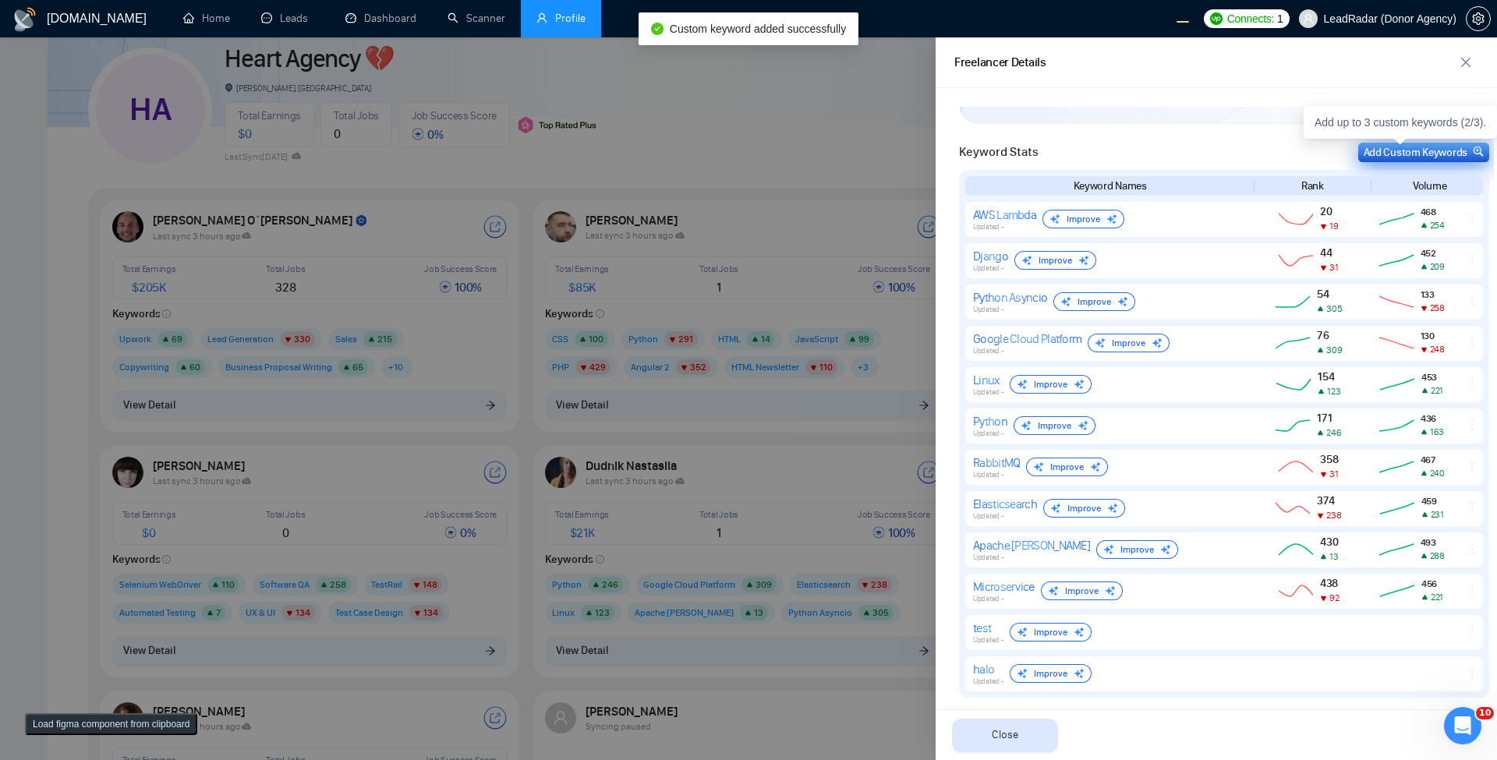
click at [901, 152] on div "Add Custom Keywords" at bounding box center [1423, 152] width 120 height 16
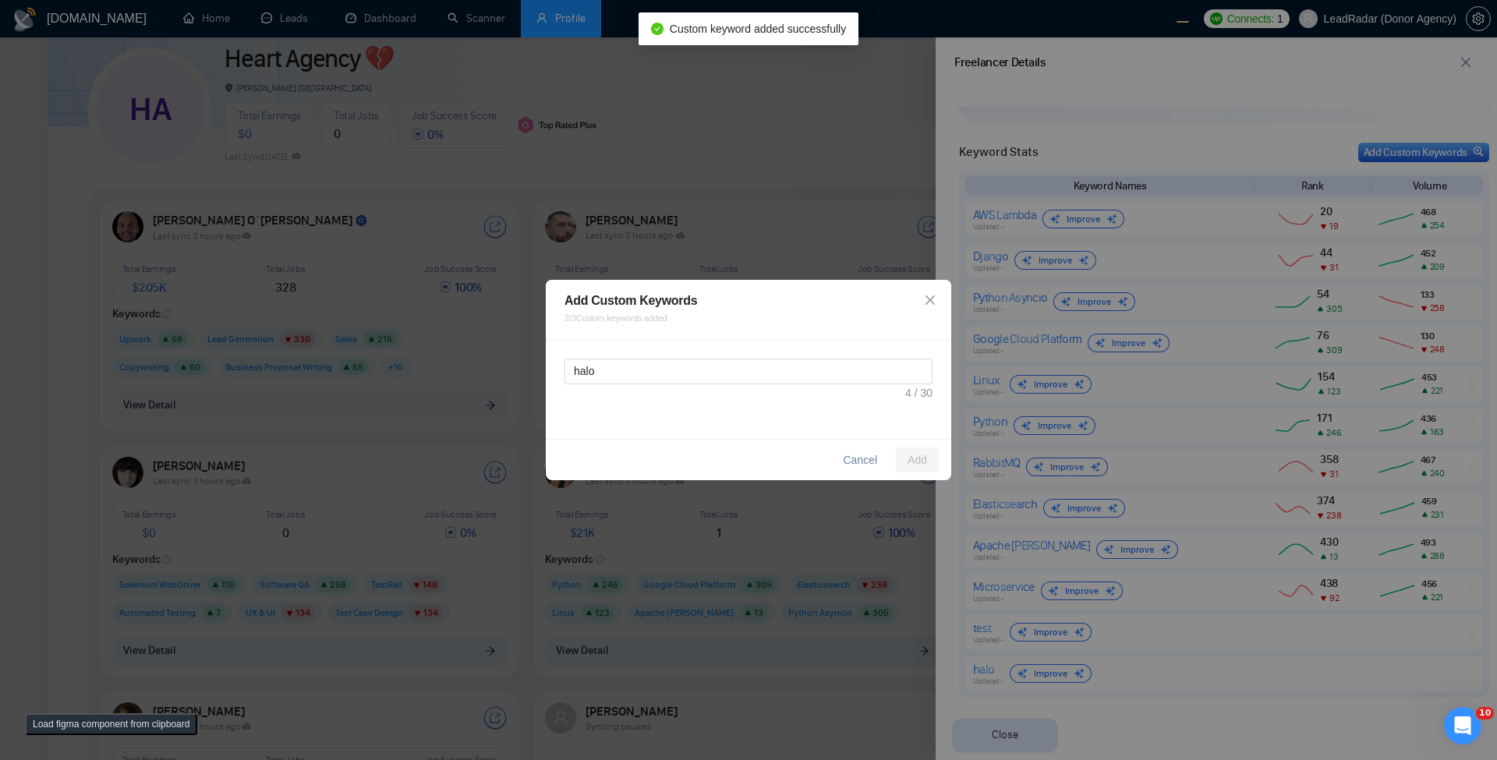
click at [639, 402] on div "halo" at bounding box center [748, 389] width 405 height 99
click at [679, 373] on textarea "halo" at bounding box center [748, 372] width 368 height 26
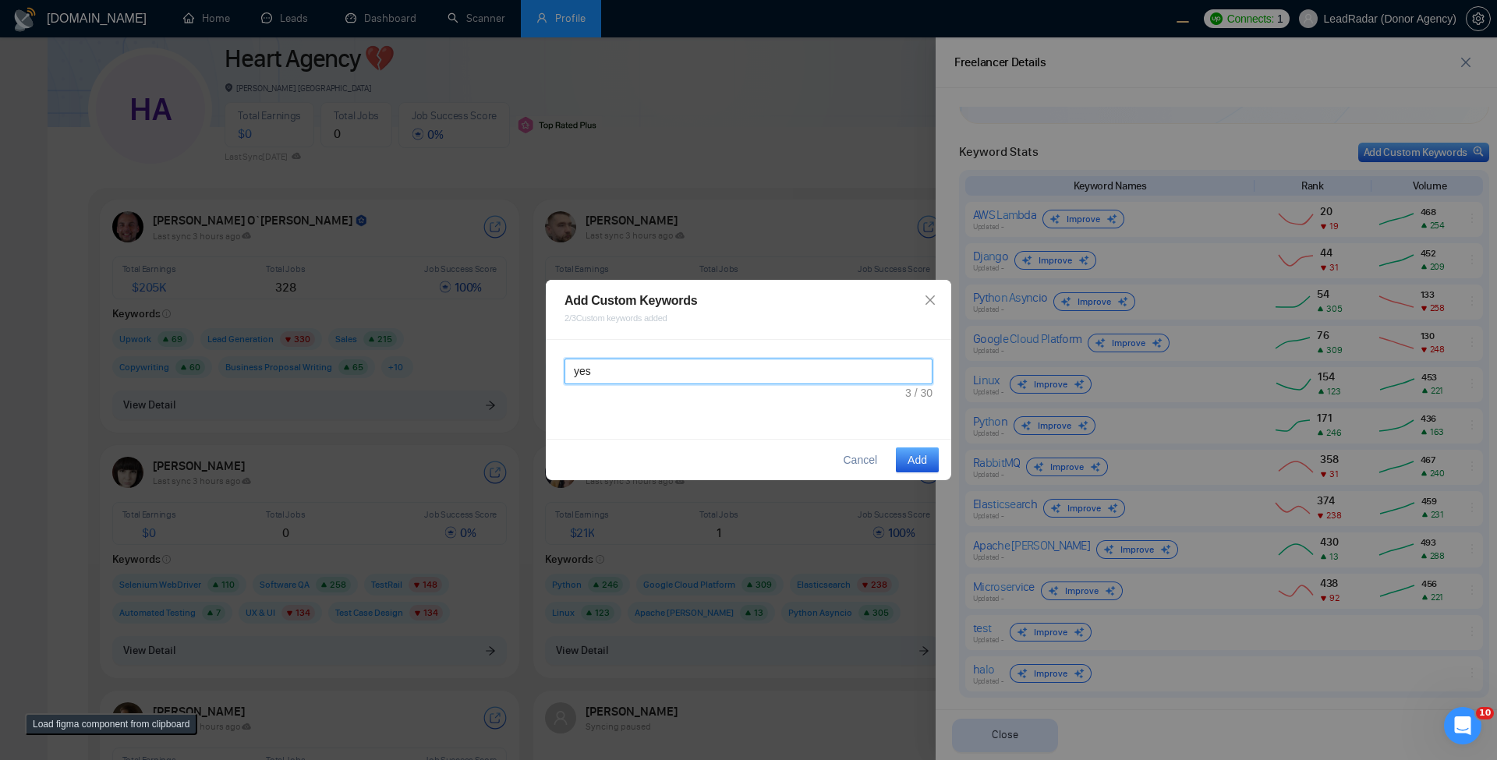
type textarea "yes"
click at [901, 454] on span "Add" at bounding box center [916, 459] width 19 height 17
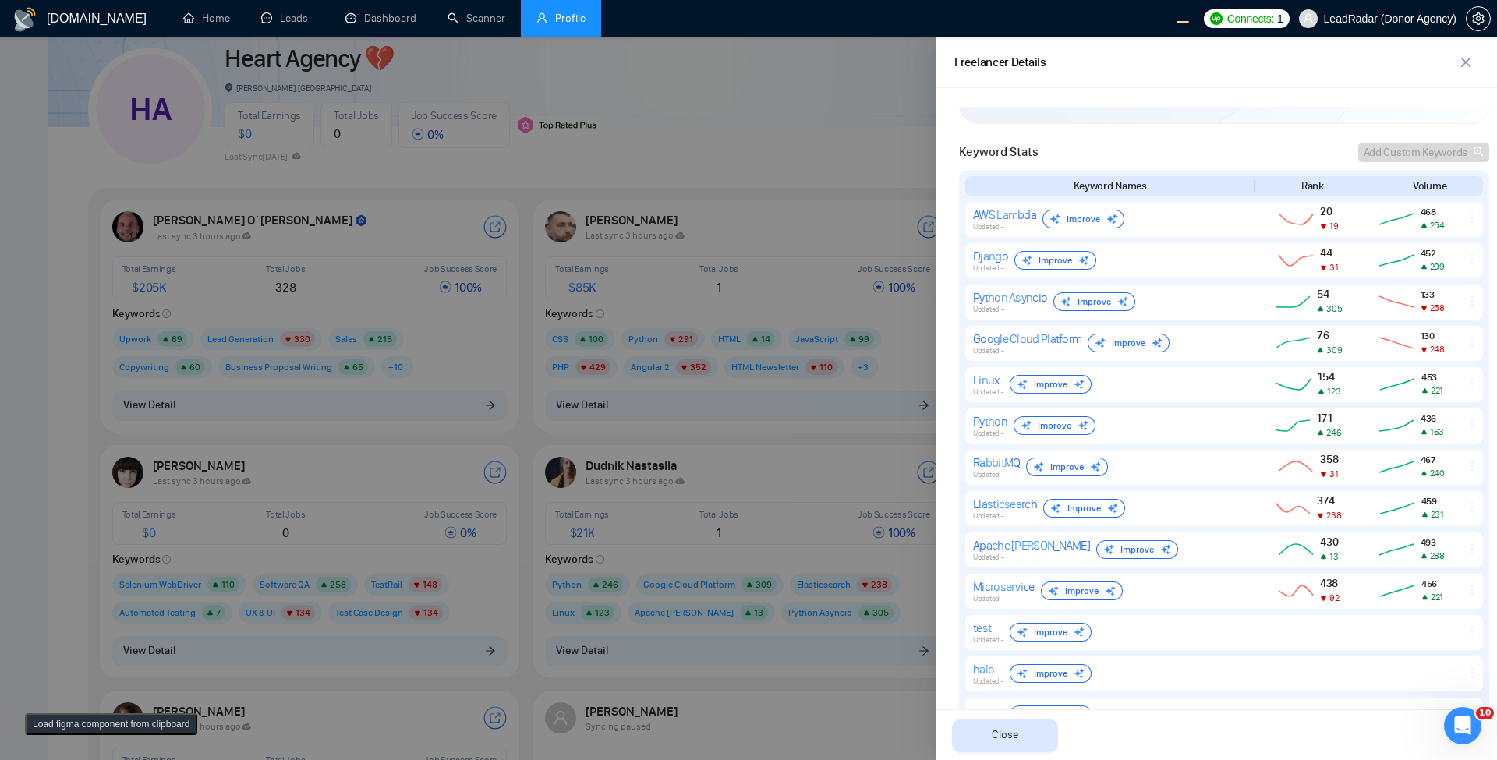
click at [773, 146] on div at bounding box center [748, 398] width 1497 height 723
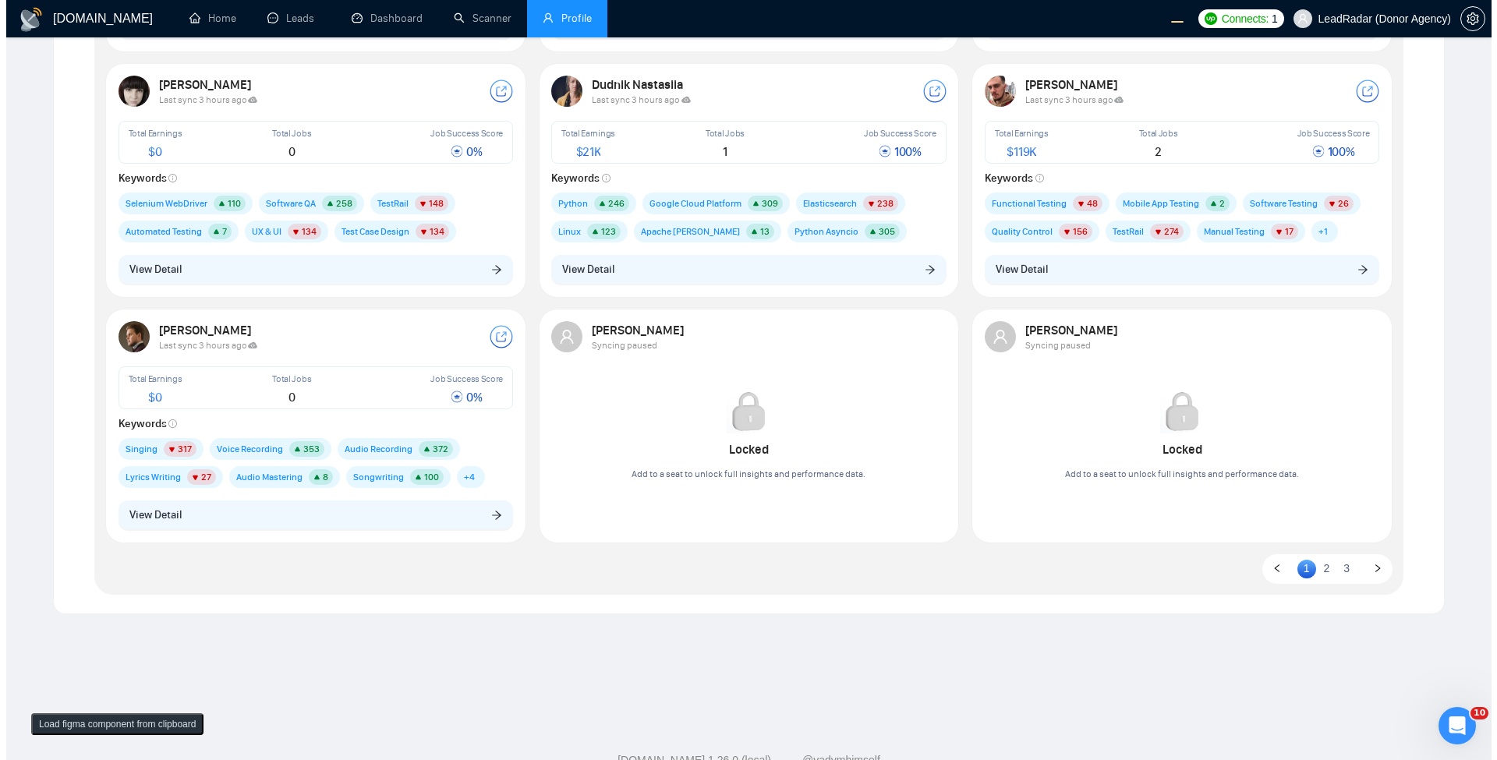
scroll to position [525, 0]
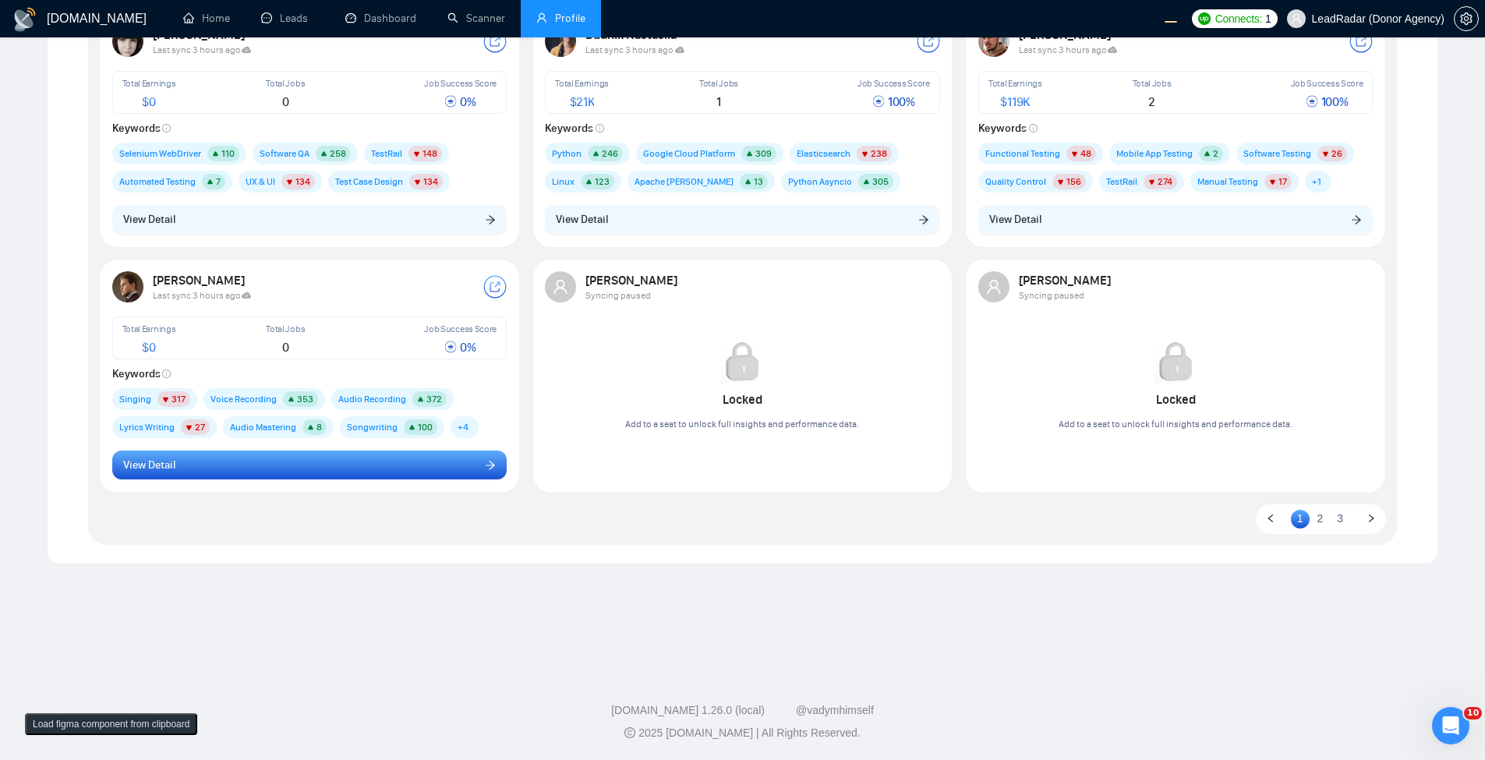
click at [274, 461] on button "View Detail" at bounding box center [309, 466] width 395 height 30
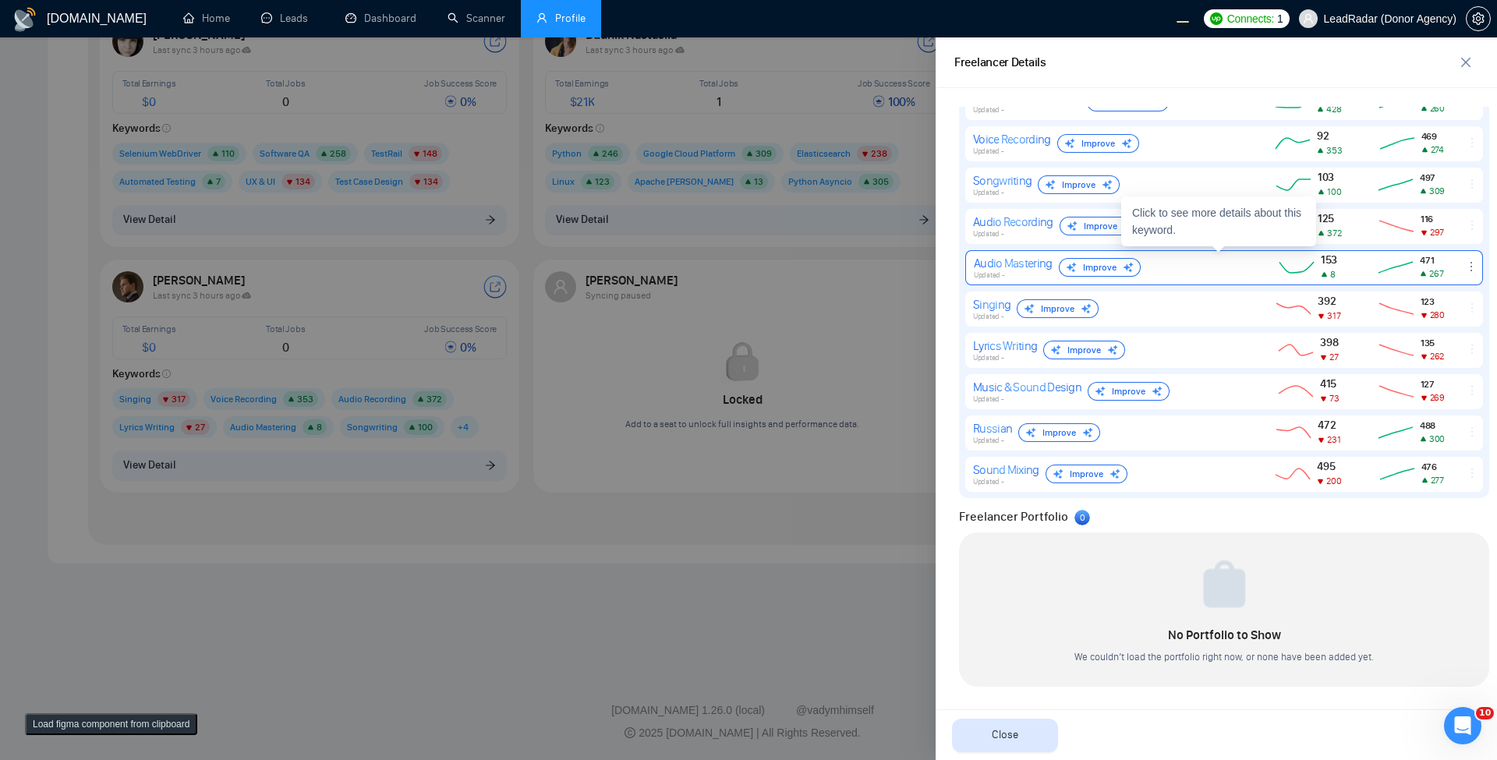
scroll to position [633, 0]
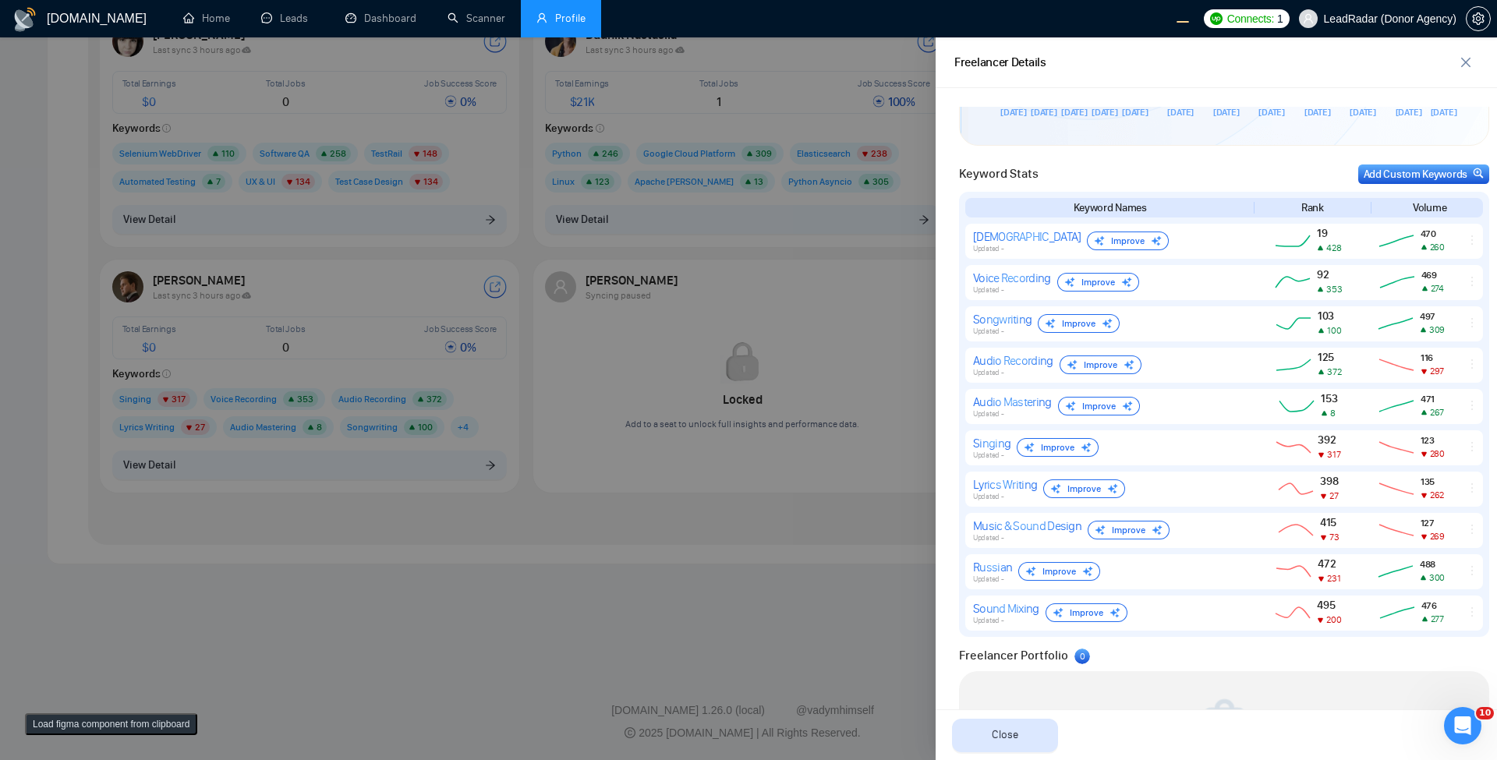
click at [336, 631] on div at bounding box center [748, 398] width 1497 height 723
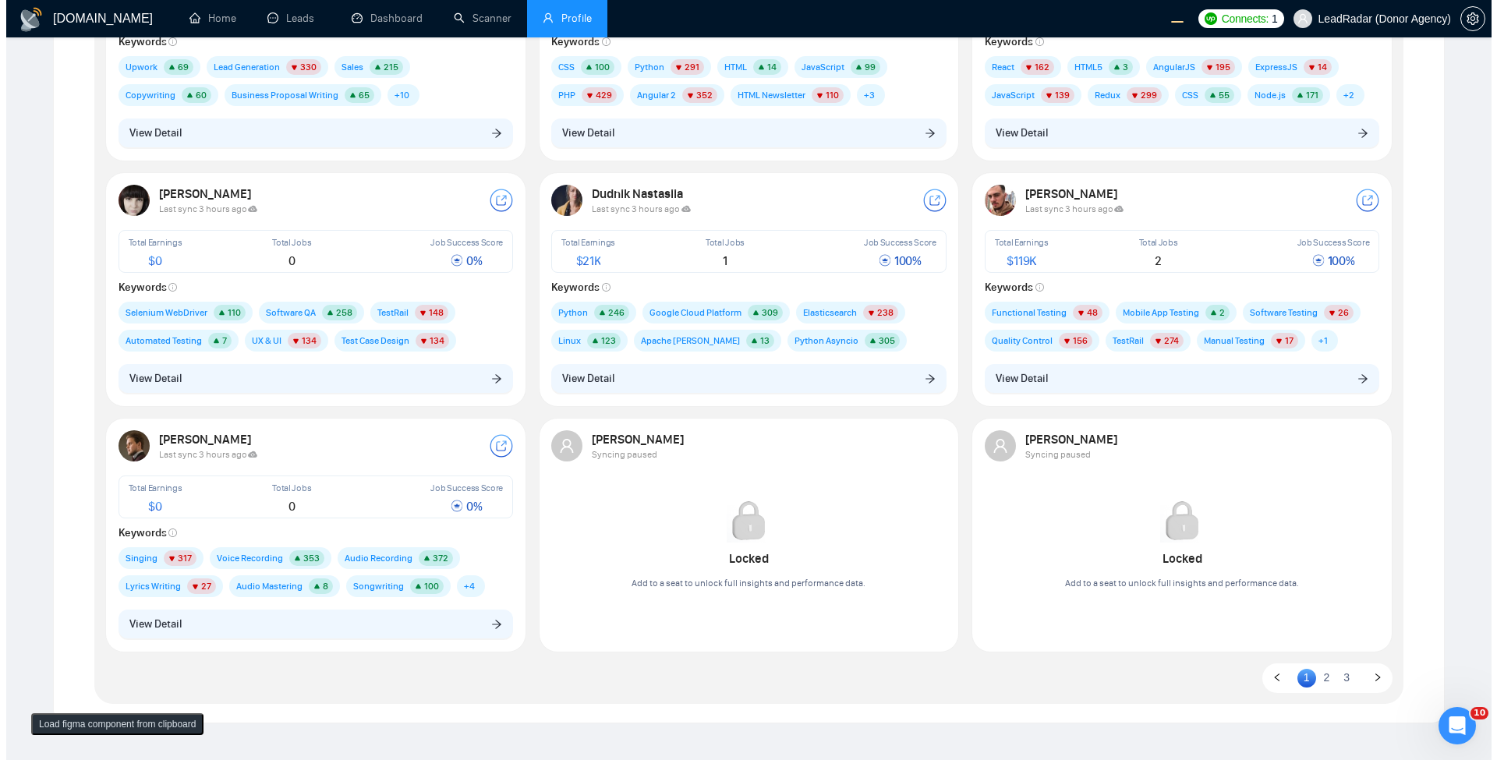
scroll to position [150, 0]
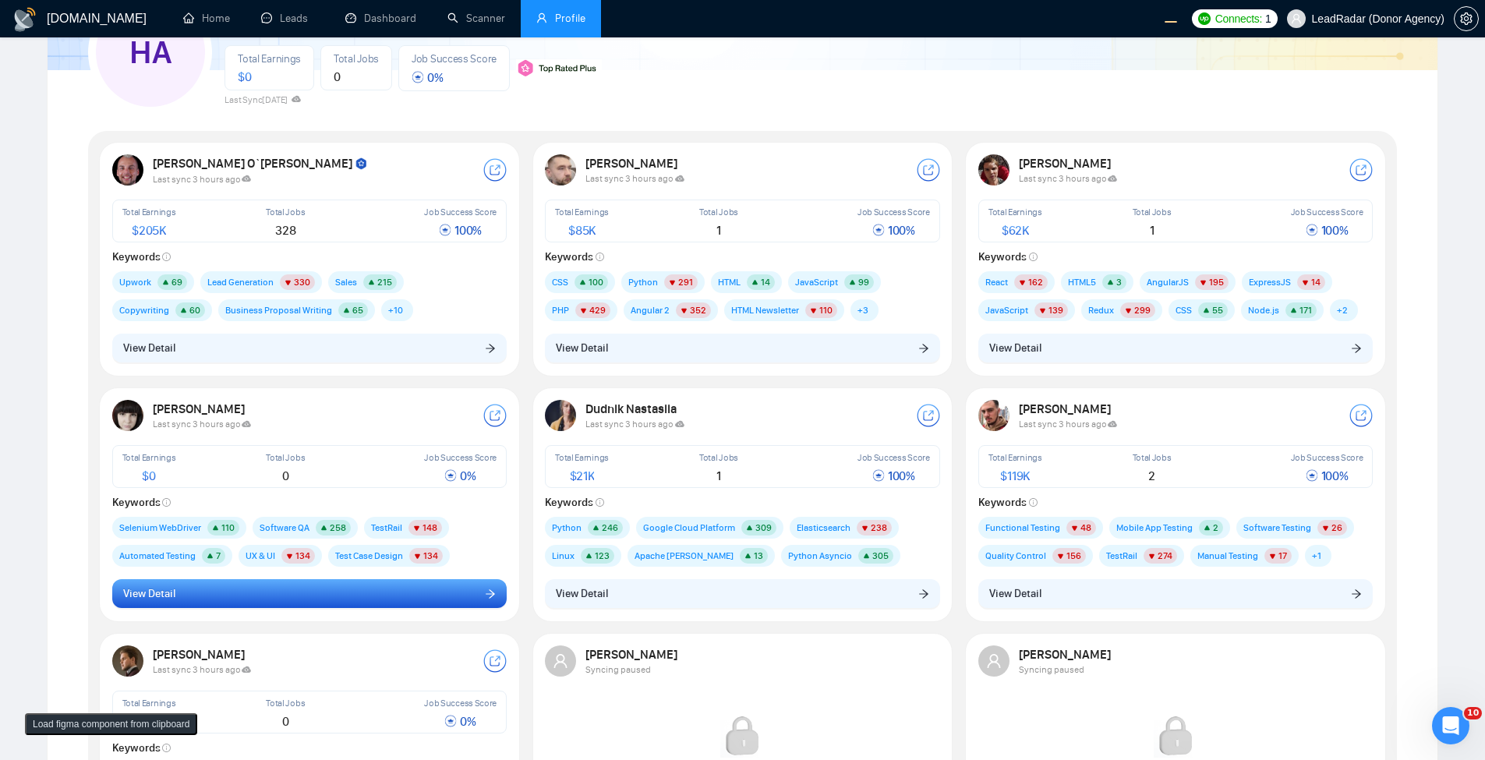
click at [428, 604] on button "View Detail" at bounding box center [309, 594] width 395 height 30
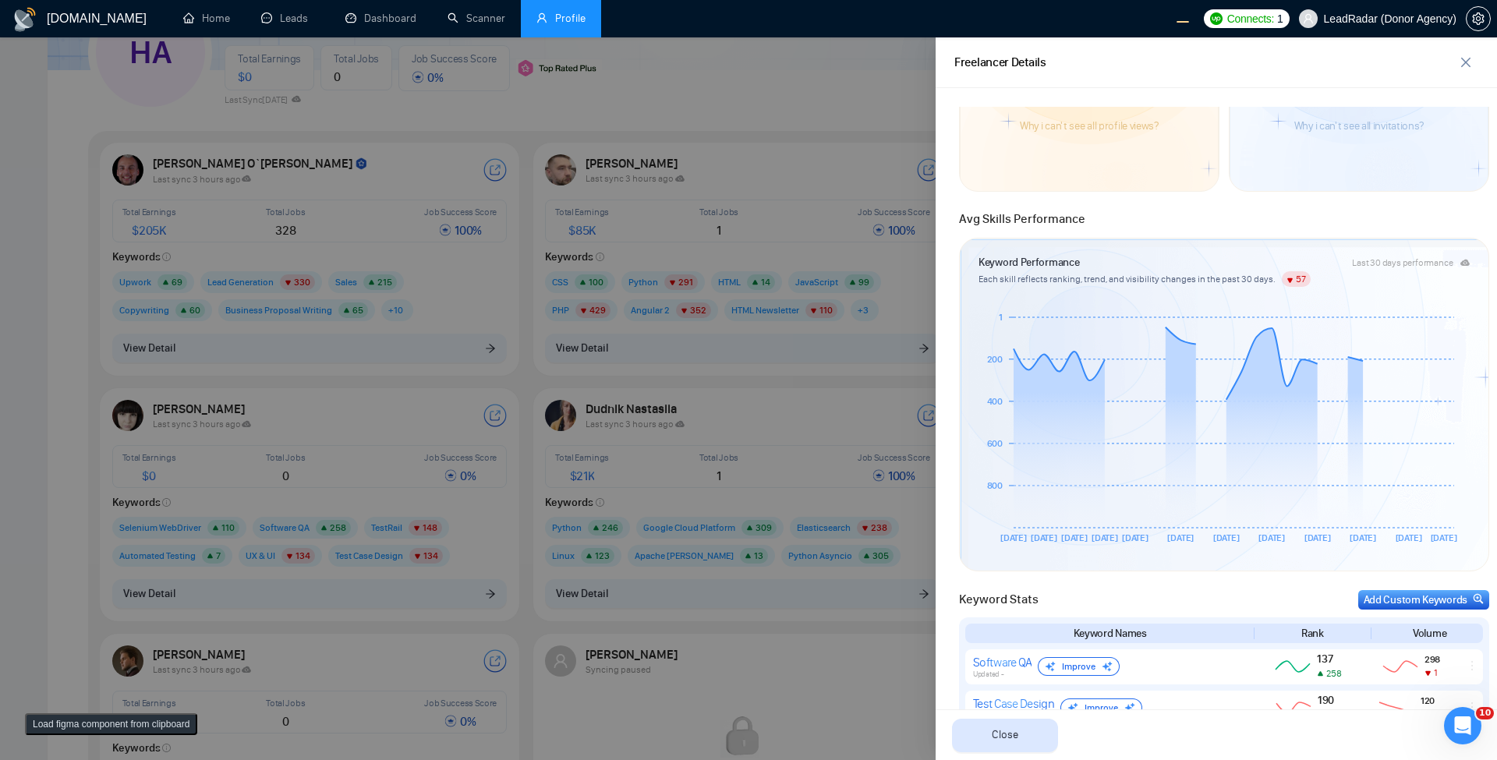
scroll to position [468, 0]
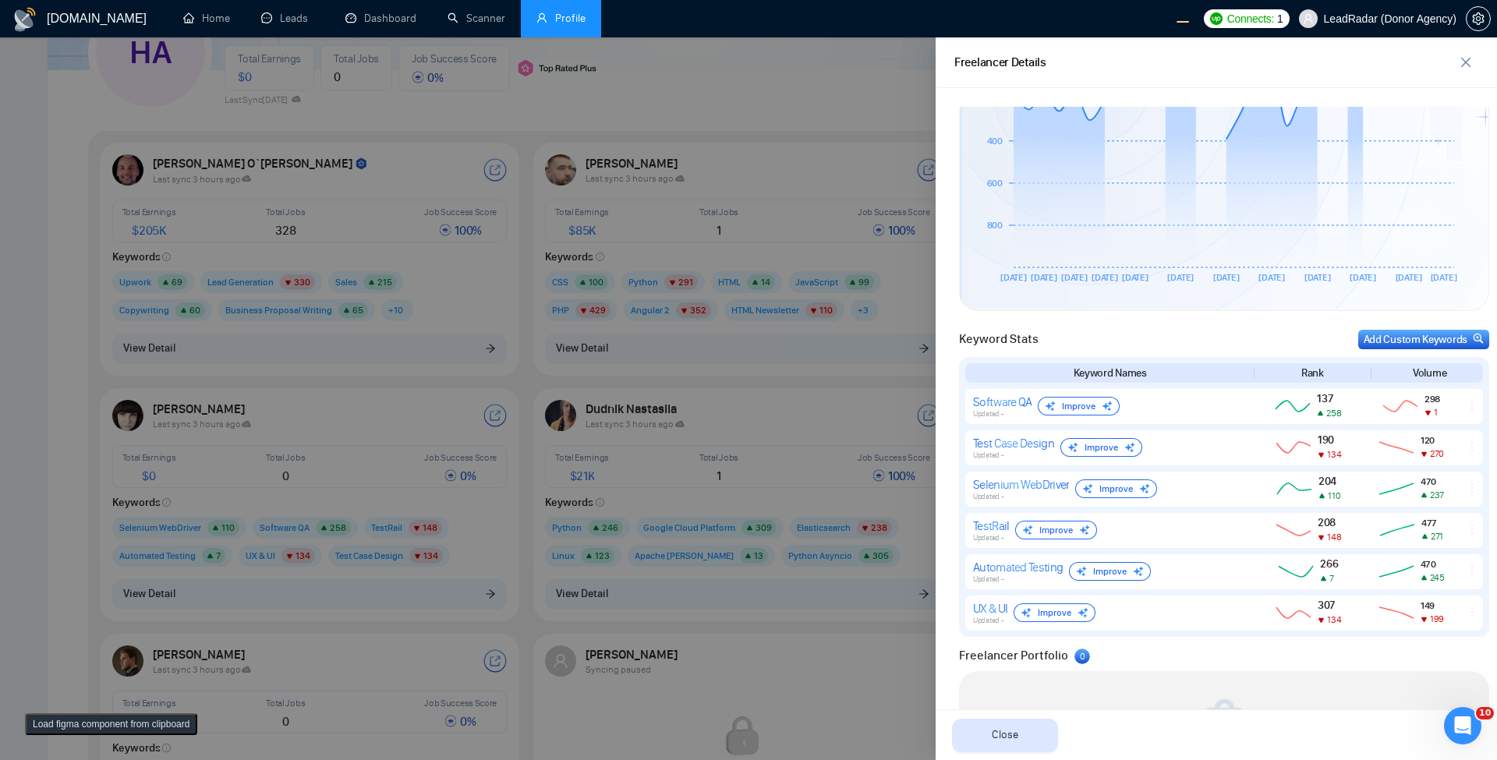
click at [246, 635] on div at bounding box center [748, 398] width 1497 height 723
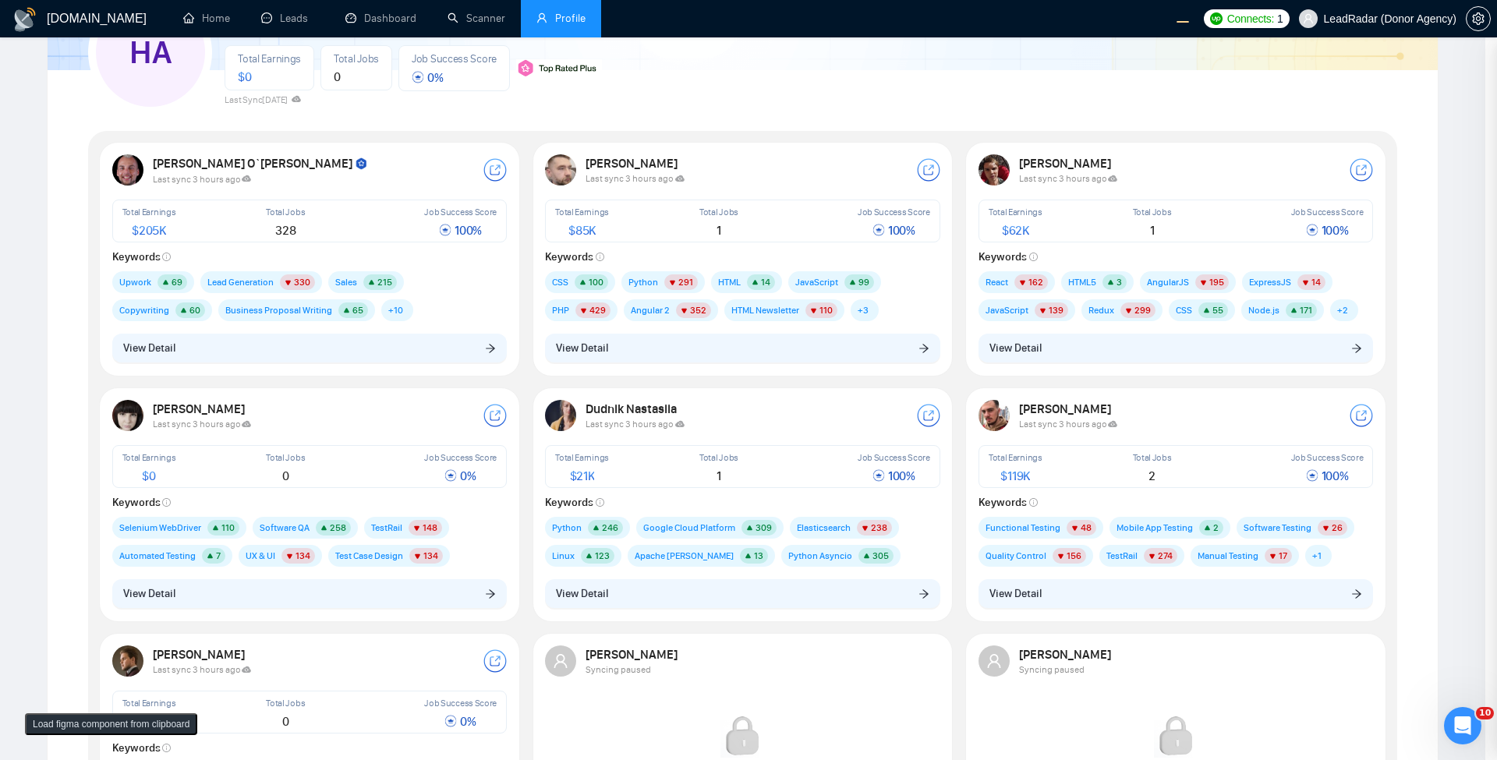
scroll to position [0, 0]
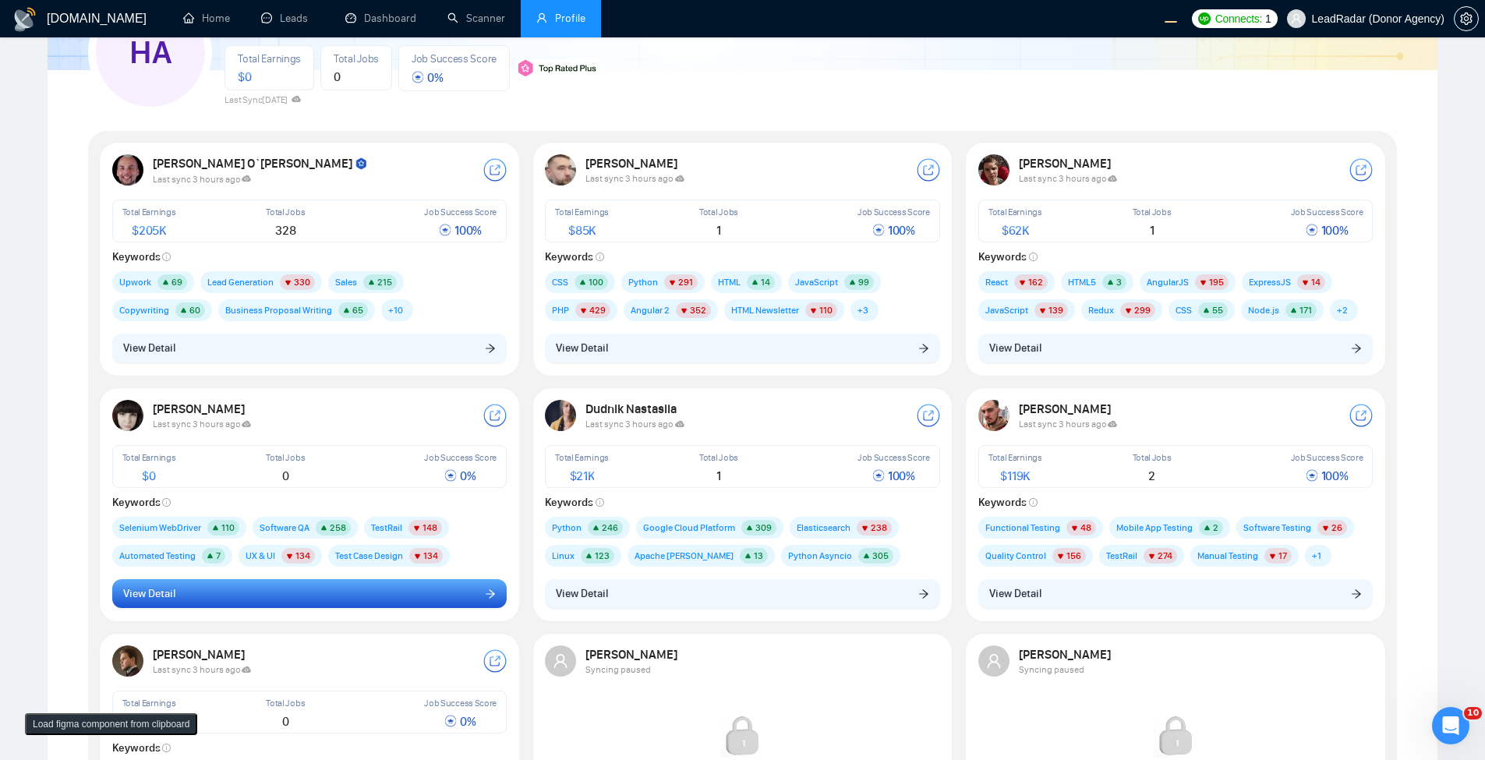
click at [292, 598] on button "View Detail" at bounding box center [309, 594] width 395 height 30
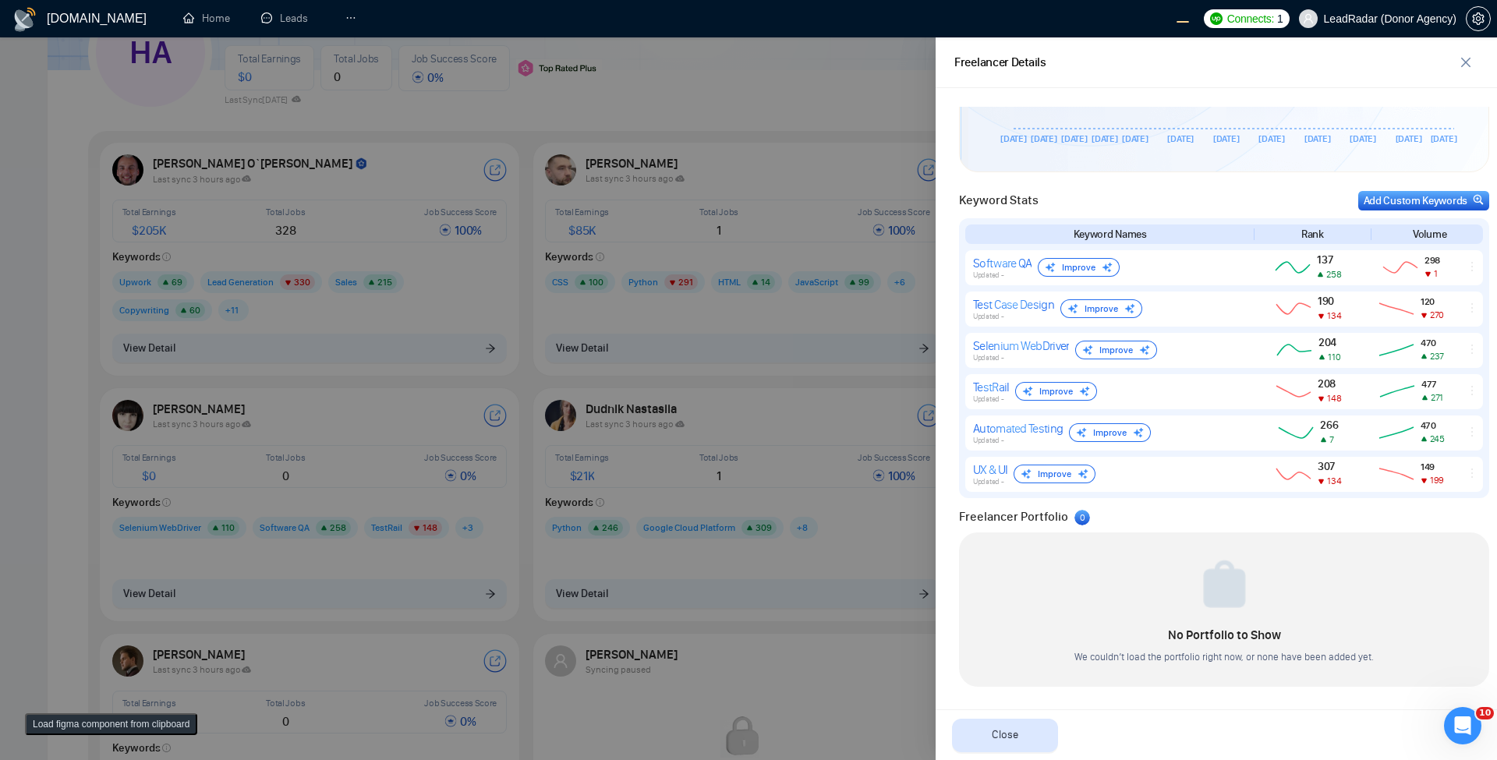
scroll to position [606, 0]
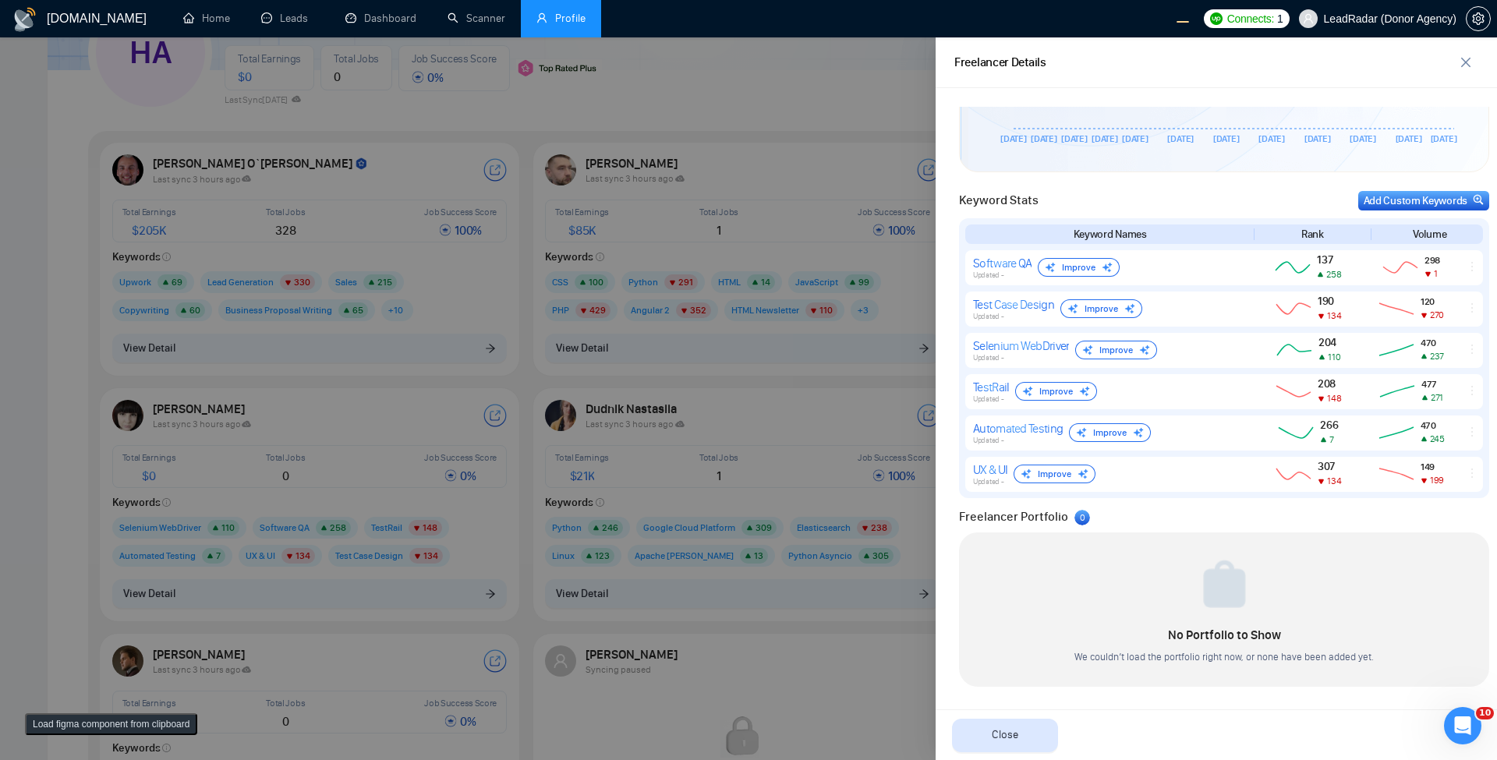
click at [417, 374] on div at bounding box center [748, 398] width 1497 height 723
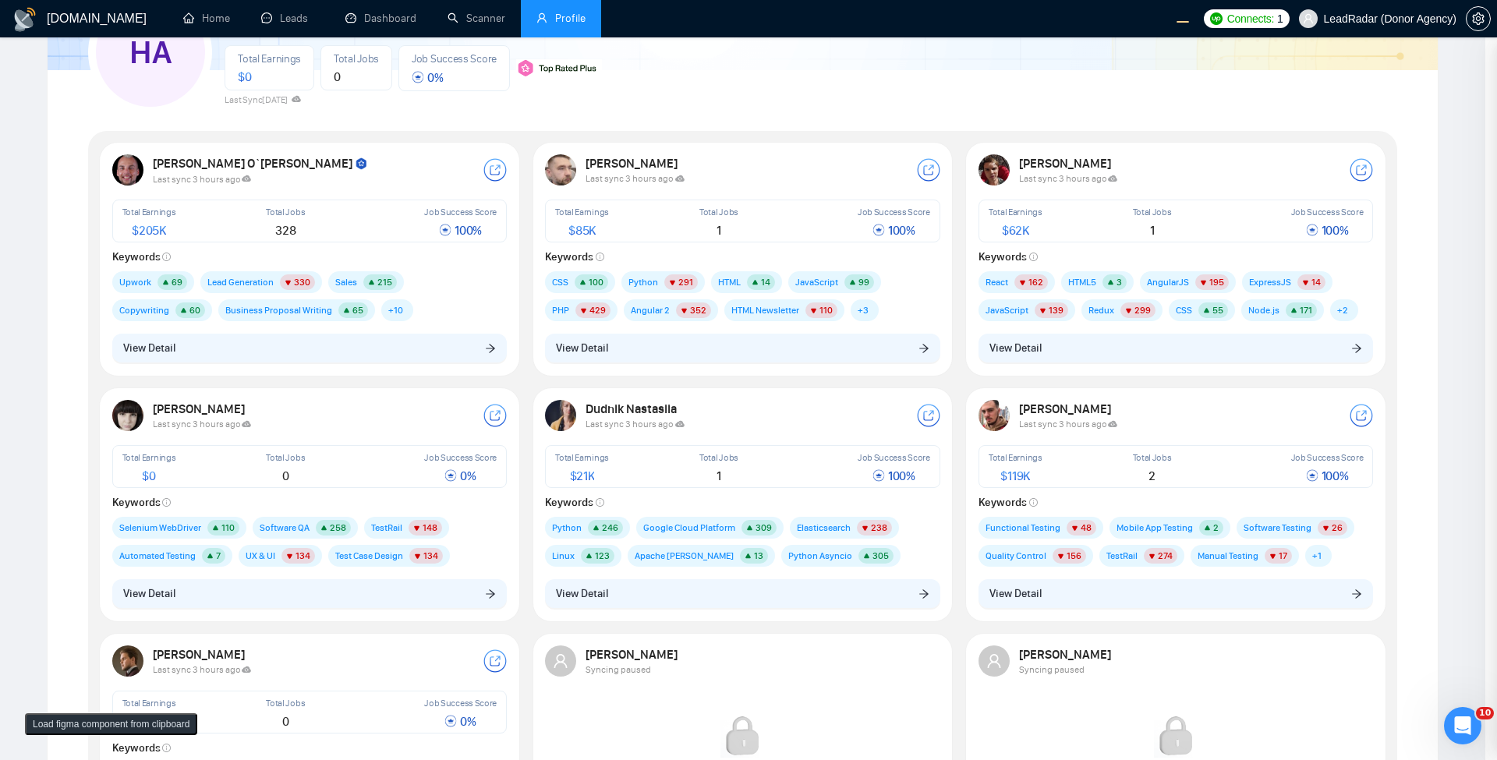
scroll to position [0, 0]
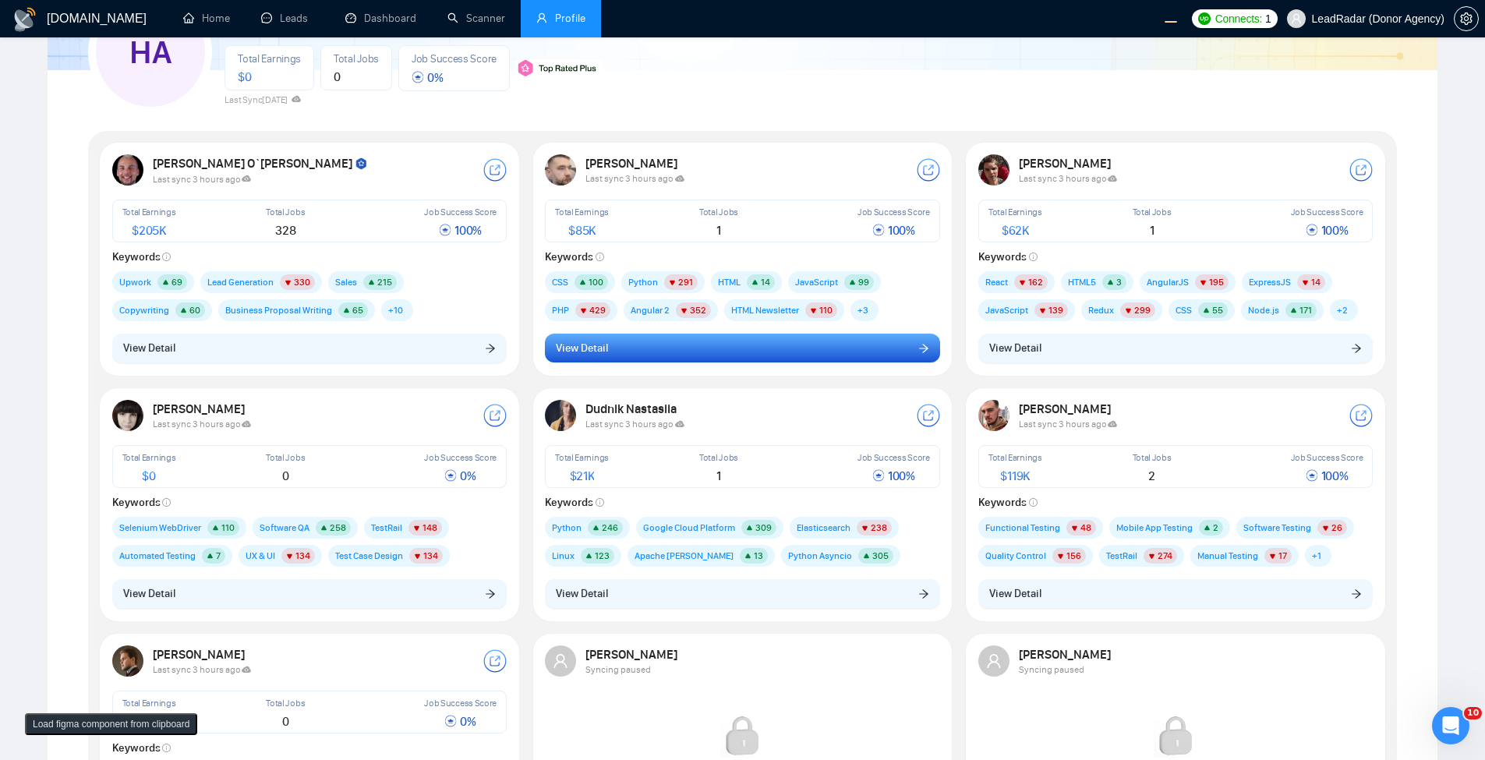
click at [563, 334] on button "View Detail" at bounding box center [742, 349] width 395 height 30
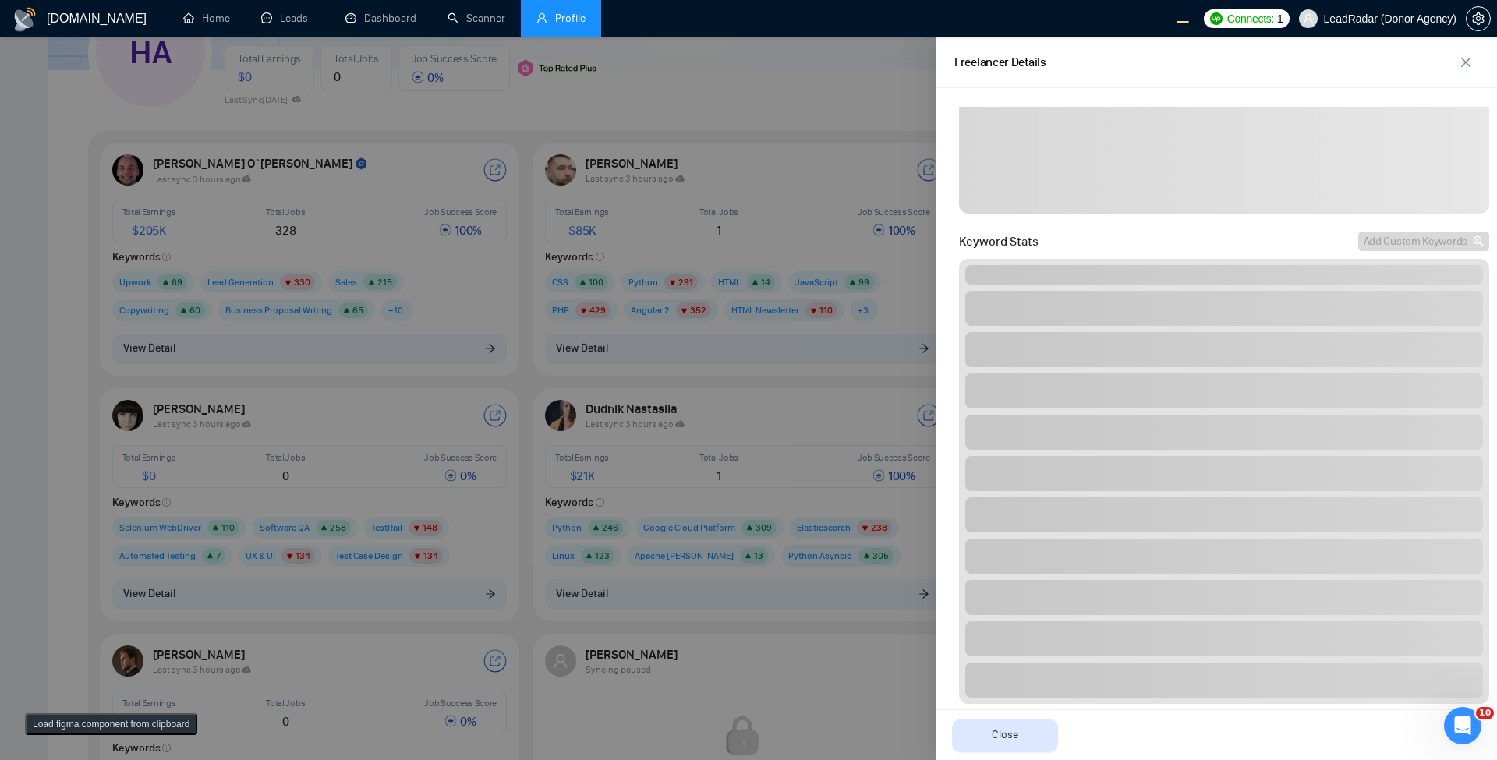
scroll to position [451, 0]
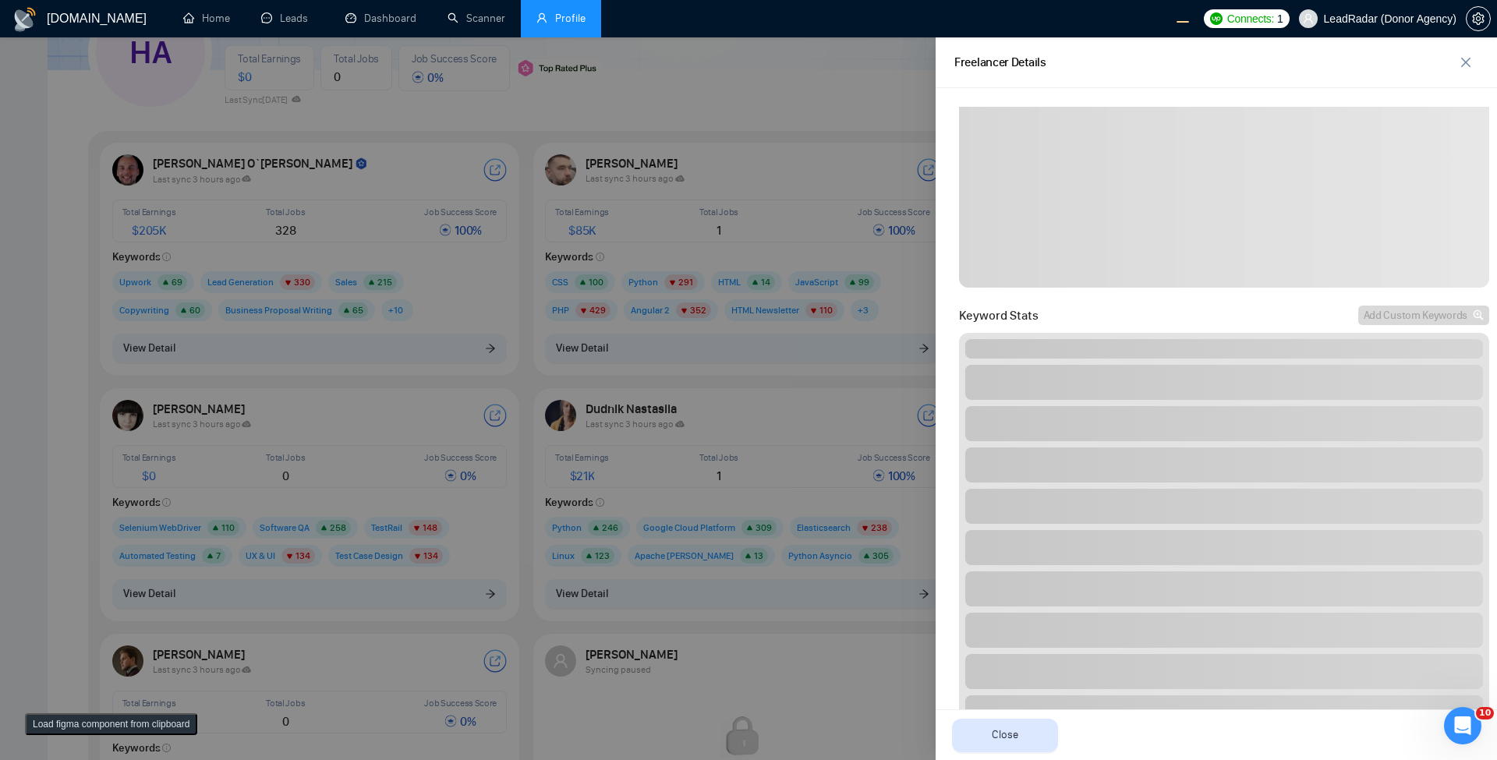
click at [267, 573] on div at bounding box center [748, 398] width 1497 height 723
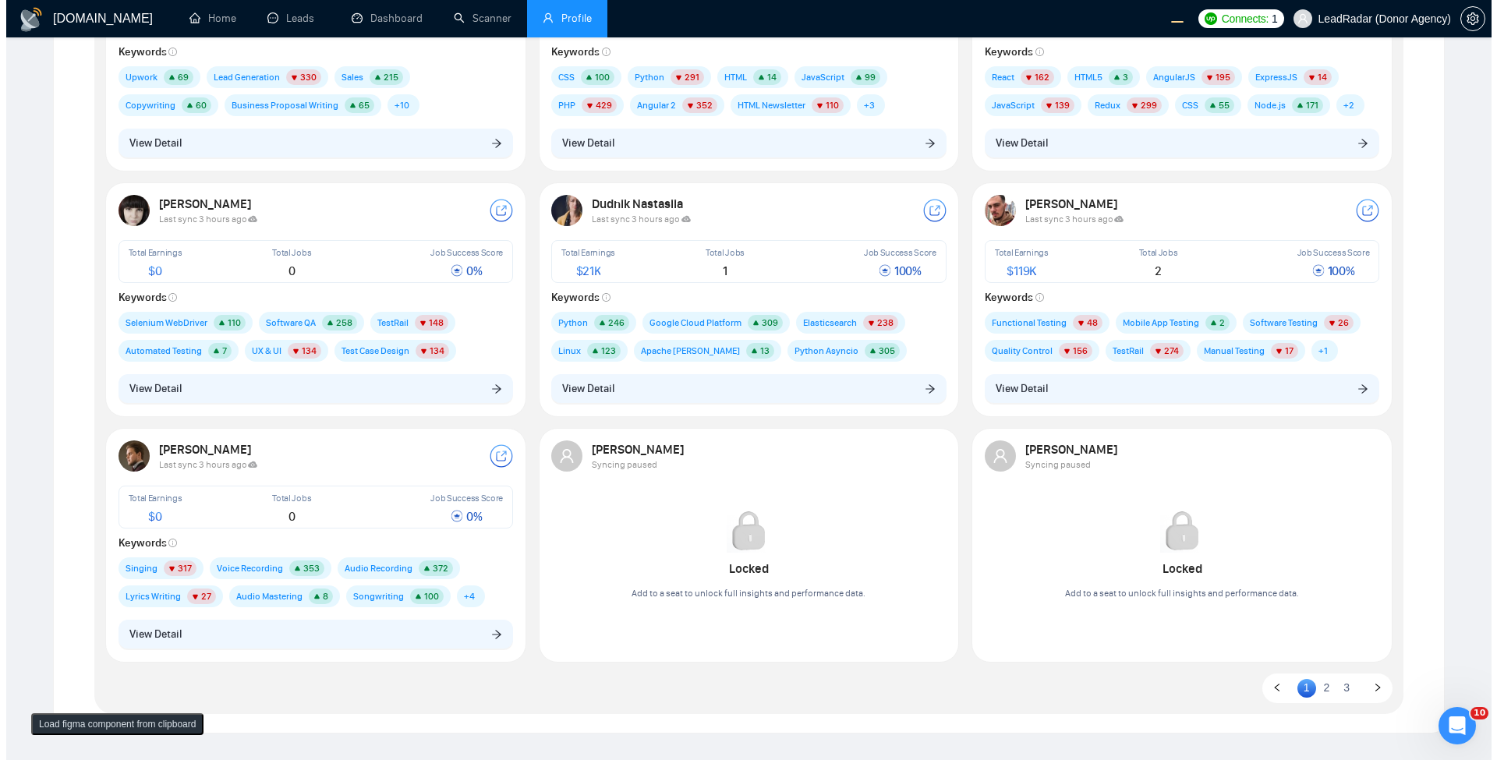
scroll to position [525, 0]
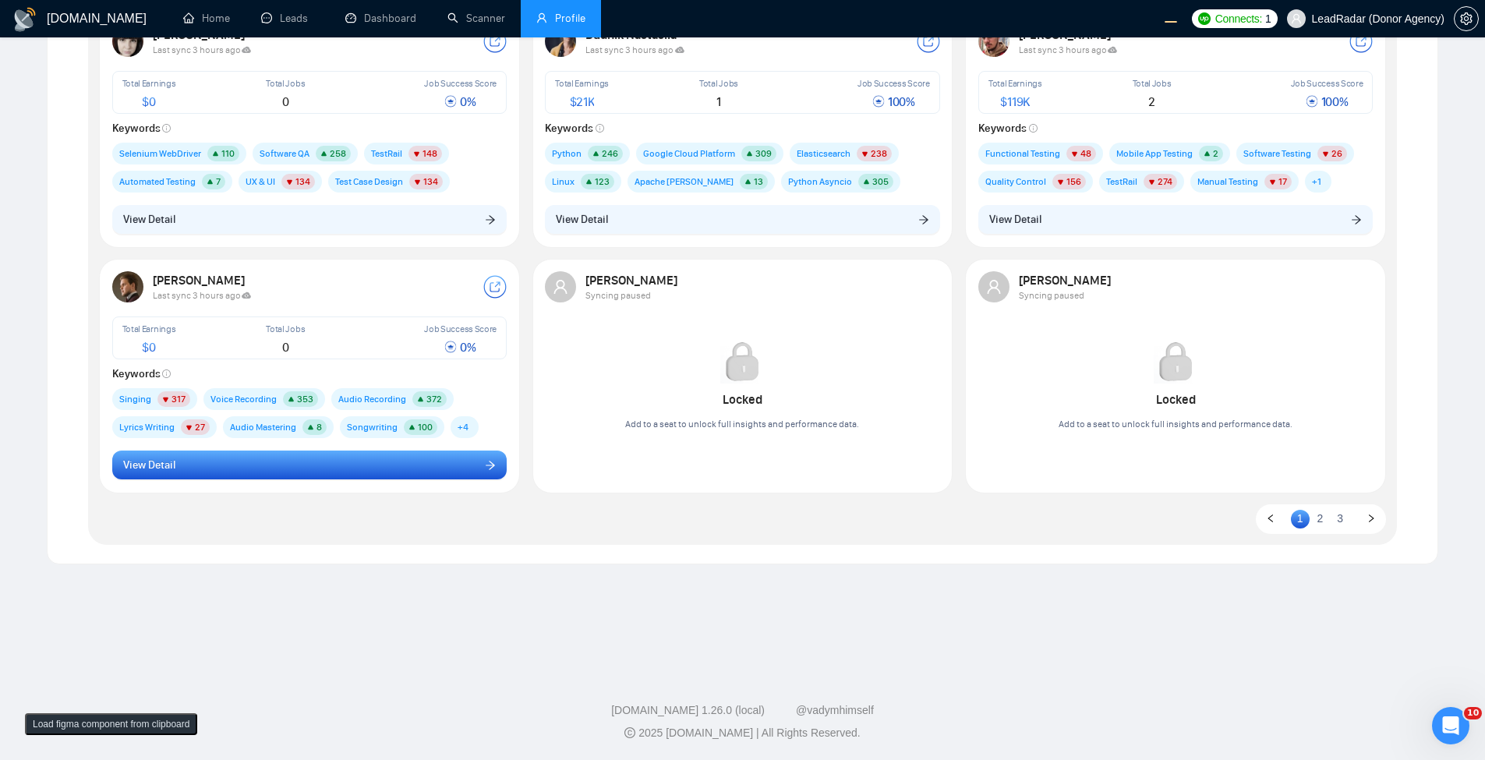
drag, startPoint x: 399, startPoint y: 436, endPoint x: 381, endPoint y: 461, distance: 31.4
click at [401, 436] on span "Songwriting 100" at bounding box center [392, 427] width 104 height 22
click at [378, 464] on button "View Detail" at bounding box center [309, 466] width 395 height 30
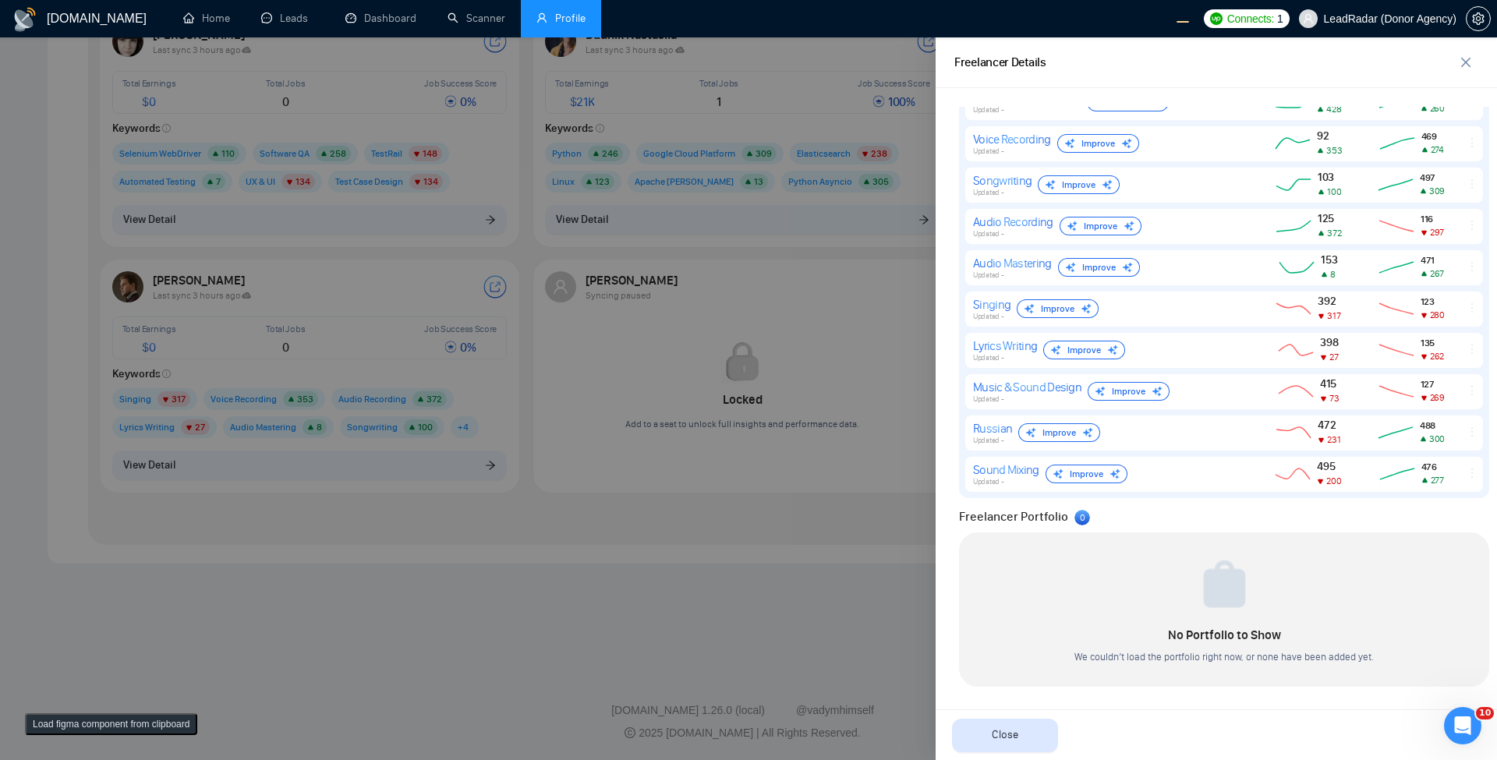
scroll to position [772, 0]
click at [617, 450] on div at bounding box center [748, 398] width 1497 height 723
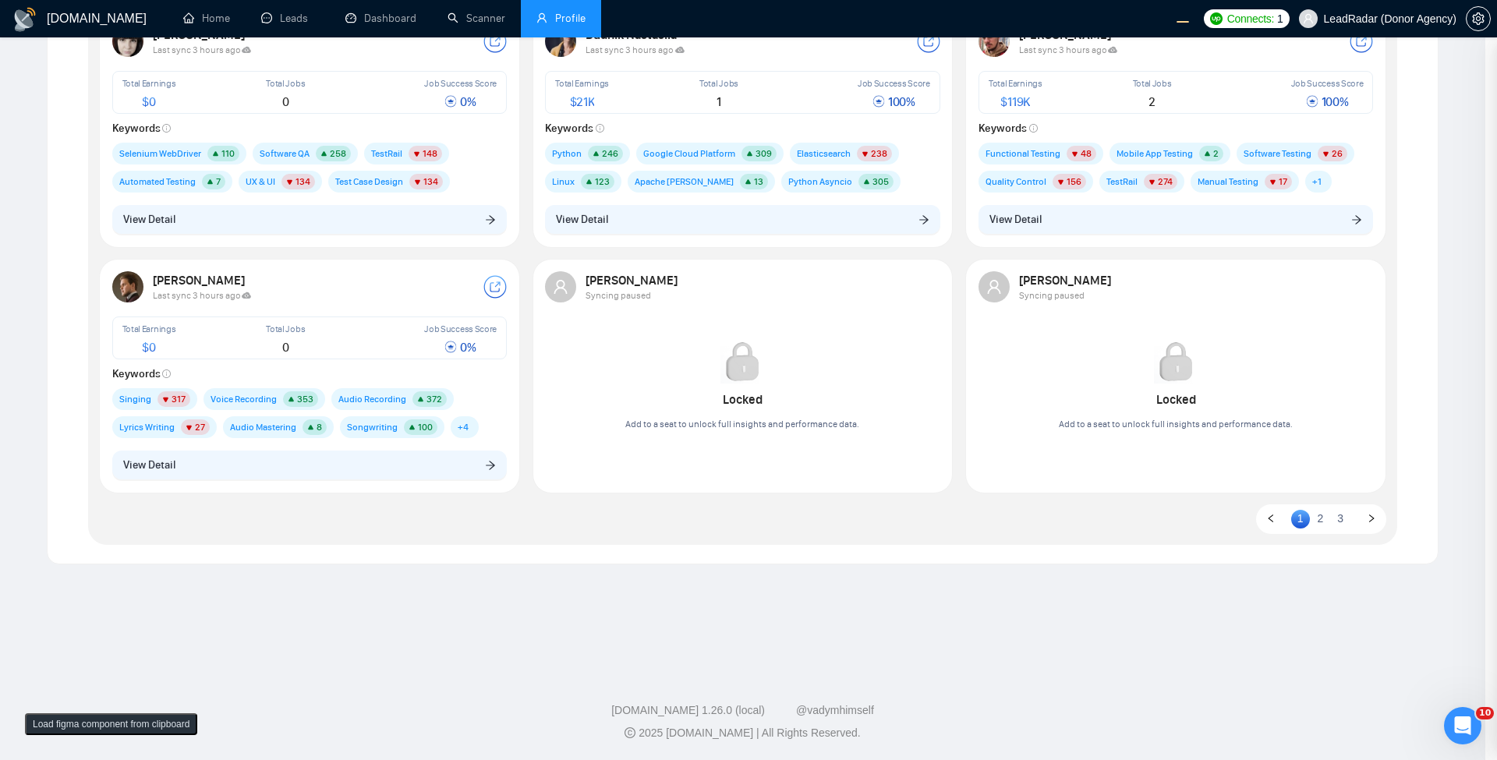
scroll to position [0, 0]
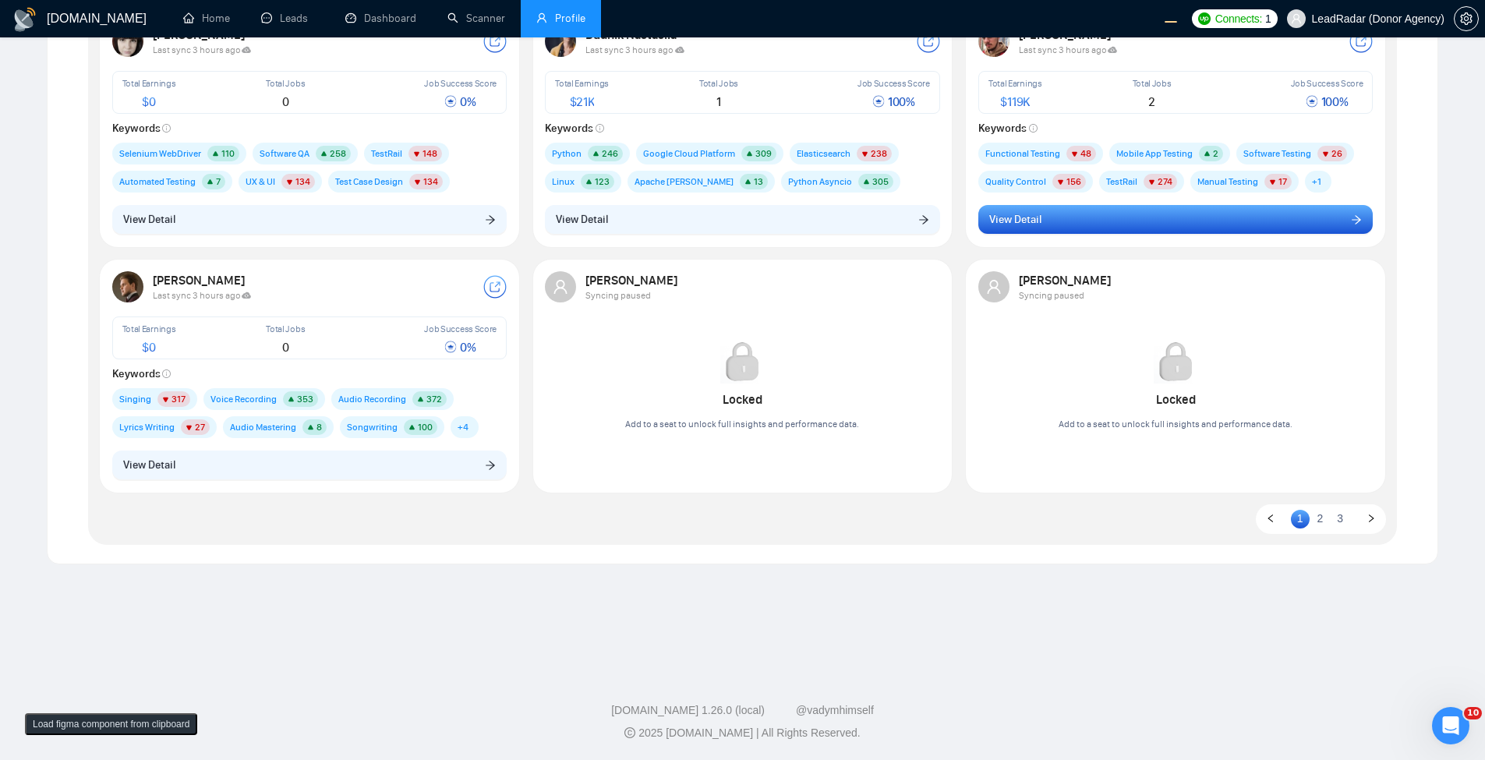
click at [901, 217] on button "View Detail" at bounding box center [1175, 220] width 395 height 30
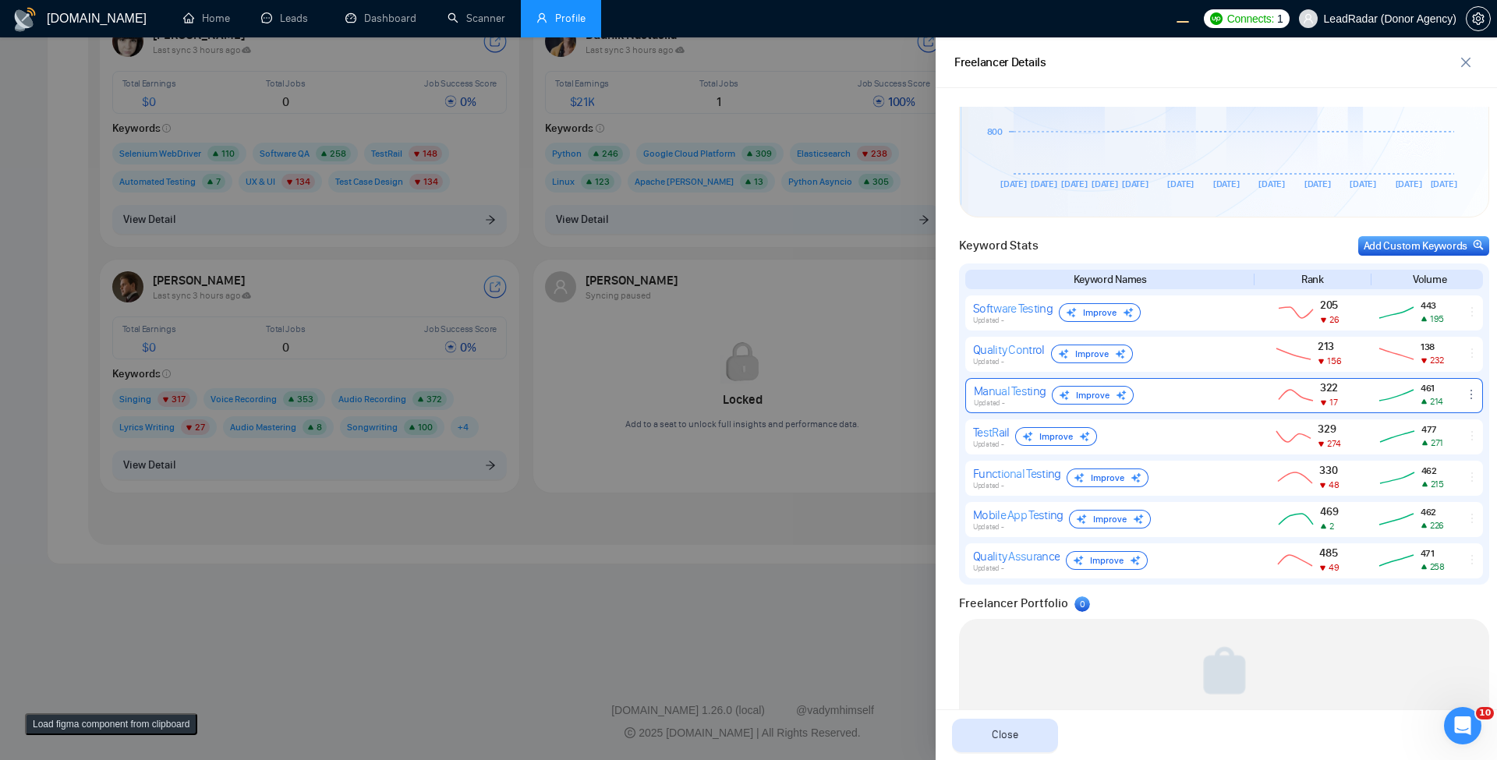
scroll to position [648, 0]
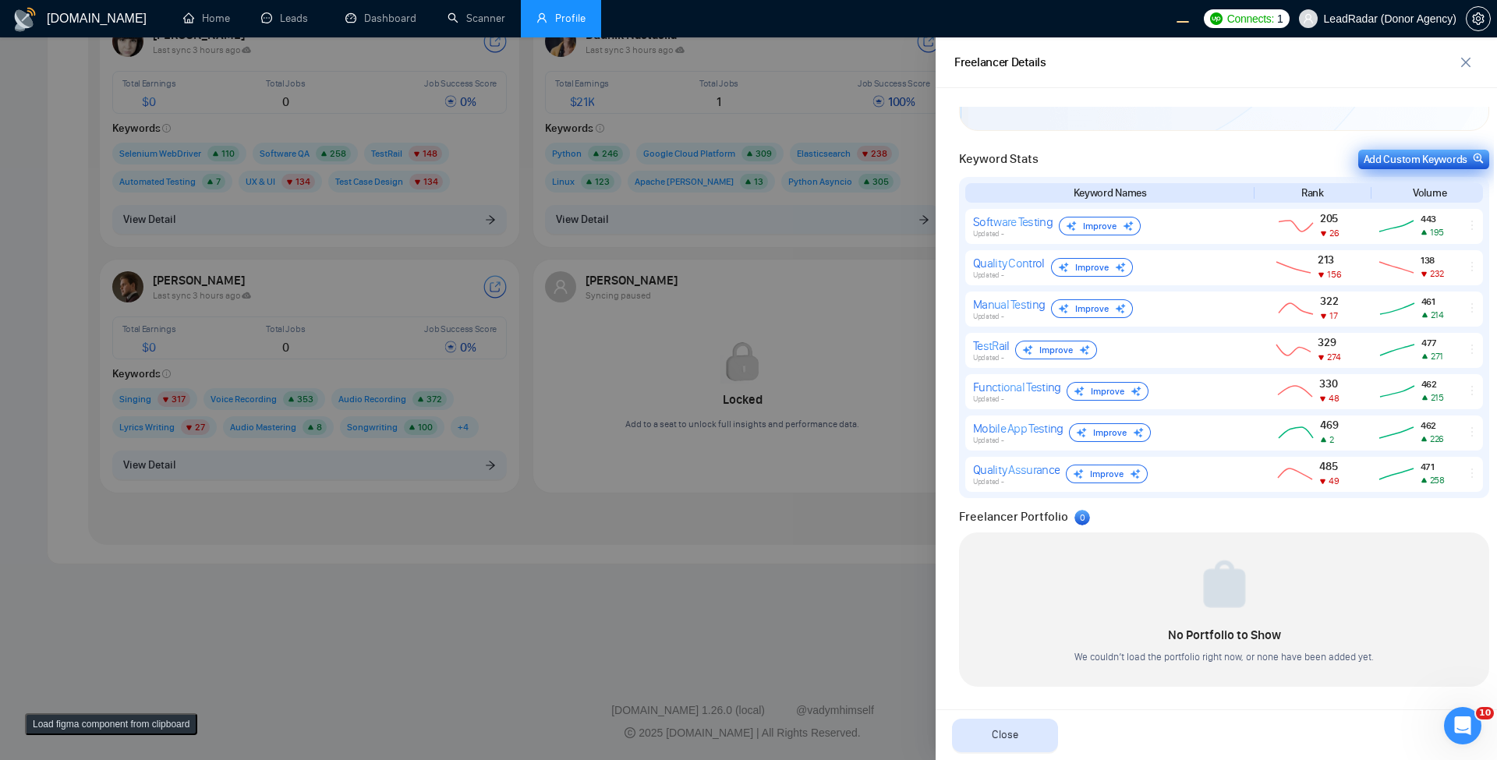
click at [901, 160] on div "Add Custom Keywords" at bounding box center [1423, 159] width 120 height 16
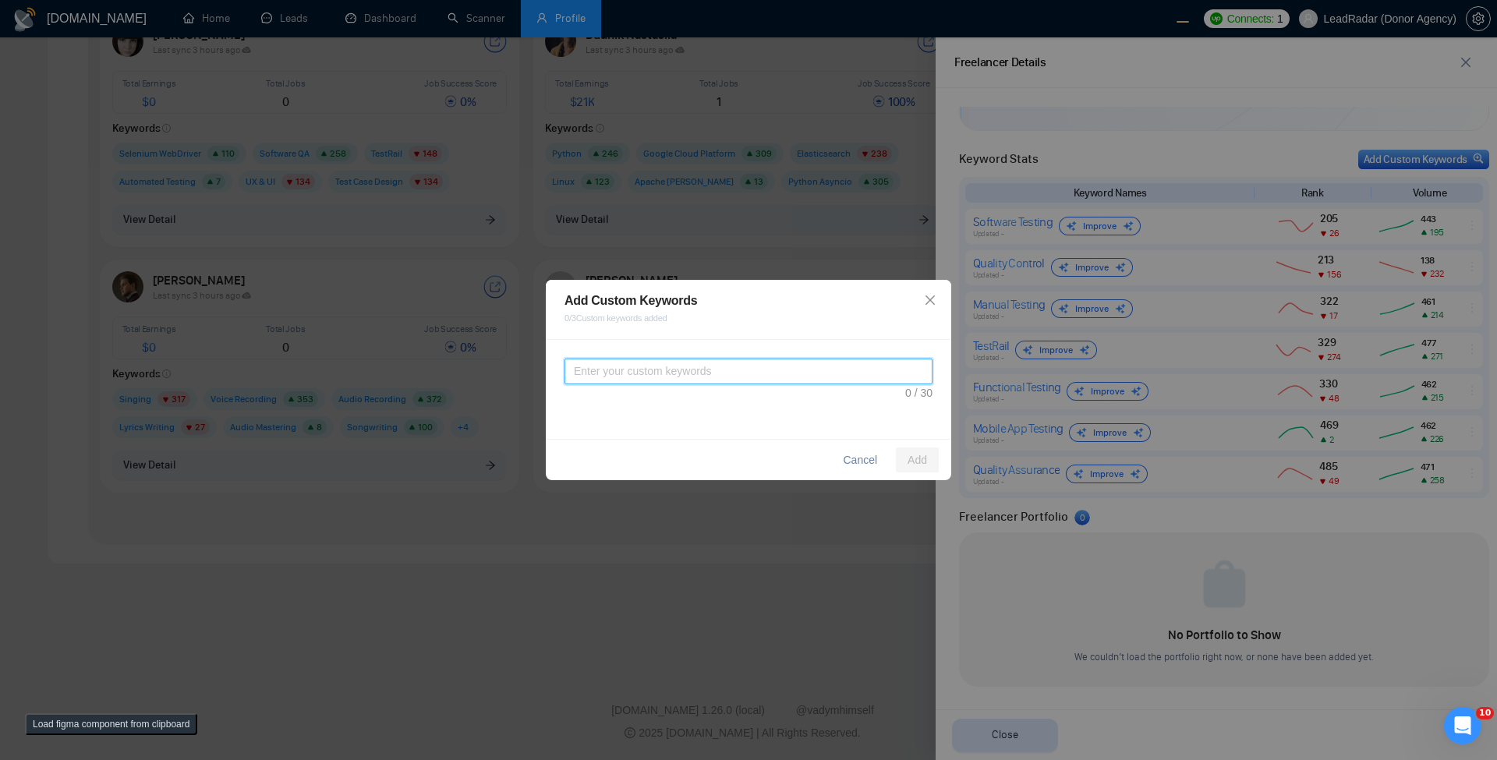
click at [695, 377] on textarea at bounding box center [748, 372] width 368 height 26
type textarea "123123123"
click at [901, 458] on span "Add" at bounding box center [916, 459] width 19 height 17
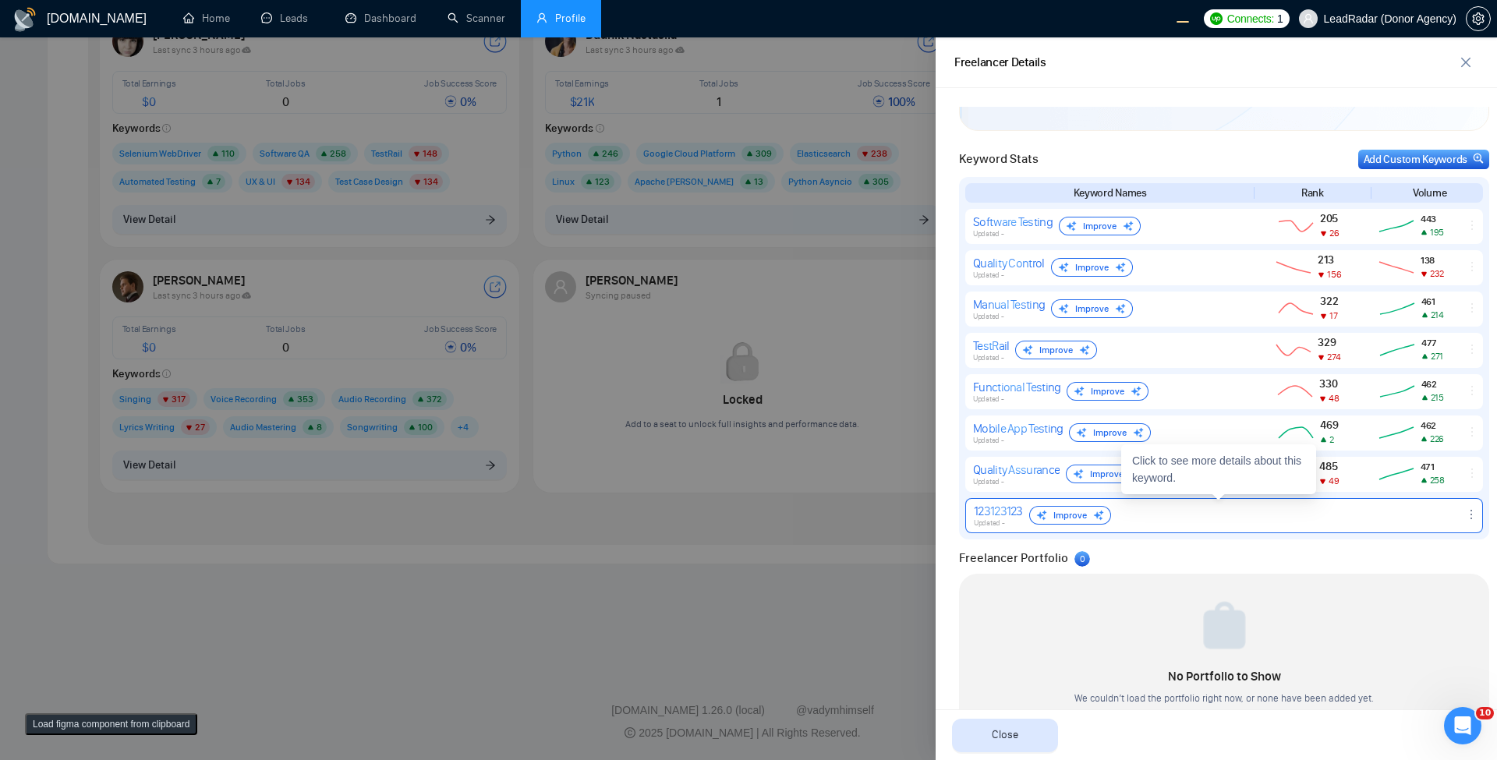
click at [901, 517] on icon "ellipsis" at bounding box center [1471, 514] width 12 height 12
click at [901, 560] on div "Freelancer Portfolio 0" at bounding box center [1224, 558] width 530 height 19
click at [801, 557] on div at bounding box center [748, 398] width 1497 height 723
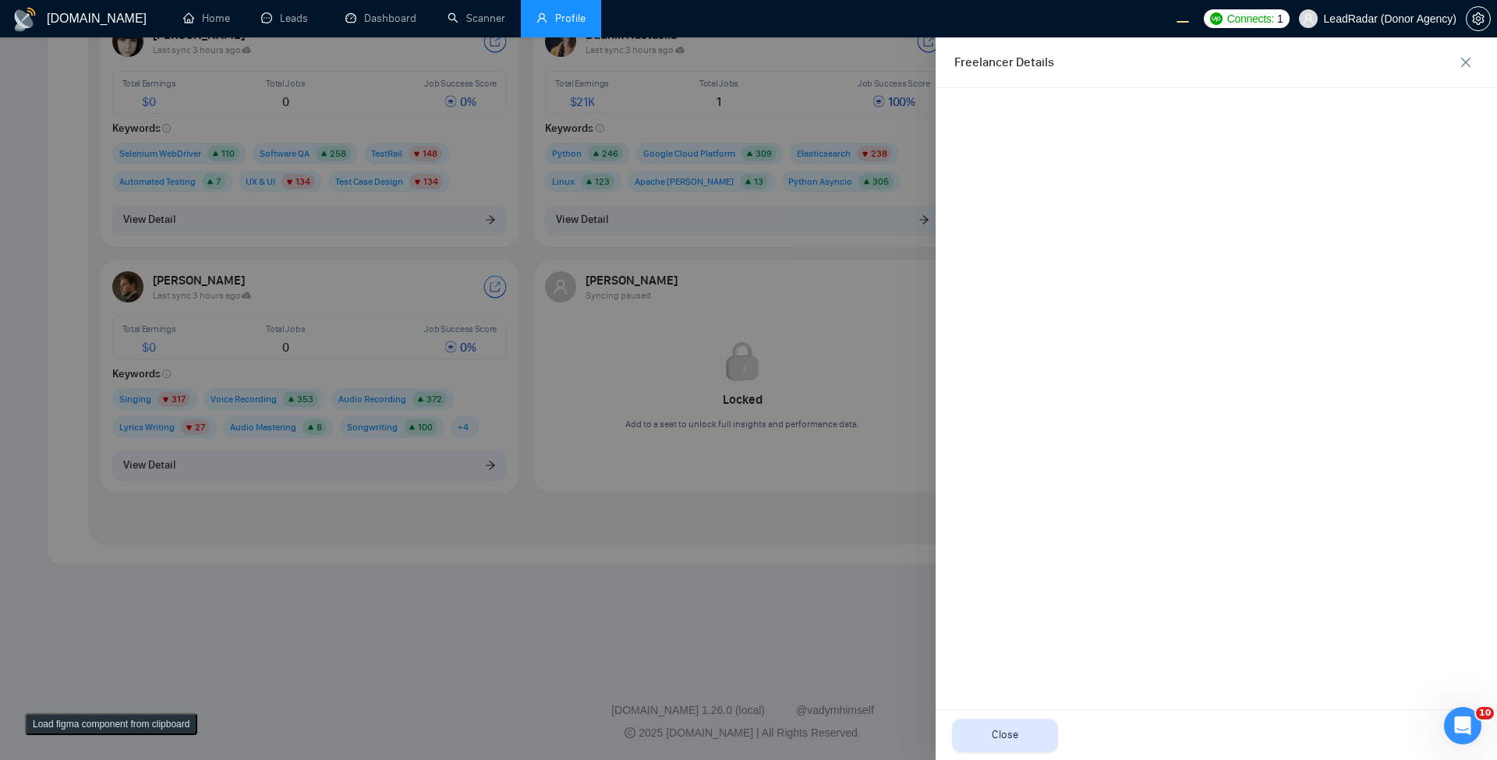
scroll to position [0, 0]
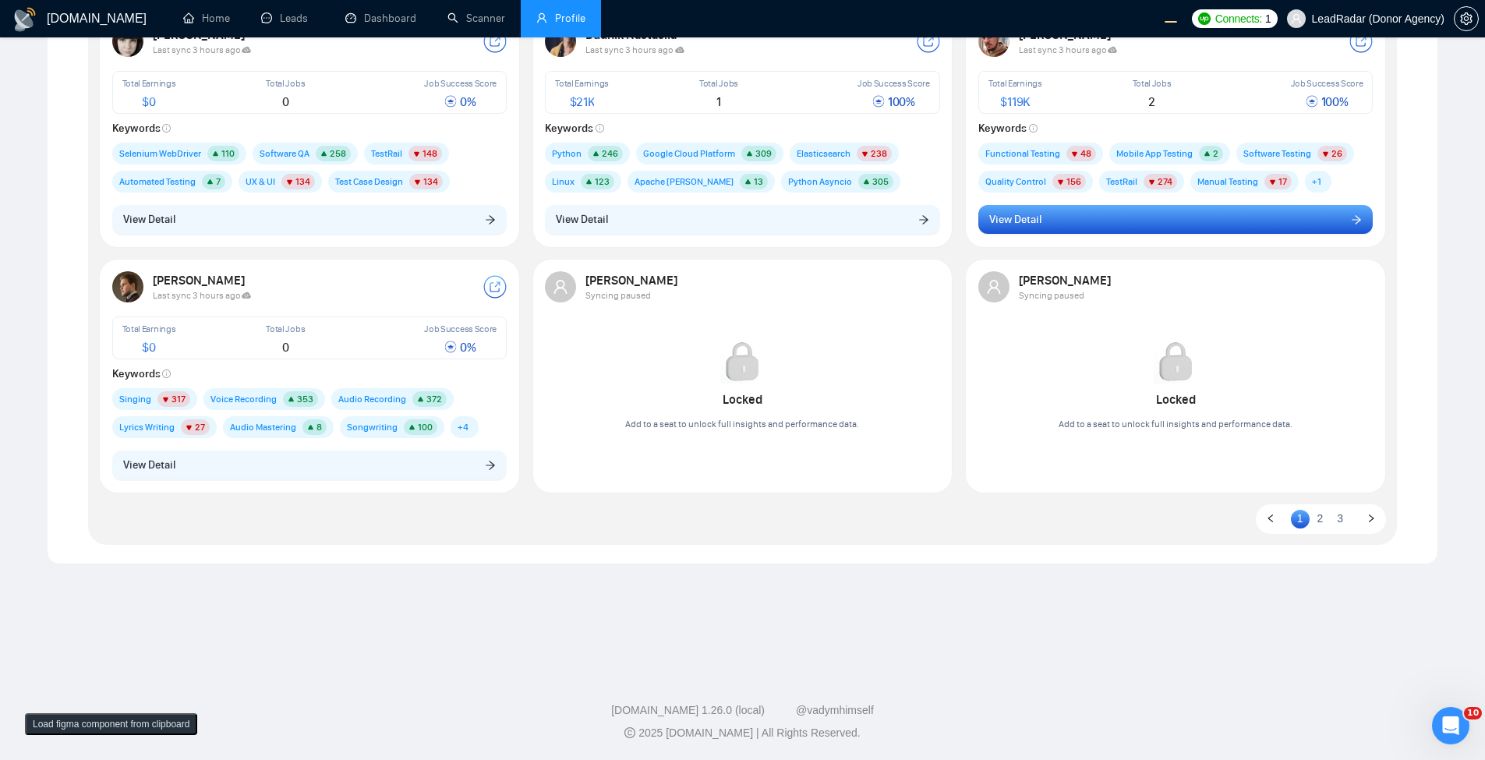
click at [901, 225] on button "View Detail" at bounding box center [1175, 220] width 395 height 30
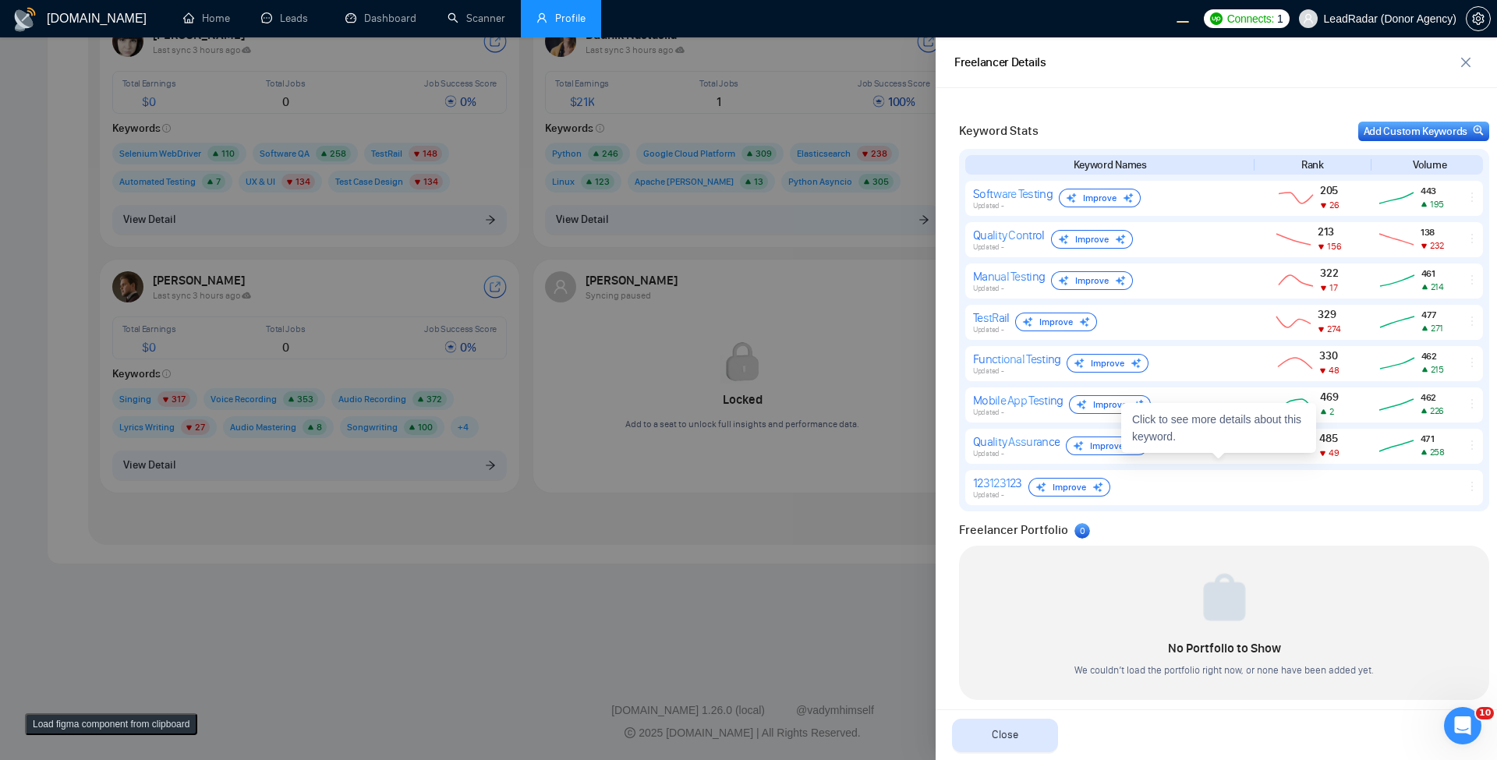
scroll to position [689, 0]
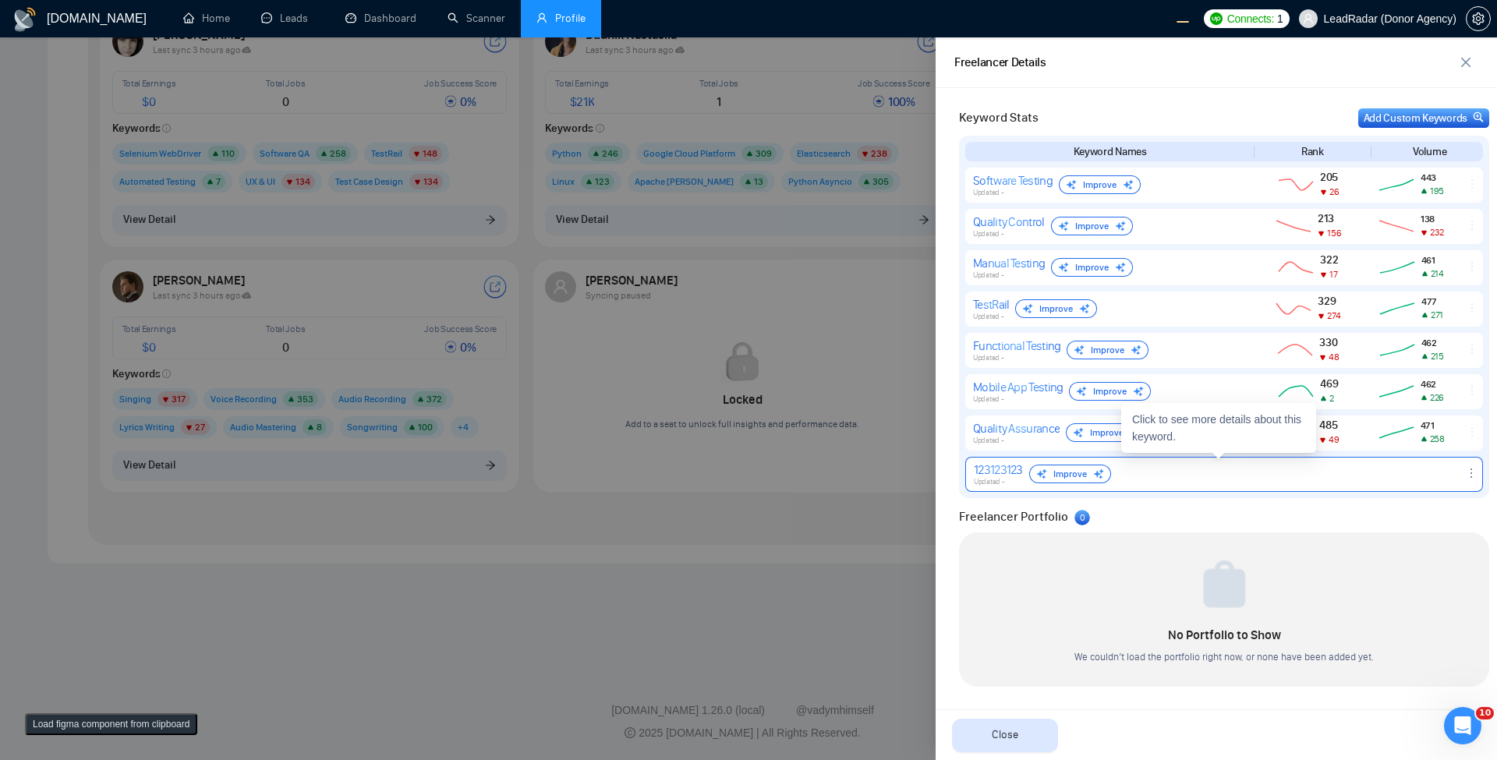
click at [901, 470] on icon "ellipsis" at bounding box center [1471, 473] width 12 height 12
click at [901, 454] on button "Delete" at bounding box center [1440, 450] width 66 height 17
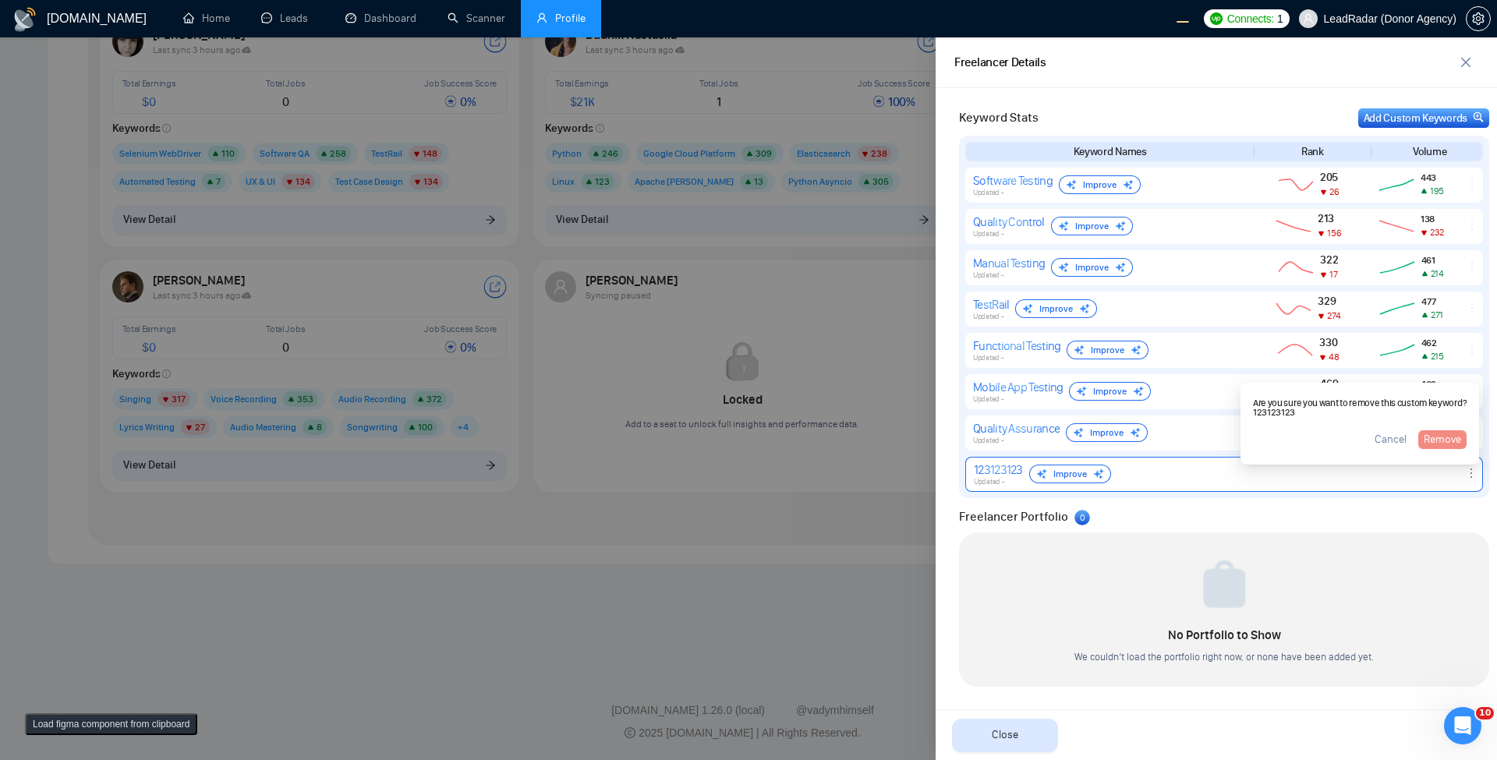
click at [901, 444] on span "Remove" at bounding box center [1441, 439] width 37 height 17
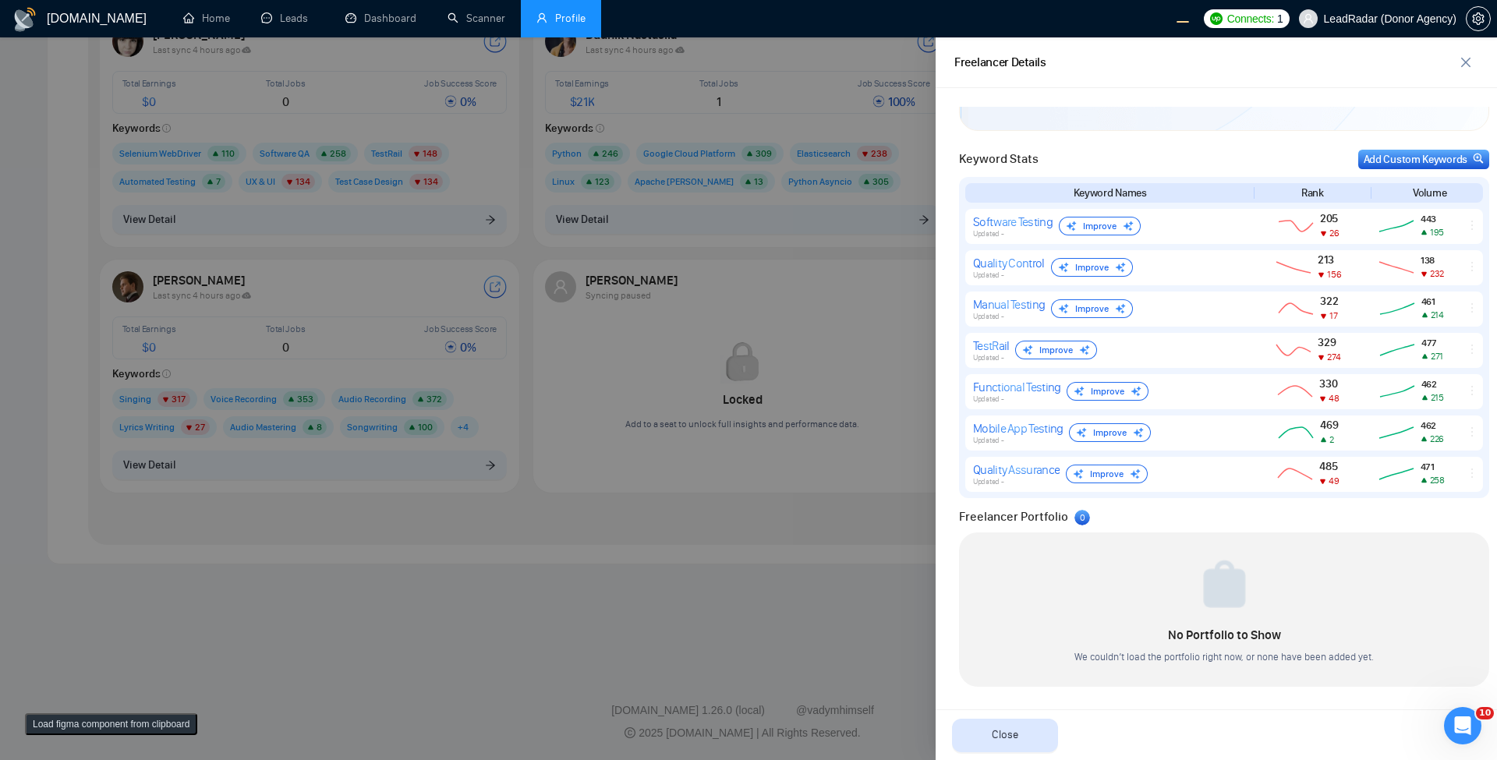
scroll to position [648, 0]
click at [560, 522] on div at bounding box center [748, 398] width 1497 height 723
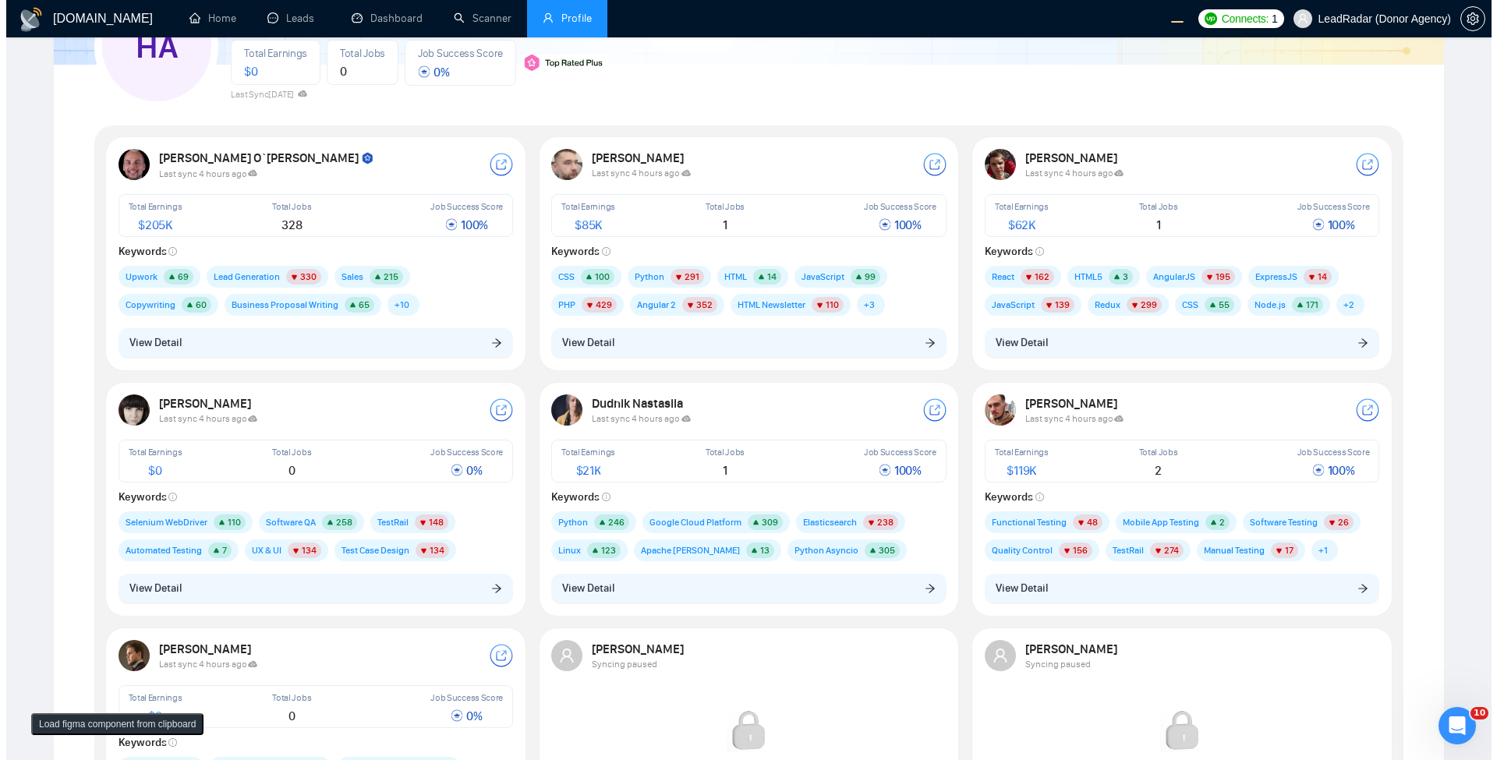
scroll to position [338, 0]
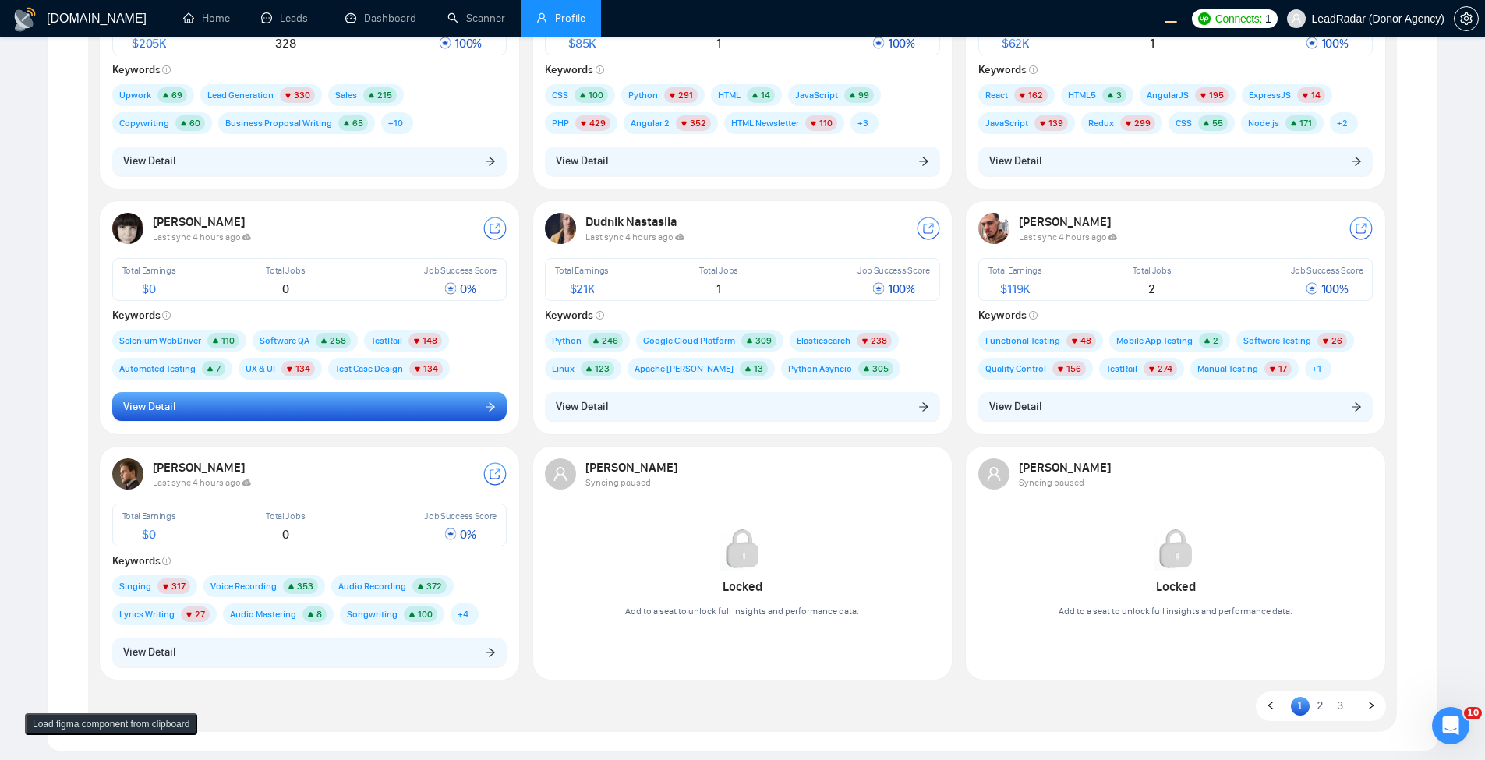
click at [419, 409] on button "View Detail" at bounding box center [309, 407] width 395 height 30
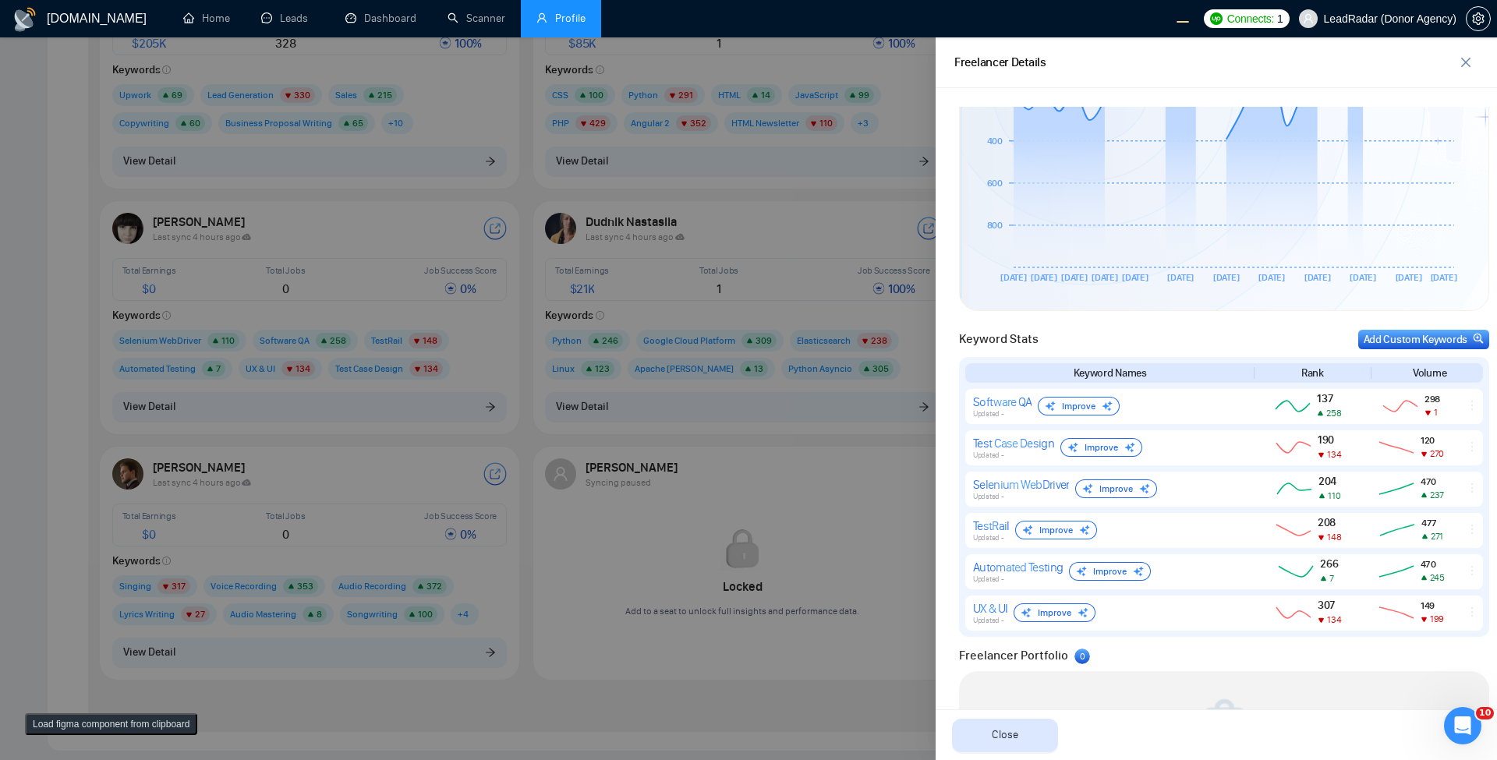
scroll to position [561, 0]
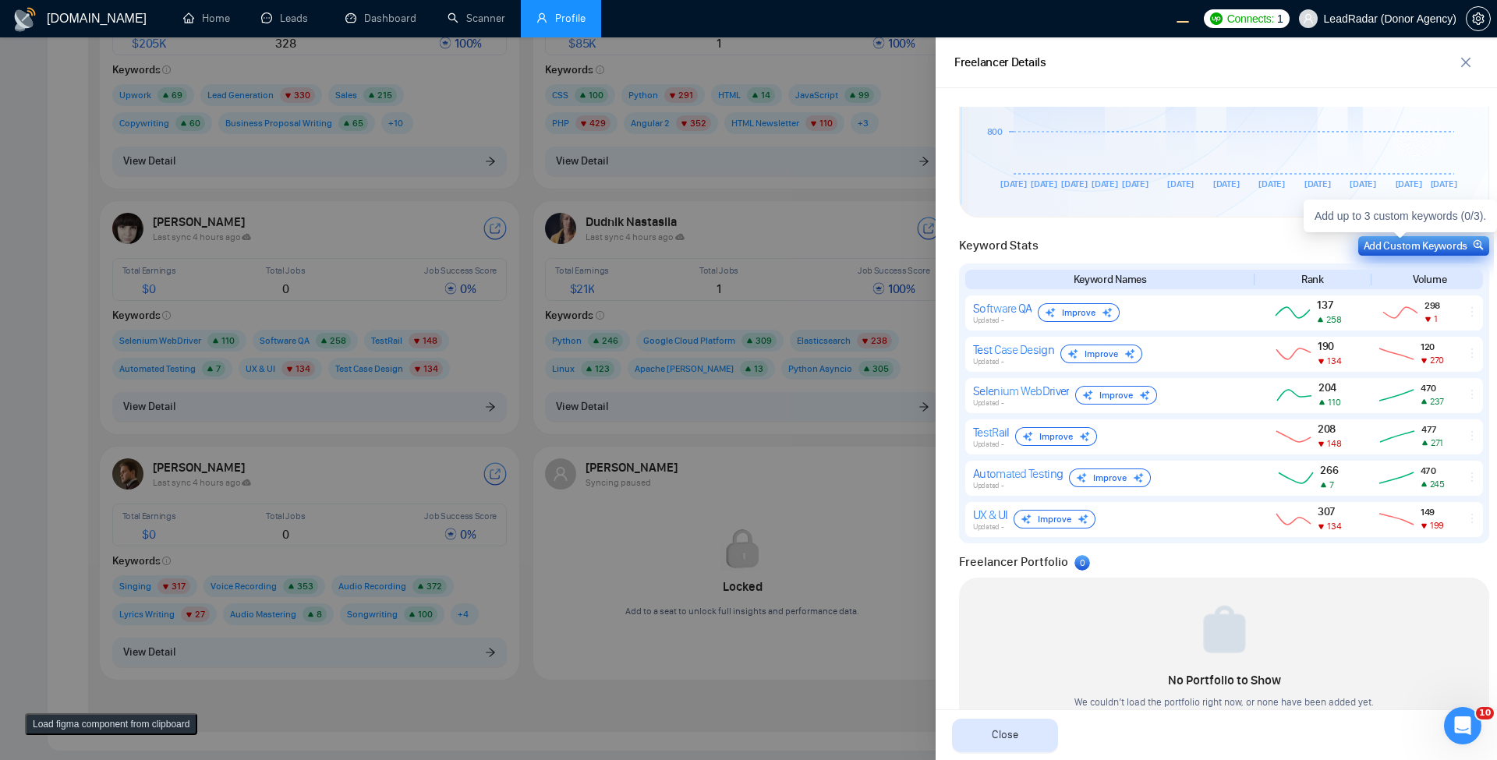
click at [901, 245] on div "Add Custom Keywords" at bounding box center [1423, 246] width 120 height 16
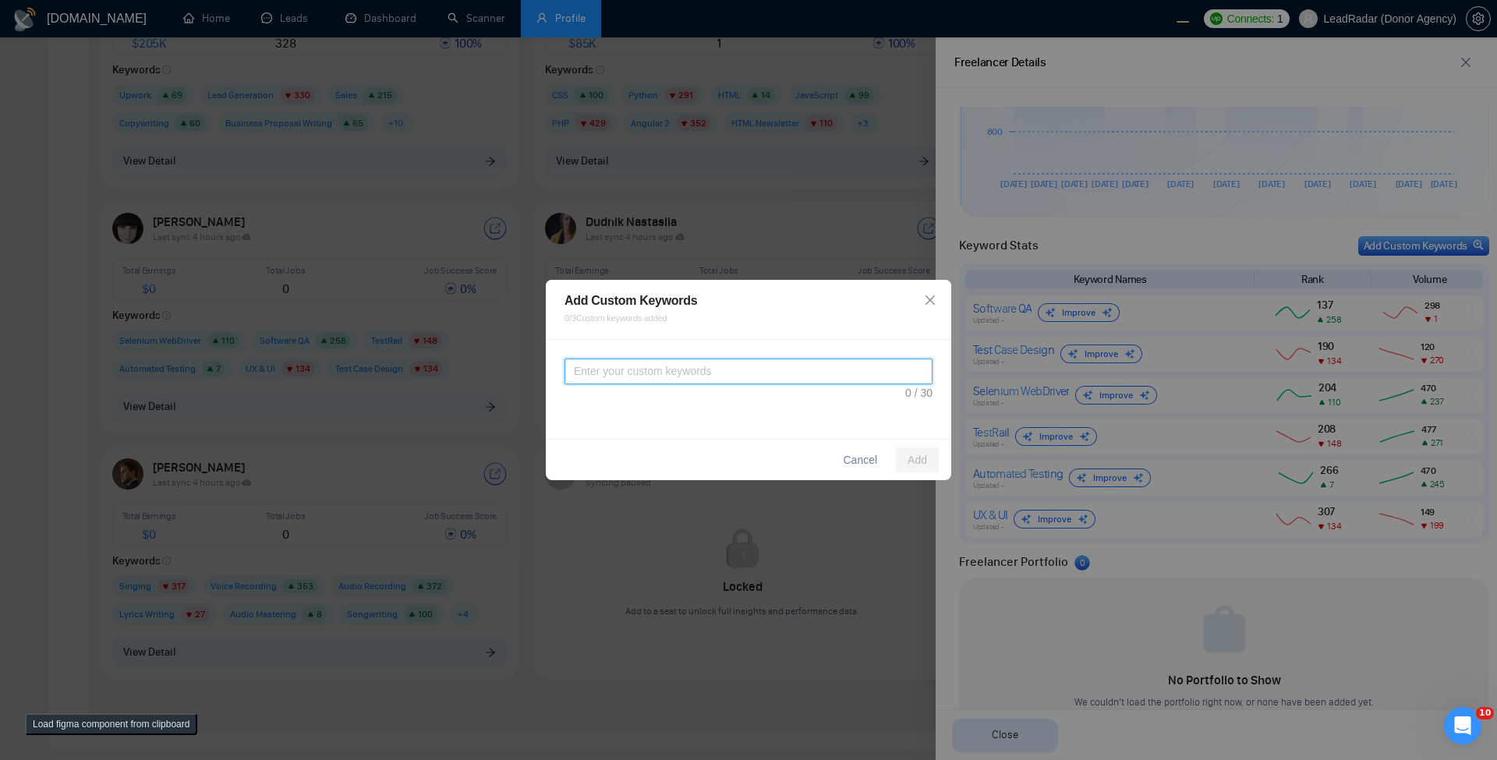
click at [660, 381] on textarea at bounding box center [748, 372] width 368 height 26
click at [901, 470] on button "Add" at bounding box center [917, 459] width 43 height 25
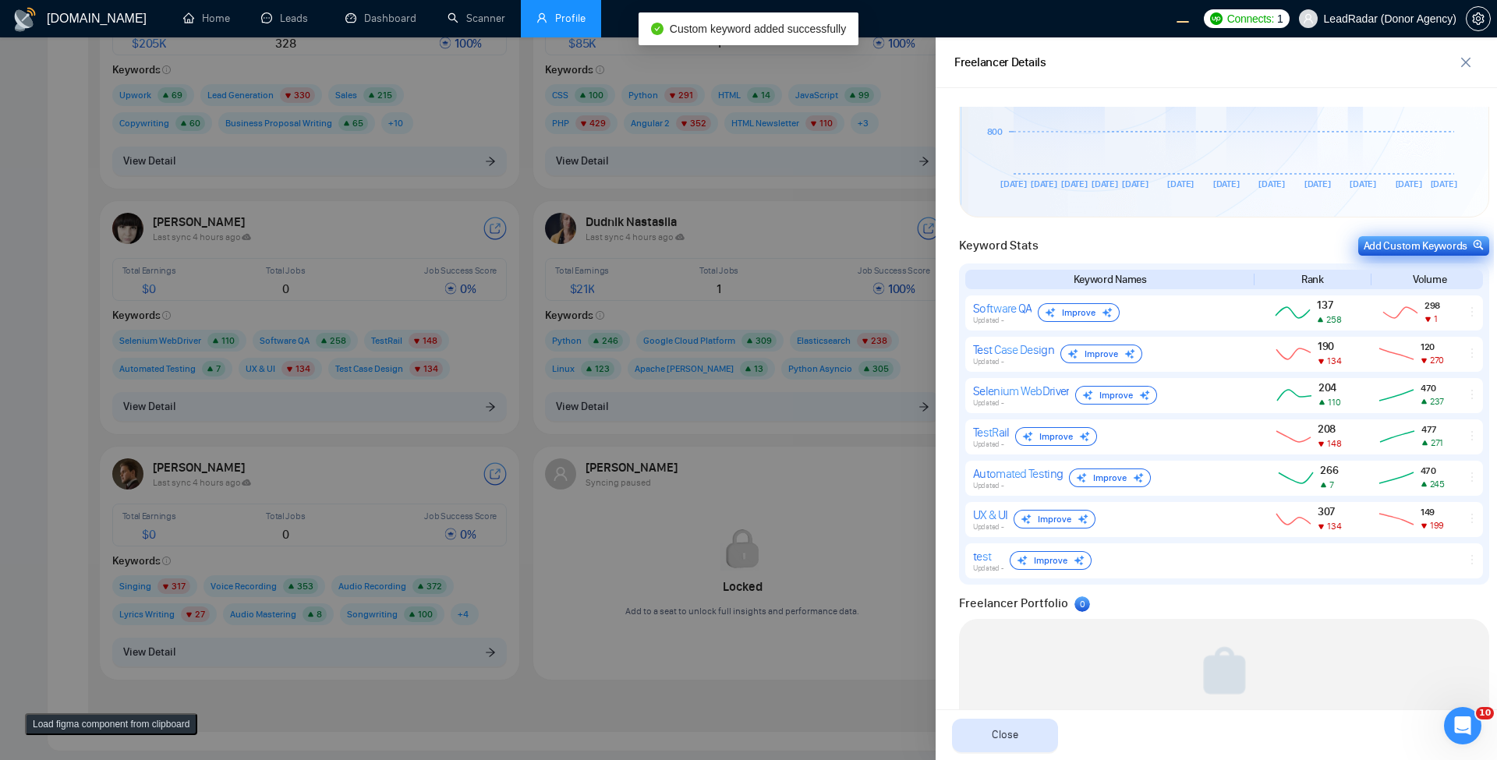
click at [901, 240] on div "Add Custom Keywords" at bounding box center [1423, 246] width 120 height 16
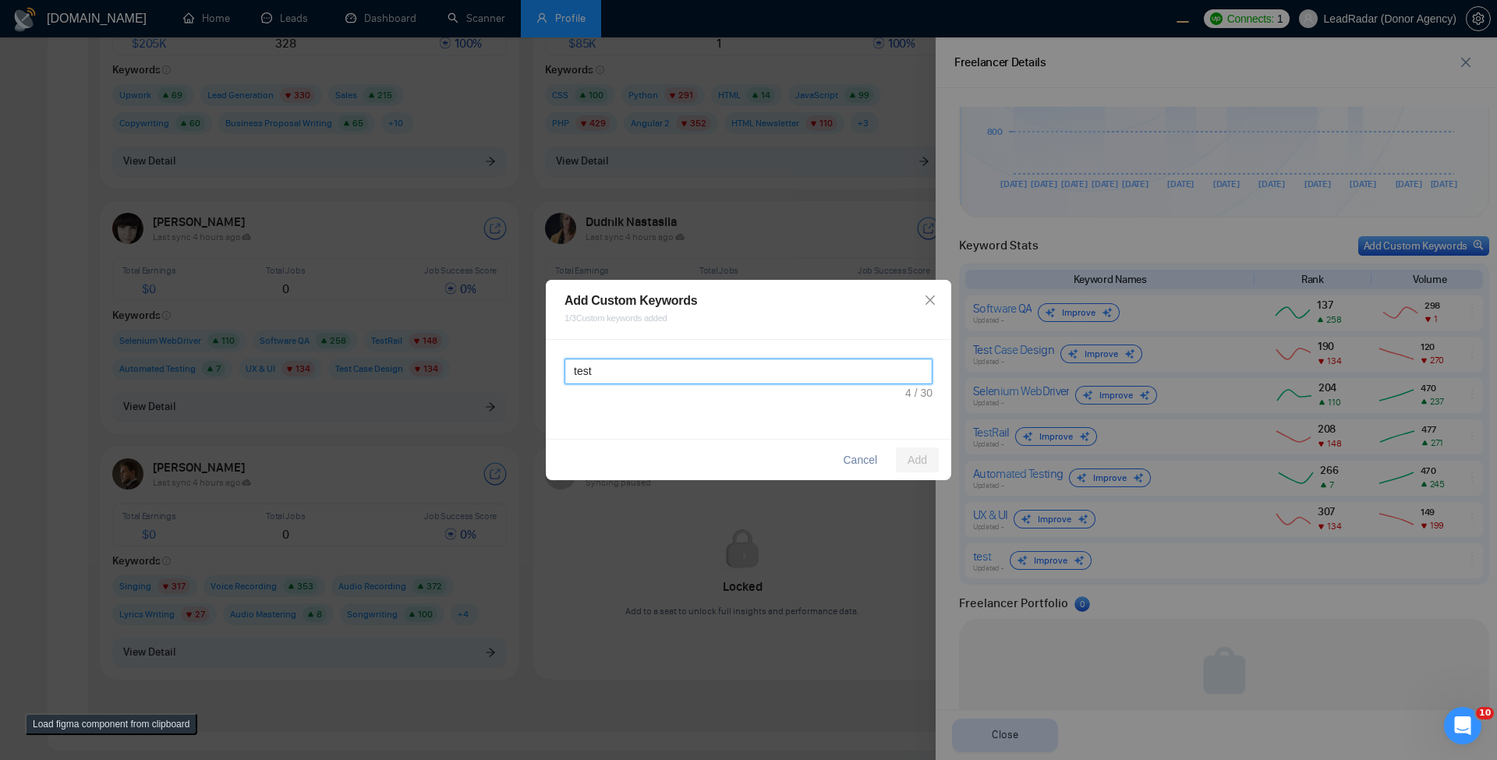
click at [737, 380] on textarea "test" at bounding box center [748, 372] width 368 height 26
click at [901, 464] on span "Add" at bounding box center [916, 459] width 19 height 17
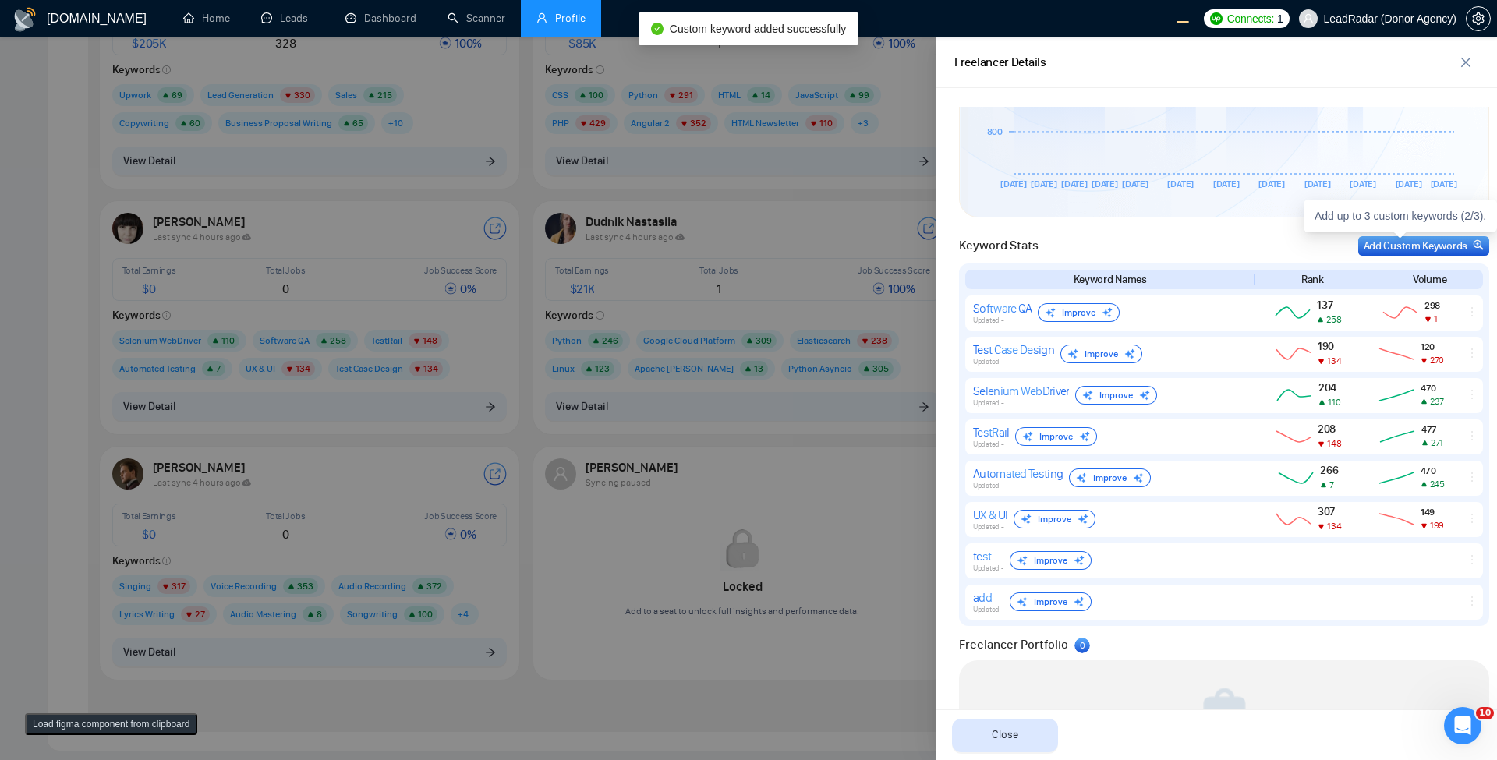
click at [901, 242] on div "Add Custom Keywords" at bounding box center [1423, 246] width 120 height 16
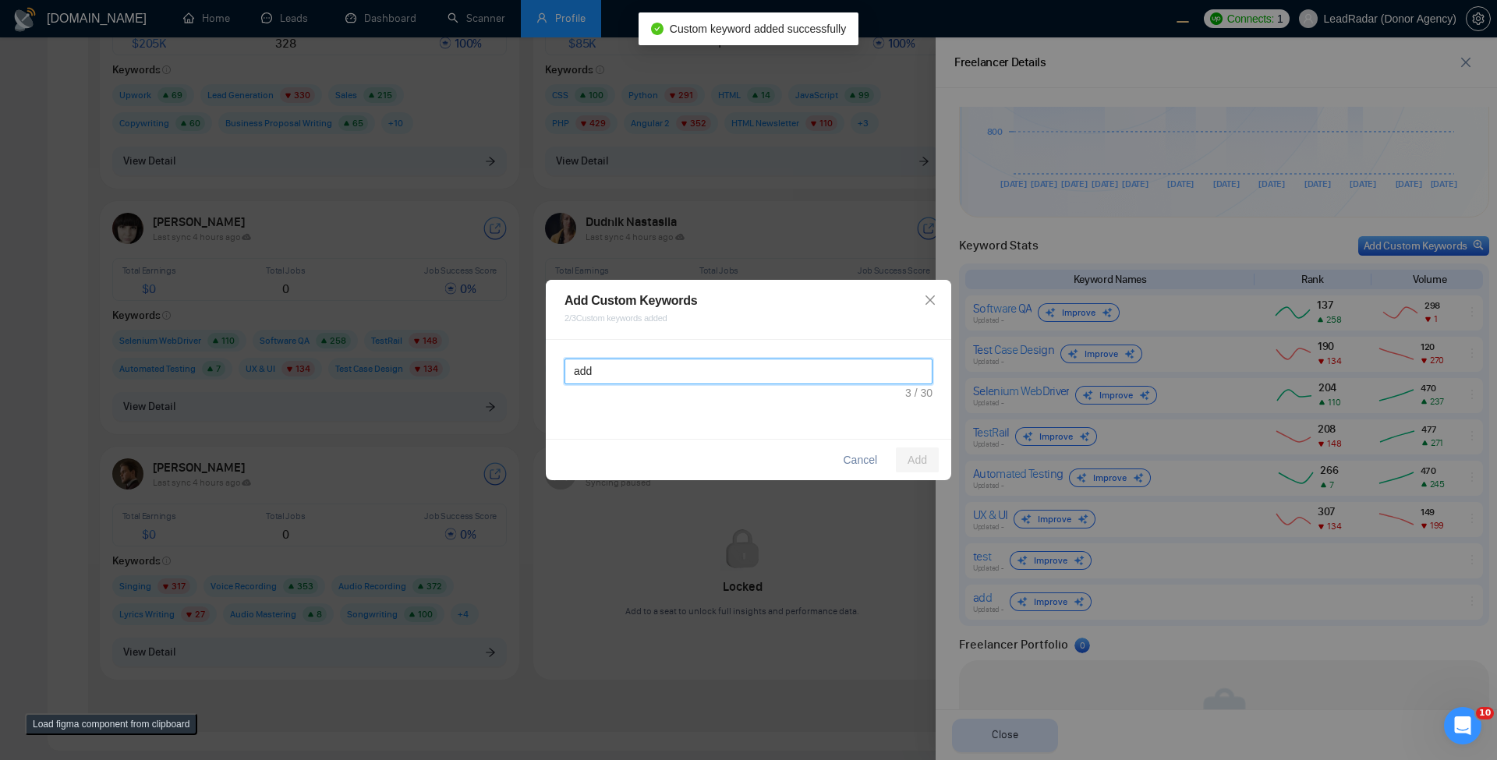
click at [755, 364] on textarea "add" at bounding box center [748, 372] width 368 height 26
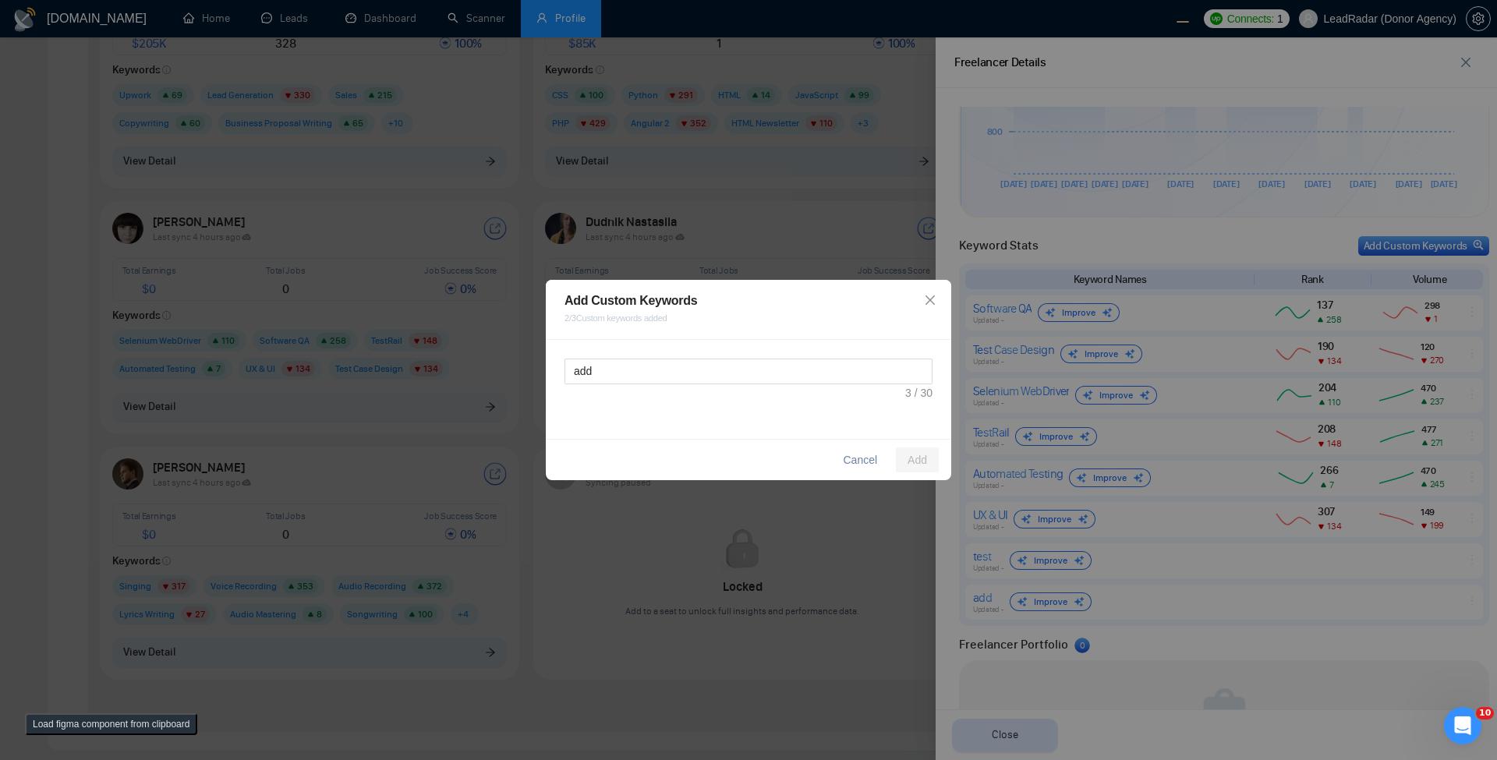
click at [901, 410] on div "add" at bounding box center [748, 389] width 405 height 99
click at [862, 362] on textarea "add" at bounding box center [748, 372] width 368 height 26
click at [850, 381] on textarea "add" at bounding box center [748, 372] width 368 height 26
type textarea "bed"
click at [901, 463] on span "Add" at bounding box center [916, 459] width 19 height 17
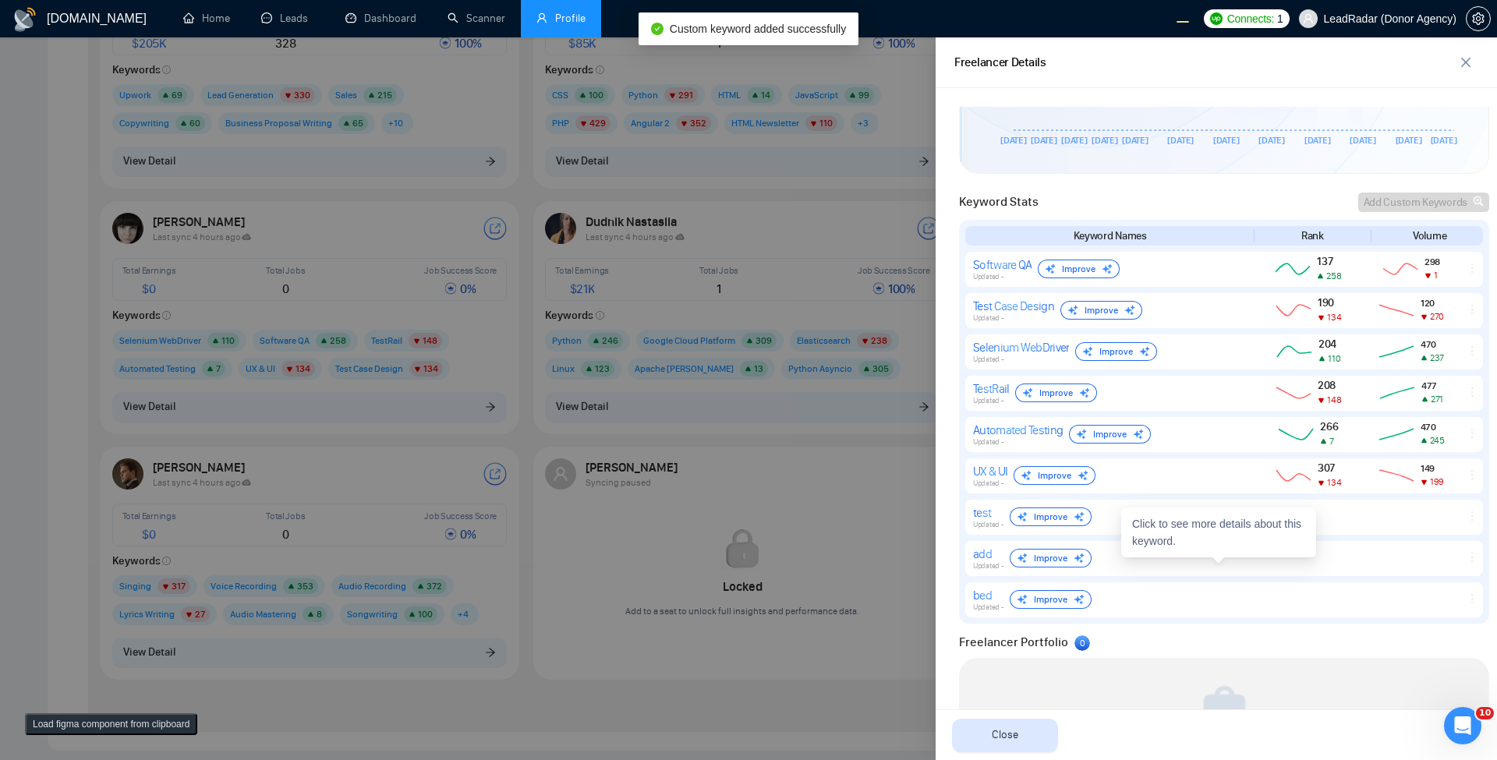
scroll to position [637, 0]
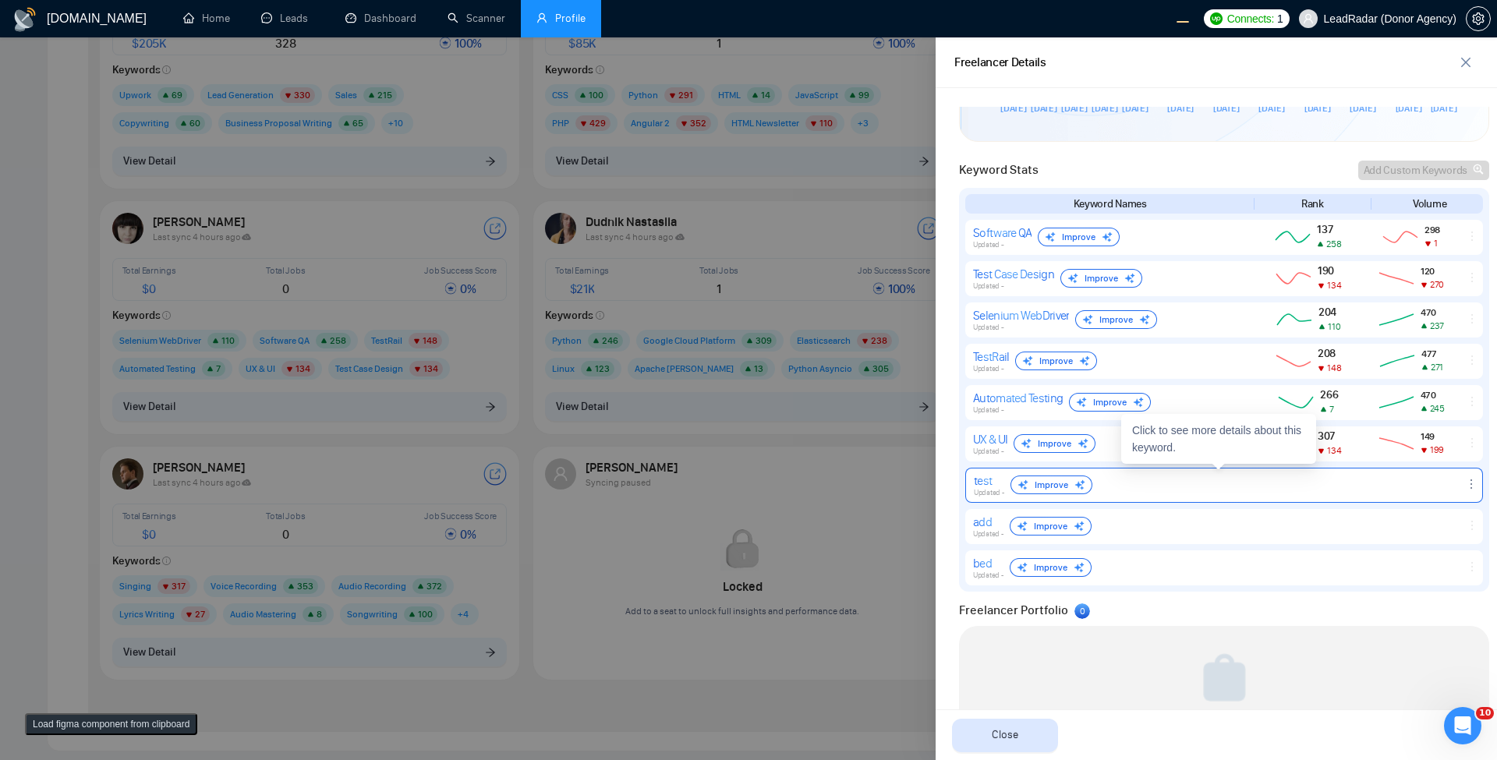
click at [901, 482] on icon "ellipsis" at bounding box center [1471, 484] width 12 height 12
click at [901, 456] on span "Delete" at bounding box center [1423, 461] width 27 height 15
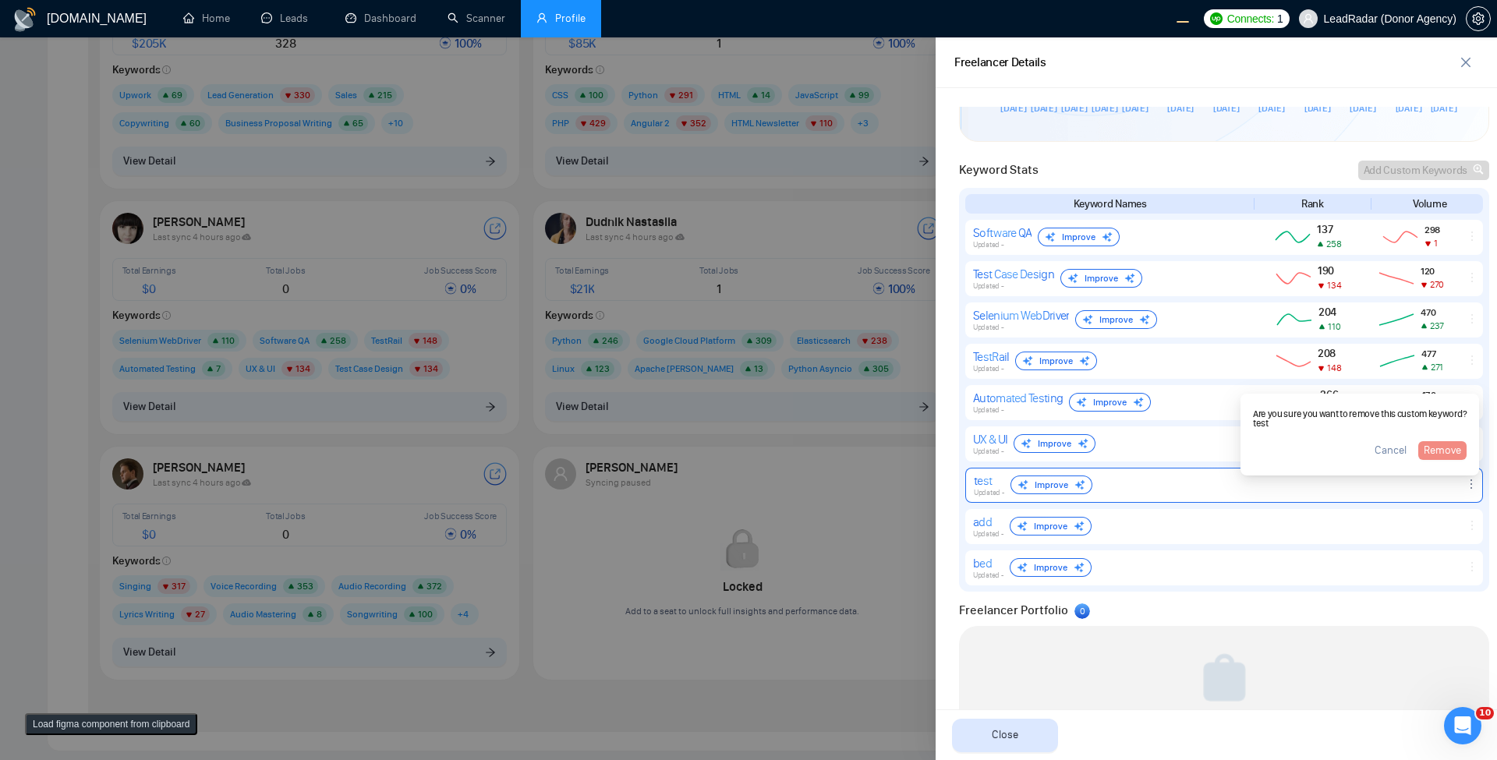
click at [901, 448] on span "Remove" at bounding box center [1441, 450] width 37 height 17
